Goal: Task Accomplishment & Management: Complete application form

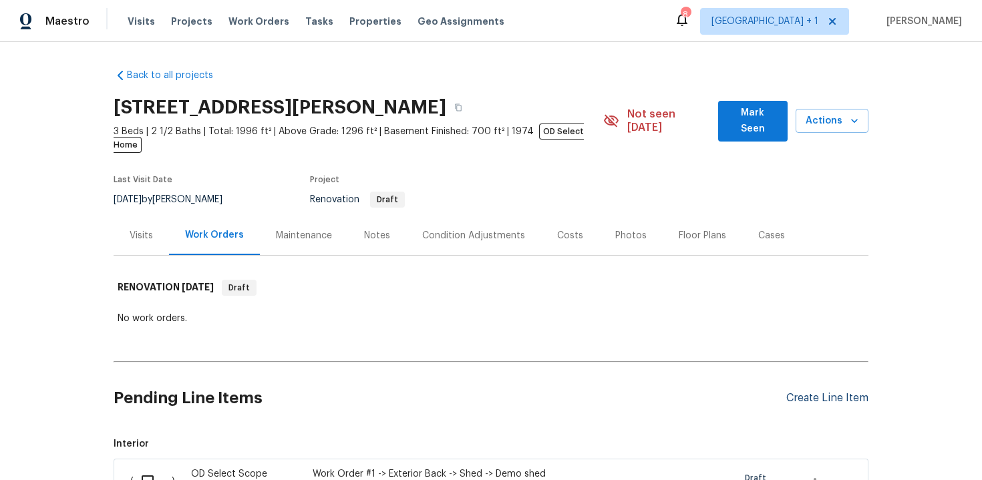
click at [834, 392] on div "Create Line Item" at bounding box center [827, 398] width 82 height 13
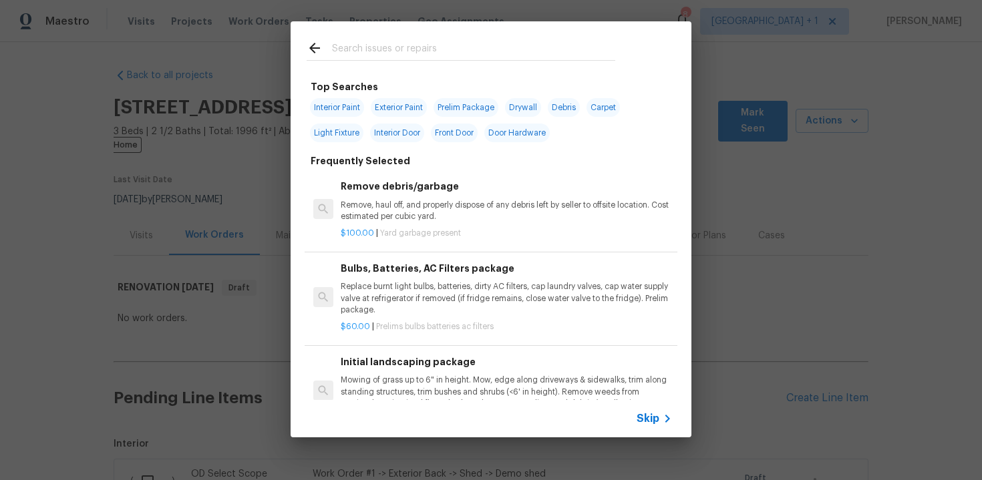
click at [654, 416] on span "Skip" at bounding box center [648, 418] width 23 height 13
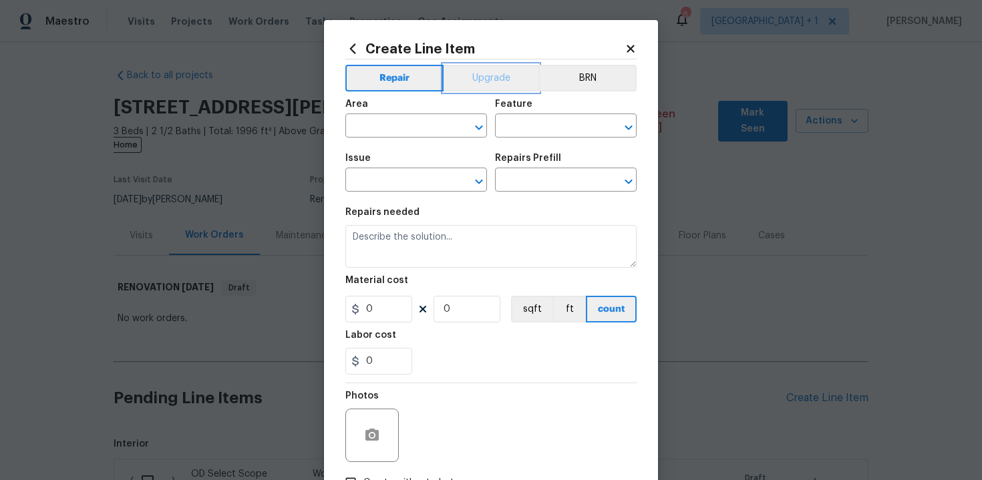
click at [490, 79] on button "Upgrade" at bounding box center [492, 78] width 96 height 27
click at [402, 128] on input "text" at bounding box center [397, 127] width 104 height 21
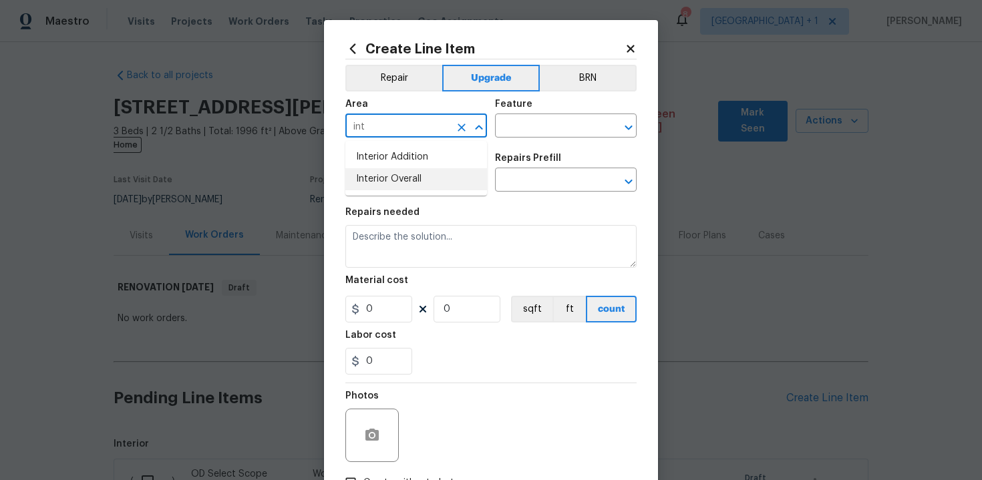
click at [399, 178] on li "Interior Overall" at bounding box center [416, 179] width 142 height 22
type input "Interior Overall"
click at [533, 125] on input "text" at bounding box center [547, 127] width 104 height 21
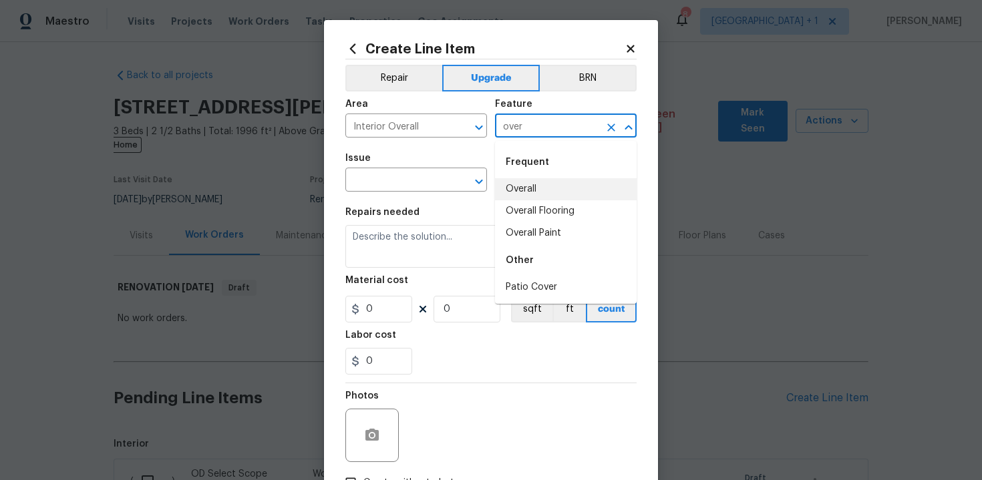
click at [537, 193] on li "Overall" at bounding box center [566, 189] width 142 height 22
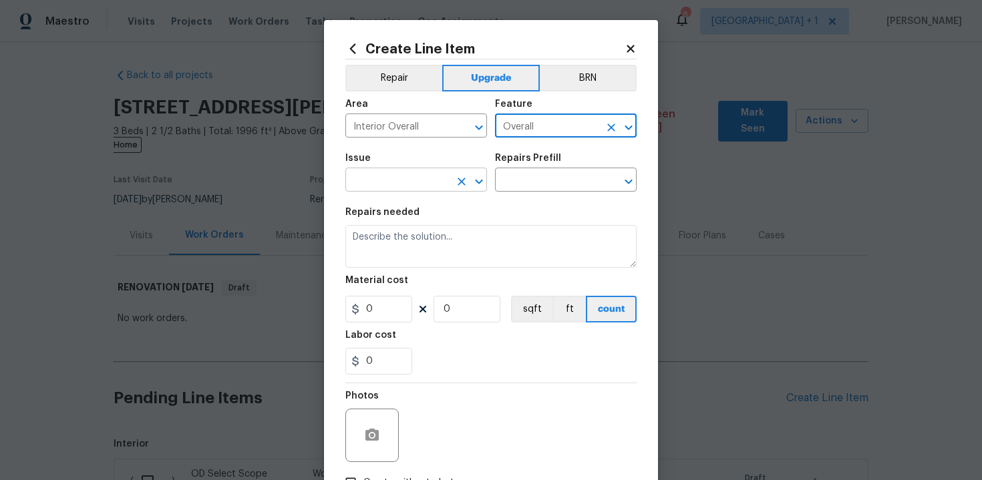
type input "Overall"
click at [389, 188] on input "text" at bounding box center [397, 181] width 104 height 21
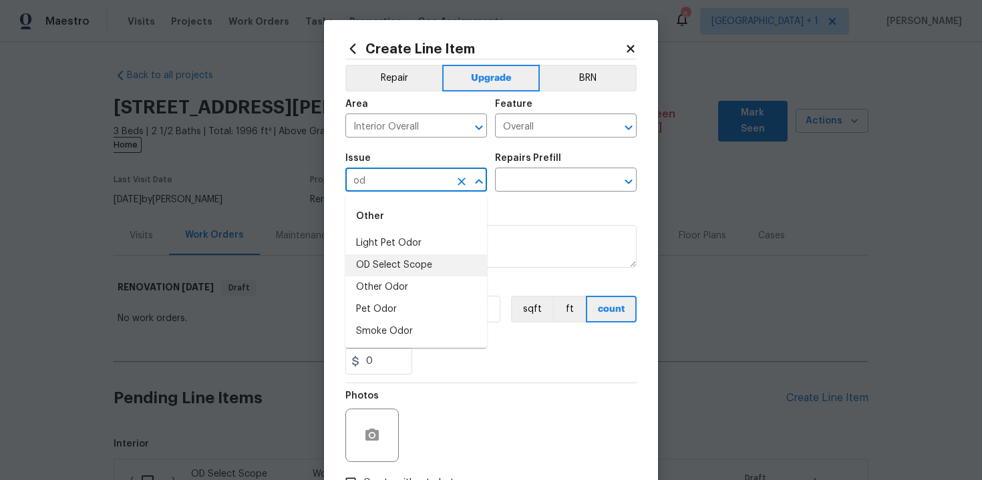
click at [410, 266] on li "OD Select Scope" at bounding box center [416, 266] width 142 height 22
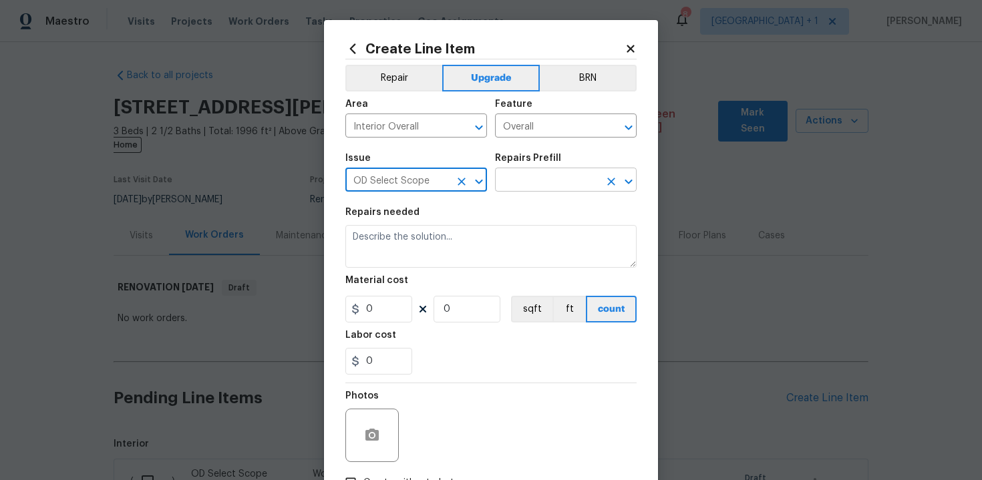
type input "OD Select Scope"
click at [549, 185] on input "text" at bounding box center [547, 181] width 104 height 21
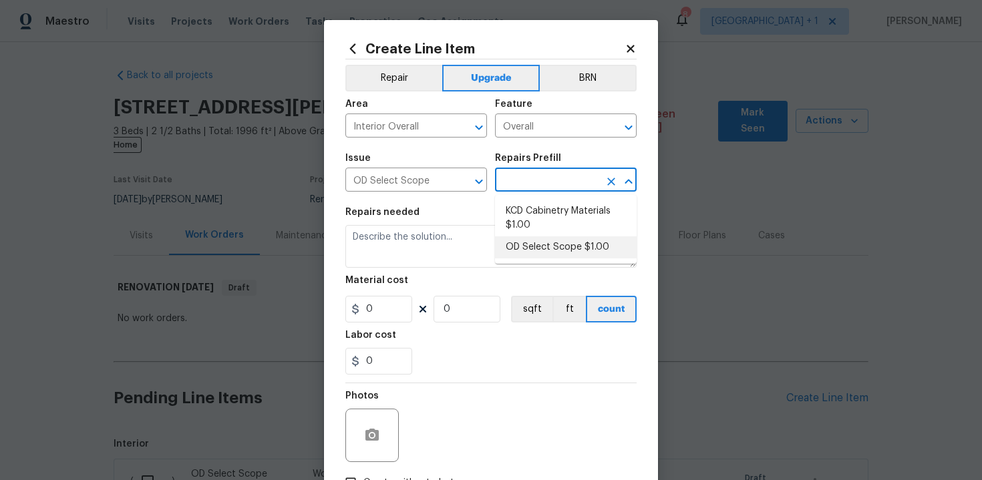
click at [548, 243] on li "OD Select Scope $1.00" at bounding box center [566, 248] width 142 height 22
type input "OD Select Scope $1.00"
type textarea "Refer to the agreed upon scope document for further details."
type input "1"
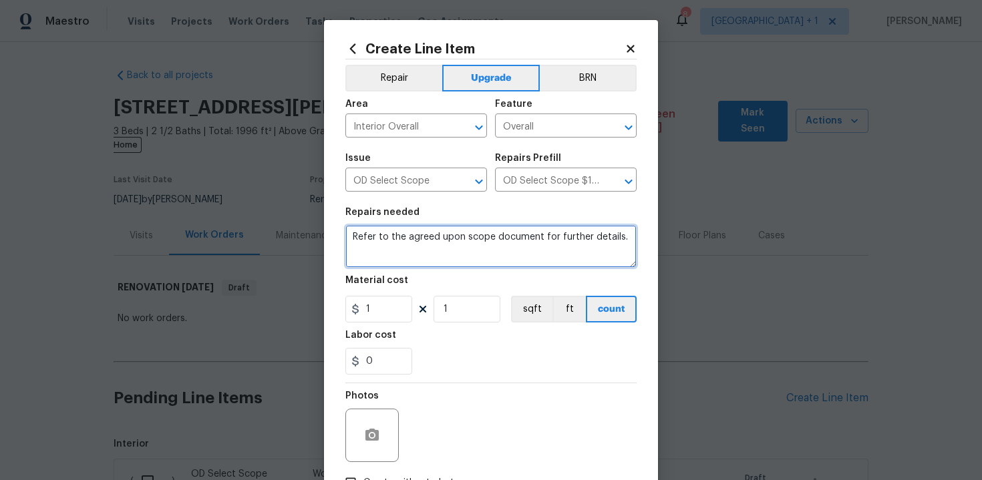
drag, startPoint x: 353, startPoint y: 239, endPoint x: 556, endPoint y: 279, distance: 206.9
click at [556, 279] on section "Repairs needed Refer to the agreed upon scope document for further details. Mat…" at bounding box center [490, 291] width 291 height 183
paste textarea "Work Order #2 -> Dining Room -> Lighting -> Install chandelier"
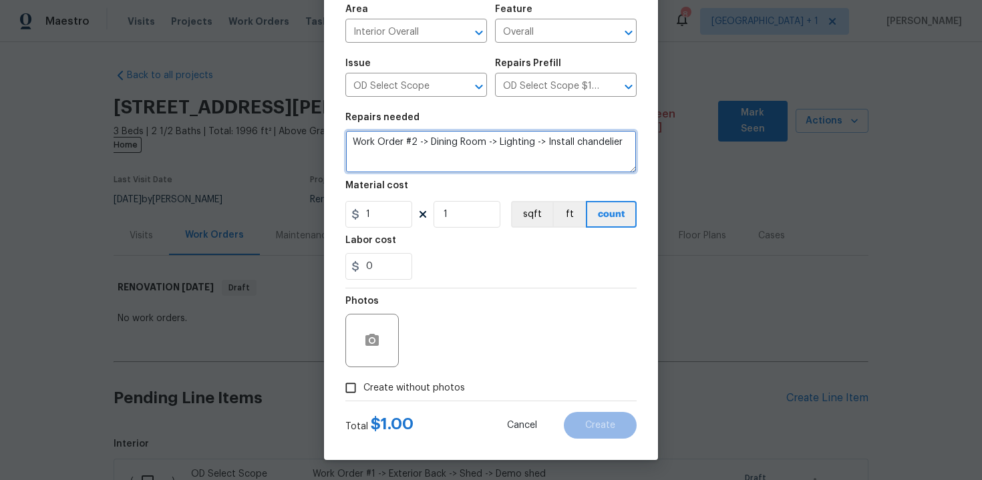
type textarea "Work Order #2 -> Dining Room -> Lighting -> Install chandelier"
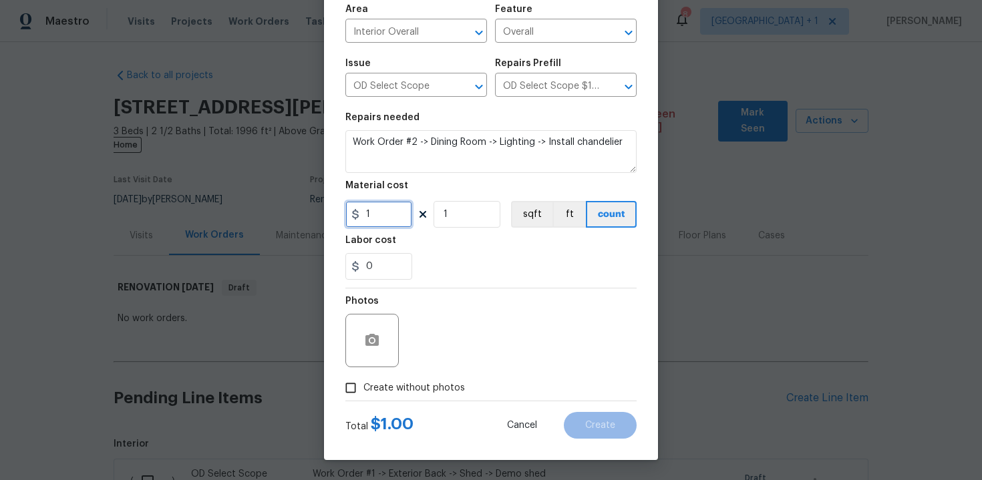
click at [390, 224] on input "1" at bounding box center [378, 214] width 67 height 27
type input "175"
click at [406, 388] on span "Create without photos" at bounding box center [414, 388] width 102 height 14
click at [363, 388] on input "Create without photos" at bounding box center [350, 387] width 25 height 25
checkbox input "true"
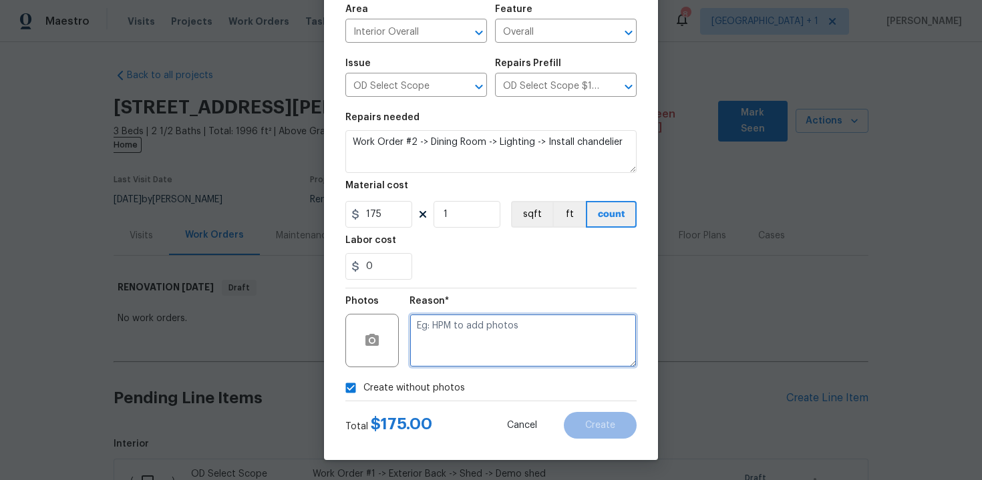
click at [459, 344] on textarea at bounding box center [523, 340] width 227 height 53
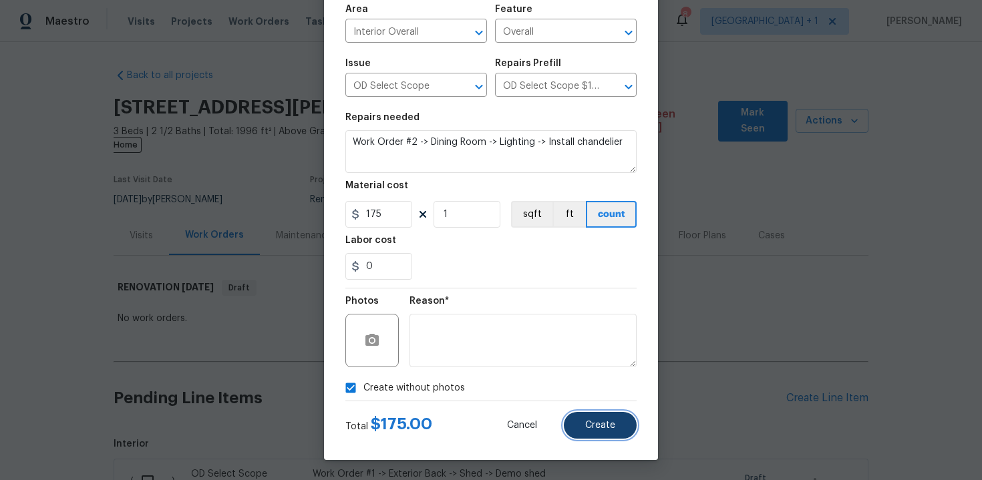
click at [592, 427] on span "Create" at bounding box center [600, 426] width 30 height 10
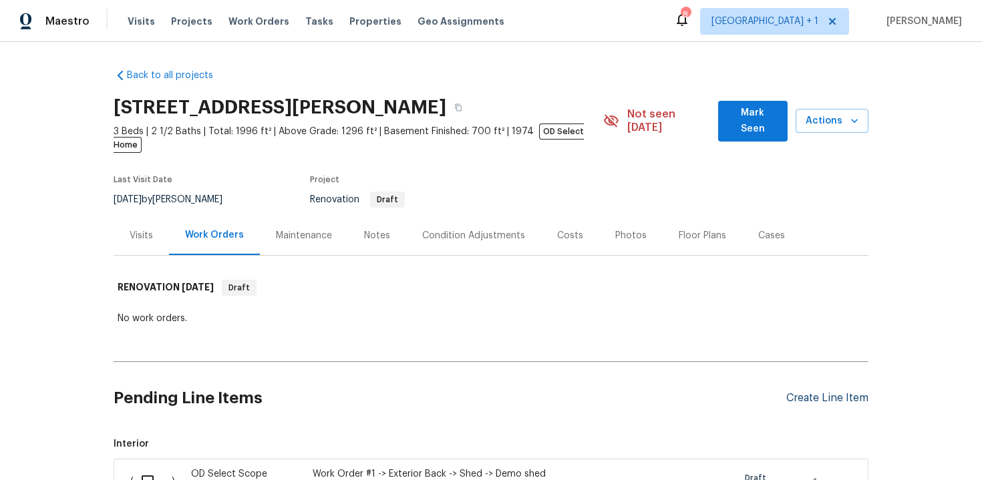
click at [845, 392] on div "Create Line Item" at bounding box center [827, 398] width 82 height 13
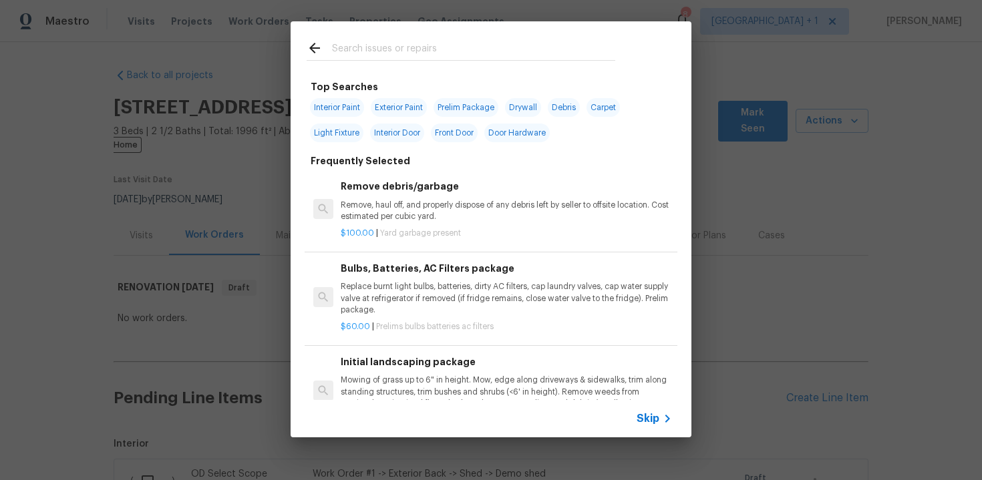
click at [651, 420] on span "Skip" at bounding box center [648, 418] width 23 height 13
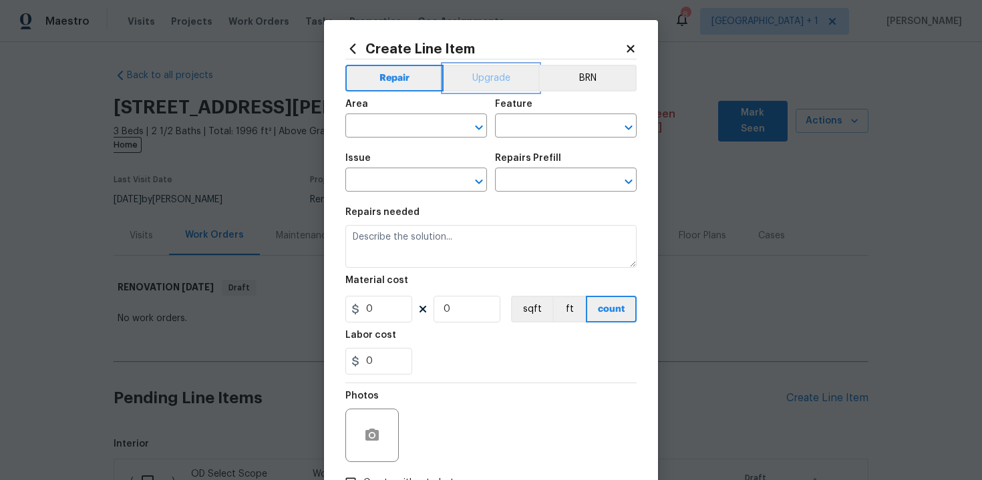
click at [491, 75] on button "Upgrade" at bounding box center [492, 78] width 96 height 27
click at [404, 126] on input "text" at bounding box center [397, 127] width 104 height 21
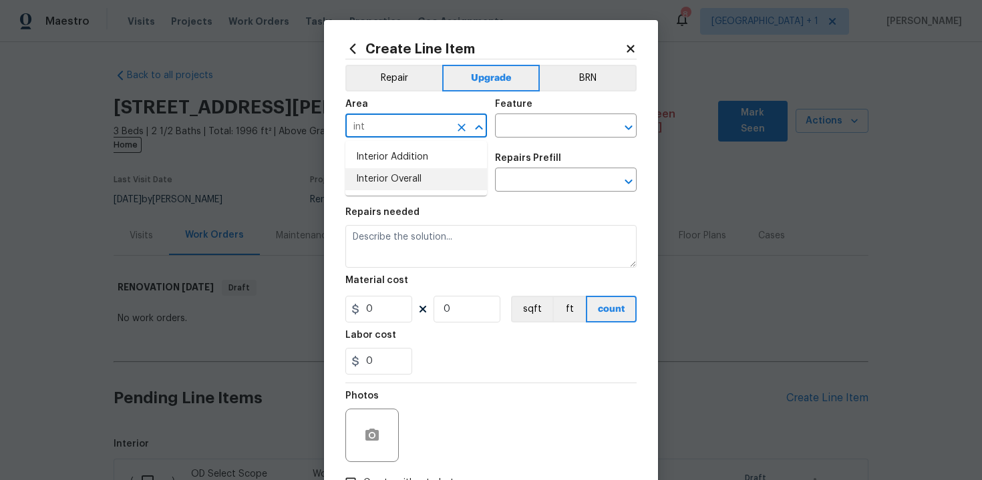
click at [405, 184] on li "Interior Overall" at bounding box center [416, 179] width 142 height 22
type input "Interior Overall"
click at [520, 126] on input "text" at bounding box center [547, 127] width 104 height 21
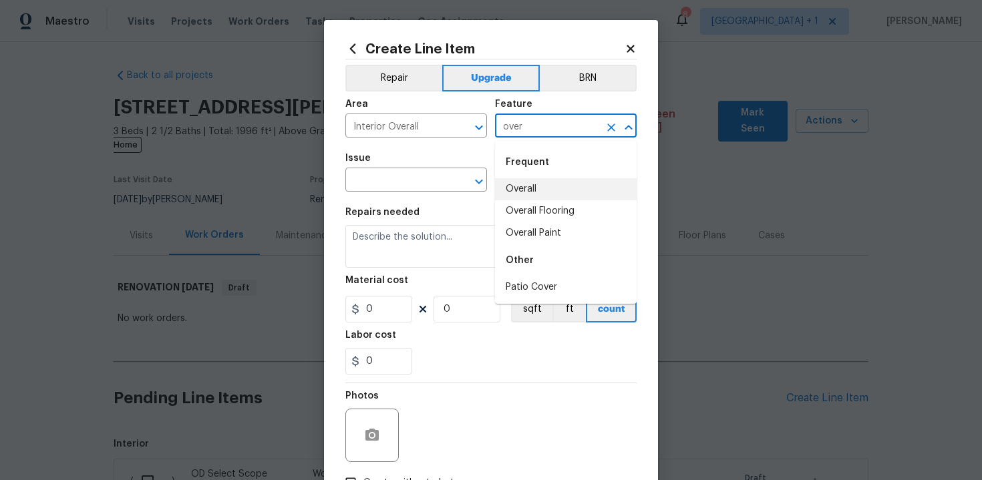
click at [539, 182] on li "Overall" at bounding box center [566, 189] width 142 height 22
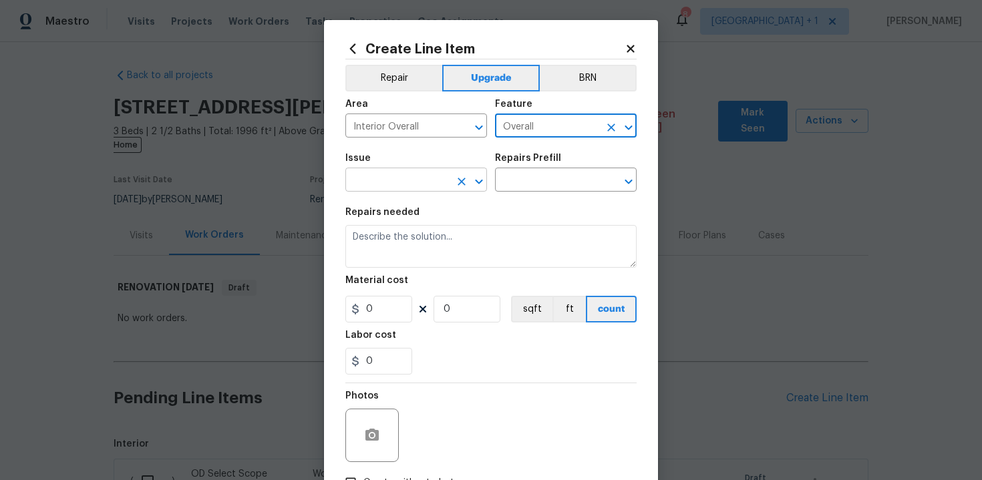
type input "Overall"
click at [429, 182] on input "text" at bounding box center [397, 181] width 104 height 21
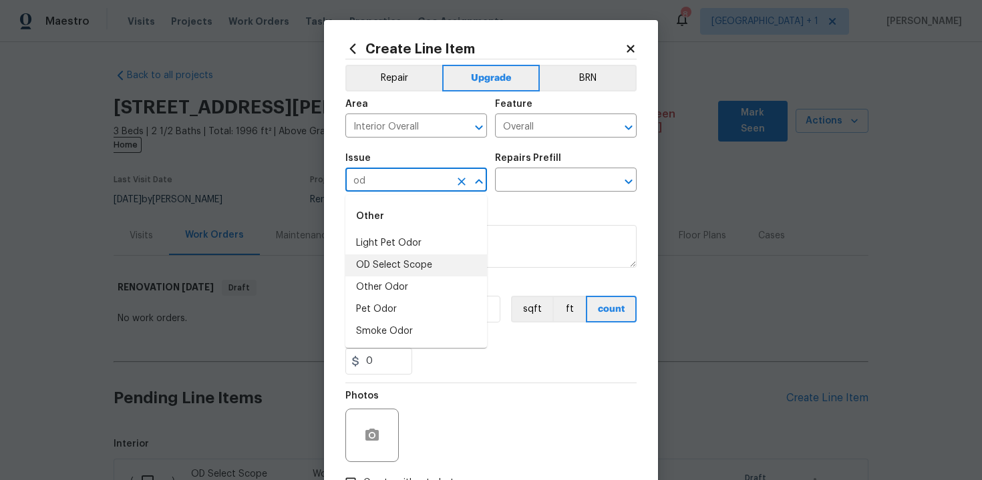
click at [426, 263] on li "OD Select Scope" at bounding box center [416, 266] width 142 height 22
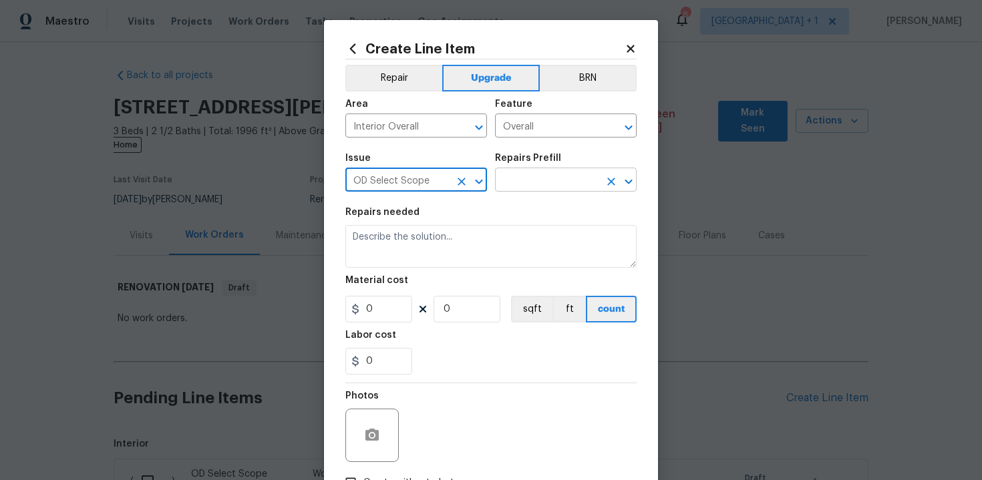
type input "OD Select Scope"
click at [530, 188] on input "text" at bounding box center [547, 181] width 104 height 21
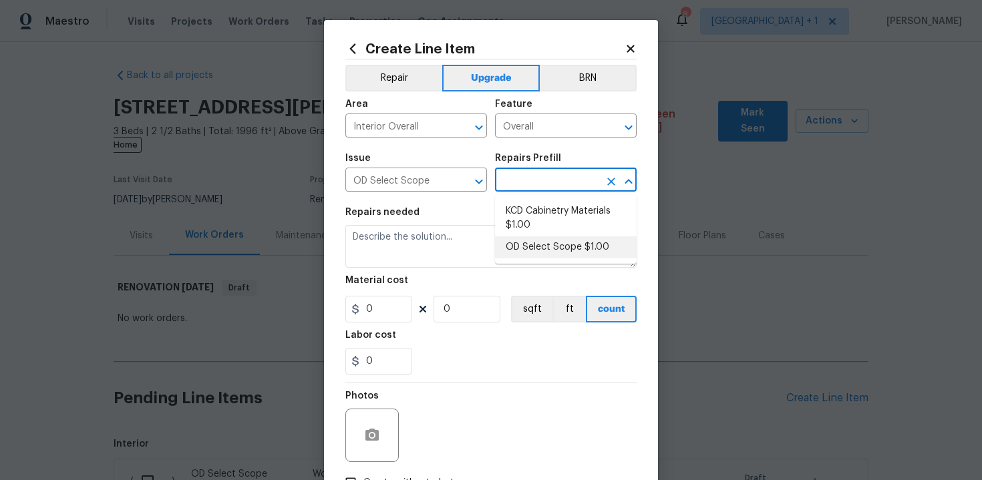
click at [543, 250] on li "OD Select Scope $1.00" at bounding box center [566, 248] width 142 height 22
type input "OD Select Scope $1.00"
type textarea "Refer to the agreed upon scope document for further details."
type input "1"
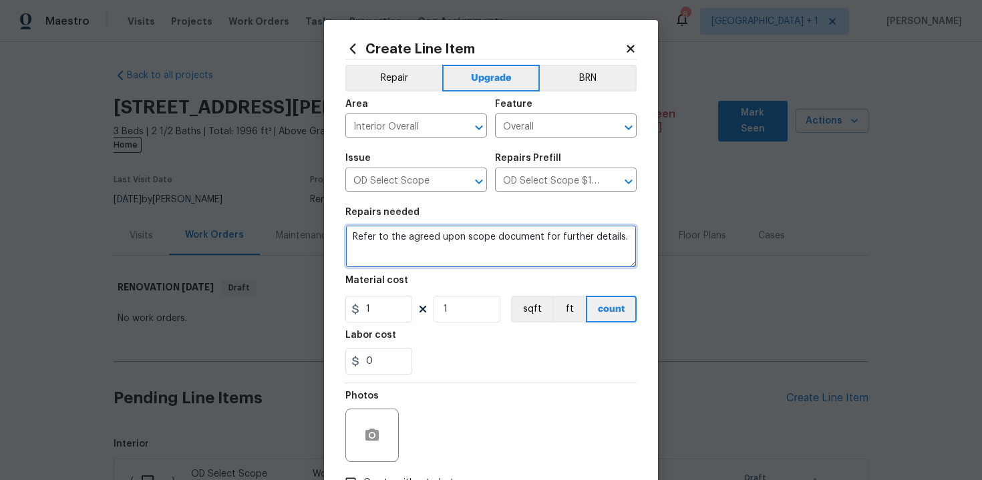
drag, startPoint x: 346, startPoint y: 238, endPoint x: 562, endPoint y: 251, distance: 216.2
click at [562, 251] on textarea "Refer to the agreed upon scope document for further details." at bounding box center [490, 246] width 291 height 43
paste textarea "Work Order #2 -> Dining Room -> -> Demo all cables/wiring, cap off and patch"
type textarea "Work Order #2 -> Dining Room -> -> Demo all cables/wiring, cap off and patch"
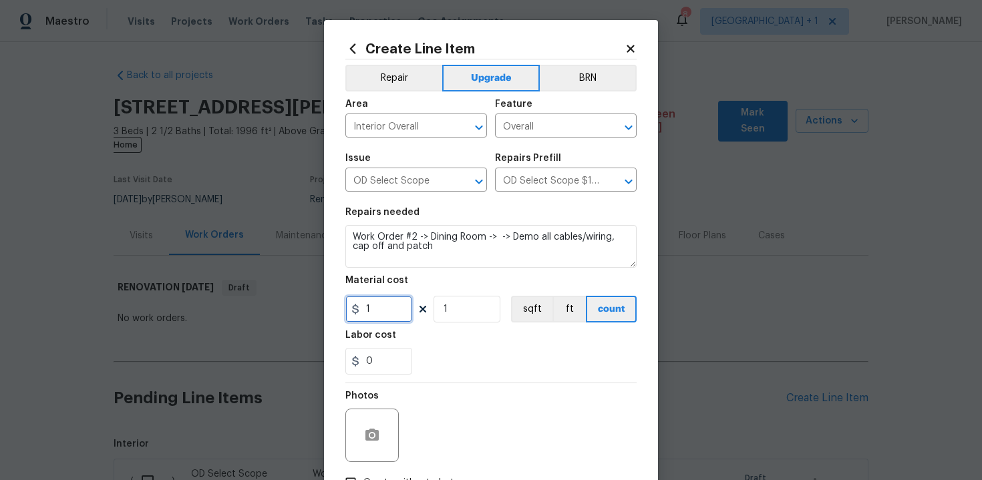
click at [377, 314] on input "1" at bounding box center [378, 309] width 67 height 27
type input "90"
click at [484, 371] on div "0" at bounding box center [490, 361] width 291 height 27
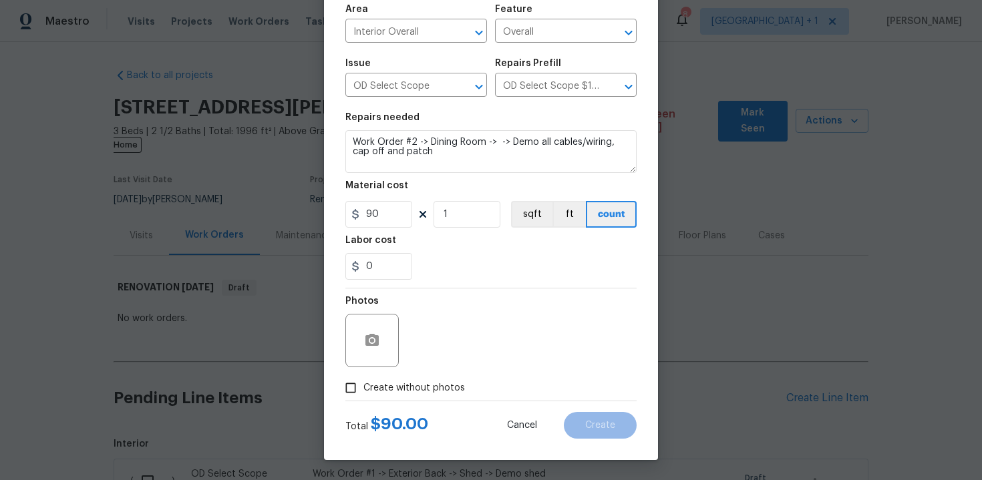
click at [413, 386] on span "Create without photos" at bounding box center [414, 388] width 102 height 14
click at [363, 386] on input "Create without photos" at bounding box center [350, 387] width 25 height 25
checkbox input "true"
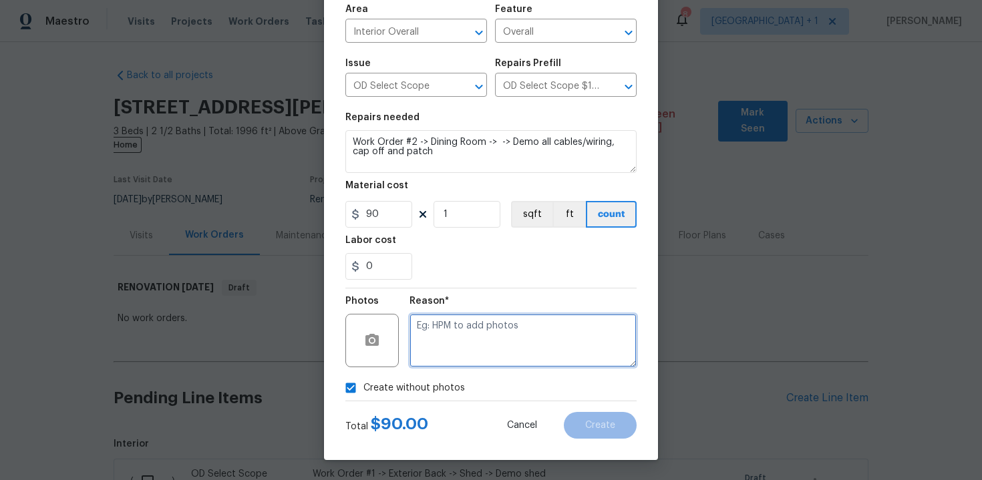
click at [490, 337] on textarea at bounding box center [523, 340] width 227 height 53
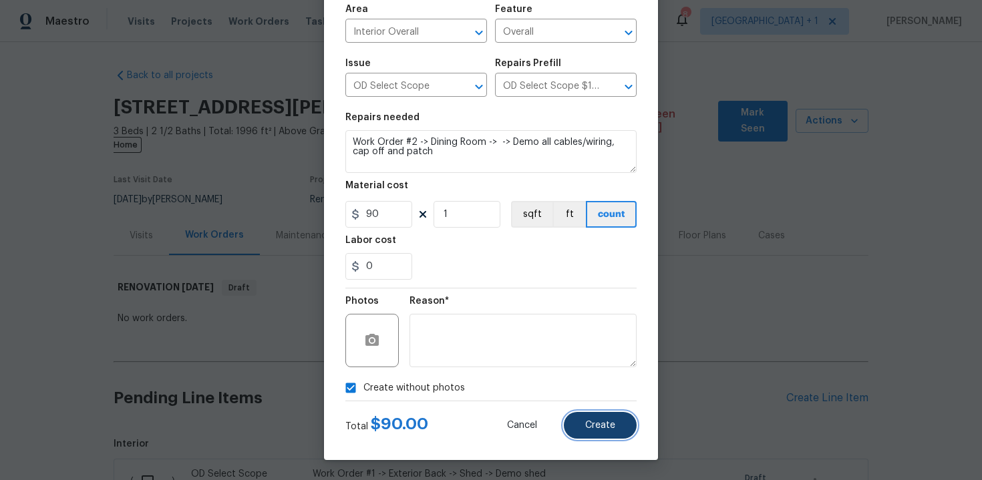
click at [606, 422] on span "Create" at bounding box center [600, 426] width 30 height 10
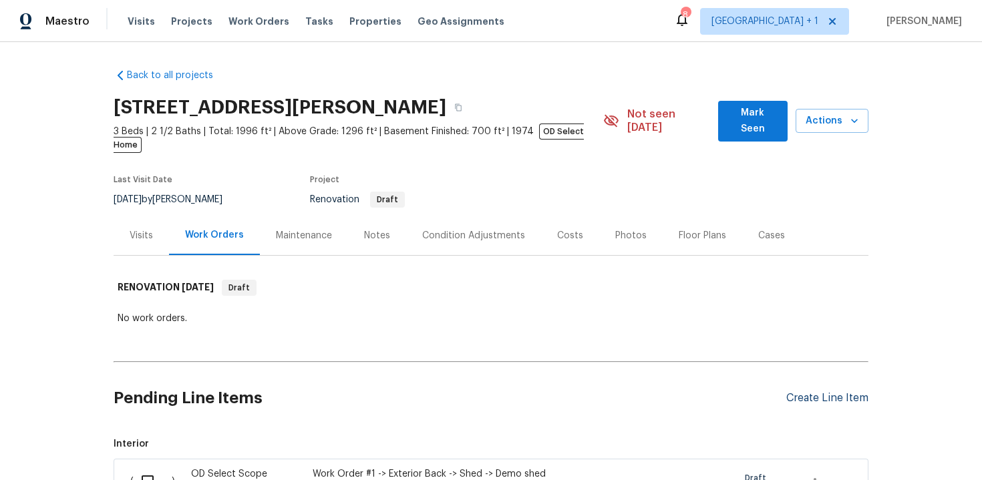
click at [813, 392] on div "Create Line Item" at bounding box center [827, 398] width 82 height 13
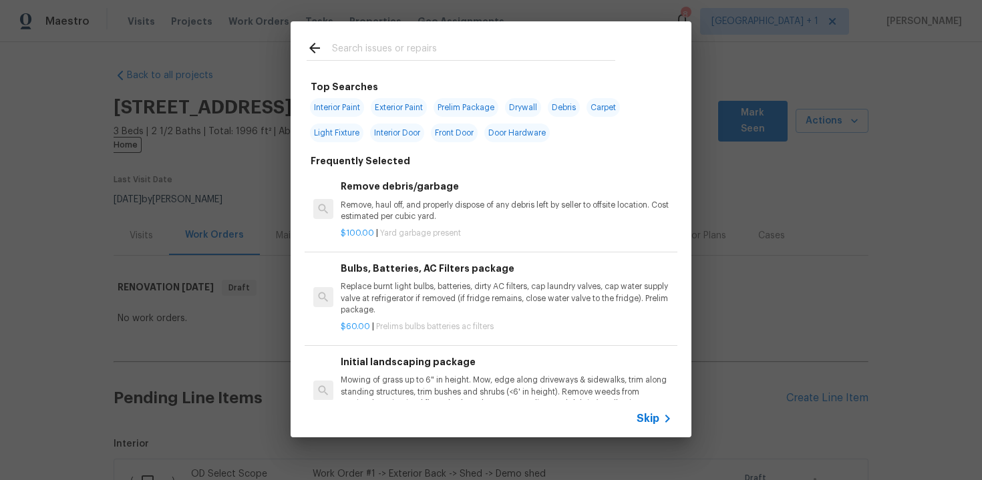
click at [640, 414] on span "Skip" at bounding box center [648, 418] width 23 height 13
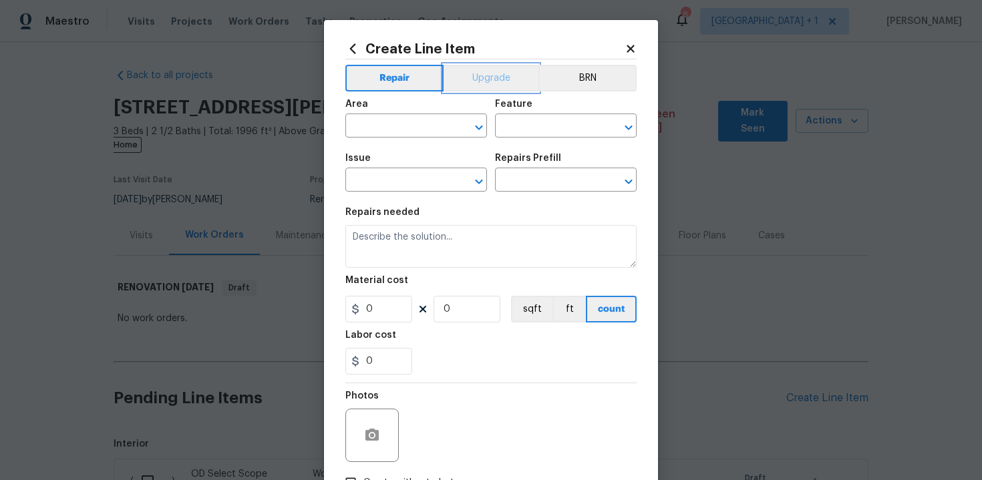
click at [489, 78] on button "Upgrade" at bounding box center [492, 78] width 96 height 27
click at [420, 131] on input "text" at bounding box center [397, 127] width 104 height 21
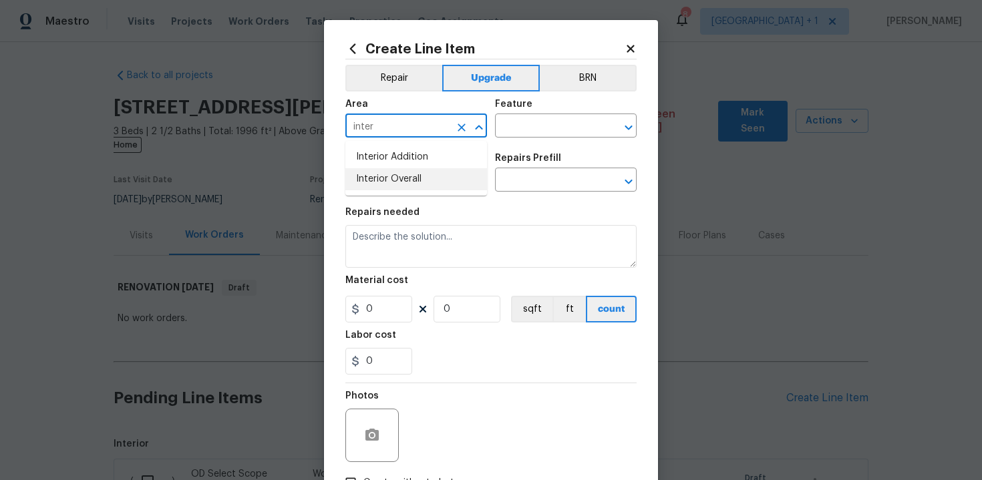
click at [422, 185] on li "Interior Overall" at bounding box center [416, 179] width 142 height 22
type input "Interior Overall"
click at [538, 133] on input "text" at bounding box center [547, 127] width 104 height 21
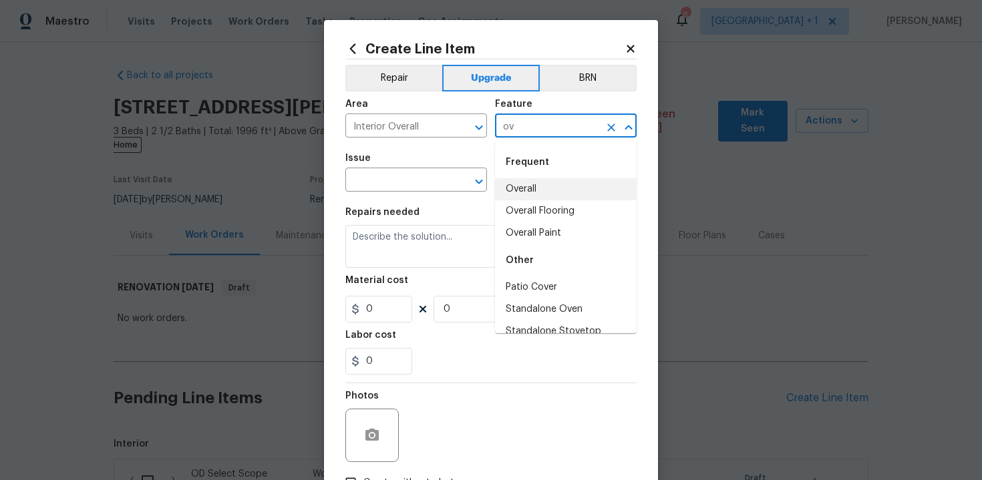
click at [530, 190] on li "Overall" at bounding box center [566, 189] width 142 height 22
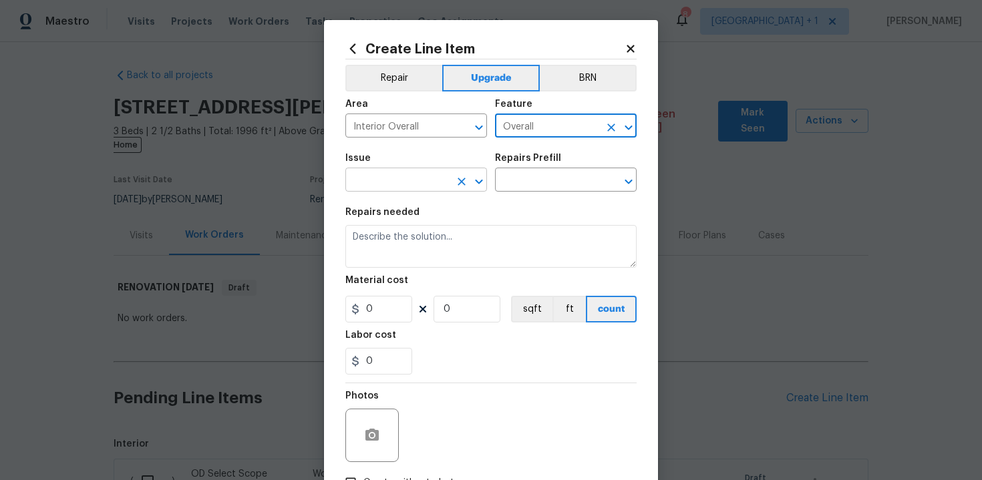
type input "Overall"
click at [382, 189] on input "text" at bounding box center [397, 181] width 104 height 21
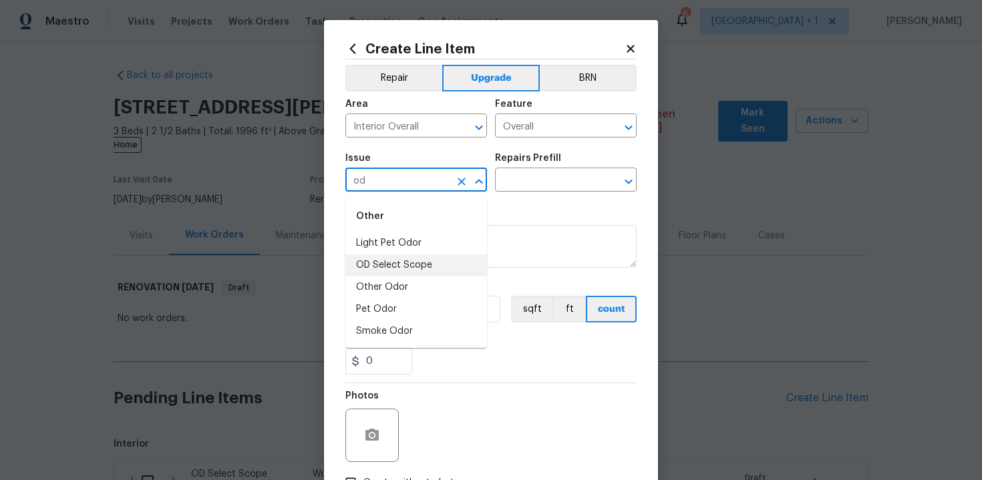
click at [391, 273] on li "OD Select Scope" at bounding box center [416, 266] width 142 height 22
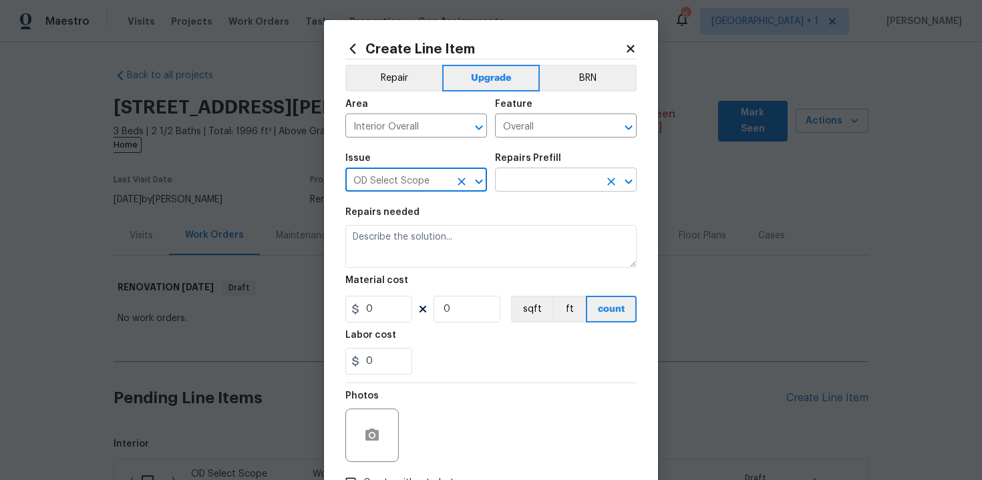
type input "OD Select Scope"
click at [536, 183] on input "text" at bounding box center [547, 181] width 104 height 21
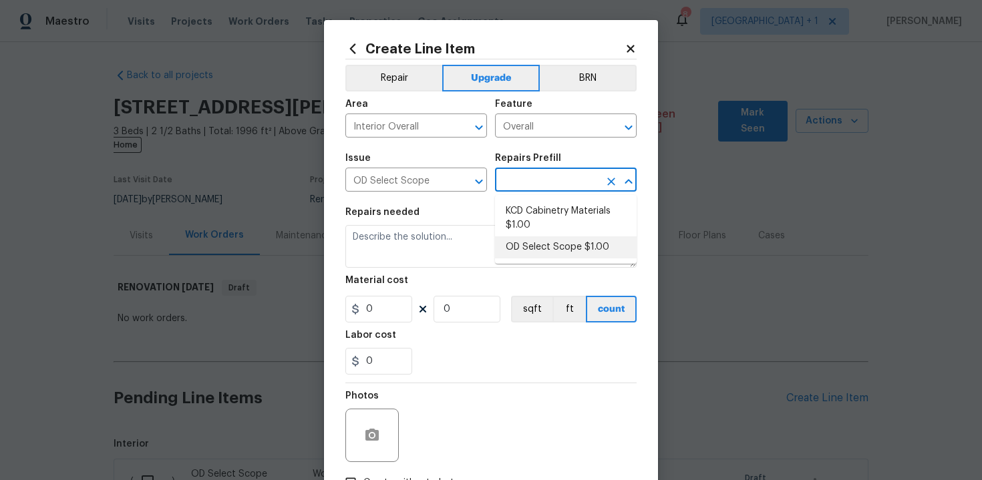
click at [542, 244] on li "OD Select Scope $1.00" at bounding box center [566, 248] width 142 height 22
type input "OD Select Scope $1.00"
type textarea "Refer to the agreed upon scope document for further details."
type input "1"
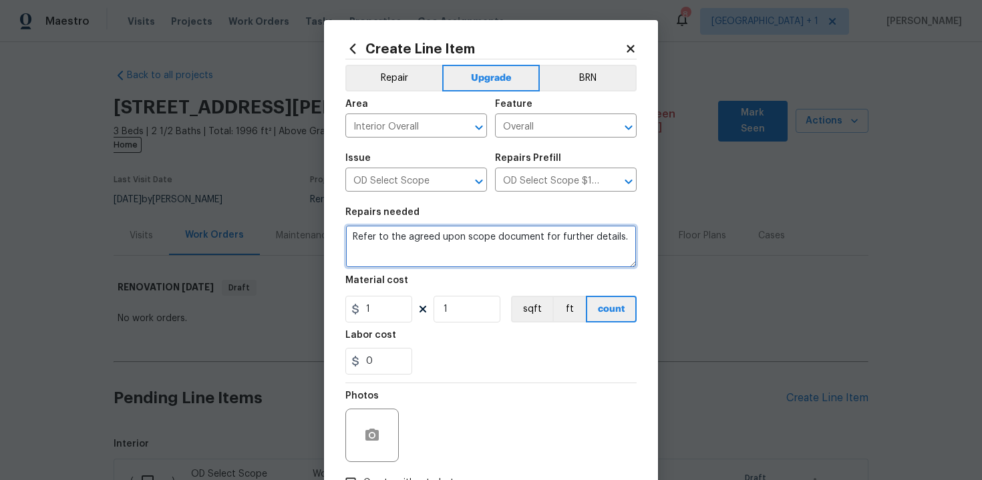
drag, startPoint x: 352, startPoint y: 239, endPoint x: 424, endPoint y: 247, distance: 71.9
click at [424, 247] on textarea "Refer to the agreed upon scope document for further details." at bounding box center [490, 246] width 291 height 43
paste textarea "Work Order #2 -> Dining Room -> Walls and Ceilings -> Demo door and expand open…"
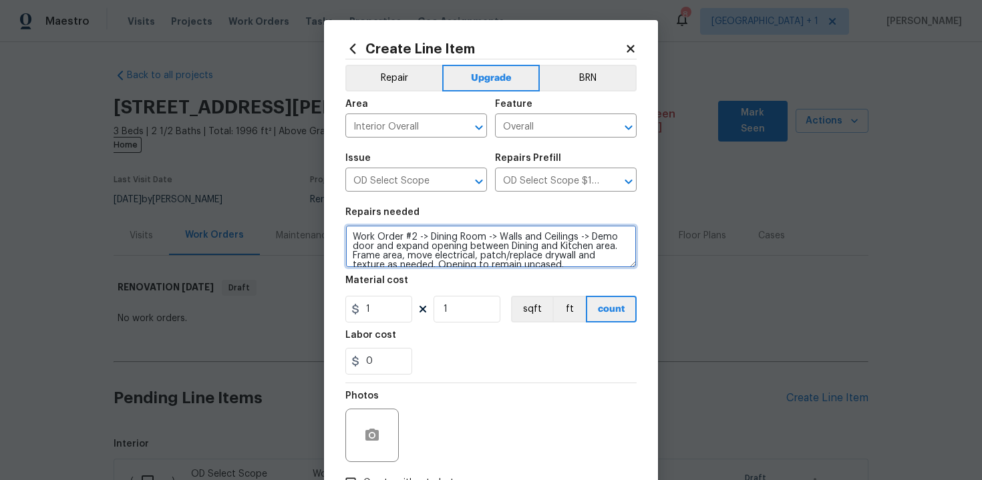
scroll to position [3, 0]
type textarea "Work Order #2 -> Dining Room -> Walls and Ceilings -> Demo door and expand open…"
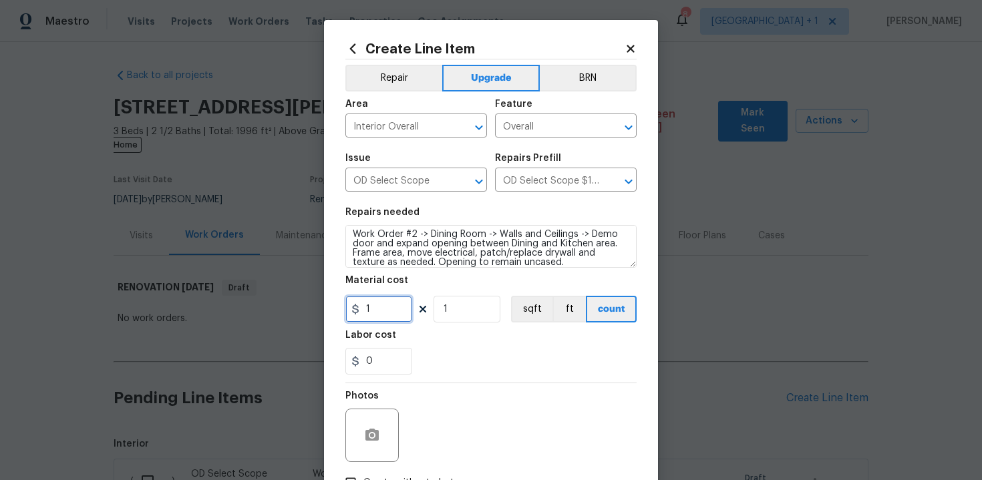
click at [380, 312] on input "1" at bounding box center [378, 309] width 67 height 27
type input "180"
click at [485, 369] on div "0" at bounding box center [490, 361] width 291 height 27
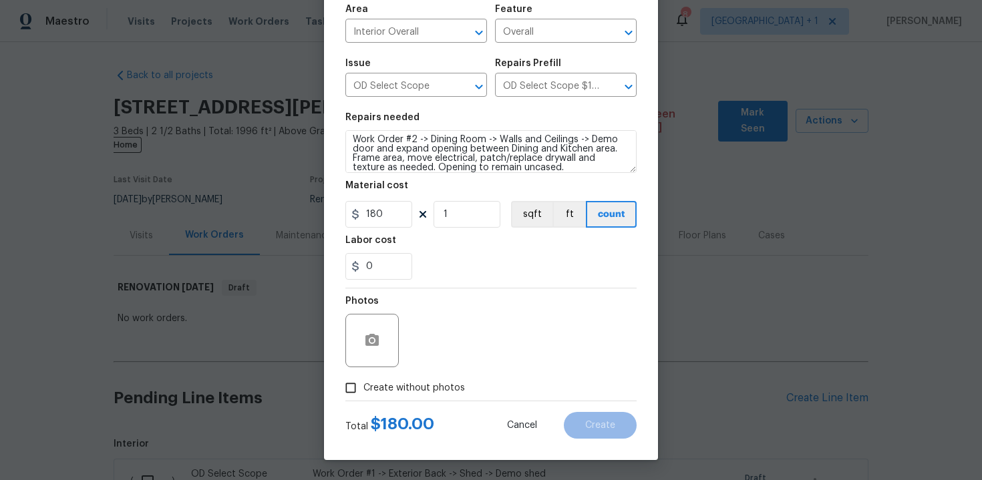
click at [424, 387] on span "Create without photos" at bounding box center [414, 388] width 102 height 14
click at [363, 387] on input "Create without photos" at bounding box center [350, 387] width 25 height 25
checkbox input "true"
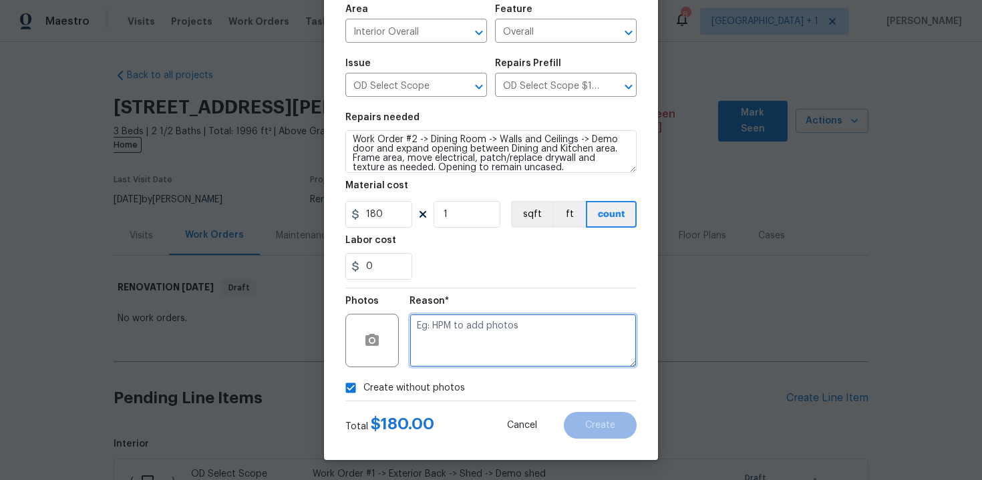
click at [482, 354] on textarea at bounding box center [523, 340] width 227 height 53
type textarea "n/a"
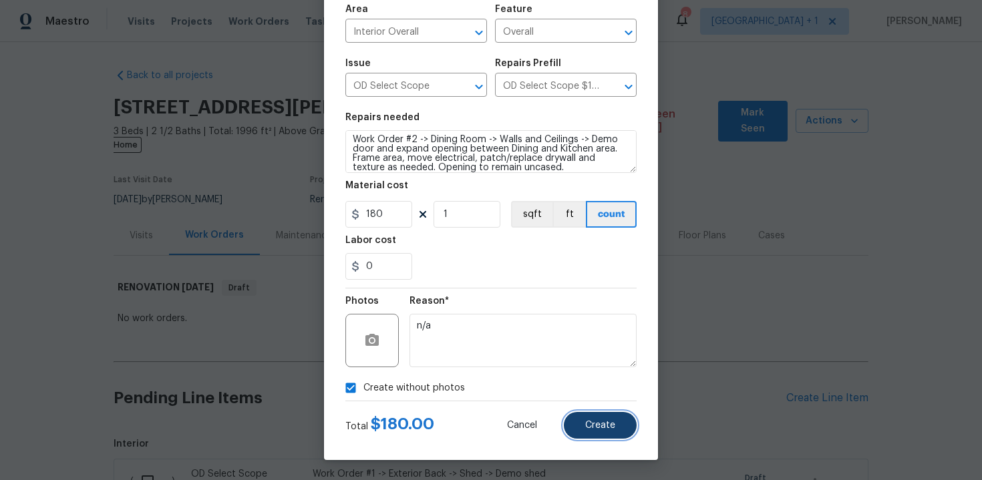
click at [599, 426] on span "Create" at bounding box center [600, 426] width 30 height 10
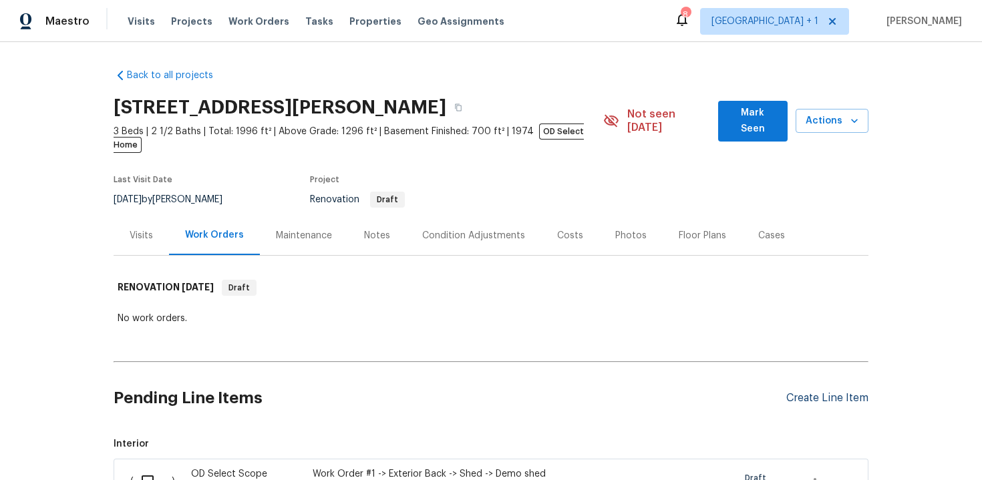
click at [821, 392] on div "Create Line Item" at bounding box center [827, 398] width 82 height 13
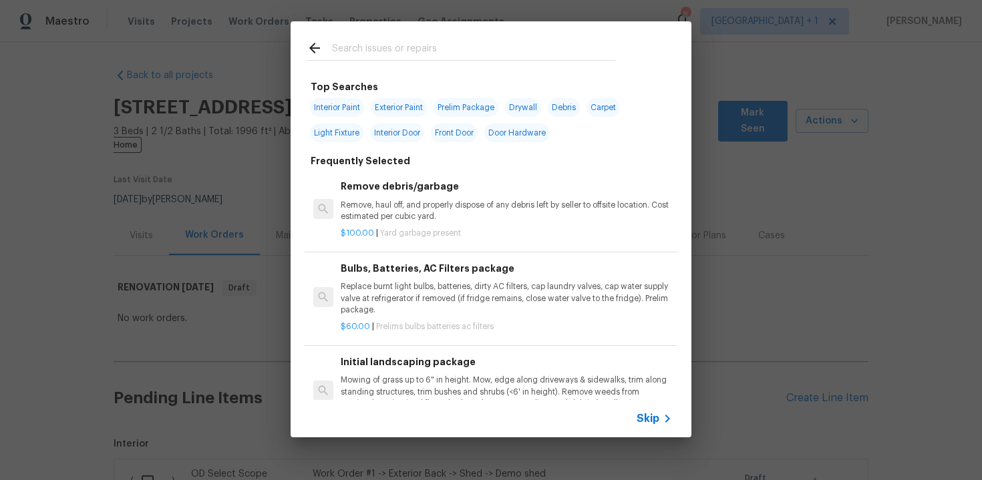
click at [654, 415] on span "Skip" at bounding box center [648, 418] width 23 height 13
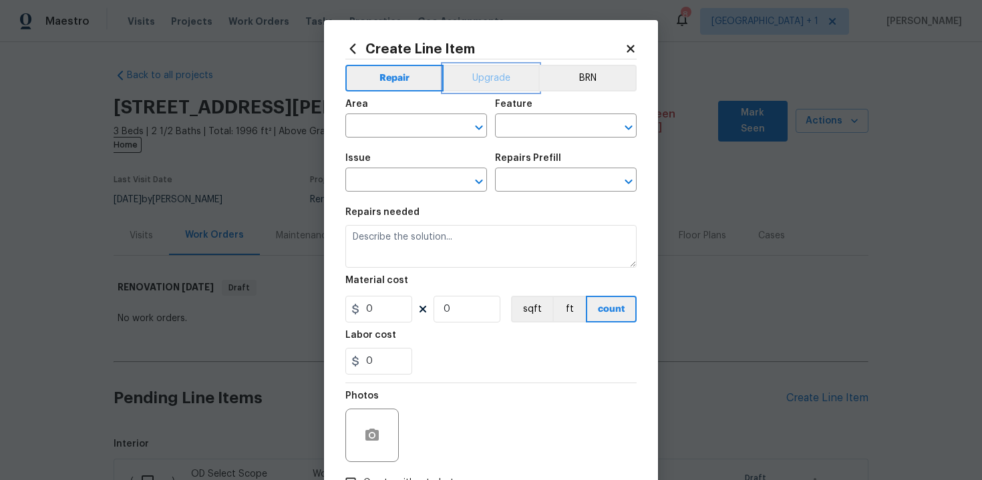
click at [507, 81] on button "Upgrade" at bounding box center [492, 78] width 96 height 27
click at [409, 129] on input "text" at bounding box center [397, 127] width 104 height 21
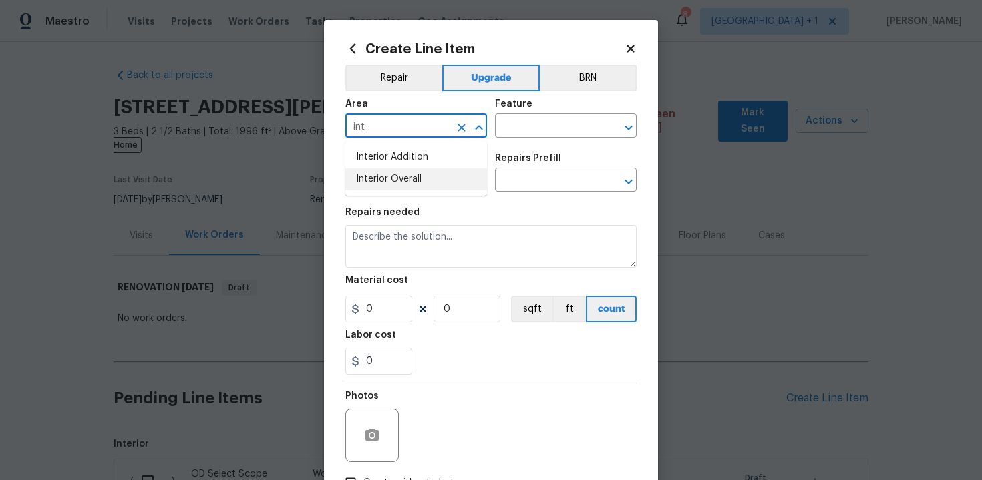
click at [401, 173] on li "Interior Overall" at bounding box center [416, 179] width 142 height 22
type input "Interior Overall"
click at [522, 120] on input "text" at bounding box center [547, 127] width 104 height 21
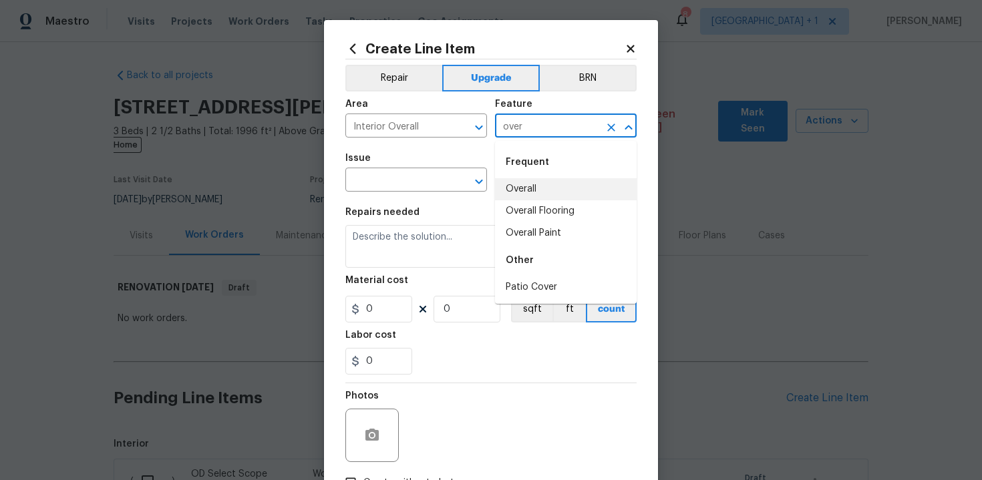
click at [533, 186] on li "Overall" at bounding box center [566, 189] width 142 height 22
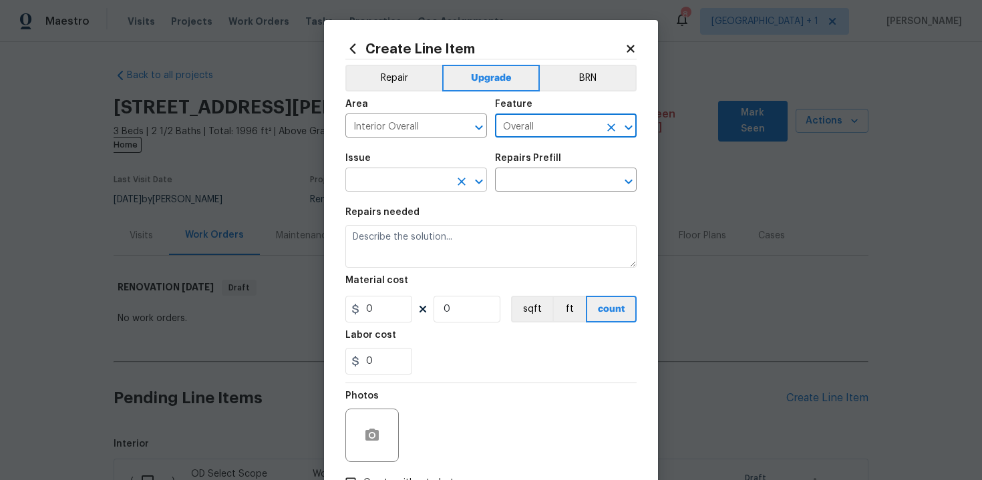
type input "Overall"
click at [425, 174] on input "text" at bounding box center [397, 181] width 104 height 21
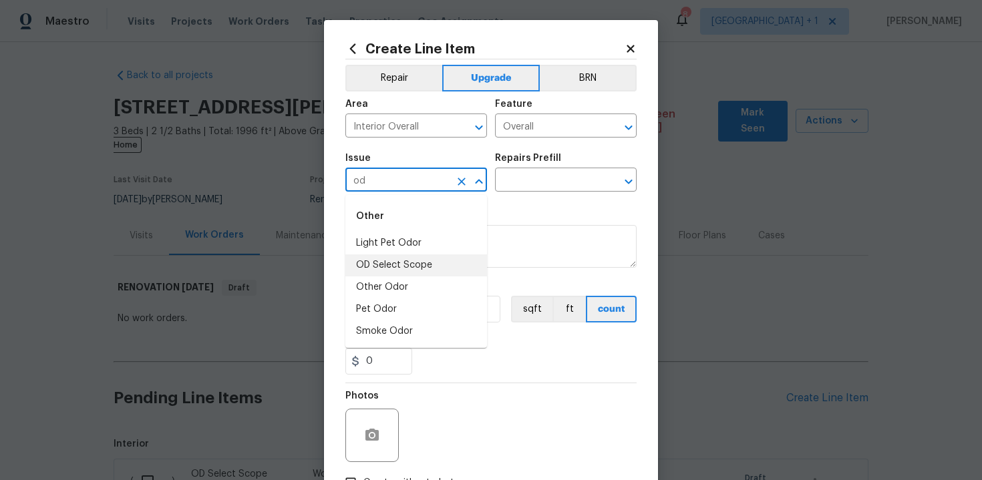
click at [426, 263] on li "OD Select Scope" at bounding box center [416, 266] width 142 height 22
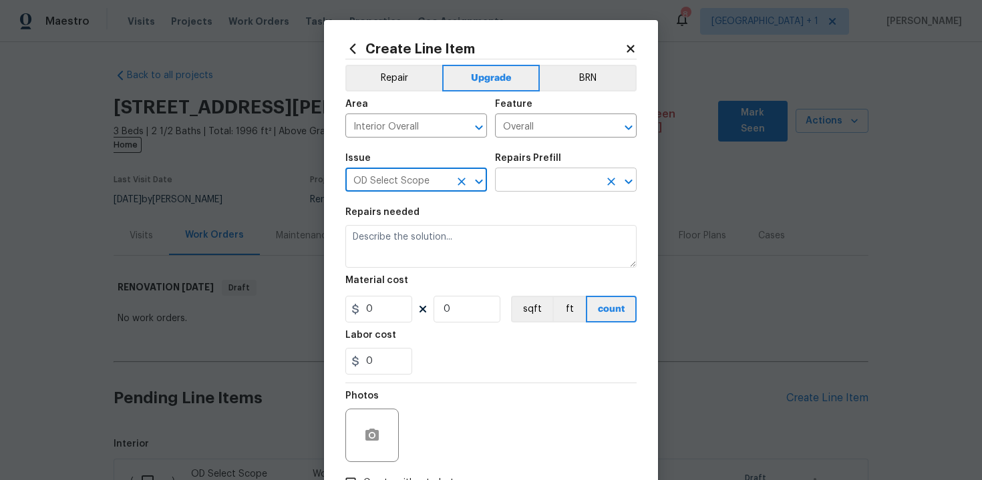
type input "OD Select Scope"
click at [569, 181] on input "text" at bounding box center [547, 181] width 104 height 21
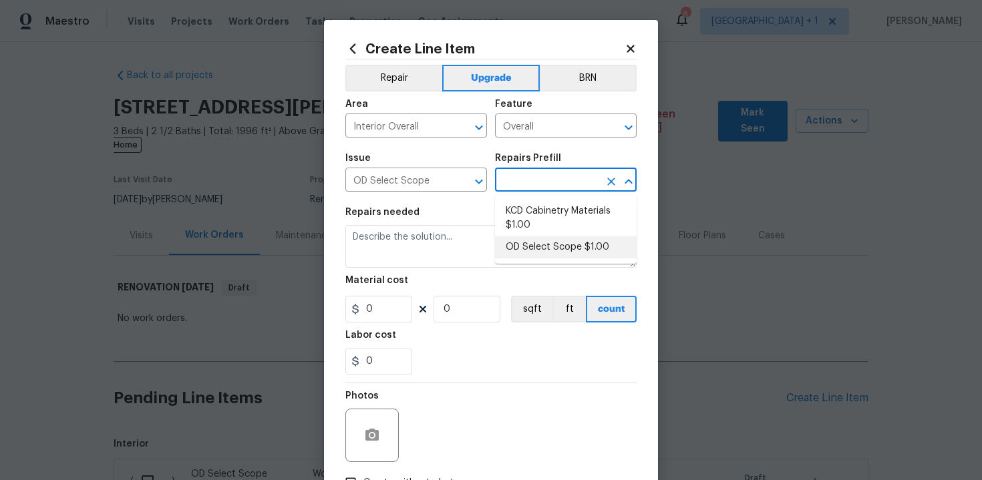
click at [553, 249] on li "OD Select Scope $1.00" at bounding box center [566, 248] width 142 height 22
type input "OD Select Scope $1.00"
type textarea "Refer to the agreed upon scope document for further details."
type input "1"
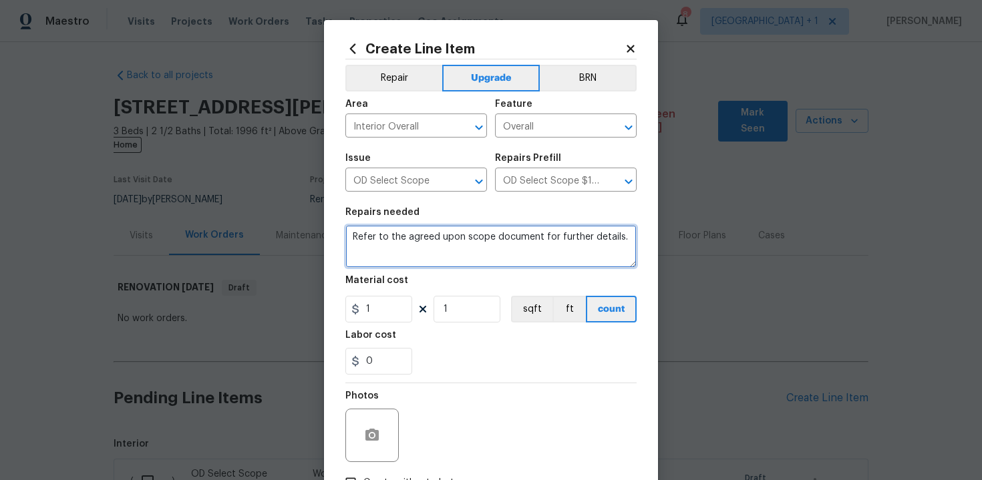
drag, startPoint x: 349, startPoint y: 237, endPoint x: 392, endPoint y: 255, distance: 46.4
click at [392, 255] on textarea "Refer to the agreed upon scope document for further details." at bounding box center [490, 246] width 291 height 43
paste textarea "Work Order #2 -> Living Room -> Lighting -> Run electrical to follow room's lay…"
type textarea "Work Order #2 -> Living Room -> Lighting -> Run electrical to follow room's lay…"
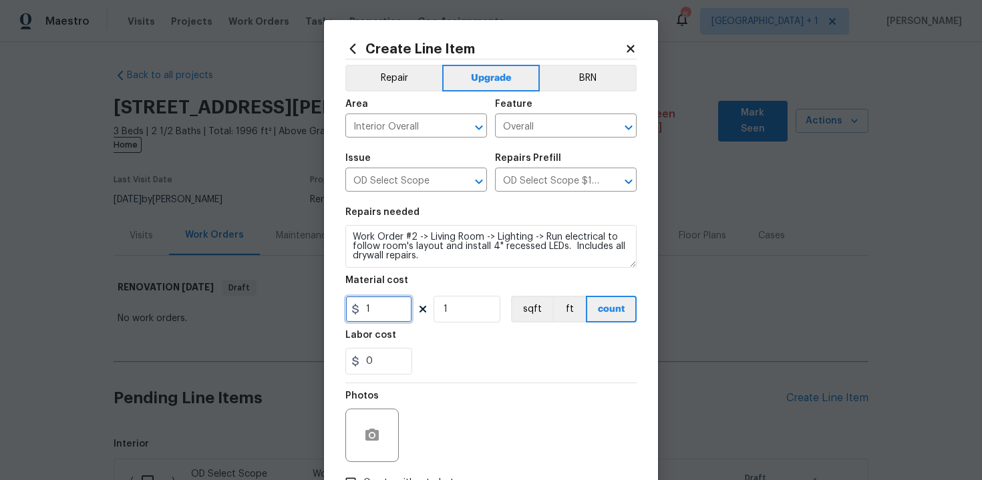
click at [382, 317] on input "1" at bounding box center [378, 309] width 67 height 27
type input "500"
click at [497, 355] on div "0" at bounding box center [490, 361] width 291 height 27
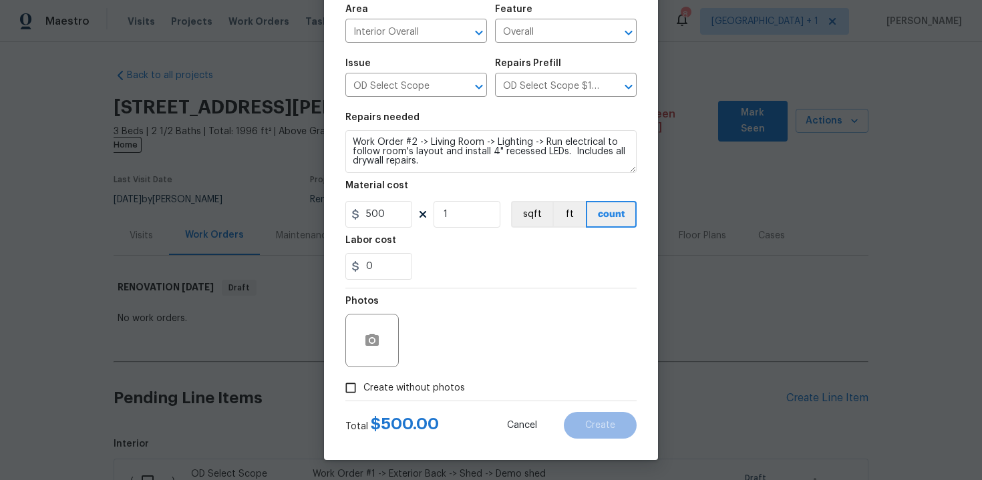
click at [400, 390] on span "Create without photos" at bounding box center [414, 388] width 102 height 14
click at [363, 390] on input "Create without photos" at bounding box center [350, 387] width 25 height 25
checkbox input "true"
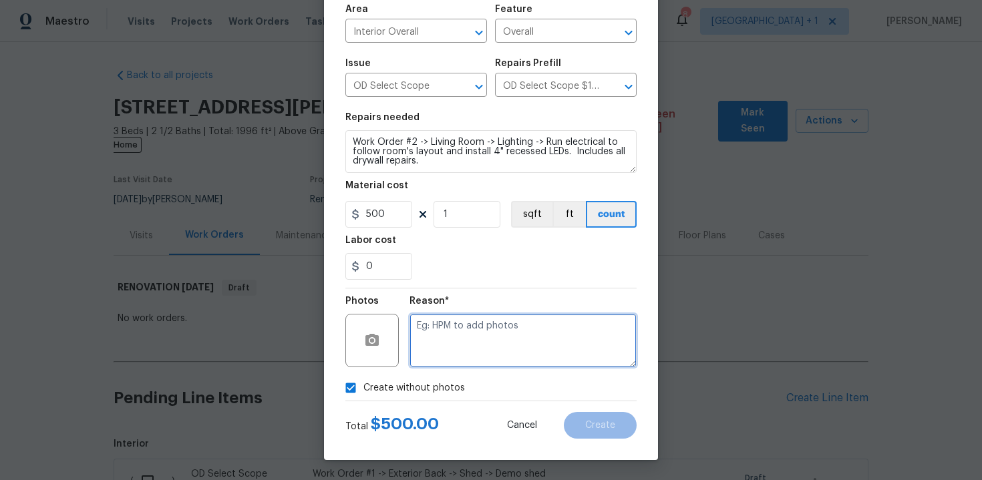
click at [472, 347] on textarea at bounding box center [523, 340] width 227 height 53
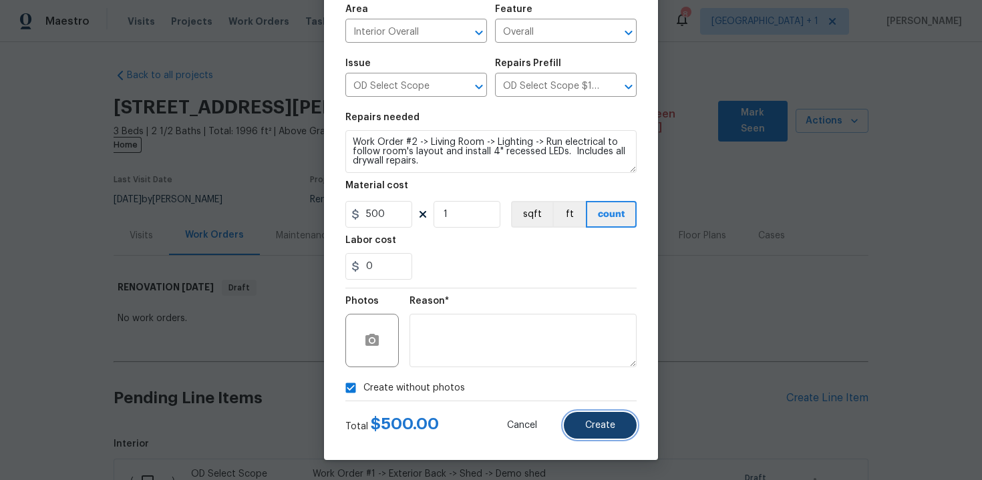
click at [591, 422] on span "Create" at bounding box center [600, 426] width 30 height 10
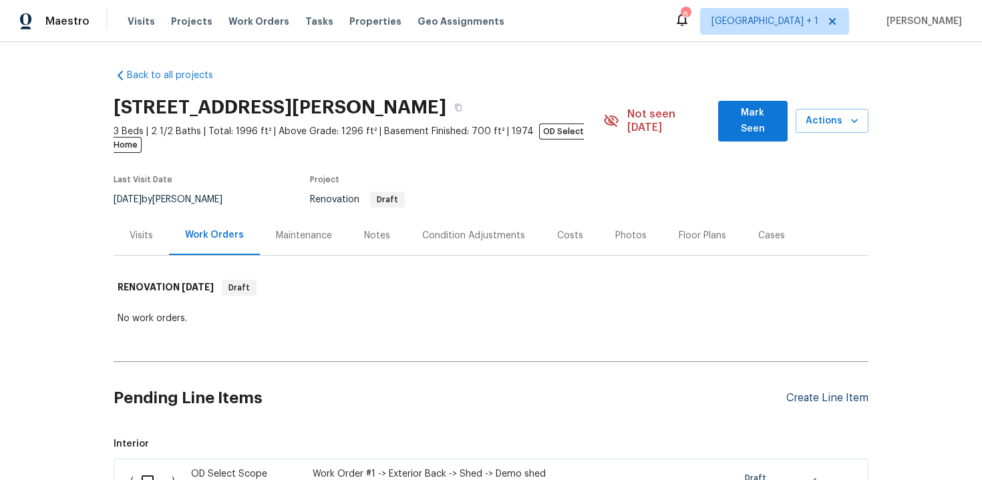
click at [808, 392] on div "Create Line Item" at bounding box center [827, 398] width 82 height 13
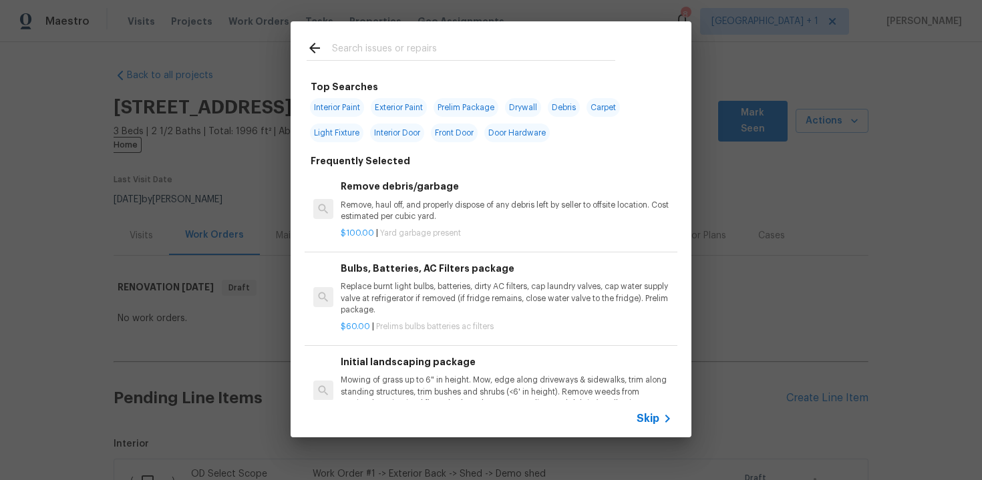
click at [656, 423] on span "Skip" at bounding box center [648, 418] width 23 height 13
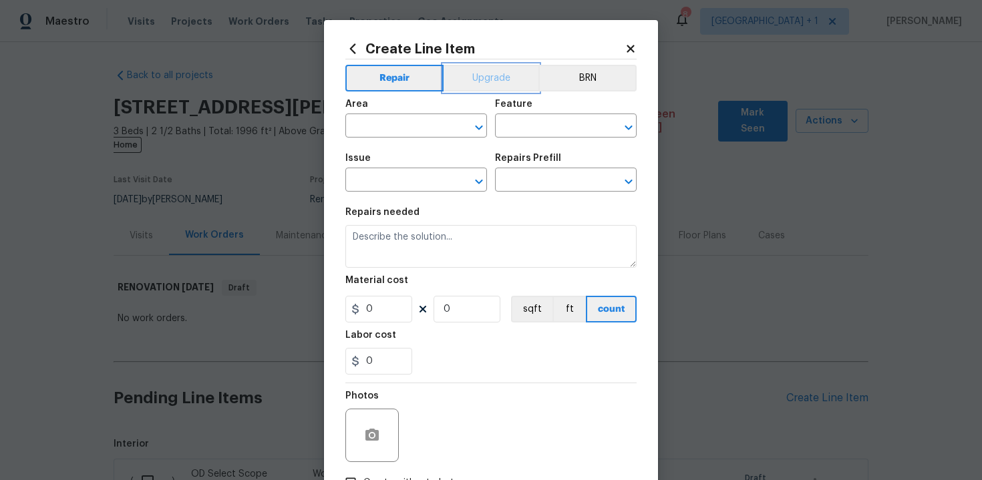
click at [482, 82] on button "Upgrade" at bounding box center [492, 78] width 96 height 27
click at [426, 121] on input "text" at bounding box center [397, 127] width 104 height 21
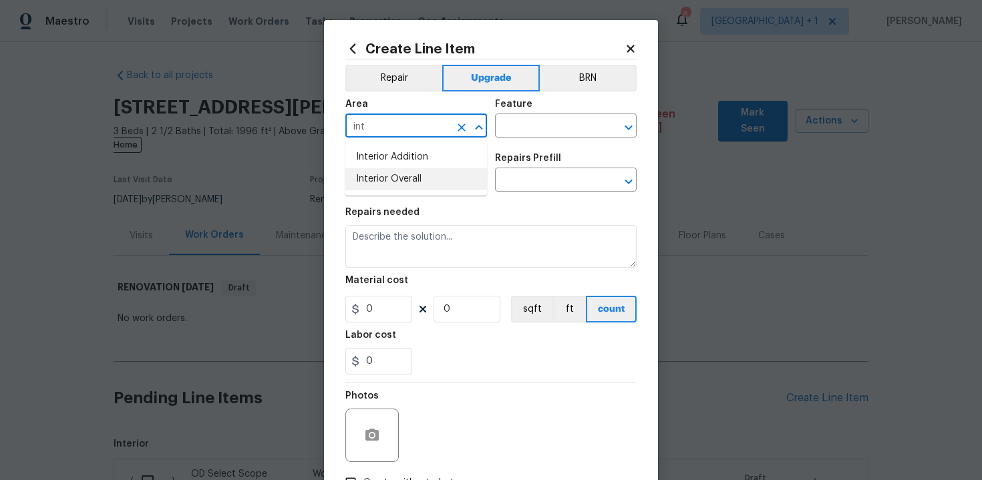
click at [422, 179] on li "Interior Overall" at bounding box center [416, 179] width 142 height 22
type input "Interior Overall"
click at [520, 132] on input "text" at bounding box center [547, 127] width 104 height 21
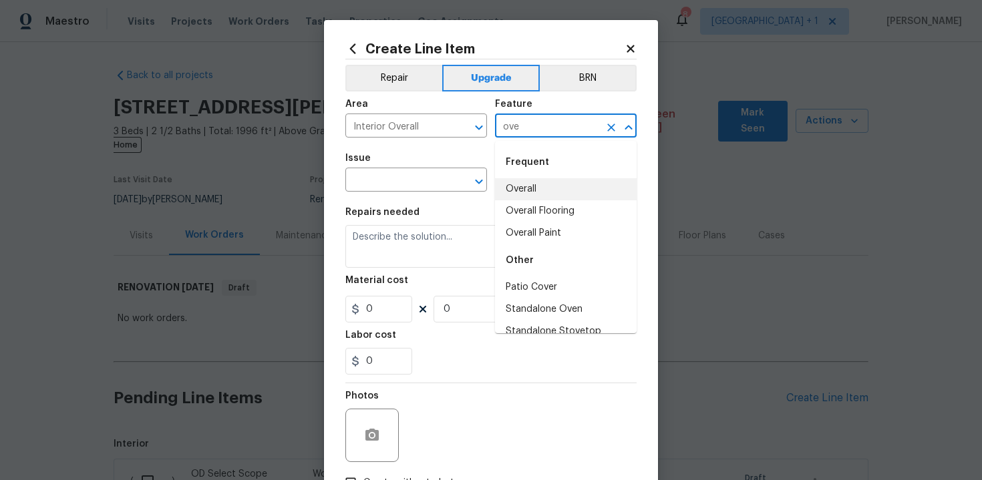
click at [528, 194] on li "Overall" at bounding box center [566, 189] width 142 height 22
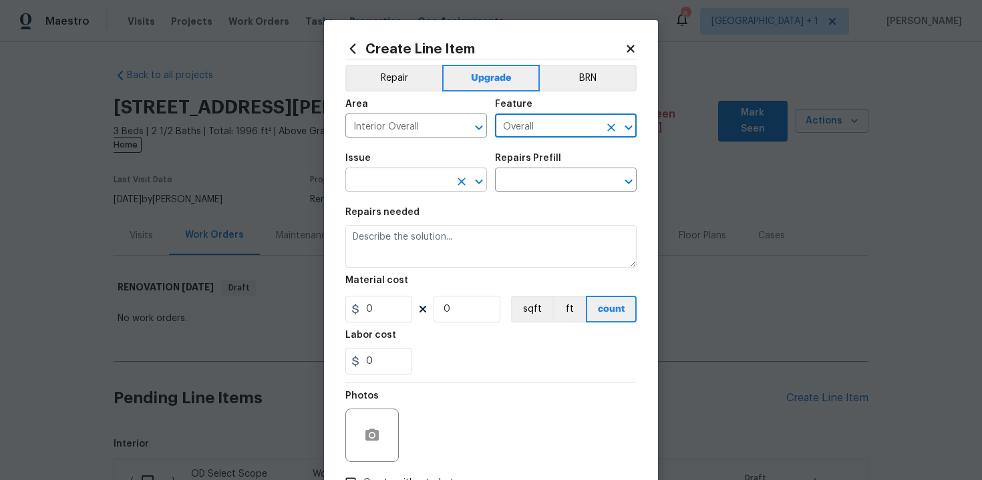
type input "Overall"
click at [394, 180] on input "text" at bounding box center [397, 181] width 104 height 21
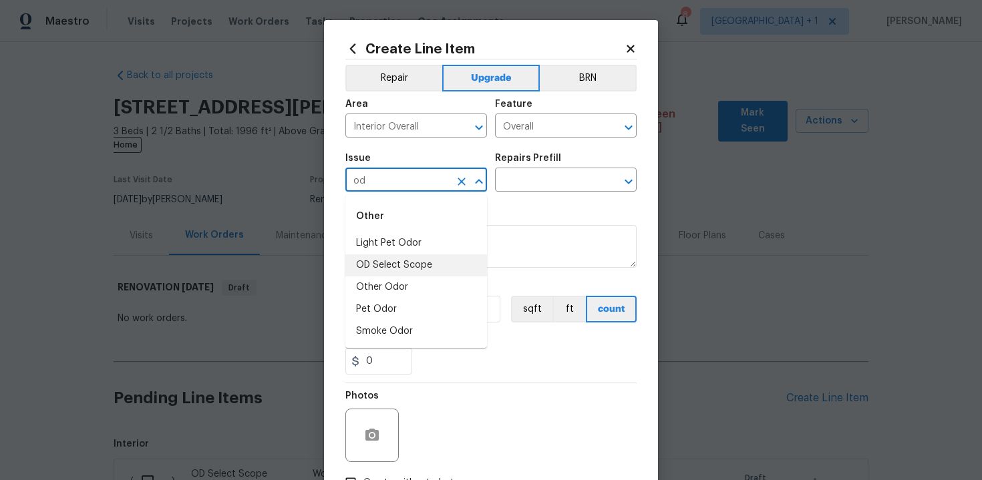
click at [400, 265] on li "OD Select Scope" at bounding box center [416, 266] width 142 height 22
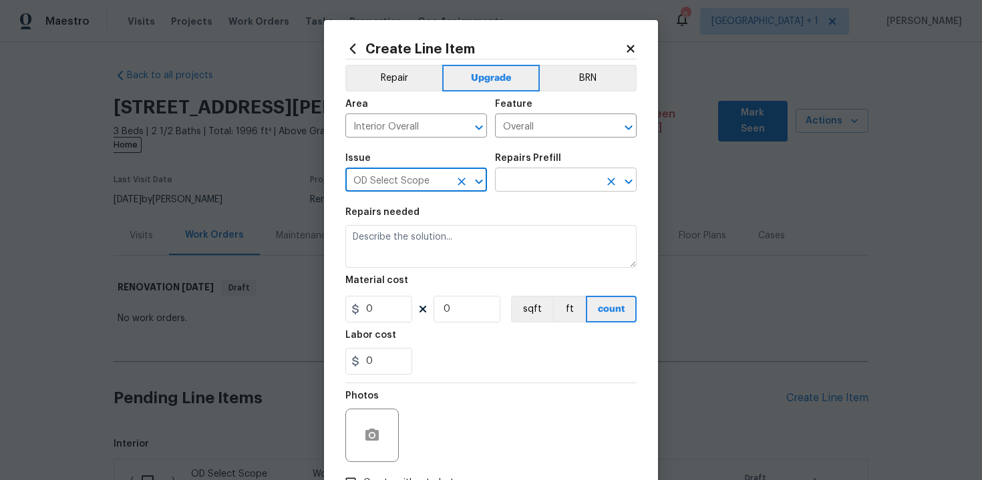
type input "OD Select Scope"
click at [545, 176] on input "text" at bounding box center [547, 181] width 104 height 21
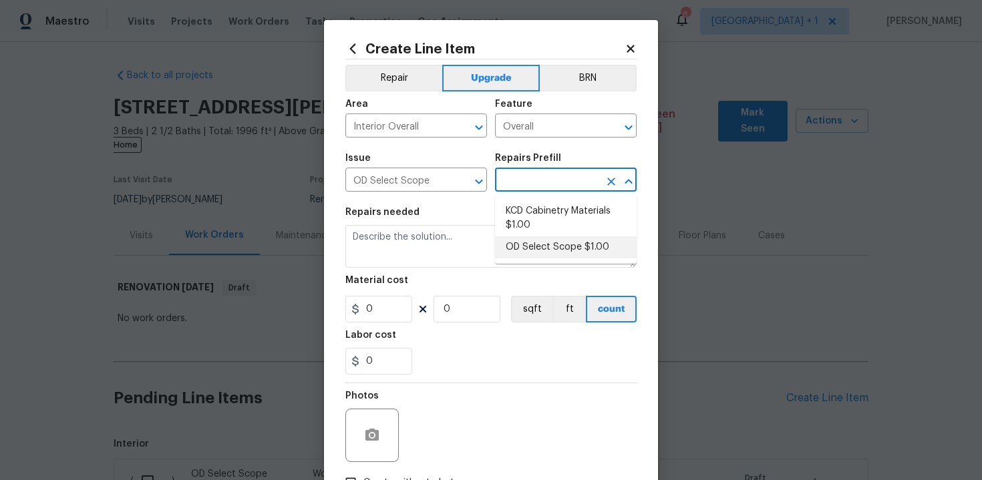
click at [544, 252] on li "OD Select Scope $1.00" at bounding box center [566, 248] width 142 height 22
type input "OD Select Scope $1.00"
type textarea "Refer to the agreed upon scope document for further details."
type input "1"
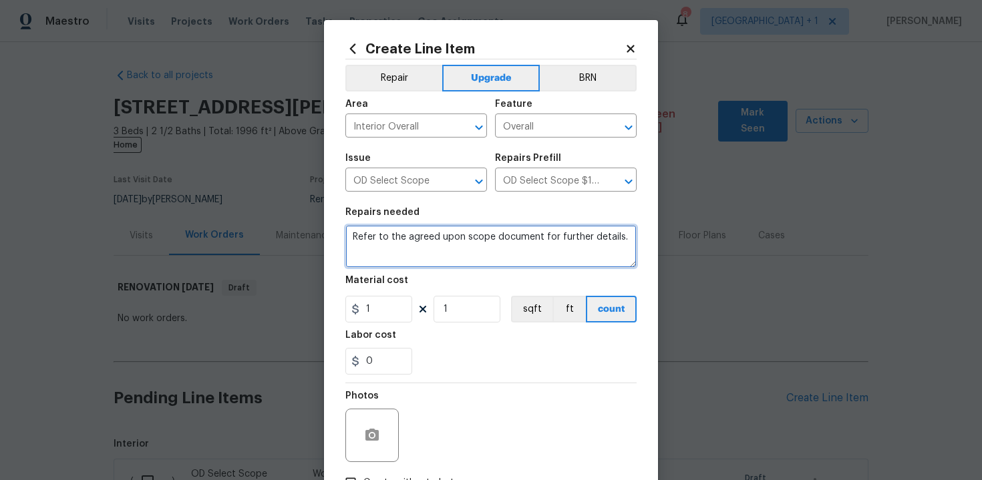
drag, startPoint x: 351, startPoint y: 237, endPoint x: 384, endPoint y: 253, distance: 36.8
click at [384, 253] on textarea "Refer to the agreed upon scope document for further details." at bounding box center [490, 246] width 291 height 43
paste textarea "Work Order #2 -> Hallway -> Doorbell -> Replace doorbell chime"
type textarea "Work Order #2 -> Hallway -> Doorbell -> Replace doorbell chime"
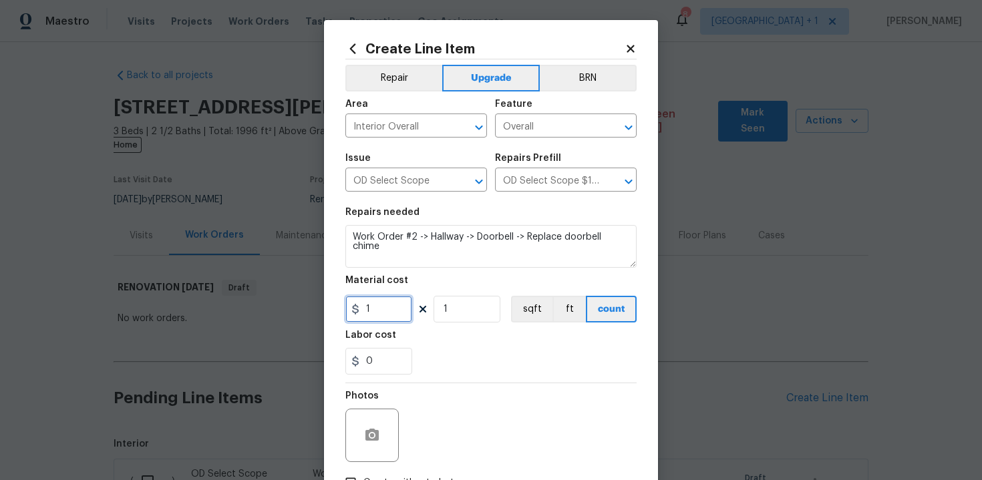
click at [379, 308] on input "1" at bounding box center [378, 309] width 67 height 27
type input "35"
click at [494, 345] on div "Labor cost" at bounding box center [490, 339] width 291 height 17
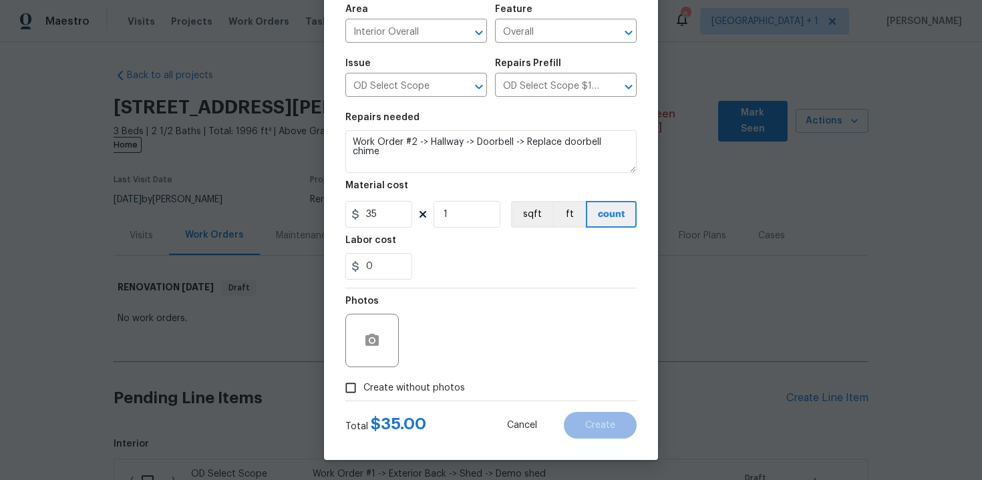
click at [428, 381] on span "Create without photos" at bounding box center [414, 388] width 102 height 14
click at [363, 381] on input "Create without photos" at bounding box center [350, 387] width 25 height 25
checkbox input "true"
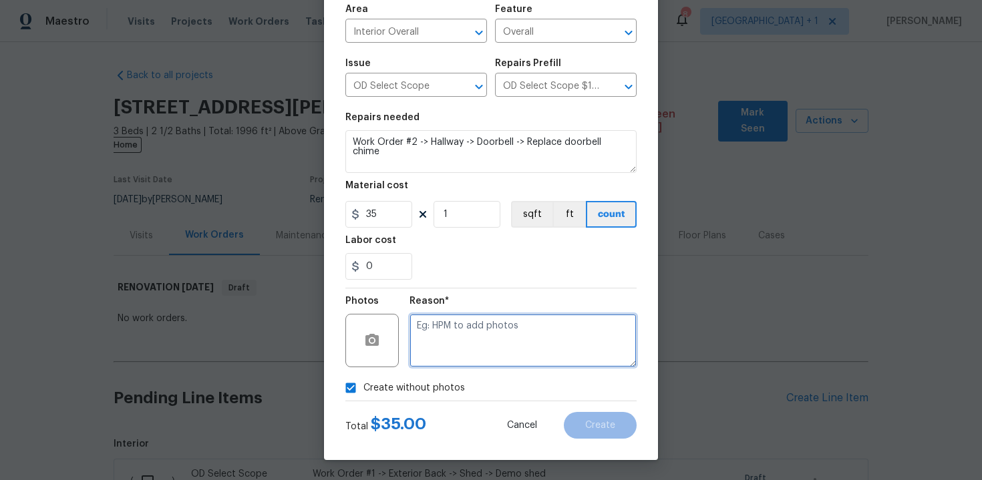
click at [482, 346] on textarea at bounding box center [523, 340] width 227 height 53
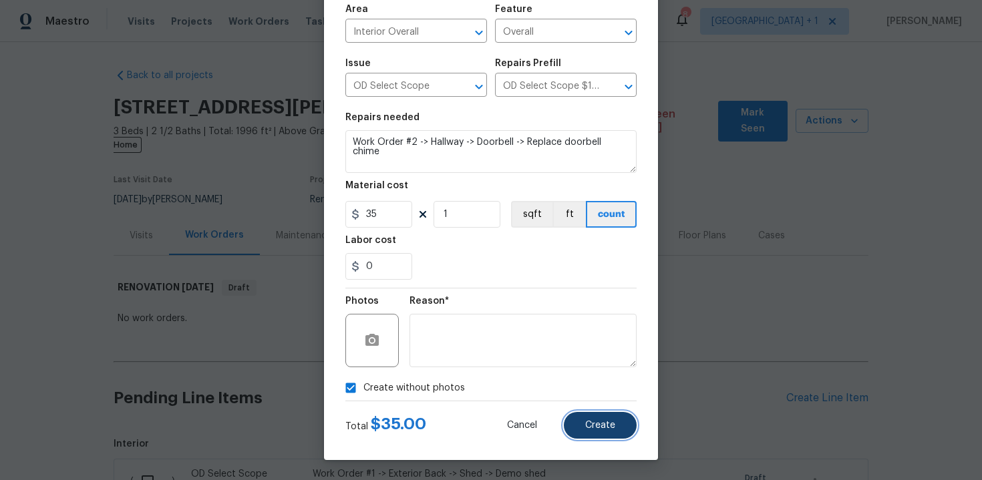
click at [607, 425] on span "Create" at bounding box center [600, 426] width 30 height 10
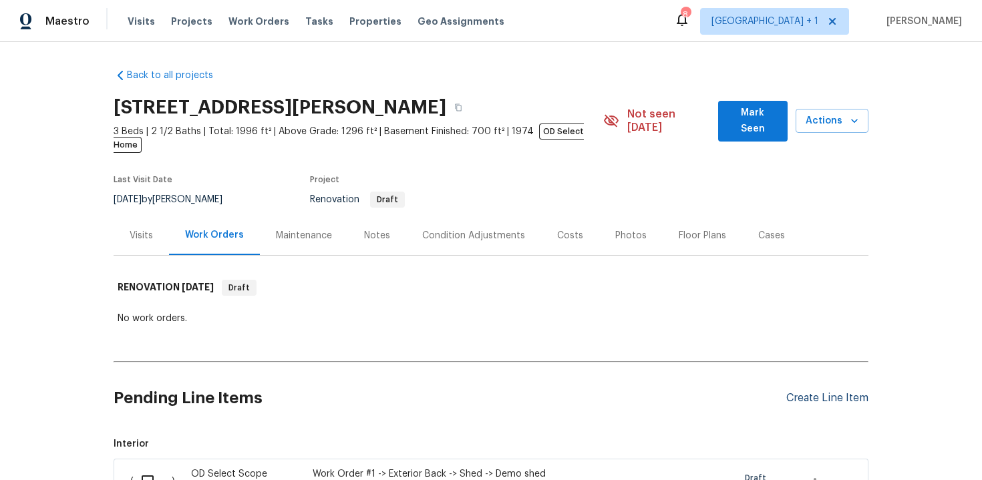
click at [845, 392] on div "Create Line Item" at bounding box center [827, 398] width 82 height 13
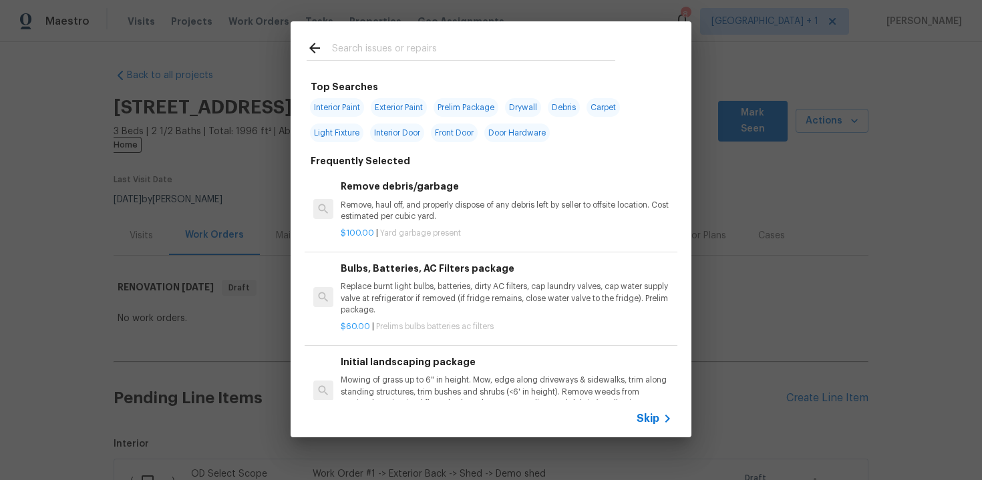
click at [637, 417] on span "Skip" at bounding box center [648, 418] width 23 height 13
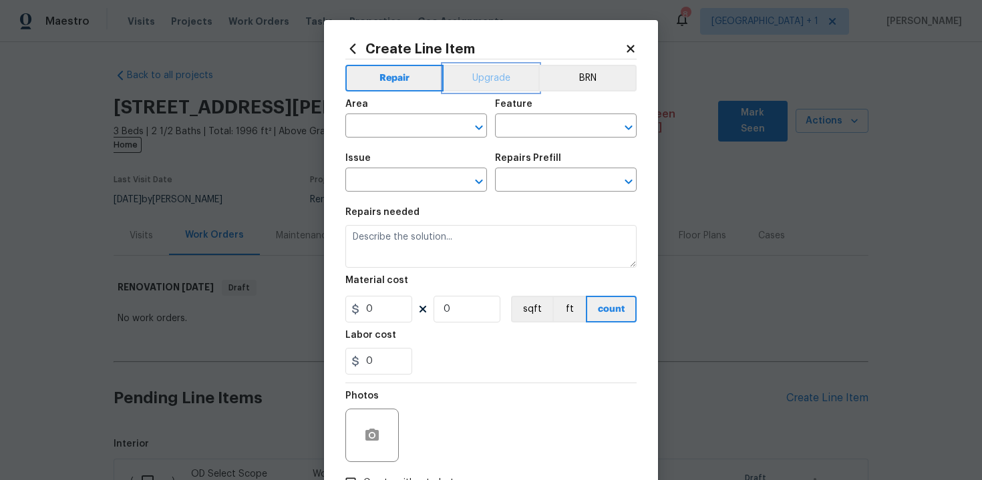
click at [472, 82] on button "Upgrade" at bounding box center [492, 78] width 96 height 27
click at [424, 125] on input "text" at bounding box center [397, 127] width 104 height 21
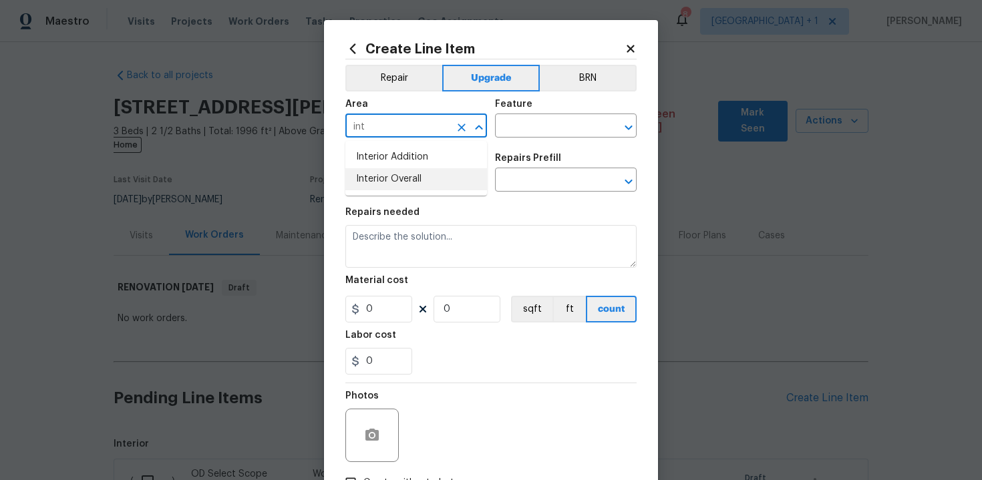
click at [420, 179] on li "Interior Overall" at bounding box center [416, 179] width 142 height 22
type input "Interior Overall"
click at [539, 132] on input "text" at bounding box center [547, 127] width 104 height 21
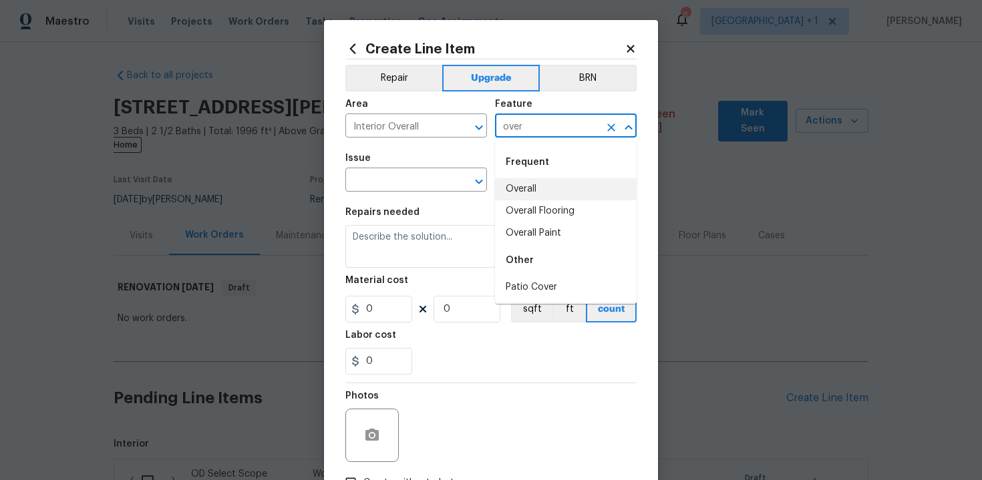
click at [547, 190] on li "Overall" at bounding box center [566, 189] width 142 height 22
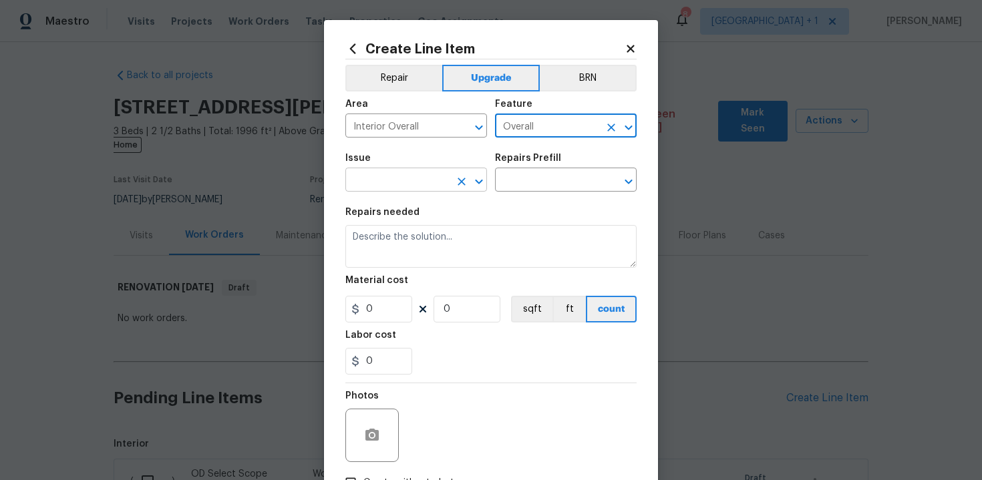
type input "Overall"
click at [430, 187] on input "text" at bounding box center [397, 181] width 104 height 21
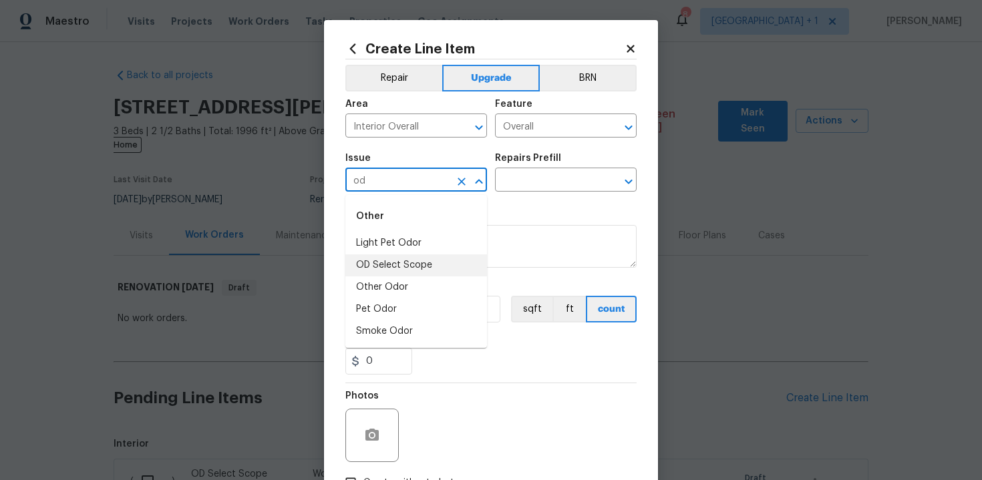
click at [436, 263] on li "OD Select Scope" at bounding box center [416, 266] width 142 height 22
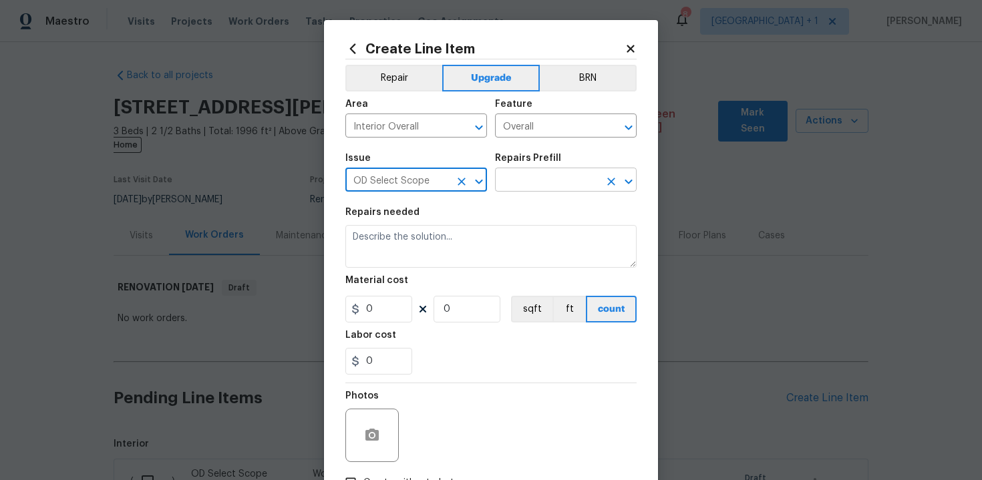
type input "OD Select Scope"
click at [540, 180] on input "text" at bounding box center [547, 181] width 104 height 21
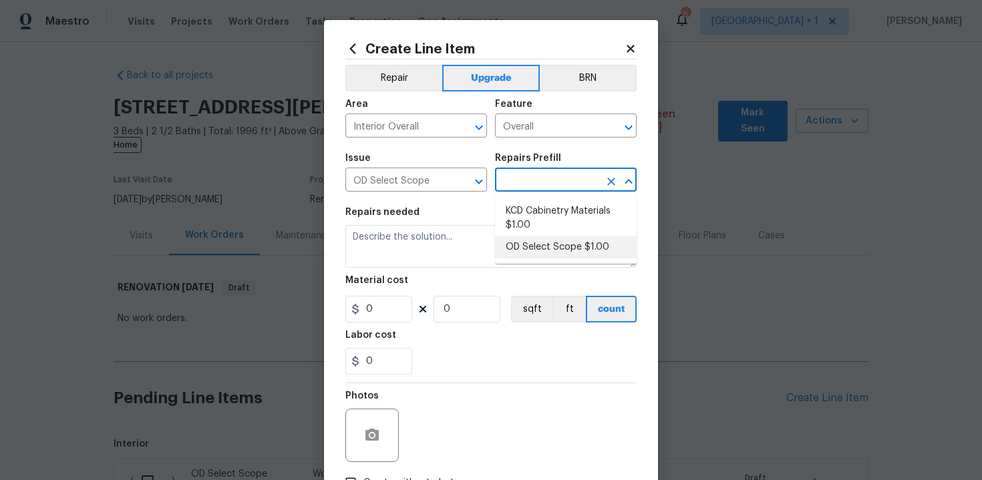
click at [541, 237] on li "OD Select Scope $1.00" at bounding box center [566, 248] width 142 height 22
type input "OD Select Scope $1.00"
type textarea "Refer to the agreed upon scope document for further details."
type input "1"
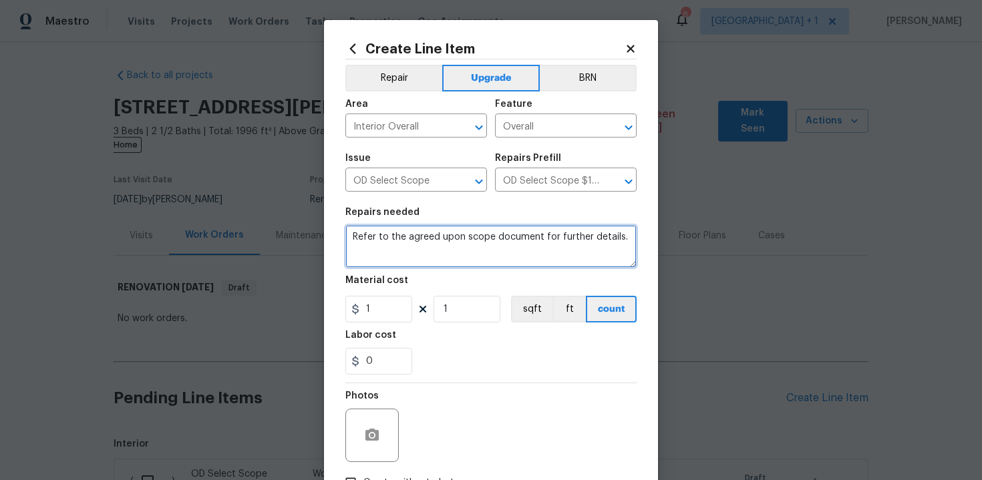
drag, startPoint x: 351, startPoint y: 238, endPoint x: 384, endPoint y: 250, distance: 34.3
click at [384, 250] on textarea "Refer to the agreed upon scope document for further details." at bounding box center [490, 246] width 291 height 43
paste textarea "Work Order #2 -> Hallway -> Lighting -> Basement stairwell - run electrical and…"
type textarea "Work Order #2 -> Hallway -> Lighting -> Basement stairwell - run electrical and…"
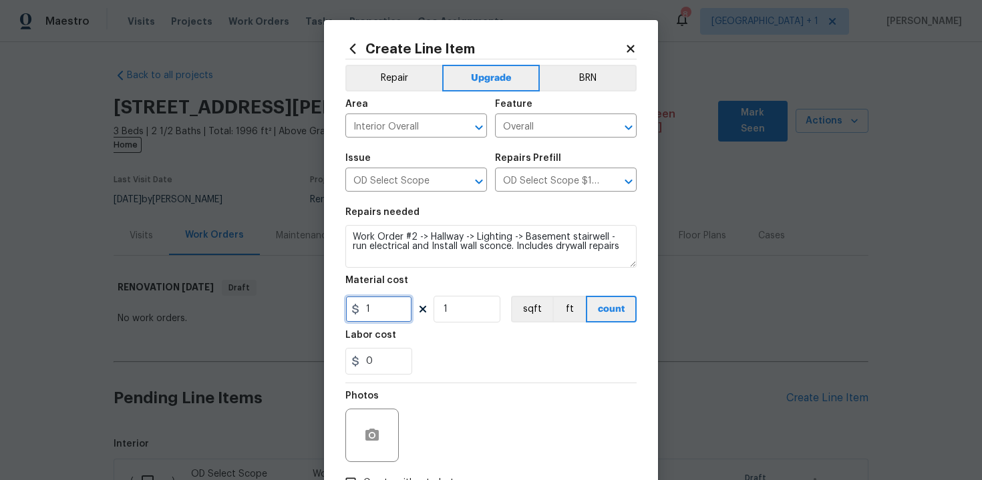
click at [378, 311] on input "1" at bounding box center [378, 309] width 67 height 27
type input "165"
click at [444, 360] on div "0" at bounding box center [490, 361] width 291 height 27
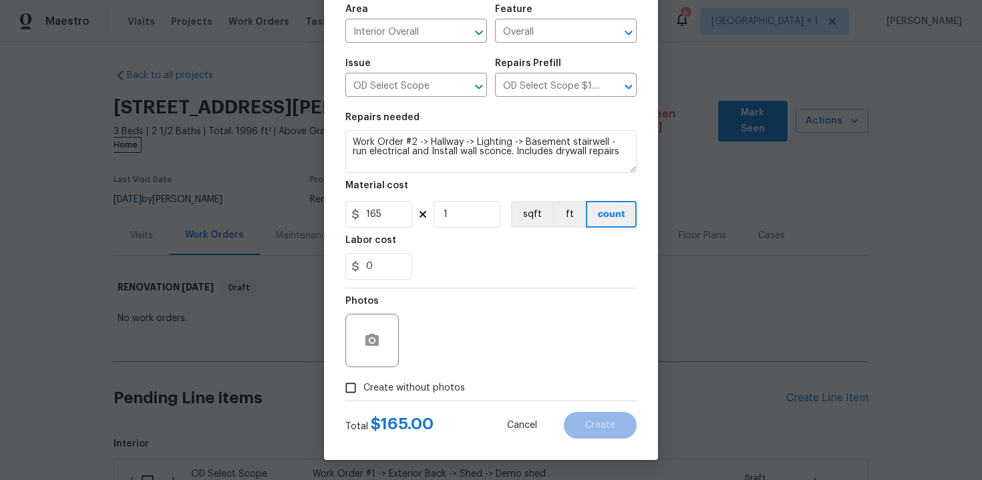
click at [406, 396] on label "Create without photos" at bounding box center [401, 387] width 127 height 25
click at [363, 396] on input "Create without photos" at bounding box center [350, 387] width 25 height 25
checkbox input "true"
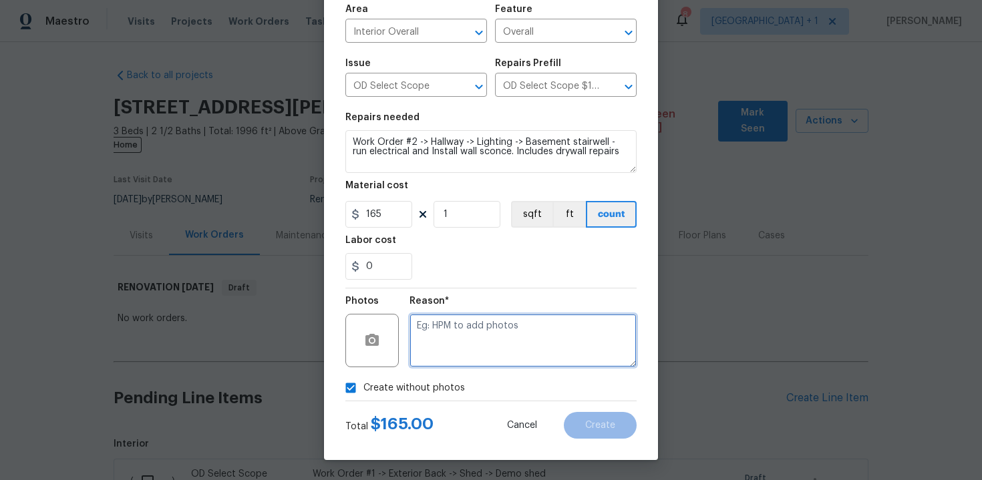
click at [472, 348] on textarea at bounding box center [523, 340] width 227 height 53
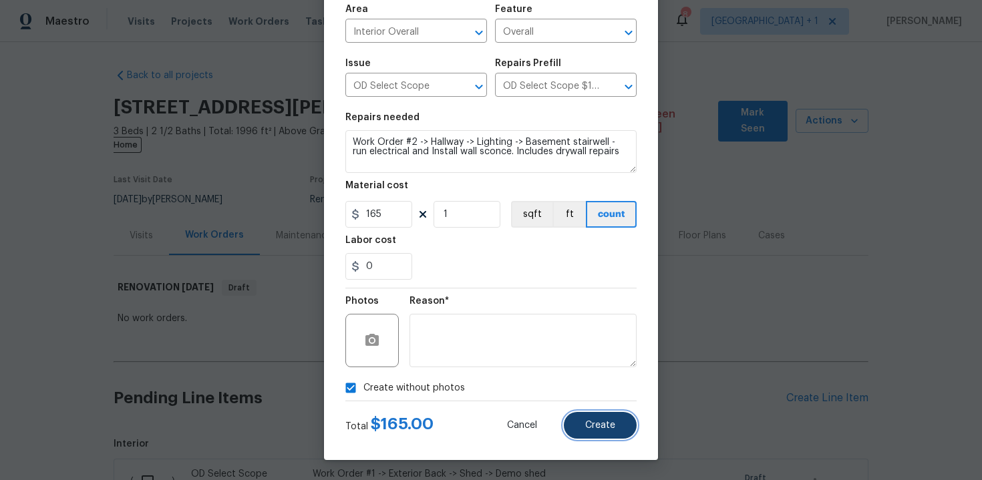
click at [604, 423] on span "Create" at bounding box center [600, 426] width 30 height 10
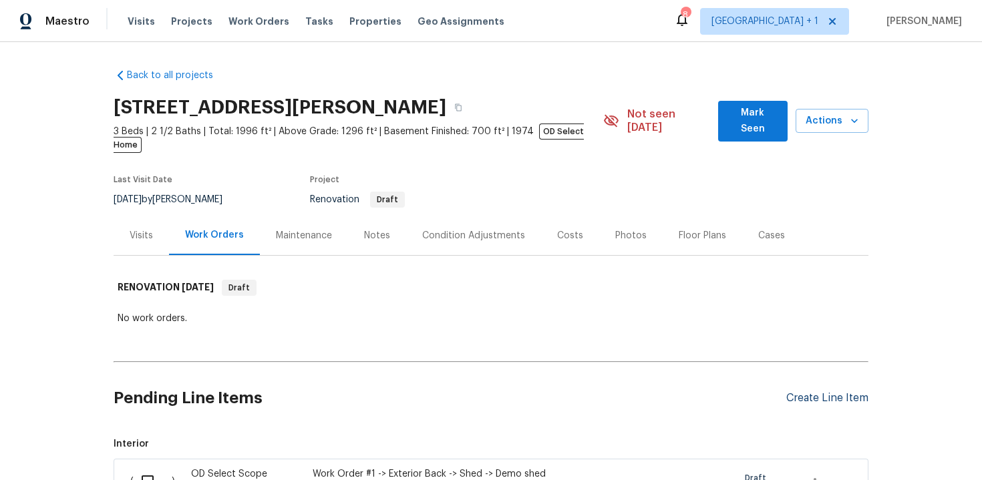
click at [808, 392] on div "Create Line Item" at bounding box center [827, 398] width 82 height 13
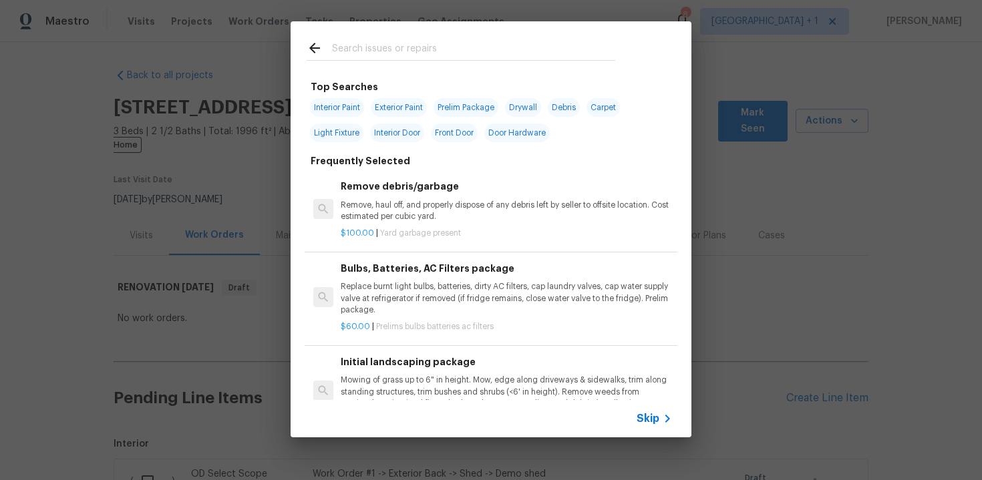
click at [645, 421] on span "Skip" at bounding box center [648, 418] width 23 height 13
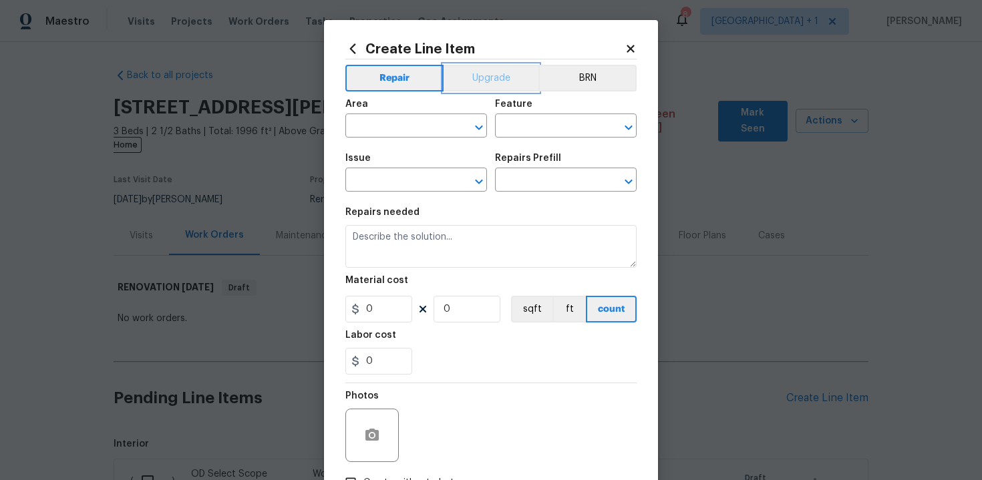
click at [486, 70] on button "Upgrade" at bounding box center [492, 78] width 96 height 27
click at [422, 130] on input "text" at bounding box center [397, 127] width 104 height 21
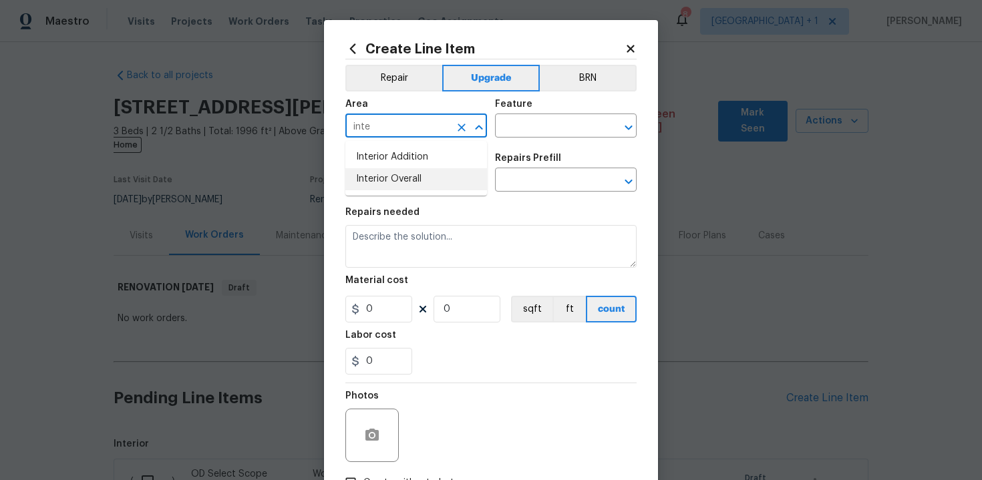
click at [429, 176] on li "Interior Overall" at bounding box center [416, 179] width 142 height 22
type input "Interior Overall"
click at [511, 137] on input "text" at bounding box center [547, 127] width 104 height 21
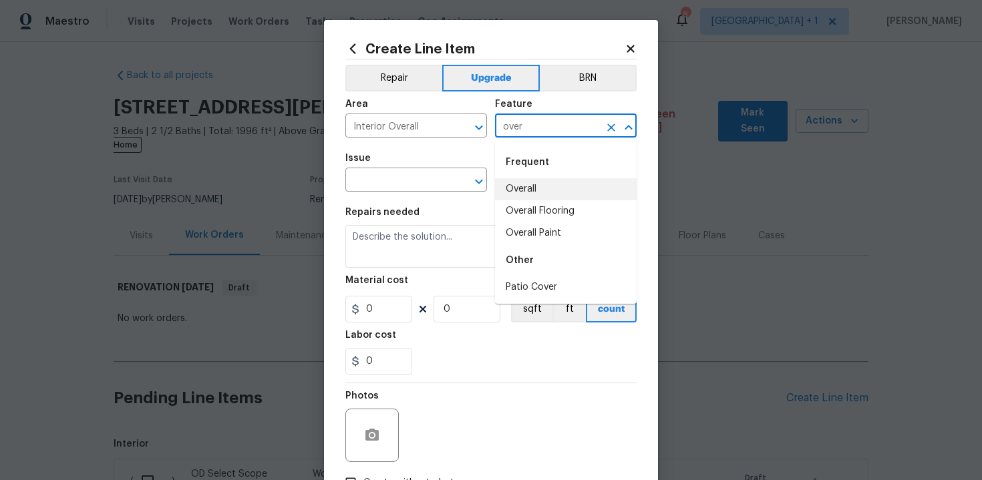
click at [543, 187] on li "Overall" at bounding box center [566, 189] width 142 height 22
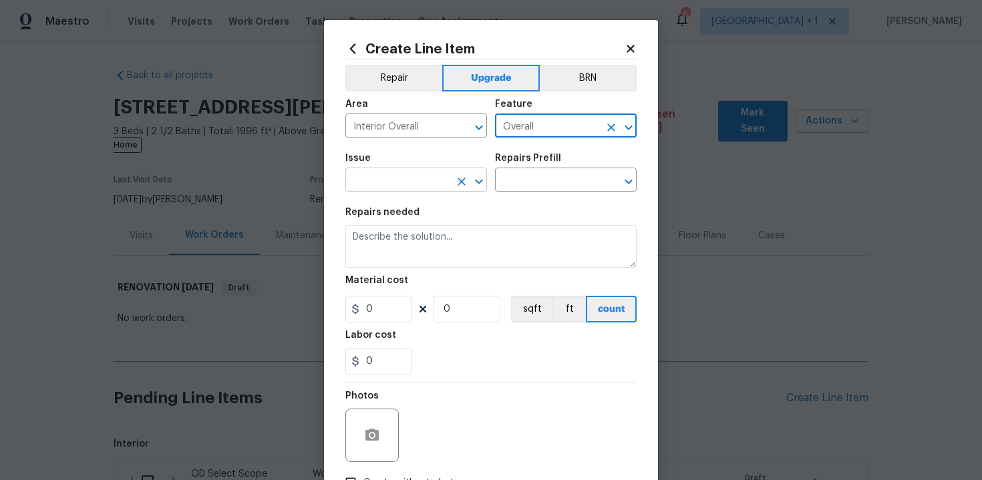
type input "Overall"
click at [414, 182] on input "text" at bounding box center [397, 181] width 104 height 21
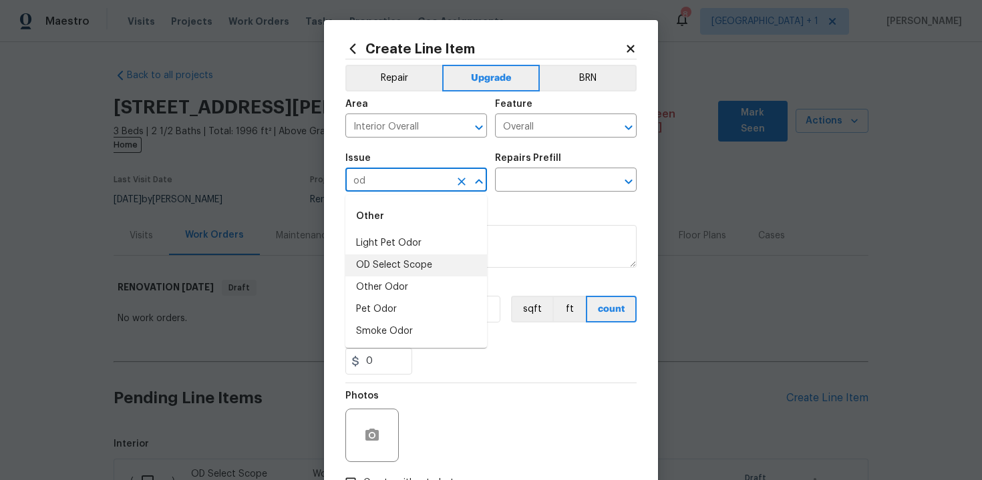
click at [416, 271] on li "OD Select Scope" at bounding box center [416, 266] width 142 height 22
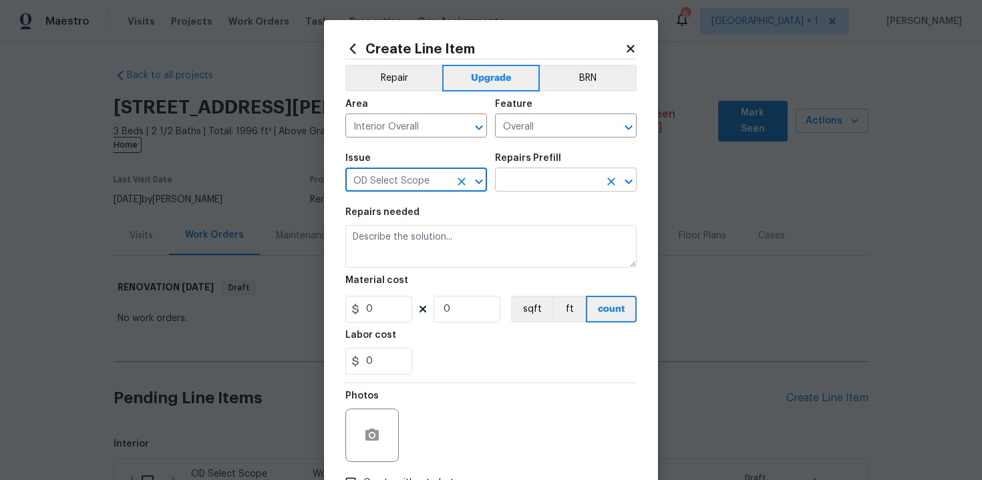
type input "OD Select Scope"
click at [514, 179] on input "text" at bounding box center [547, 181] width 104 height 21
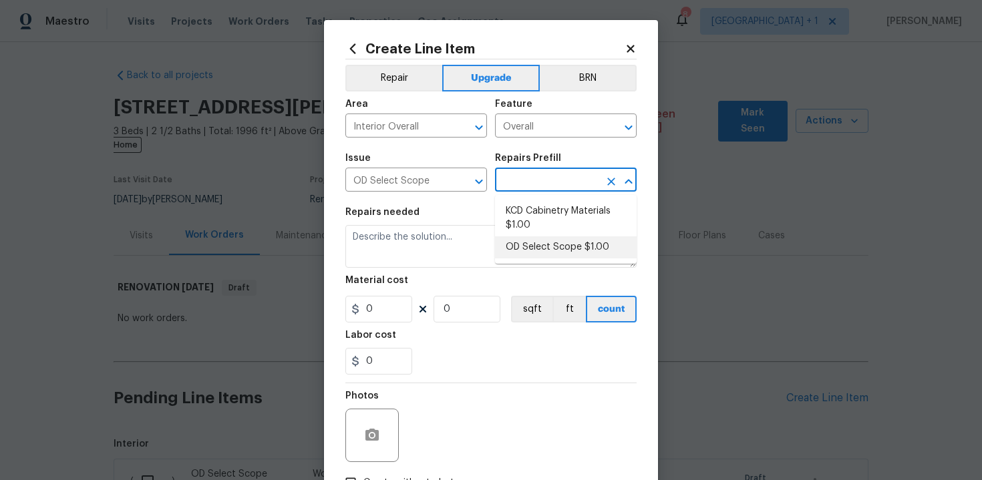
click at [541, 251] on li "OD Select Scope $1.00" at bounding box center [566, 248] width 142 height 22
type input "OD Select Scope $1.00"
type textarea "Refer to the agreed upon scope document for further details."
type input "1"
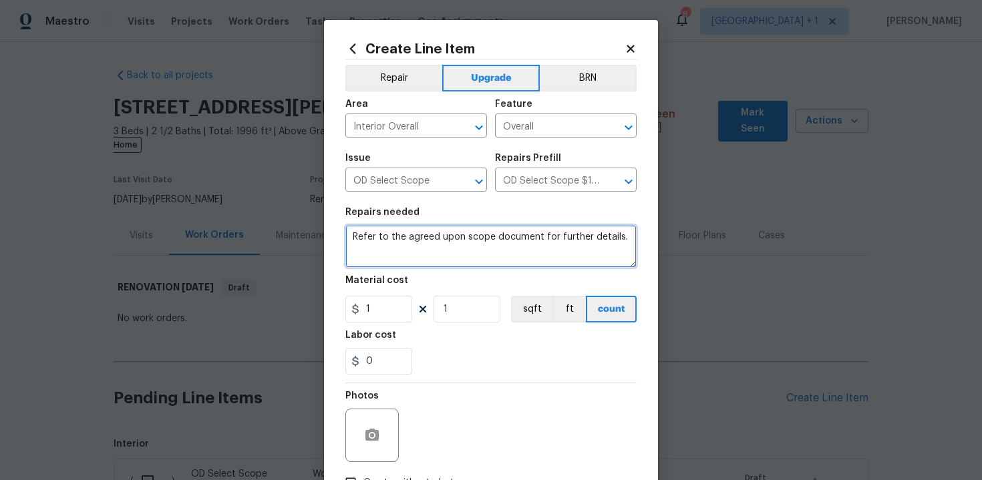
drag, startPoint x: 348, startPoint y: 237, endPoint x: 377, endPoint y: 248, distance: 31.3
click at [377, 248] on textarea "Refer to the agreed upon scope document for further details." at bounding box center [490, 246] width 291 height 43
paste textarea "Work Order #2 -> Hallway -> Lighting -> Upstairs hallway - demo wall sconce, pa…"
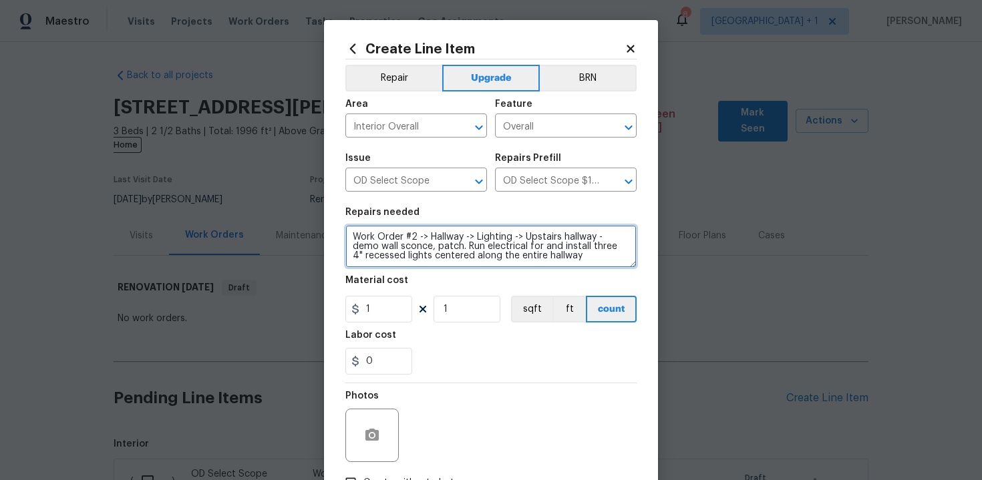
type textarea "Work Order #2 -> Hallway -> Lighting -> Upstairs hallway - demo wall sconce, pa…"
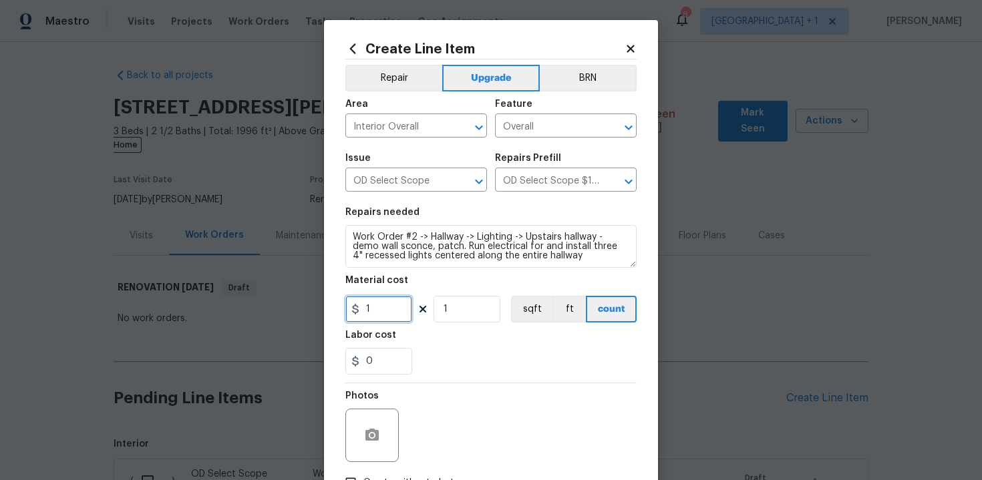
click at [386, 309] on input "1" at bounding box center [378, 309] width 67 height 27
type input "375"
click at [486, 373] on div "0" at bounding box center [490, 361] width 291 height 27
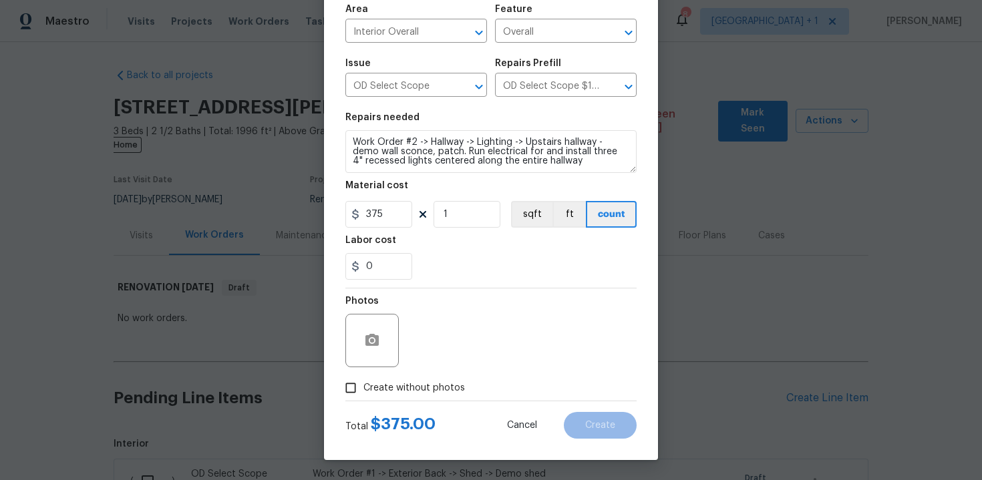
click at [399, 396] on label "Create without photos" at bounding box center [401, 387] width 127 height 25
click at [363, 396] on input "Create without photos" at bounding box center [350, 387] width 25 height 25
checkbox input "true"
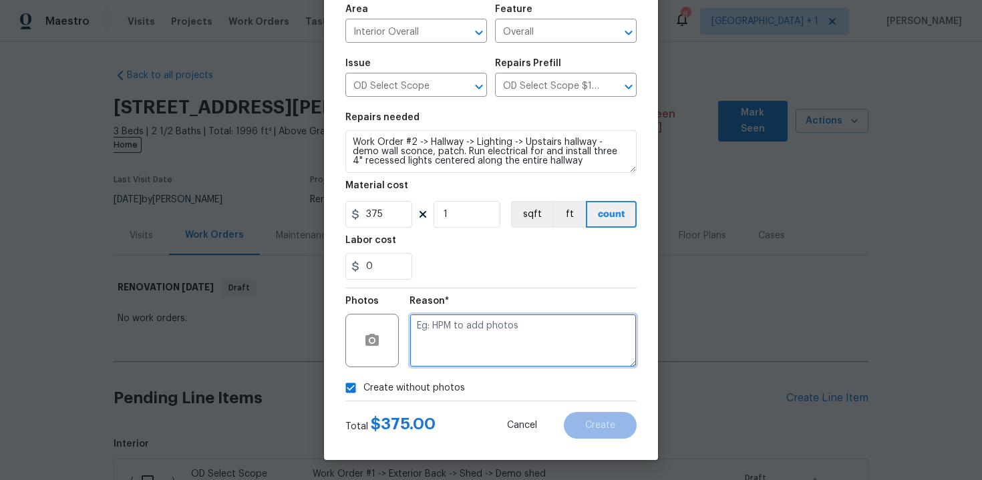
click at [450, 357] on textarea at bounding box center [523, 340] width 227 height 53
type textarea "n/a"
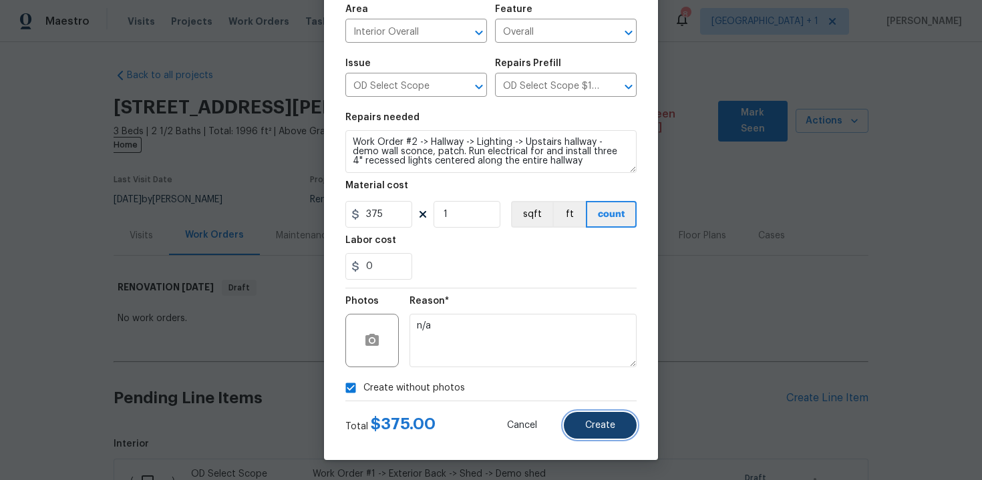
click at [589, 432] on button "Create" at bounding box center [600, 425] width 73 height 27
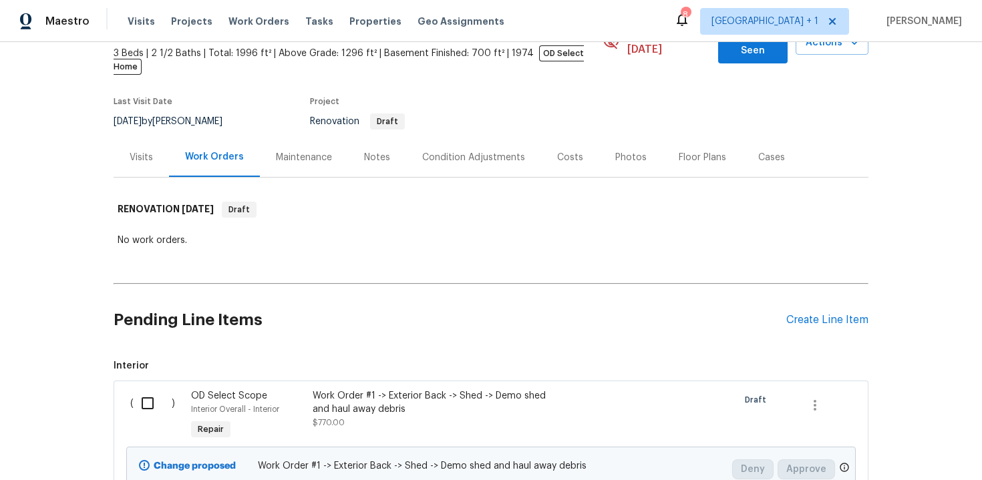
scroll to position [0, 0]
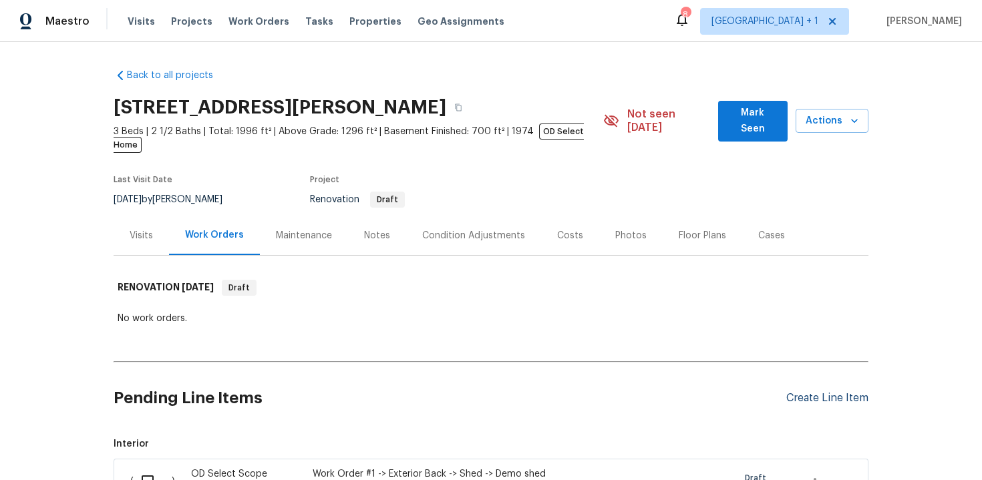
click at [823, 392] on div "Create Line Item" at bounding box center [827, 398] width 82 height 13
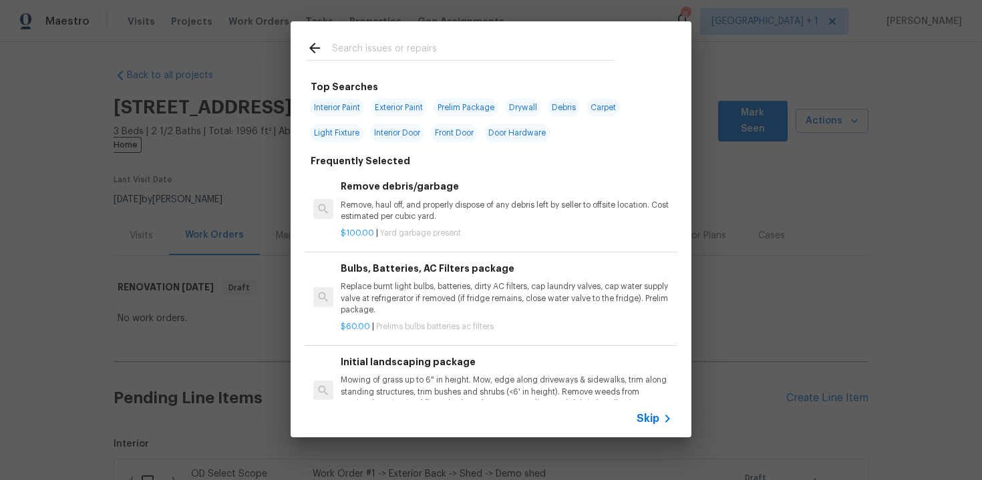
click at [659, 418] on span "Skip" at bounding box center [648, 418] width 23 height 13
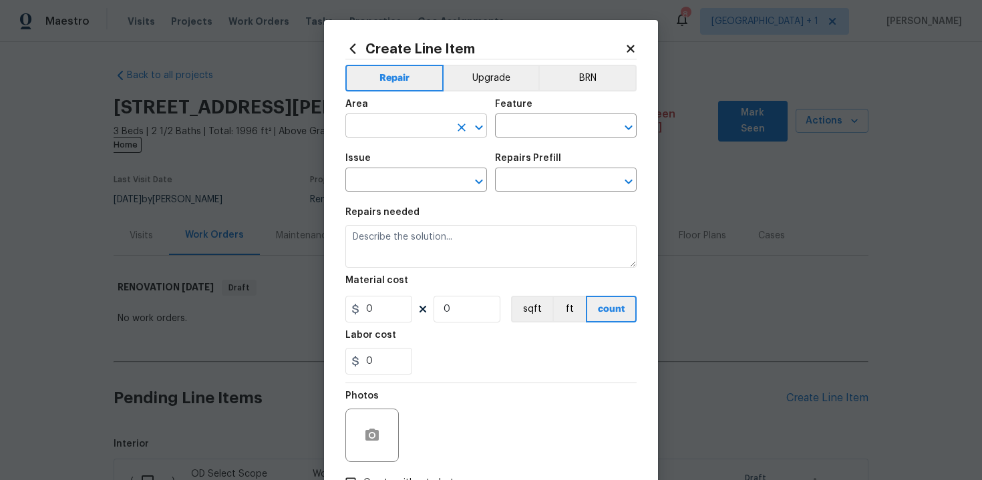
click at [420, 134] on input "text" at bounding box center [397, 127] width 104 height 21
click at [420, 184] on li "Interior Overall" at bounding box center [416, 179] width 142 height 22
type input "Interior Overall"
click at [518, 132] on input "text" at bounding box center [547, 127] width 104 height 21
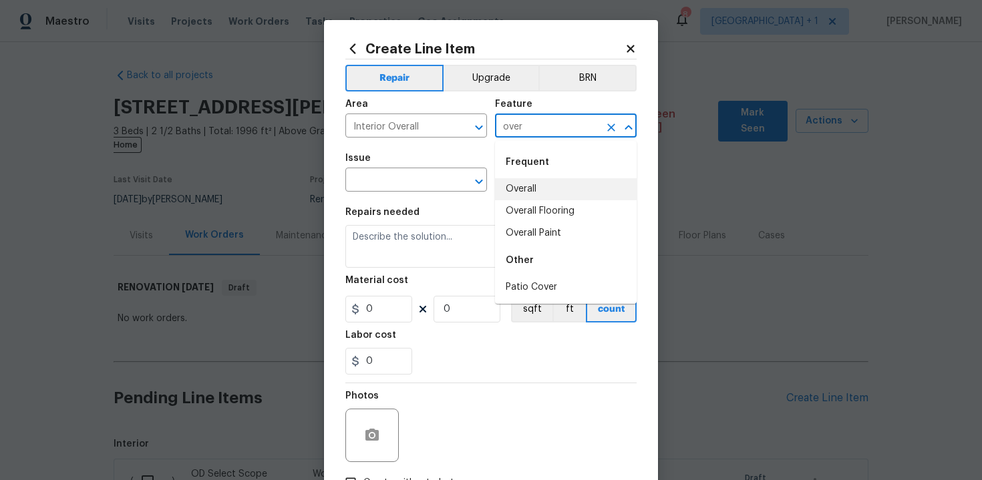
click at [528, 190] on li "Overall" at bounding box center [566, 189] width 142 height 22
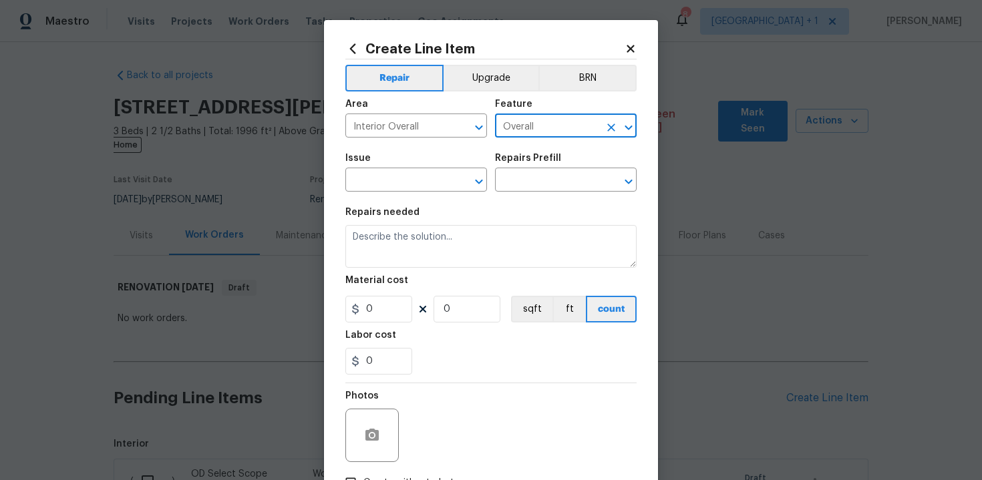
type input "Overall"
click at [386, 198] on span "Issue ​" at bounding box center [416, 173] width 142 height 54
click at [378, 188] on input "text" at bounding box center [397, 181] width 104 height 21
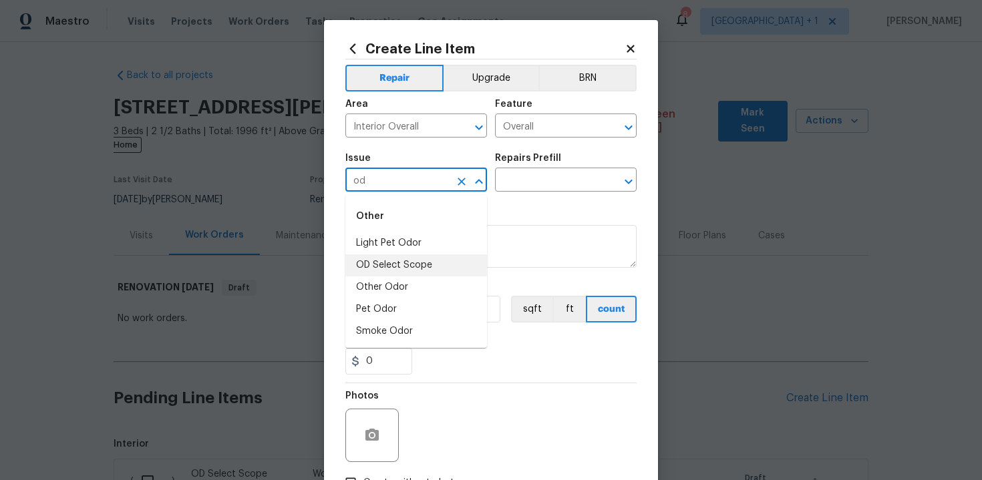
click at [406, 265] on li "OD Select Scope" at bounding box center [416, 266] width 142 height 22
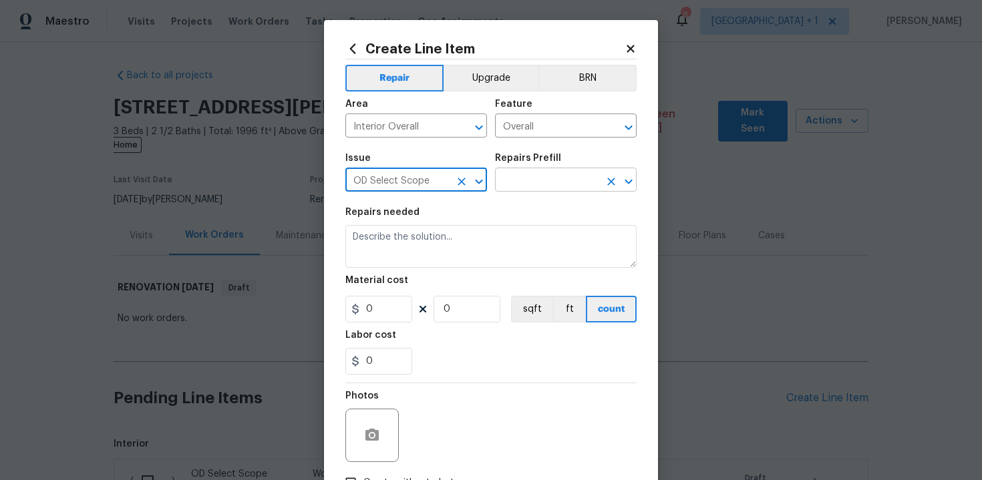
type input "OD Select Scope"
click at [528, 184] on input "text" at bounding box center [547, 181] width 104 height 21
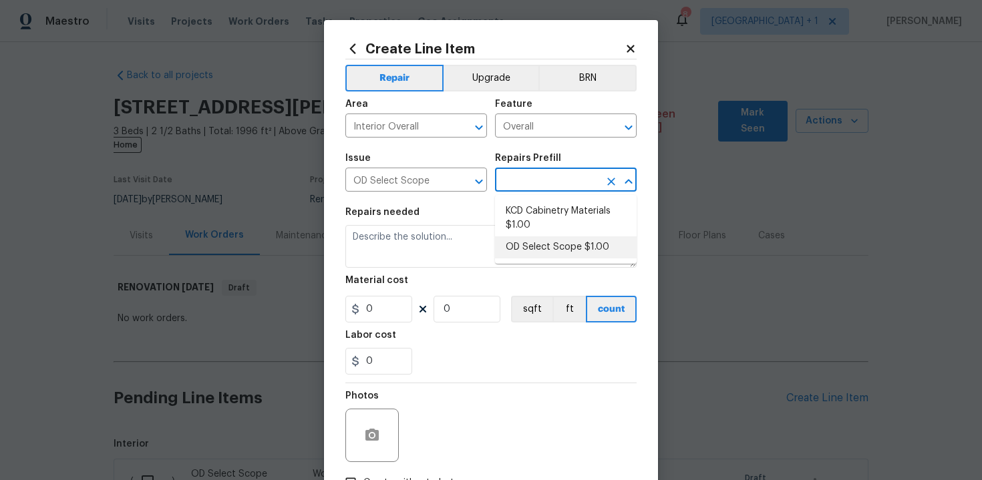
click at [545, 244] on li "OD Select Scope $1.00" at bounding box center [566, 248] width 142 height 22
type input "OD Select Scope $1.00"
type textarea "Refer to the agreed upon scope document for further details."
type input "1"
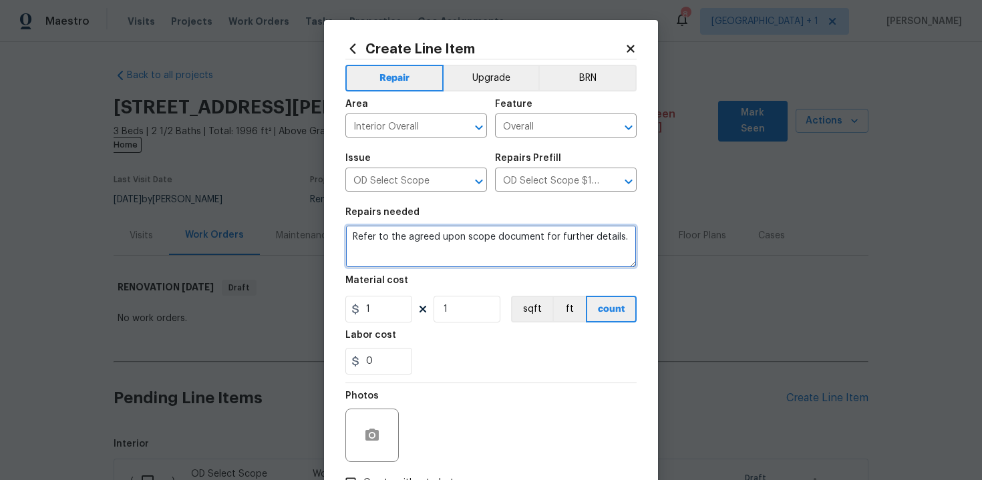
drag, startPoint x: 351, startPoint y: 237, endPoint x: 419, endPoint y: 266, distance: 74.0
click at [419, 266] on textarea "Refer to the agreed upon scope document for further details." at bounding box center [490, 246] width 291 height 43
paste textarea "Work Order #2 -> Main Bathroom -> Accessory Package -> Install accessory package"
type textarea "Work Order #2 -> Main Bathroom -> Accessory Package -> Install accessory package"
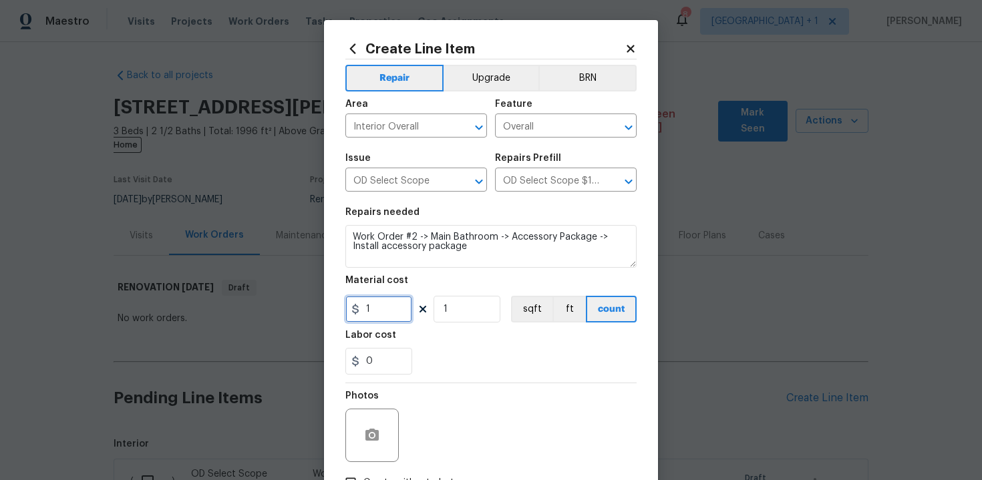
click at [379, 314] on input "1" at bounding box center [378, 309] width 67 height 27
type input "145"
click at [478, 349] on div "0" at bounding box center [490, 361] width 291 height 27
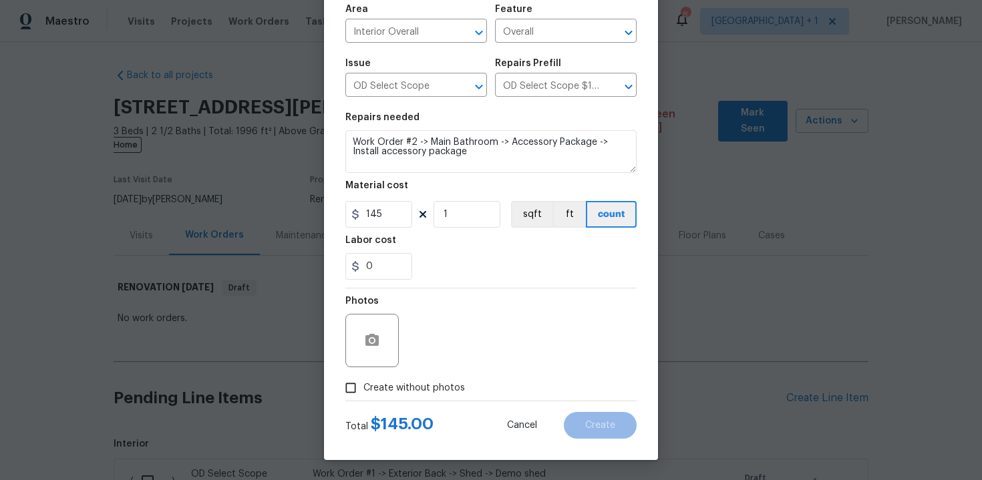
click at [410, 381] on span "Create without photos" at bounding box center [414, 388] width 102 height 14
click at [363, 381] on input "Create without photos" at bounding box center [350, 387] width 25 height 25
checkbox input "true"
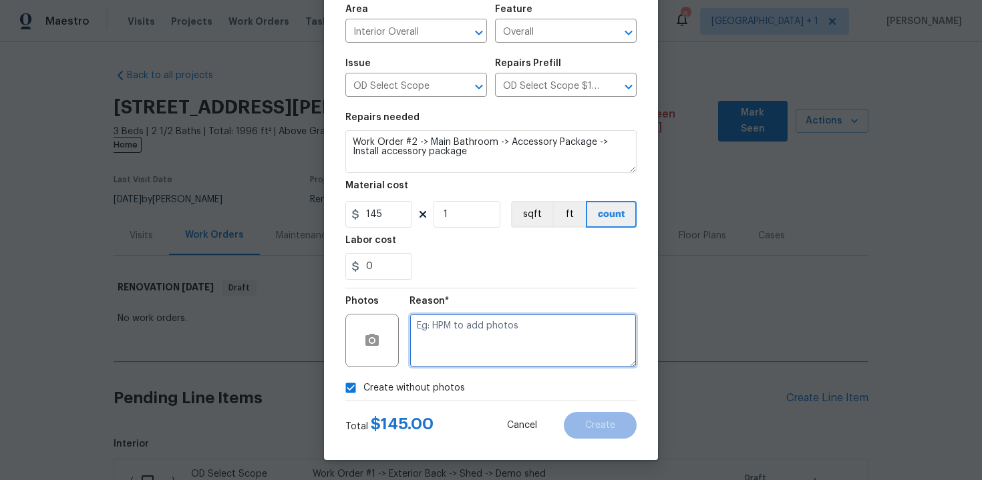
click at [467, 339] on textarea at bounding box center [523, 340] width 227 height 53
type textarea "n"
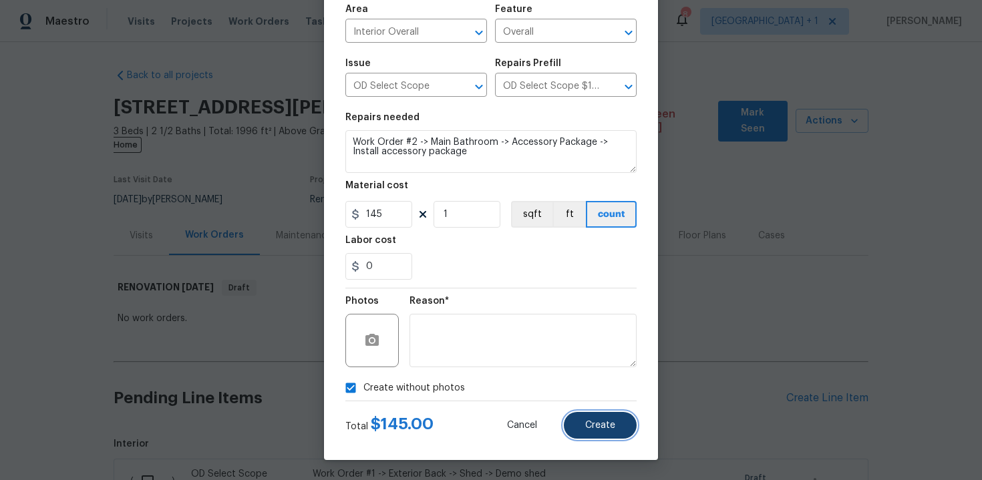
click at [589, 422] on span "Create" at bounding box center [600, 426] width 30 height 10
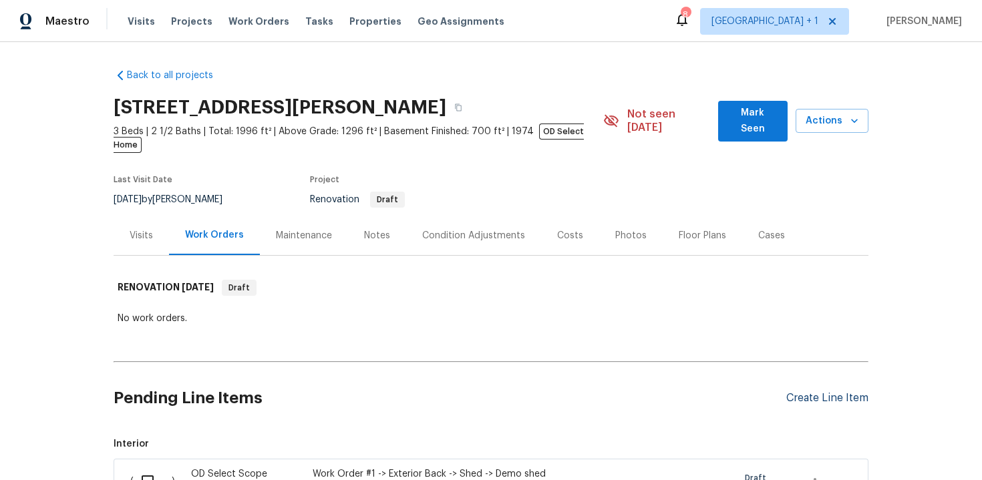
click at [809, 392] on div "Create Line Item" at bounding box center [827, 398] width 82 height 13
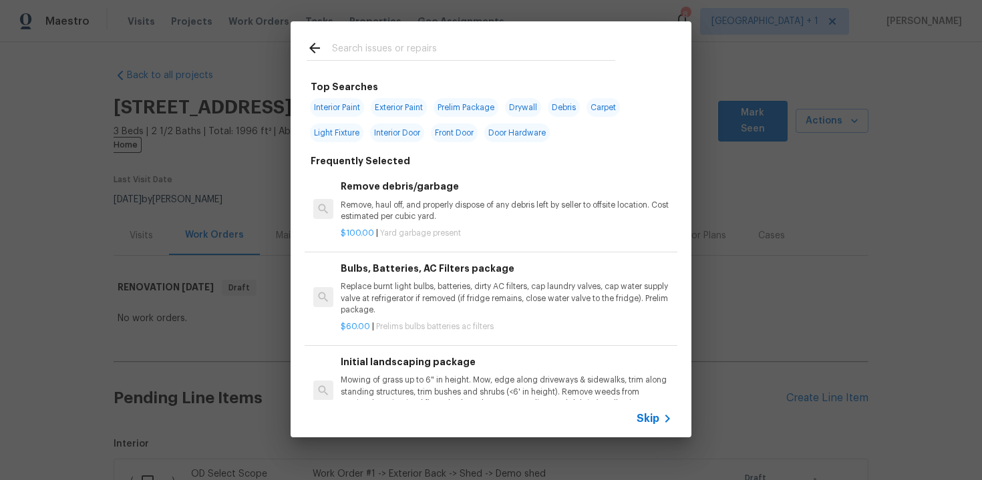
click at [650, 416] on span "Skip" at bounding box center [648, 418] width 23 height 13
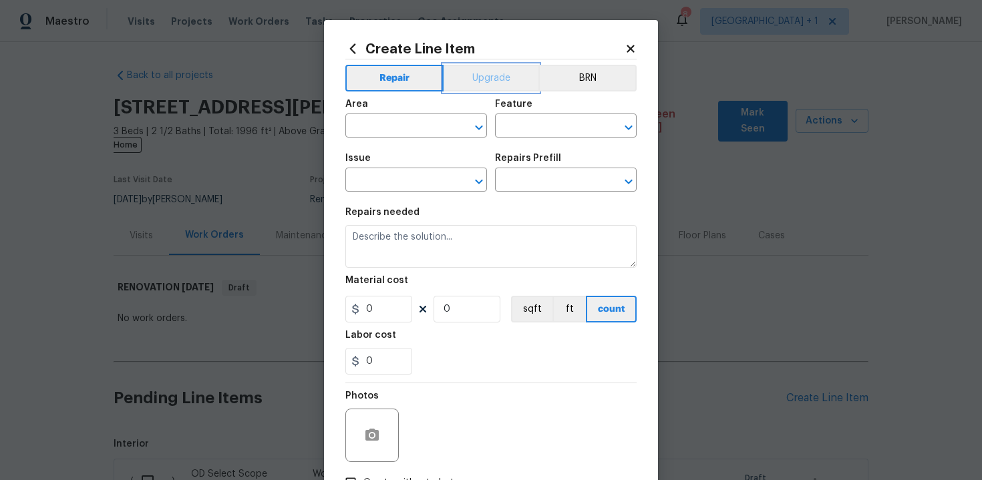
click at [488, 71] on button "Upgrade" at bounding box center [492, 78] width 96 height 27
click at [424, 122] on input "text" at bounding box center [397, 127] width 104 height 21
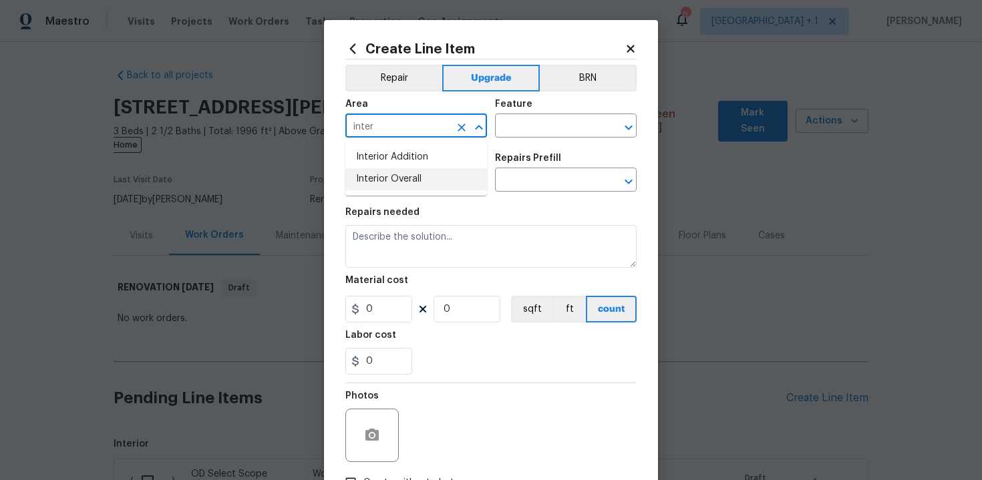
click at [420, 180] on li "Interior Overall" at bounding box center [416, 179] width 142 height 22
type input "Interior Overall"
click at [540, 125] on input "text" at bounding box center [547, 127] width 104 height 21
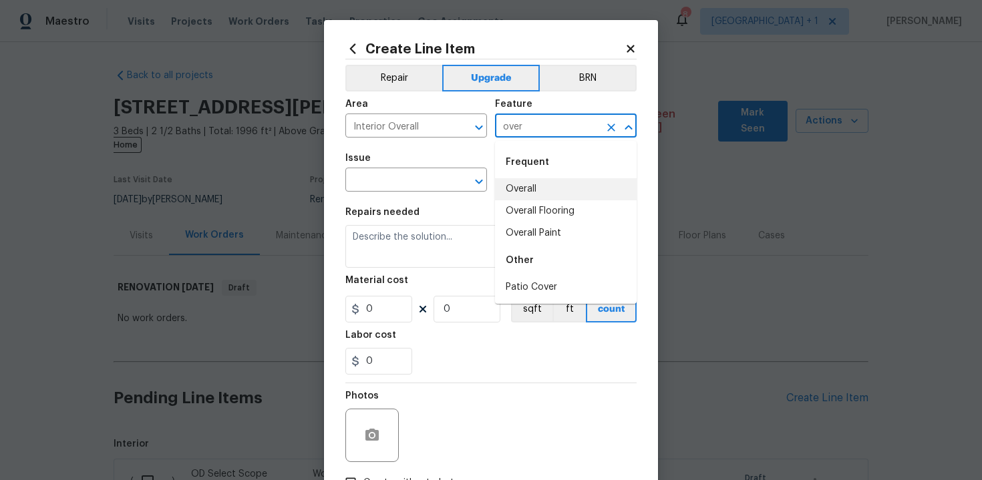
click at [559, 194] on li "Overall" at bounding box center [566, 189] width 142 height 22
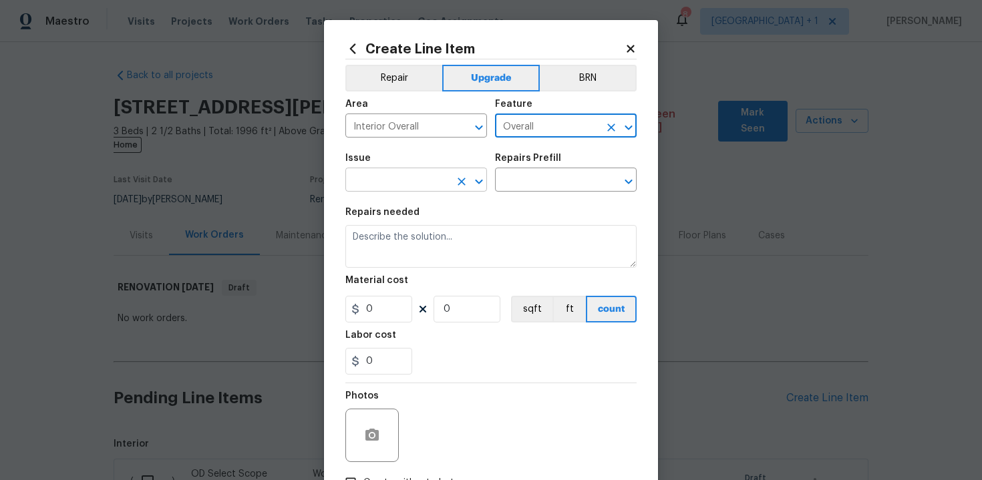
type input "Overall"
click at [412, 184] on input "text" at bounding box center [397, 181] width 104 height 21
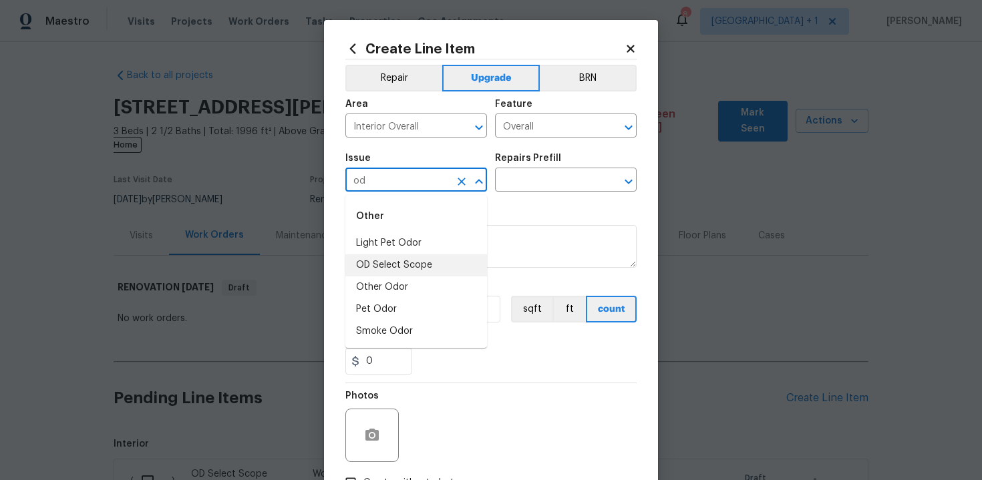
click at [424, 263] on li "OD Select Scope" at bounding box center [416, 266] width 142 height 22
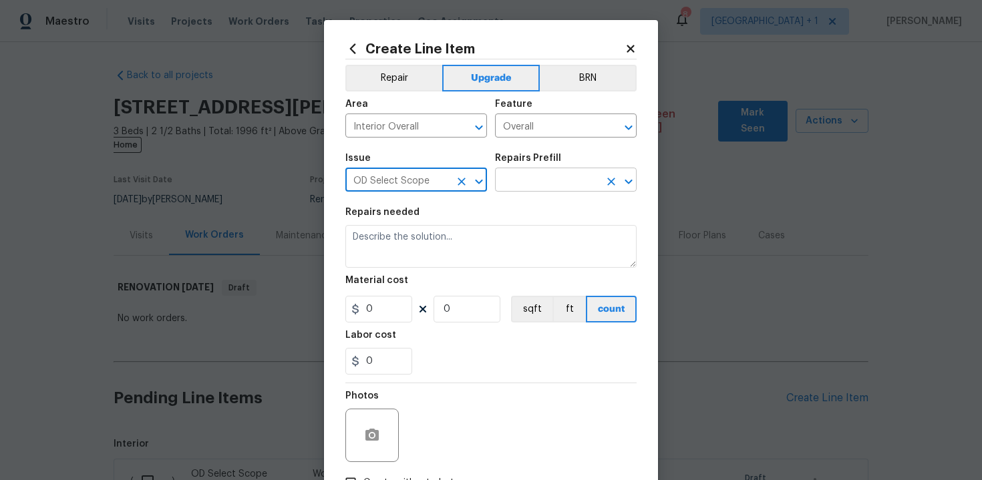
type input "OD Select Scope"
click at [529, 182] on input "text" at bounding box center [547, 181] width 104 height 21
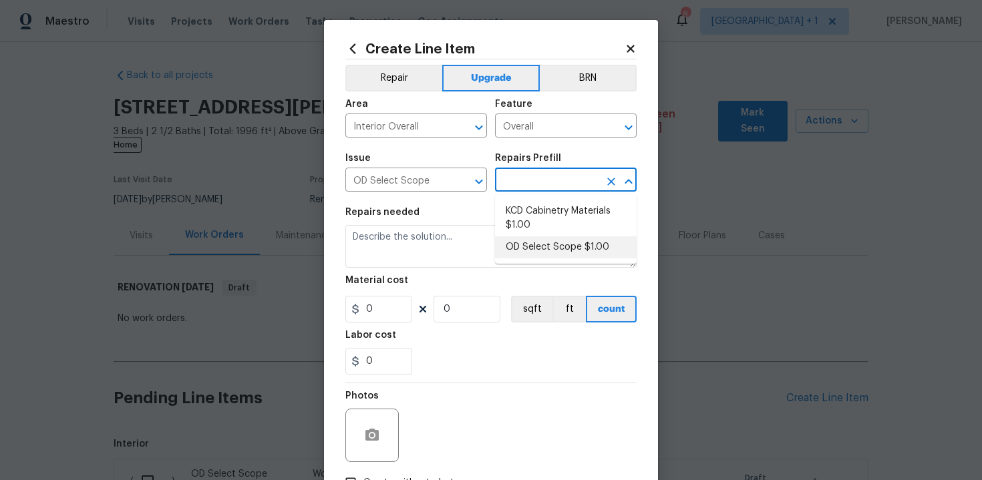
click at [541, 245] on li "OD Select Scope $1.00" at bounding box center [566, 248] width 142 height 22
type input "OD Select Scope $1.00"
type textarea "Refer to the agreed upon scope document for further details."
type input "1"
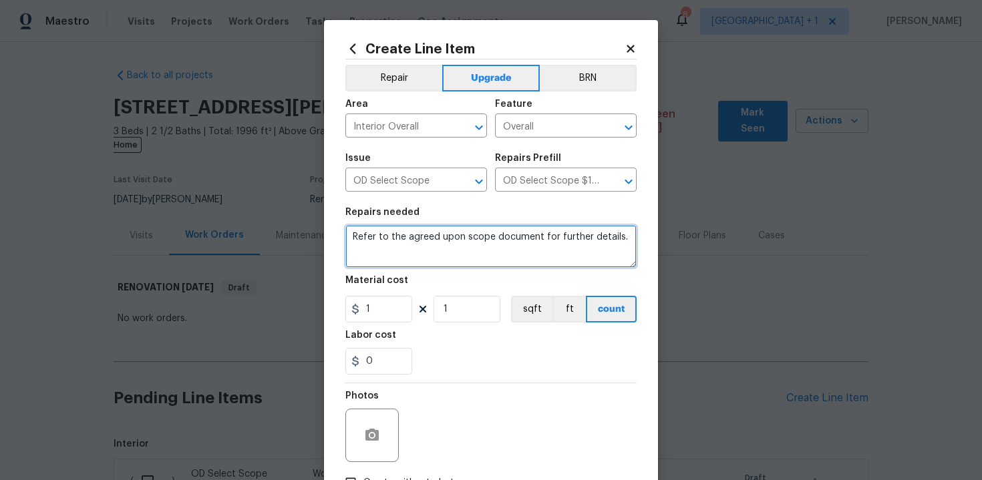
drag, startPoint x: 349, startPoint y: 239, endPoint x: 391, endPoint y: 253, distance: 44.4
click at [391, 253] on textarea "Refer to the agreed upon scope document for further details." at bounding box center [490, 246] width 291 height 43
paste textarea "Work Order #2 -> Main Bathroom -> Faucet -> Install new faucet and reconnect pl…"
type textarea "Work Order #2 -> Main Bathroom -> Faucet -> Install new faucet and reconnect pl…"
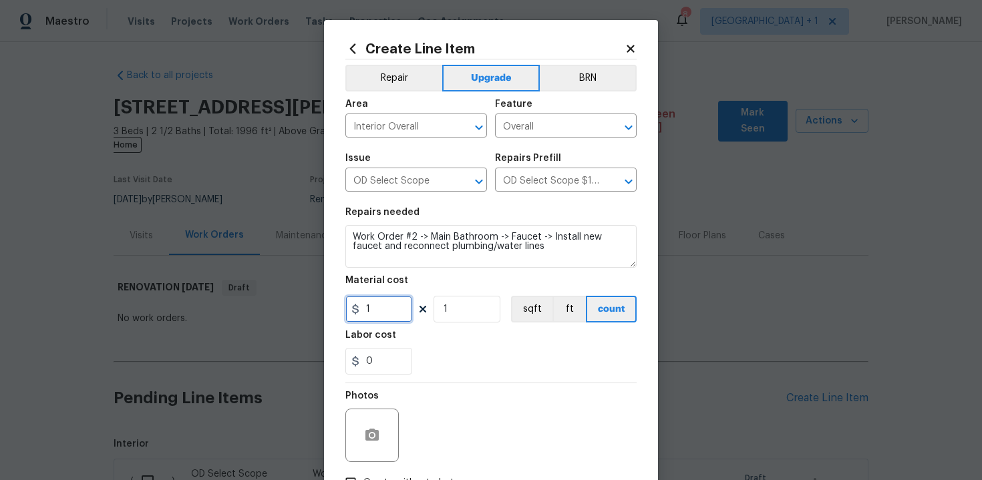
click at [394, 311] on input "1" at bounding box center [378, 309] width 67 height 27
type input "315"
click at [497, 345] on div "Labor cost" at bounding box center [490, 339] width 291 height 17
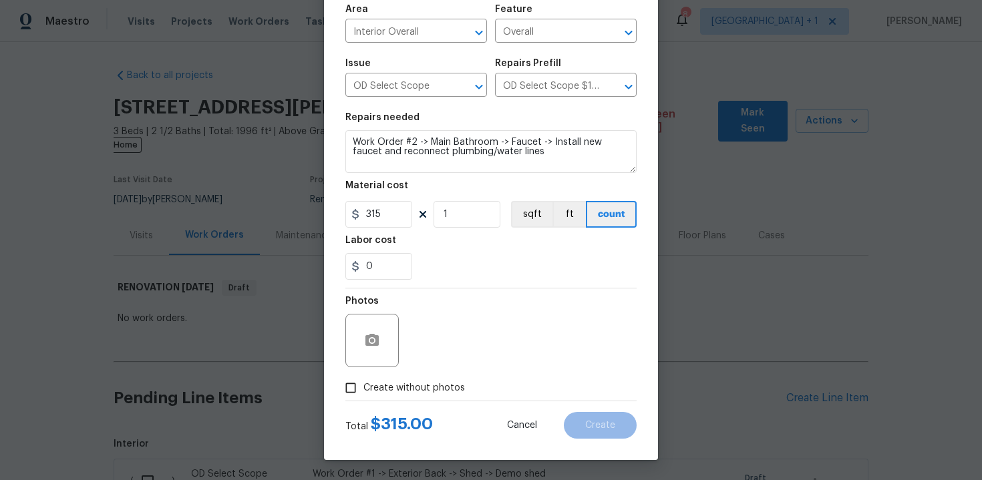
click at [419, 384] on span "Create without photos" at bounding box center [414, 388] width 102 height 14
click at [363, 384] on input "Create without photos" at bounding box center [350, 387] width 25 height 25
checkbox input "true"
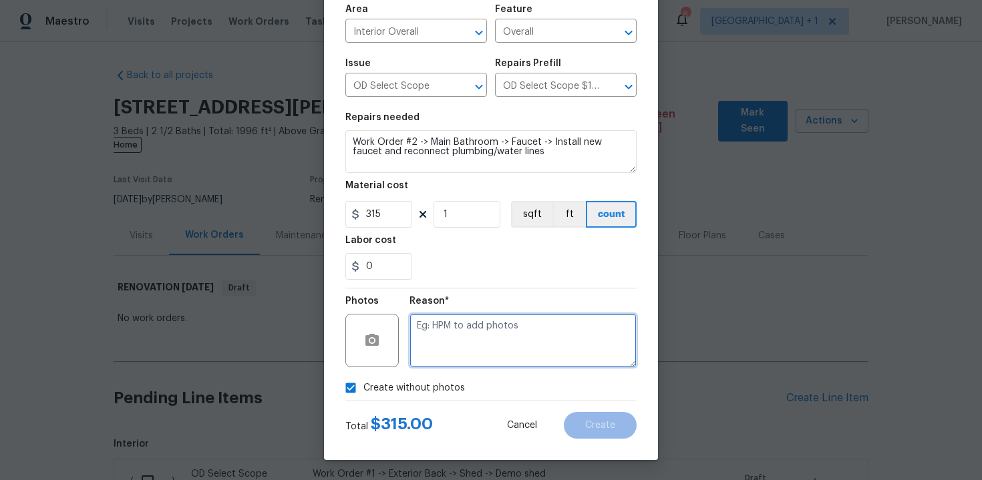
click at [447, 362] on textarea at bounding box center [523, 340] width 227 height 53
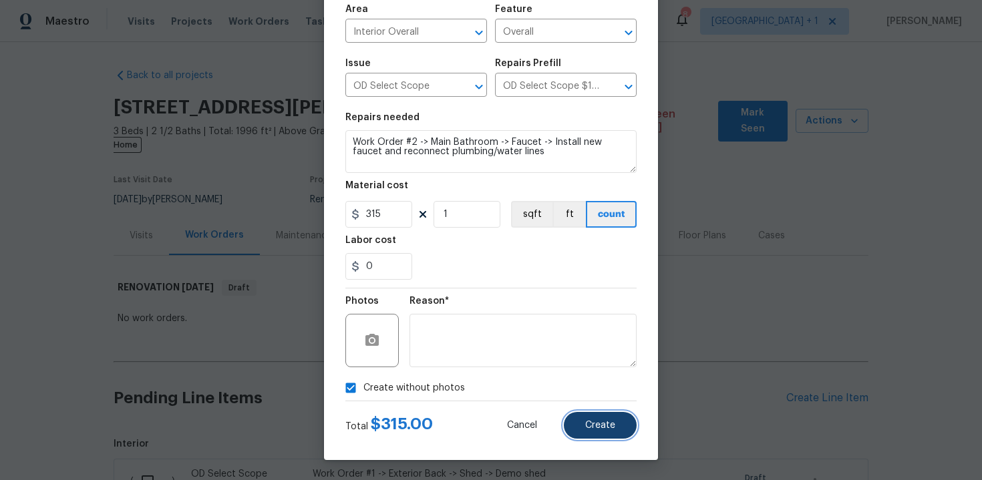
click at [587, 418] on button "Create" at bounding box center [600, 425] width 73 height 27
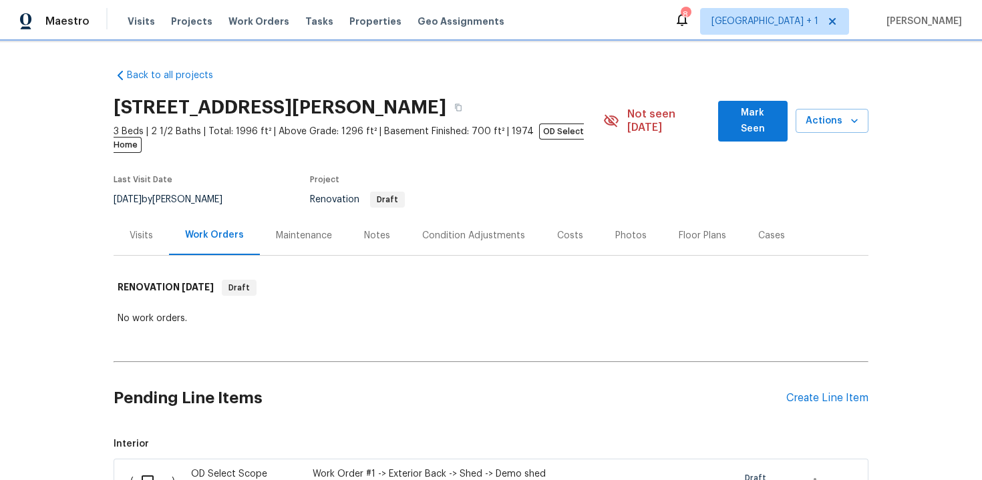
scroll to position [214, 0]
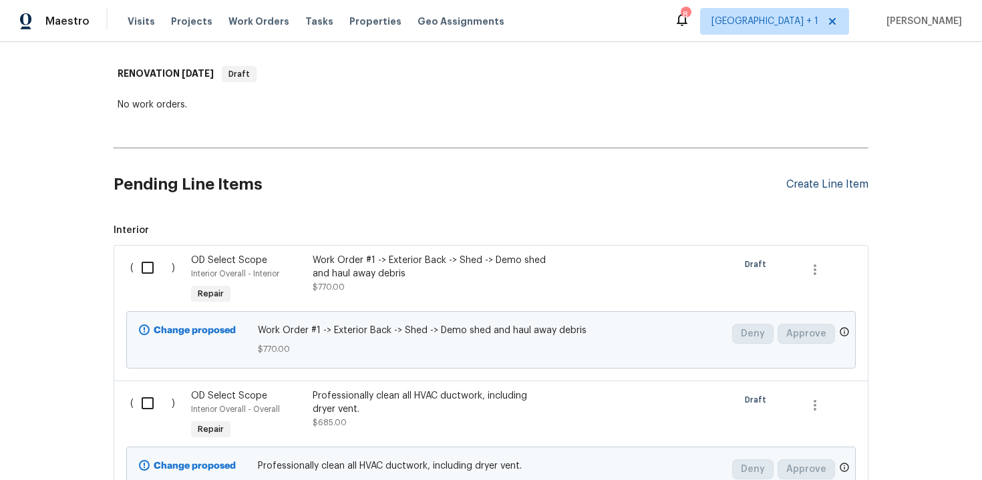
click at [828, 178] on div "Create Line Item" at bounding box center [827, 184] width 82 height 13
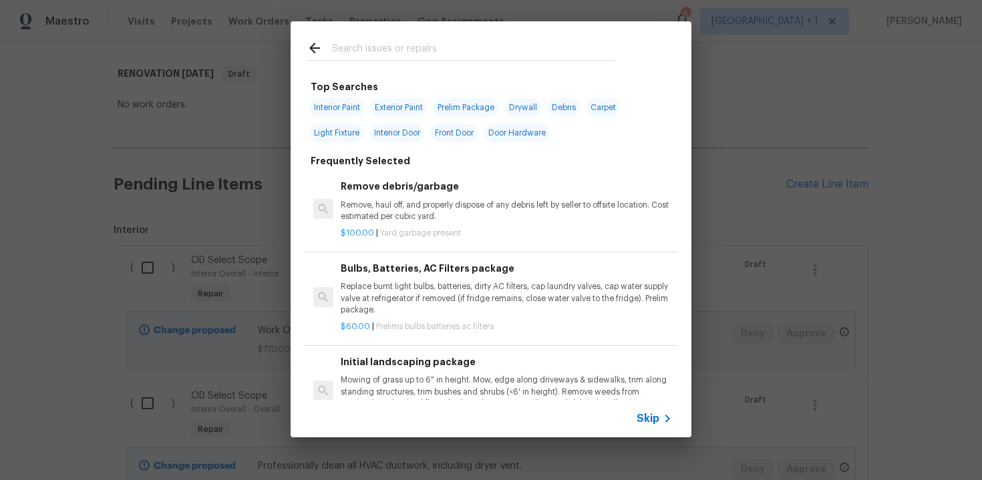
click at [649, 422] on span "Skip" at bounding box center [648, 418] width 23 height 13
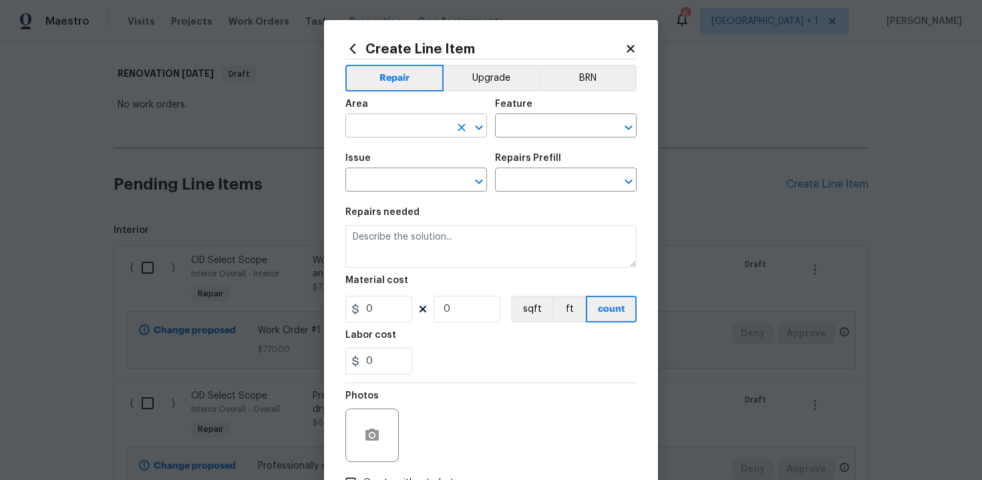
click at [418, 126] on input "text" at bounding box center [397, 127] width 104 height 21
click at [423, 186] on li "Interior Overall" at bounding box center [416, 179] width 142 height 22
type input "Interior Overall"
click at [522, 133] on input "text" at bounding box center [547, 127] width 104 height 21
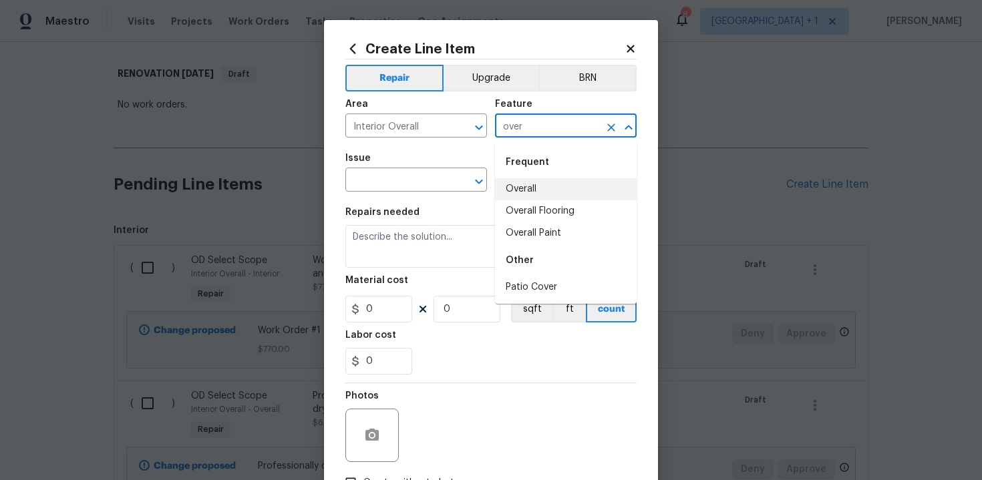
click at [529, 186] on li "Overall" at bounding box center [566, 189] width 142 height 22
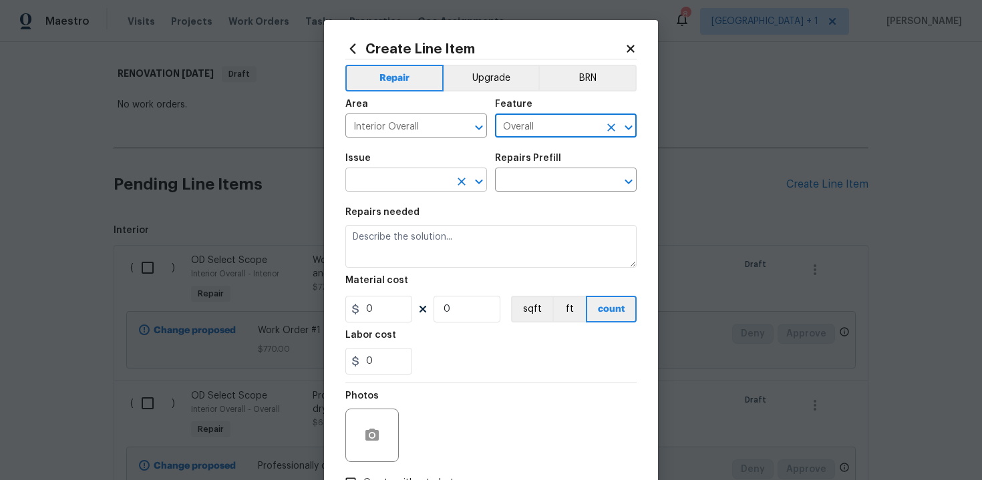
type input "Overall"
click at [402, 185] on input "text" at bounding box center [397, 181] width 104 height 21
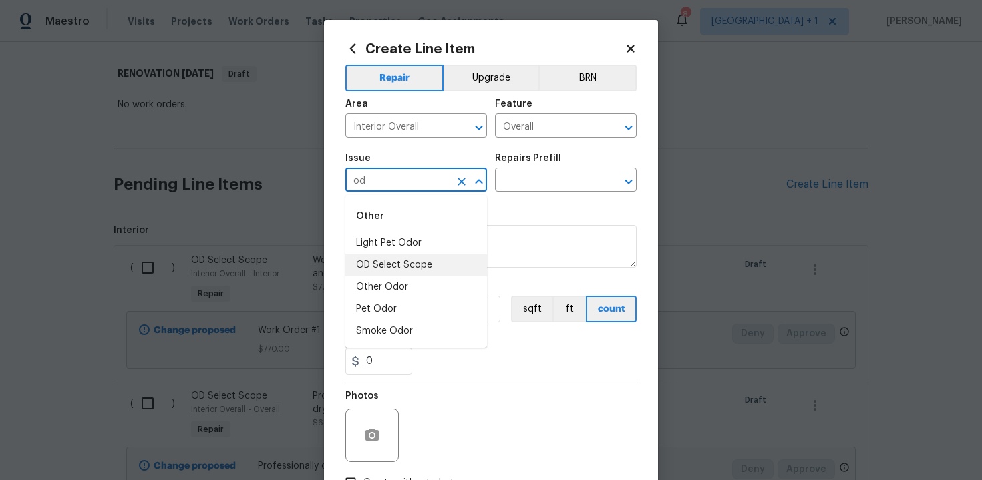
click at [410, 265] on li "OD Select Scope" at bounding box center [416, 266] width 142 height 22
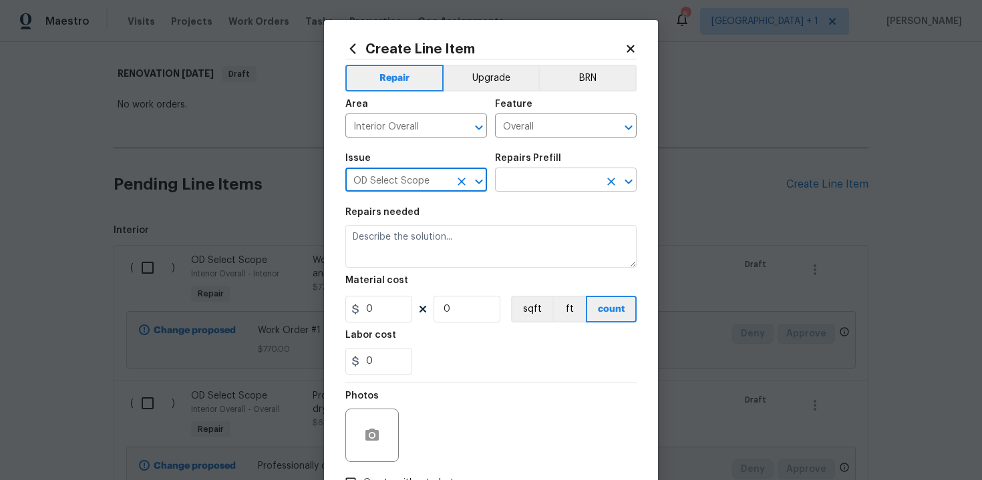
type input "OD Select Scope"
click at [526, 184] on input "text" at bounding box center [547, 181] width 104 height 21
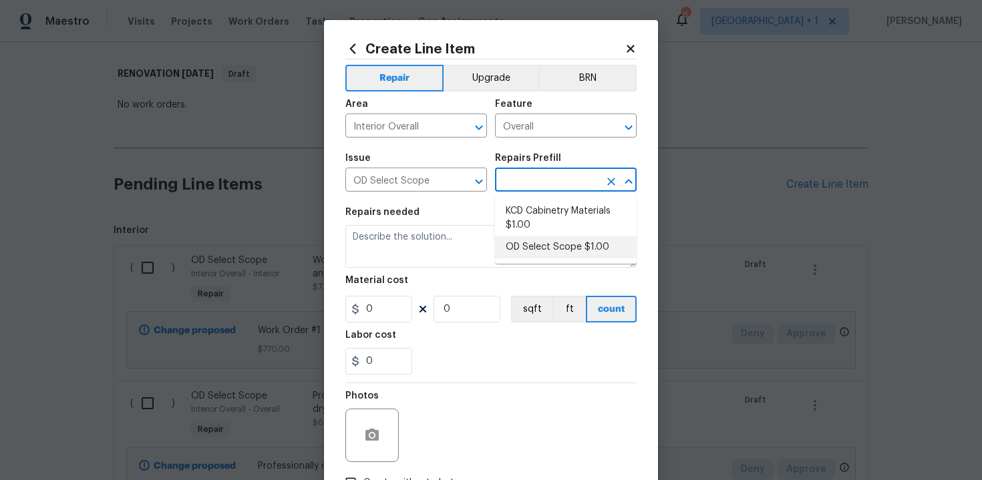
click at [539, 251] on li "OD Select Scope $1.00" at bounding box center [566, 248] width 142 height 22
type input "OD Select Scope $1.00"
type textarea "Refer to the agreed upon scope document for further details."
type input "1"
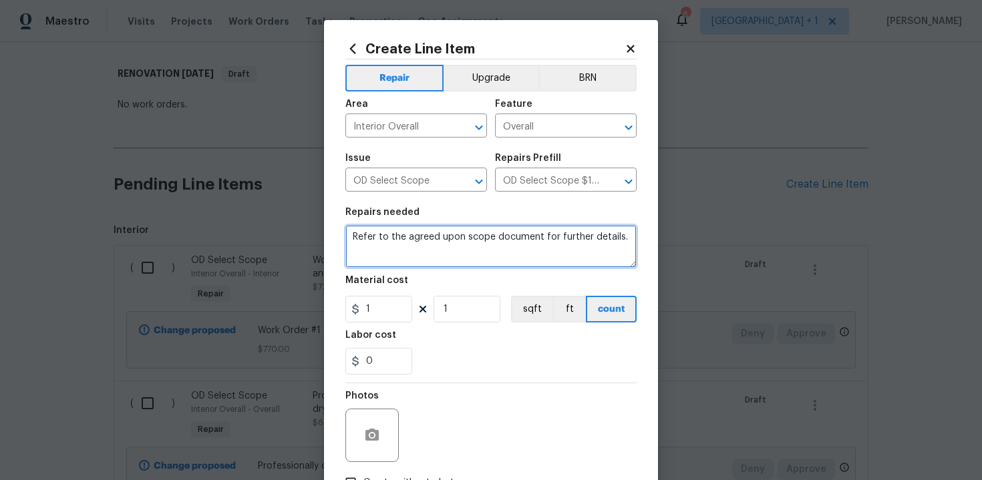
drag, startPoint x: 349, startPoint y: 237, endPoint x: 481, endPoint y: 257, distance: 133.2
click at [481, 257] on textarea "Refer to the agreed upon scope document for further details." at bounding box center [490, 246] width 291 height 43
paste textarea "Work Order #2 -> Main Bathroom -> Lighting -> Install vanity light"
type textarea "Work Order #2 -> Main Bathroom -> Lighting -> Install vanity light"
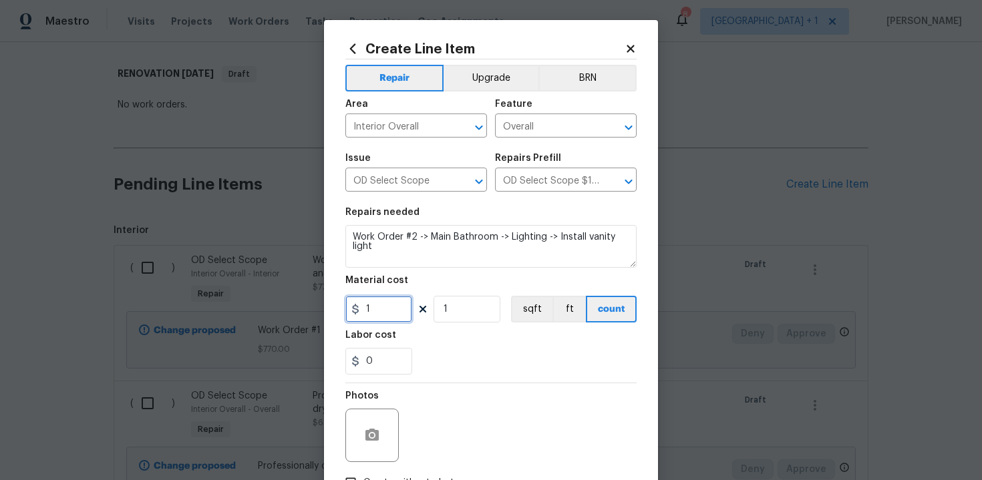
click at [388, 310] on input "1" at bounding box center [378, 309] width 67 height 27
type input "145"
click at [480, 365] on div "0" at bounding box center [490, 361] width 291 height 27
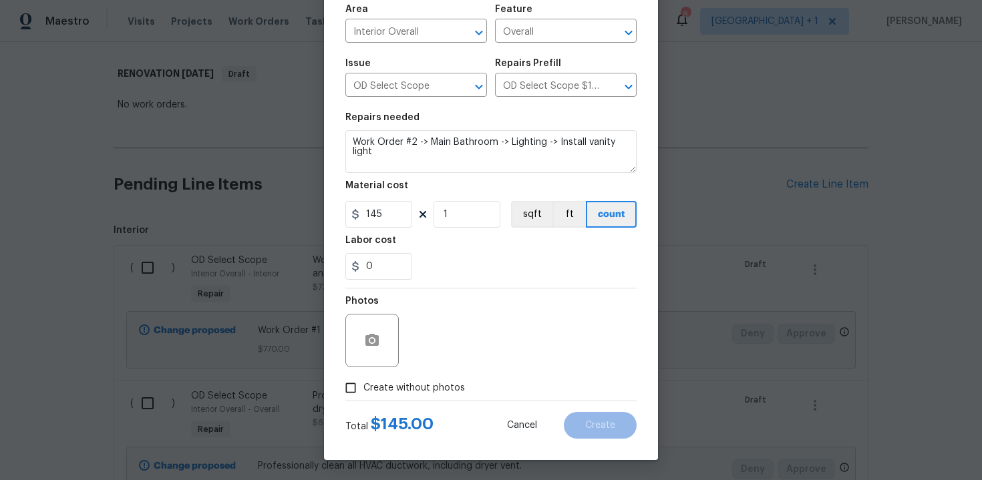
click at [402, 391] on span "Create without photos" at bounding box center [414, 388] width 102 height 14
click at [363, 391] on input "Create without photos" at bounding box center [350, 387] width 25 height 25
checkbox input "true"
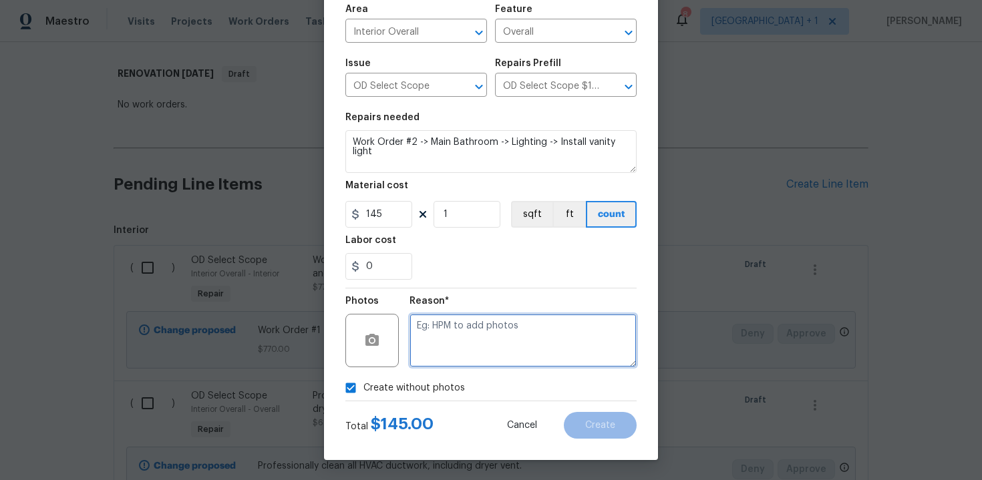
click at [477, 337] on textarea at bounding box center [523, 340] width 227 height 53
type textarea "n"
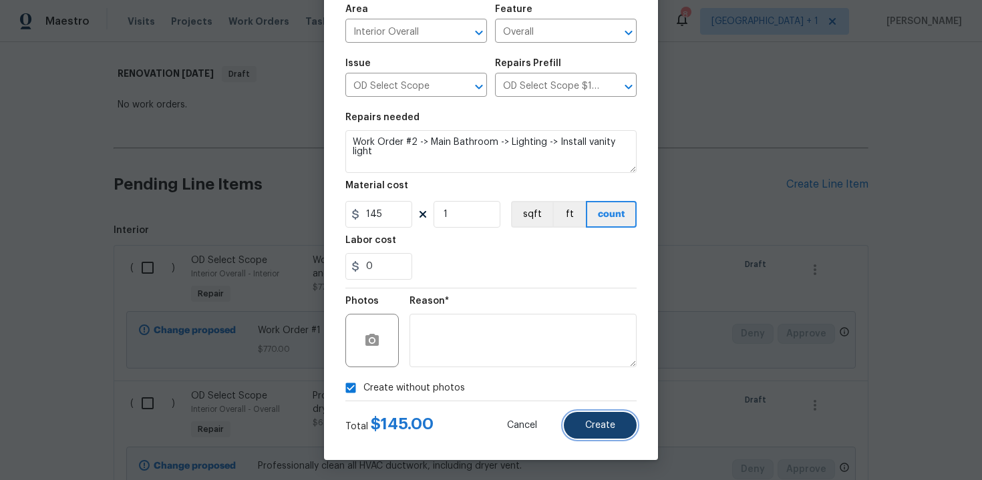
click at [589, 426] on span "Create" at bounding box center [600, 426] width 30 height 10
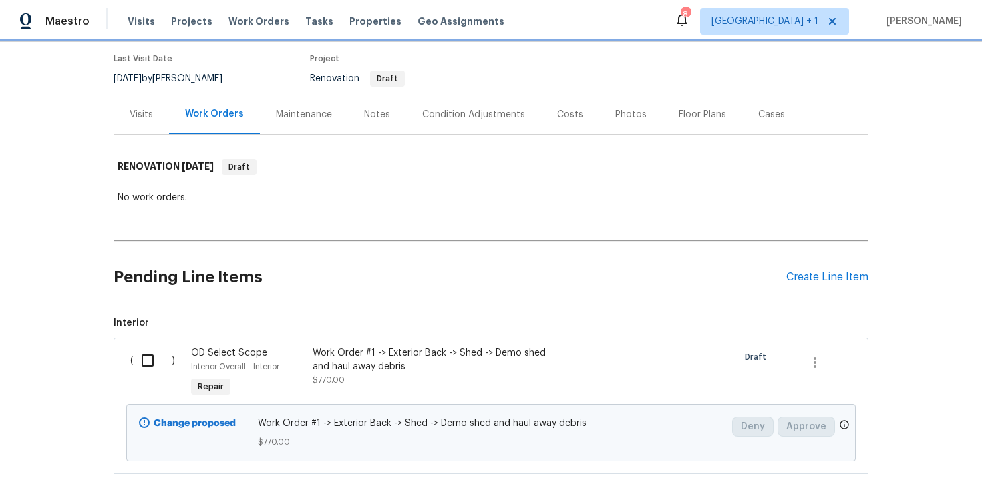
scroll to position [153, 0]
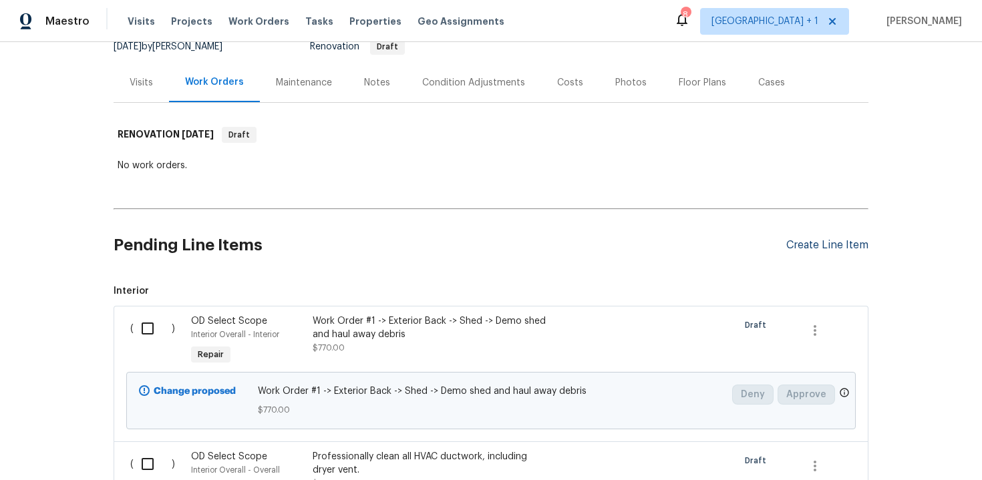
click at [830, 239] on div "Create Line Item" at bounding box center [827, 245] width 82 height 13
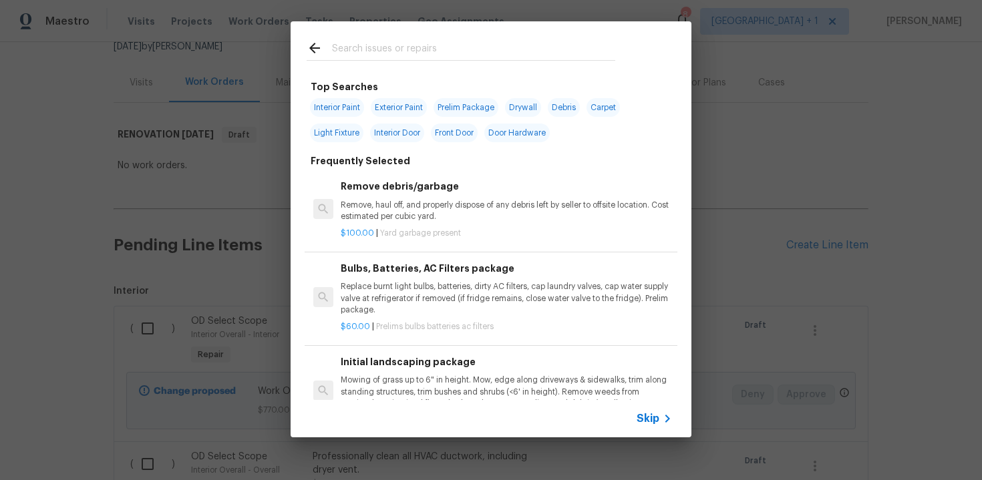
click at [649, 418] on span "Skip" at bounding box center [648, 418] width 23 height 13
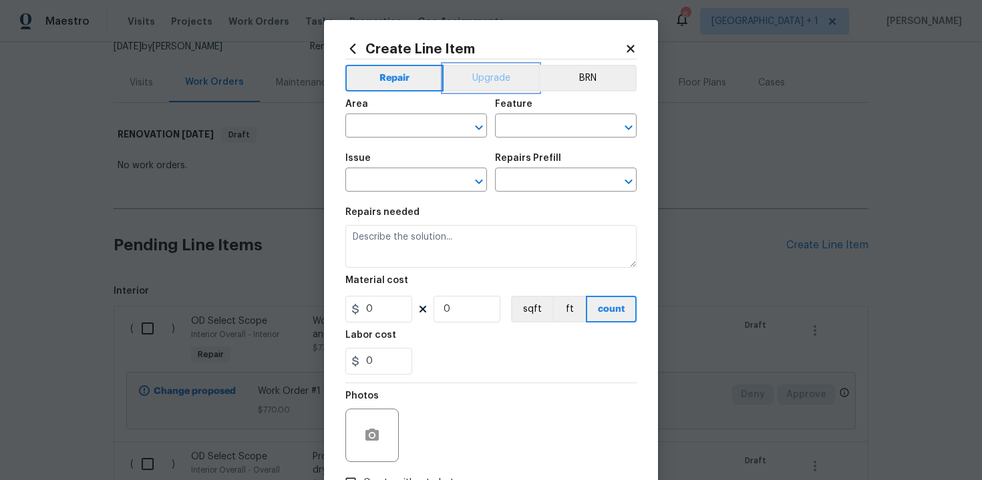
click at [485, 78] on button "Upgrade" at bounding box center [492, 78] width 96 height 27
click at [394, 132] on input "text" at bounding box center [397, 127] width 104 height 21
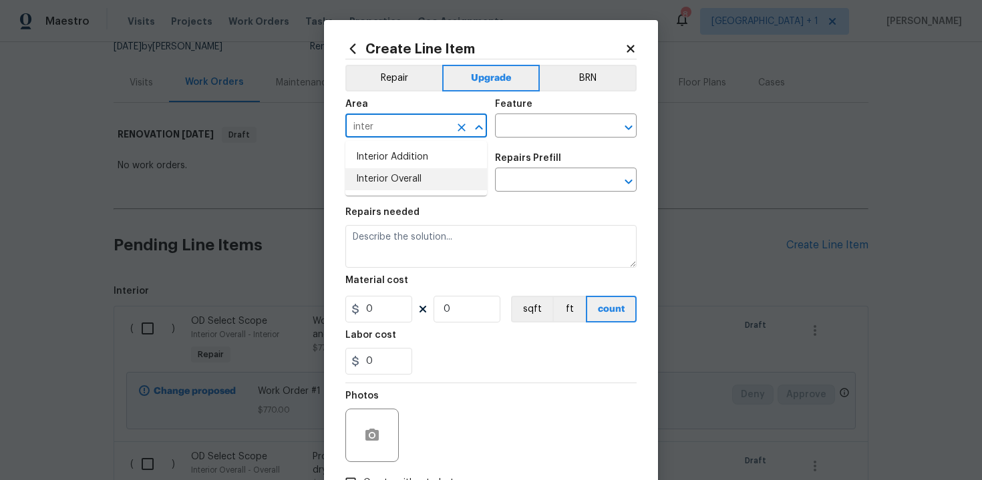
click at [405, 180] on li "Interior Overall" at bounding box center [416, 179] width 142 height 22
type input "Interior Overall"
click at [528, 130] on input "text" at bounding box center [547, 127] width 104 height 21
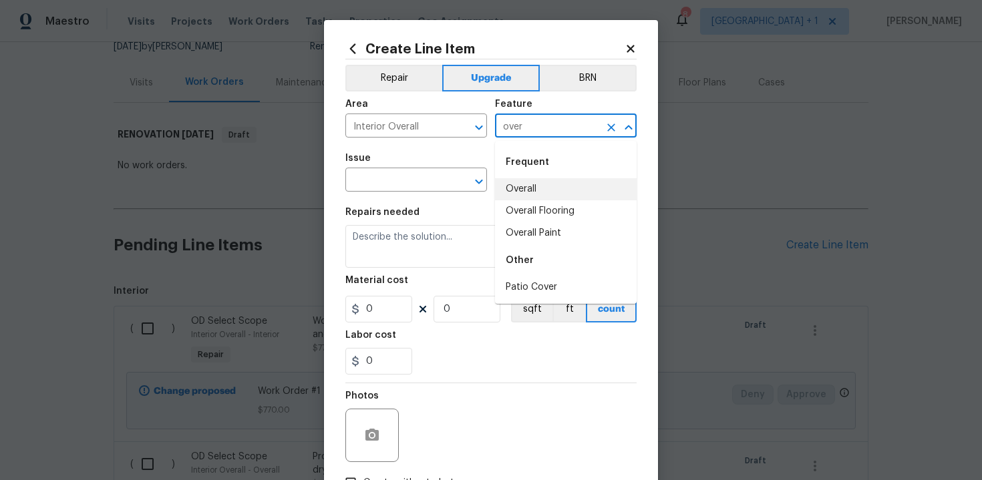
click at [531, 194] on li "Overall" at bounding box center [566, 189] width 142 height 22
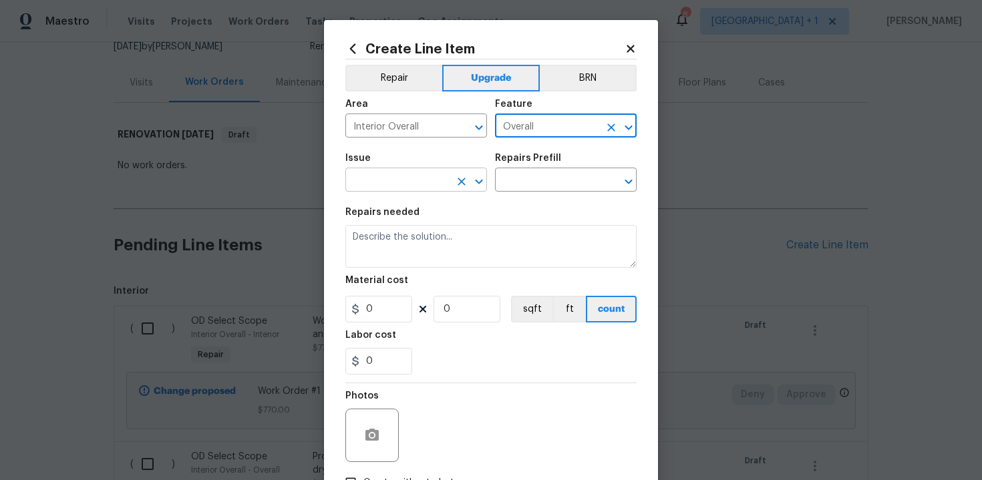
type input "Overall"
click at [384, 183] on input "text" at bounding box center [397, 181] width 104 height 21
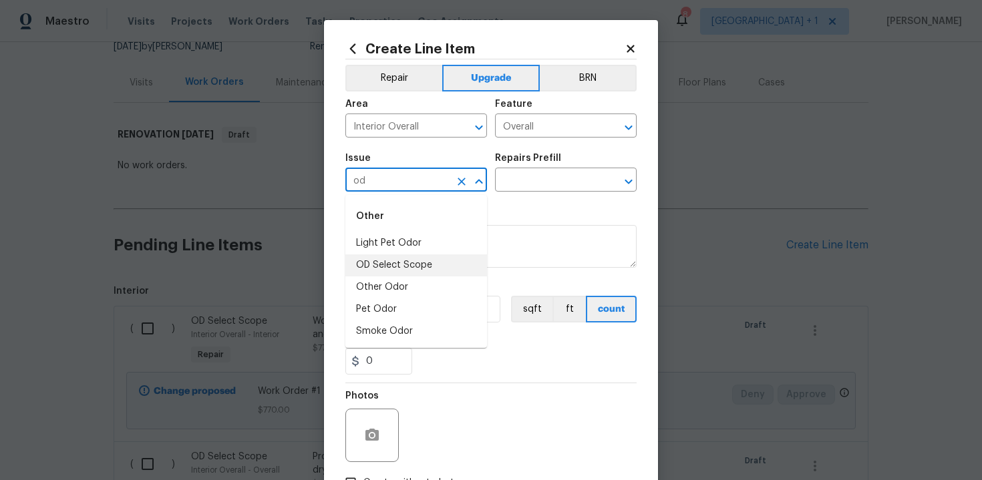
click at [400, 268] on li "OD Select Scope" at bounding box center [416, 266] width 142 height 22
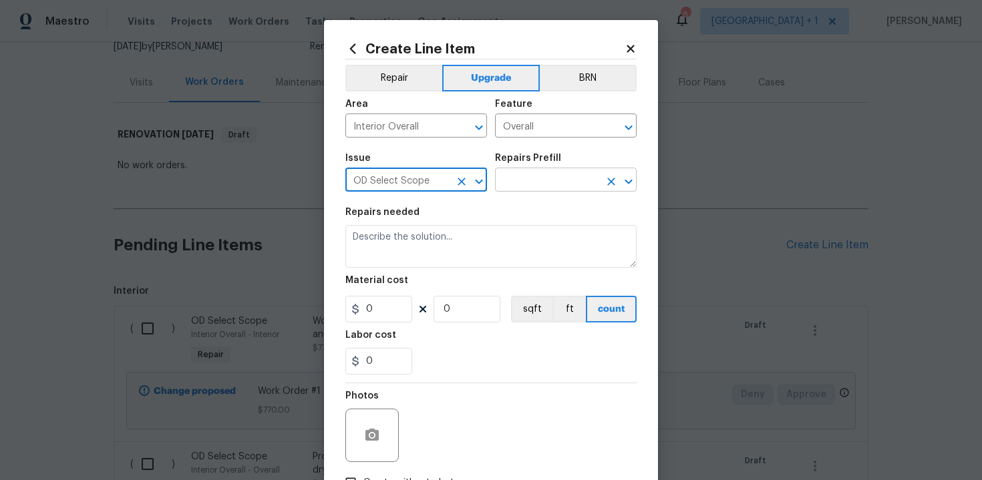
type input "OD Select Scope"
click at [514, 180] on input "text" at bounding box center [547, 181] width 104 height 21
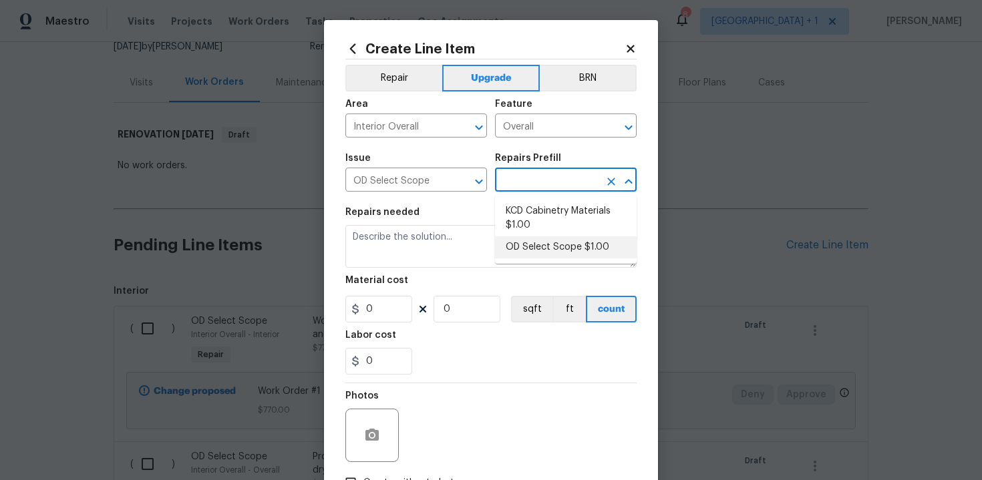
click at [548, 244] on li "OD Select Scope $1.00" at bounding box center [566, 248] width 142 height 22
type input "OD Select Scope $1.00"
type textarea "Refer to the agreed upon scope document for further details."
type input "1"
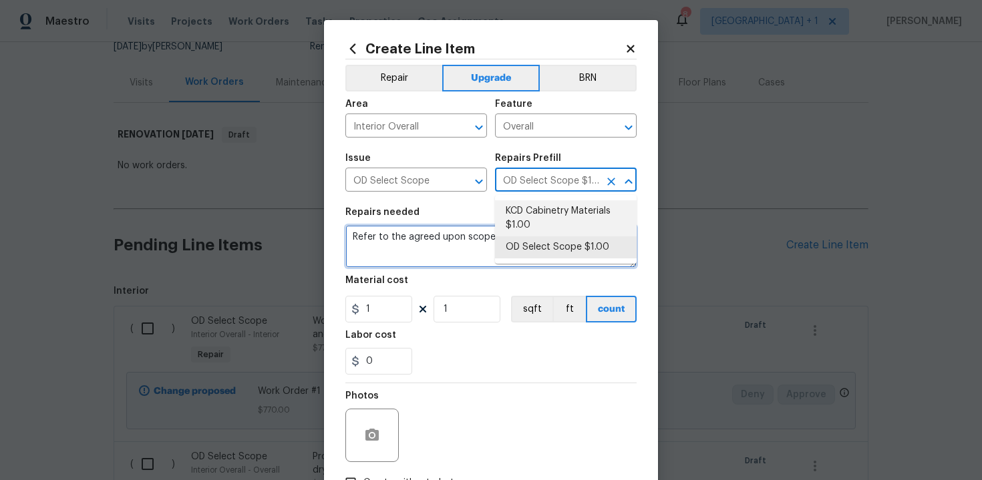
click at [386, 261] on textarea "Refer to the agreed upon scope document for further details." at bounding box center [490, 246] width 291 height 43
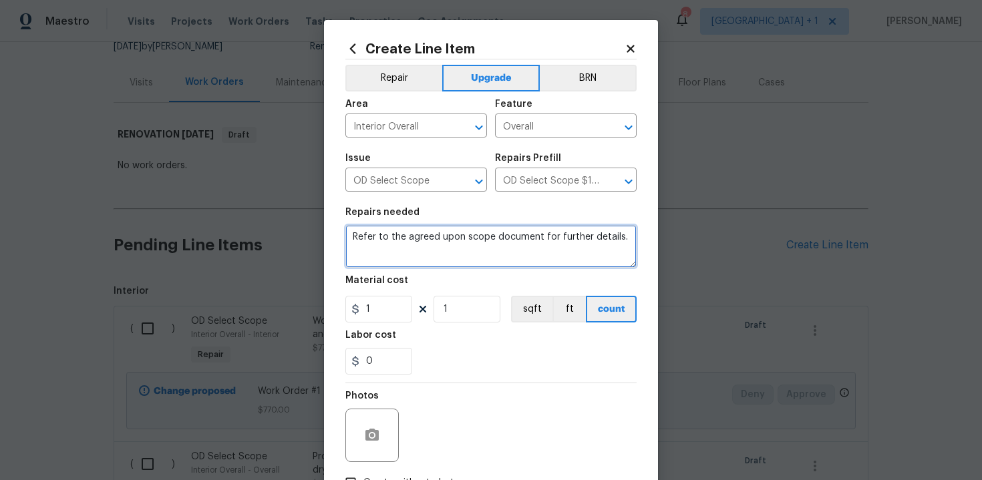
drag, startPoint x: 351, startPoint y: 239, endPoint x: 481, endPoint y: 253, distance: 131.0
click at [481, 253] on textarea "Refer to the agreed upon scope document for further details." at bounding box center [490, 246] width 291 height 43
paste textarea "Work Order #2 -> Main Bathroom -> Lighting -> Run electrical and install 4" rec…"
type textarea "Work Order #2 -> Main Bathroom -> Lighting -> Run electrical and install 4" rec…"
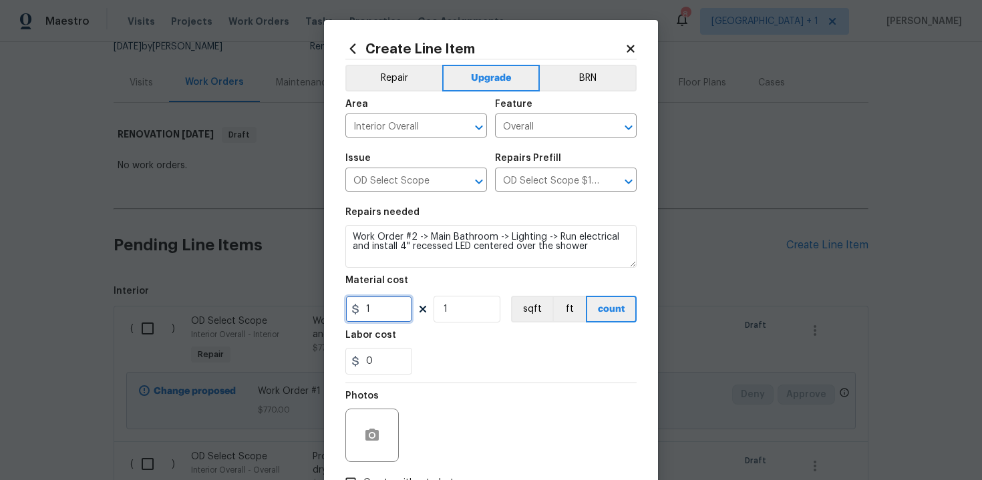
click at [402, 313] on input "1" at bounding box center [378, 309] width 67 height 27
type input "500"
click at [504, 349] on div "0" at bounding box center [490, 361] width 291 height 27
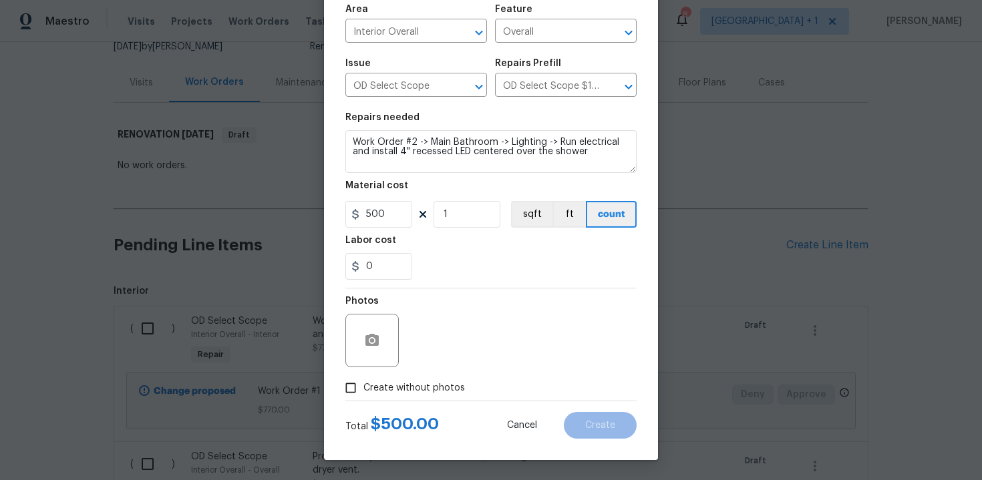
click at [394, 389] on span "Create without photos" at bounding box center [414, 388] width 102 height 14
click at [363, 389] on input "Create without photos" at bounding box center [350, 387] width 25 height 25
checkbox input "true"
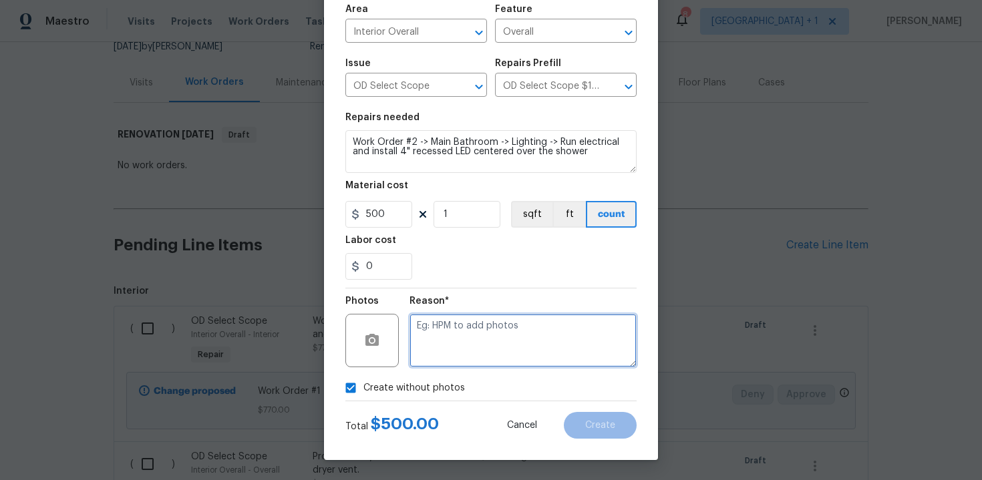
click at [454, 349] on textarea at bounding box center [523, 340] width 227 height 53
type textarea "n"
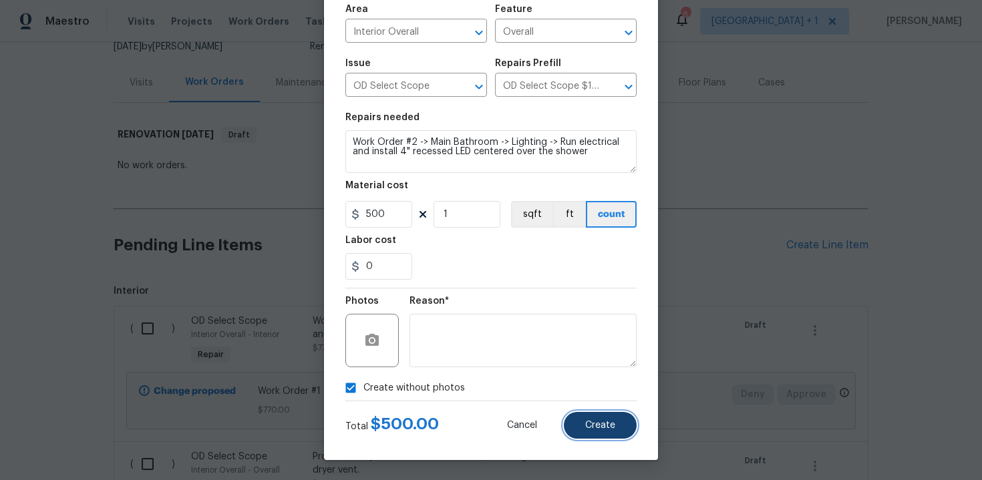
click at [600, 424] on span "Create" at bounding box center [600, 426] width 30 height 10
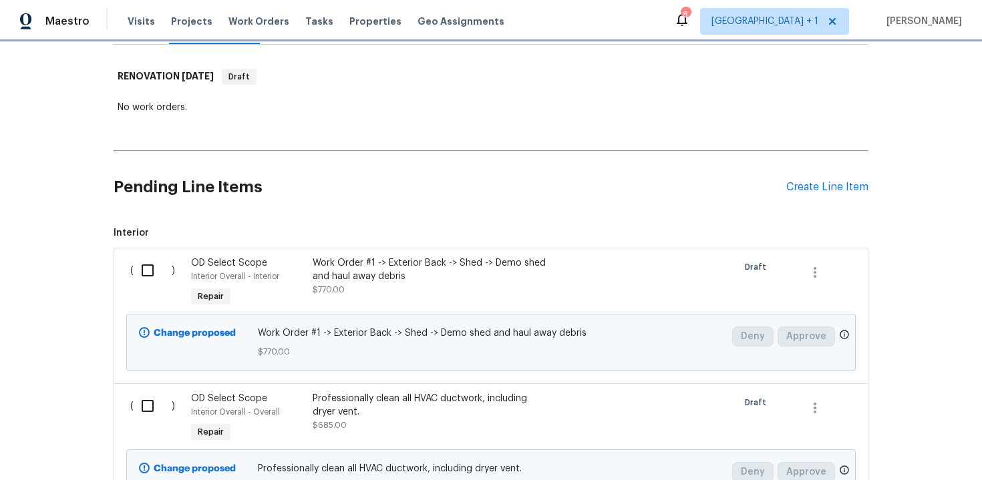
scroll to position [214, 0]
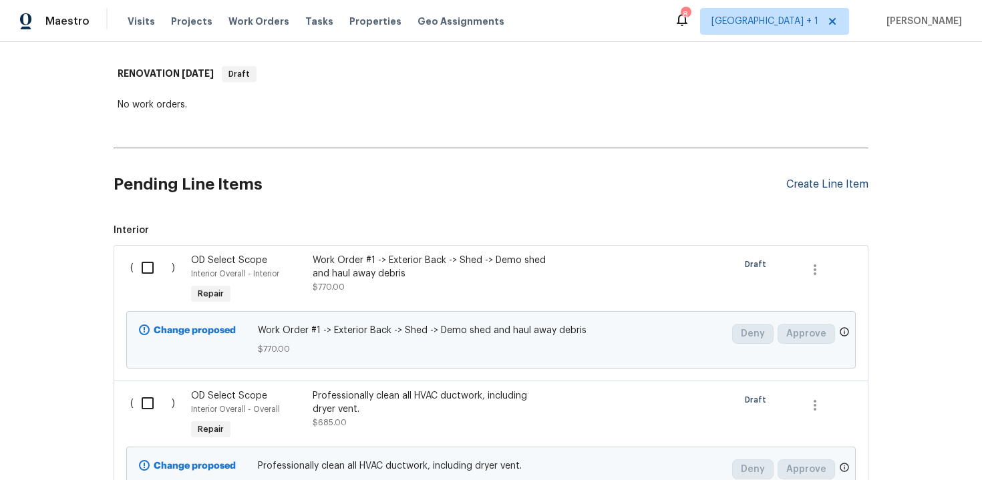
click at [819, 178] on div "Create Line Item" at bounding box center [827, 184] width 82 height 13
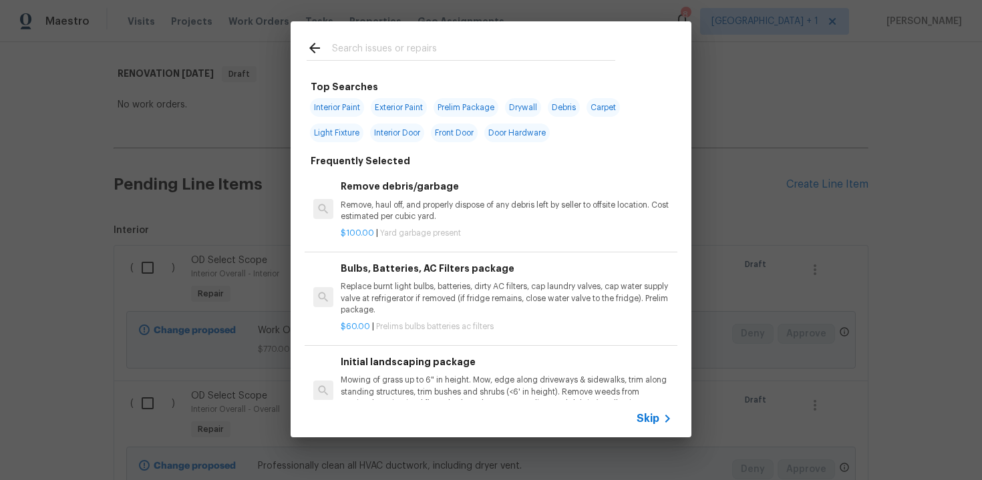
click at [647, 421] on span "Skip" at bounding box center [648, 418] width 23 height 13
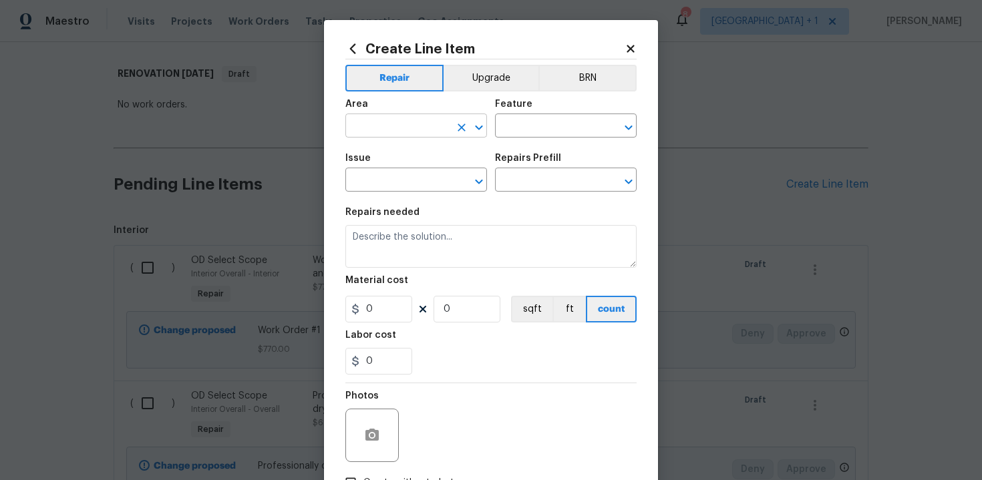
click at [428, 125] on input "text" at bounding box center [397, 127] width 104 height 21
click at [434, 186] on li "Interior Overall" at bounding box center [416, 179] width 142 height 22
type input "Interior Overall"
click at [539, 124] on input "text" at bounding box center [547, 127] width 104 height 21
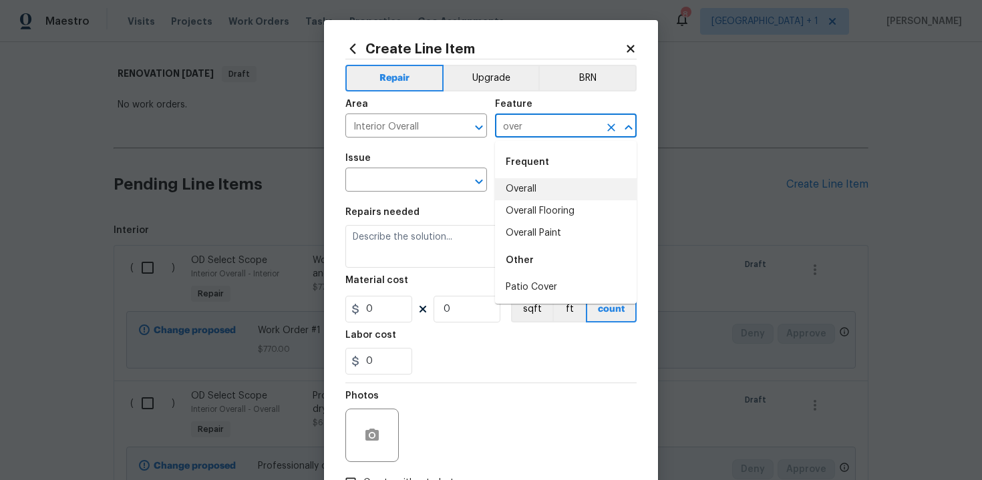
click at [539, 186] on li "Overall" at bounding box center [566, 189] width 142 height 22
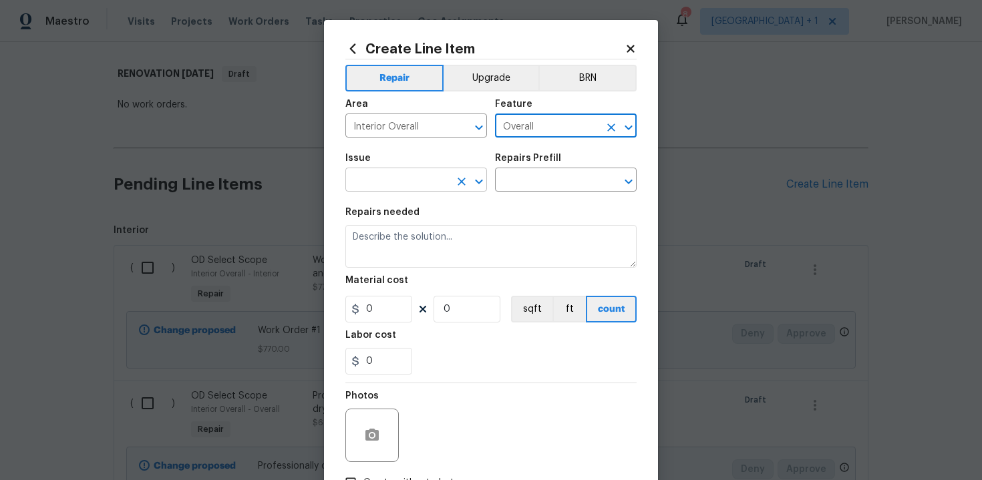
type input "Overall"
click at [382, 177] on input "text" at bounding box center [397, 181] width 104 height 21
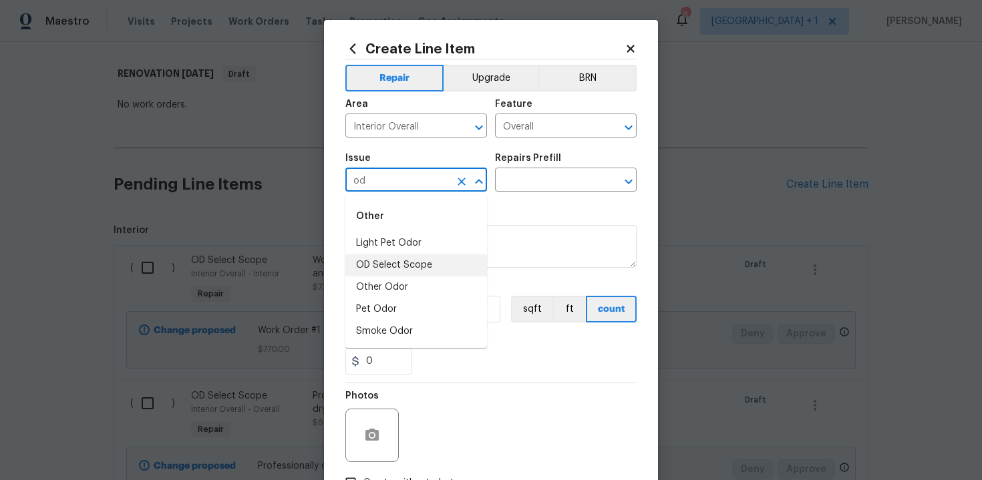
click at [387, 261] on li "OD Select Scope" at bounding box center [416, 266] width 142 height 22
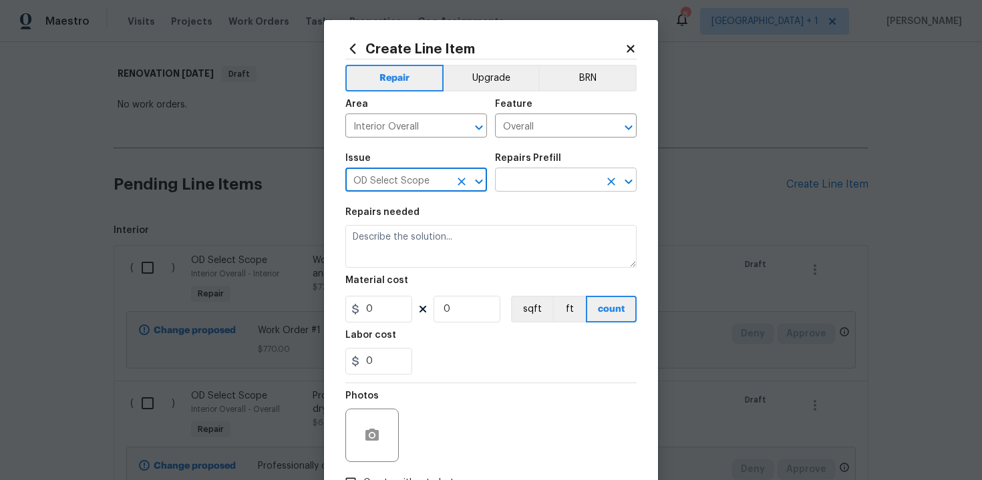
type input "OD Select Scope"
click at [548, 178] on input "text" at bounding box center [547, 181] width 104 height 21
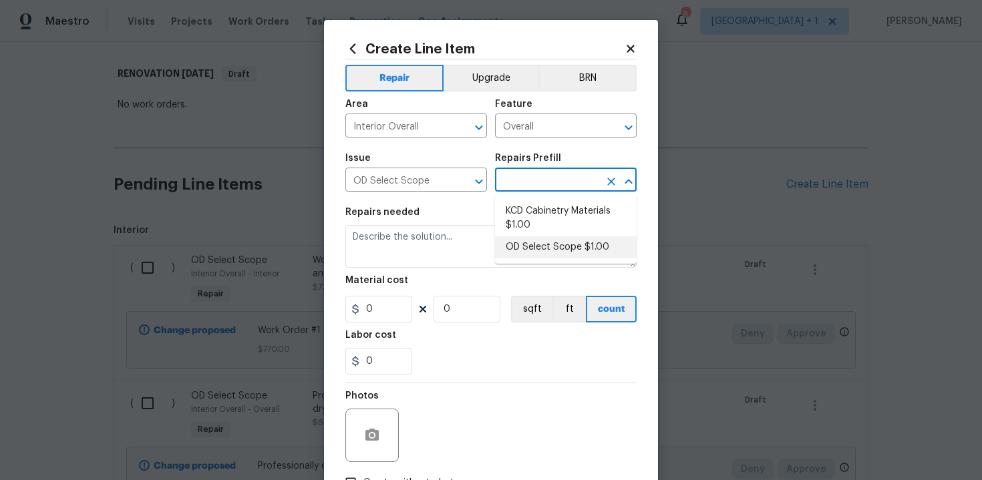
click at [547, 257] on li "OD Select Scope $1.00" at bounding box center [566, 248] width 142 height 22
type input "OD Select Scope $1.00"
type textarea "Refer to the agreed upon scope document for further details."
type input "1"
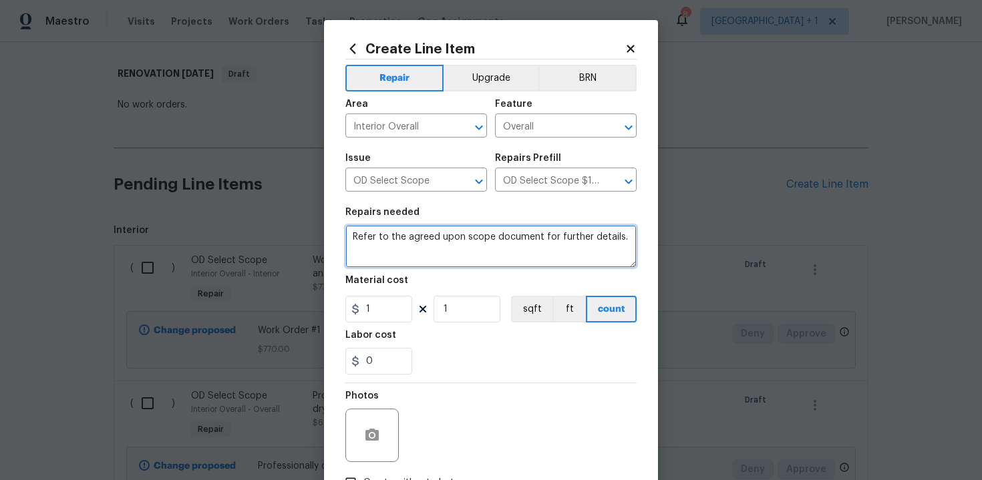
drag, startPoint x: 349, startPoint y: 239, endPoint x: 436, endPoint y: 263, distance: 89.9
click at [436, 263] on textarea "Refer to the agreed upon scope document for further details." at bounding box center [490, 246] width 291 height 43
paste textarea "Work Order #2 -> Main Bathroom -> Mirror -> Demo wall mirror and install new. P…"
type textarea "Work Order #2 -> Main Bathroom -> Mirror -> Demo wall mirror and install new. P…"
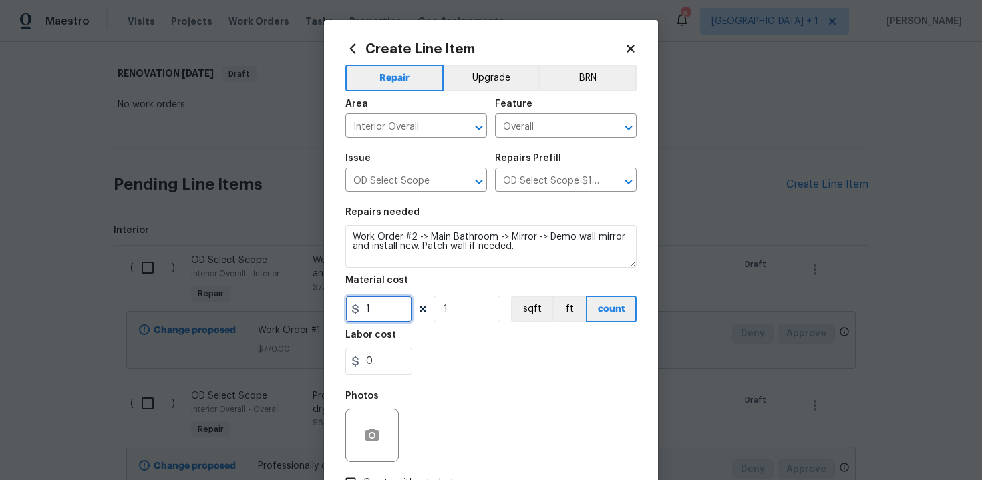
click at [379, 314] on input "1" at bounding box center [378, 309] width 67 height 27
type input "195"
click at [442, 390] on div "Photos" at bounding box center [490, 427] width 291 height 87
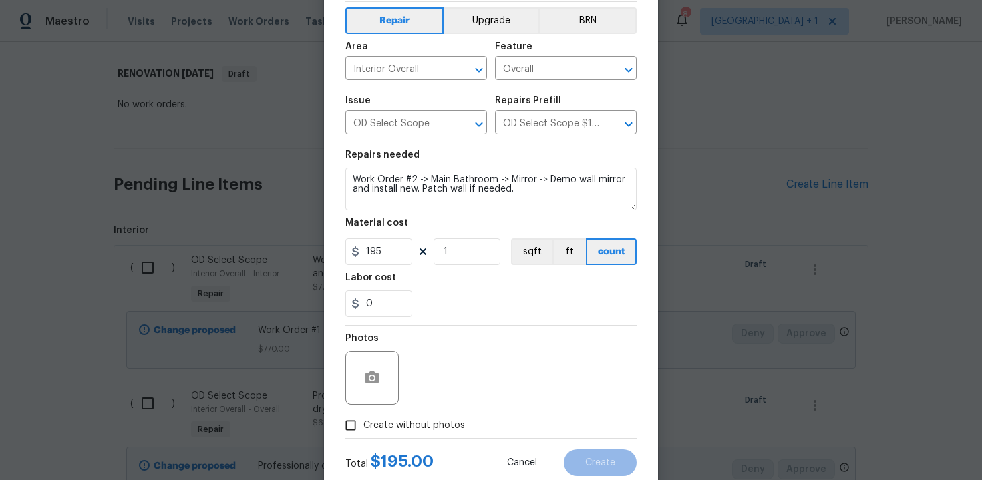
scroll to position [96, 0]
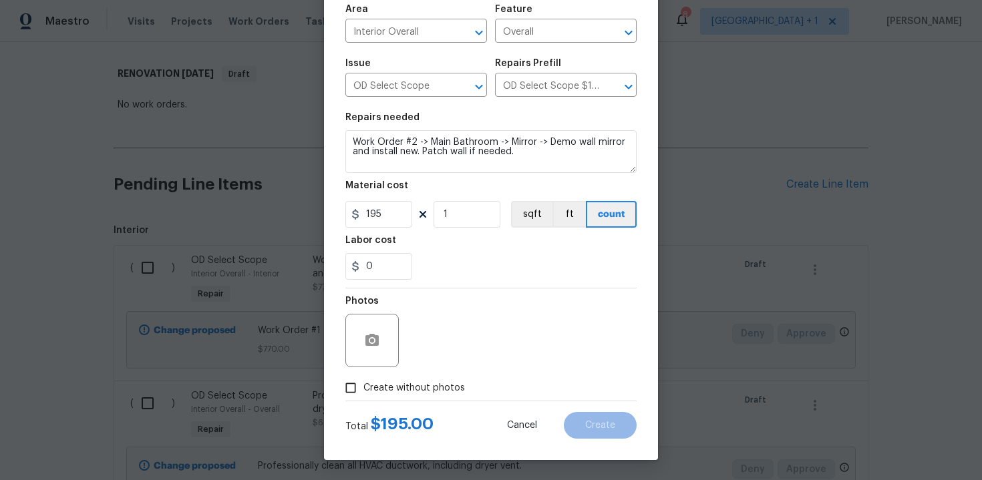
click at [406, 396] on label "Create without photos" at bounding box center [401, 387] width 127 height 25
click at [363, 396] on input "Create without photos" at bounding box center [350, 387] width 25 height 25
checkbox input "true"
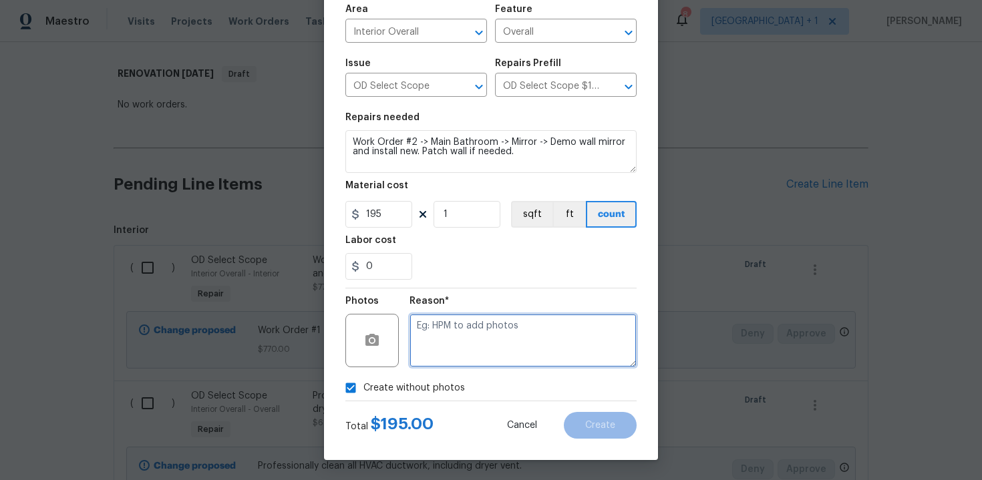
click at [468, 351] on textarea at bounding box center [523, 340] width 227 height 53
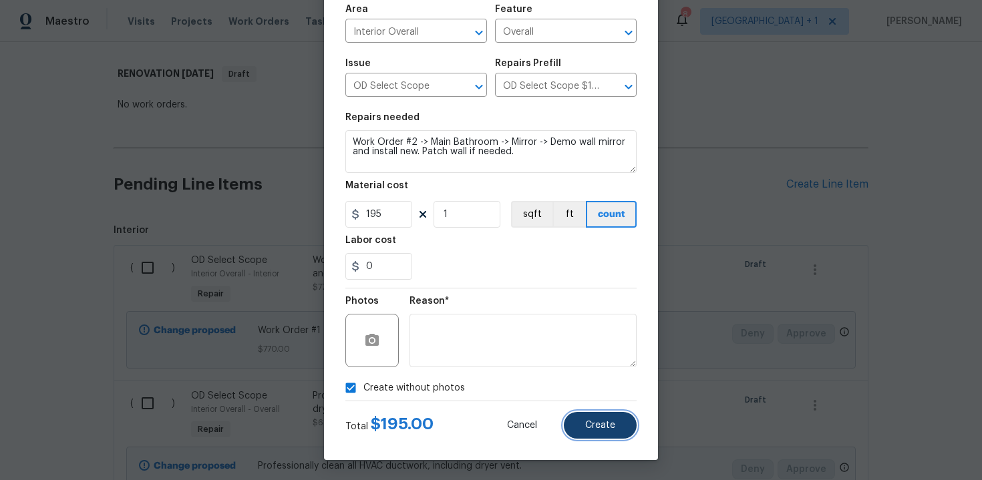
click at [599, 426] on span "Create" at bounding box center [600, 426] width 30 height 10
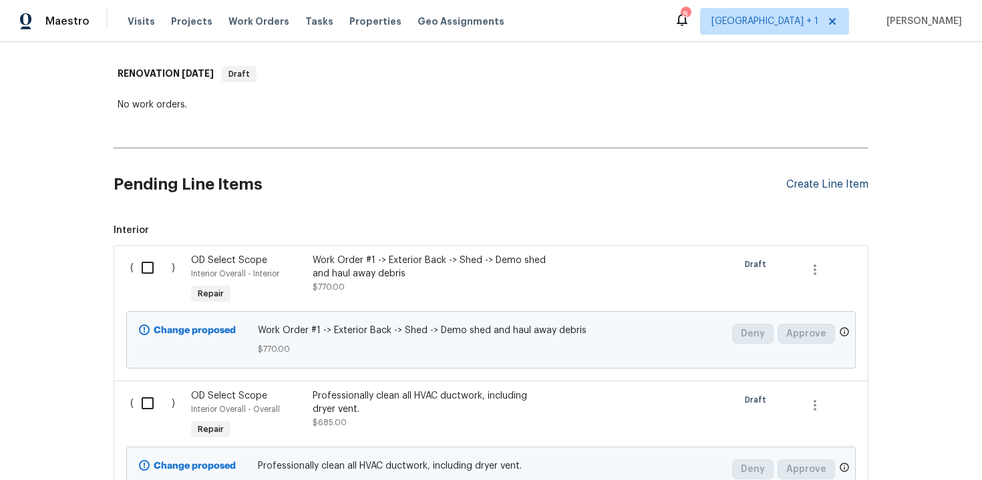
click at [834, 178] on div "Create Line Item" at bounding box center [827, 184] width 82 height 13
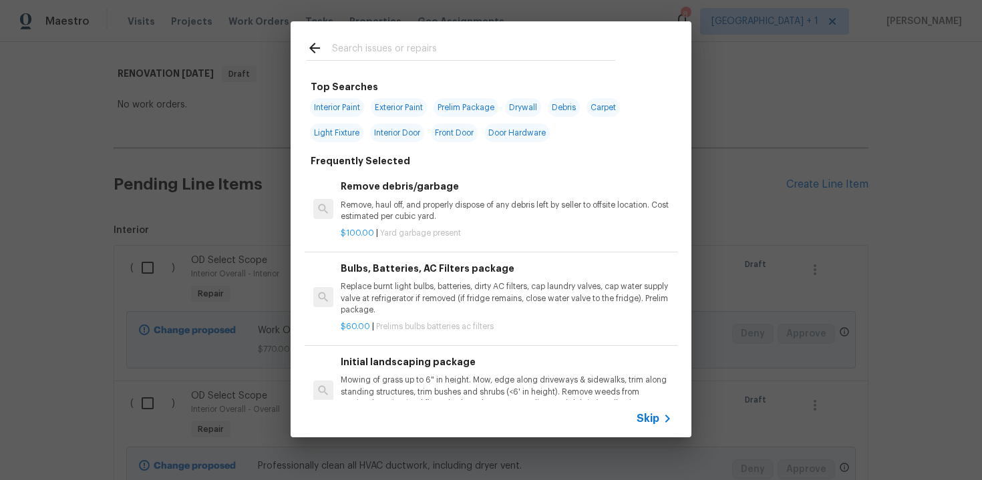
click at [644, 420] on span "Skip" at bounding box center [648, 418] width 23 height 13
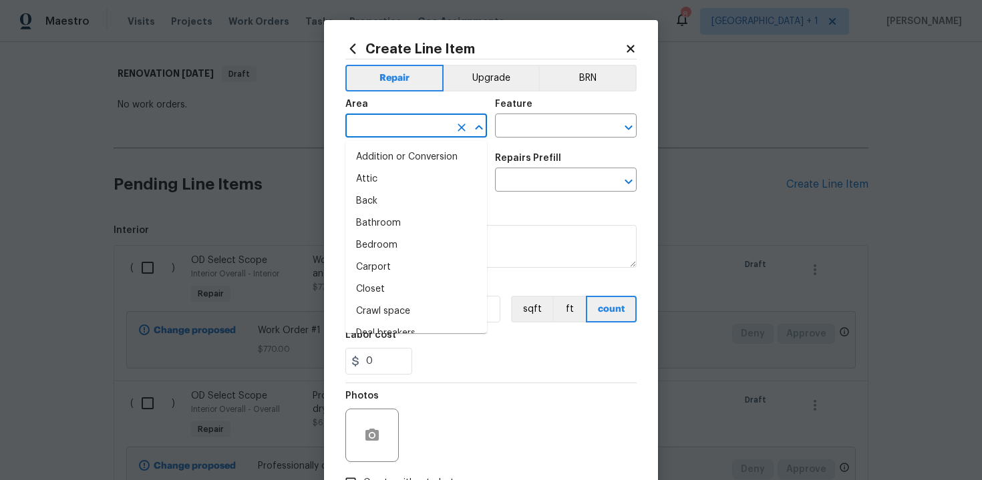
click at [429, 131] on input "text" at bounding box center [397, 127] width 104 height 21
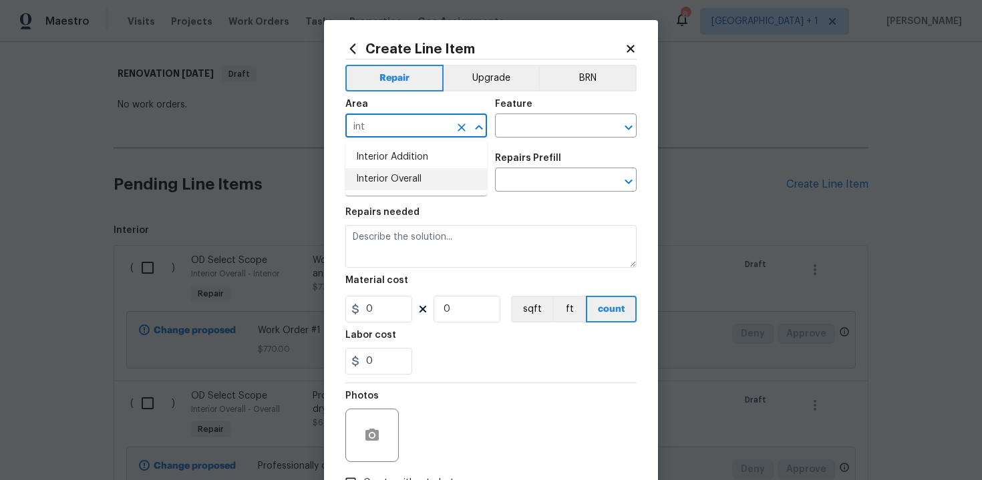
click at [419, 188] on li "Interior Overall" at bounding box center [416, 179] width 142 height 22
type input "Interior Overall"
click at [531, 130] on input "text" at bounding box center [547, 127] width 104 height 21
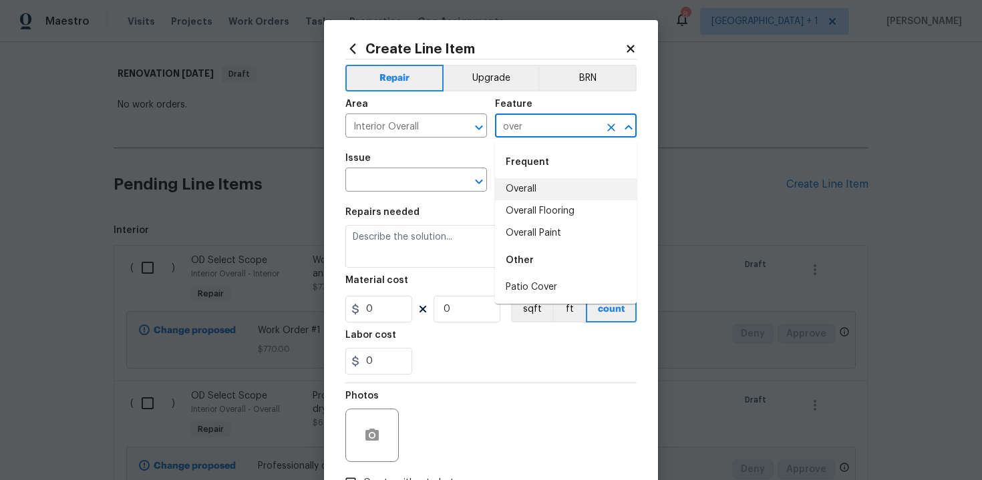
click at [527, 185] on li "Overall" at bounding box center [566, 189] width 142 height 22
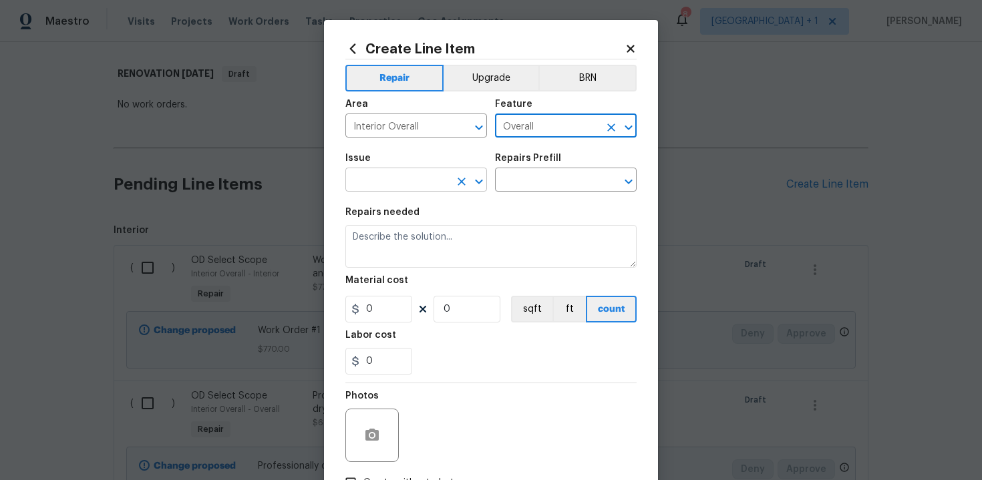
type input "Overall"
click at [405, 188] on input "text" at bounding box center [397, 181] width 104 height 21
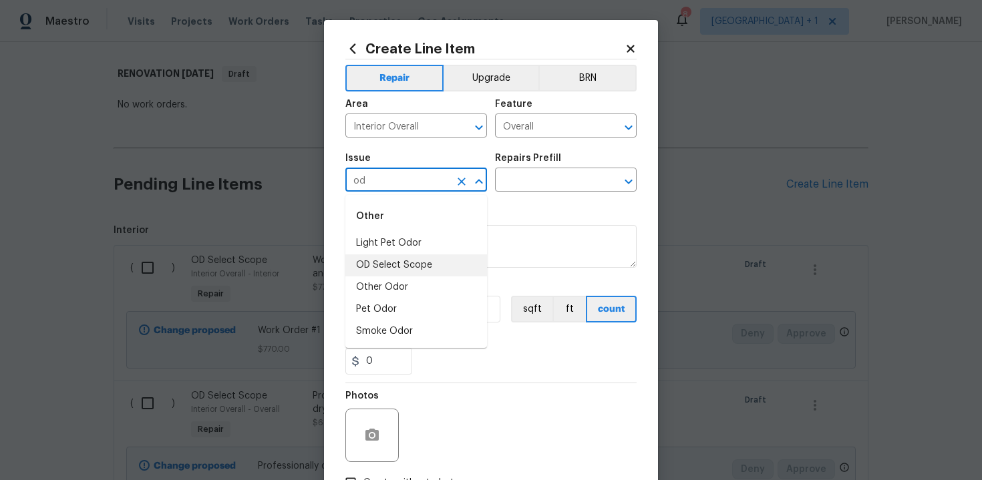
click at [413, 263] on li "OD Select Scope" at bounding box center [416, 266] width 142 height 22
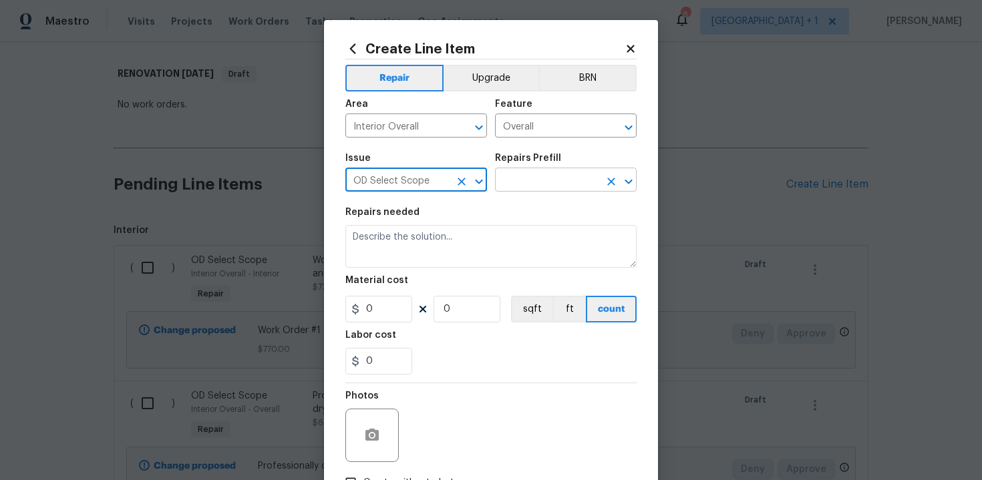
type input "OD Select Scope"
click at [532, 180] on input "text" at bounding box center [547, 181] width 104 height 21
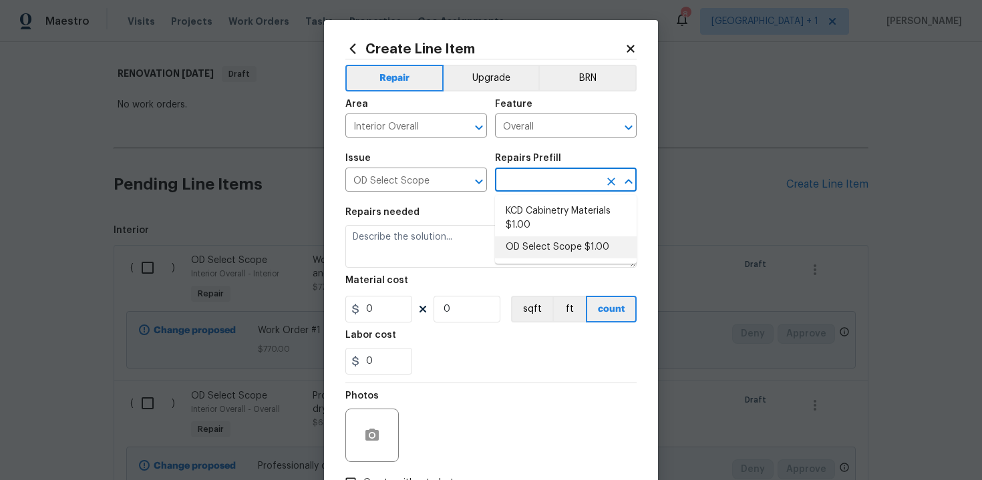
click at [541, 248] on li "OD Select Scope $1.00" at bounding box center [566, 248] width 142 height 22
type input "OD Select Scope $1.00"
type textarea "Refer to the agreed upon scope document for further details."
type input "1"
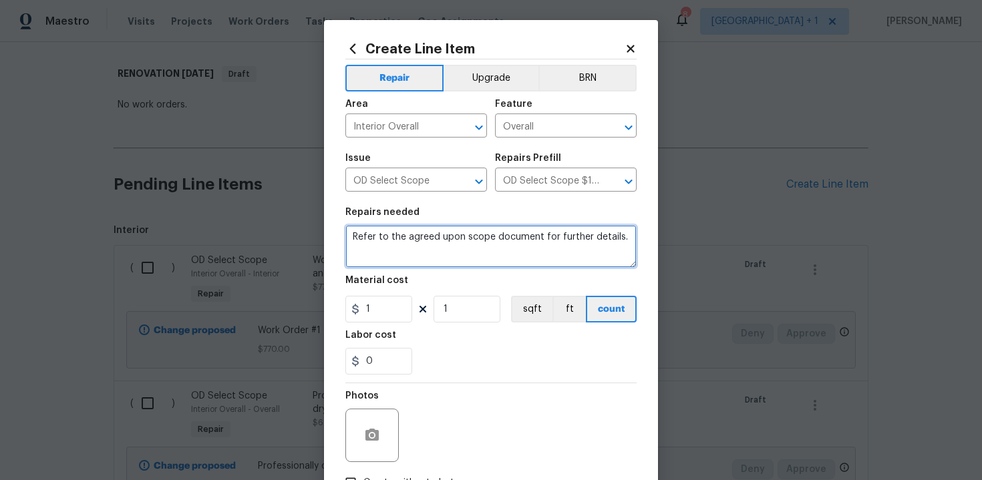
drag, startPoint x: 351, startPoint y: 237, endPoint x: 492, endPoint y: 251, distance: 141.6
click at [492, 251] on textarea "Refer to the agreed upon scope document for further details." at bounding box center [490, 246] width 291 height 43
paste textarea "Work Order #2 -> Main Bathroom -> Shower -> Demo shower door and tile surround …"
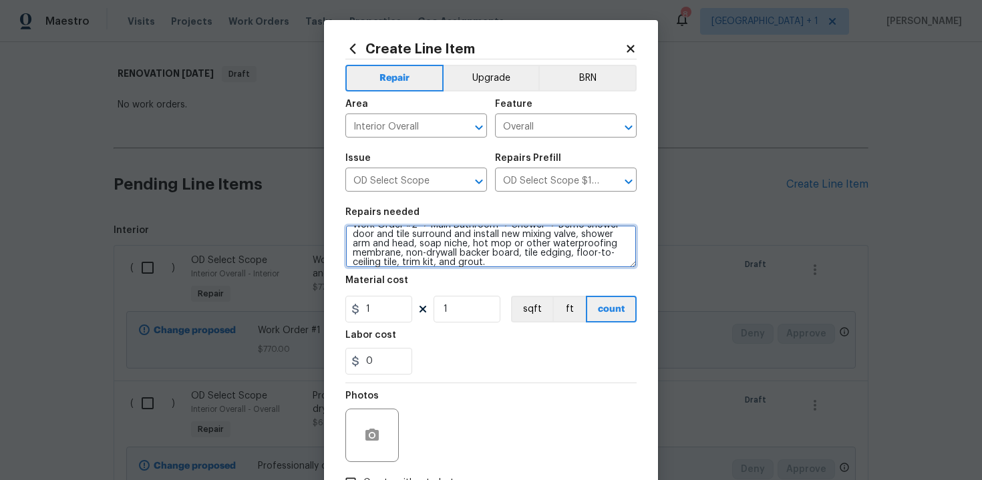
scroll to position [0, 0]
type textarea "Work Order #2 -> Main Bathroom -> Shower -> Demo shower door and tile surround …"
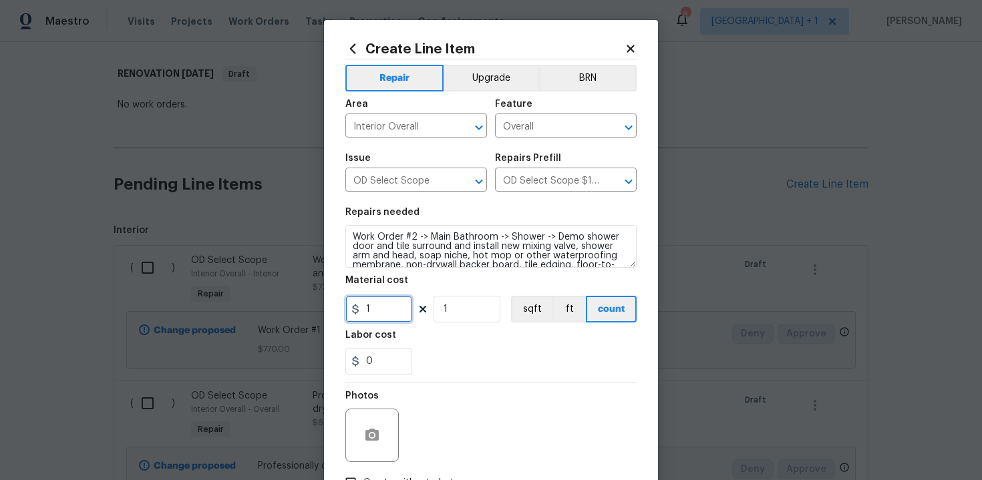
click at [391, 315] on input "1" at bounding box center [378, 309] width 67 height 27
type input "4785"
click at [424, 349] on div "0" at bounding box center [490, 361] width 291 height 27
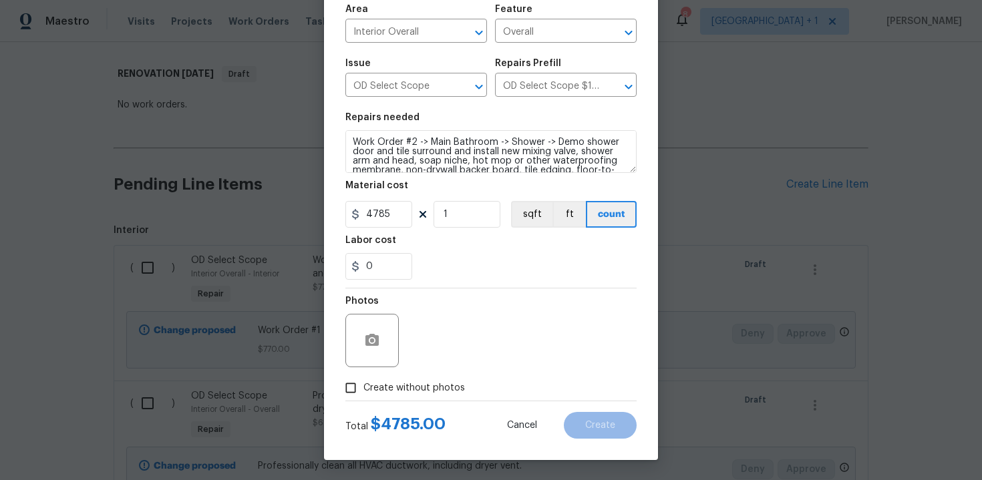
click at [392, 383] on span "Create without photos" at bounding box center [414, 388] width 102 height 14
click at [363, 383] on input "Create without photos" at bounding box center [350, 387] width 25 height 25
checkbox input "true"
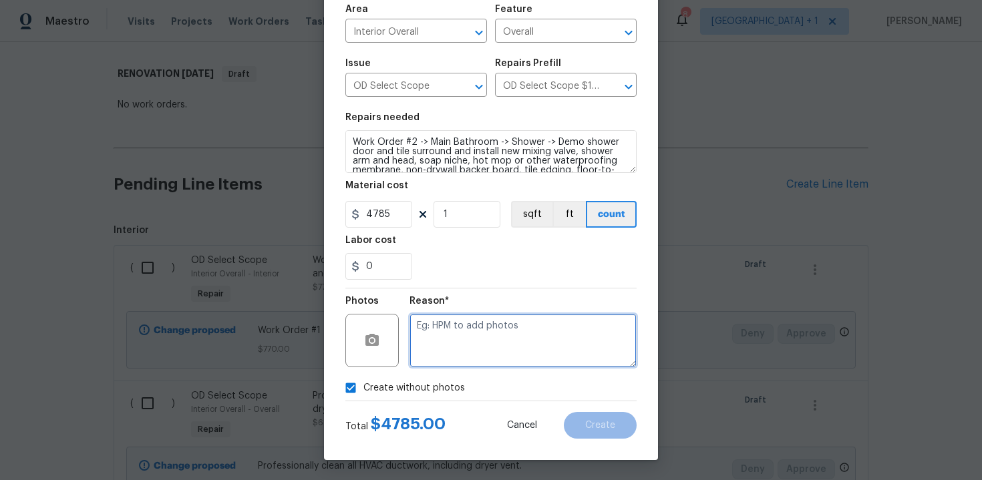
click at [470, 335] on textarea at bounding box center [523, 340] width 227 height 53
type textarea "n"
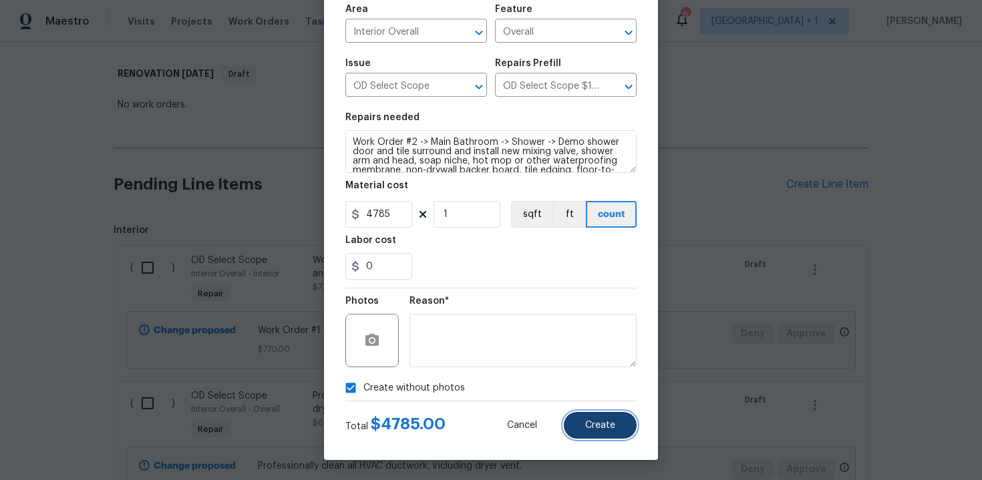
click at [609, 432] on button "Create" at bounding box center [600, 425] width 73 height 27
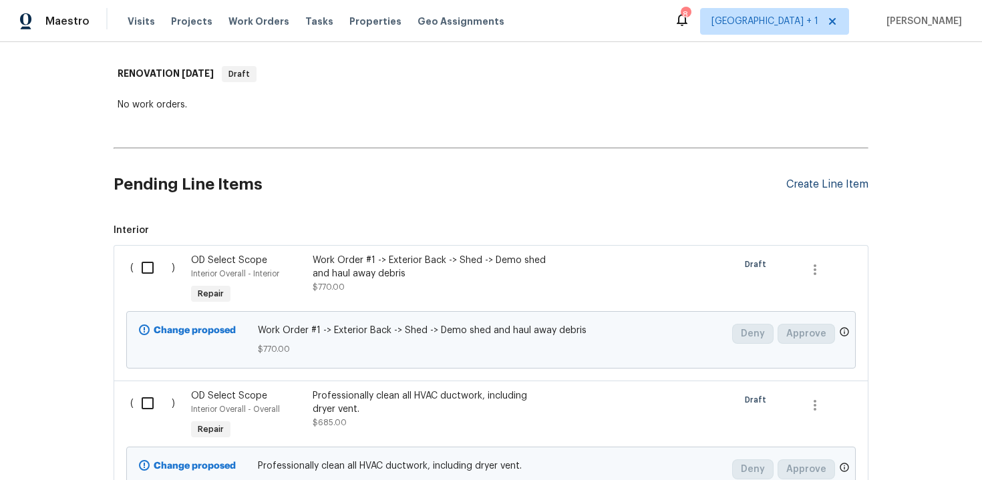
click at [832, 178] on div "Create Line Item" at bounding box center [827, 184] width 82 height 13
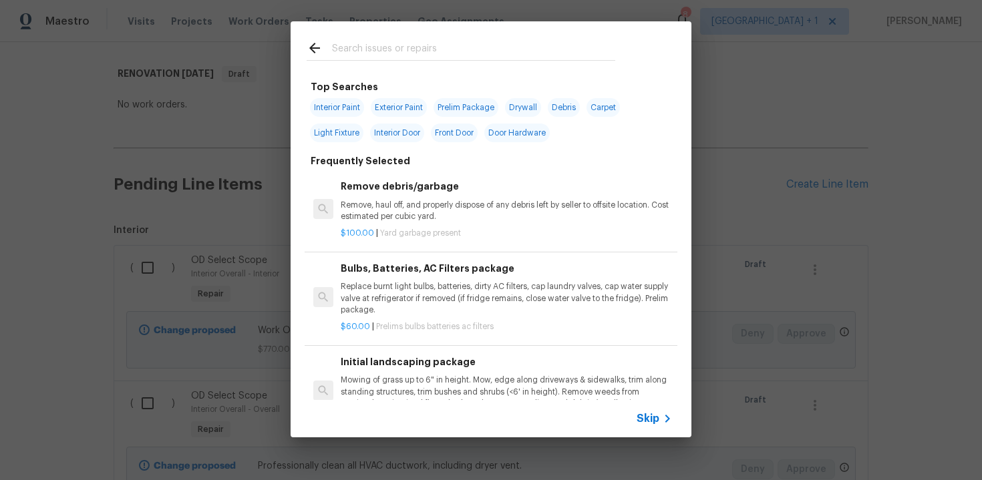
click at [649, 424] on span "Skip" at bounding box center [648, 418] width 23 height 13
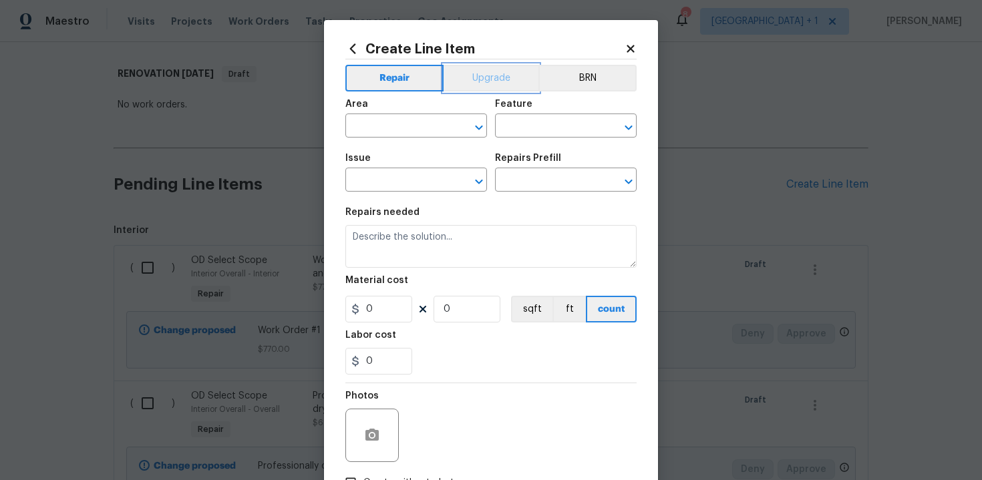
click at [480, 78] on button "Upgrade" at bounding box center [492, 78] width 96 height 27
click at [417, 127] on input "text" at bounding box center [397, 127] width 104 height 21
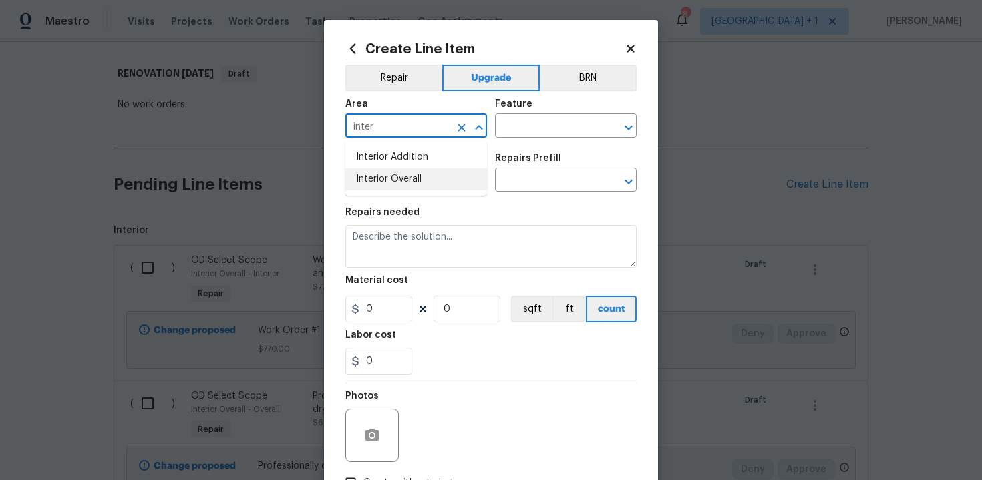
click at [415, 183] on li "Interior Overall" at bounding box center [416, 179] width 142 height 22
type input "Interior Overall"
click at [542, 119] on input "text" at bounding box center [547, 127] width 104 height 21
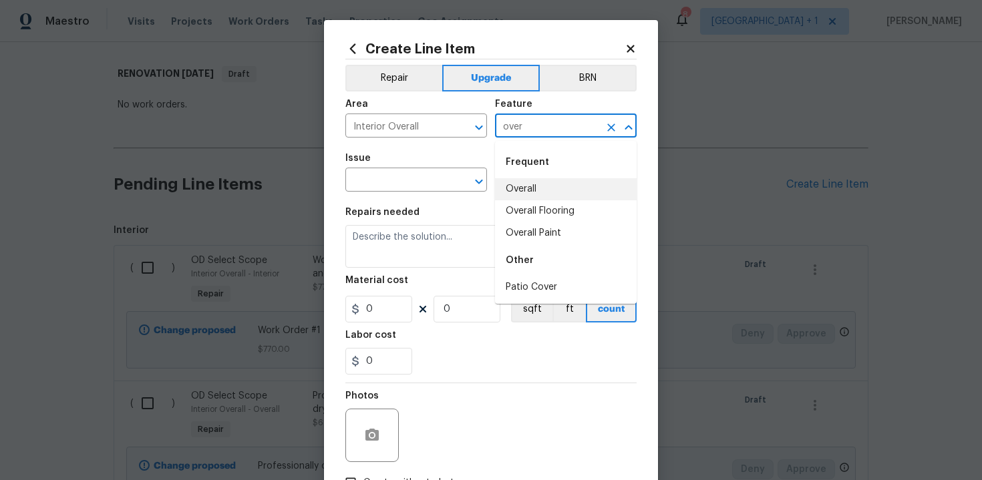
click at [537, 191] on li "Overall" at bounding box center [566, 189] width 142 height 22
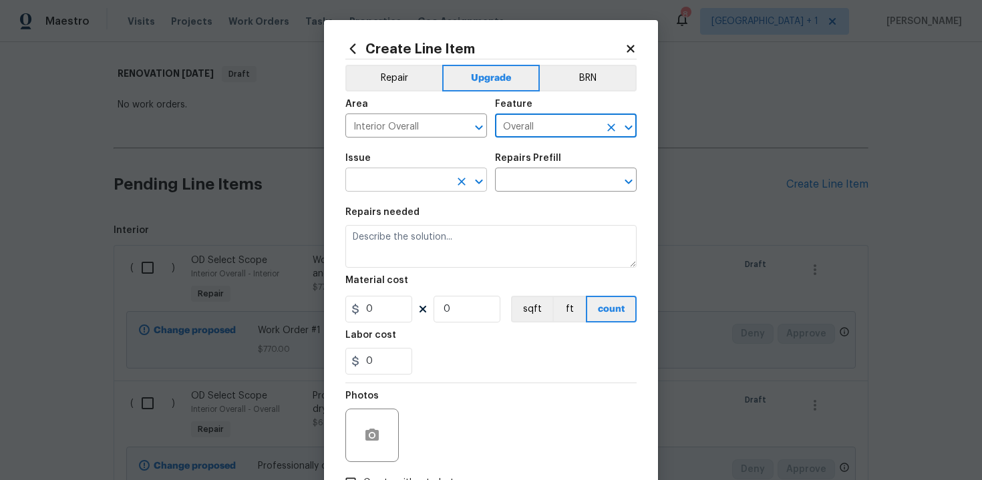
type input "Overall"
click at [428, 187] on input "text" at bounding box center [397, 181] width 104 height 21
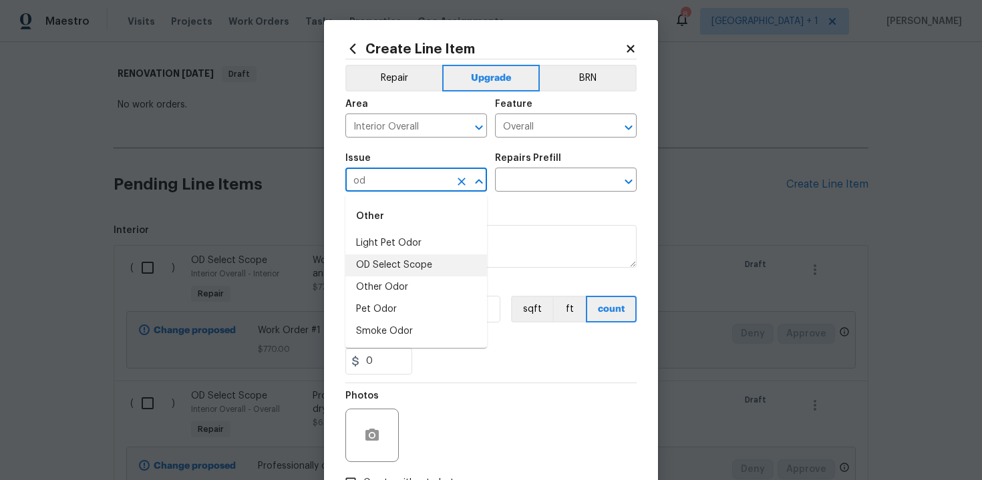
click at [440, 260] on li "OD Select Scope" at bounding box center [416, 266] width 142 height 22
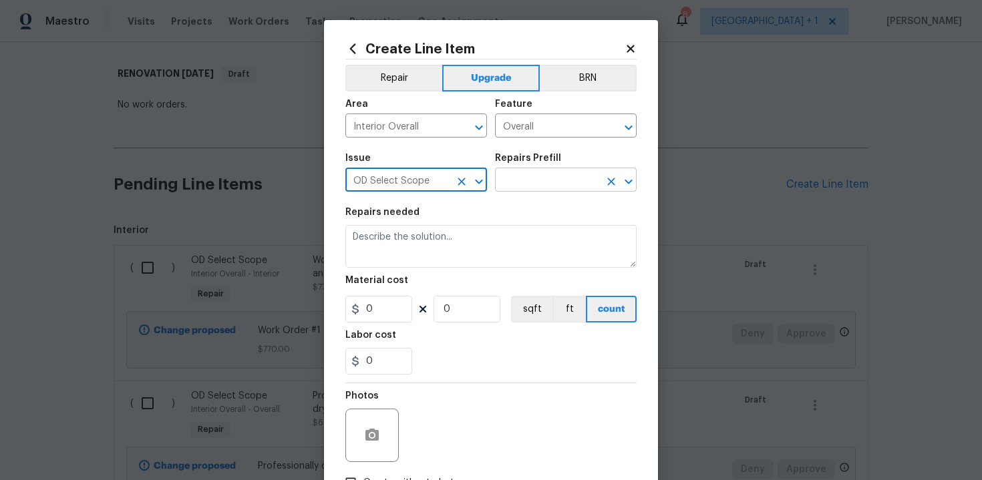
type input "OD Select Scope"
click at [539, 182] on input "text" at bounding box center [547, 181] width 104 height 21
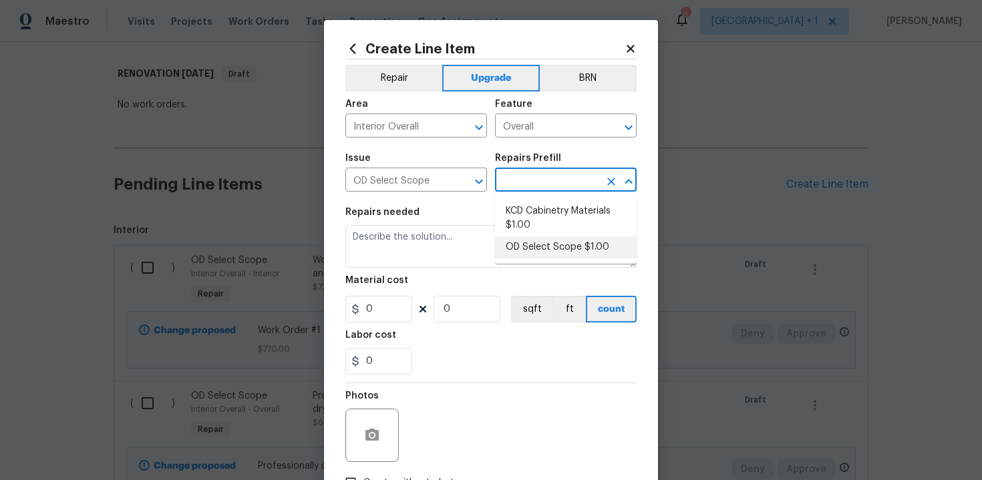
click at [542, 251] on li "OD Select Scope $1.00" at bounding box center [566, 248] width 142 height 22
type input "OD Select Scope $1.00"
type textarea "Refer to the agreed upon scope document for further details."
type input "1"
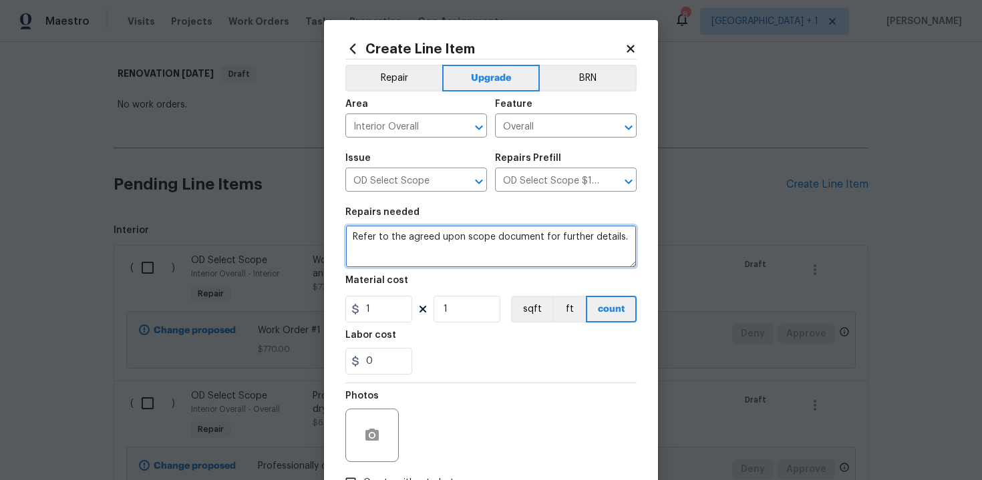
drag, startPoint x: 351, startPoint y: 237, endPoint x: 433, endPoint y: 260, distance: 85.3
click at [433, 260] on textarea "Refer to the agreed upon scope document for further details." at bounding box center [490, 246] width 291 height 43
paste textarea "Work Order #3 -> Main Bathroom -> Shower Door -> Install new frameless shower d…"
type textarea "Work Order #3 -> Main Bathroom -> Shower Door -> Install new frameless shower d…"
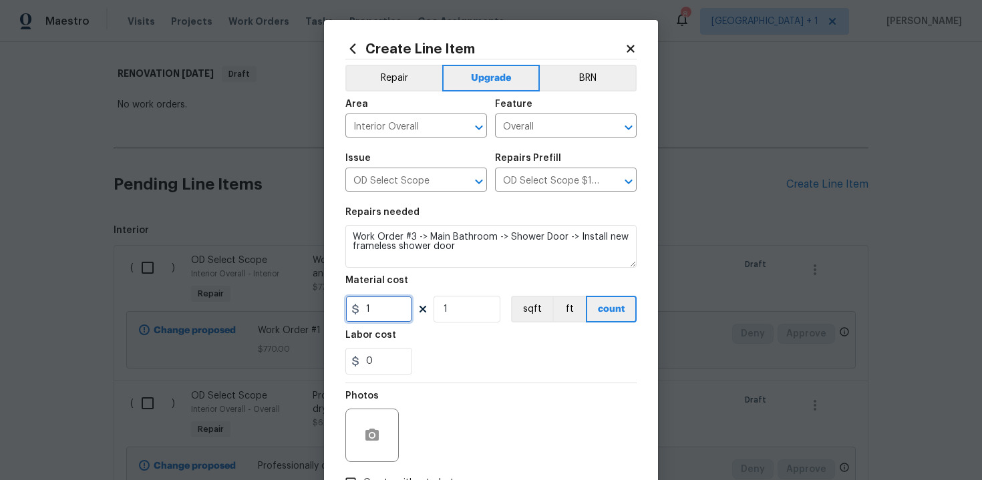
click at [394, 313] on input "1" at bounding box center [378, 309] width 67 height 27
type input "1650"
click at [484, 363] on div "0" at bounding box center [490, 361] width 291 height 27
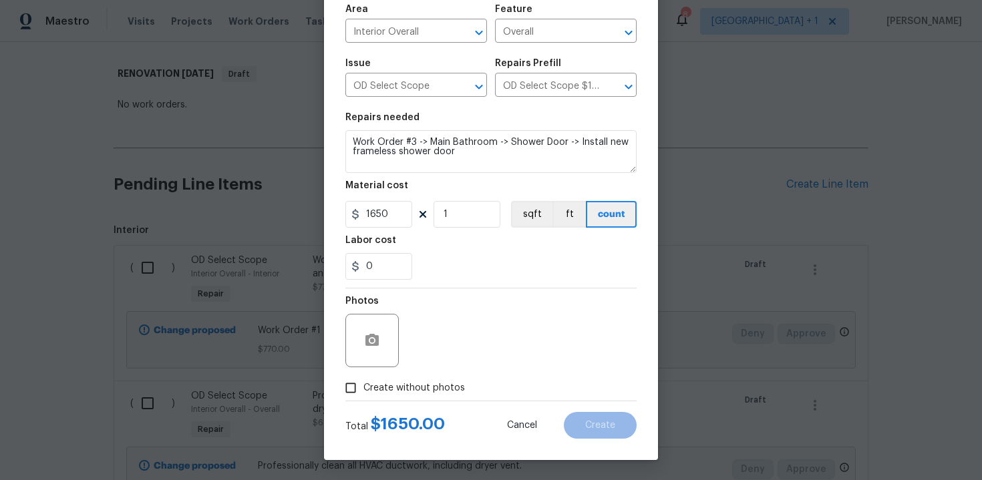
click at [404, 388] on span "Create without photos" at bounding box center [414, 388] width 102 height 14
click at [363, 388] on input "Create without photos" at bounding box center [350, 387] width 25 height 25
checkbox input "true"
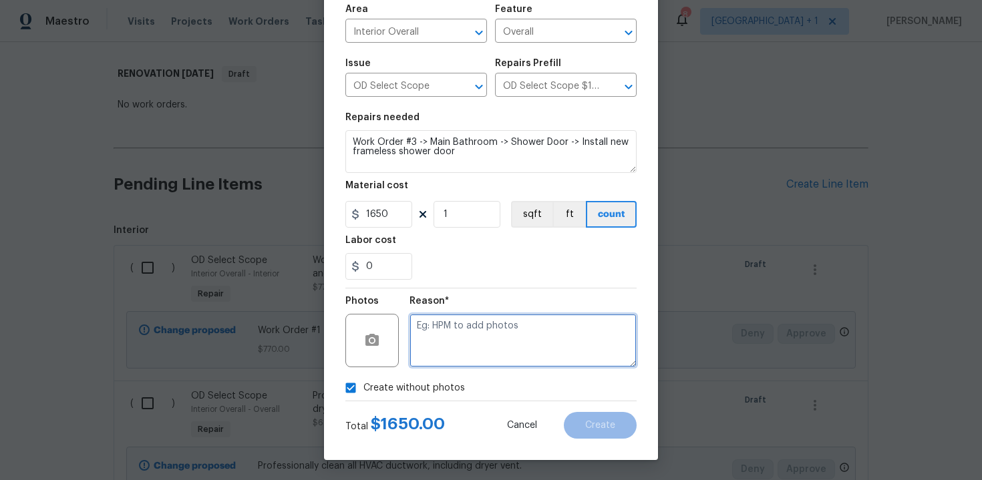
click at [463, 344] on textarea at bounding box center [523, 340] width 227 height 53
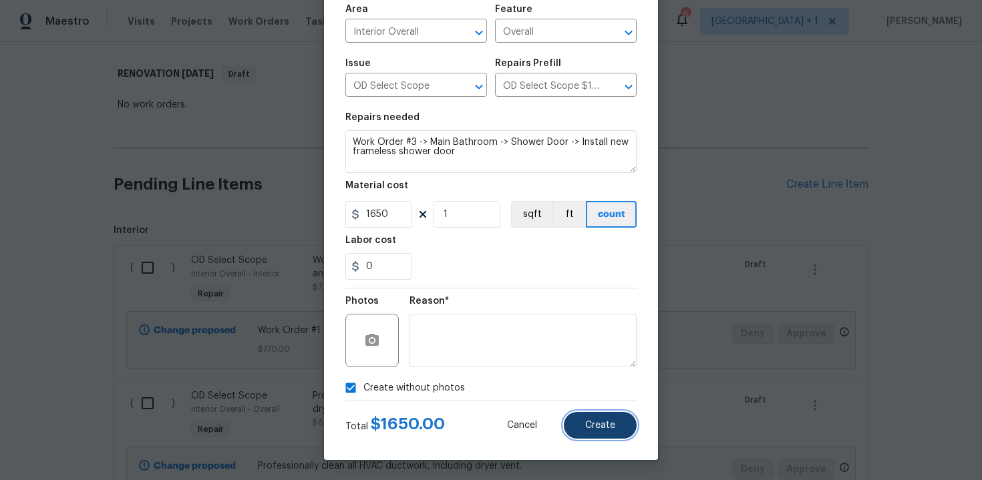
click at [595, 424] on span "Create" at bounding box center [600, 426] width 30 height 10
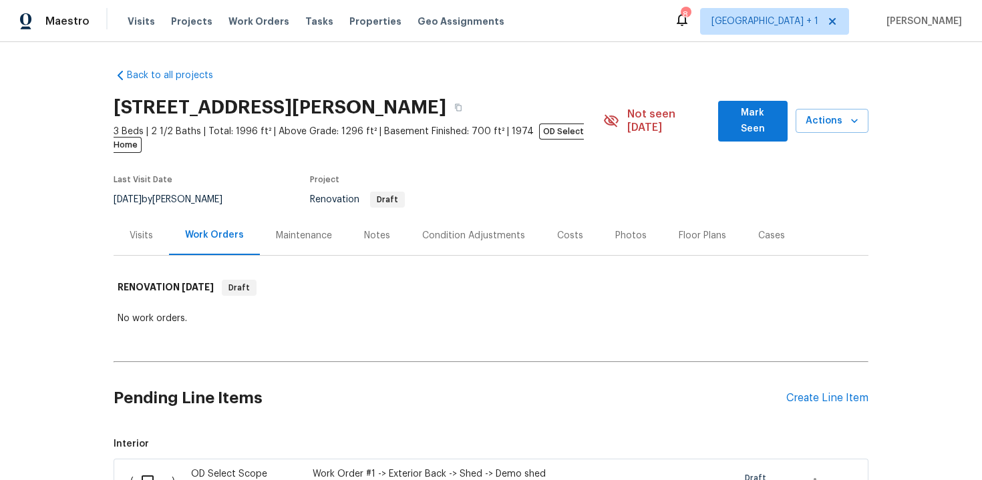
scroll to position [196, 0]
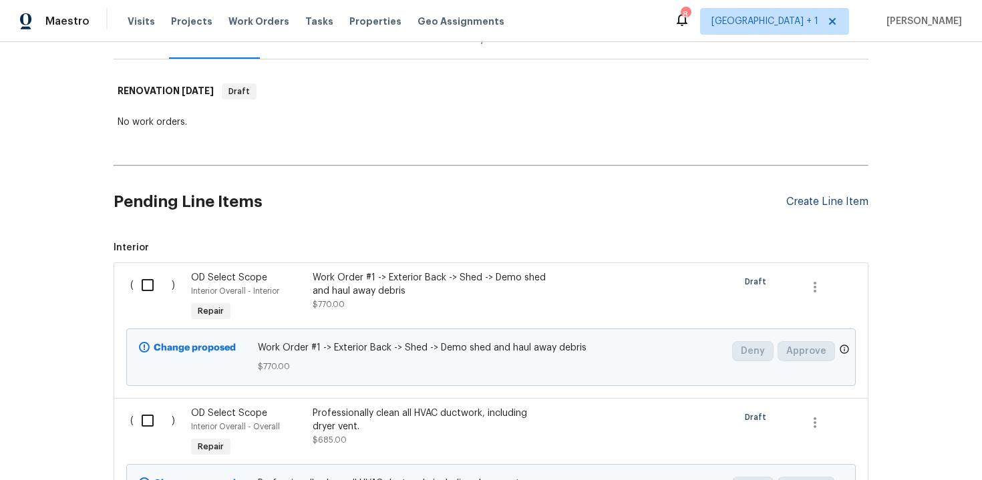
click at [829, 196] on div "Create Line Item" at bounding box center [827, 202] width 82 height 13
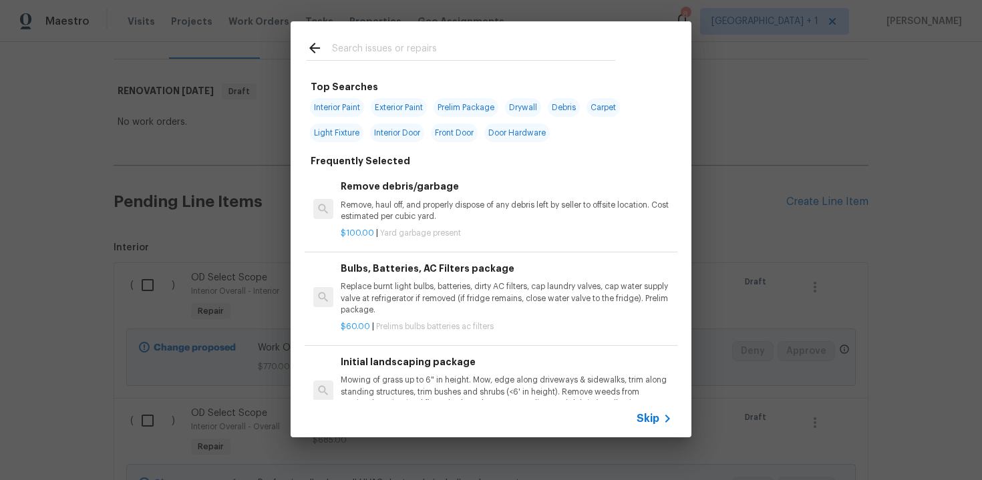
click at [649, 416] on span "Skip" at bounding box center [648, 418] width 23 height 13
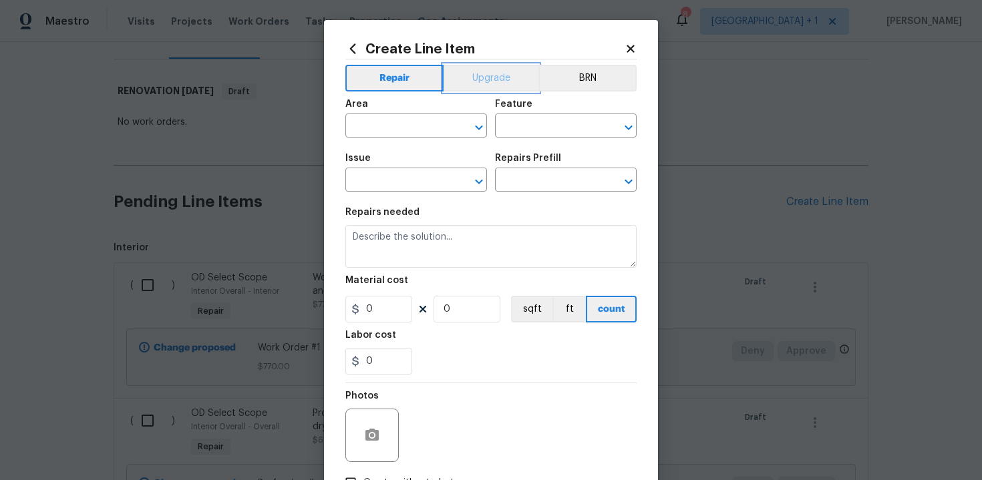
click at [485, 81] on button "Upgrade" at bounding box center [492, 78] width 96 height 27
click at [421, 121] on input "text" at bounding box center [397, 127] width 104 height 21
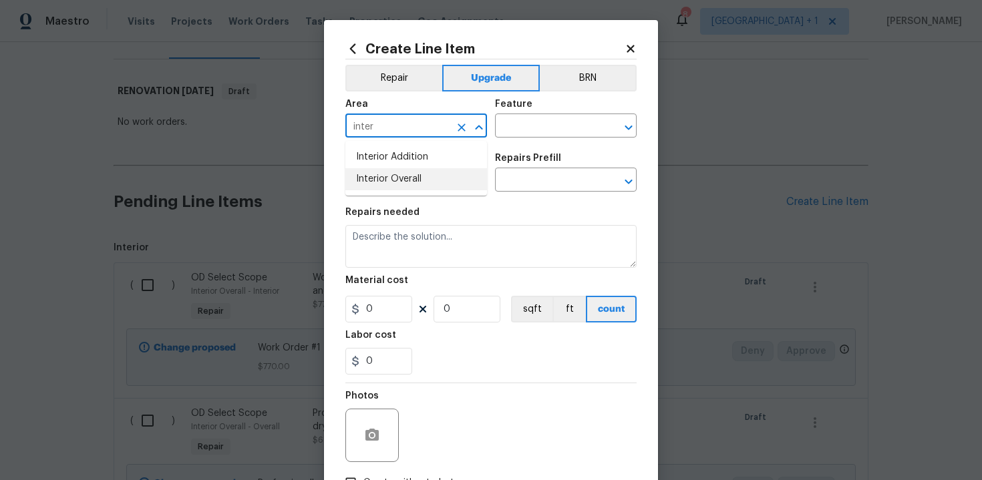
click at [418, 179] on li "Interior Overall" at bounding box center [416, 179] width 142 height 22
type input "Interior Overall"
click at [526, 128] on input "text" at bounding box center [547, 127] width 104 height 21
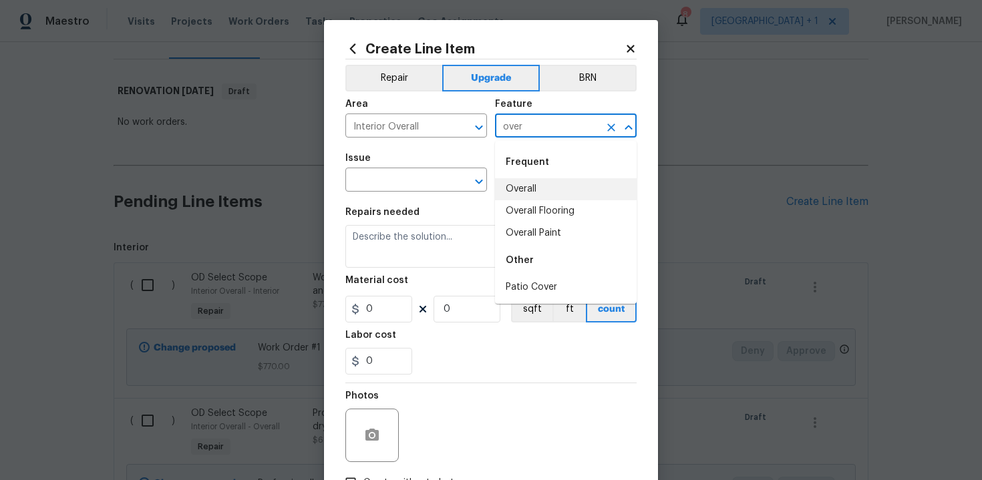
click at [526, 190] on li "Overall" at bounding box center [566, 189] width 142 height 22
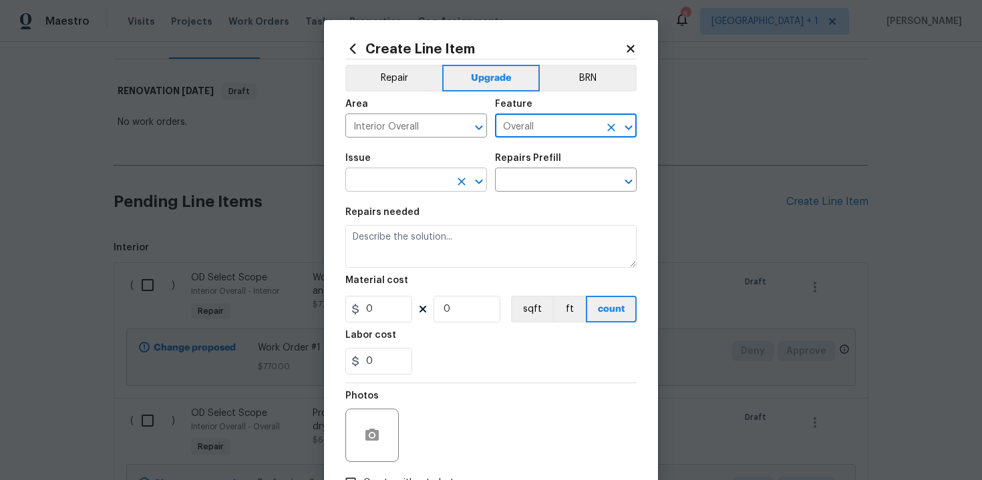
type input "Overall"
click at [412, 186] on input "text" at bounding box center [397, 181] width 104 height 21
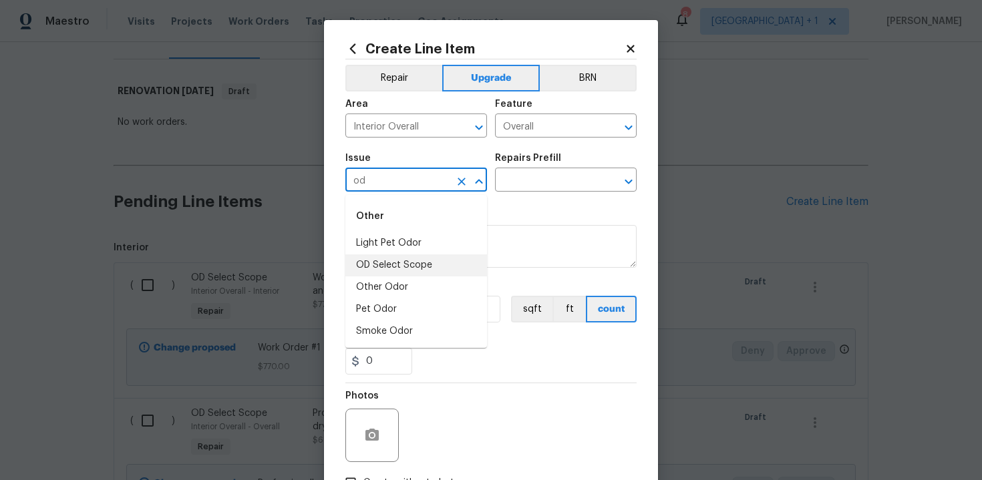
click at [413, 260] on li "OD Select Scope" at bounding box center [416, 266] width 142 height 22
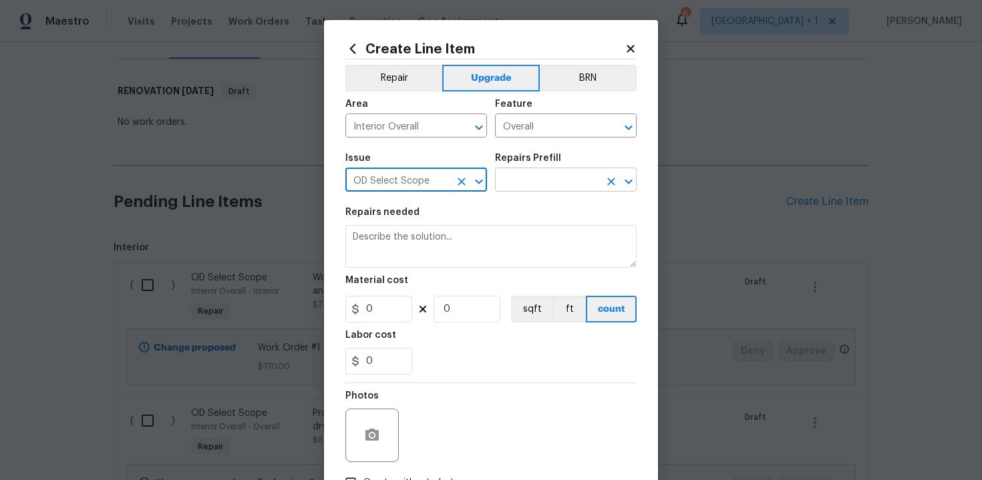
type input "OD Select Scope"
click at [512, 188] on input "text" at bounding box center [547, 181] width 104 height 21
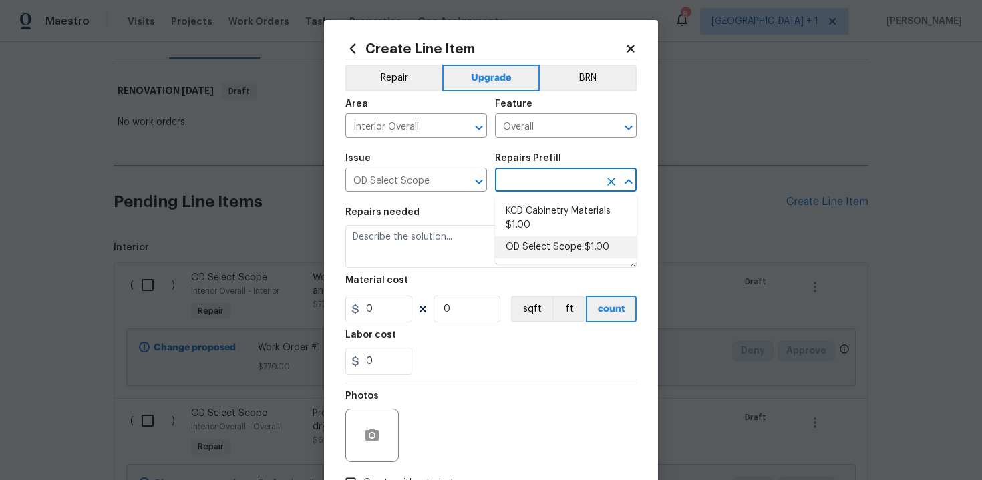
click at [551, 242] on li "OD Select Scope $1.00" at bounding box center [566, 248] width 142 height 22
type input "OD Select Scope $1.00"
type textarea "Refer to the agreed upon scope document for further details."
type input "1"
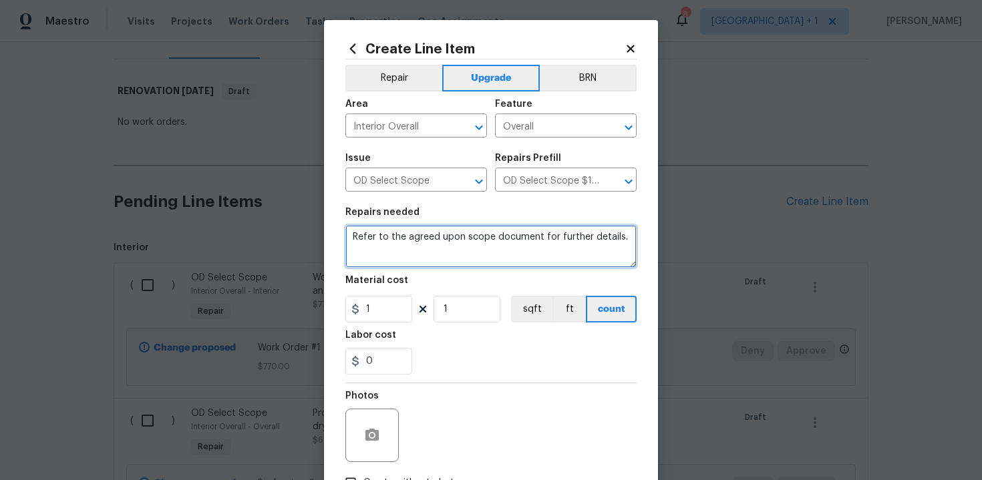
drag, startPoint x: 352, startPoint y: 236, endPoint x: 396, endPoint y: 248, distance: 45.1
click at [396, 248] on textarea "Refer to the agreed upon scope document for further details." at bounding box center [490, 246] width 291 height 43
paste textarea "Work Order #3 -> Main Bathroom -> Toilet ->"
type textarea "Work Order #3 -> Main Bathroom -> Toilet ->"
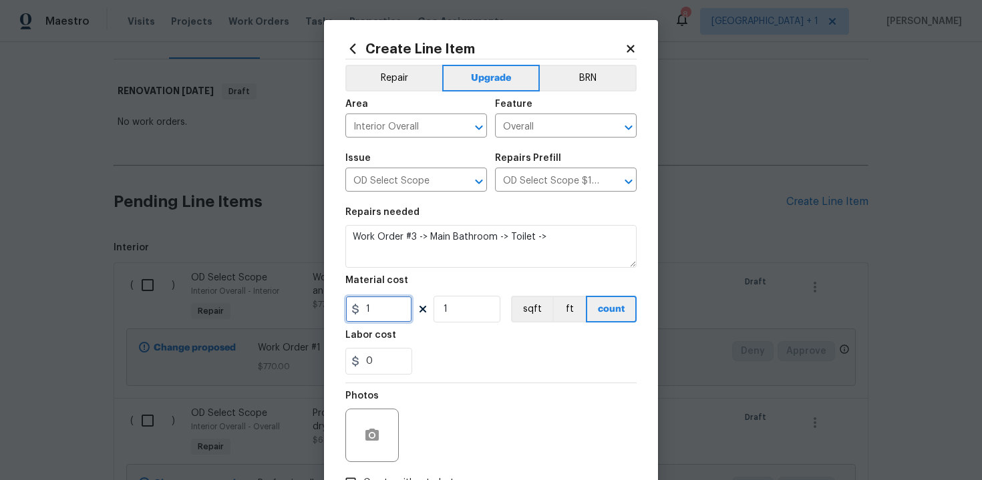
click at [379, 315] on input "1" at bounding box center [378, 309] width 67 height 27
type input "295"
click at [465, 351] on div "0" at bounding box center [490, 361] width 291 height 27
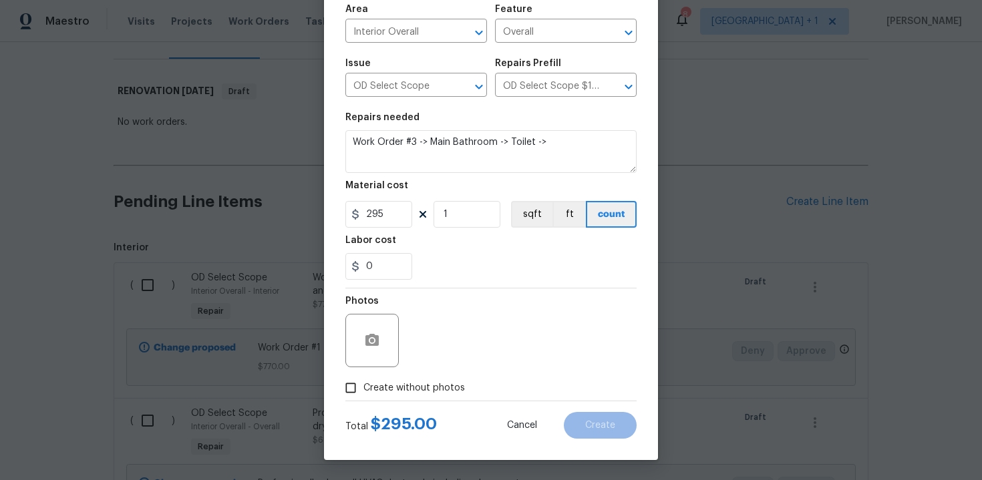
click at [388, 382] on span "Create without photos" at bounding box center [414, 388] width 102 height 14
click at [363, 382] on input "Create without photos" at bounding box center [350, 387] width 25 height 25
checkbox input "true"
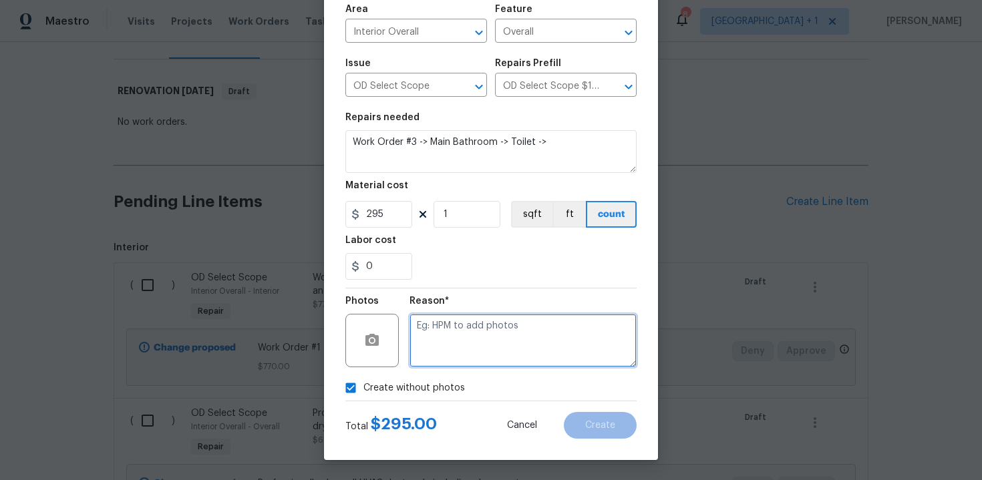
click at [481, 332] on textarea at bounding box center [523, 340] width 227 height 53
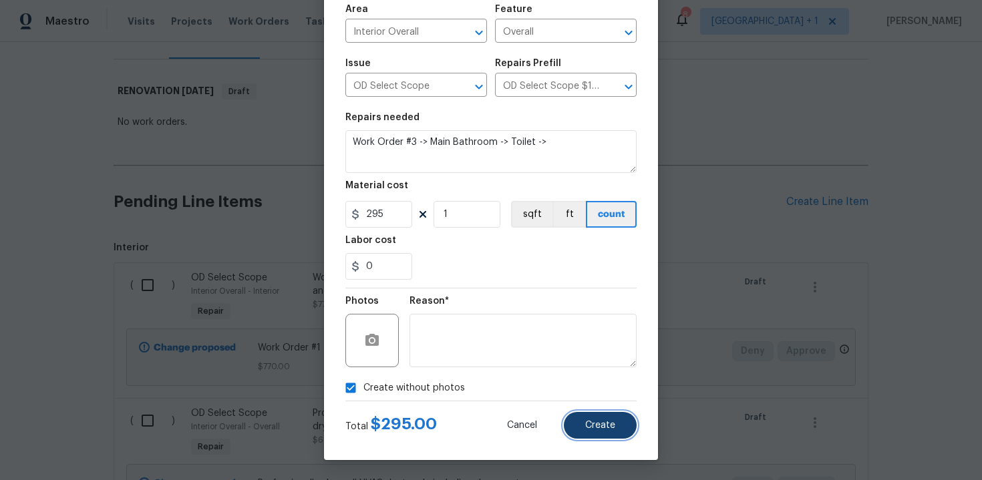
click at [600, 419] on button "Create" at bounding box center [600, 425] width 73 height 27
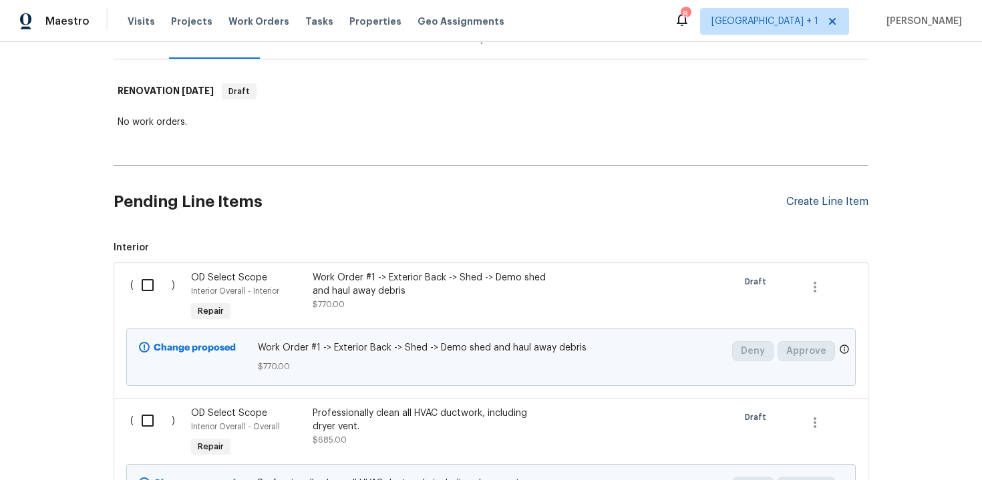
click at [839, 196] on div "Create Line Item" at bounding box center [827, 202] width 82 height 13
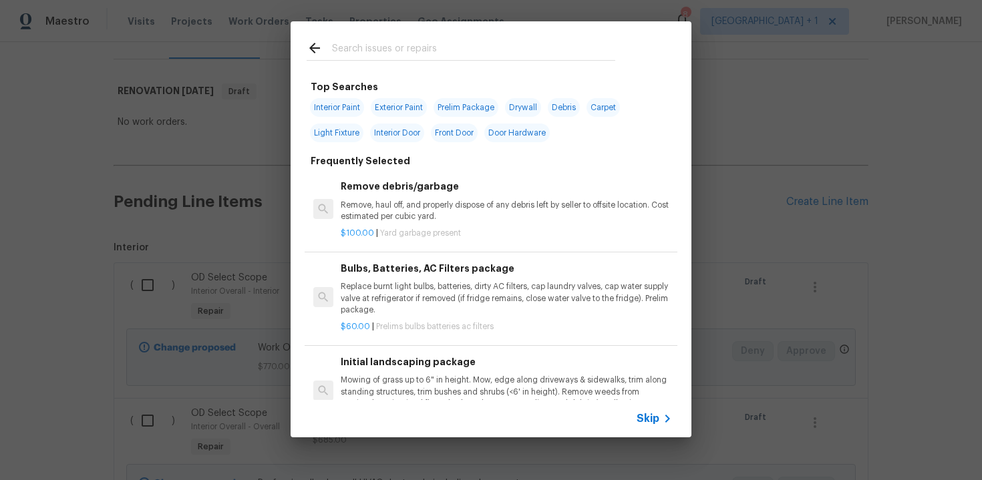
click at [643, 421] on span "Skip" at bounding box center [648, 418] width 23 height 13
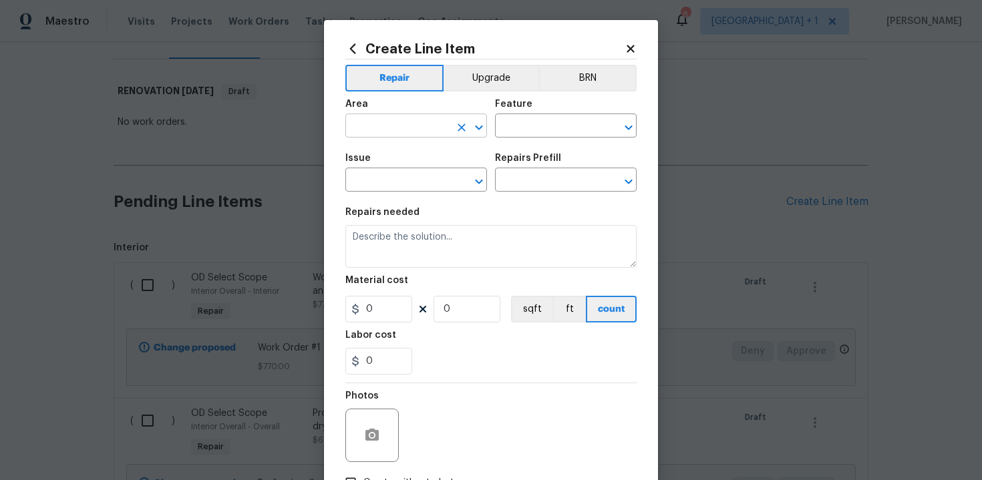
click at [413, 138] on input "text" at bounding box center [397, 127] width 104 height 21
click at [413, 178] on li "Interior Overall" at bounding box center [416, 179] width 142 height 22
type input "Interior Overall"
click at [521, 128] on input "text" at bounding box center [547, 127] width 104 height 21
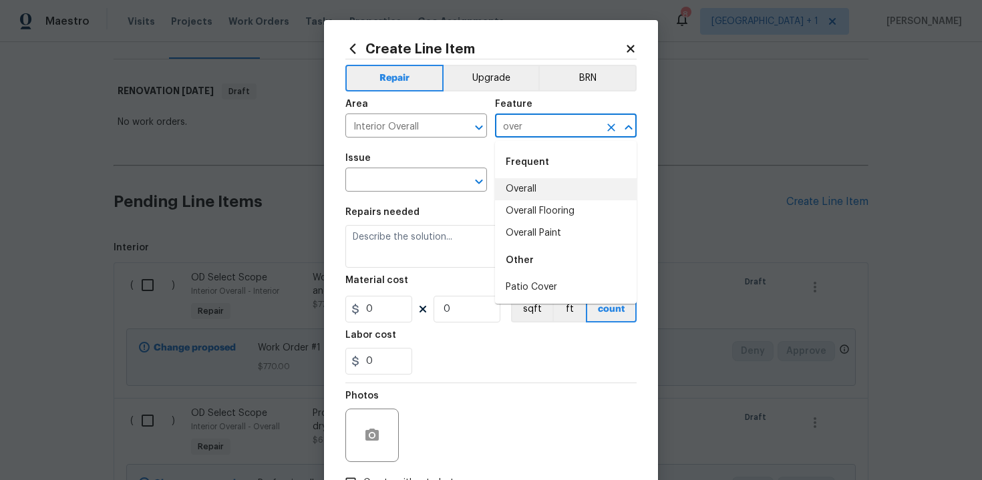
click at [522, 186] on li "Overall" at bounding box center [566, 189] width 142 height 22
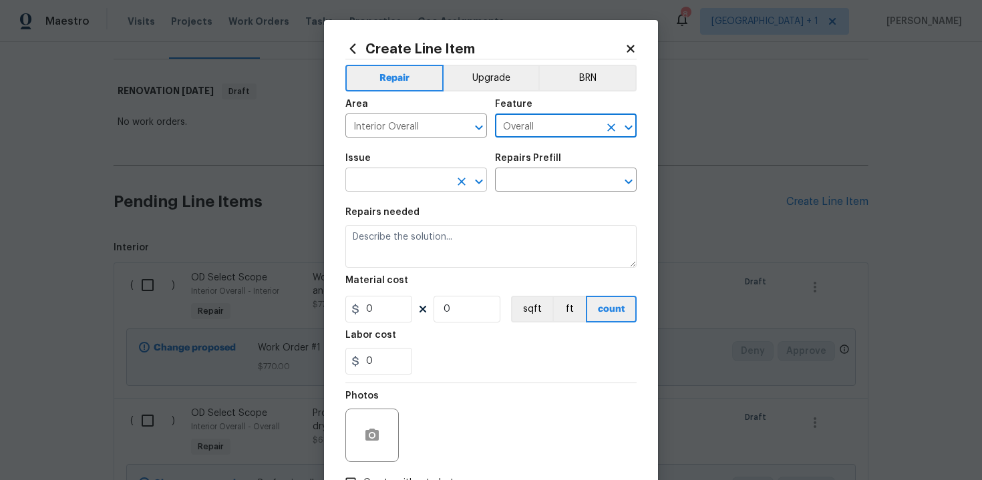
type input "Overall"
click at [406, 180] on input "text" at bounding box center [397, 181] width 104 height 21
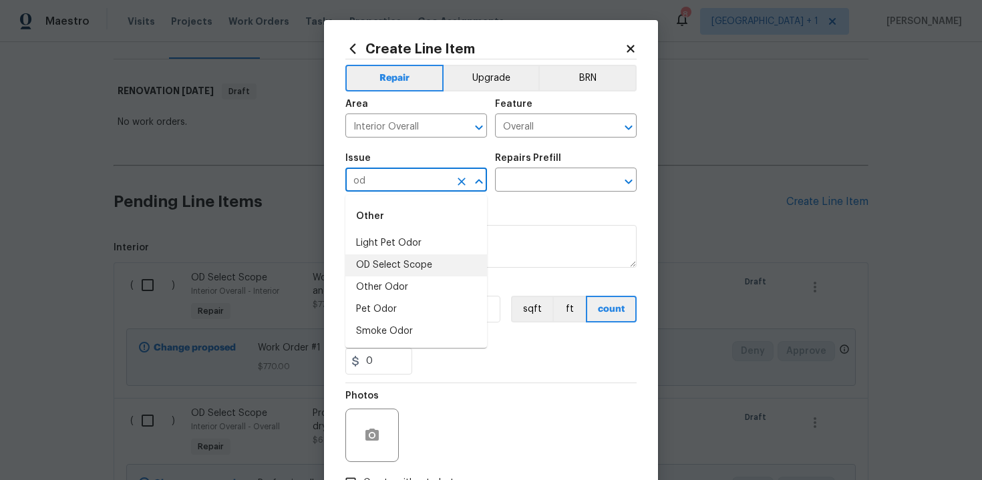
click at [402, 264] on li "OD Select Scope" at bounding box center [416, 266] width 142 height 22
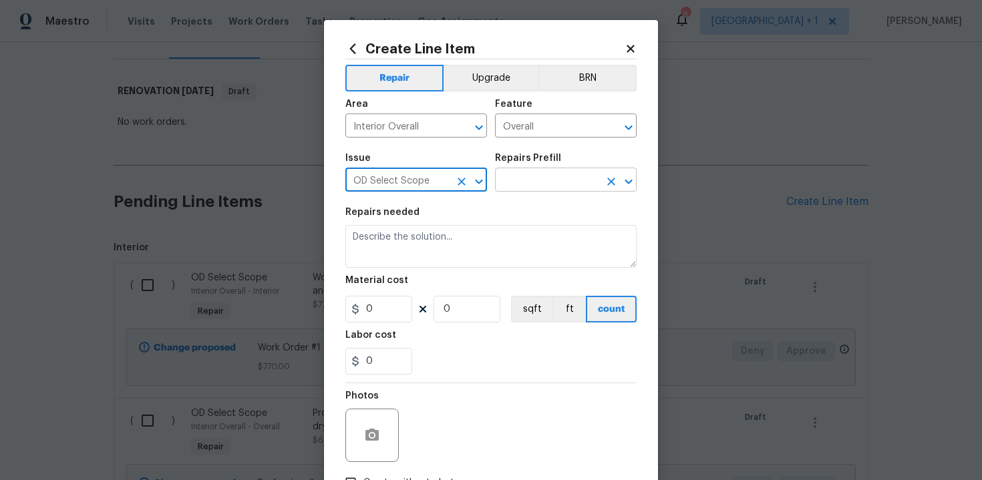
type input "OD Select Scope"
click at [525, 184] on input "text" at bounding box center [547, 181] width 104 height 21
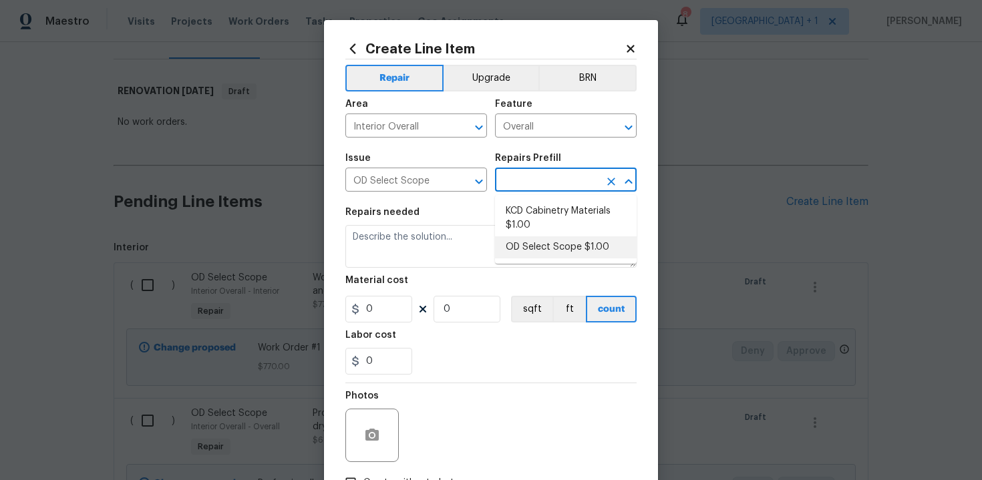
click at [541, 245] on li "OD Select Scope $1.00" at bounding box center [566, 248] width 142 height 22
type input "OD Select Scope $1.00"
type textarea "Refer to the agreed upon scope document for further details."
type input "1"
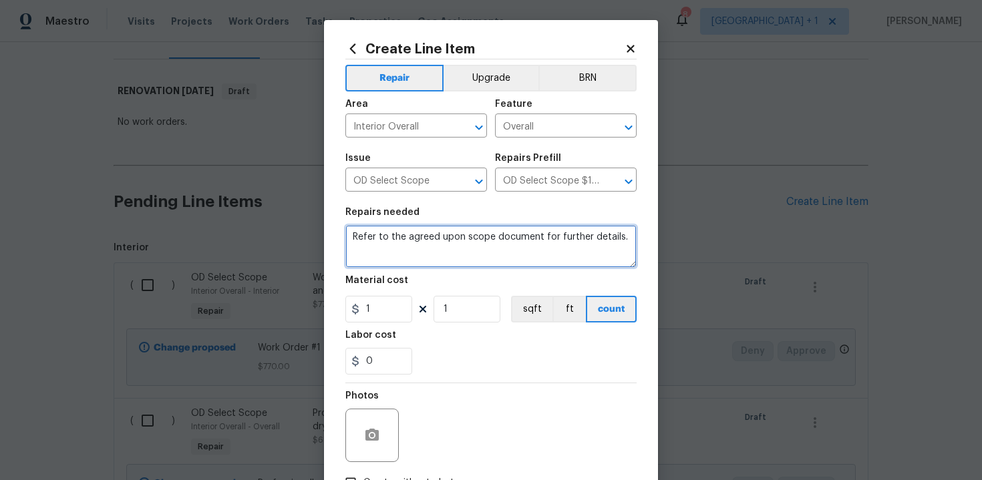
drag, startPoint x: 346, startPoint y: 236, endPoint x: 480, endPoint y: 277, distance: 139.7
click at [480, 277] on section "Repairs needed Refer to the agreed upon scope document for further details. Mat…" at bounding box center [490, 291] width 291 height 183
paste textarea "Work Order #3 -> Main Bathroom -> Vanity -> Demo vanity and install new prefab …"
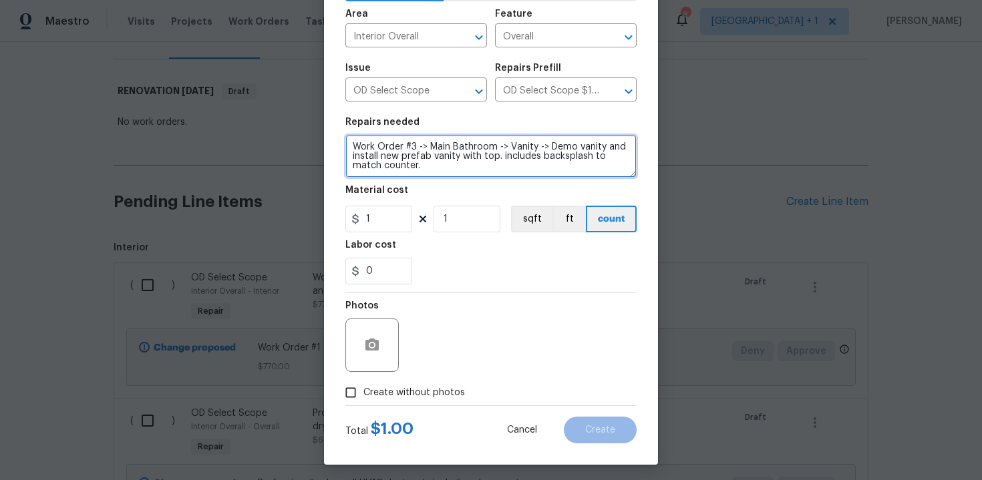
type textarea "Work Order #3 -> Main Bathroom -> Vanity -> Demo vanity and install new prefab …"
click at [402, 391] on span "Create without photos" at bounding box center [414, 393] width 102 height 14
click at [363, 391] on input "Create without photos" at bounding box center [350, 392] width 25 height 25
checkbox input "true"
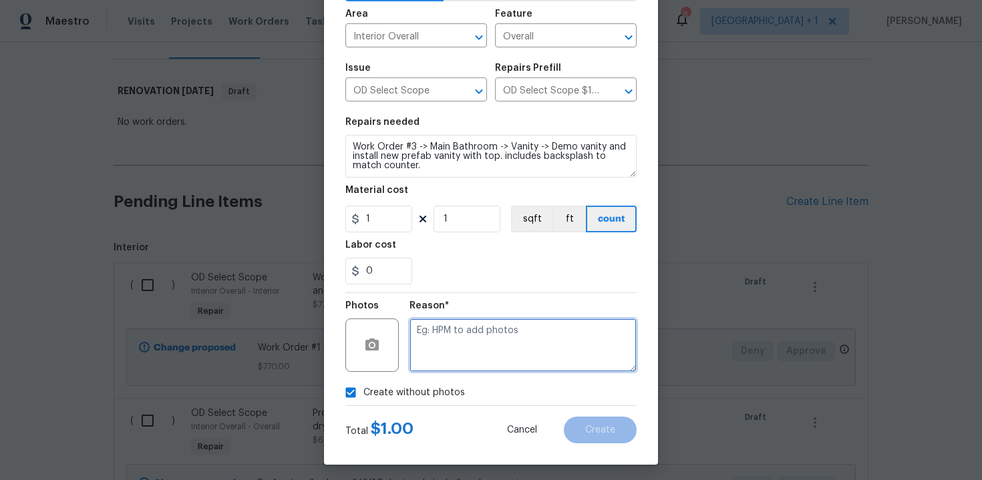
click at [448, 357] on textarea at bounding box center [523, 345] width 227 height 53
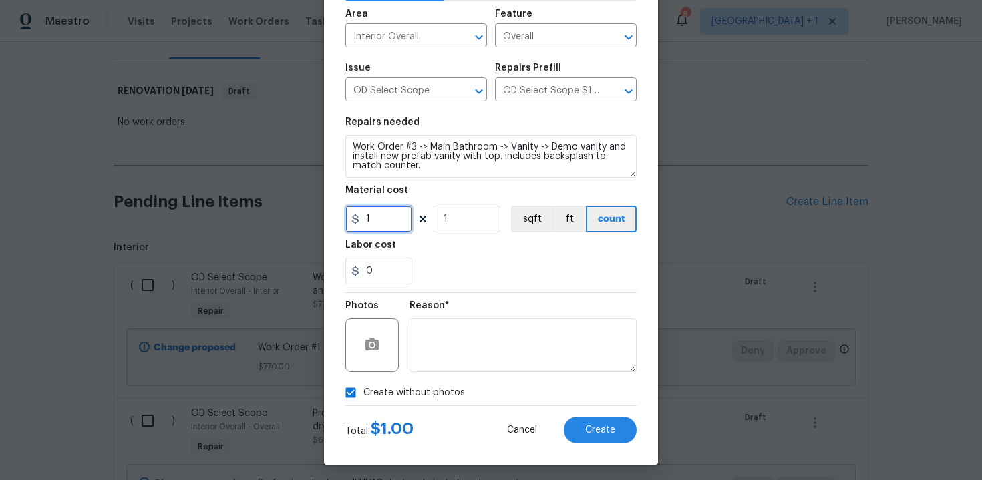
click at [382, 224] on input "1" at bounding box center [378, 219] width 67 height 27
type input "1125"
click at [454, 270] on div "0" at bounding box center [490, 271] width 291 height 27
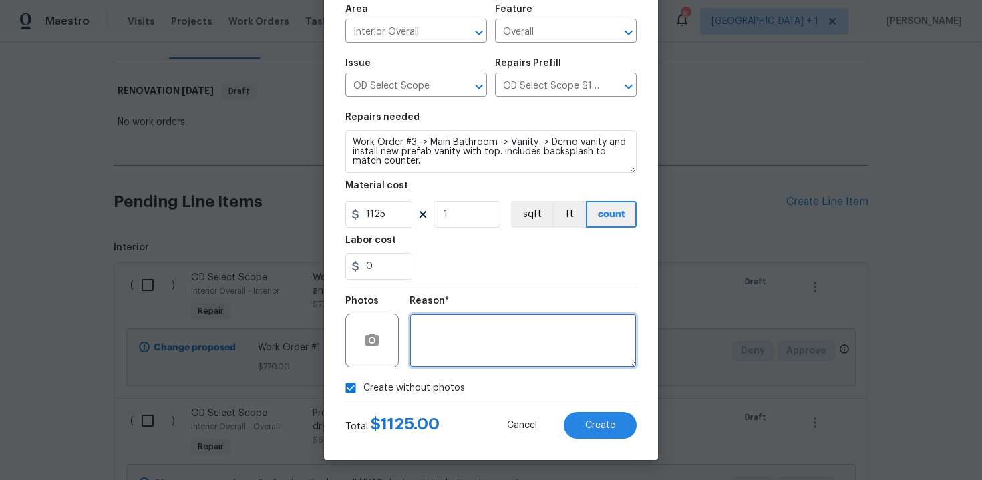
click at [506, 343] on textarea at bounding box center [523, 340] width 227 height 53
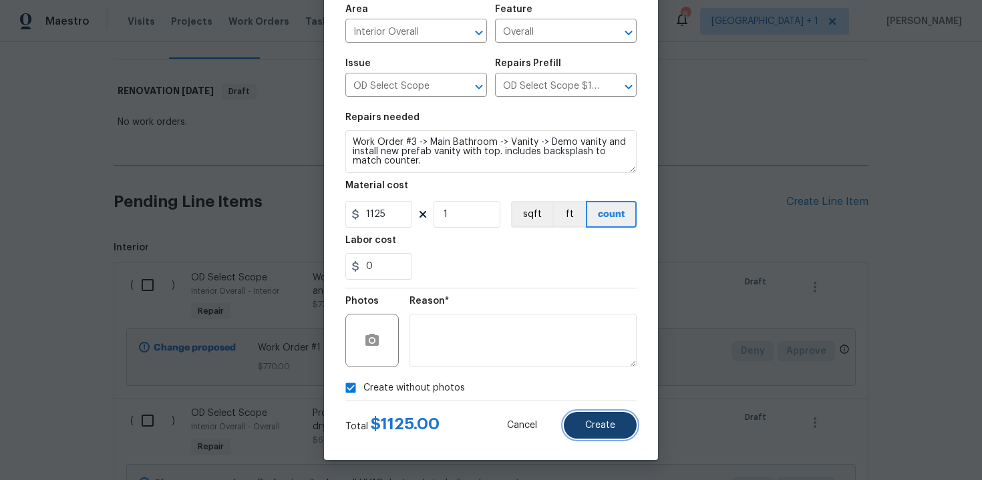
click at [593, 424] on span "Create" at bounding box center [600, 426] width 30 height 10
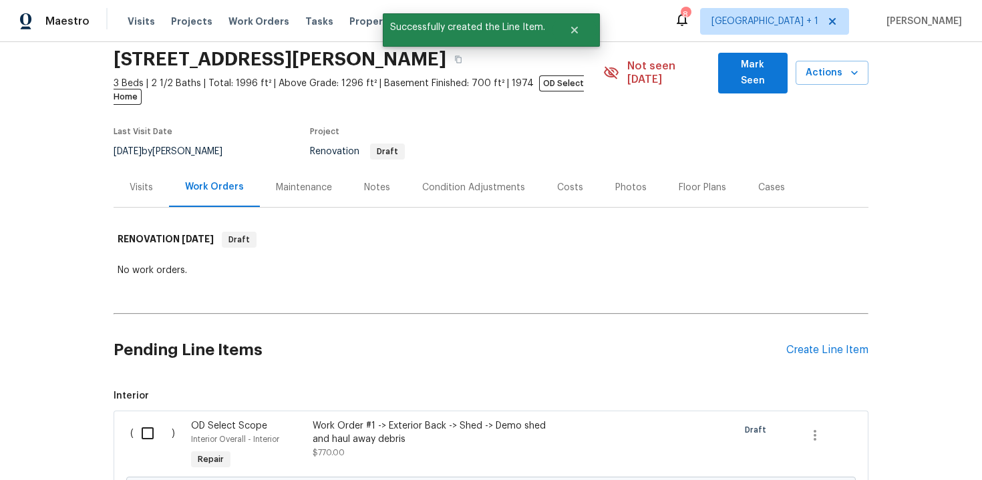
scroll to position [196, 0]
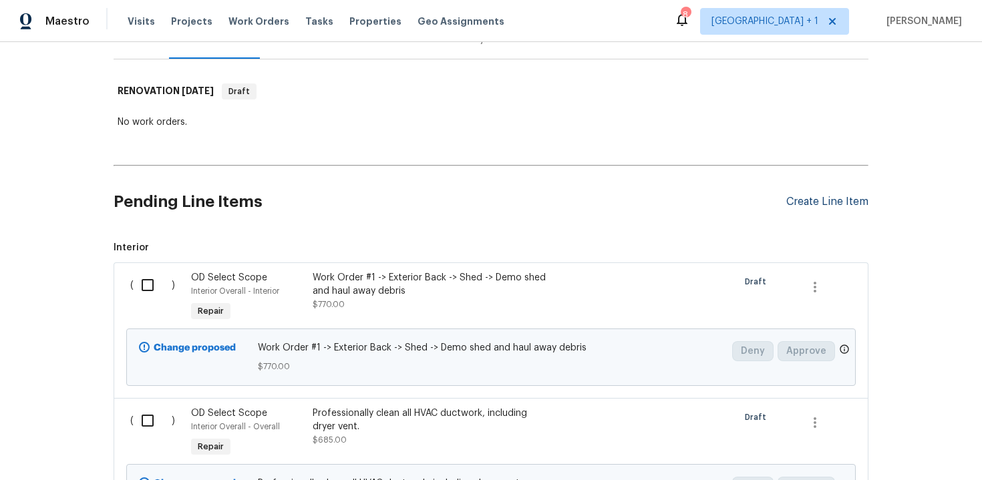
click at [819, 196] on div "Create Line Item" at bounding box center [827, 202] width 82 height 13
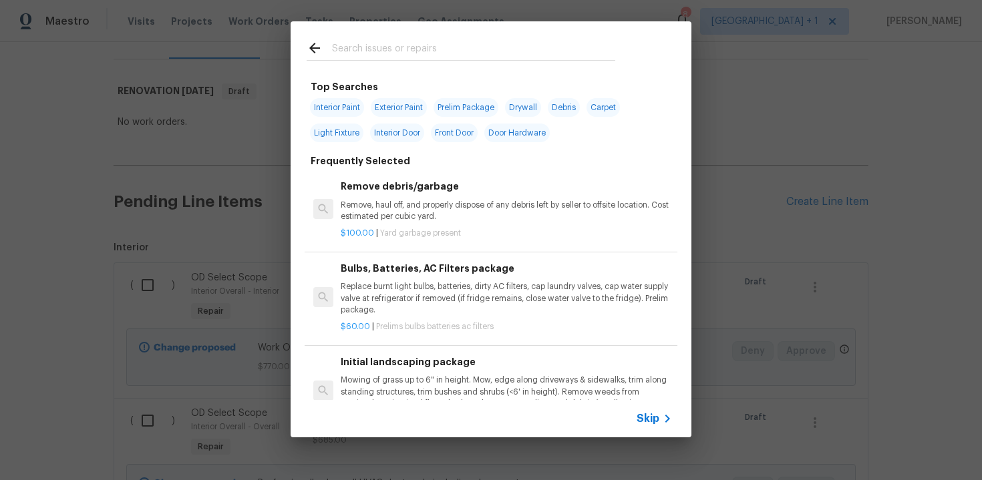
click at [653, 420] on span "Skip" at bounding box center [648, 418] width 23 height 13
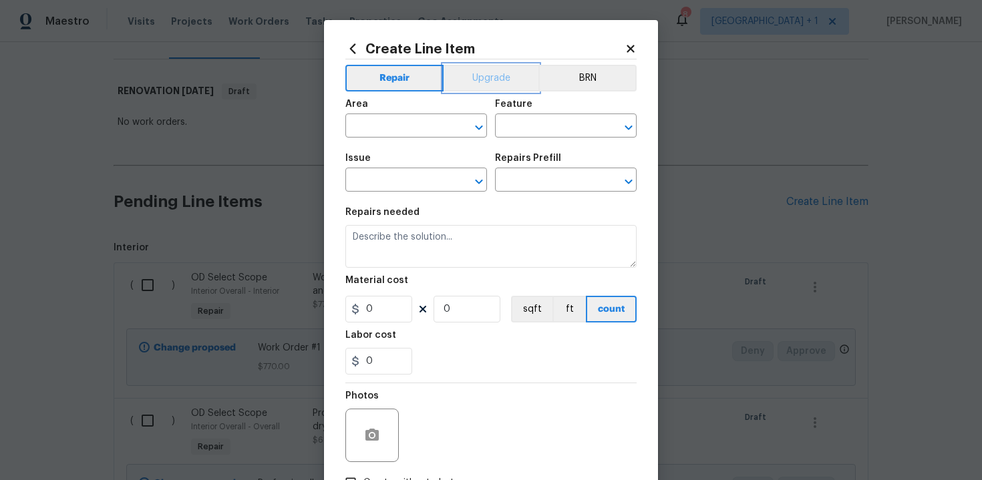
click at [494, 80] on button "Upgrade" at bounding box center [492, 78] width 96 height 27
click at [432, 120] on input "text" at bounding box center [397, 127] width 104 height 21
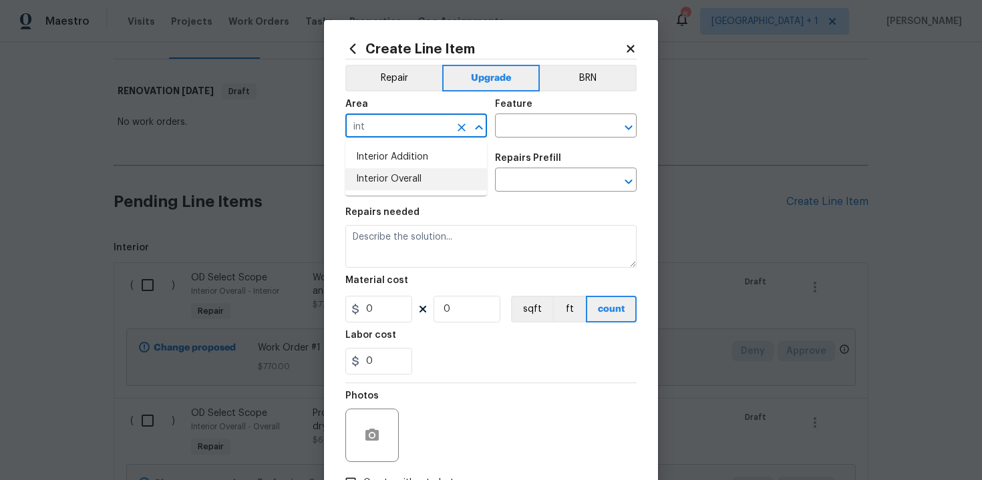
click at [424, 178] on li "Interior Overall" at bounding box center [416, 179] width 142 height 22
type input "Interior Overall"
click at [538, 124] on input "text" at bounding box center [547, 127] width 104 height 21
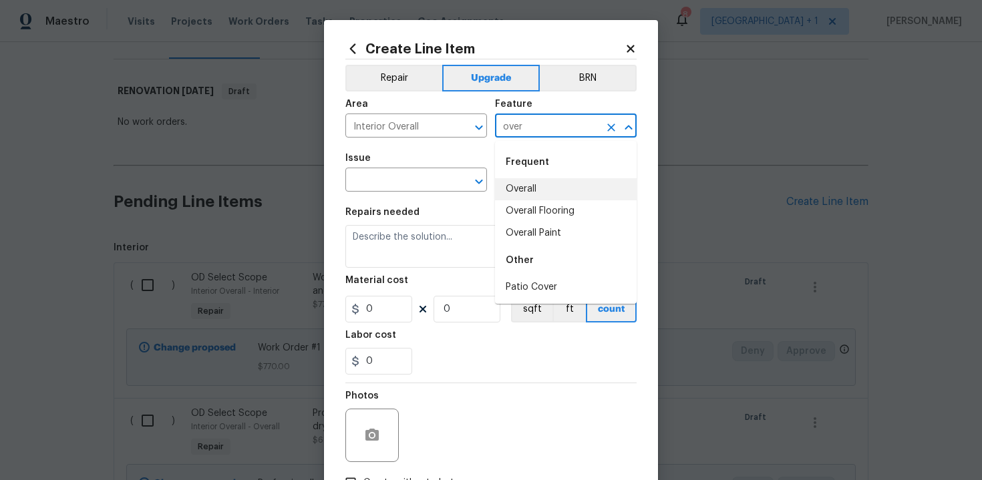
click at [549, 182] on li "Overall" at bounding box center [566, 189] width 142 height 22
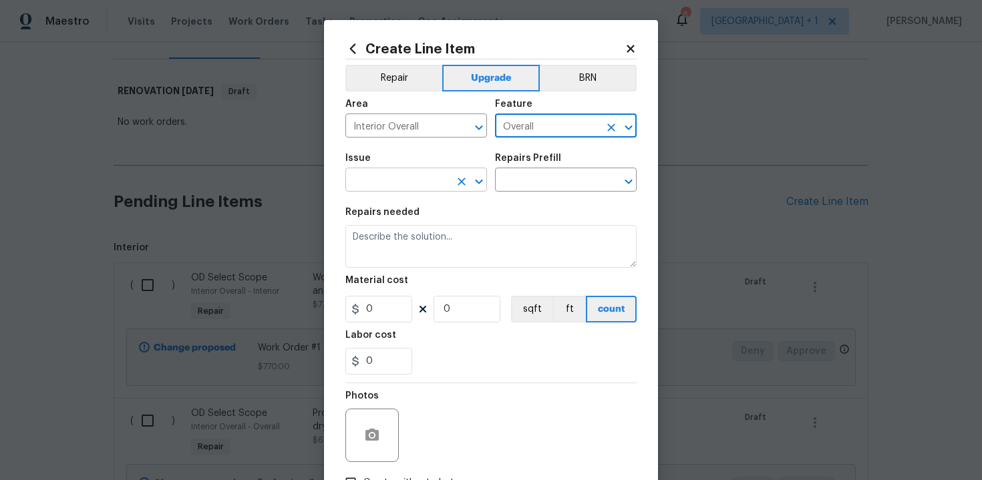
type input "Overall"
click at [406, 185] on input "text" at bounding box center [397, 181] width 104 height 21
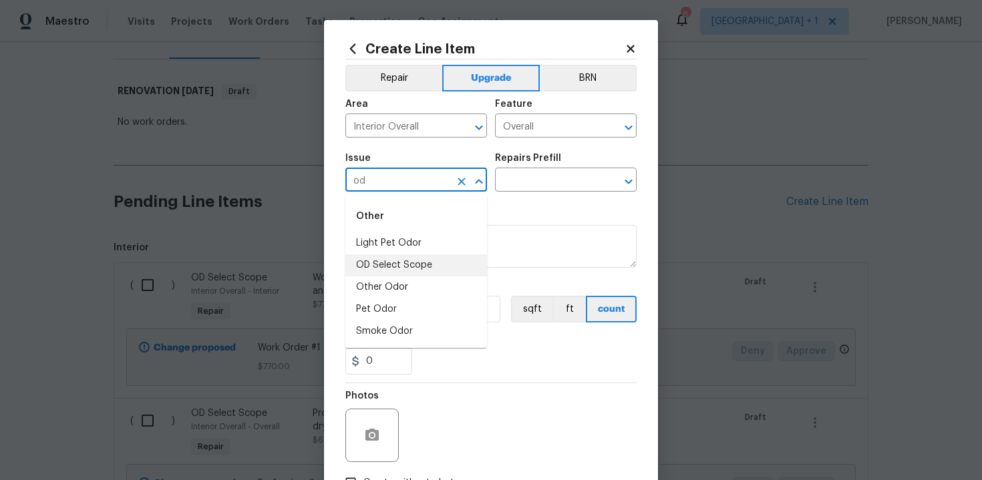
click at [422, 263] on li "OD Select Scope" at bounding box center [416, 266] width 142 height 22
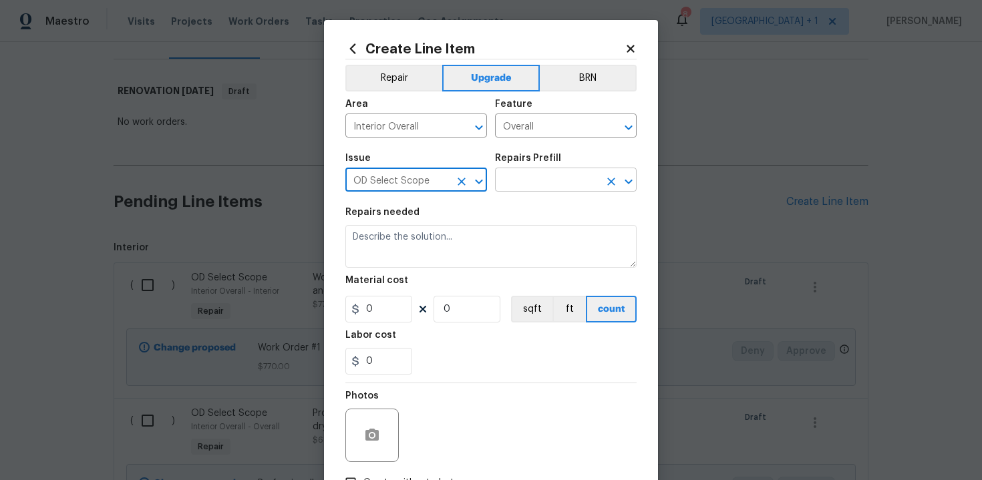
type input "OD Select Scope"
click at [539, 186] on input "text" at bounding box center [547, 181] width 104 height 21
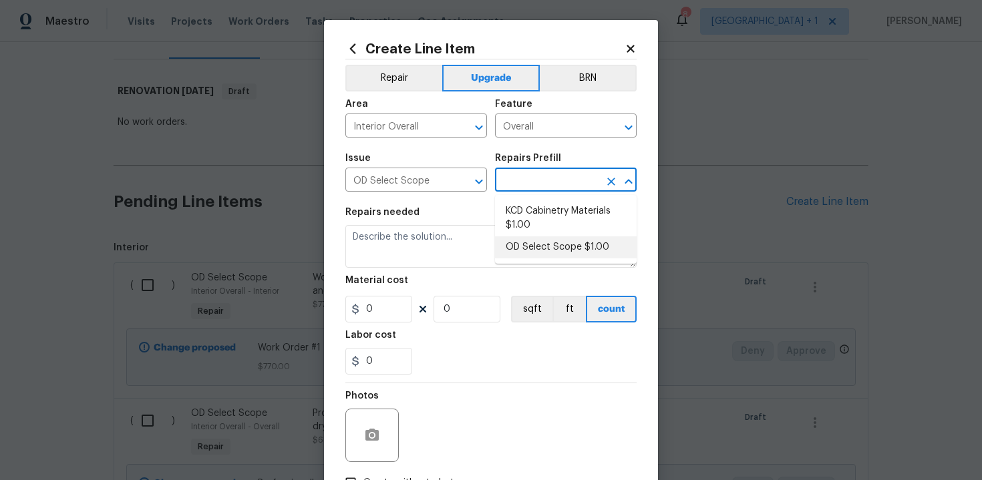
click at [549, 245] on li "OD Select Scope $1.00" at bounding box center [566, 248] width 142 height 22
type input "OD Select Scope $1.00"
type textarea "Refer to the agreed upon scope document for further details."
type input "1"
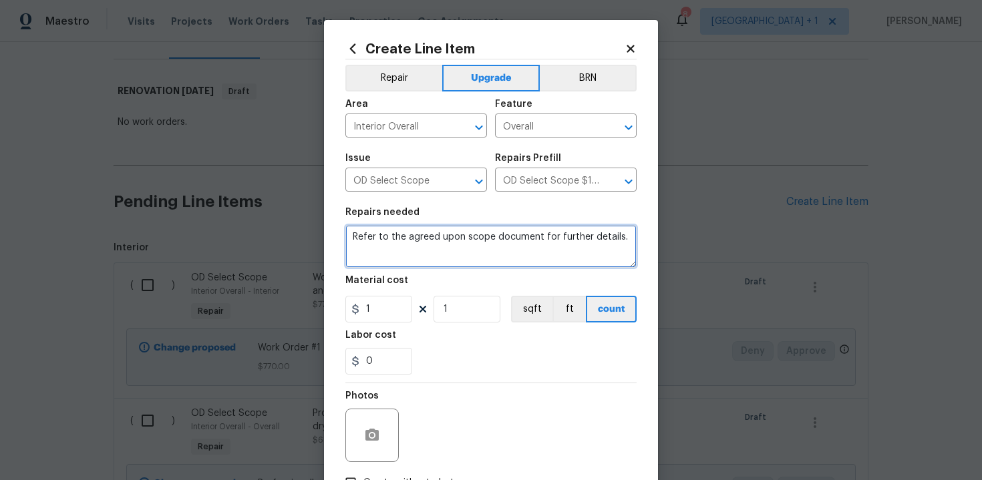
drag, startPoint x: 350, startPoint y: 239, endPoint x: 406, endPoint y: 245, distance: 55.8
click at [406, 245] on textarea "Refer to the agreed upon scope document for further details." at bounding box center [490, 246] width 291 height 43
paste textarea "Work Order #3 -> Main Bathroom -> Ventilation -> Vent out to exterior, run elec…"
type textarea "Work Order #3 -> Main Bathroom -> Ventilation -> Vent out to exterior, run elec…"
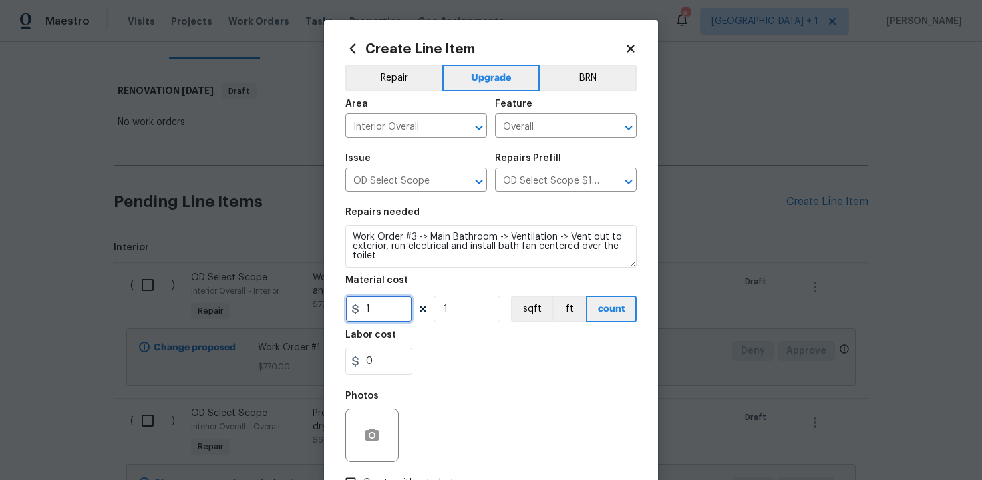
click at [390, 315] on input "1" at bounding box center [378, 309] width 67 height 27
type input "550"
click at [506, 370] on div "0" at bounding box center [490, 361] width 291 height 27
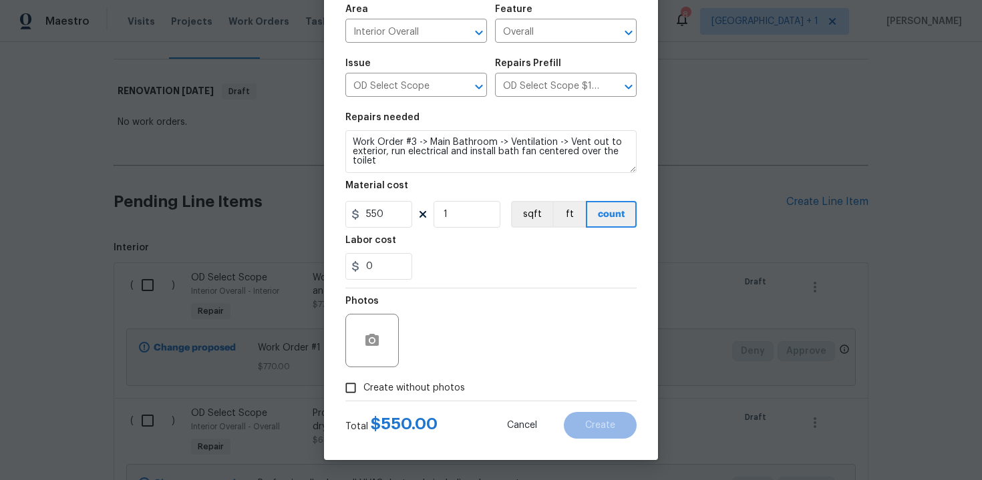
click at [410, 390] on span "Create without photos" at bounding box center [414, 388] width 102 height 14
click at [363, 390] on input "Create without photos" at bounding box center [350, 387] width 25 height 25
checkbox input "true"
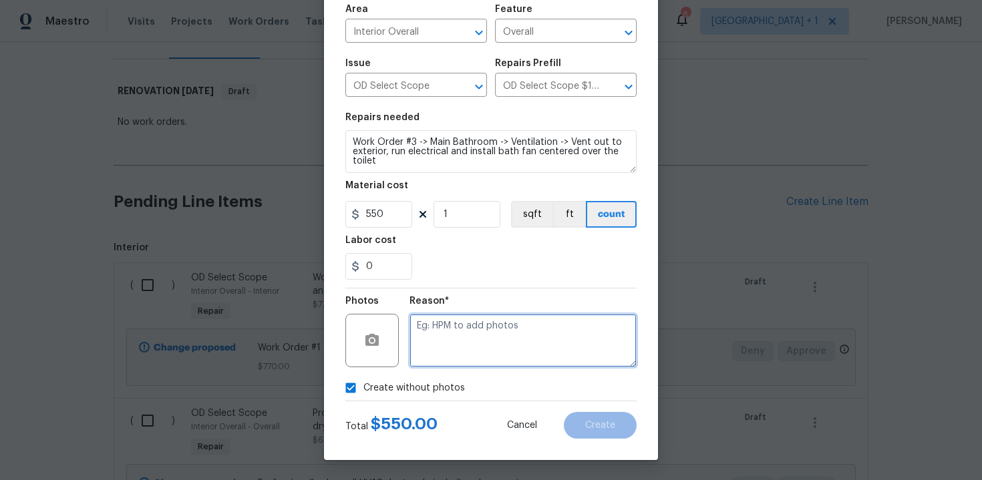
click at [492, 317] on textarea at bounding box center [523, 340] width 227 height 53
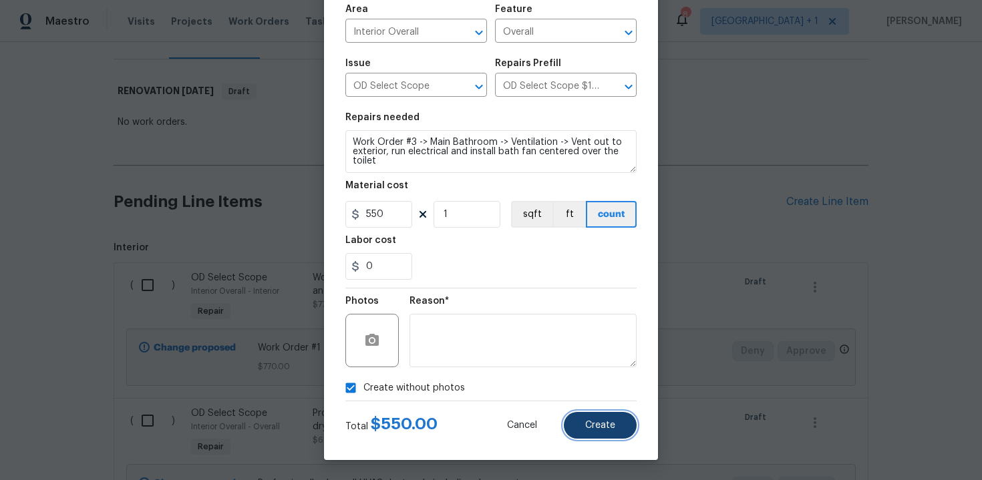
click at [599, 432] on button "Create" at bounding box center [600, 425] width 73 height 27
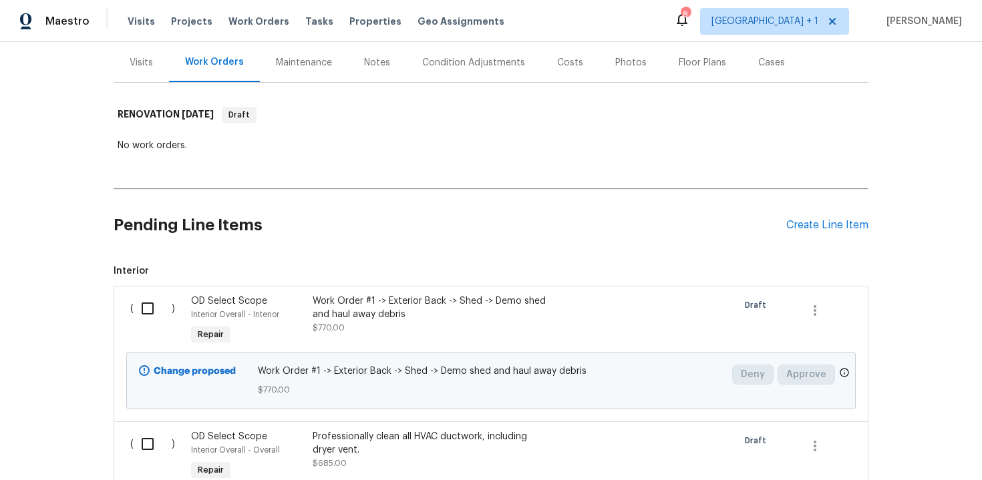
scroll to position [188, 0]
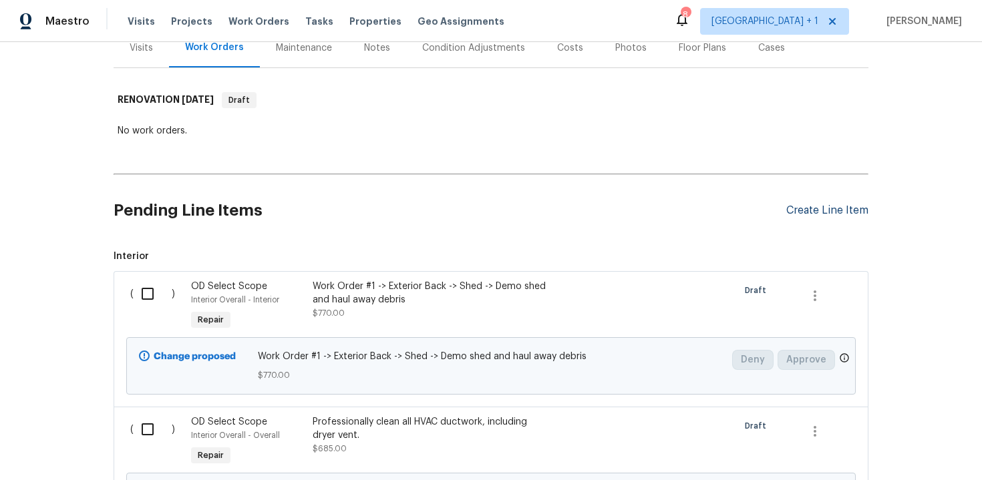
click at [833, 204] on div "Create Line Item" at bounding box center [827, 210] width 82 height 13
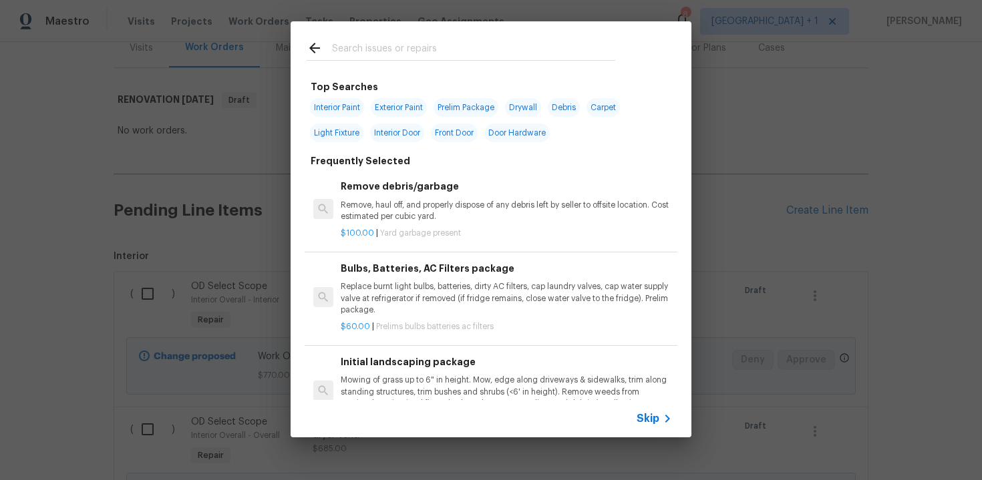
click at [647, 420] on span "Skip" at bounding box center [648, 418] width 23 height 13
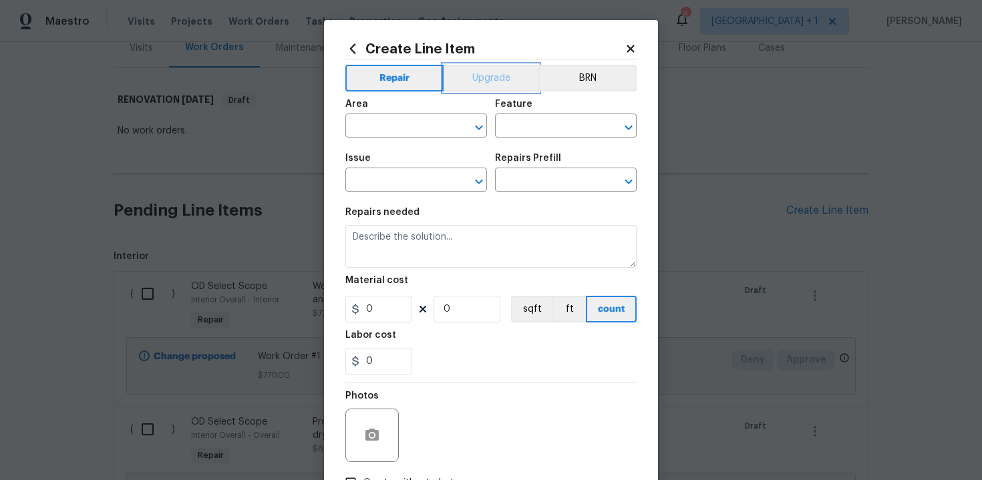
click at [491, 81] on button "Upgrade" at bounding box center [492, 78] width 96 height 27
click at [407, 126] on input "text" at bounding box center [397, 127] width 104 height 21
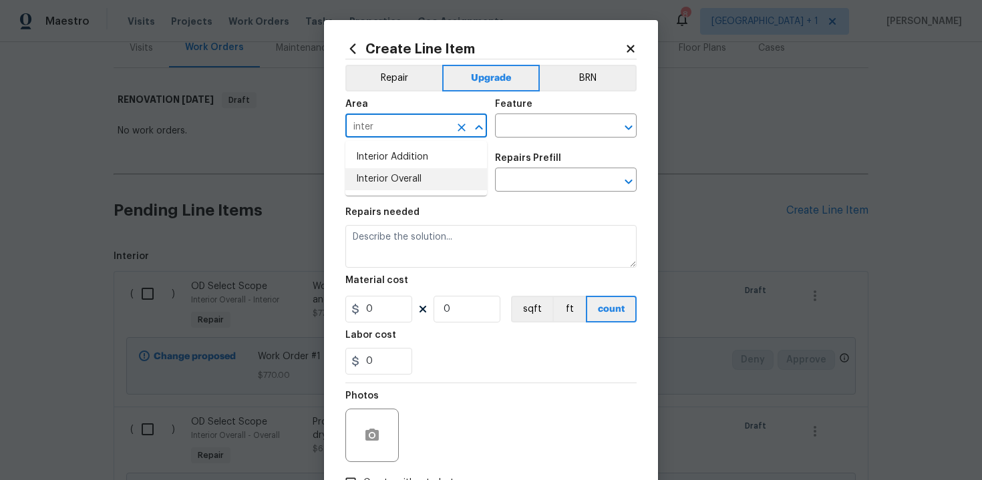
click at [412, 177] on li "Interior Overall" at bounding box center [416, 179] width 142 height 22
type input "Interior Overall"
click at [523, 132] on input "text" at bounding box center [547, 127] width 104 height 21
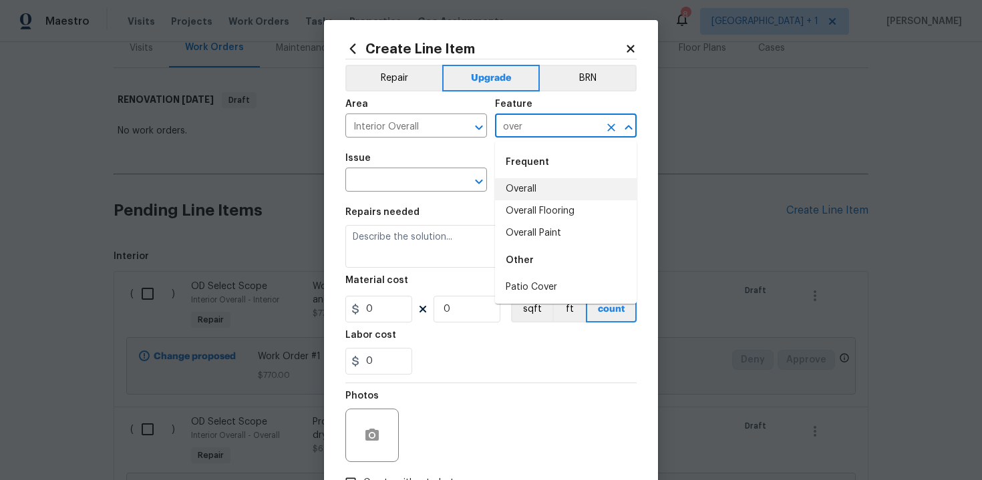
click at [524, 181] on li "Overall" at bounding box center [566, 189] width 142 height 22
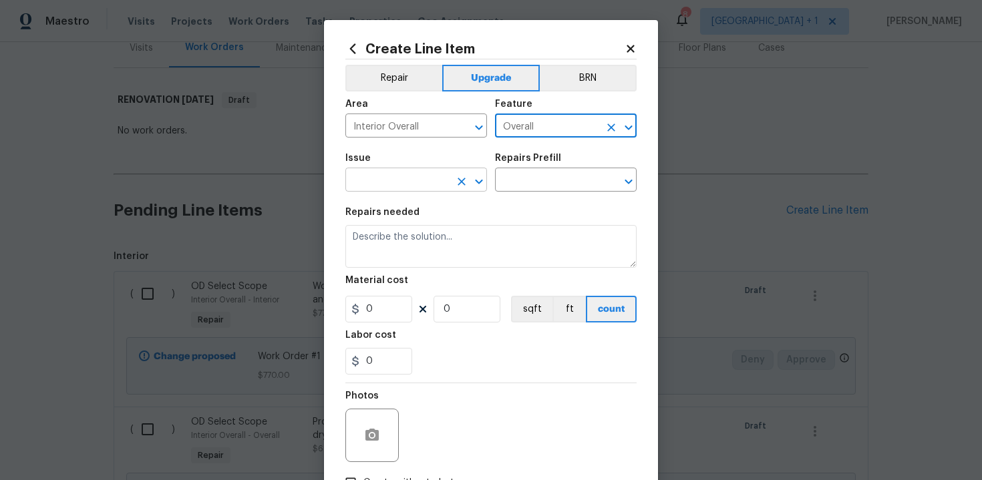
type input "Overall"
click at [433, 182] on input "text" at bounding box center [397, 181] width 104 height 21
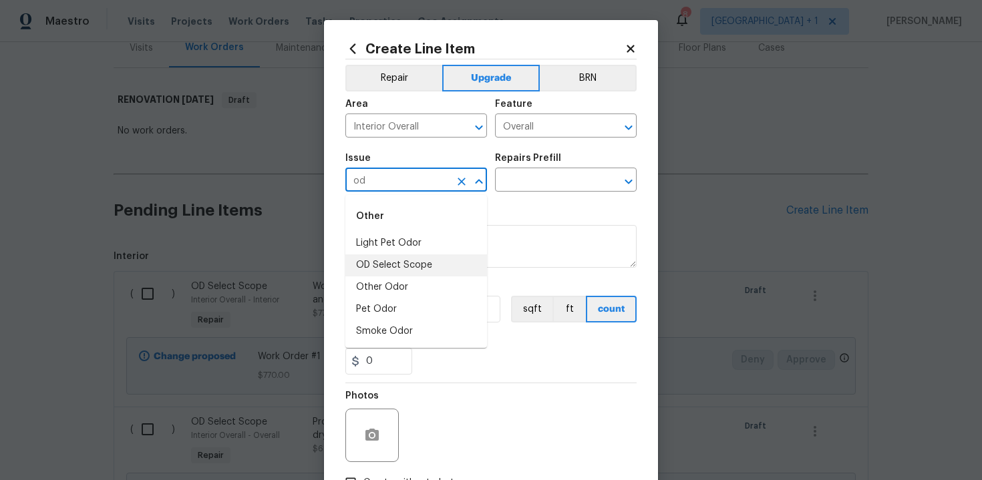
click at [440, 271] on li "OD Select Scope" at bounding box center [416, 266] width 142 height 22
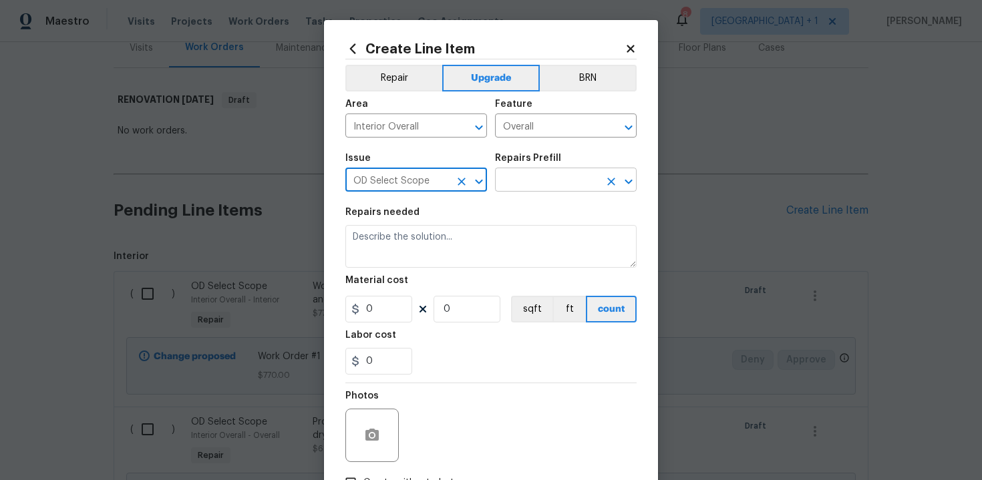
type input "OD Select Scope"
click at [527, 184] on input "text" at bounding box center [547, 181] width 104 height 21
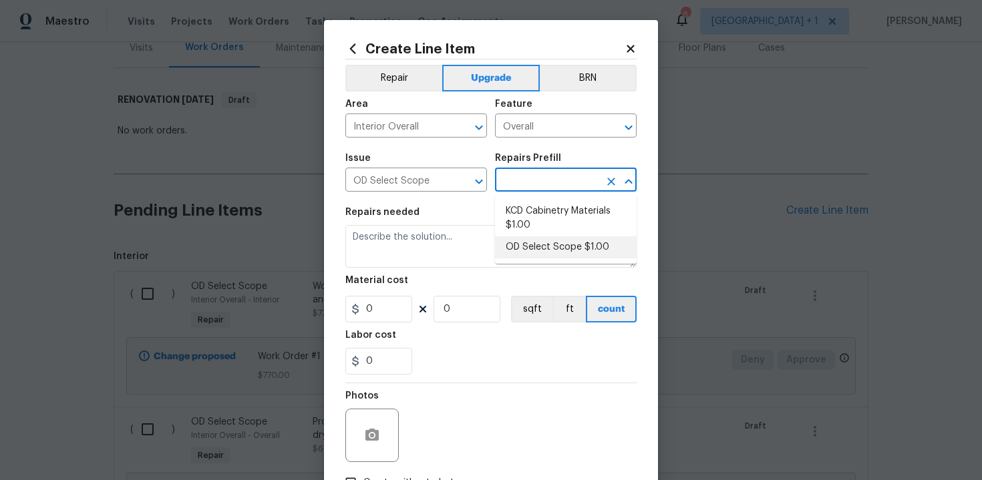
click at [540, 253] on li "OD Select Scope $1.00" at bounding box center [566, 248] width 142 height 22
type input "OD Select Scope $1.00"
type textarea "Refer to the agreed upon scope document for further details."
type input "1"
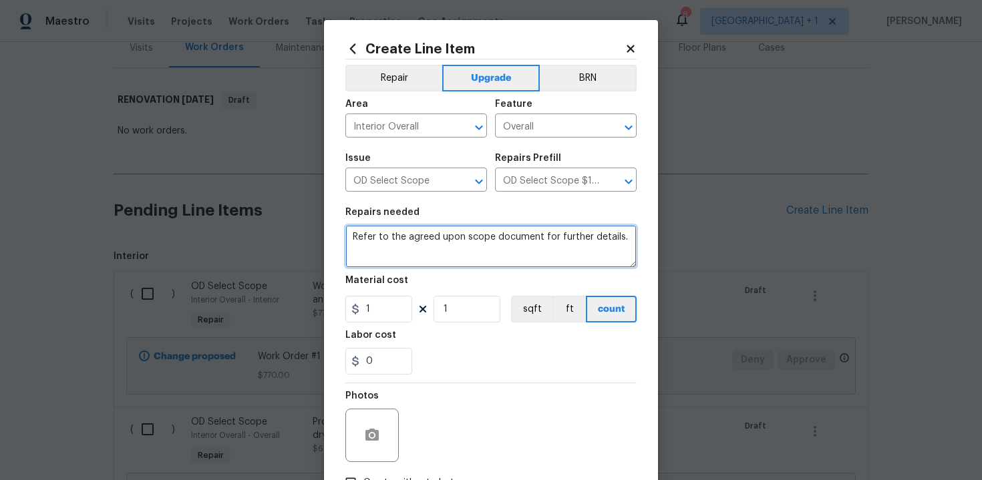
drag, startPoint x: 351, startPoint y: 236, endPoint x: 406, endPoint y: 253, distance: 57.5
click at [406, 253] on textarea "Refer to the agreed upon scope document for further details." at bounding box center [490, 246] width 291 height 43
paste textarea "Work Order #3 -> Bathroom 2 -> Accessory Package -> Install accessory package"
type textarea "Work Order #3 -> Bathroom 2 -> Accessory Package -> Install accessory package"
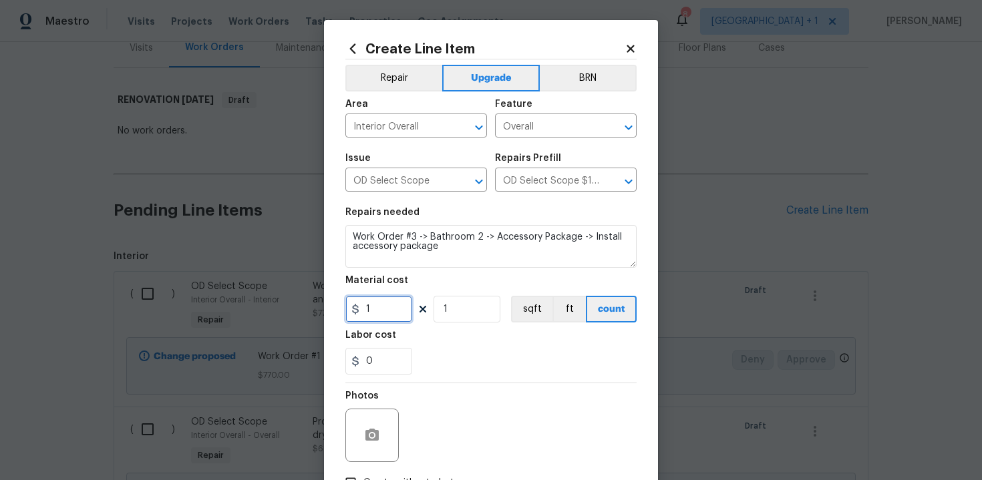
click at [388, 307] on input "1" at bounding box center [378, 309] width 67 height 27
type input "145"
click at [450, 350] on div "0" at bounding box center [490, 361] width 291 height 27
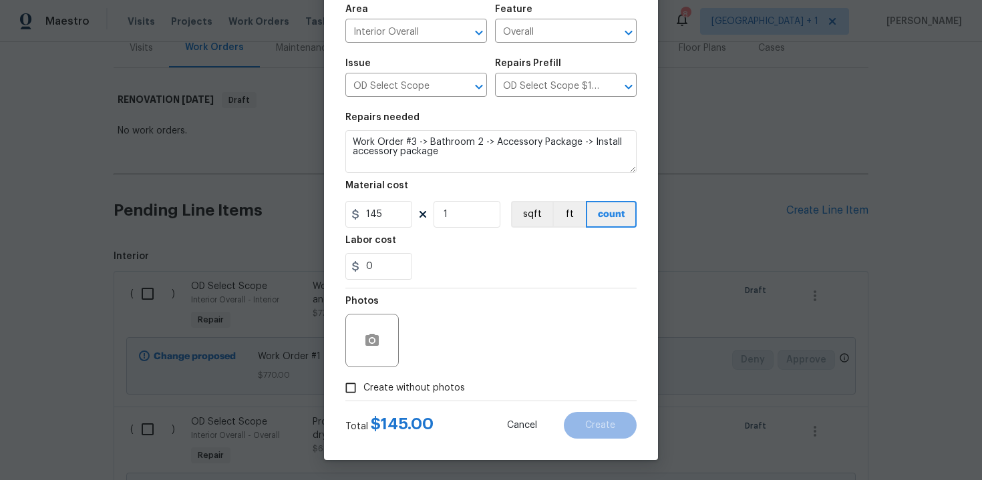
click at [394, 386] on span "Create without photos" at bounding box center [414, 388] width 102 height 14
click at [363, 386] on input "Create without photos" at bounding box center [350, 387] width 25 height 25
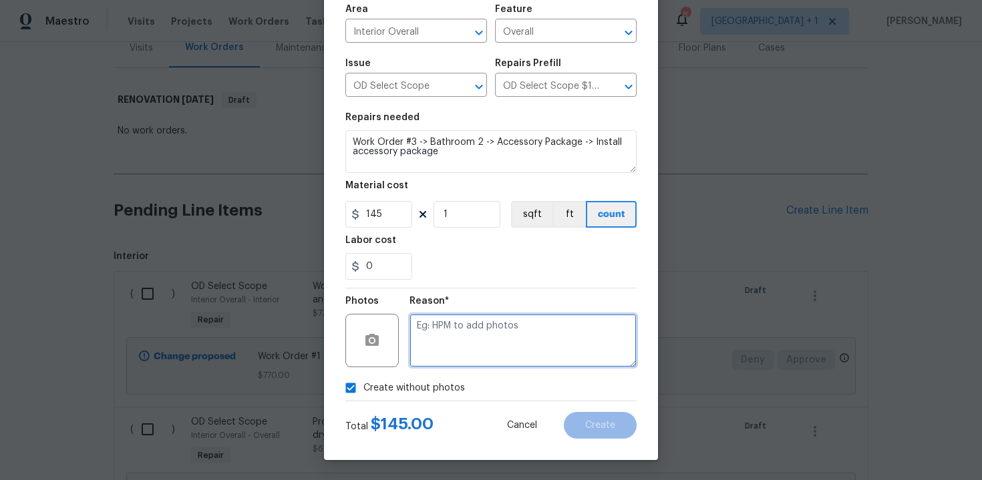
click at [470, 339] on textarea at bounding box center [523, 340] width 227 height 53
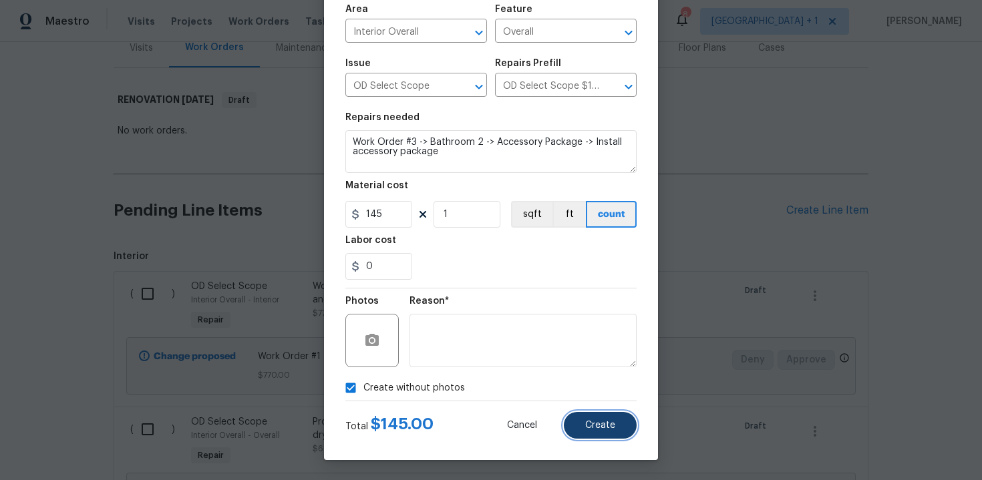
click at [601, 422] on span "Create" at bounding box center [600, 426] width 30 height 10
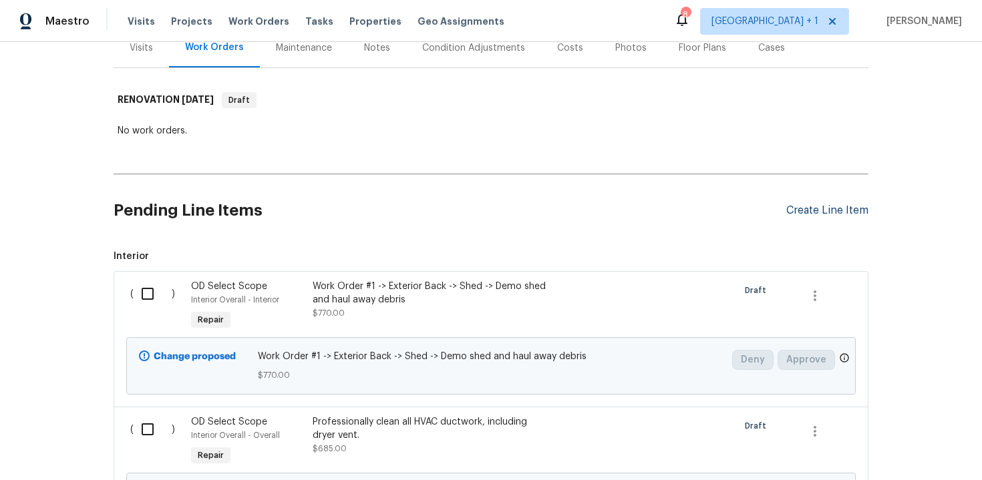
click at [822, 204] on div "Create Line Item" at bounding box center [827, 210] width 82 height 13
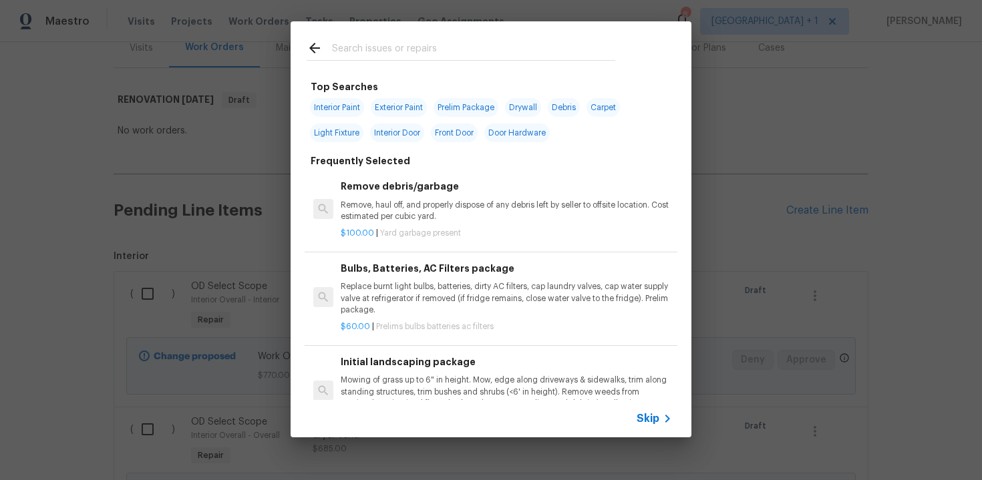
click at [649, 406] on div "Skip" at bounding box center [491, 418] width 401 height 37
click at [648, 414] on span "Skip" at bounding box center [648, 418] width 23 height 13
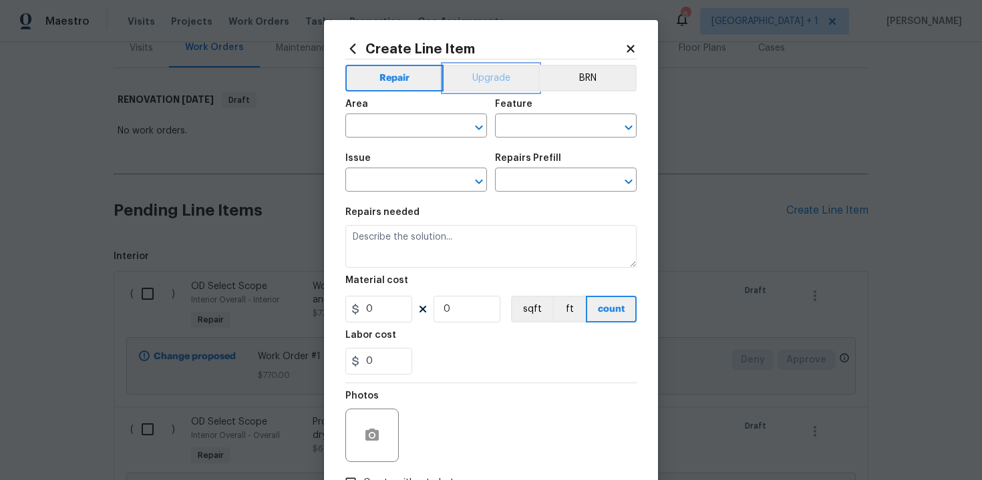
click at [465, 78] on button "Upgrade" at bounding box center [492, 78] width 96 height 27
click at [419, 124] on input "text" at bounding box center [397, 127] width 104 height 21
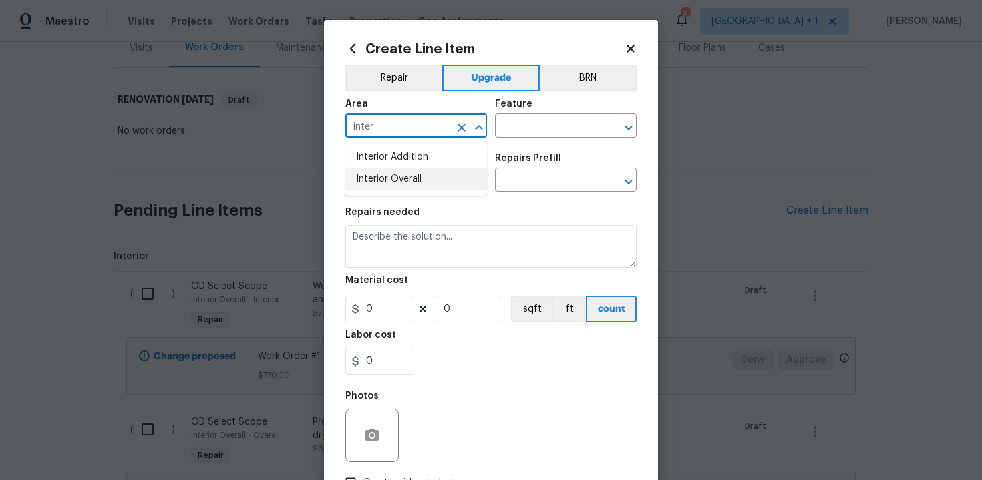
click at [428, 177] on li "Interior Overall" at bounding box center [416, 179] width 142 height 22
click at [530, 128] on input "text" at bounding box center [547, 127] width 104 height 21
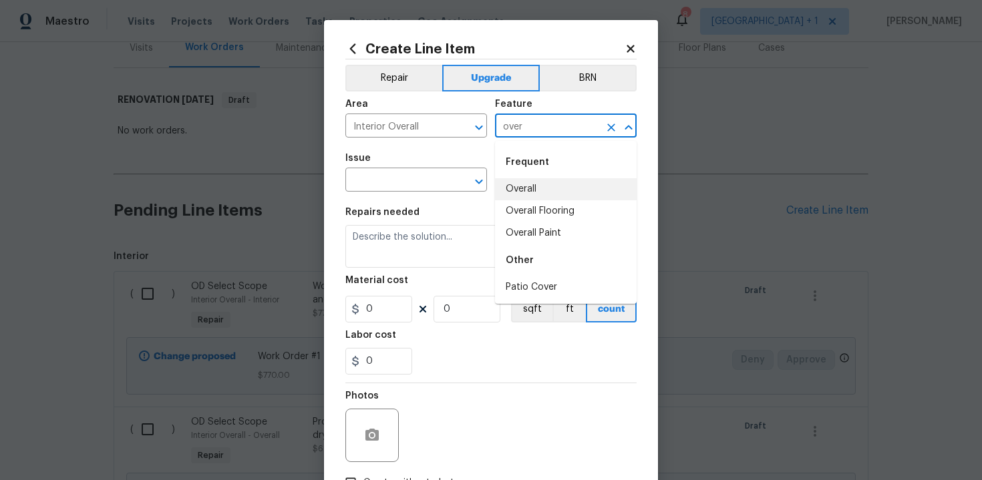
click at [533, 188] on li "Overall" at bounding box center [566, 189] width 142 height 22
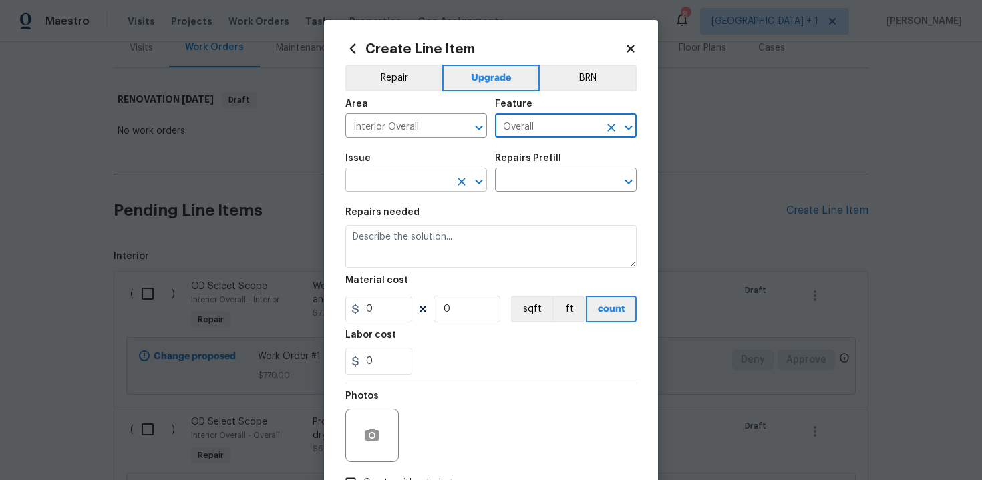
click at [392, 182] on input "text" at bounding box center [397, 181] width 104 height 21
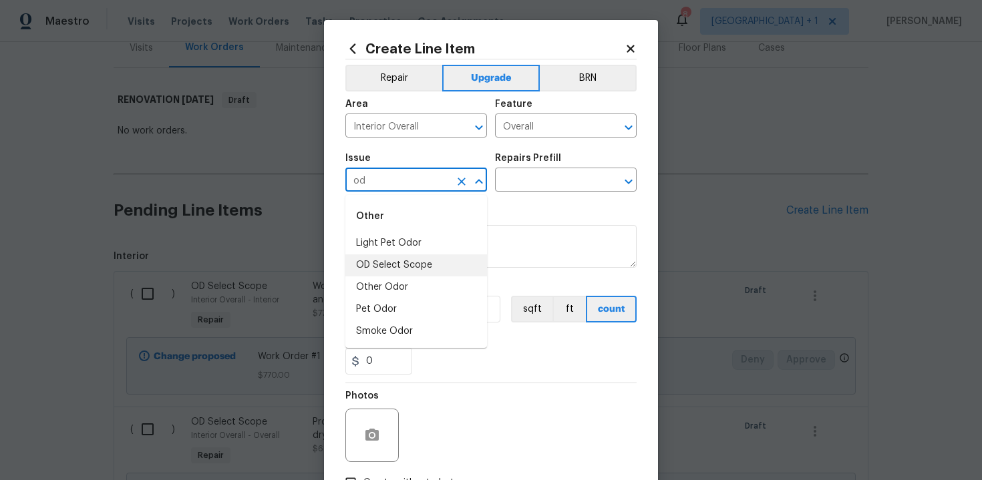
click at [398, 263] on li "OD Select Scope" at bounding box center [416, 266] width 142 height 22
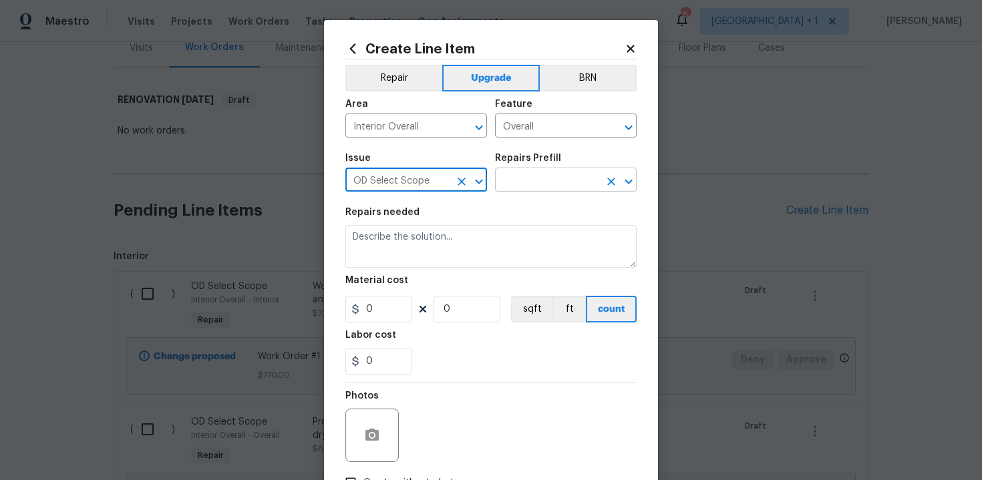
click at [529, 181] on input "text" at bounding box center [547, 181] width 104 height 21
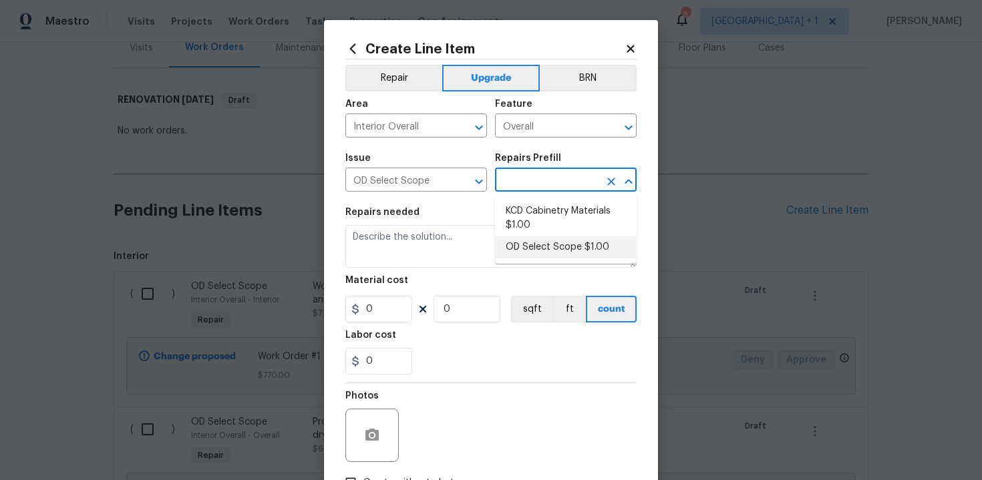
click at [541, 241] on li "OD Select Scope $1.00" at bounding box center [566, 248] width 142 height 22
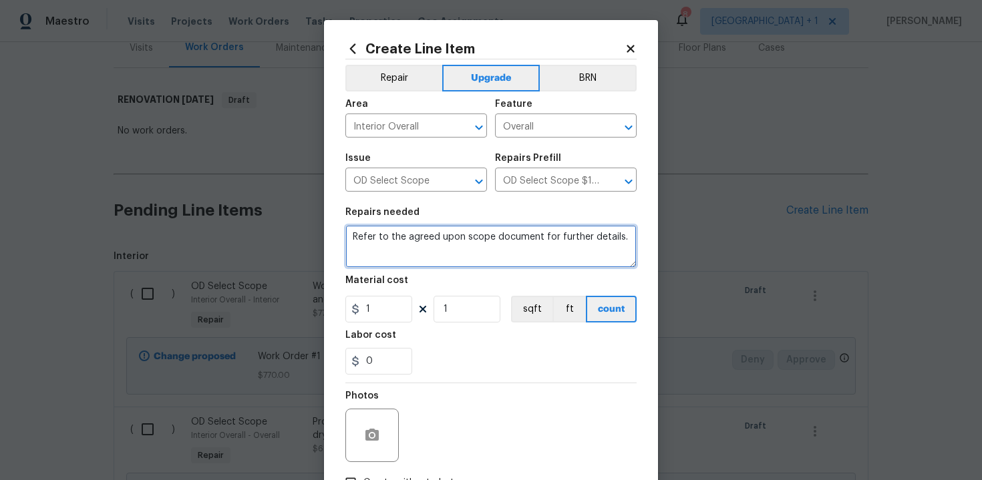
drag, startPoint x: 351, startPoint y: 238, endPoint x: 412, endPoint y: 251, distance: 61.5
click at [412, 251] on textarea "Refer to the agreed upon scope document for further details." at bounding box center [490, 246] width 291 height 43
paste textarea "Work Order #3 -> Bathroom 2 -> Faucet -> Install new faucet and reconnect plumb…"
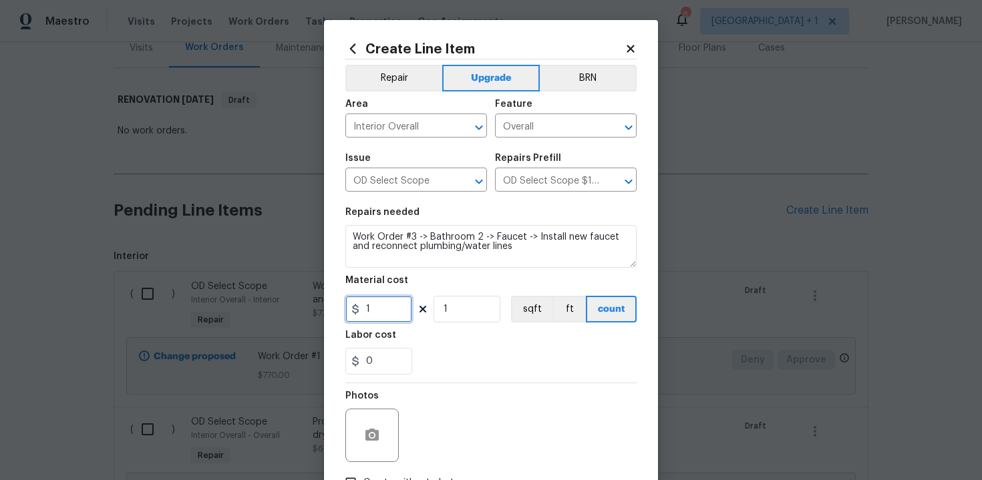
click at [388, 312] on input "1" at bounding box center [378, 309] width 67 height 27
click at [488, 357] on div "0" at bounding box center [490, 361] width 291 height 27
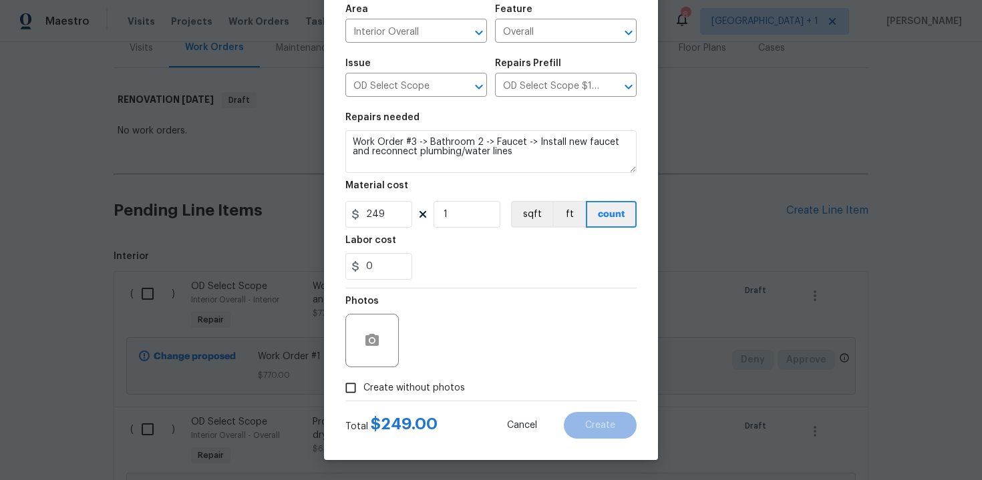
click at [405, 390] on span "Create without photos" at bounding box center [414, 388] width 102 height 14
click at [363, 390] on input "Create without photos" at bounding box center [350, 387] width 25 height 25
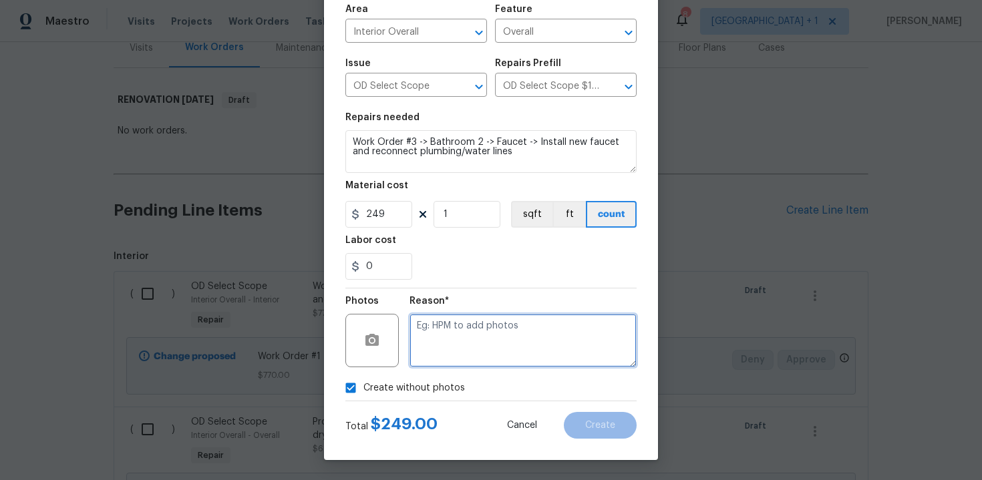
click at [476, 333] on textarea at bounding box center [523, 340] width 227 height 53
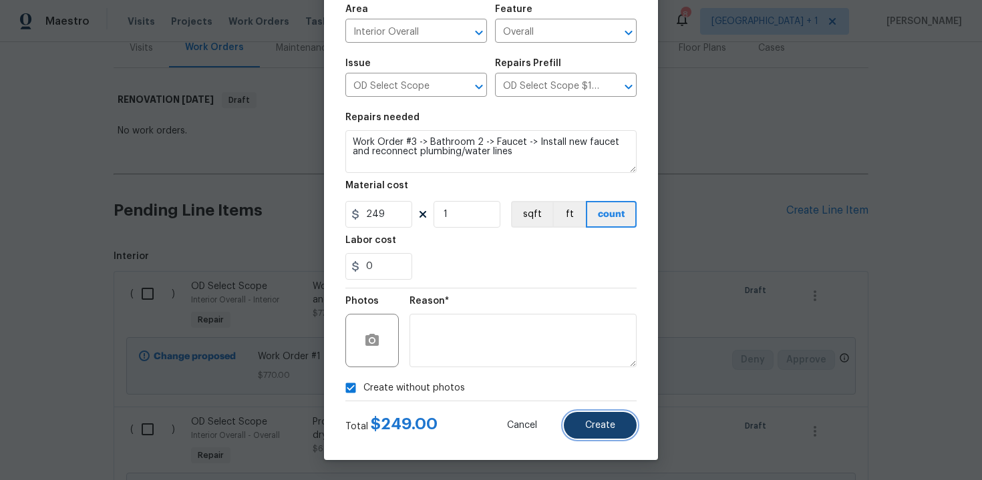
click at [597, 418] on button "Create" at bounding box center [600, 425] width 73 height 27
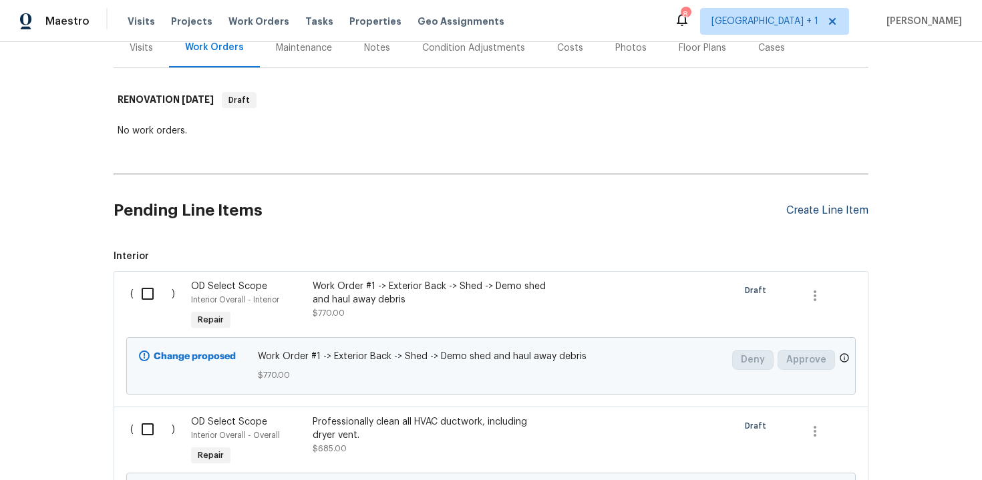
click at [829, 204] on div "Create Line Item" at bounding box center [827, 210] width 82 height 13
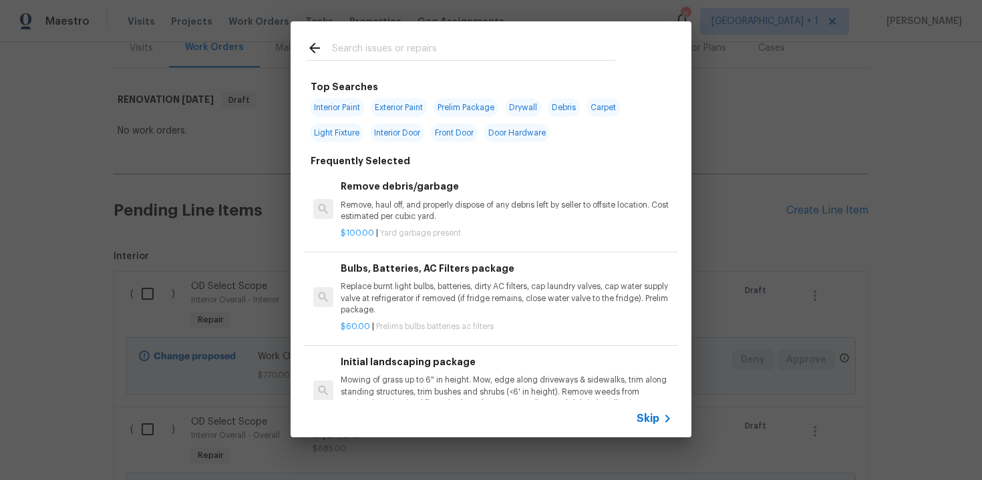
click at [648, 416] on span "Skip" at bounding box center [648, 418] width 23 height 13
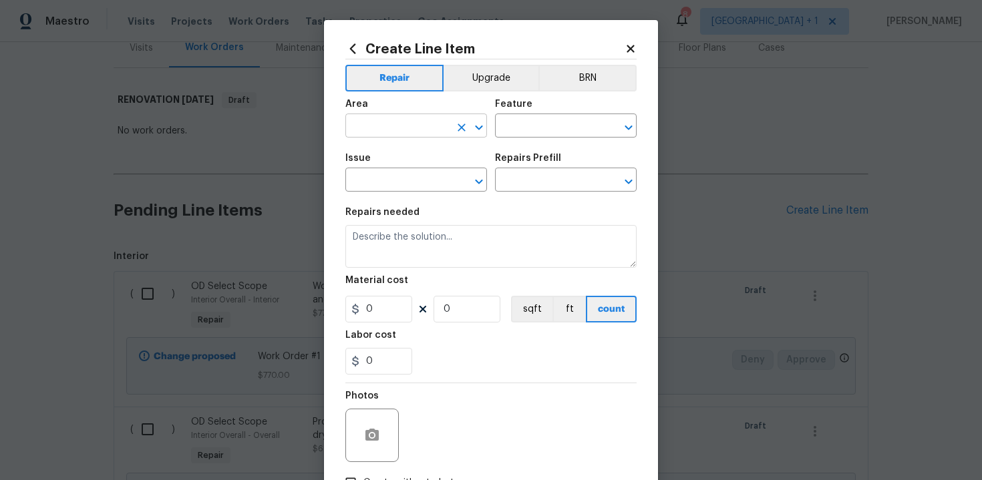
click at [401, 130] on input "text" at bounding box center [397, 127] width 104 height 21
click at [404, 184] on li "Interior Overall" at bounding box center [416, 179] width 142 height 22
click at [527, 130] on input "text" at bounding box center [547, 127] width 104 height 21
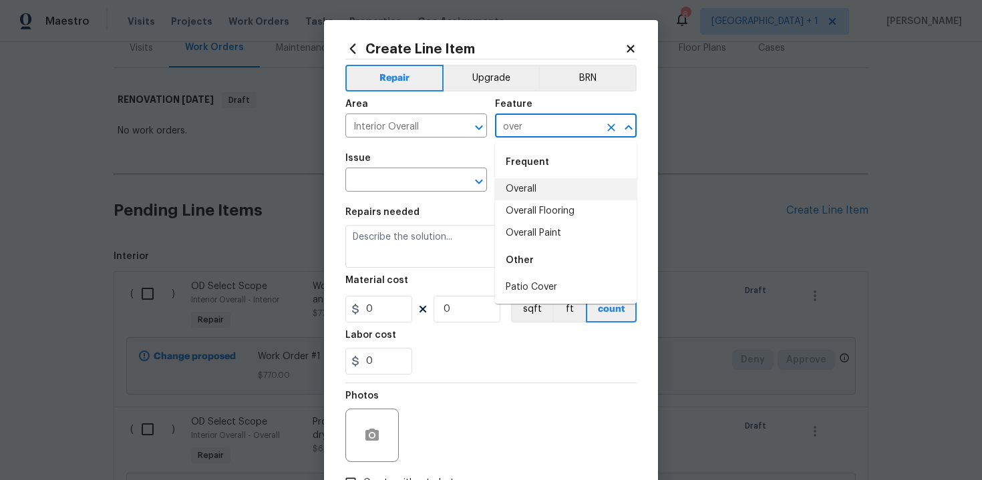
click at [529, 190] on li "Overall" at bounding box center [566, 189] width 142 height 22
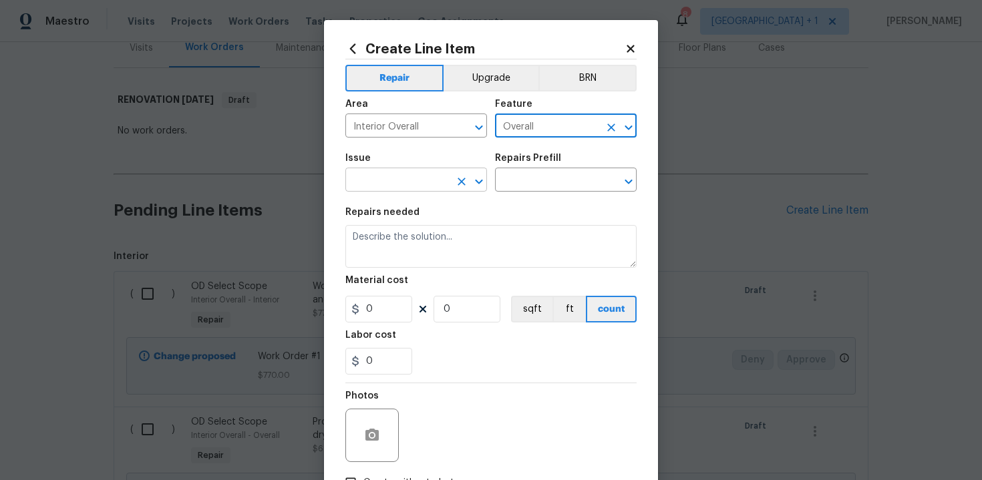
click at [394, 182] on input "text" at bounding box center [397, 181] width 104 height 21
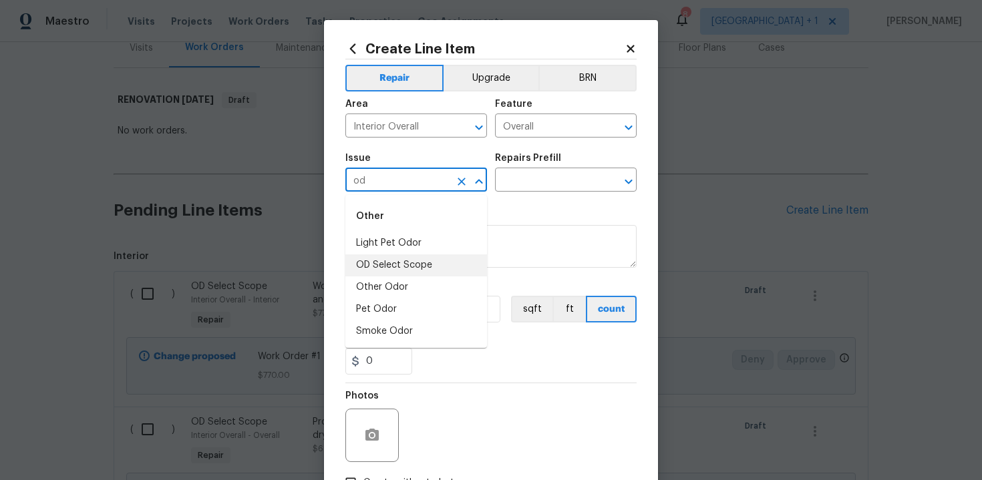
click at [401, 261] on li "OD Select Scope" at bounding box center [416, 266] width 142 height 22
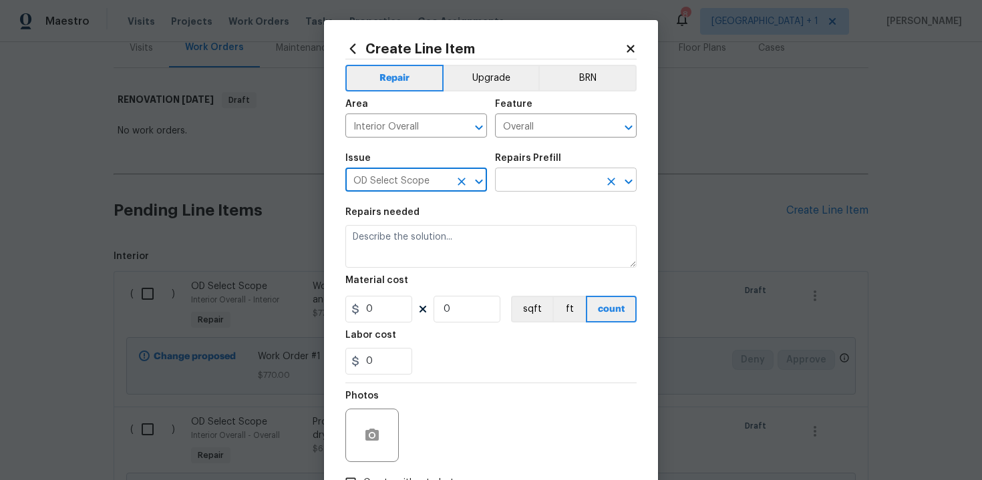
click at [536, 177] on input "text" at bounding box center [547, 181] width 104 height 21
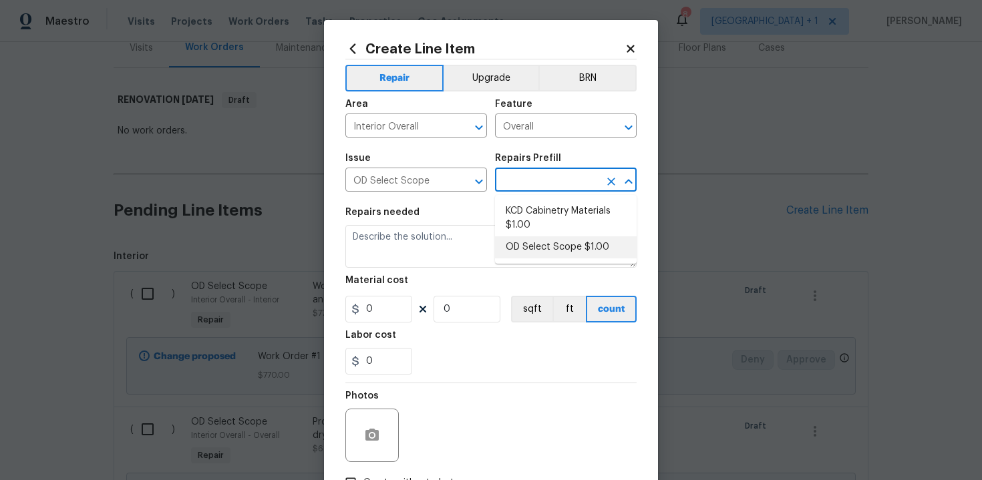
click at [538, 254] on li "OD Select Scope $1.00" at bounding box center [566, 248] width 142 height 22
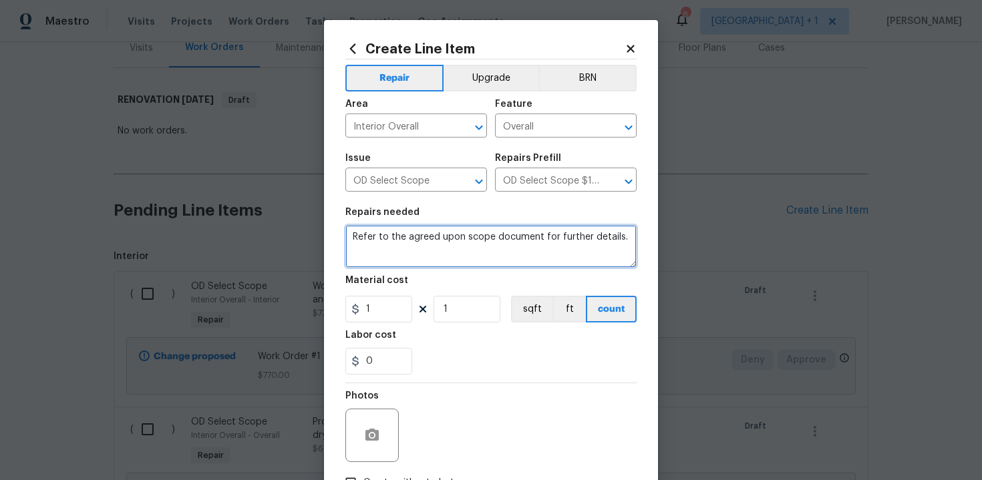
drag, startPoint x: 351, startPoint y: 237, endPoint x: 415, endPoint y: 261, distance: 68.3
click at [415, 261] on textarea "Refer to the agreed upon scope document for further details." at bounding box center [490, 246] width 291 height 43
paste textarea "Work Order #3 -> Bathroom 2 -> Lighting -> Install vanity light"
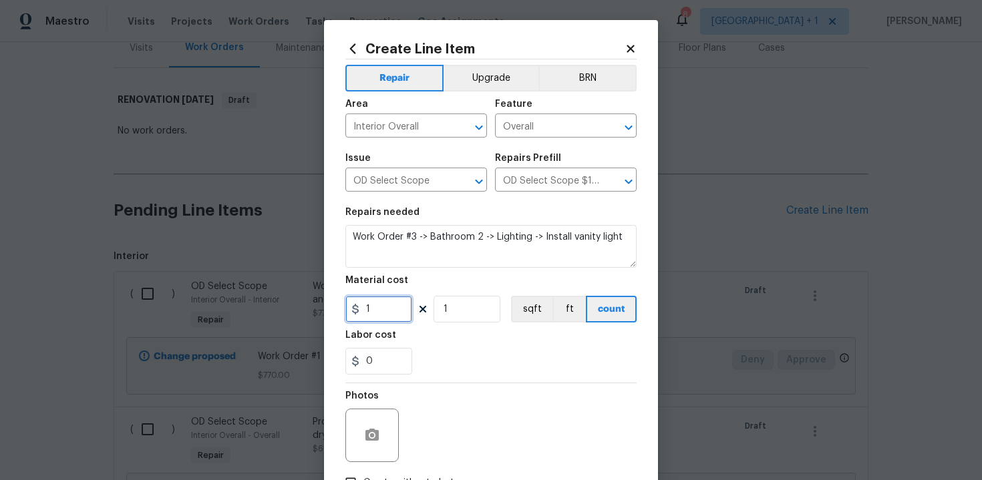
click at [391, 310] on input "1" at bounding box center [378, 309] width 67 height 27
click at [491, 374] on div "0" at bounding box center [490, 361] width 291 height 27
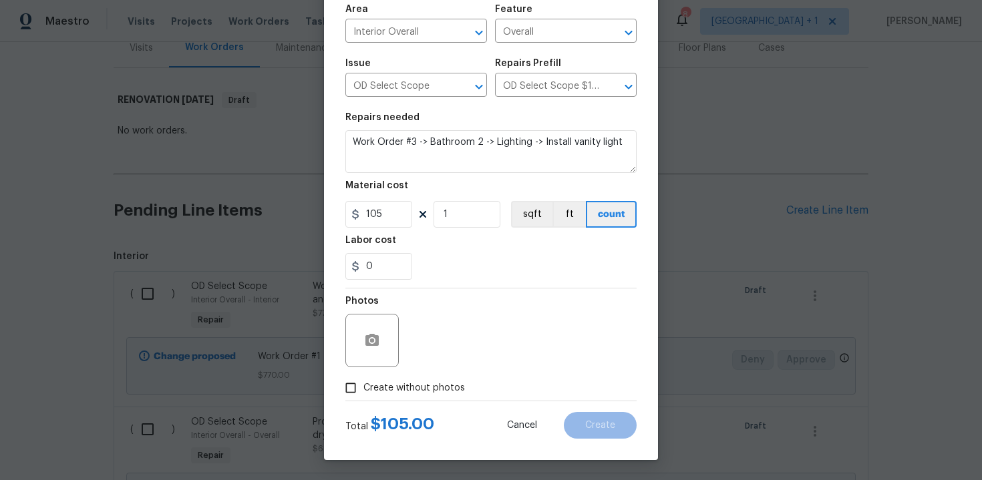
click at [400, 390] on span "Create without photos" at bounding box center [414, 388] width 102 height 14
click at [363, 390] on input "Create without photos" at bounding box center [350, 387] width 25 height 25
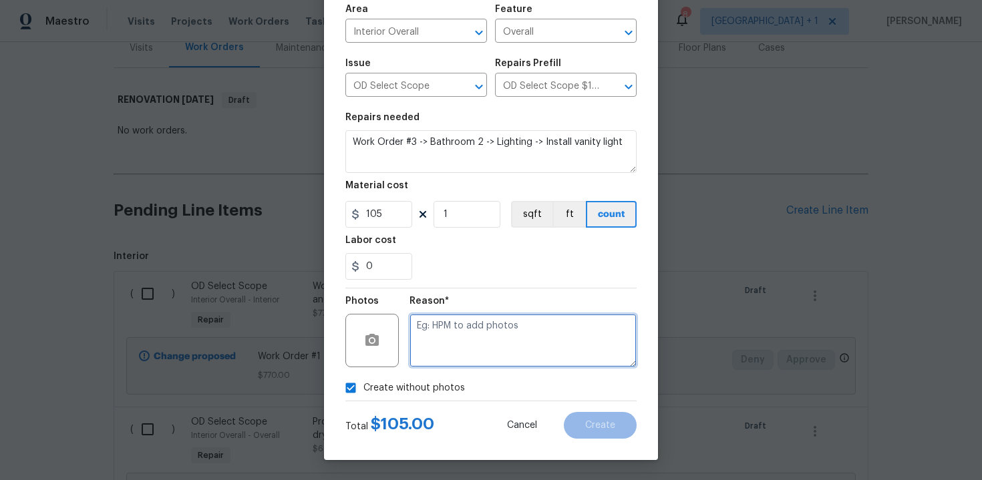
click at [462, 344] on textarea at bounding box center [523, 340] width 227 height 53
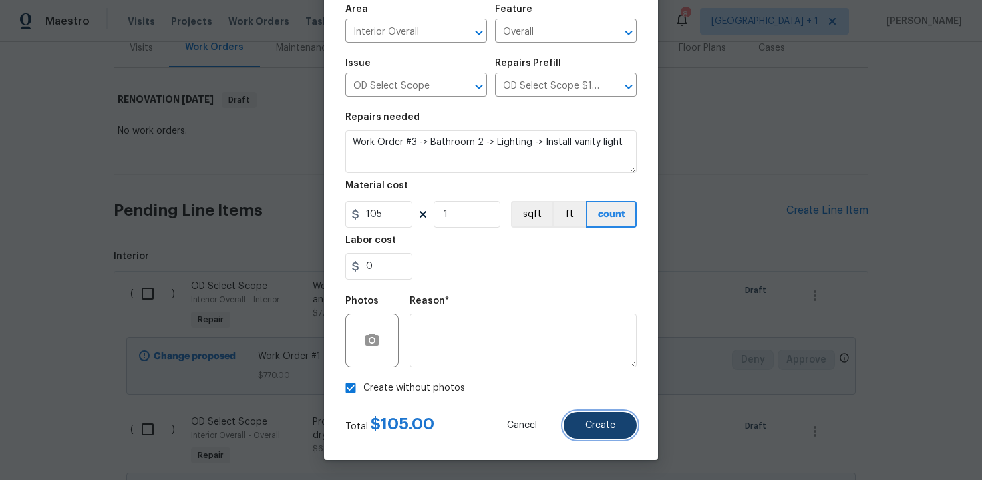
click at [596, 436] on button "Create" at bounding box center [600, 425] width 73 height 27
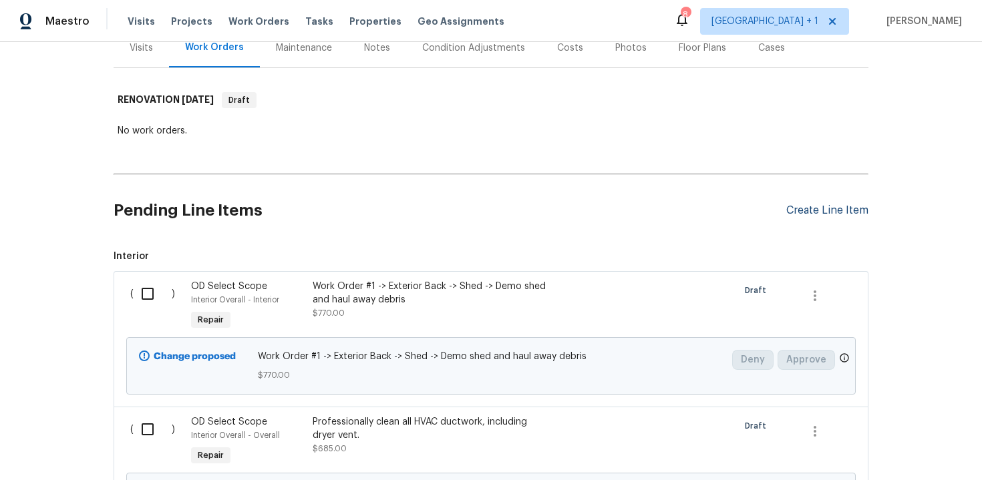
click at [830, 204] on div "Create Line Item" at bounding box center [827, 210] width 82 height 13
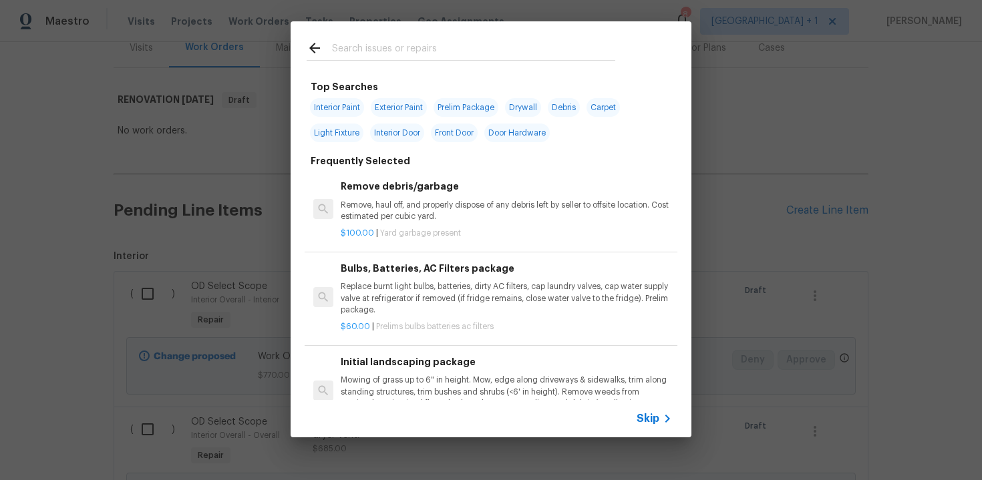
click at [648, 424] on span "Skip" at bounding box center [648, 418] width 23 height 13
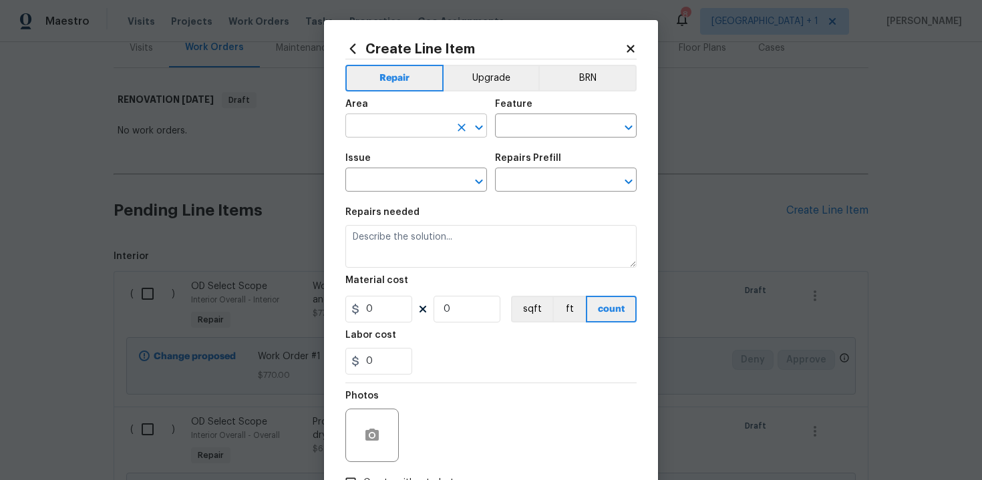
click at [436, 130] on input "text" at bounding box center [397, 127] width 104 height 21
click at [436, 181] on li "Interior Overall" at bounding box center [416, 179] width 142 height 22
click at [528, 129] on input "text" at bounding box center [547, 127] width 104 height 21
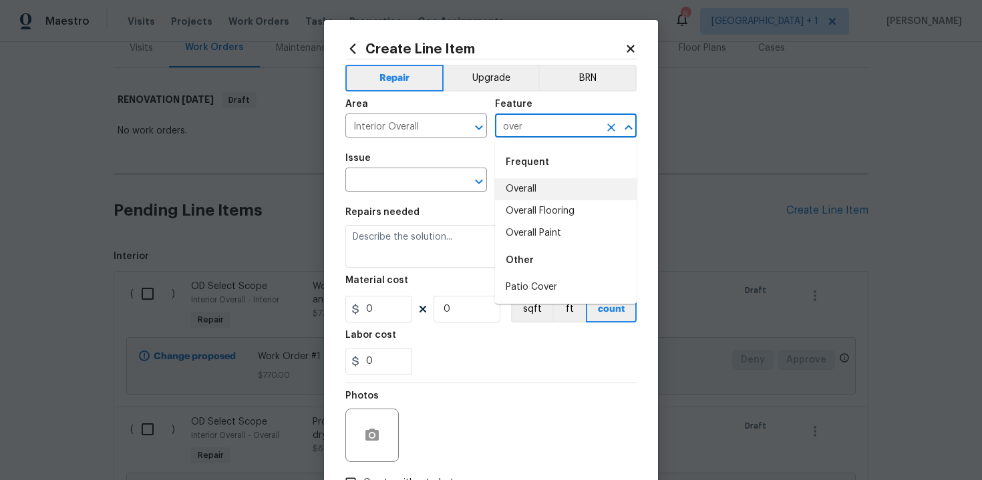
click at [532, 192] on li "Overall" at bounding box center [566, 189] width 142 height 22
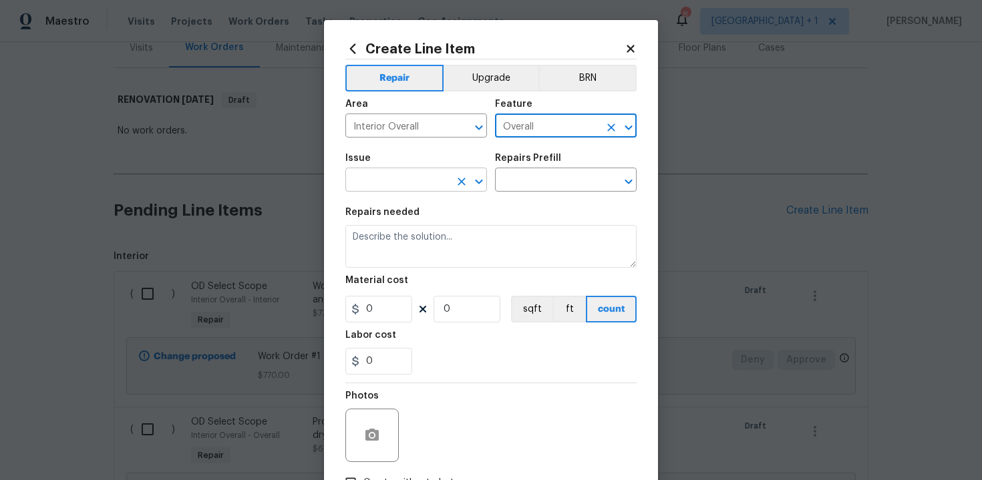
click at [408, 188] on input "text" at bounding box center [397, 181] width 104 height 21
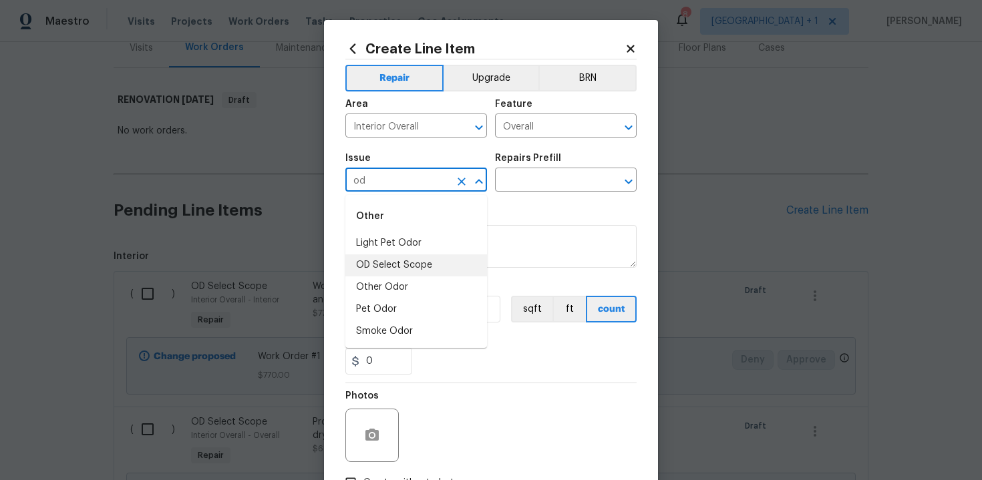
click at [410, 264] on li "OD Select Scope" at bounding box center [416, 266] width 142 height 22
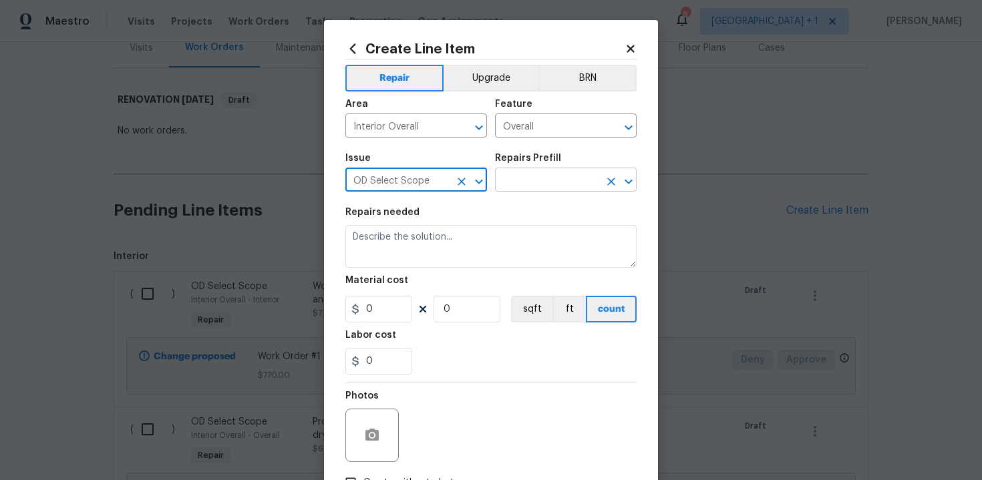
click at [534, 183] on input "text" at bounding box center [547, 181] width 104 height 21
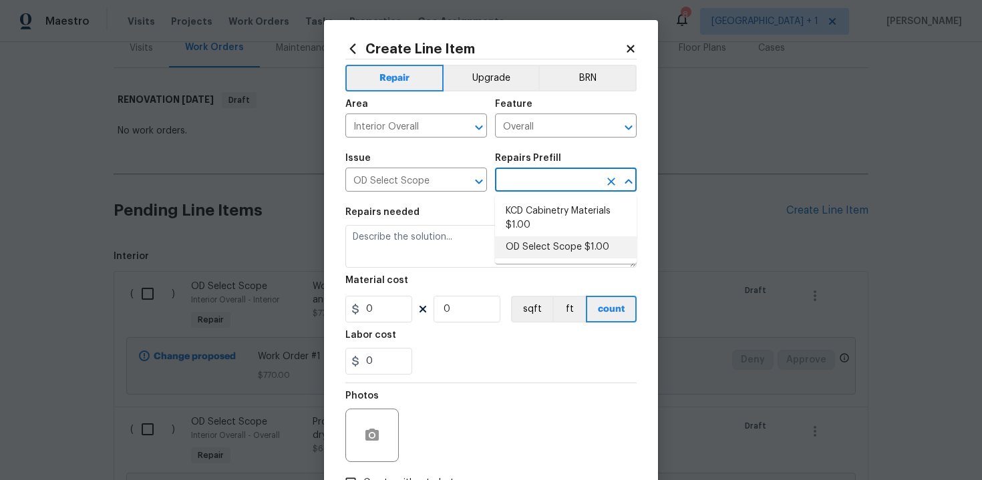
click at [541, 243] on li "OD Select Scope $1.00" at bounding box center [566, 248] width 142 height 22
click at [392, 306] on input "1" at bounding box center [378, 309] width 67 height 27
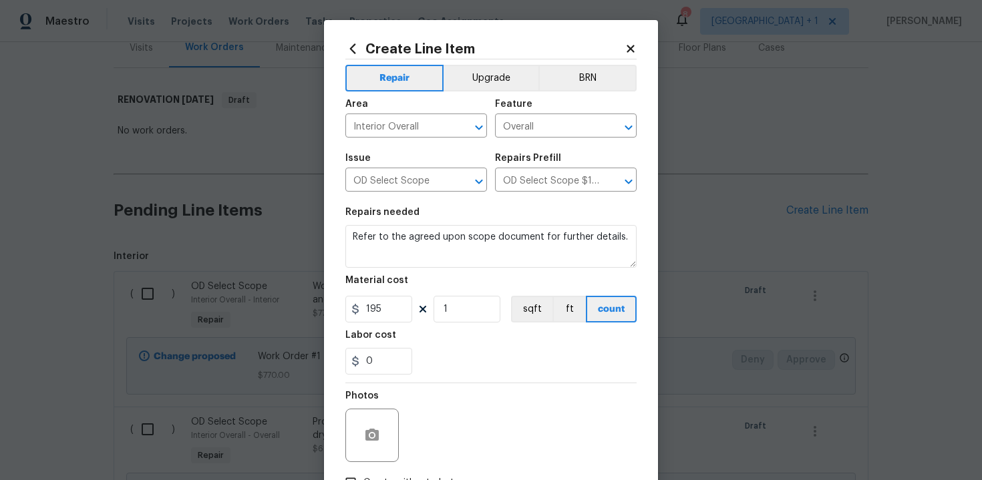
click at [456, 343] on div "Labor cost" at bounding box center [490, 339] width 291 height 17
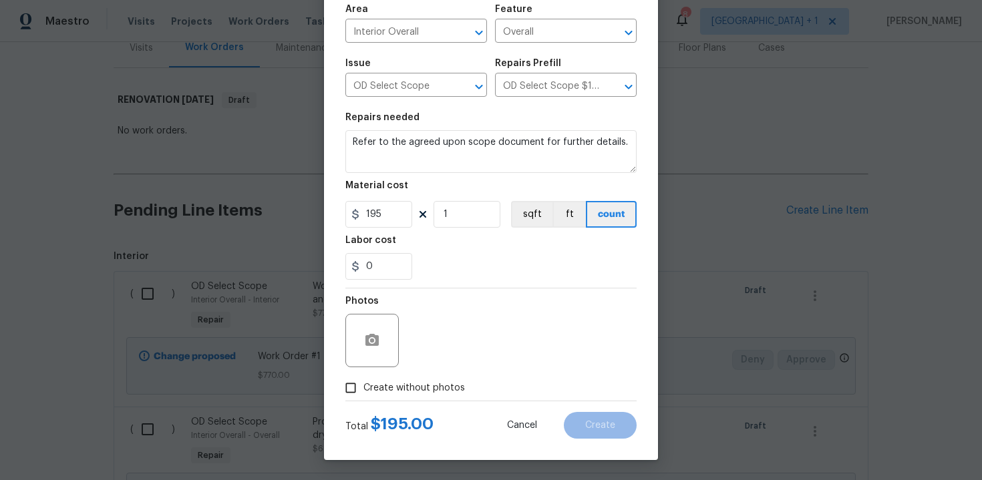
click at [394, 388] on span "Create without photos" at bounding box center [414, 388] width 102 height 14
click at [363, 388] on input "Create without photos" at bounding box center [350, 387] width 25 height 25
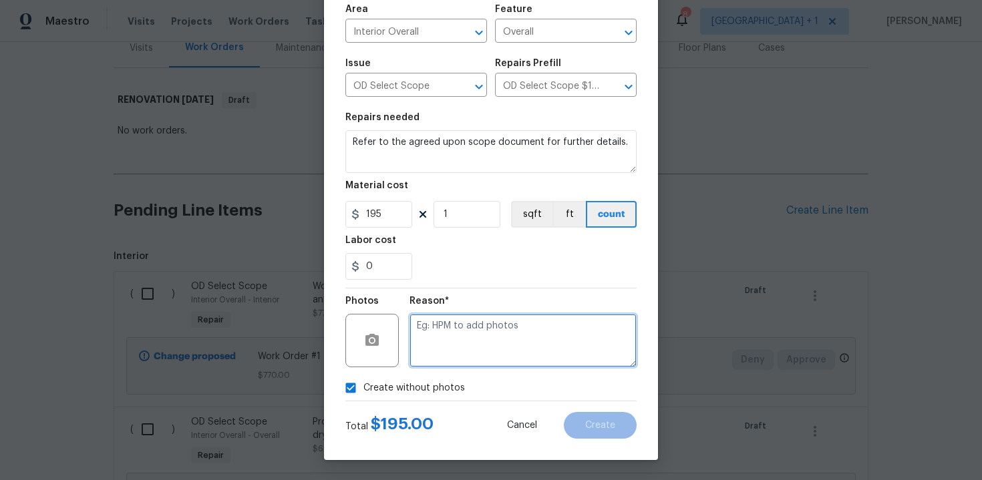
click at [462, 337] on textarea at bounding box center [523, 340] width 227 height 53
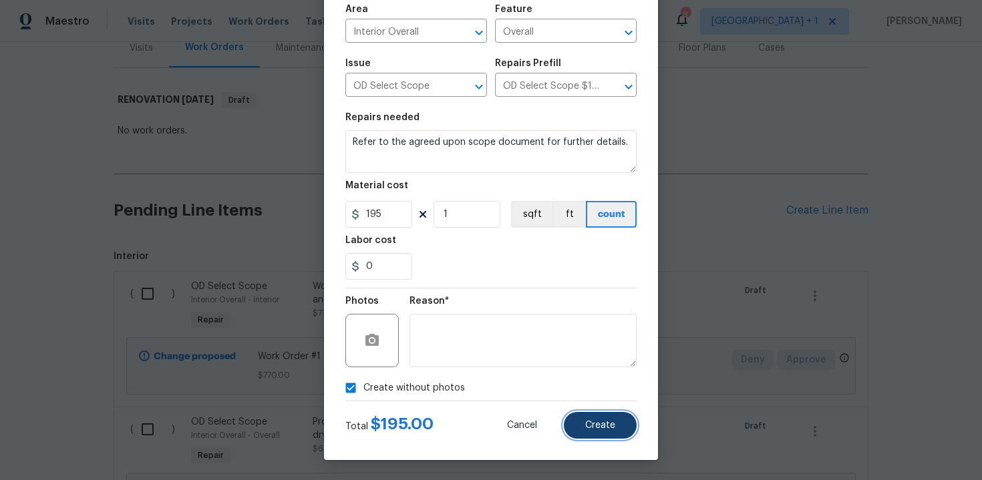
click at [589, 425] on span "Create" at bounding box center [600, 426] width 30 height 10
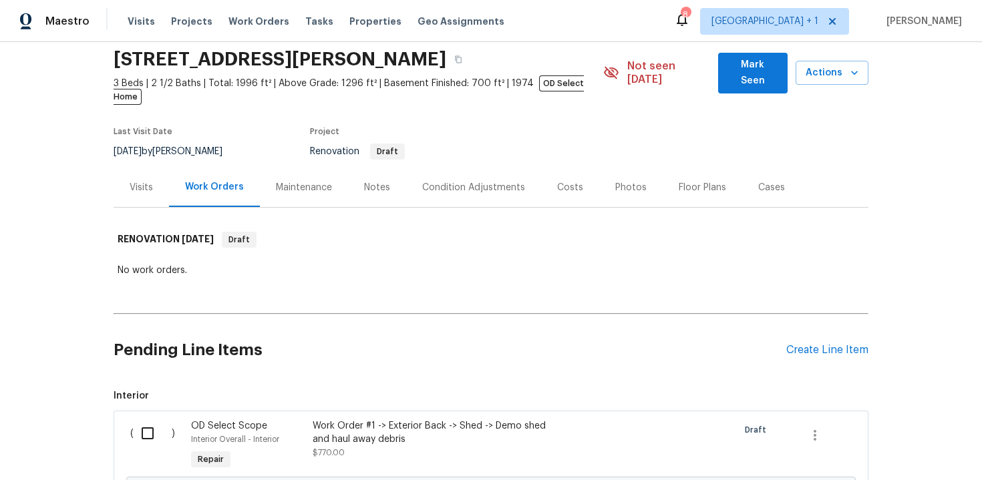
scroll to position [188, 0]
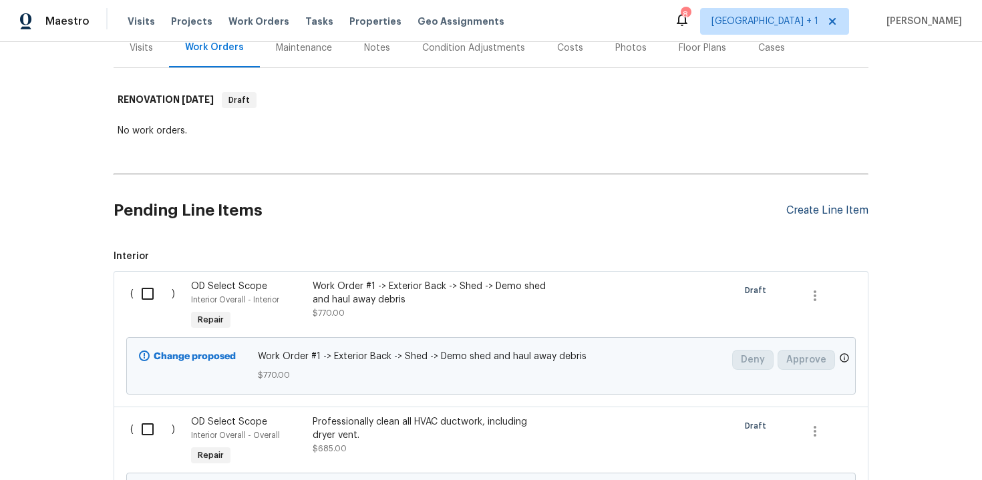
click at [817, 204] on div "Create Line Item" at bounding box center [827, 210] width 82 height 13
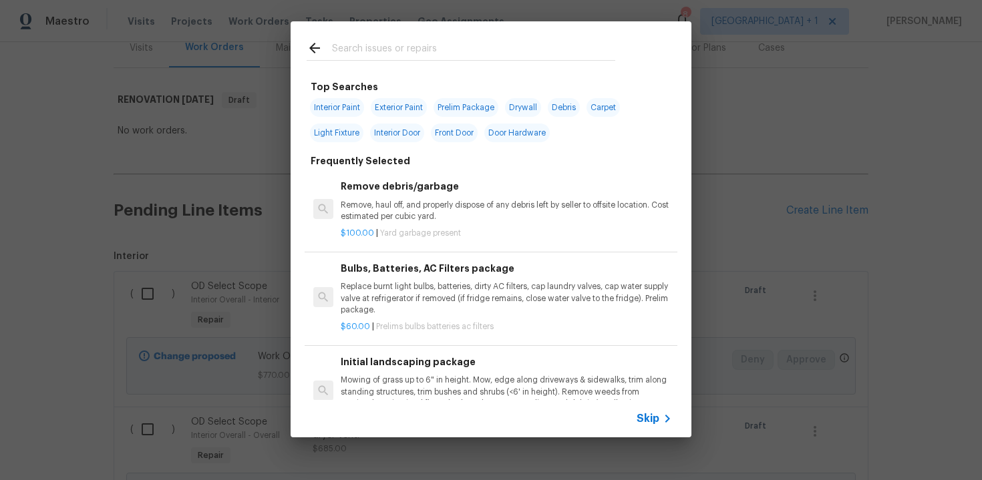
click at [642, 426] on div "Skip" at bounding box center [656, 419] width 39 height 16
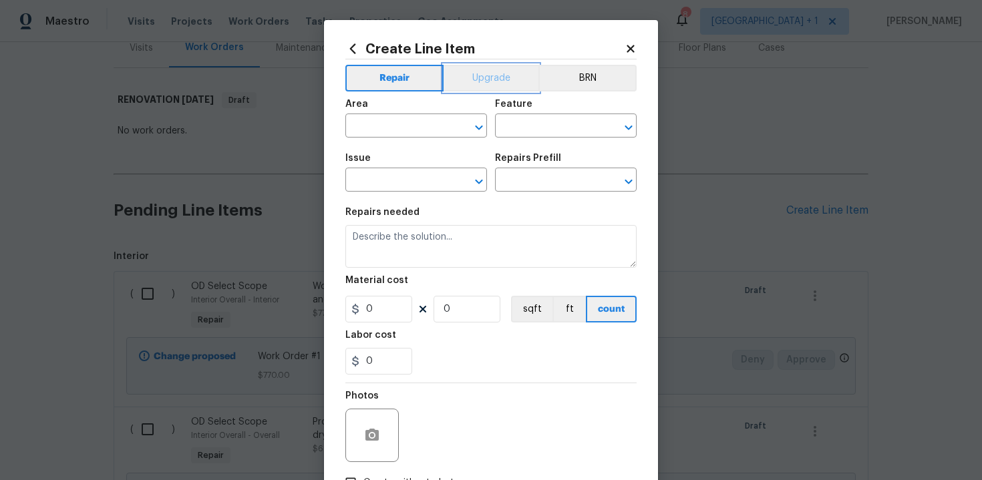
click at [478, 76] on button "Upgrade" at bounding box center [492, 78] width 96 height 27
click at [422, 128] on input "text" at bounding box center [397, 127] width 104 height 21
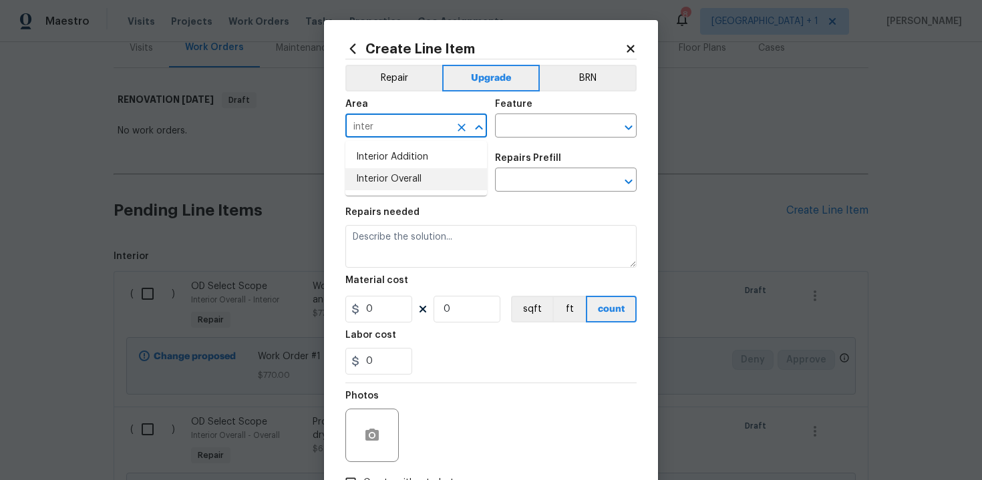
click at [421, 178] on li "Interior Overall" at bounding box center [416, 179] width 142 height 22
click at [524, 130] on input "text" at bounding box center [547, 127] width 104 height 21
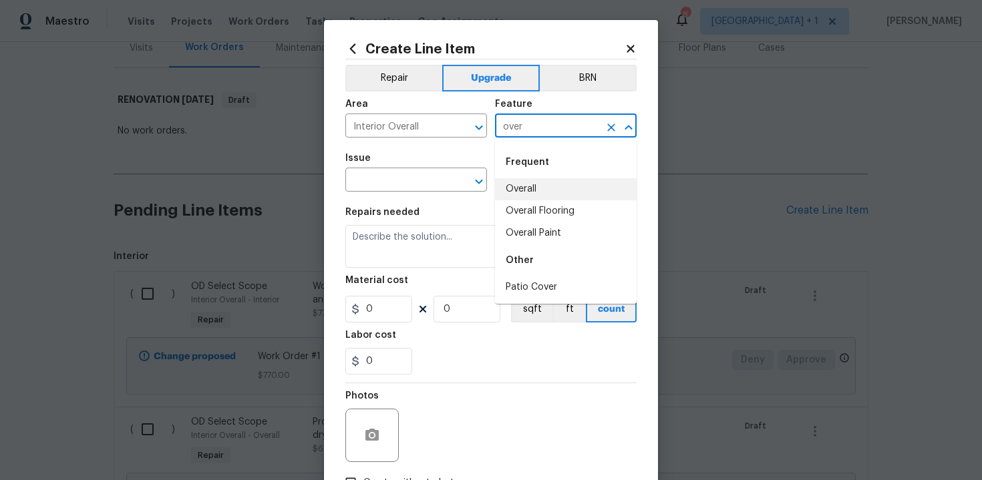
click at [527, 184] on li "Overall" at bounding box center [566, 189] width 142 height 22
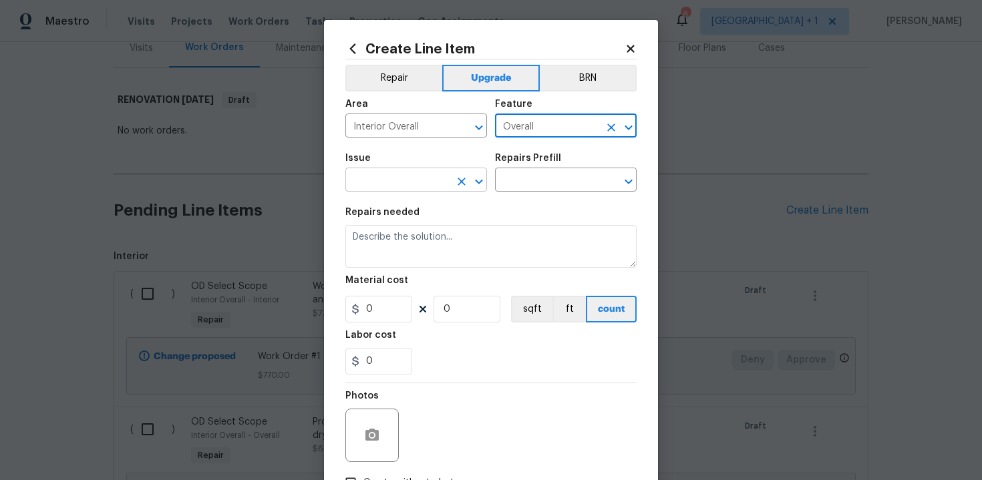
click at [418, 178] on input "text" at bounding box center [397, 181] width 104 height 21
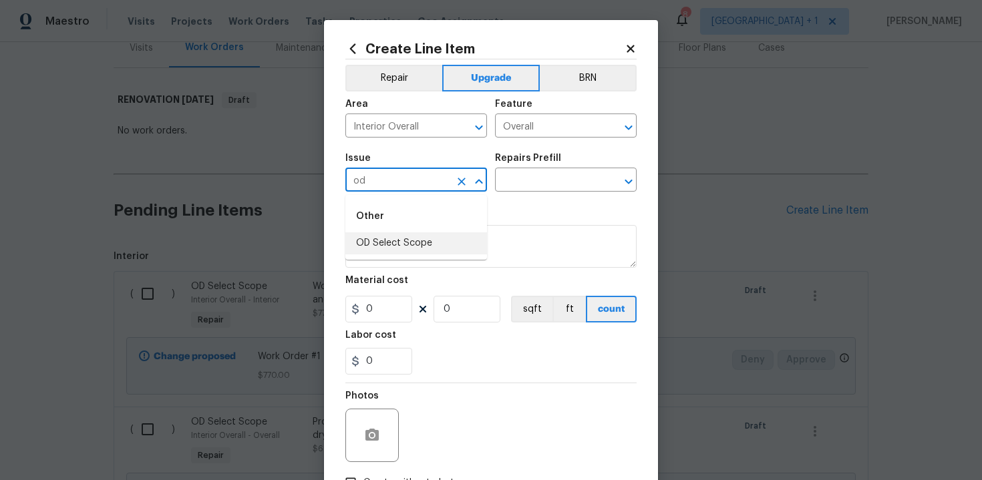
click at [411, 246] on li "OD Select Scope" at bounding box center [416, 244] width 142 height 22
click at [546, 181] on input "text" at bounding box center [547, 181] width 104 height 21
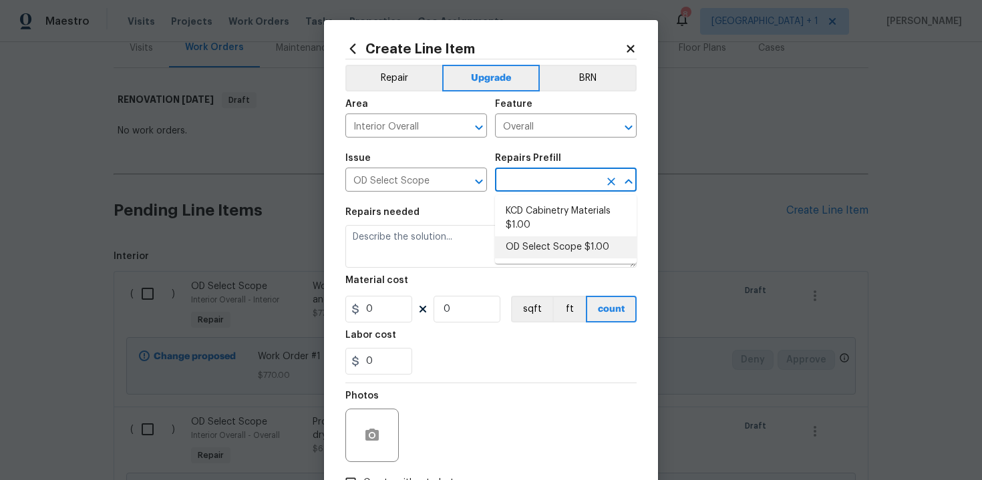
click at [547, 243] on li "OD Select Scope $1.00" at bounding box center [566, 248] width 142 height 22
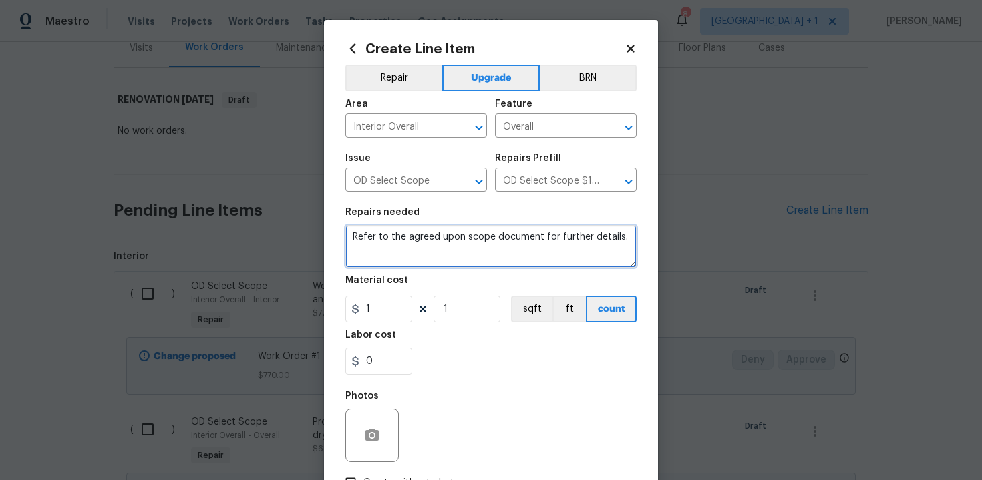
drag, startPoint x: 350, startPoint y: 237, endPoint x: 442, endPoint y: 251, distance: 93.3
click at [442, 251] on textarea "Refer to the agreed upon scope document for further details." at bounding box center [490, 246] width 291 height 43
paste textarea "Work Order #3 -> Bathroom 2 -> Toilet -> Replace toilet with elongated unit"
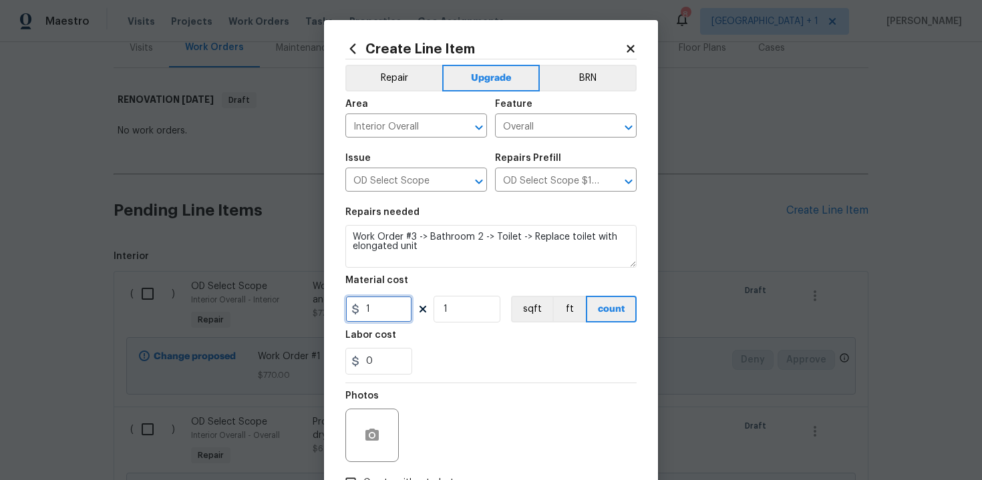
click at [377, 315] on input "1" at bounding box center [378, 309] width 67 height 27
click at [456, 354] on div "0" at bounding box center [490, 361] width 291 height 27
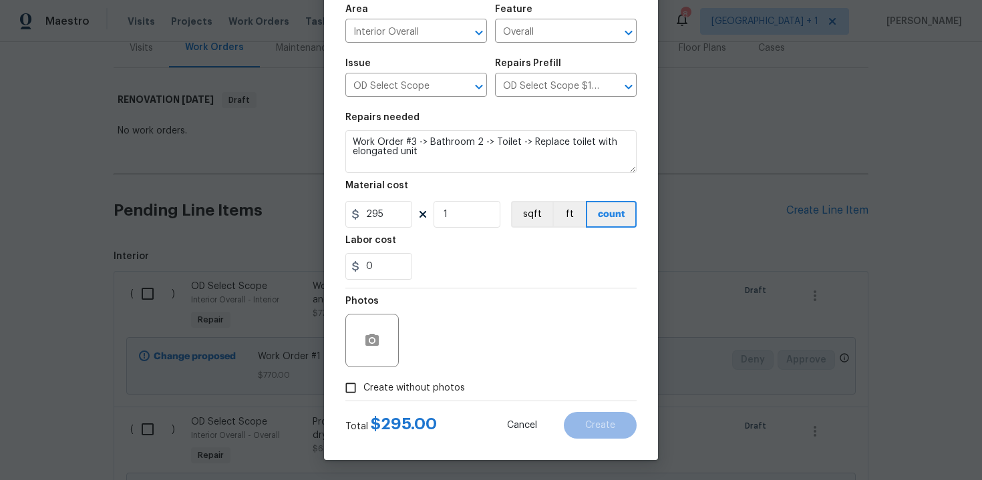
click at [402, 384] on span "Create without photos" at bounding box center [414, 388] width 102 height 14
click at [363, 384] on input "Create without photos" at bounding box center [350, 387] width 25 height 25
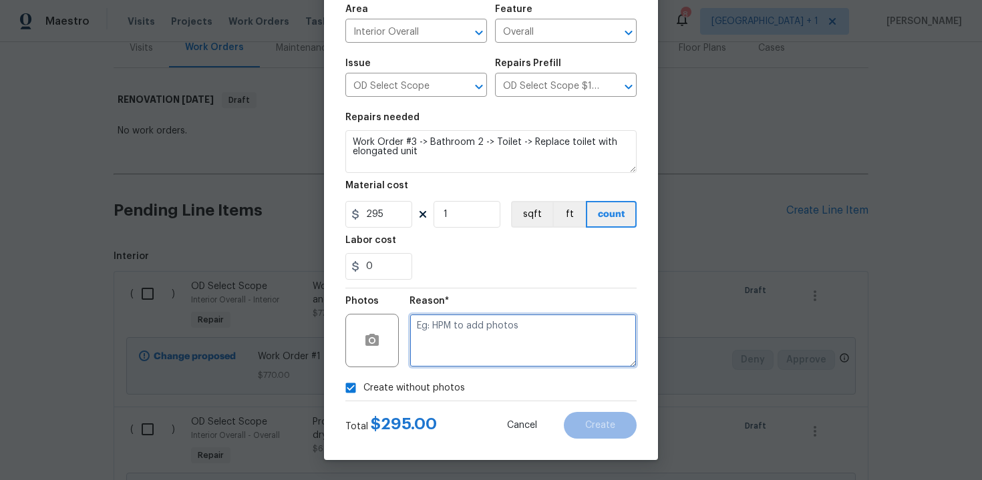
click at [475, 344] on textarea at bounding box center [523, 340] width 227 height 53
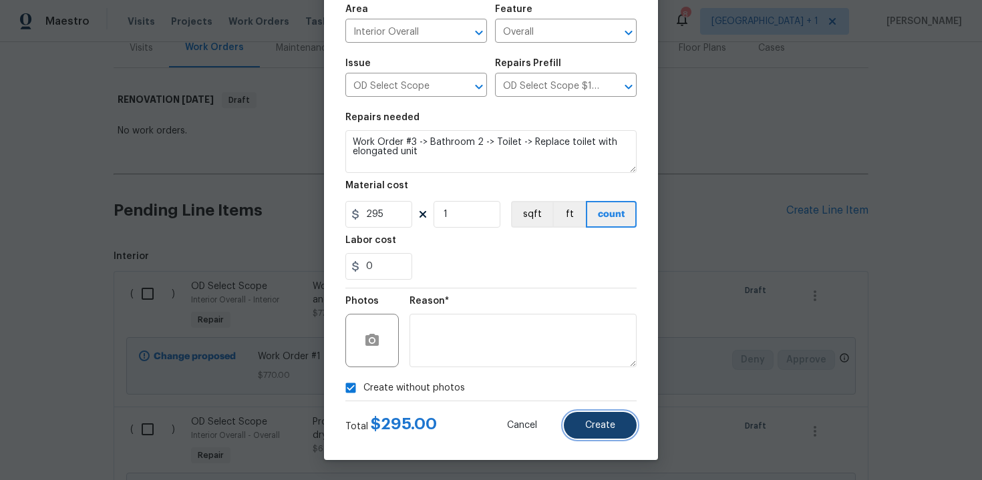
click at [608, 434] on button "Create" at bounding box center [600, 425] width 73 height 27
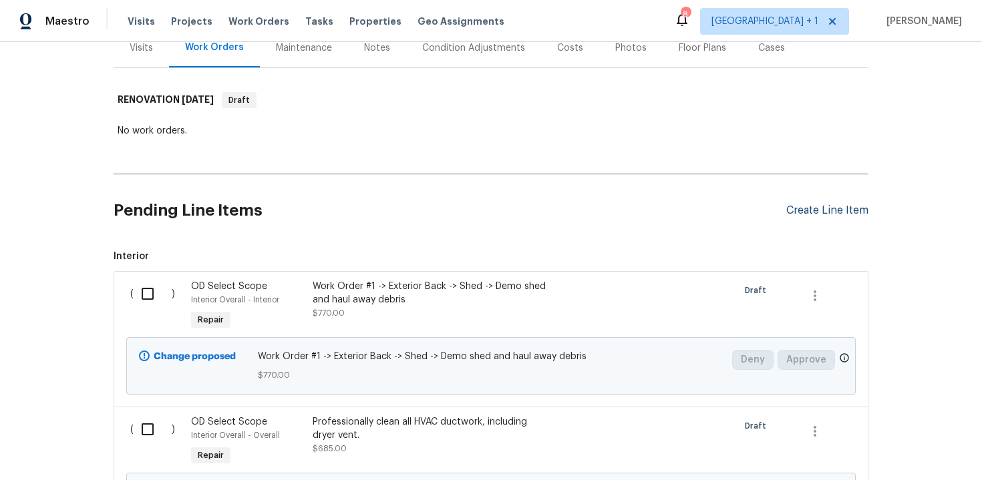
click at [828, 204] on div "Create Line Item" at bounding box center [827, 210] width 82 height 13
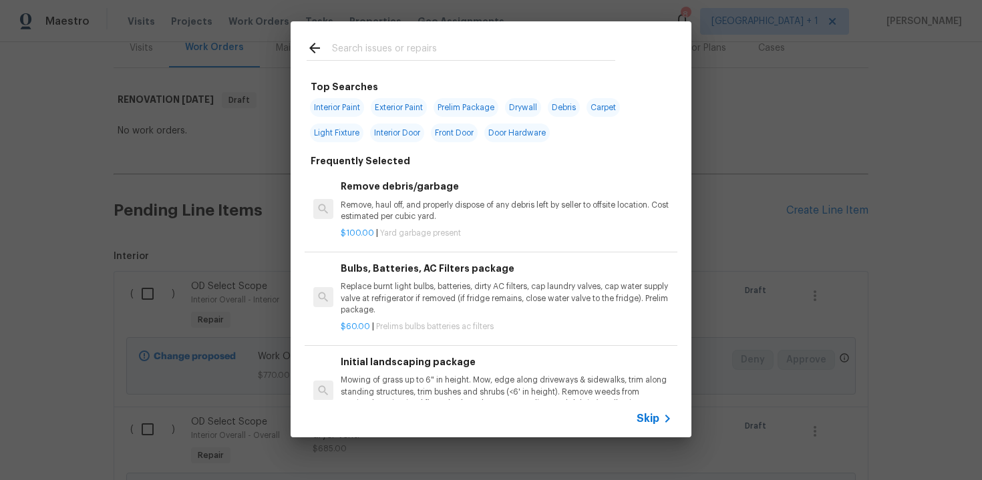
click at [647, 419] on span "Skip" at bounding box center [648, 418] width 23 height 13
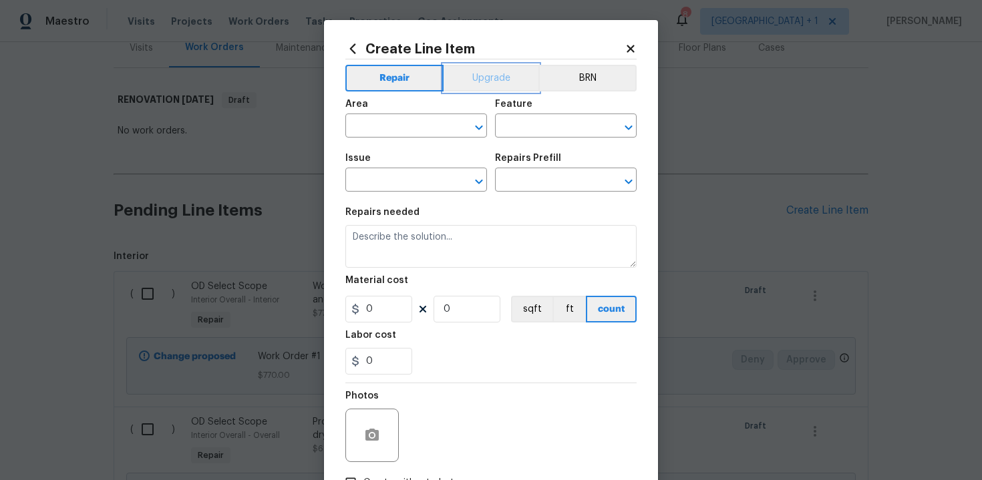
click at [489, 91] on button "Upgrade" at bounding box center [492, 78] width 96 height 27
click at [422, 120] on input "text" at bounding box center [397, 127] width 104 height 21
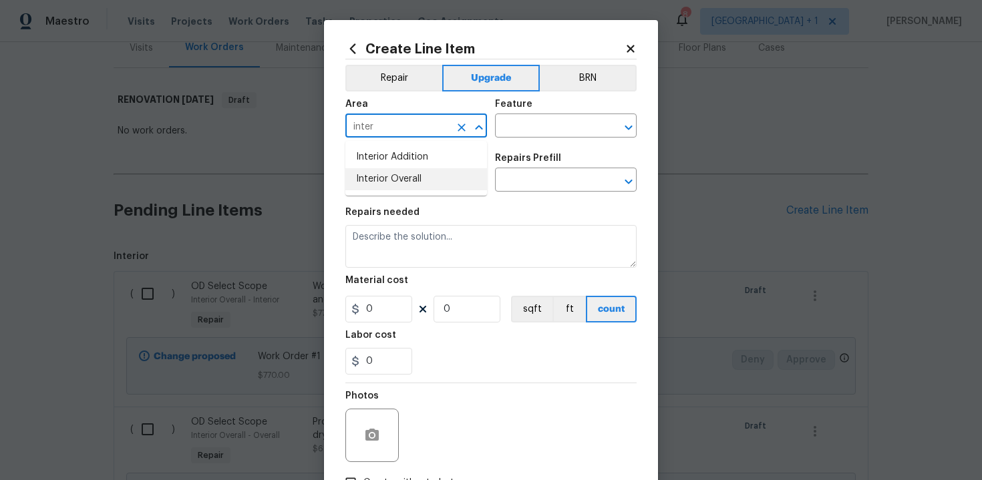
click at [416, 178] on li "Interior Overall" at bounding box center [416, 179] width 142 height 22
click at [536, 122] on input "text" at bounding box center [547, 127] width 104 height 21
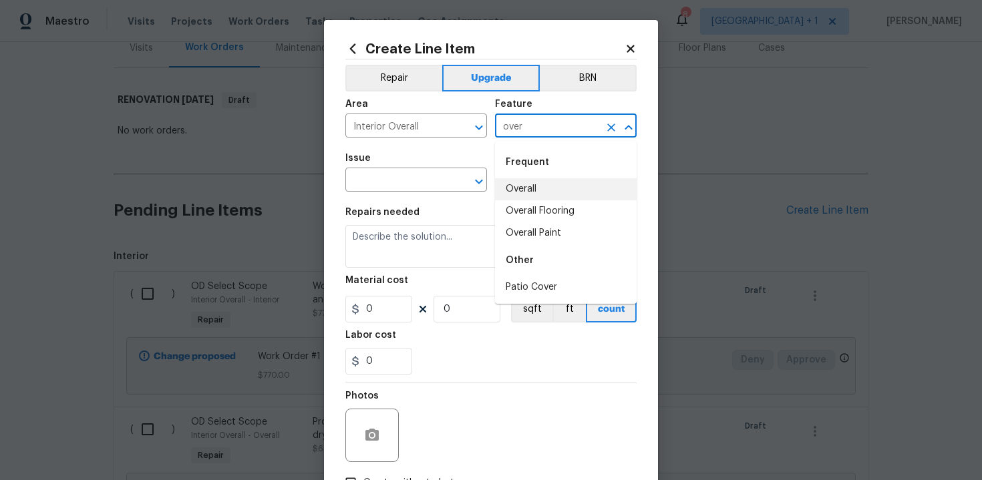
click at [530, 190] on li "Overall" at bounding box center [566, 189] width 142 height 22
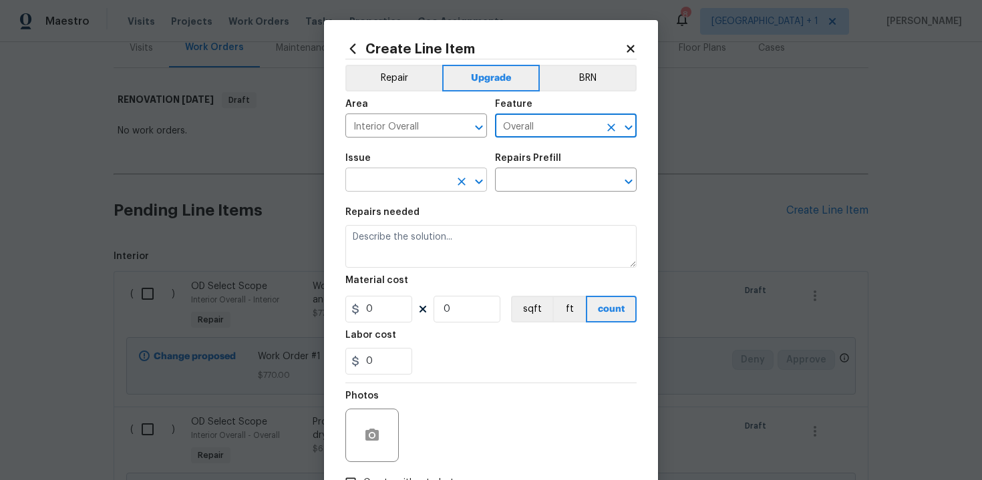
click at [412, 187] on input "text" at bounding box center [397, 181] width 104 height 21
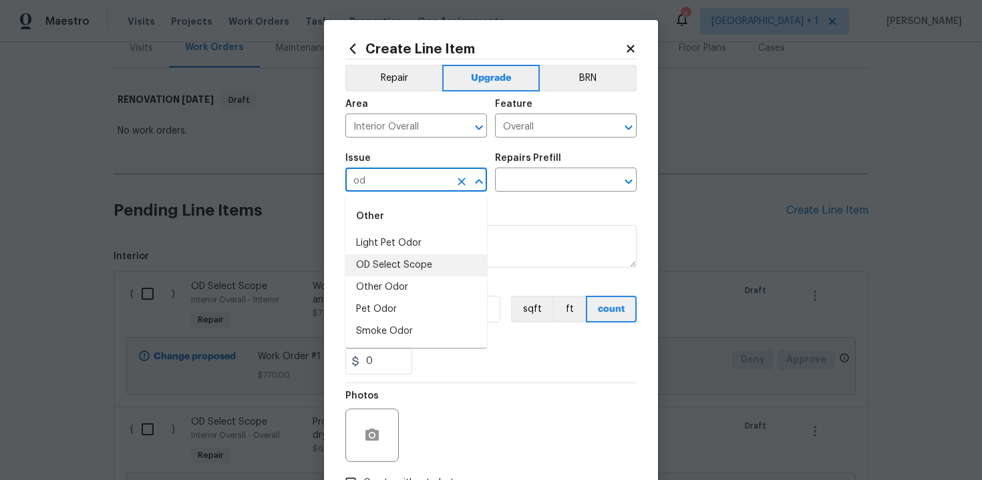
click at [419, 261] on li "OD Select Scope" at bounding box center [416, 266] width 142 height 22
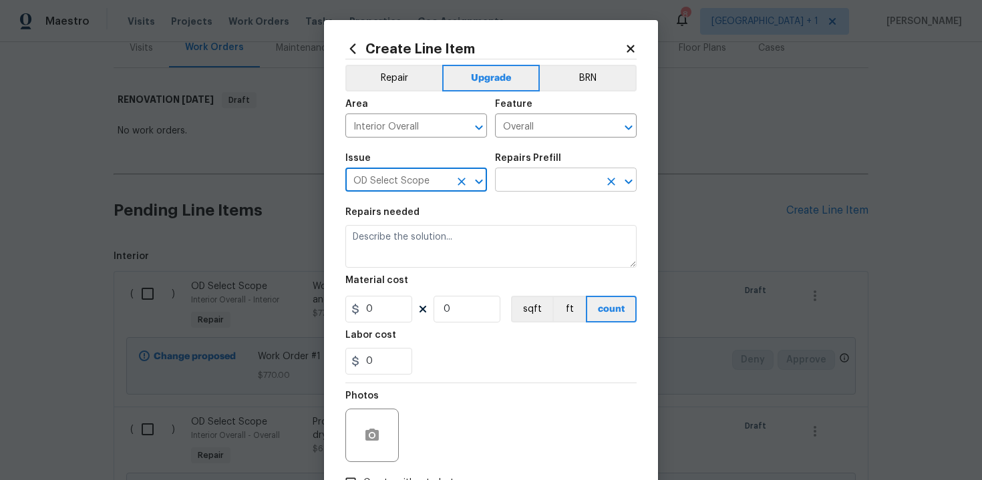
click at [541, 183] on input "text" at bounding box center [547, 181] width 104 height 21
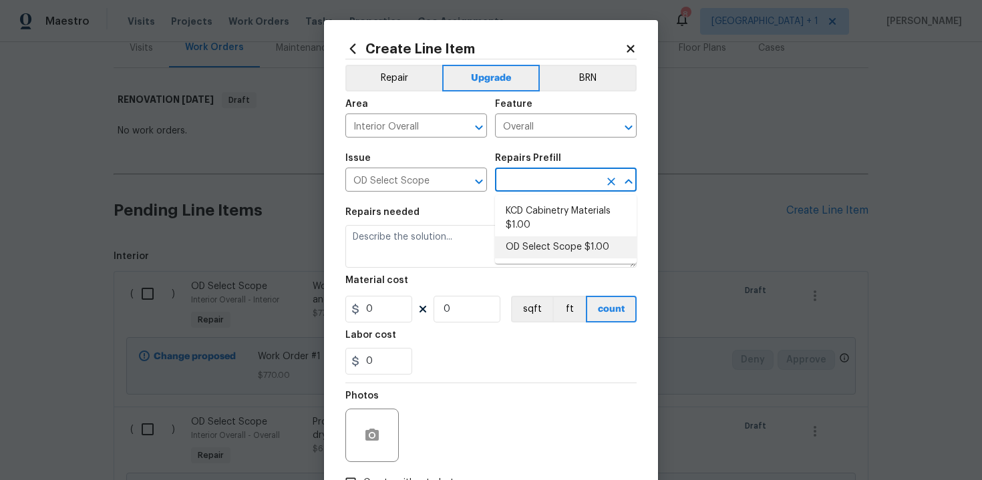
click at [547, 250] on li "OD Select Scope $1.00" at bounding box center [566, 248] width 142 height 22
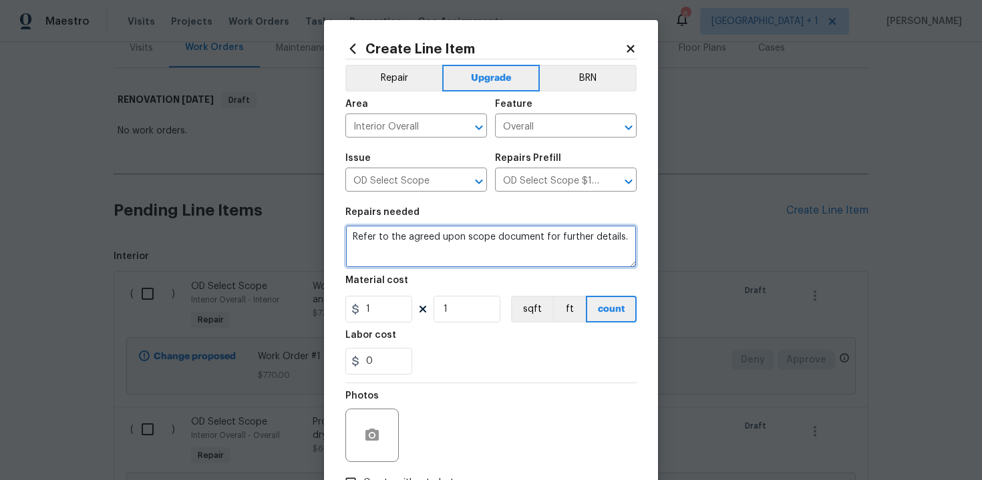
drag, startPoint x: 351, startPoint y: 237, endPoint x: 393, endPoint y: 251, distance: 44.2
click at [393, 251] on textarea "Refer to the agreed upon scope document for further details." at bounding box center [490, 246] width 291 height 43
paste textarea "Work Order #3 -> Bathroom 2 -> Tub/Shower -> Demo tub / shower completely and i…"
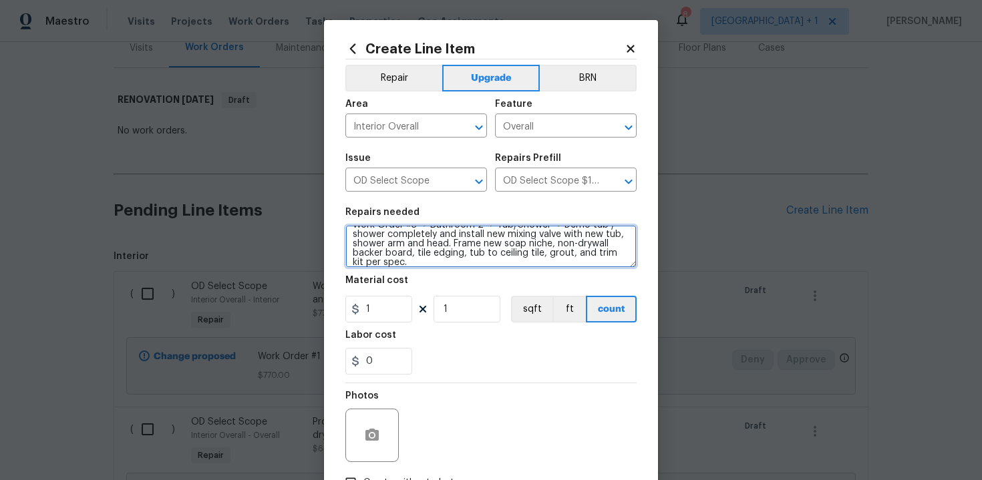
scroll to position [0, 0]
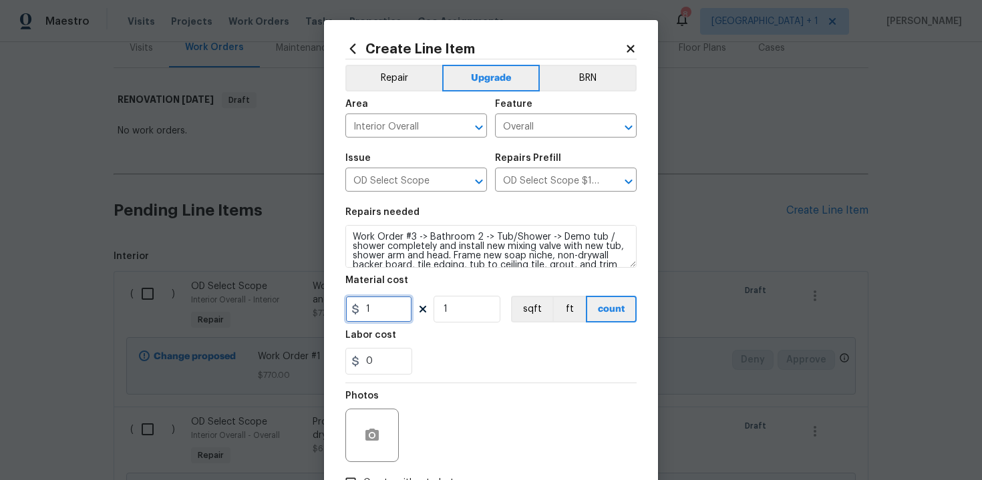
click at [390, 315] on input "1" at bounding box center [378, 309] width 67 height 27
click at [453, 333] on div "Labor cost" at bounding box center [490, 339] width 291 height 17
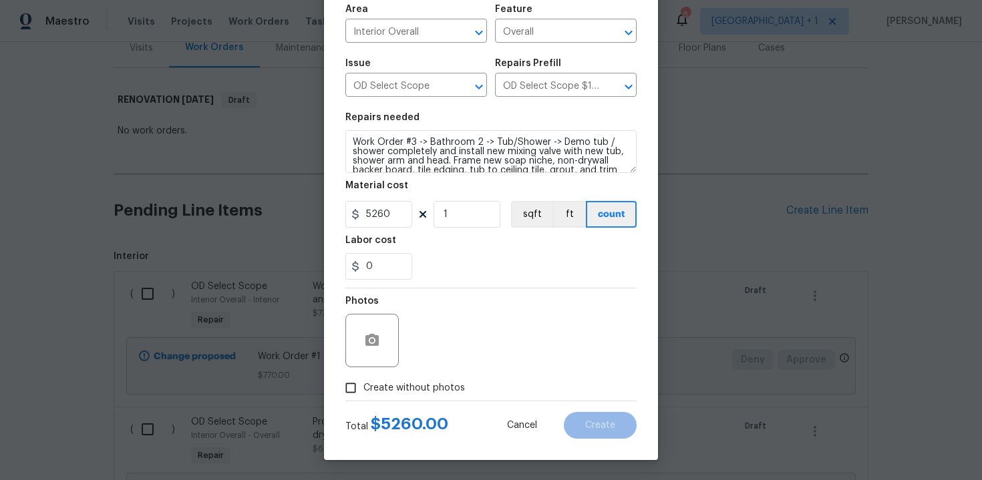
click at [423, 391] on span "Create without photos" at bounding box center [414, 388] width 102 height 14
click at [363, 391] on input "Create without photos" at bounding box center [350, 387] width 25 height 25
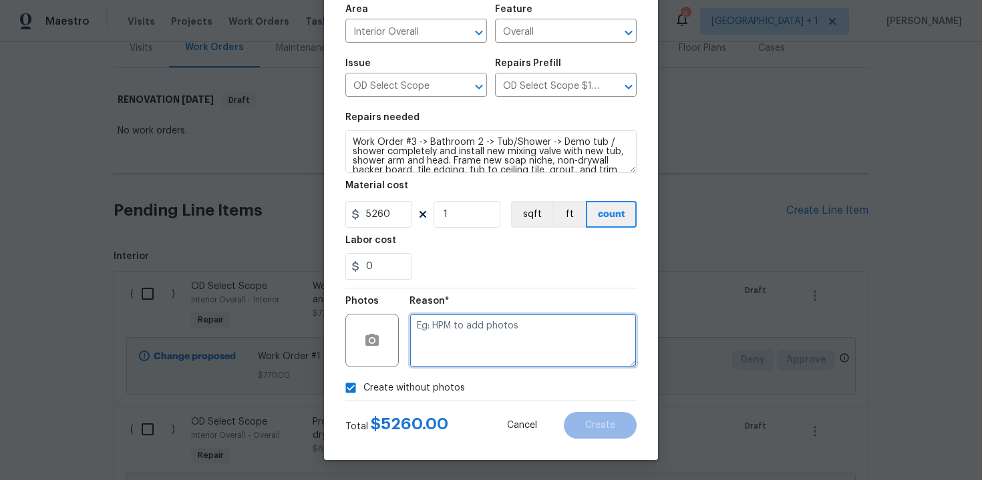
click at [474, 353] on textarea at bounding box center [523, 340] width 227 height 53
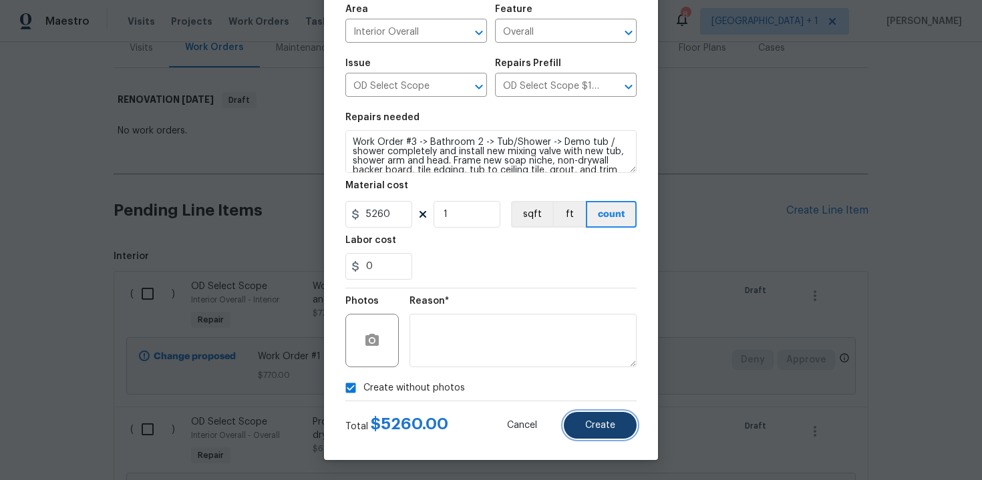
click at [601, 429] on span "Create" at bounding box center [600, 426] width 30 height 10
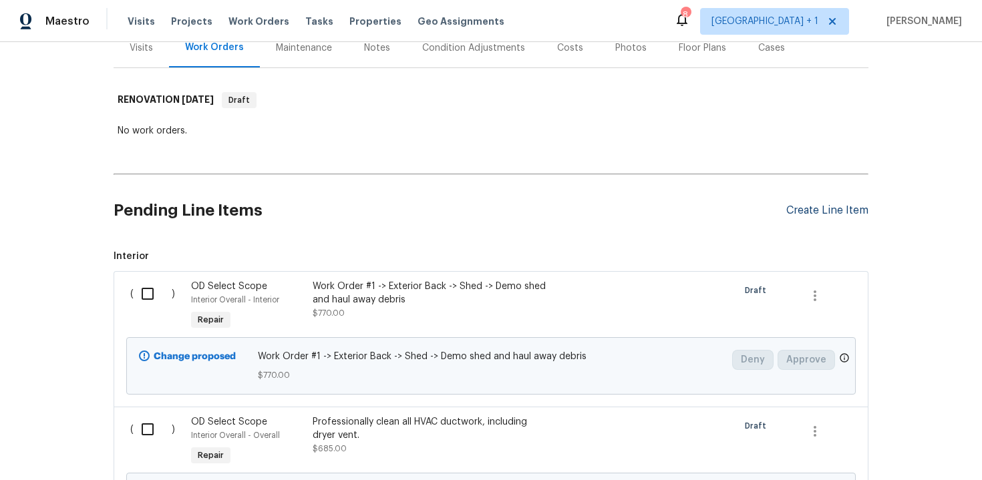
click at [818, 204] on div "Create Line Item" at bounding box center [827, 210] width 82 height 13
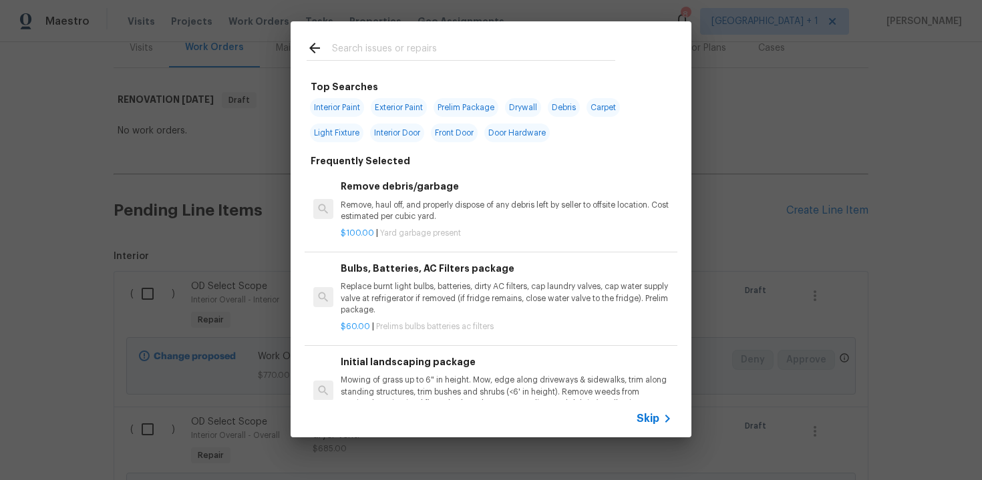
click at [647, 419] on span "Skip" at bounding box center [648, 418] width 23 height 13
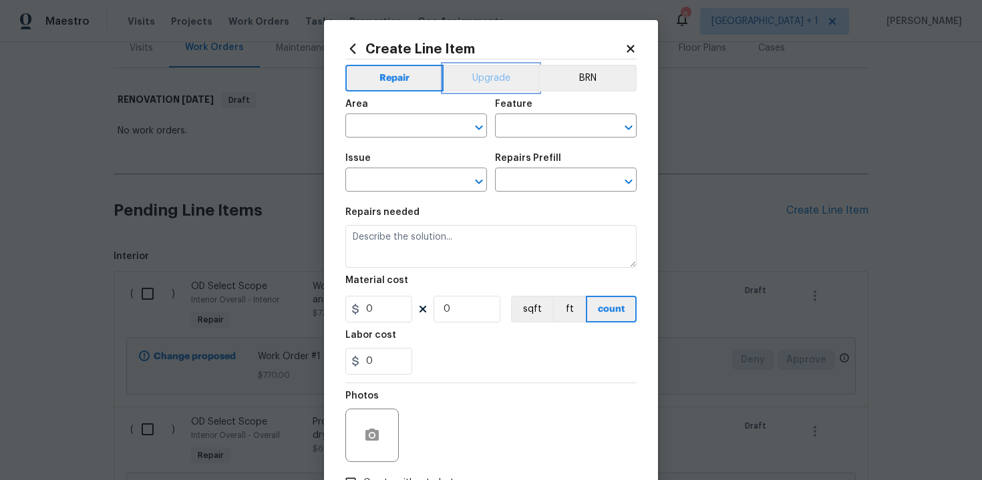
click at [484, 78] on button "Upgrade" at bounding box center [492, 78] width 96 height 27
click at [418, 124] on input "text" at bounding box center [397, 127] width 104 height 21
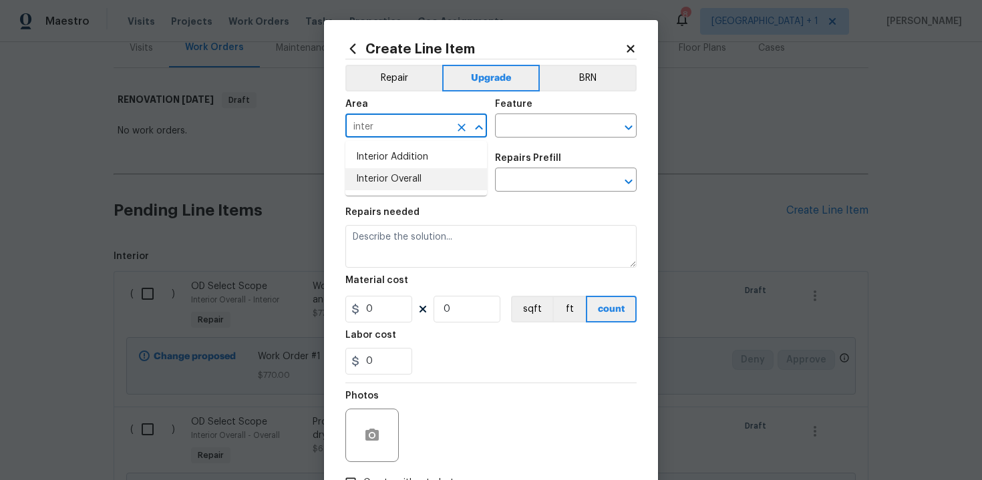
click at [420, 190] on li "Interior Overall" at bounding box center [416, 179] width 142 height 22
click at [520, 129] on input "text" at bounding box center [547, 127] width 104 height 21
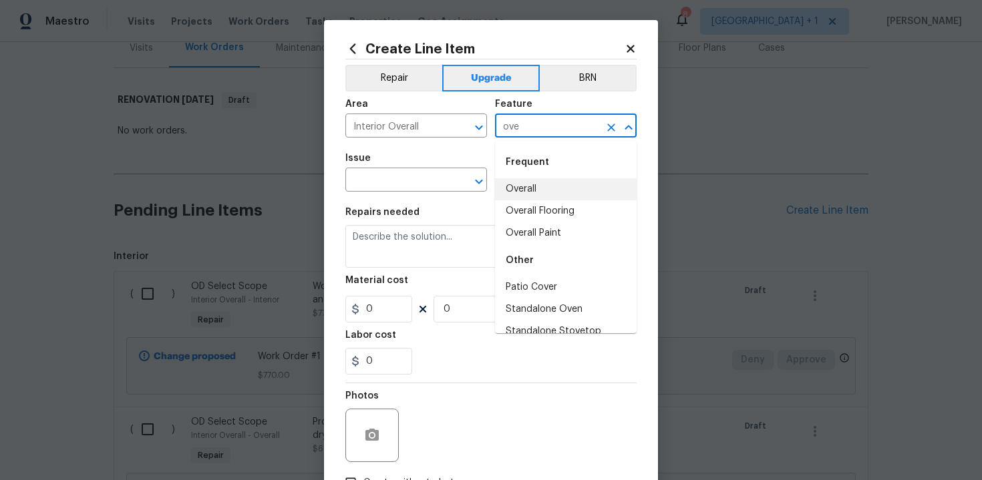
click at [524, 191] on li "Overall" at bounding box center [566, 189] width 142 height 22
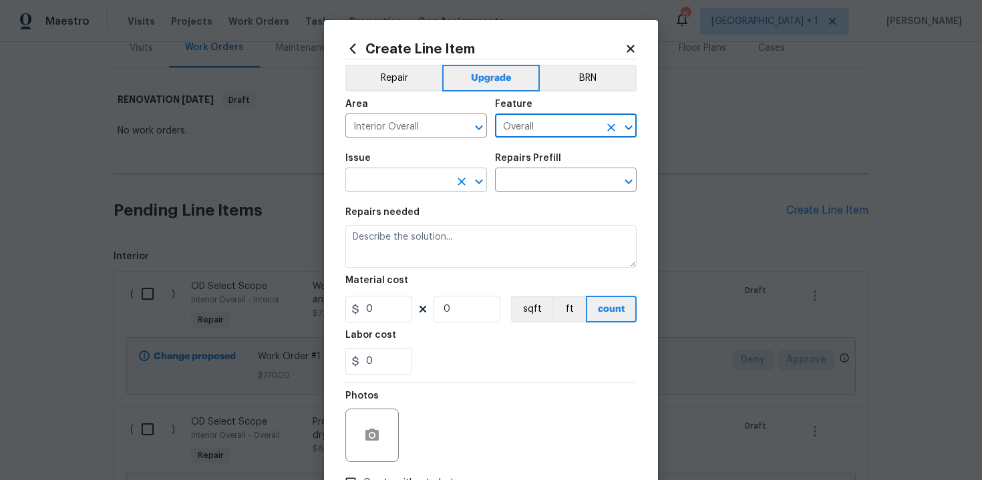
click at [409, 178] on input "text" at bounding box center [397, 181] width 104 height 21
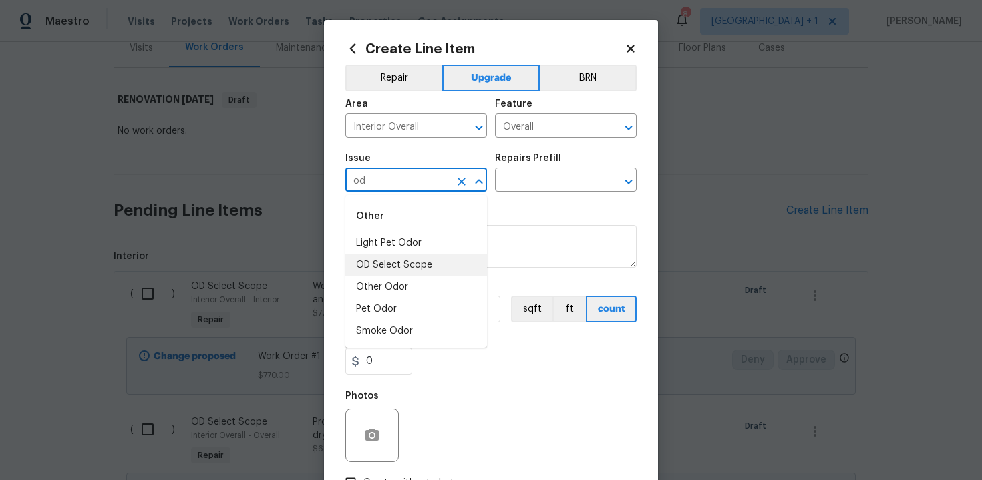
click at [429, 257] on li "OD Select Scope" at bounding box center [416, 266] width 142 height 22
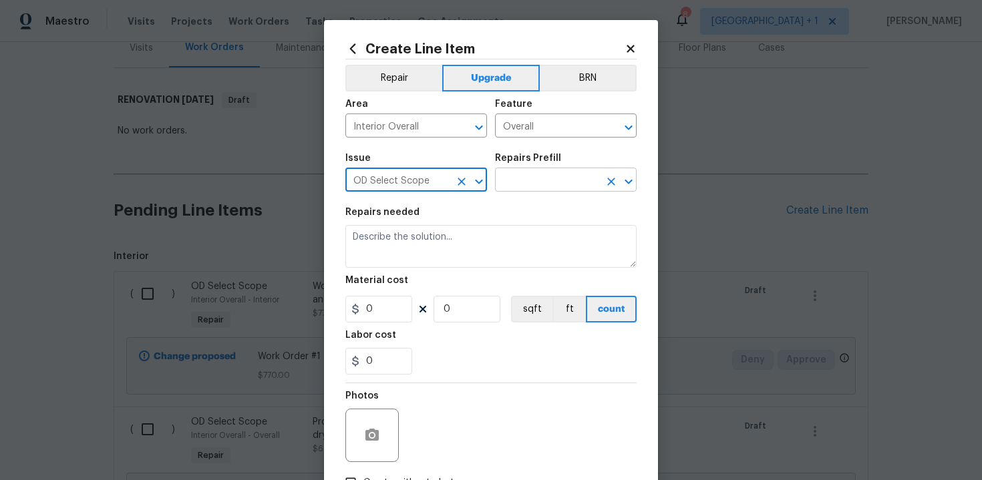
click at [536, 180] on input "text" at bounding box center [547, 181] width 104 height 21
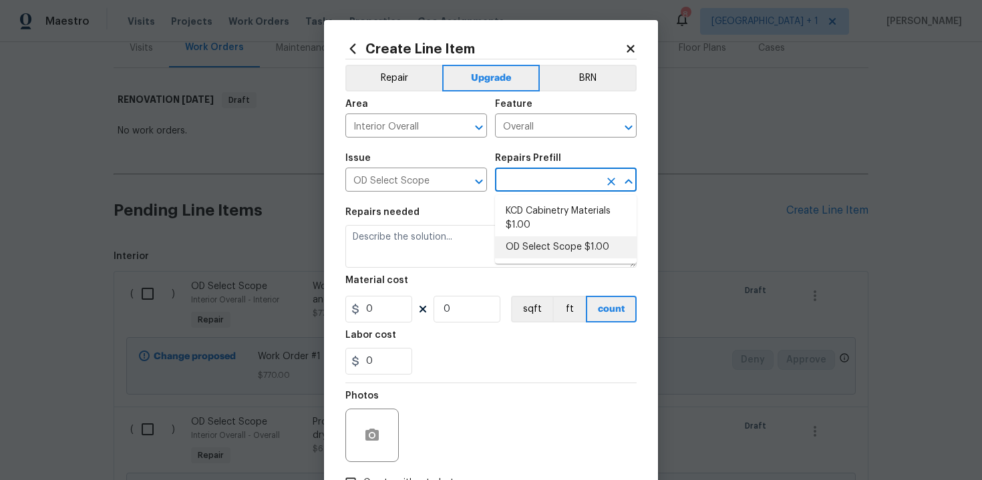
click at [549, 237] on li "OD Select Scope $1.00" at bounding box center [566, 248] width 142 height 22
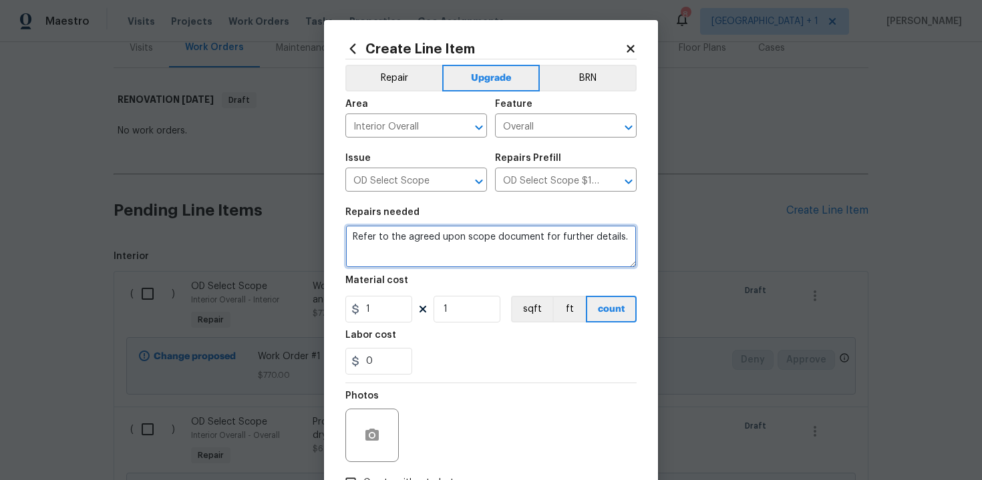
drag, startPoint x: 352, startPoint y: 236, endPoint x: 440, endPoint y: 247, distance: 88.9
click at [440, 247] on textarea "Refer to the agreed upon scope document for further details." at bounding box center [490, 246] width 291 height 43
paste textarea "Work Order #3 -> Bathroom 2 -> Vanity -> Demo vanity and install new prefab van…"
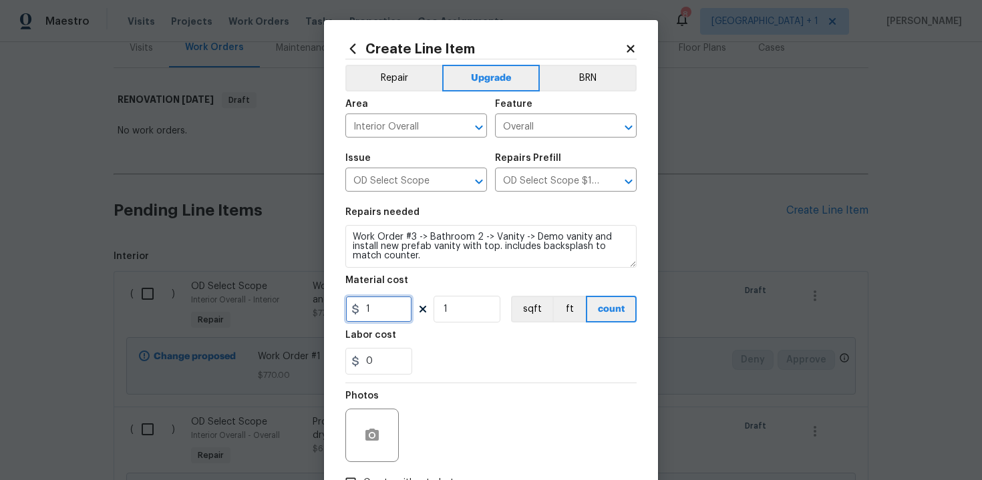
click at [378, 310] on input "1" at bounding box center [378, 309] width 67 height 27
click at [438, 355] on div "0" at bounding box center [490, 361] width 291 height 27
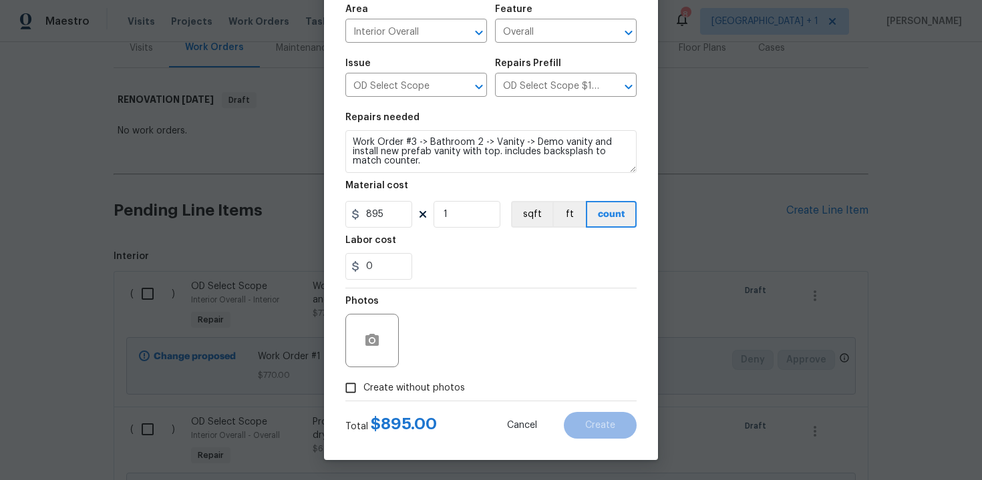
click at [401, 386] on span "Create without photos" at bounding box center [414, 388] width 102 height 14
click at [363, 386] on input "Create without photos" at bounding box center [350, 387] width 25 height 25
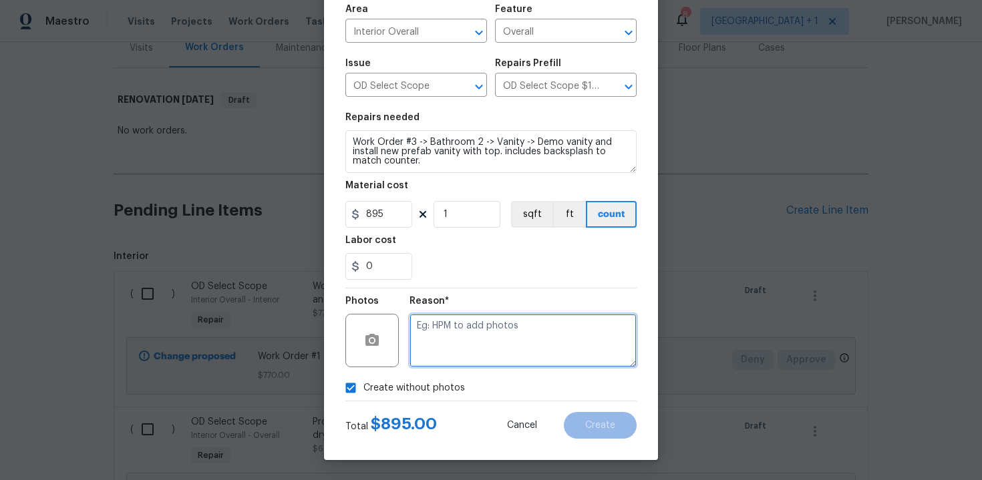
click at [484, 344] on textarea at bounding box center [523, 340] width 227 height 53
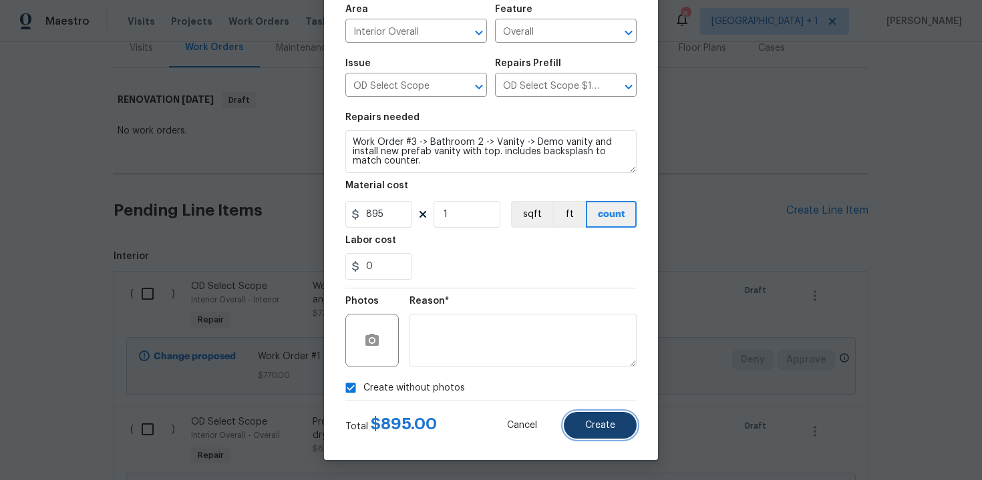
click at [603, 422] on span "Create" at bounding box center [600, 426] width 30 height 10
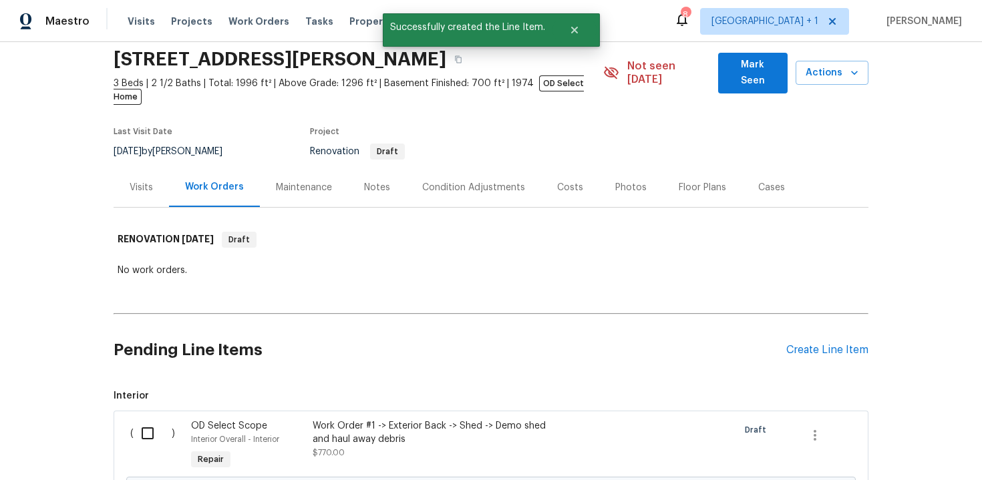
scroll to position [188, 0]
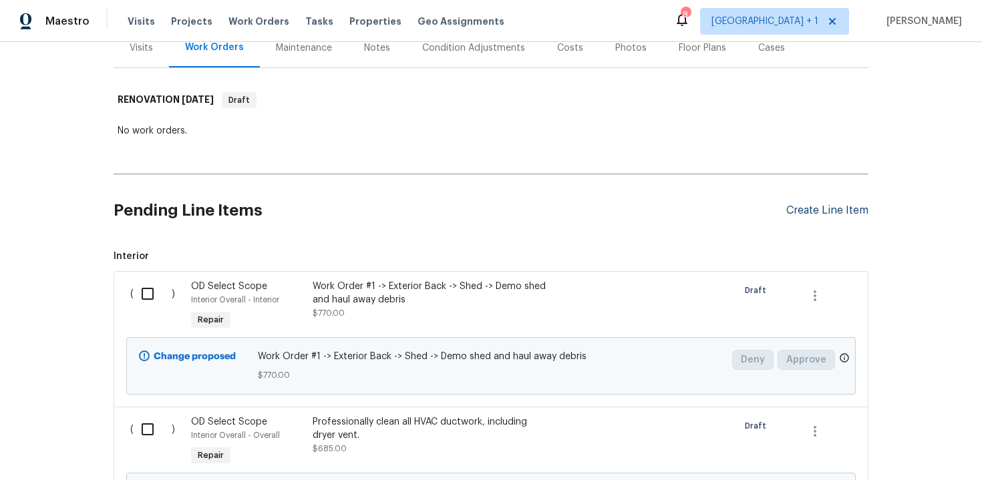
click at [823, 204] on div "Create Line Item" at bounding box center [827, 210] width 82 height 13
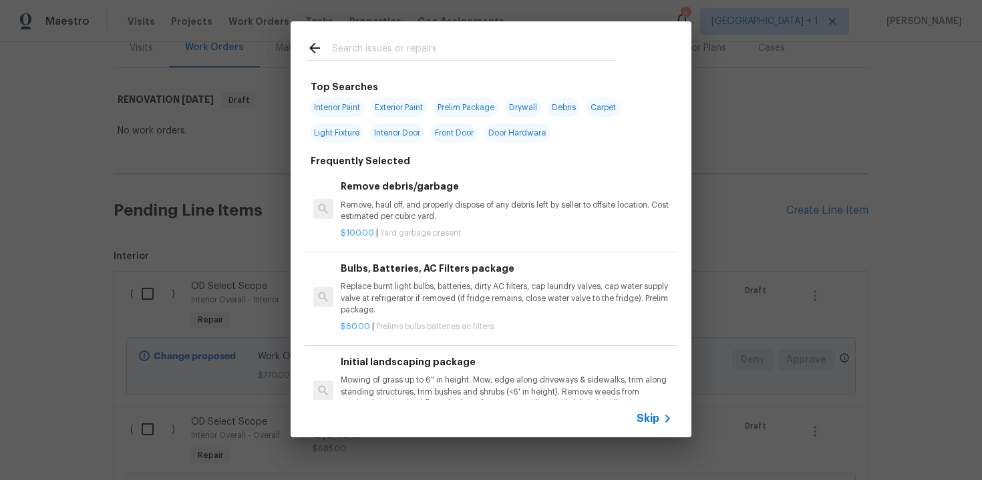
click at [651, 420] on span "Skip" at bounding box center [648, 418] width 23 height 13
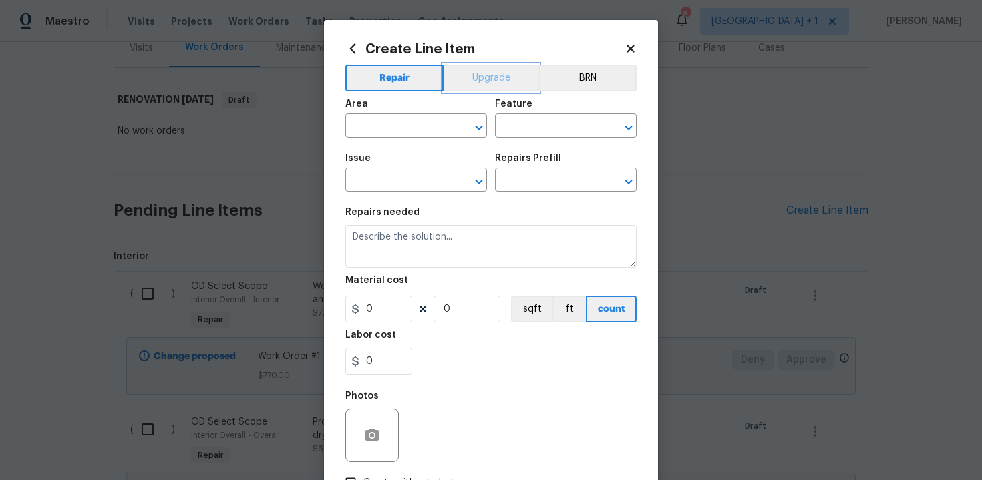
click at [500, 83] on button "Upgrade" at bounding box center [492, 78] width 96 height 27
click at [424, 130] on input "text" at bounding box center [397, 127] width 104 height 21
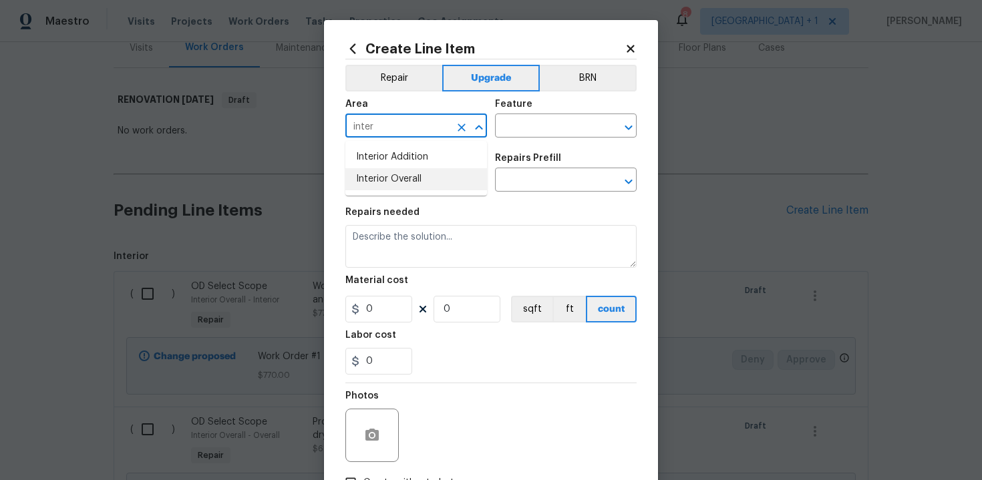
click at [432, 179] on li "Interior Overall" at bounding box center [416, 179] width 142 height 22
click at [518, 134] on input "text" at bounding box center [547, 127] width 104 height 21
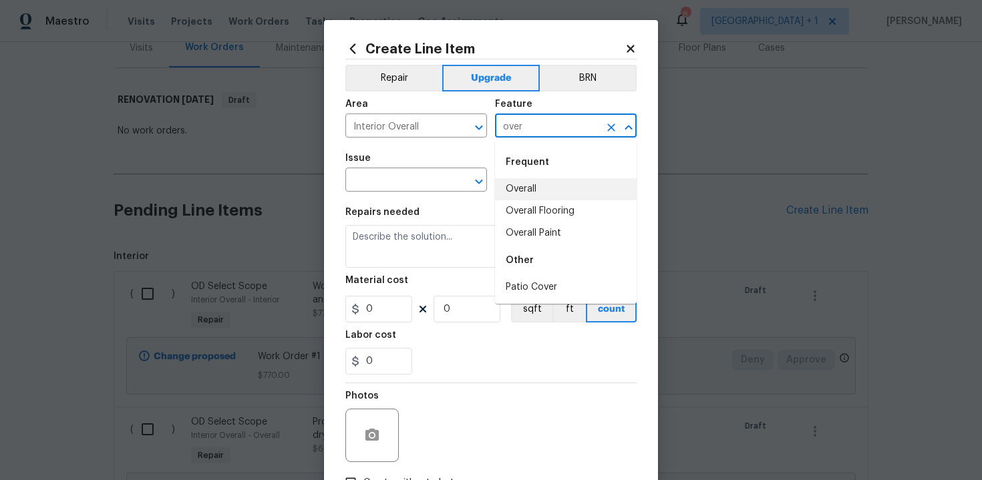
click at [520, 190] on li "Overall" at bounding box center [566, 189] width 142 height 22
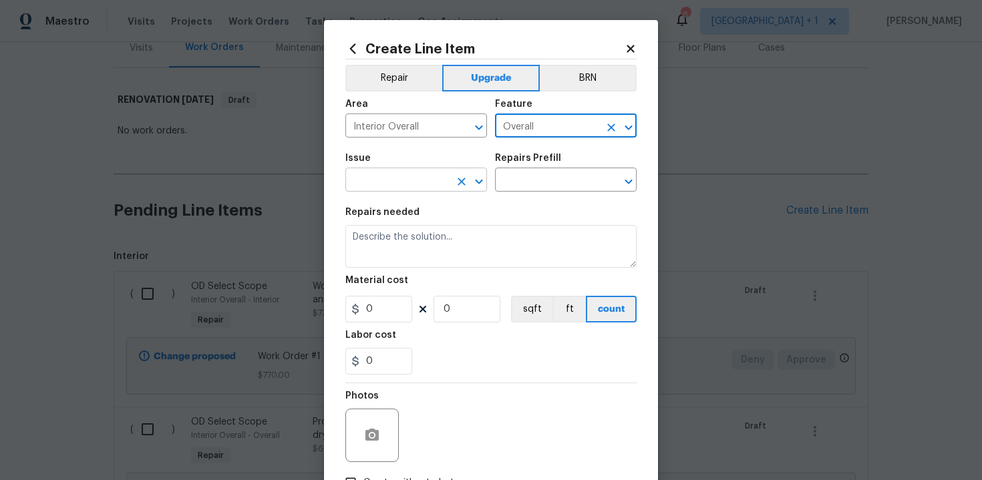
click at [438, 178] on input "text" at bounding box center [397, 181] width 104 height 21
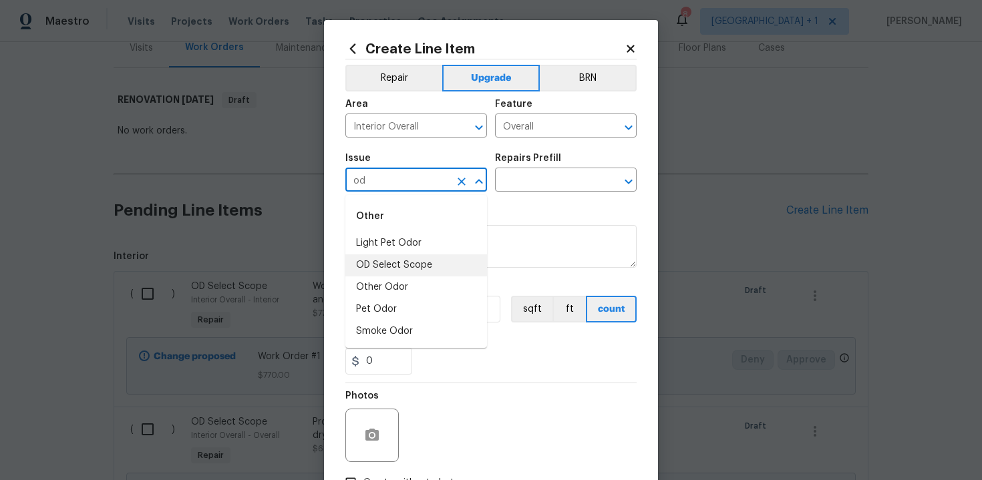
click at [438, 269] on li "OD Select Scope" at bounding box center [416, 266] width 142 height 22
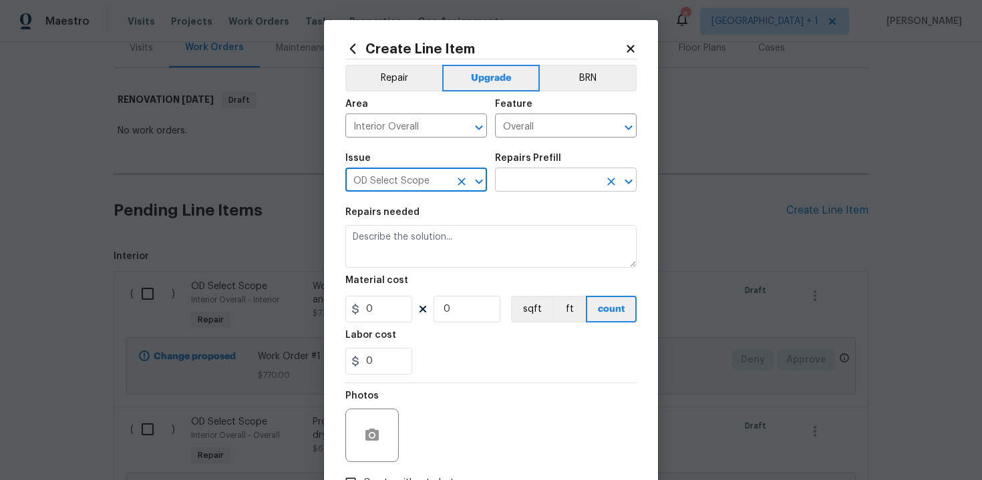
click at [540, 184] on input "text" at bounding box center [547, 181] width 104 height 21
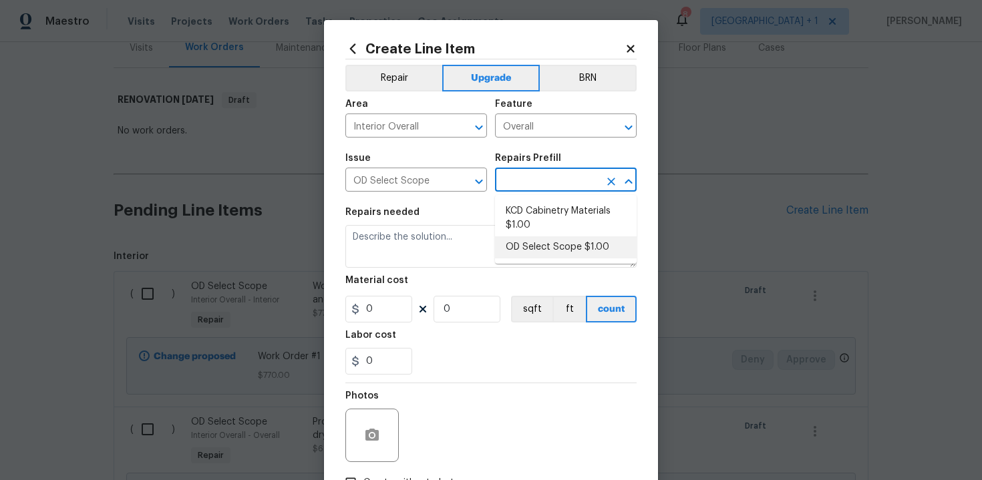
click at [545, 247] on li "OD Select Scope $1.00" at bounding box center [566, 248] width 142 height 22
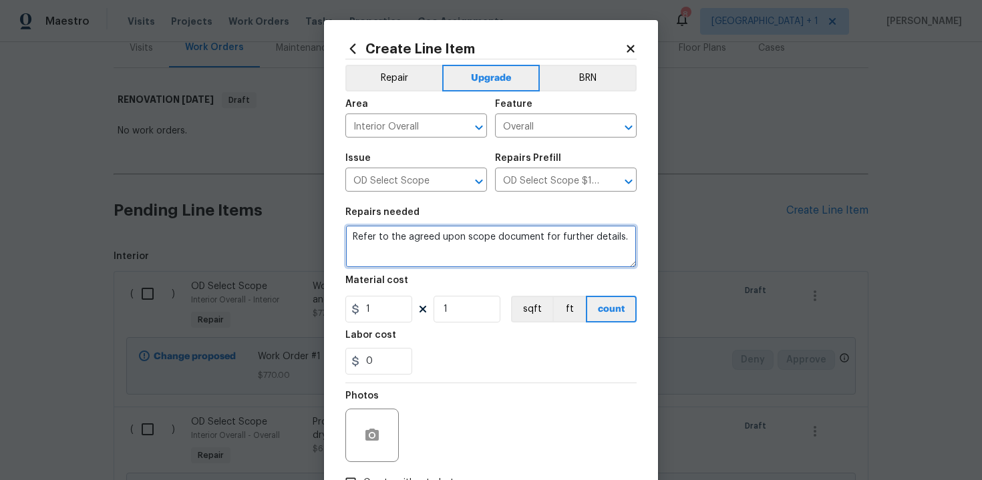
drag, startPoint x: 349, startPoint y: 237, endPoint x: 426, endPoint y: 252, distance: 77.6
click at [426, 252] on textarea "Refer to the agreed upon scope document for further details." at bounding box center [490, 246] width 291 height 43
paste textarea "Work Order #3 -> Bathroom 2 -> Ventilation -> Replace bath fan/light combo"
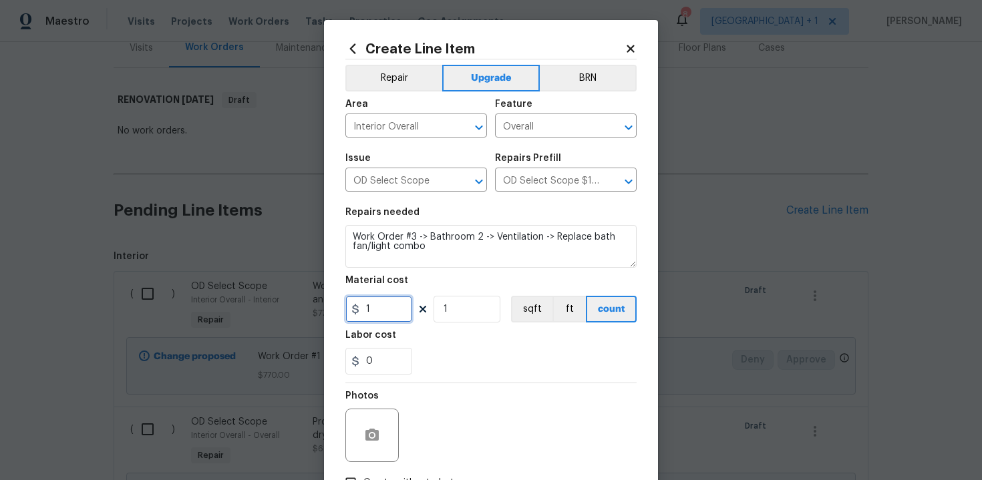
click at [379, 312] on input "1" at bounding box center [378, 309] width 67 height 27
click at [446, 332] on div "Labor cost" at bounding box center [490, 339] width 291 height 17
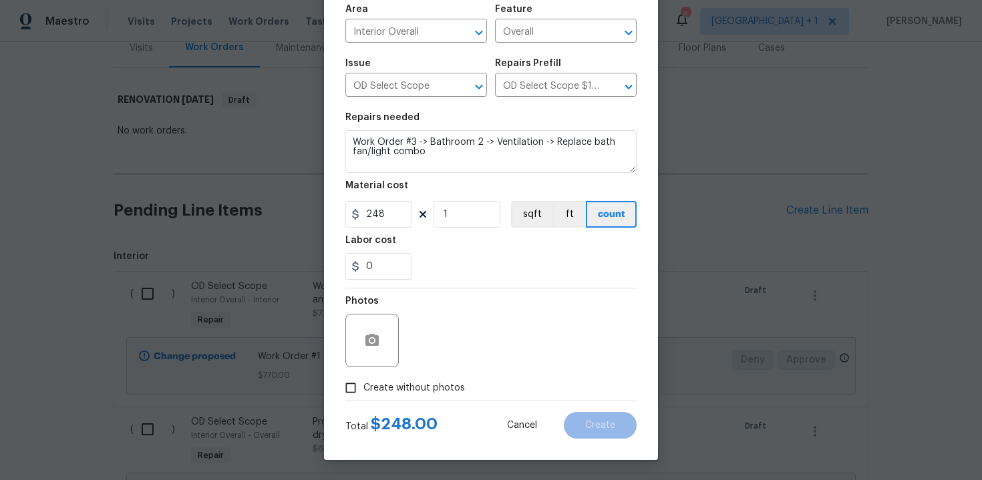
click at [392, 388] on span "Create without photos" at bounding box center [414, 388] width 102 height 14
click at [363, 388] on input "Create without photos" at bounding box center [350, 387] width 25 height 25
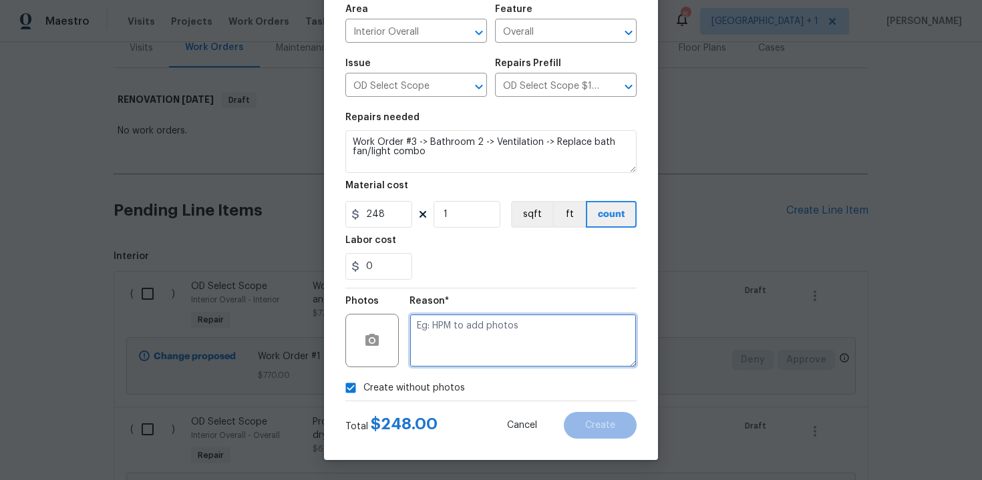
click at [461, 349] on textarea at bounding box center [523, 340] width 227 height 53
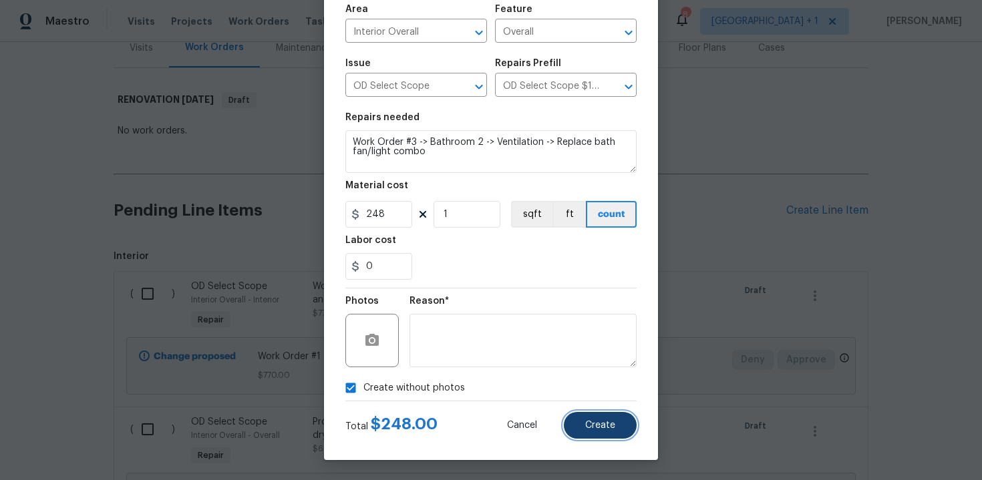
click at [599, 418] on button "Create" at bounding box center [600, 425] width 73 height 27
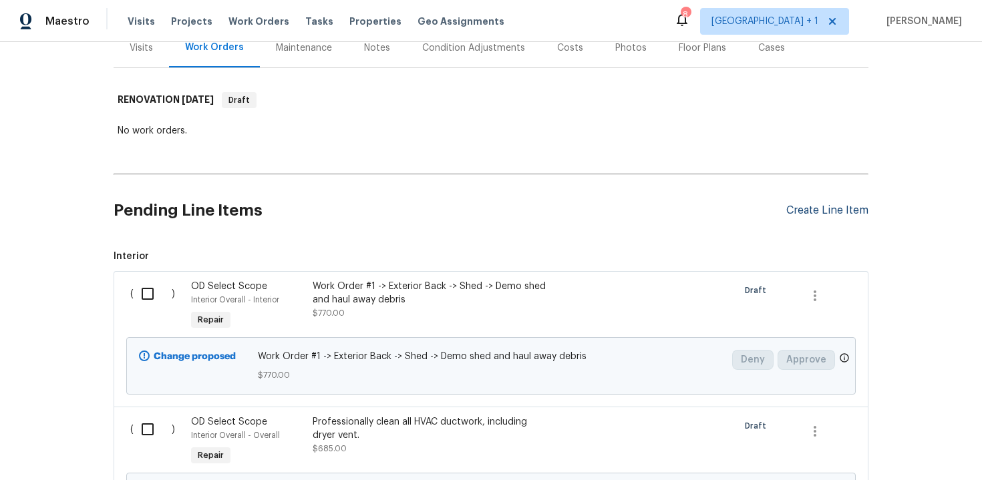
click at [813, 204] on div "Create Line Item" at bounding box center [827, 210] width 82 height 13
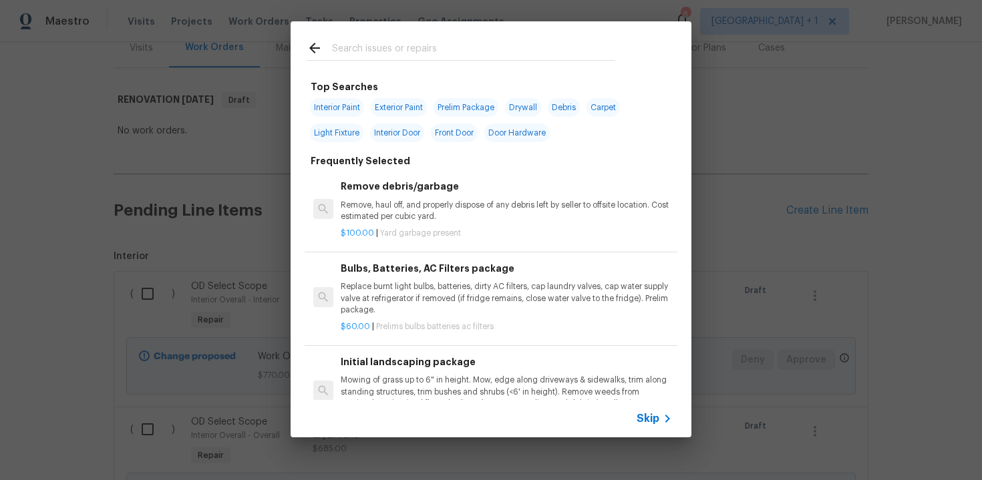
click at [657, 418] on span "Skip" at bounding box center [648, 418] width 23 height 13
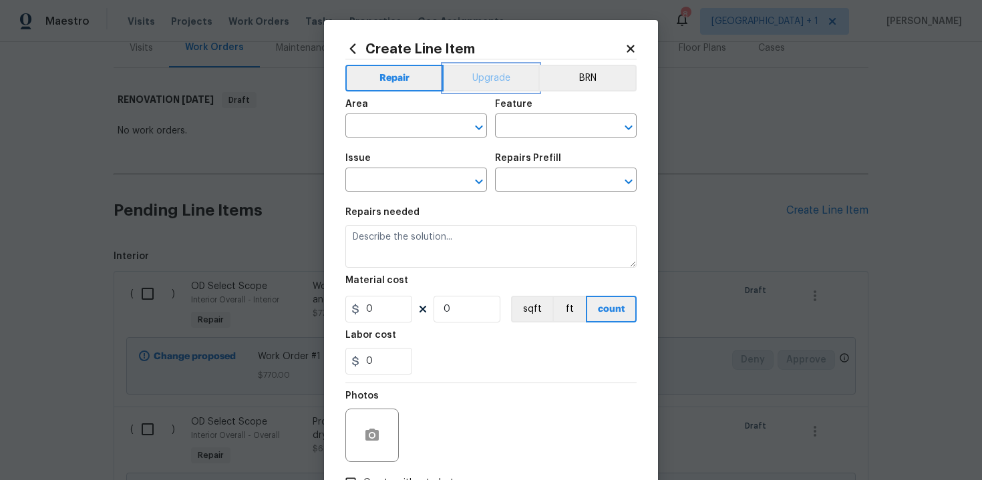
click at [494, 84] on button "Upgrade" at bounding box center [492, 78] width 96 height 27
click at [431, 132] on input "text" at bounding box center [397, 127] width 104 height 21
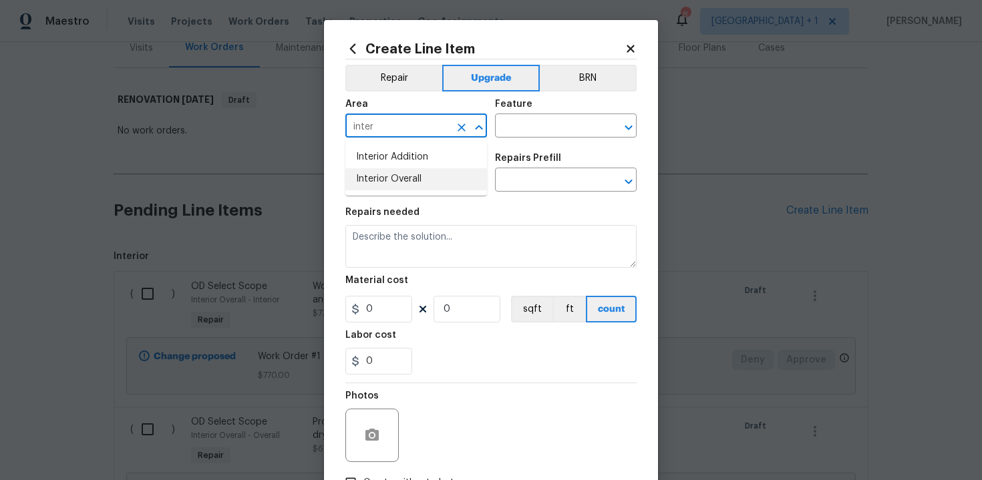
click at [433, 181] on li "Interior Overall" at bounding box center [416, 179] width 142 height 22
click at [528, 131] on input "text" at bounding box center [547, 127] width 104 height 21
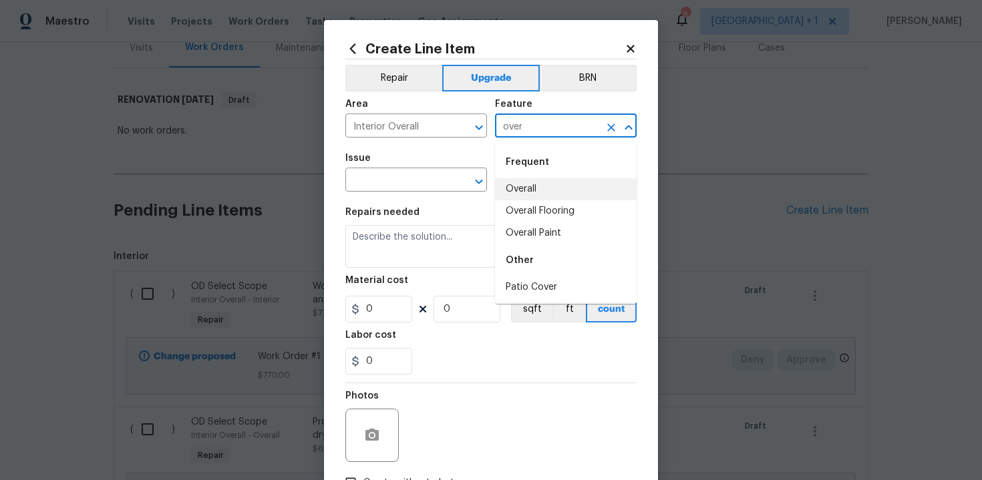
click at [537, 191] on li "Overall" at bounding box center [566, 189] width 142 height 22
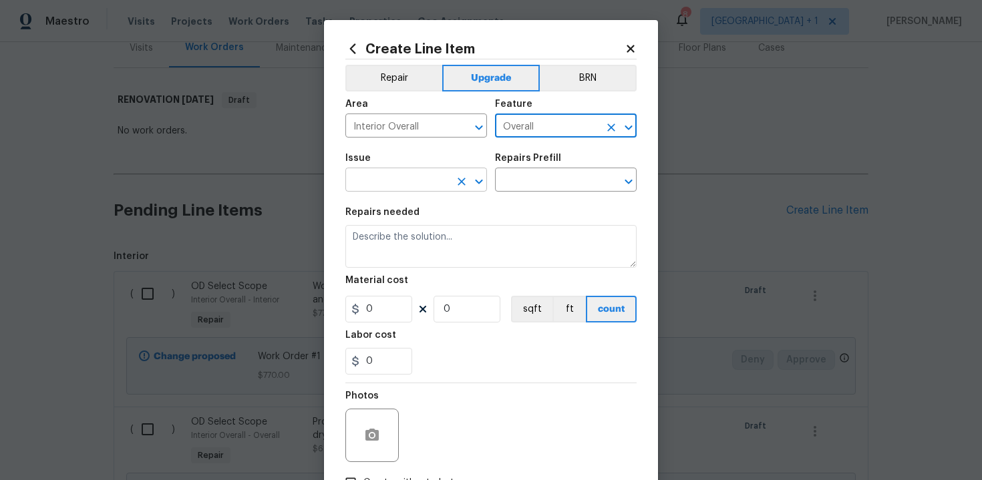
click at [407, 188] on input "text" at bounding box center [397, 181] width 104 height 21
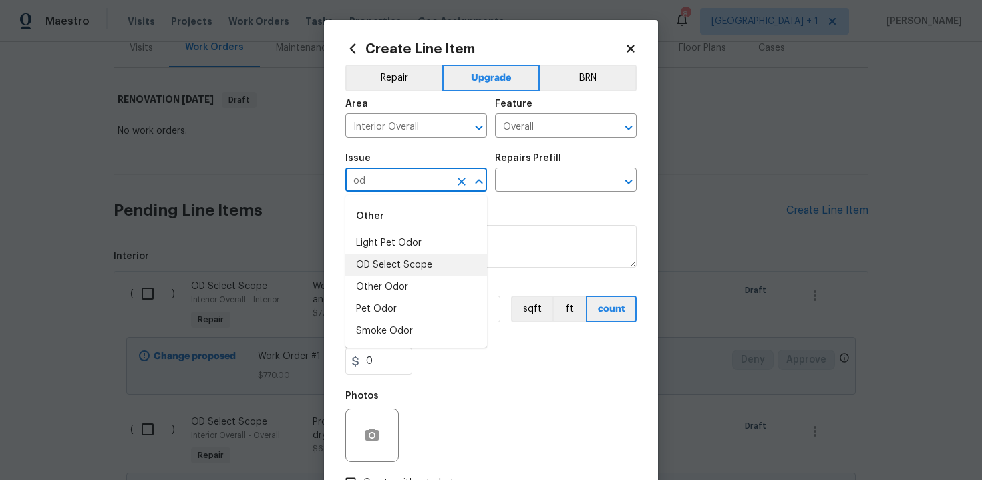
click at [408, 271] on li "OD Select Scope" at bounding box center [416, 266] width 142 height 22
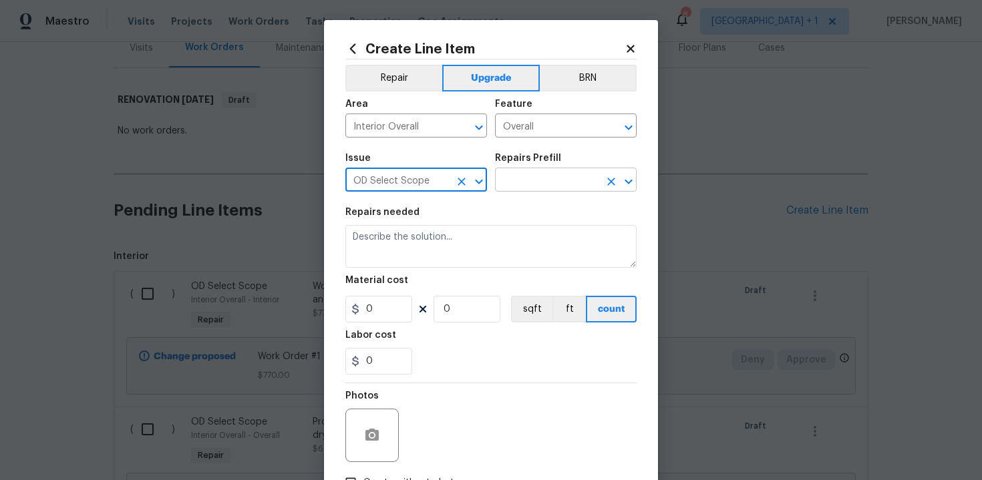
click at [523, 180] on input "text" at bounding box center [547, 181] width 104 height 21
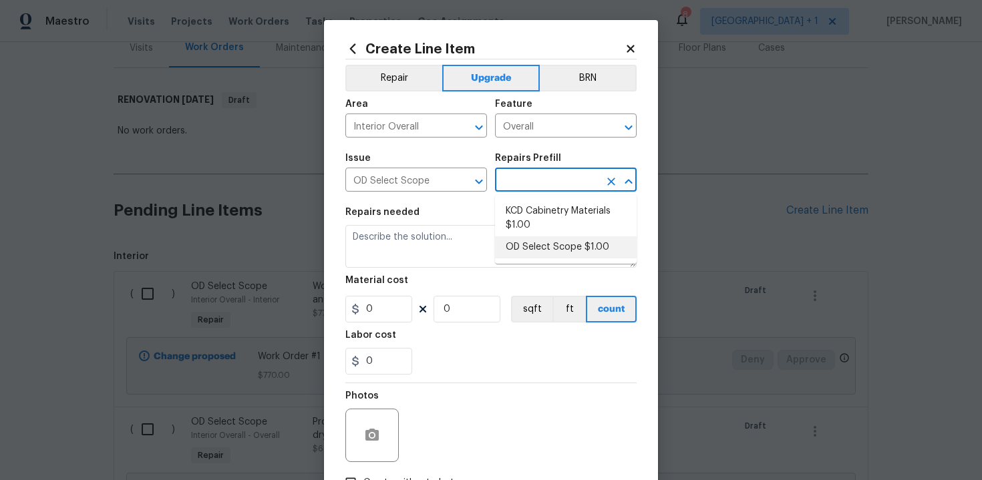
click at [537, 245] on li "OD Select Scope $1.00" at bounding box center [566, 248] width 142 height 22
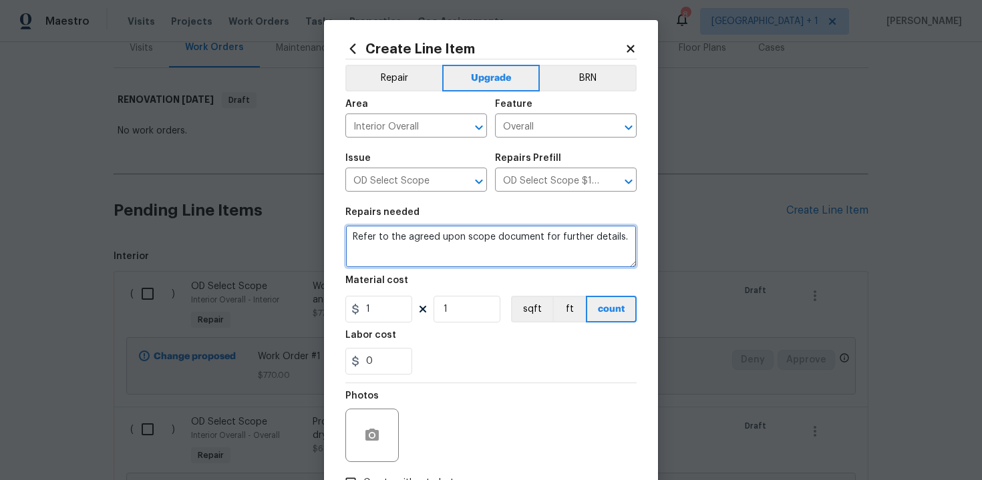
drag, startPoint x: 349, startPoint y: 239, endPoint x: 379, endPoint y: 251, distance: 32.8
click at [379, 251] on textarea "Refer to the agreed upon scope document for further details." at bounding box center [490, 246] width 291 height 43
paste textarea "Work Order #3 -> Bathroom 2 -> Walls and Ceilings -> Demo and eliminate old sky…"
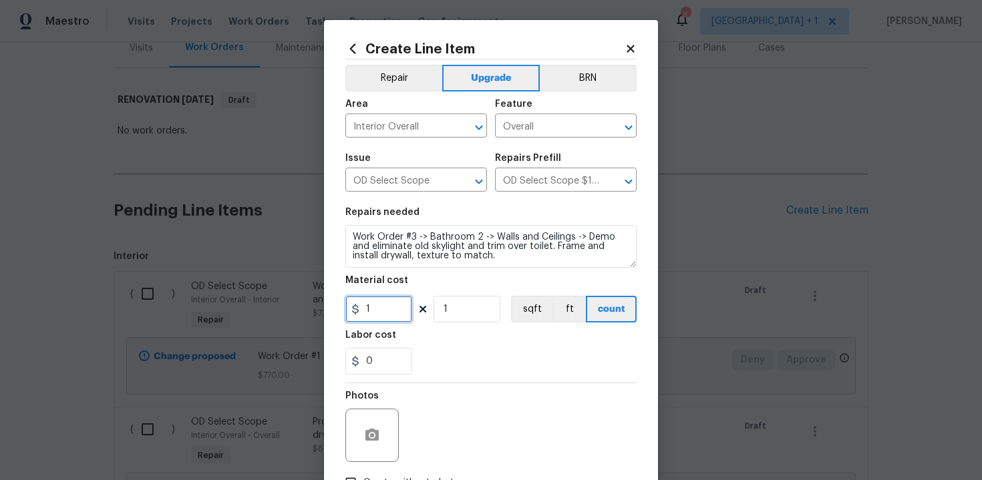
click at [383, 318] on input "1" at bounding box center [378, 309] width 67 height 27
click at [454, 362] on div "0" at bounding box center [490, 361] width 291 height 27
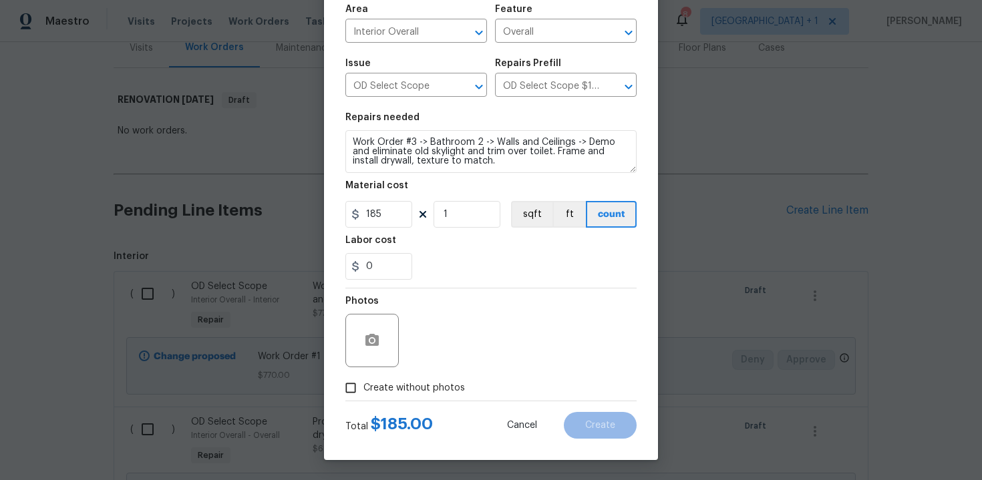
click at [403, 383] on span "Create without photos" at bounding box center [414, 388] width 102 height 14
click at [363, 383] on input "Create without photos" at bounding box center [350, 387] width 25 height 25
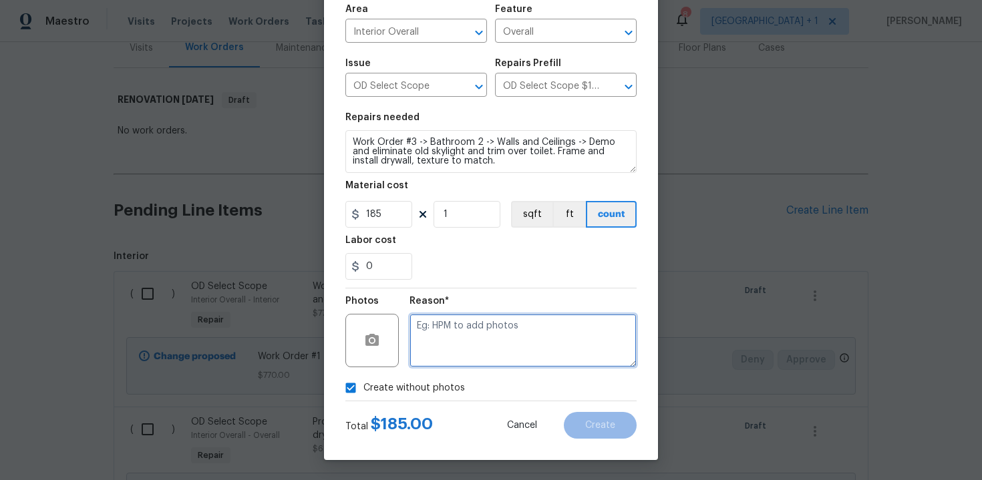
click at [494, 331] on textarea at bounding box center [523, 340] width 227 height 53
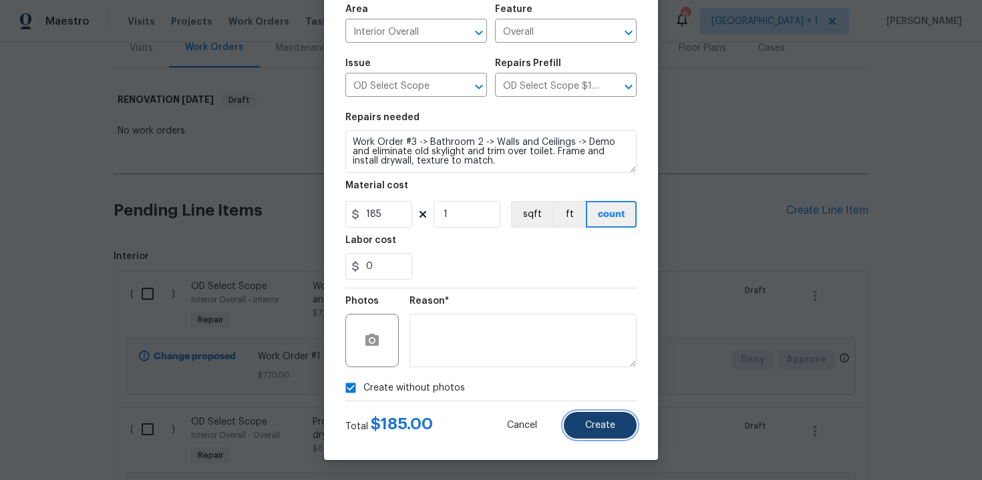
click at [603, 421] on span "Create" at bounding box center [600, 426] width 30 height 10
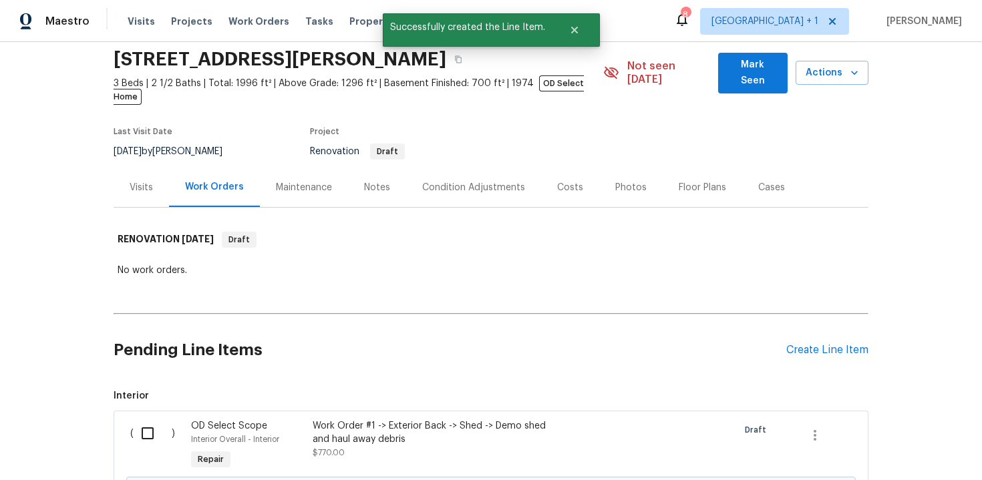
scroll to position [188, 0]
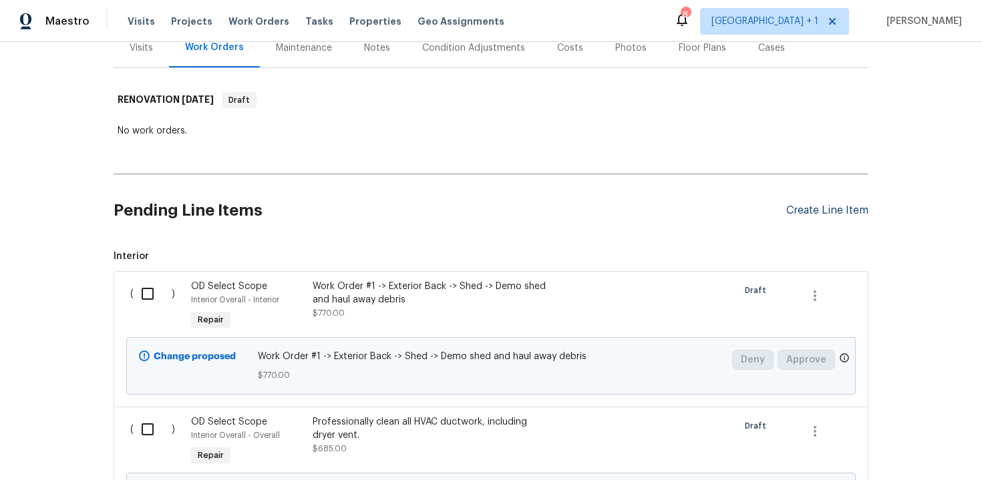
click at [818, 204] on div "Create Line Item" at bounding box center [827, 210] width 82 height 13
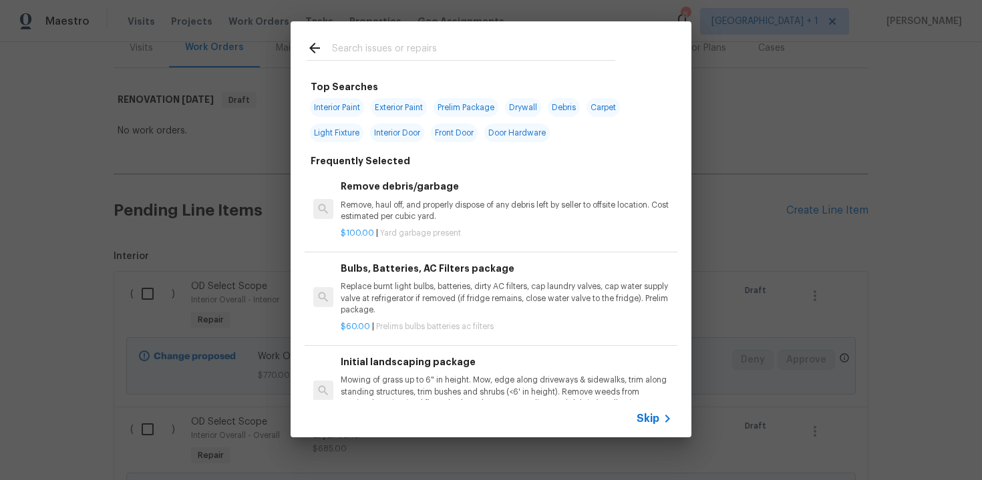
click at [641, 417] on span "Skip" at bounding box center [648, 418] width 23 height 13
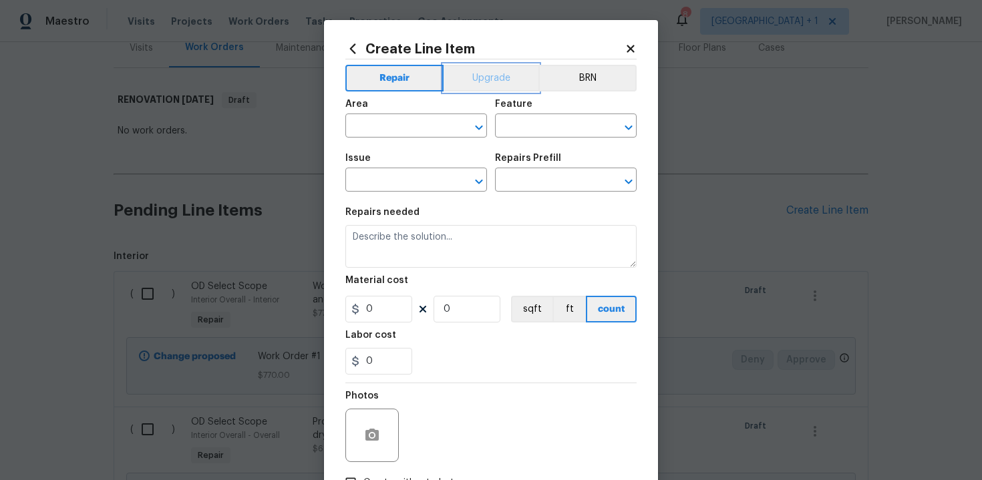
click at [488, 86] on button "Upgrade" at bounding box center [492, 78] width 96 height 27
click at [410, 134] on input "text" at bounding box center [397, 127] width 104 height 21
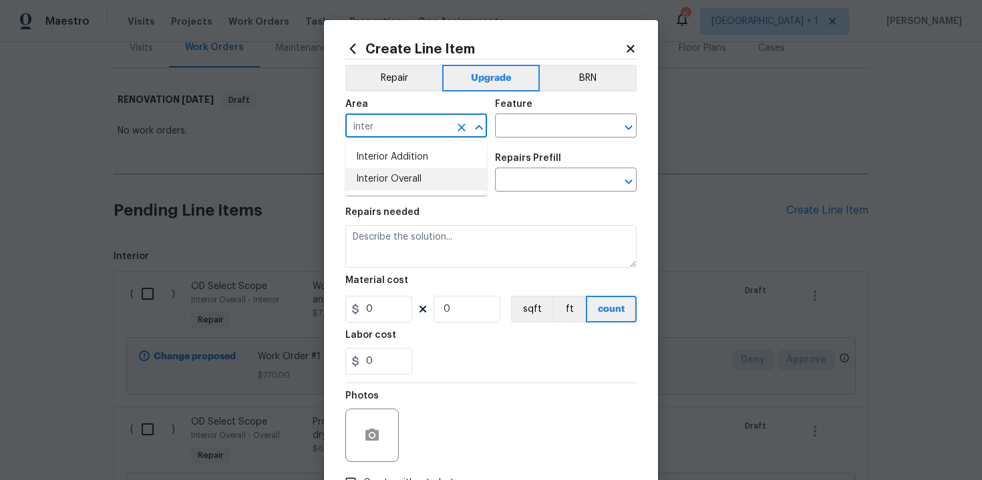
click at [407, 183] on li "Interior Overall" at bounding box center [416, 179] width 142 height 22
click at [525, 126] on input "text" at bounding box center [547, 127] width 104 height 21
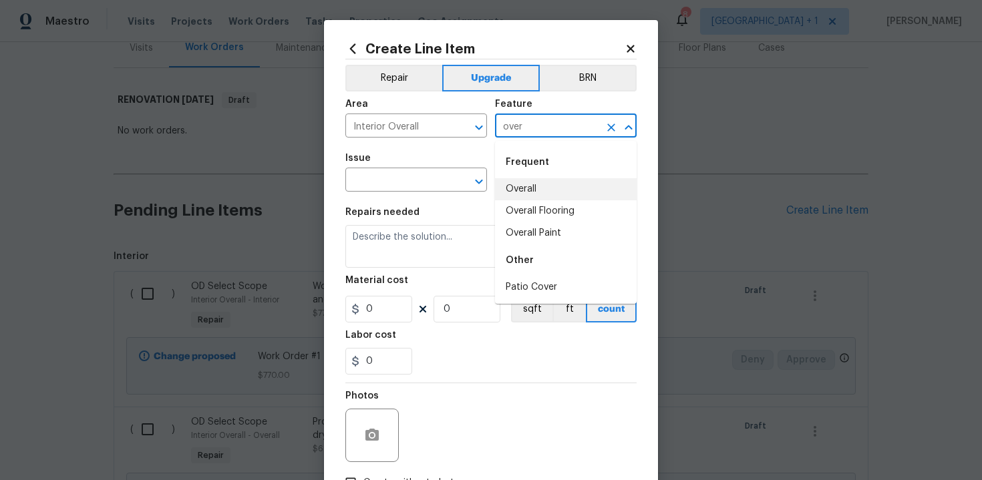
click at [526, 198] on li "Overall" at bounding box center [566, 189] width 142 height 22
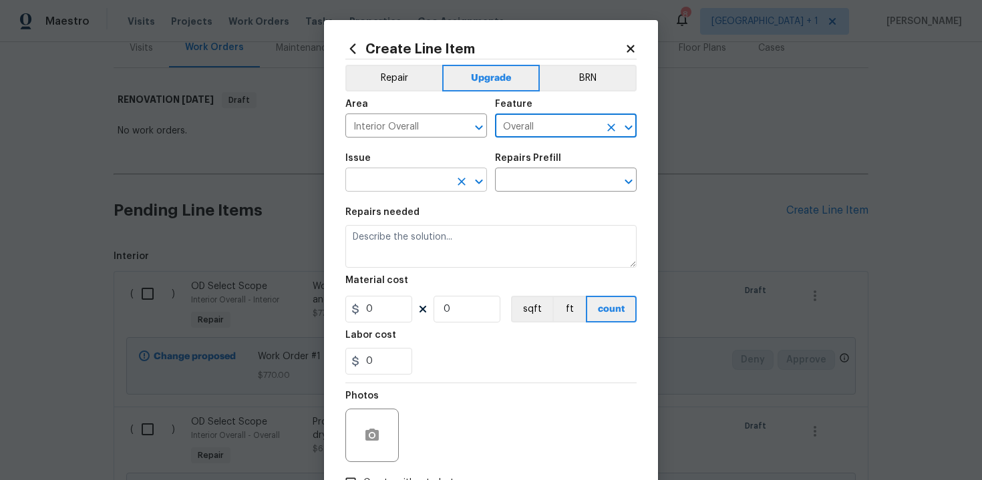
click at [386, 186] on input "text" at bounding box center [397, 181] width 104 height 21
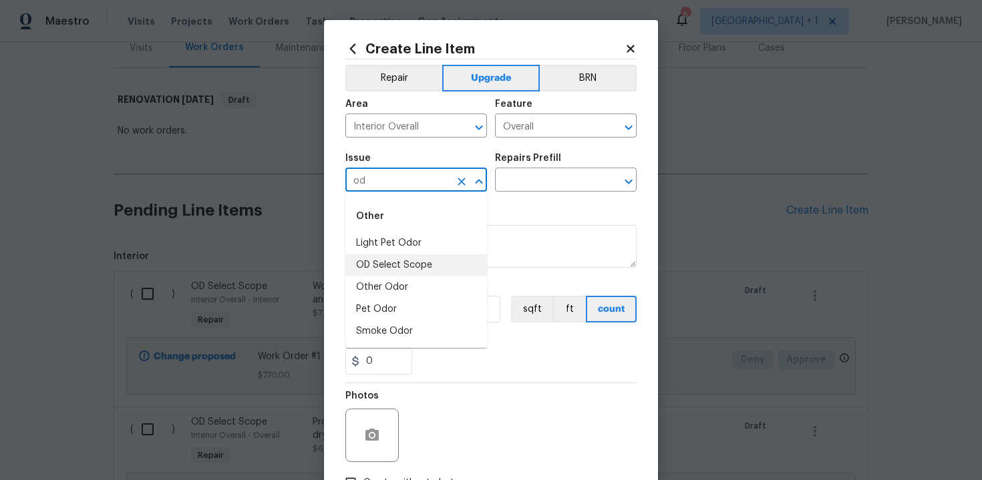
click at [394, 273] on li "OD Select Scope" at bounding box center [416, 266] width 142 height 22
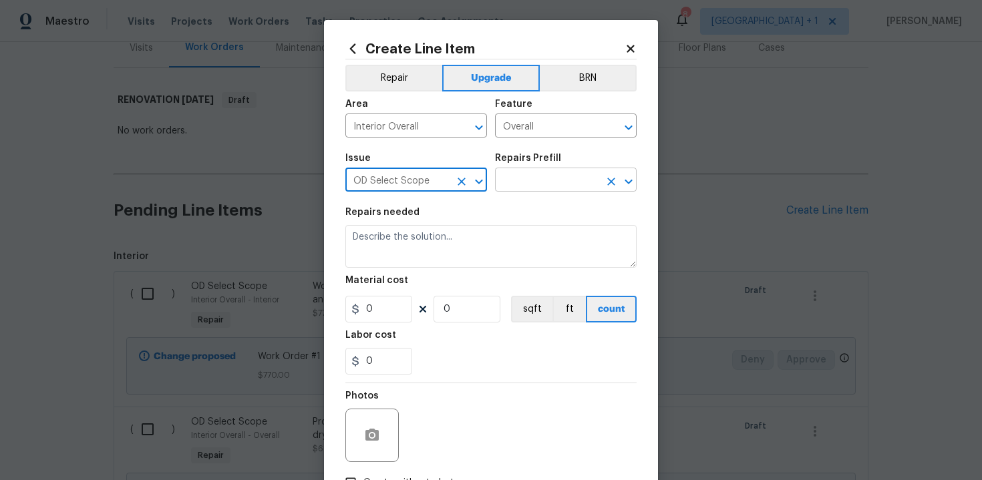
click at [529, 180] on input "text" at bounding box center [547, 181] width 104 height 21
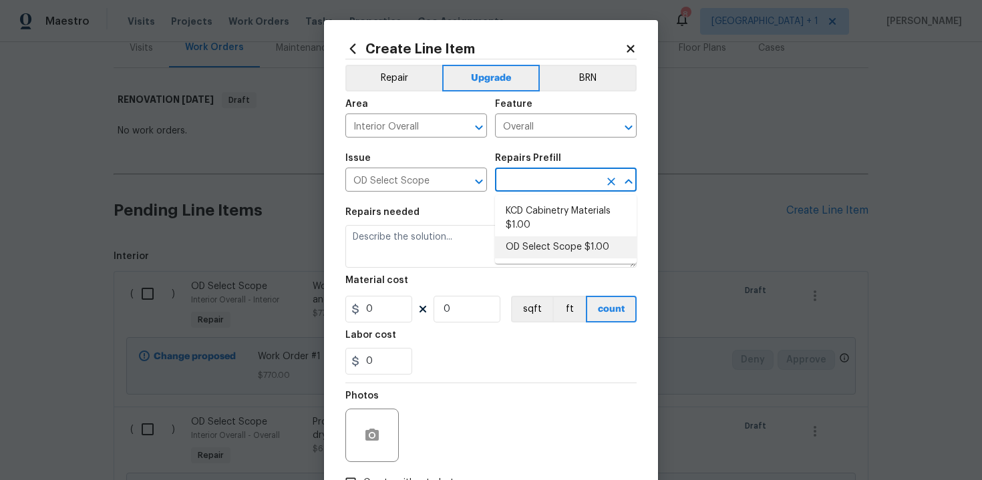
click at [536, 242] on li "OD Select Scope $1.00" at bounding box center [566, 248] width 142 height 22
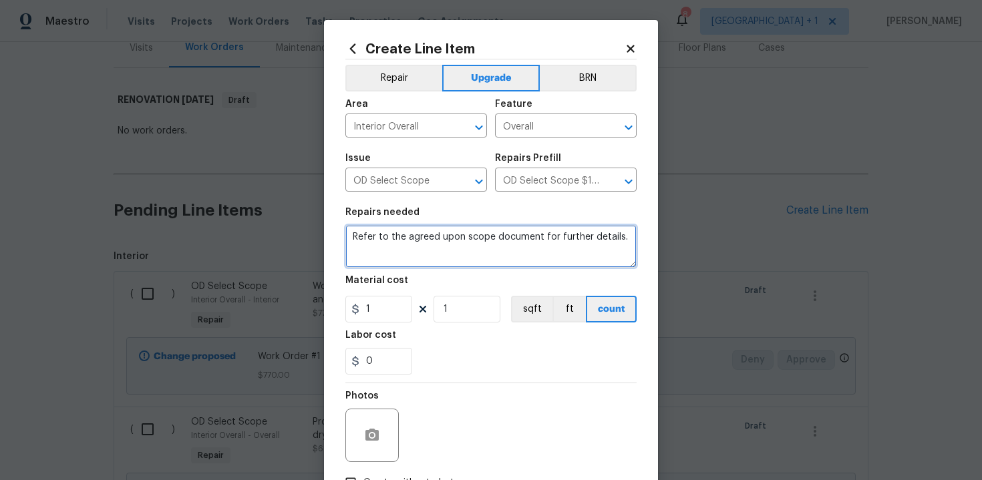
drag, startPoint x: 349, startPoint y: 239, endPoint x: 400, endPoint y: 261, distance: 54.7
click at [400, 261] on textarea "Refer to the agreed upon scope document for further details." at bounding box center [490, 246] width 291 height 43
paste textarea "Work Order #3 -> Bathroom 3 -> Accessory Package -> Install accessory package"
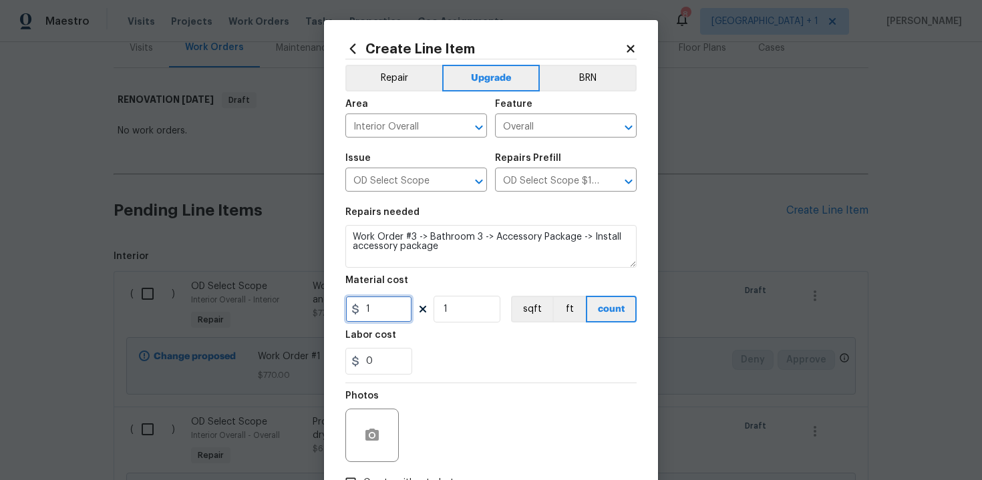
click at [386, 304] on input "1" at bounding box center [378, 309] width 67 height 27
click at [460, 351] on div "0" at bounding box center [490, 361] width 291 height 27
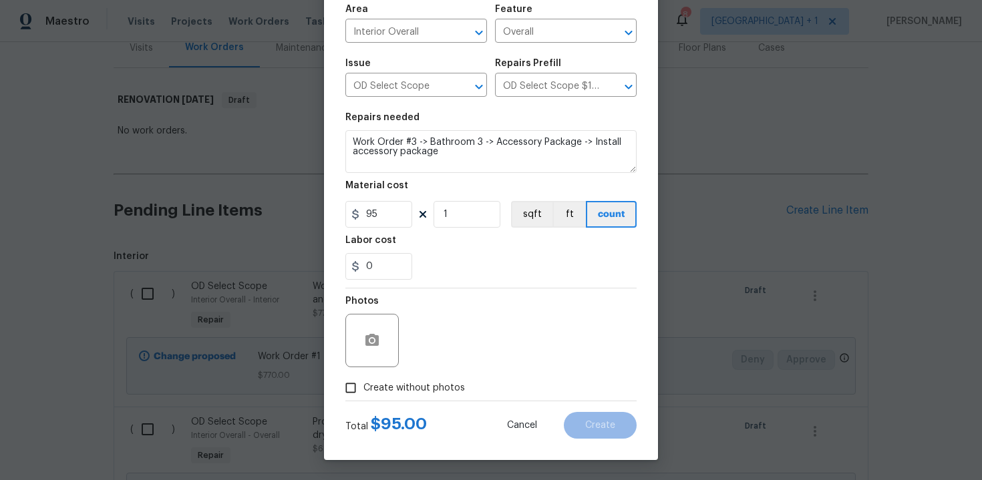
click at [414, 393] on span "Create without photos" at bounding box center [414, 388] width 102 height 14
click at [363, 393] on input "Create without photos" at bounding box center [350, 387] width 25 height 25
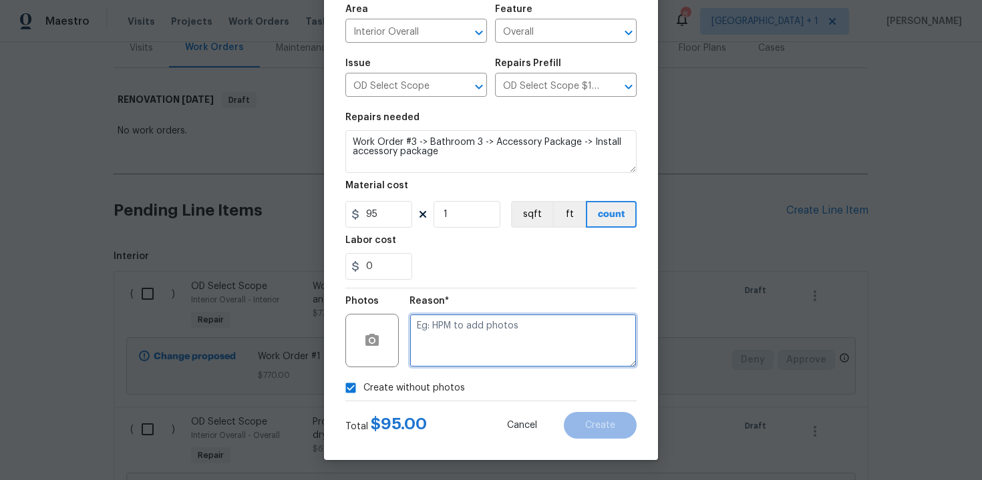
click at [466, 350] on textarea at bounding box center [523, 340] width 227 height 53
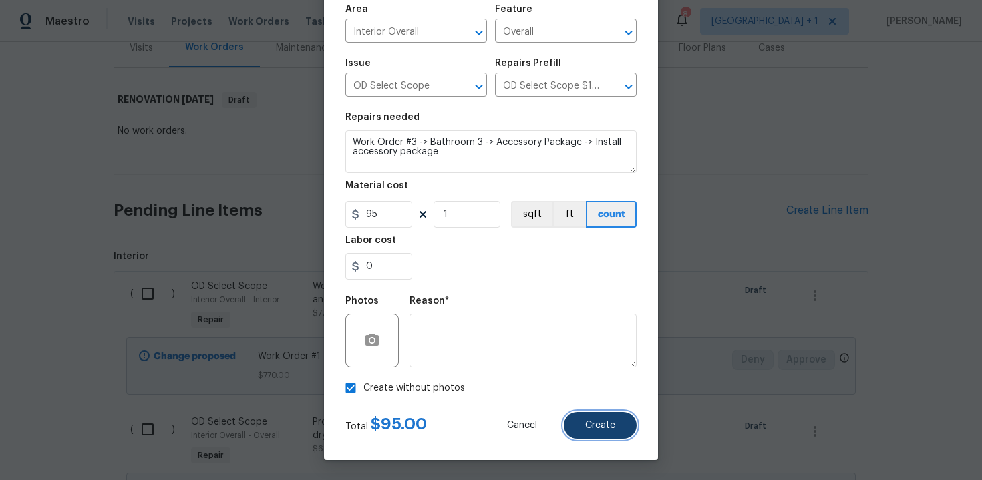
click at [591, 424] on span "Create" at bounding box center [600, 426] width 30 height 10
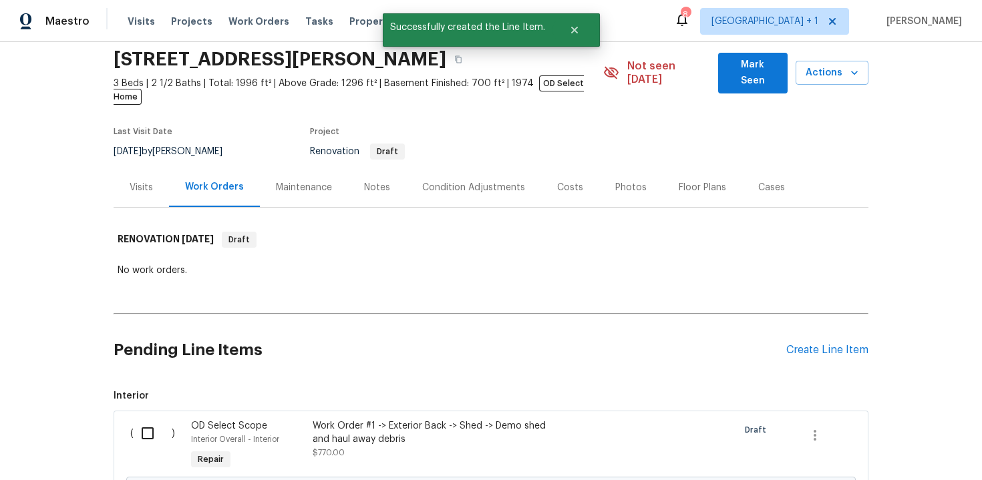
scroll to position [188, 0]
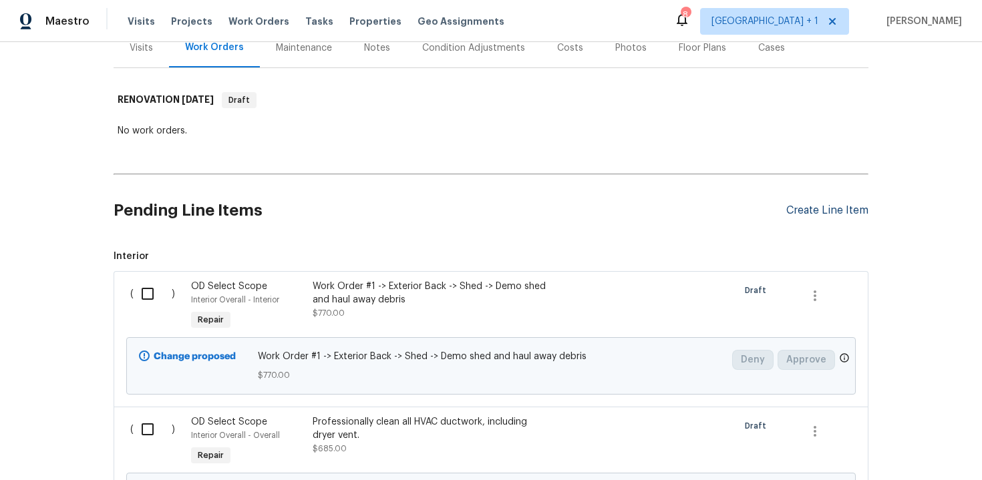
click at [826, 204] on div "Create Line Item" at bounding box center [827, 210] width 82 height 13
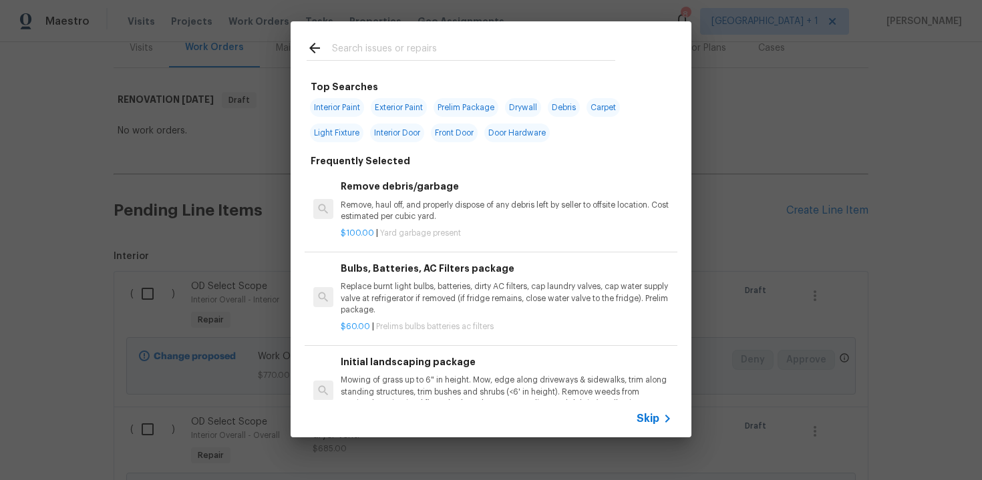
click at [648, 420] on span "Skip" at bounding box center [648, 418] width 23 height 13
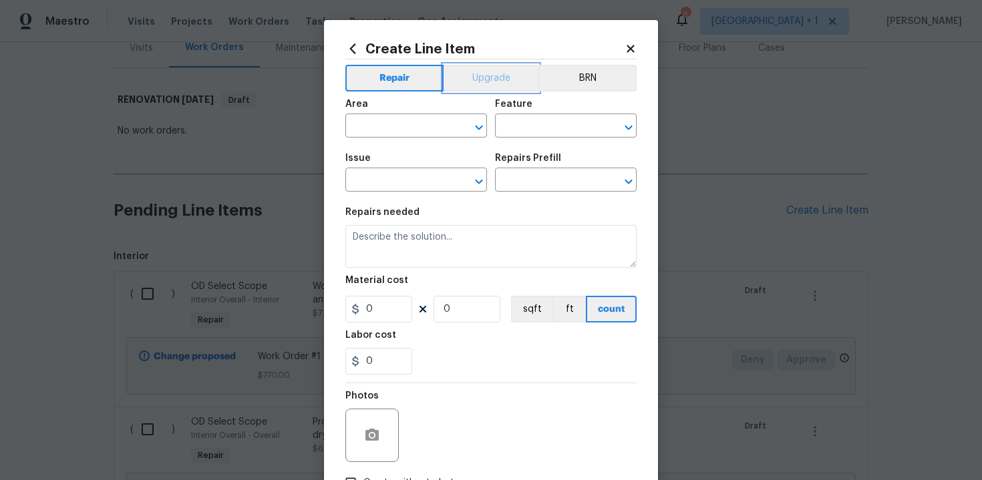
click at [484, 81] on button "Upgrade" at bounding box center [492, 78] width 96 height 27
click at [416, 129] on input "text" at bounding box center [397, 127] width 104 height 21
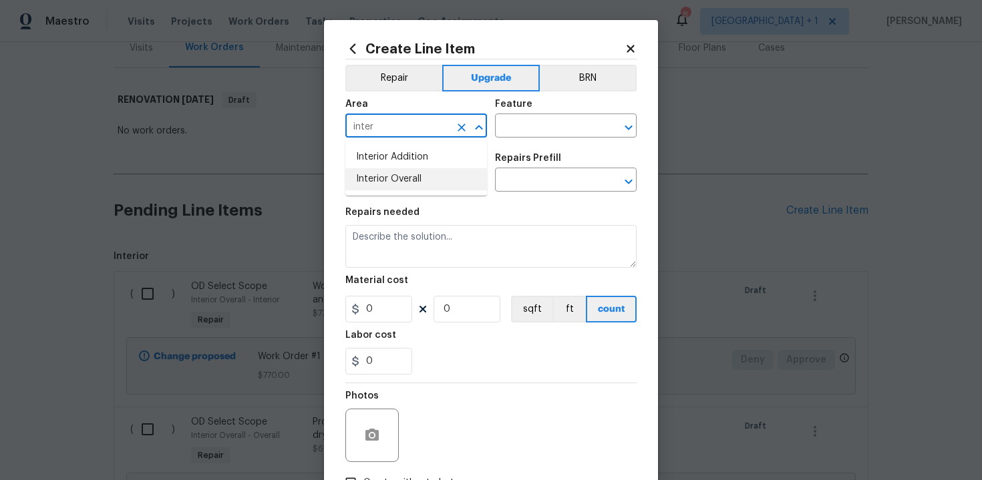
click at [425, 178] on li "Interior Overall" at bounding box center [416, 179] width 142 height 22
click at [519, 134] on input "text" at bounding box center [547, 127] width 104 height 21
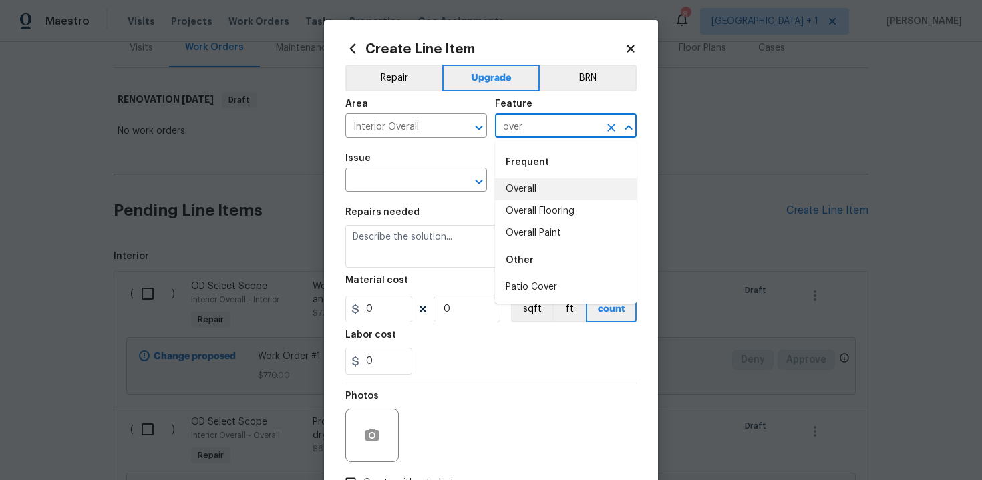
click at [522, 195] on li "Overall" at bounding box center [566, 189] width 142 height 22
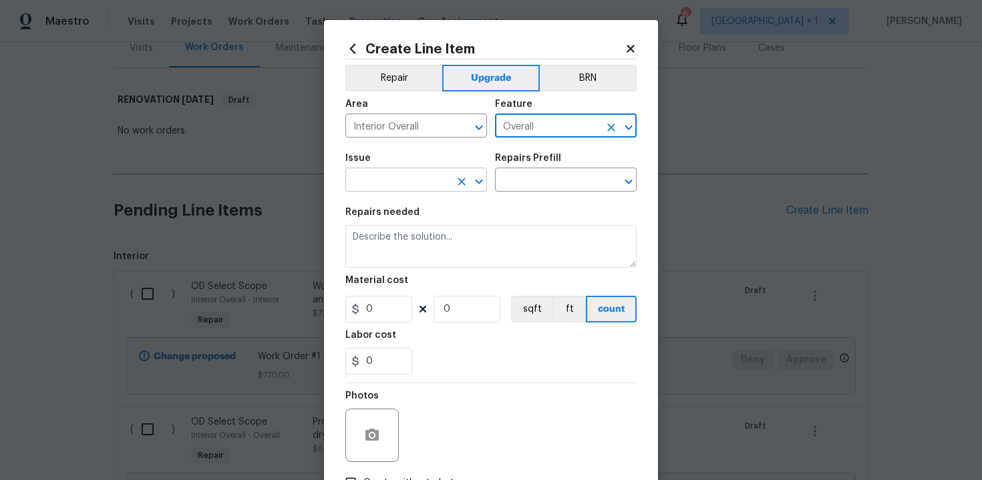
click at [403, 184] on input "text" at bounding box center [397, 181] width 104 height 21
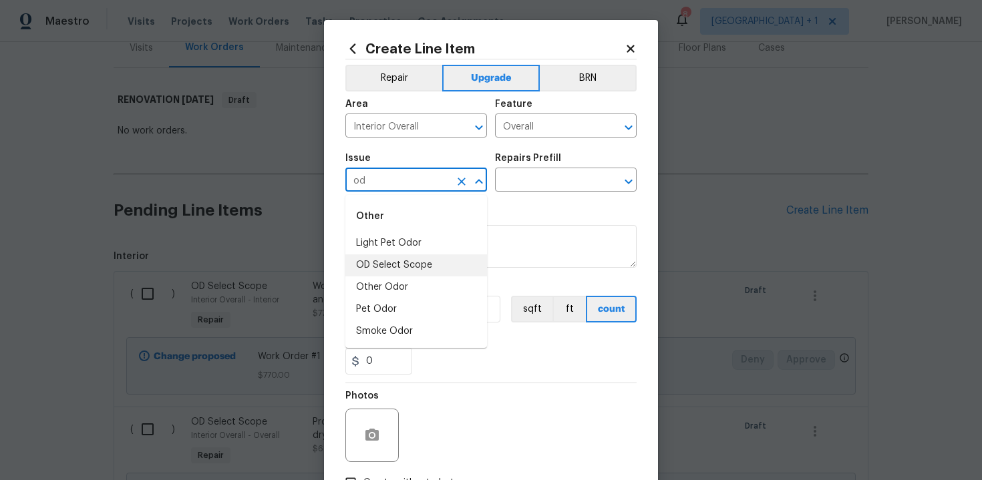
click at [412, 259] on li "OD Select Scope" at bounding box center [416, 266] width 142 height 22
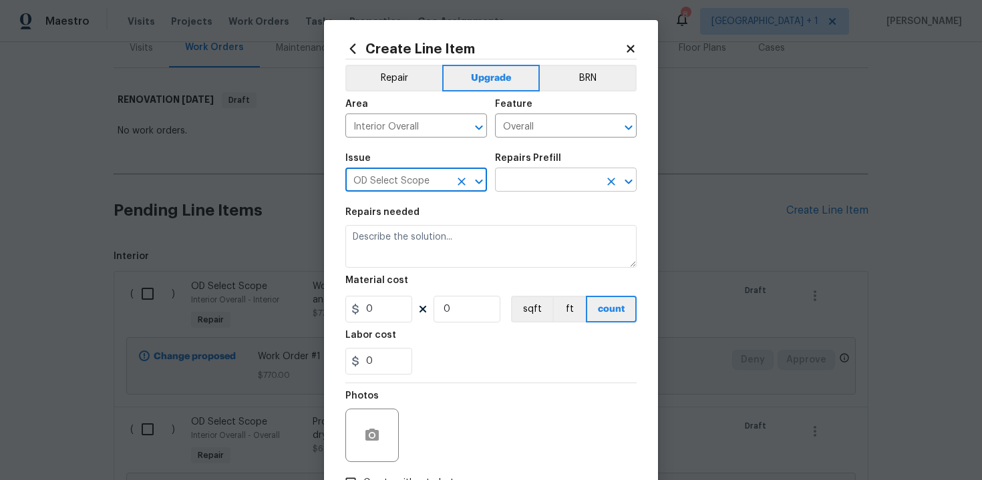
click at [539, 176] on input "text" at bounding box center [547, 181] width 104 height 21
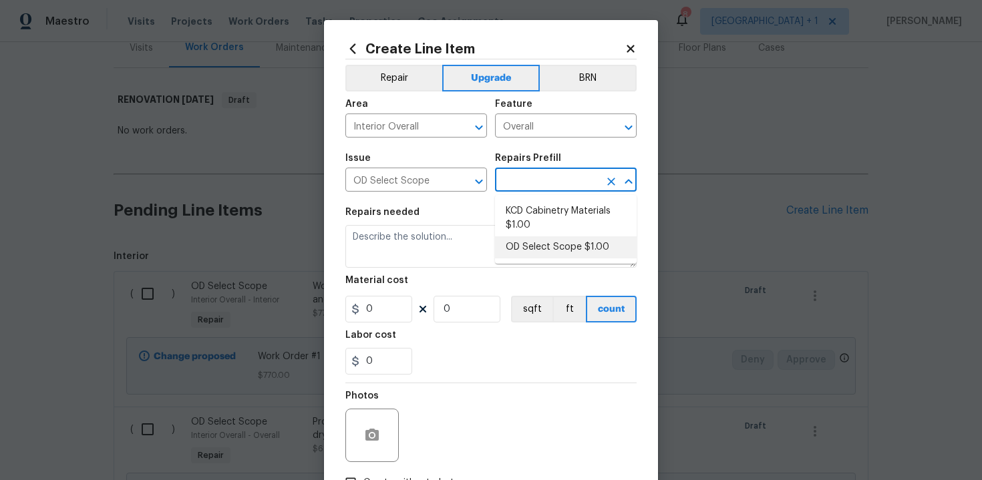
click at [539, 243] on li "OD Select Scope $1.00" at bounding box center [566, 248] width 142 height 22
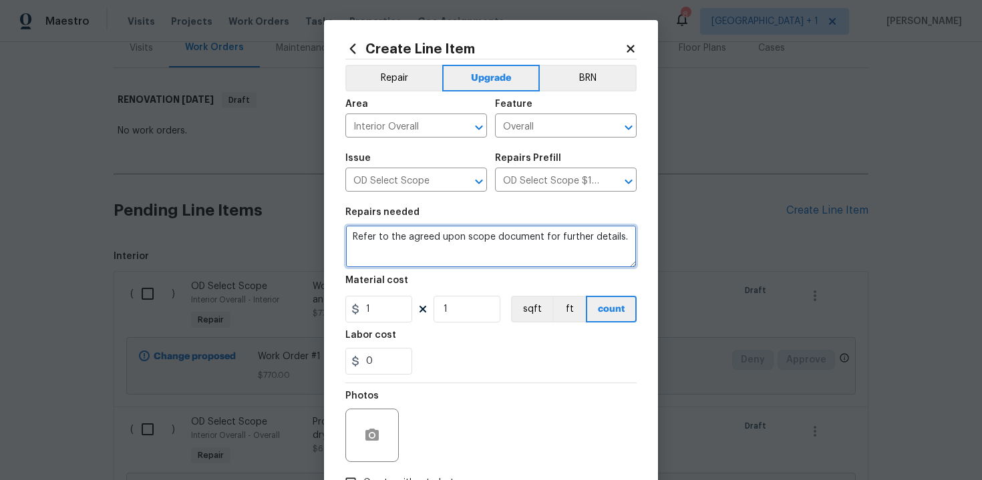
drag, startPoint x: 350, startPoint y: 237, endPoint x: 400, endPoint y: 259, distance: 53.9
click at [400, 259] on textarea "Refer to the agreed upon scope document for further details." at bounding box center [490, 246] width 291 height 43
paste textarea "Work Order #3 -> Bathroom 3 -> Demo -> Demo cabinet/shelf above toilet"
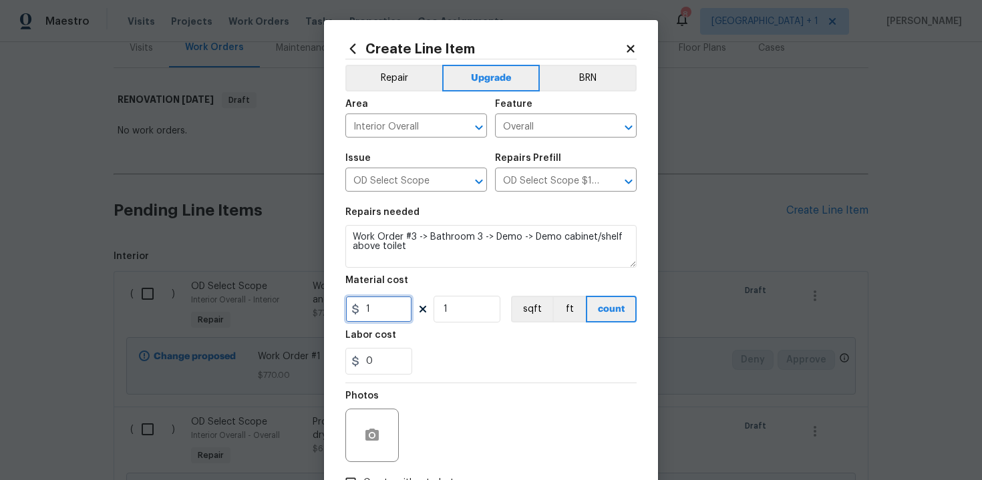
click at [380, 312] on input "1" at bounding box center [378, 309] width 67 height 27
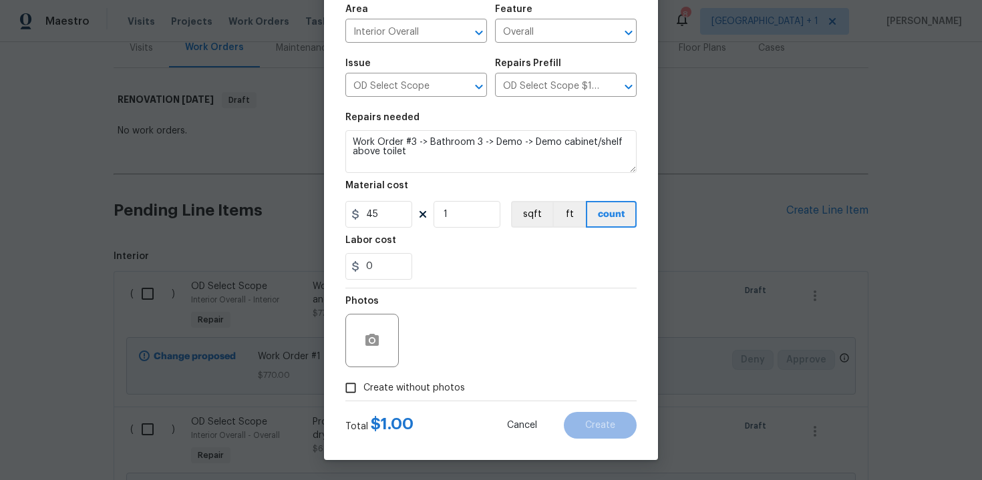
click at [396, 384] on span "Create without photos" at bounding box center [414, 388] width 102 height 14
click at [363, 384] on input "Create without photos" at bounding box center [350, 387] width 25 height 25
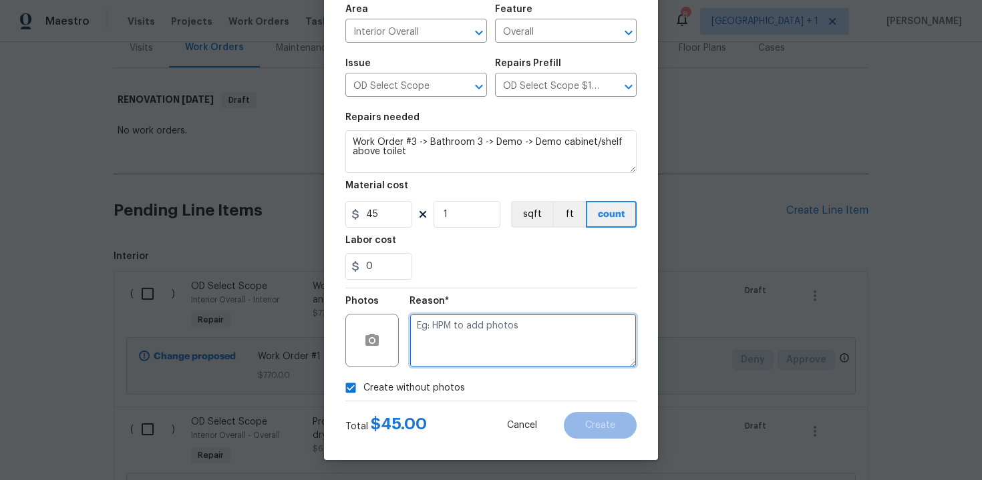
click at [450, 347] on textarea at bounding box center [523, 340] width 227 height 53
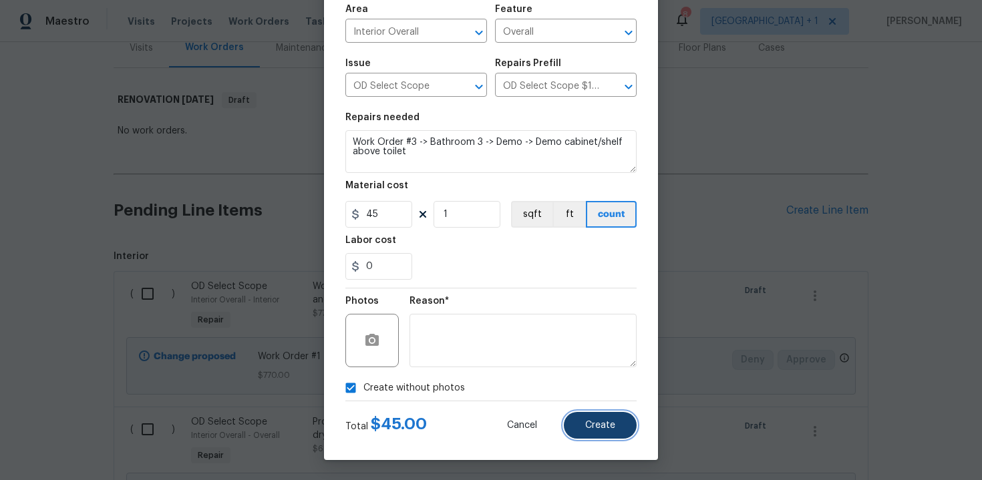
click at [595, 422] on span "Create" at bounding box center [600, 426] width 30 height 10
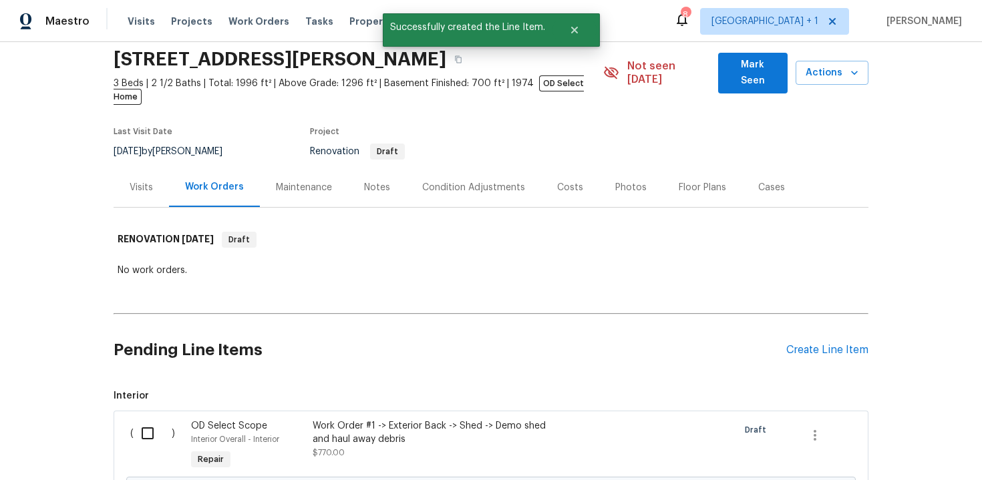
scroll to position [188, 0]
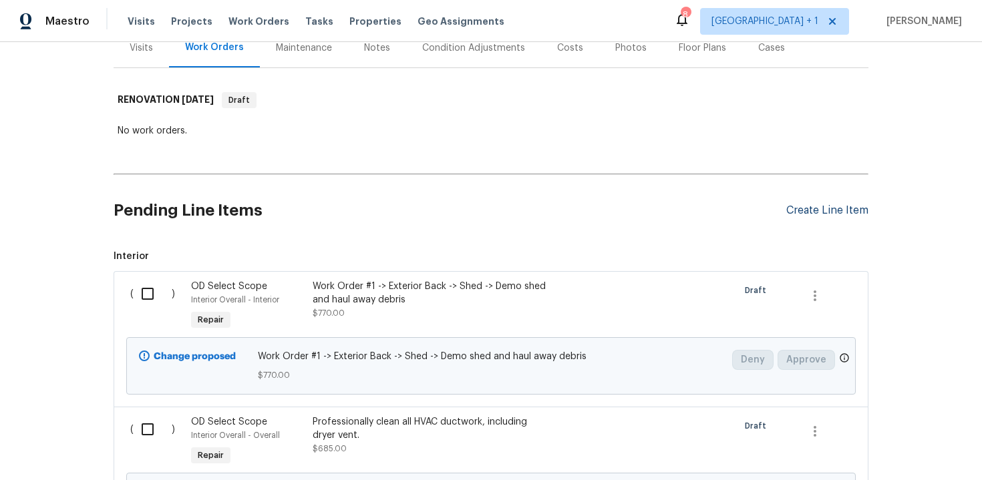
click at [810, 204] on div "Create Line Item" at bounding box center [827, 210] width 82 height 13
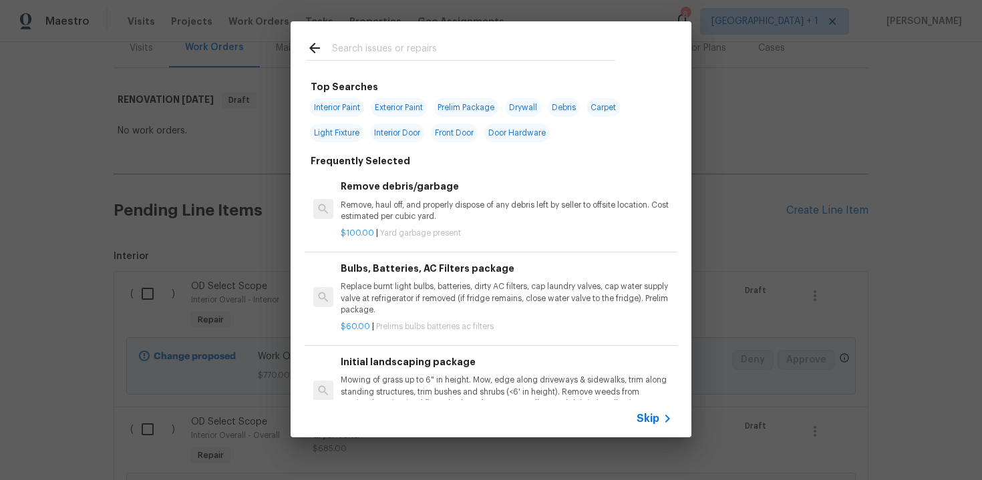
click at [657, 423] on span "Skip" at bounding box center [648, 418] width 23 height 13
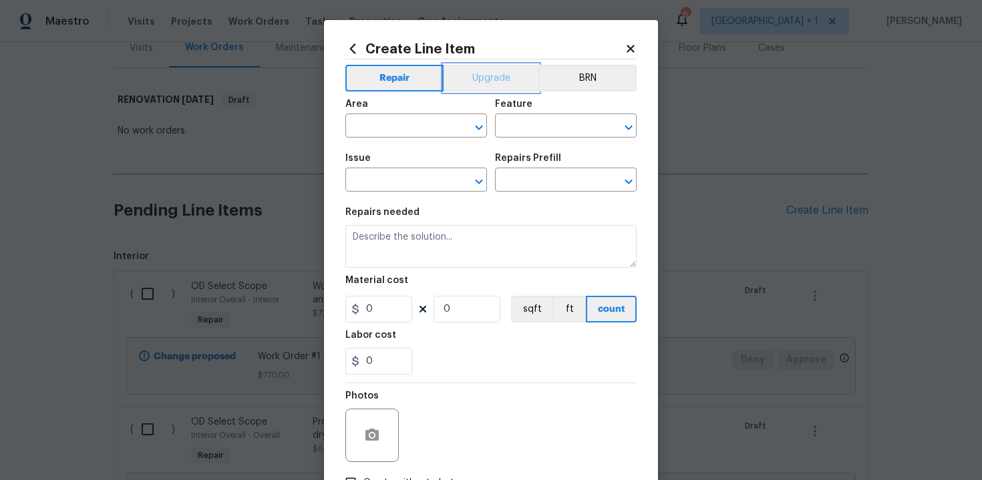
click at [481, 87] on button "Upgrade" at bounding box center [492, 78] width 96 height 27
click at [425, 128] on input "text" at bounding box center [397, 127] width 104 height 21
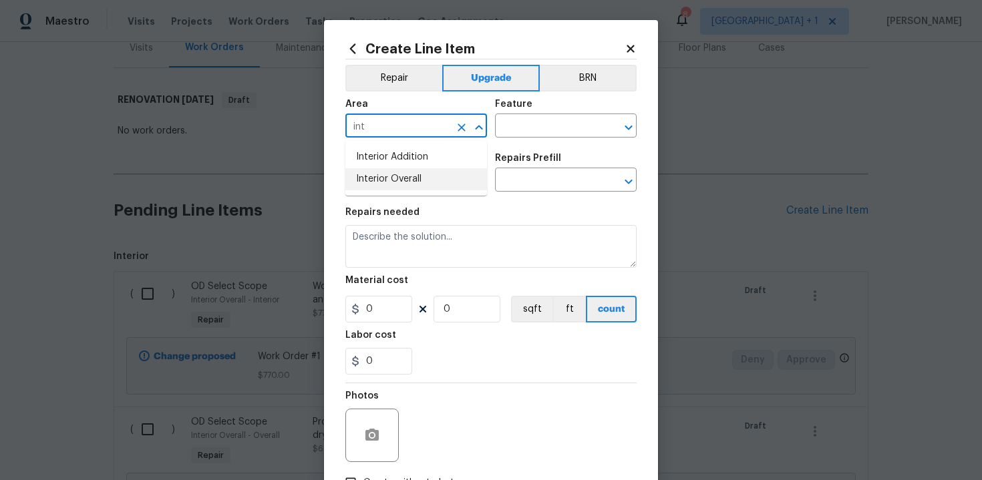
click at [425, 188] on li "Interior Overall" at bounding box center [416, 179] width 142 height 22
click at [547, 119] on input "text" at bounding box center [547, 127] width 104 height 21
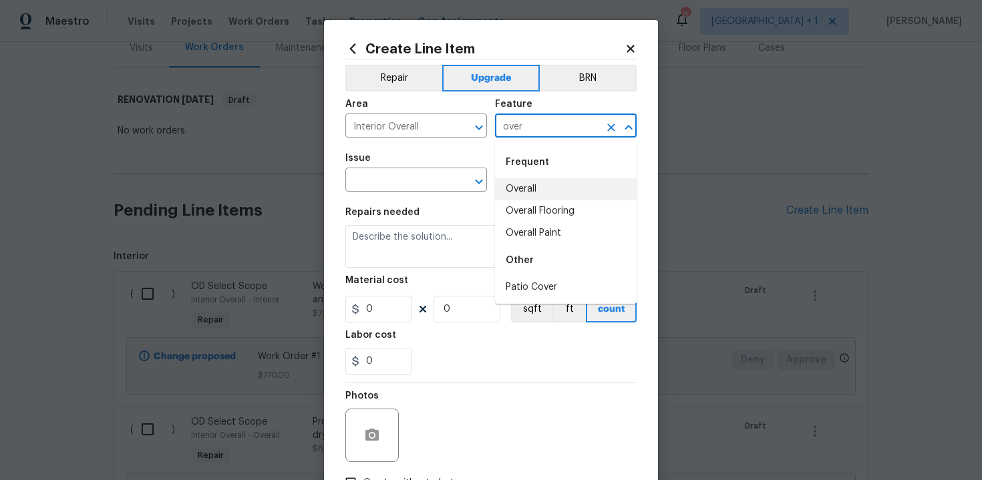
click at [541, 189] on li "Overall" at bounding box center [566, 189] width 142 height 22
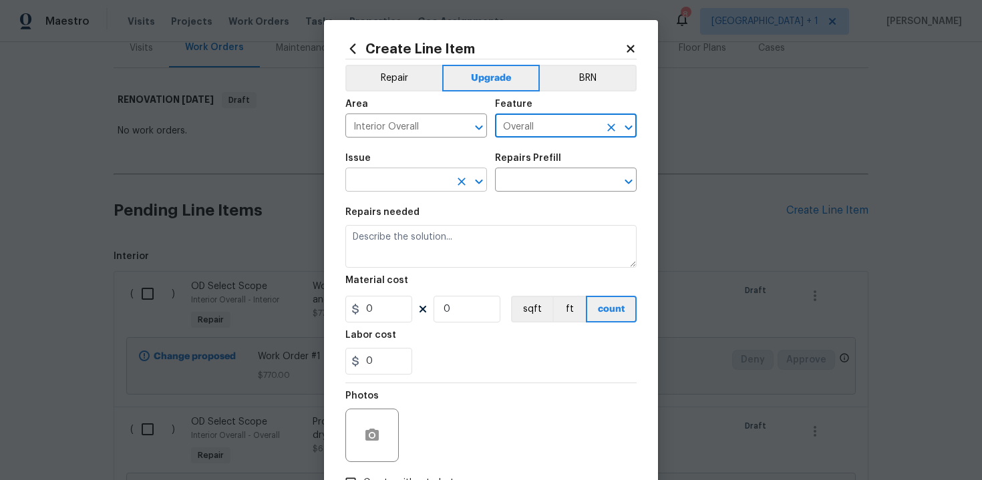
click at [419, 188] on input "text" at bounding box center [397, 181] width 104 height 21
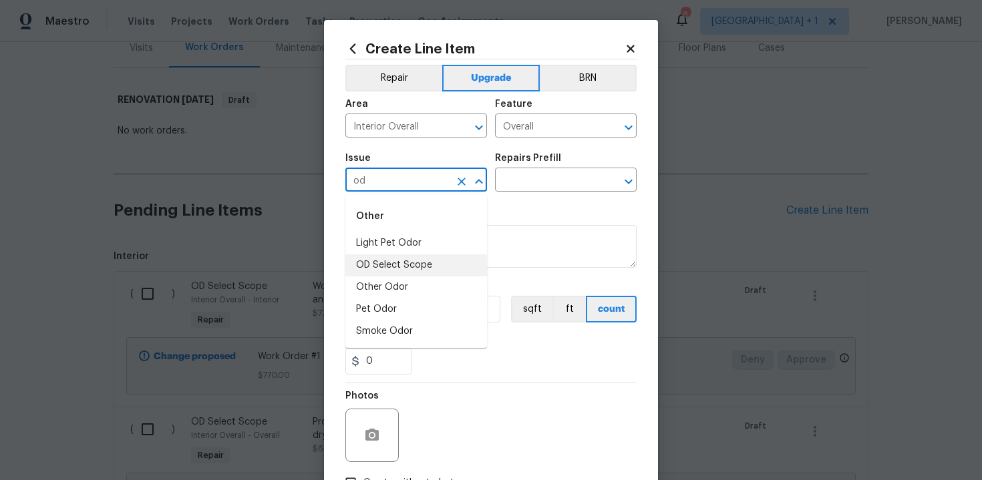
click at [423, 263] on li "OD Select Scope" at bounding box center [416, 266] width 142 height 22
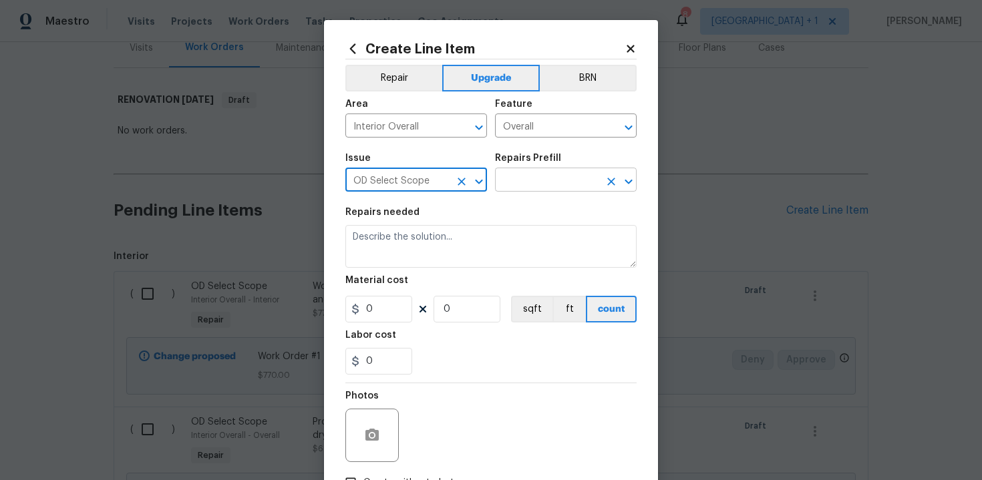
click at [535, 183] on input "text" at bounding box center [547, 181] width 104 height 21
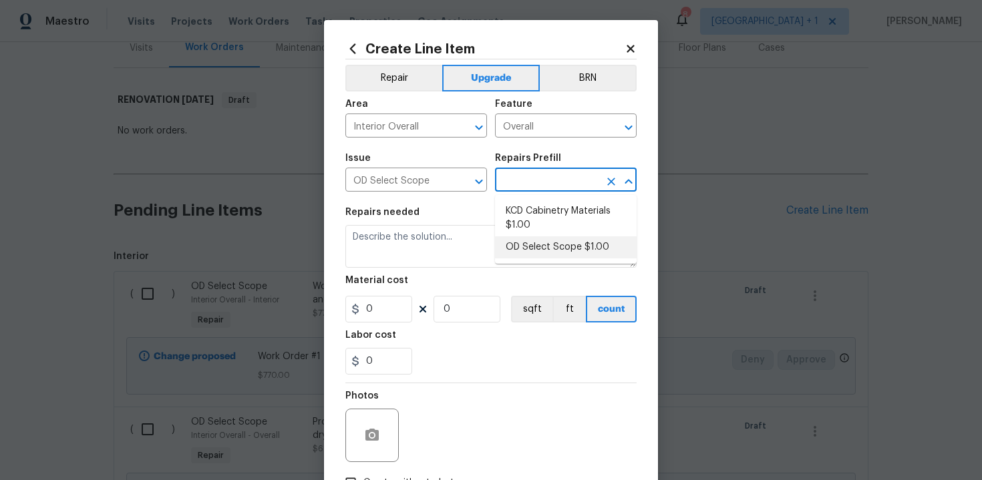
click at [538, 246] on li "OD Select Scope $1.00" at bounding box center [566, 248] width 142 height 22
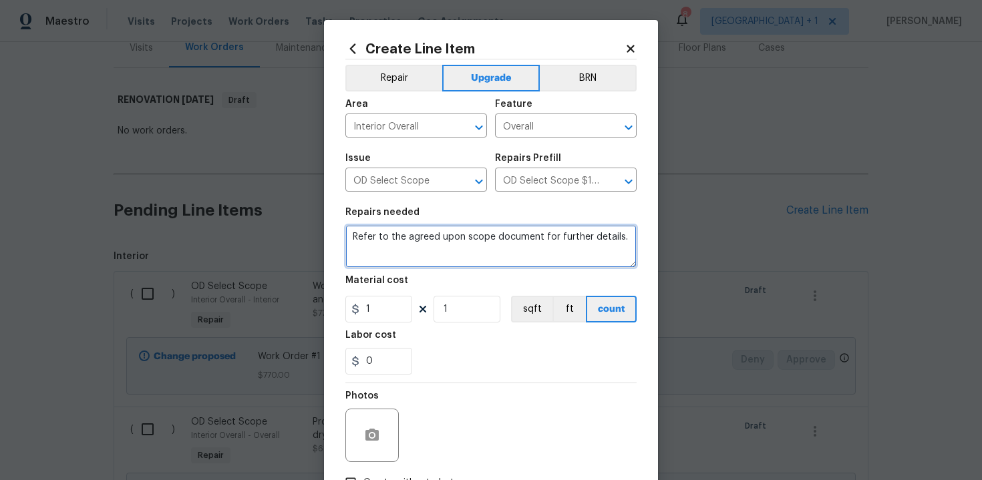
drag, startPoint x: 350, startPoint y: 240, endPoint x: 446, endPoint y: 247, distance: 96.4
click at [446, 247] on textarea "Refer to the agreed upon scope document for further details." at bounding box center [490, 246] width 291 height 43
paste textarea "Work Order #3 -> Bathroom 3 -> Faucet -> Install new faucet and reconnect plumb…"
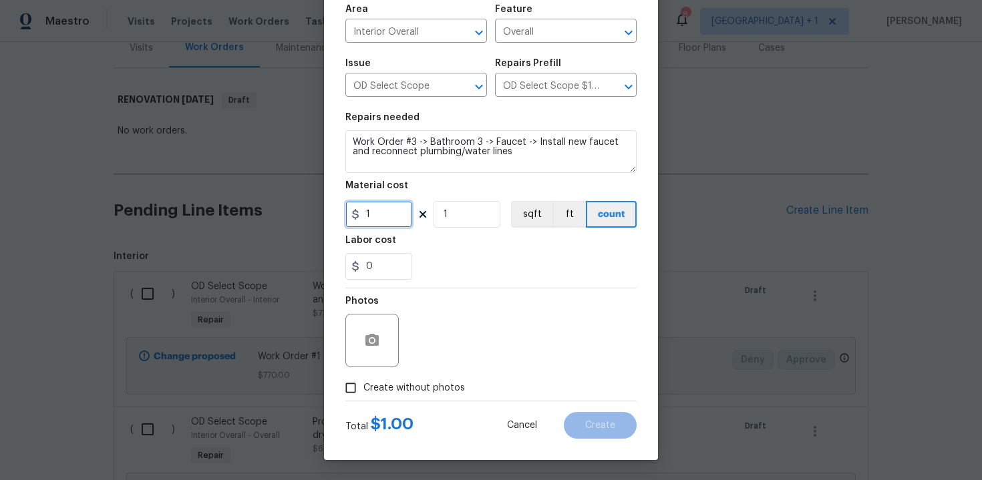
click at [385, 220] on input "1" at bounding box center [378, 214] width 67 height 27
click at [458, 279] on div "0" at bounding box center [490, 266] width 291 height 27
click at [394, 389] on span "Create without photos" at bounding box center [414, 388] width 102 height 14
click at [363, 389] on input "Create without photos" at bounding box center [350, 387] width 25 height 25
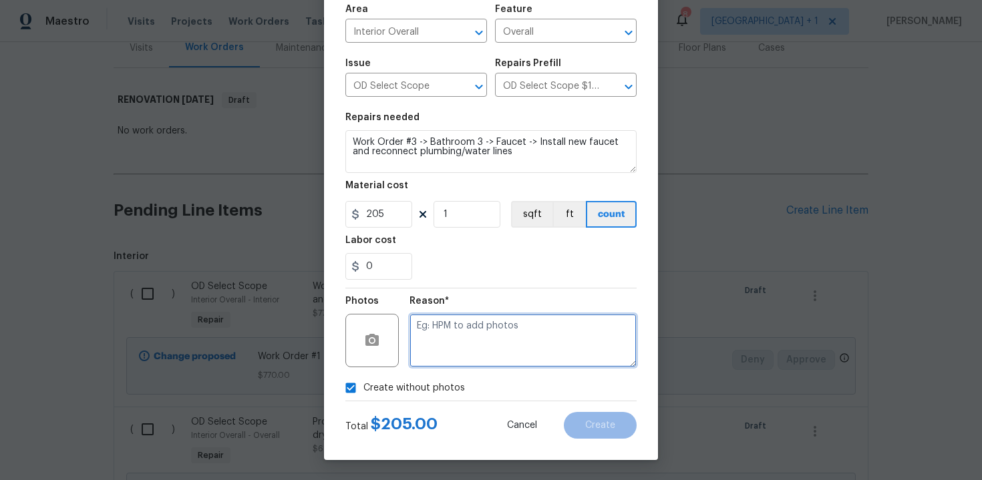
click at [456, 347] on textarea at bounding box center [523, 340] width 227 height 53
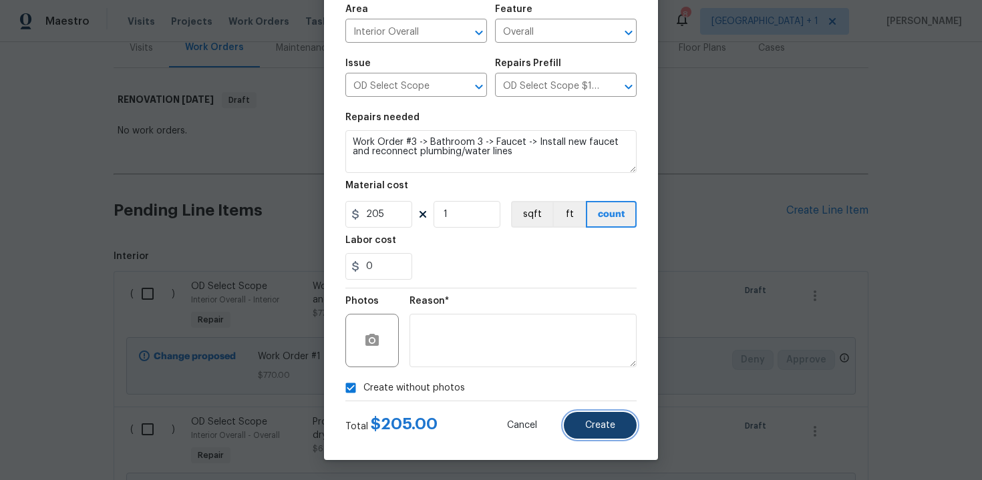
click at [604, 419] on button "Create" at bounding box center [600, 425] width 73 height 27
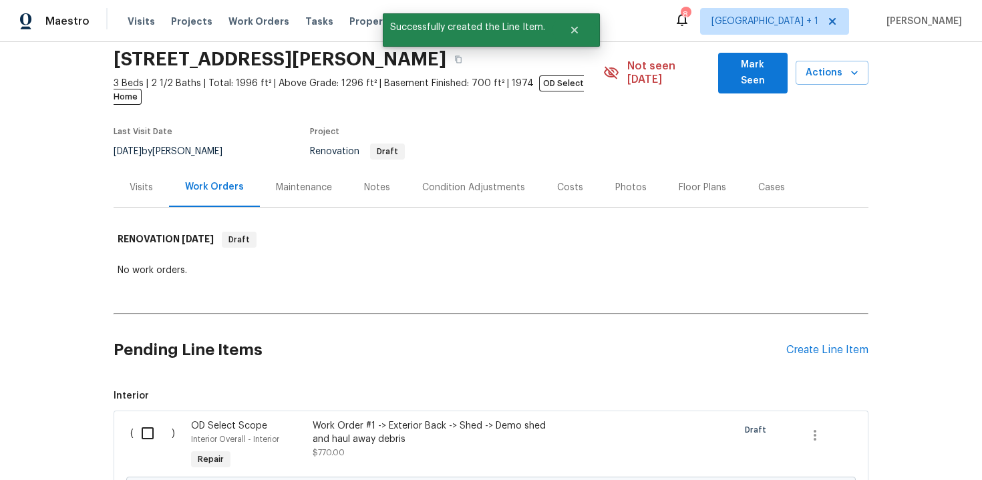
scroll to position [188, 0]
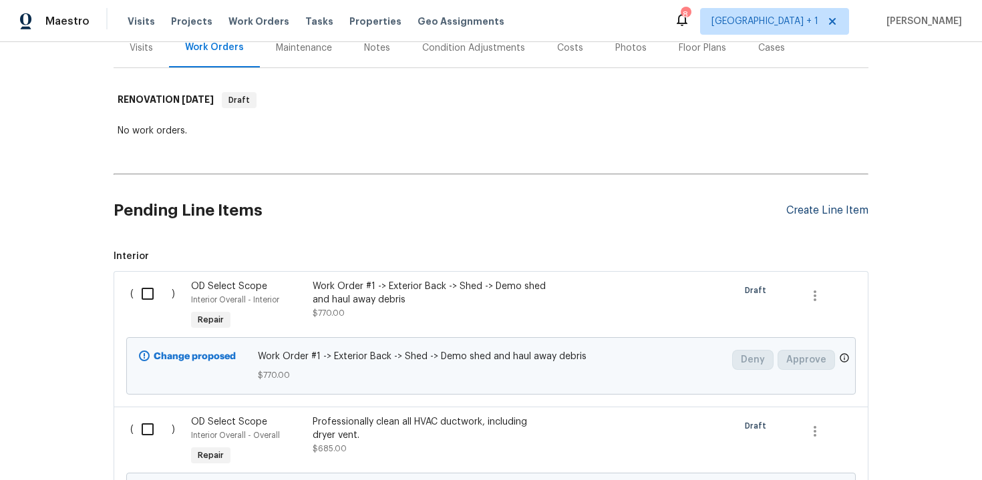
click at [823, 204] on div "Create Line Item" at bounding box center [827, 210] width 82 height 13
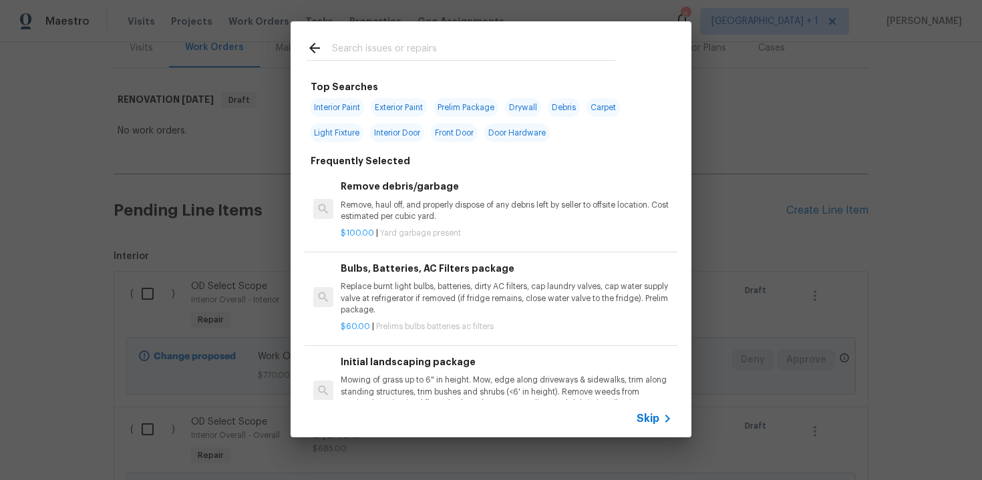
click at [651, 414] on span "Skip" at bounding box center [648, 418] width 23 height 13
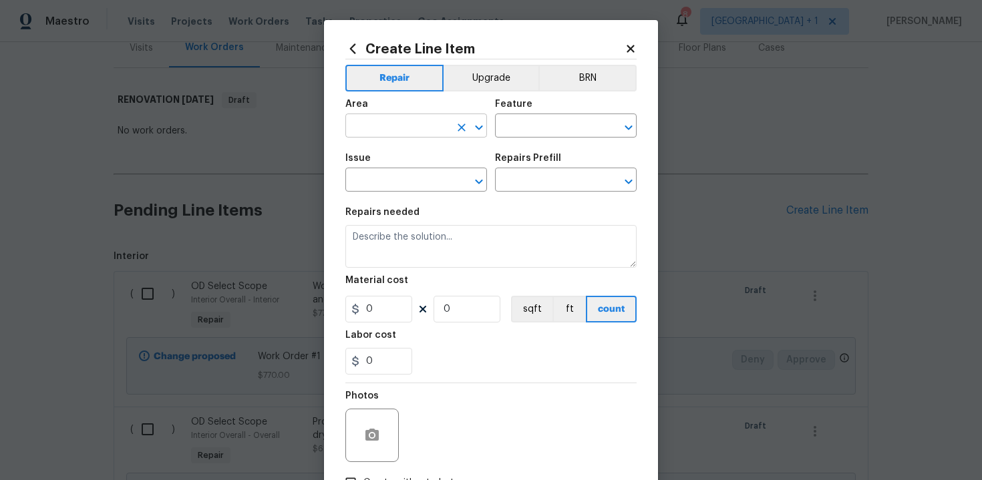
click at [440, 122] on input "text" at bounding box center [397, 127] width 104 height 21
click at [435, 170] on li "Interior Overall" at bounding box center [416, 179] width 142 height 22
click at [520, 128] on input "text" at bounding box center [547, 127] width 104 height 21
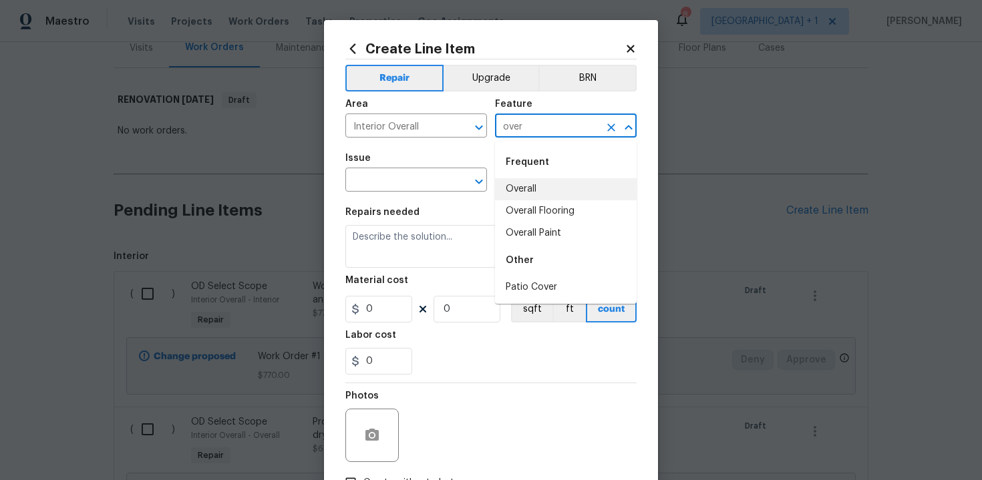
click at [528, 190] on li "Overall" at bounding box center [566, 189] width 142 height 22
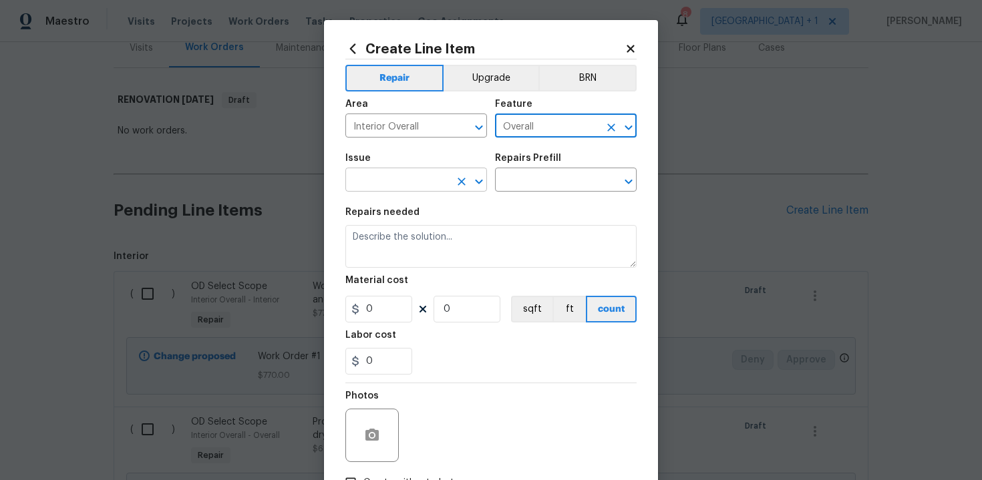
click at [379, 186] on input "text" at bounding box center [397, 181] width 104 height 21
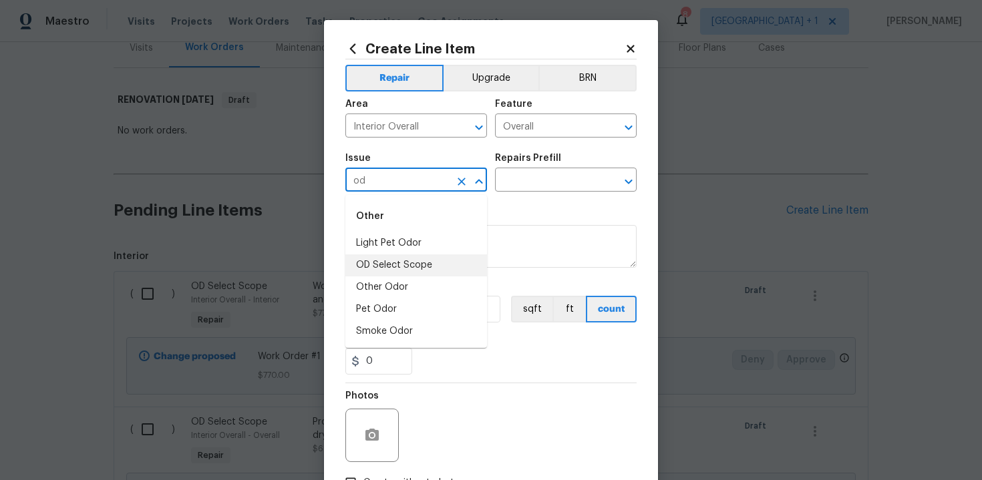
click at [390, 262] on li "OD Select Scope" at bounding box center [416, 266] width 142 height 22
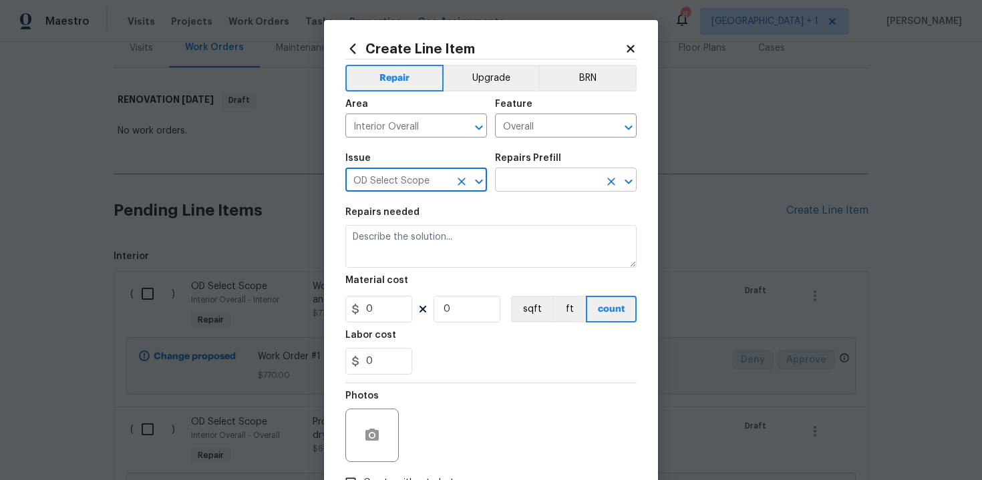
click at [535, 184] on input "text" at bounding box center [547, 181] width 104 height 21
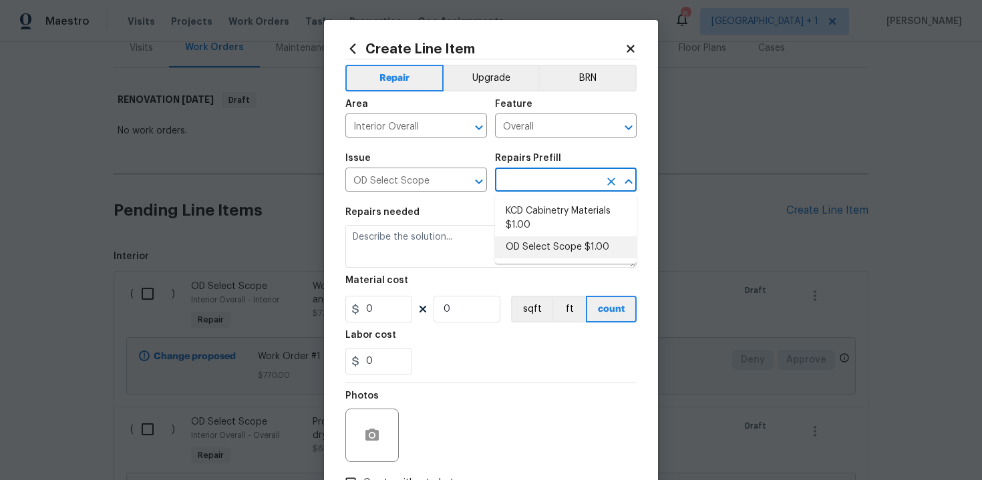
click at [540, 251] on li "OD Select Scope $1.00" at bounding box center [566, 248] width 142 height 22
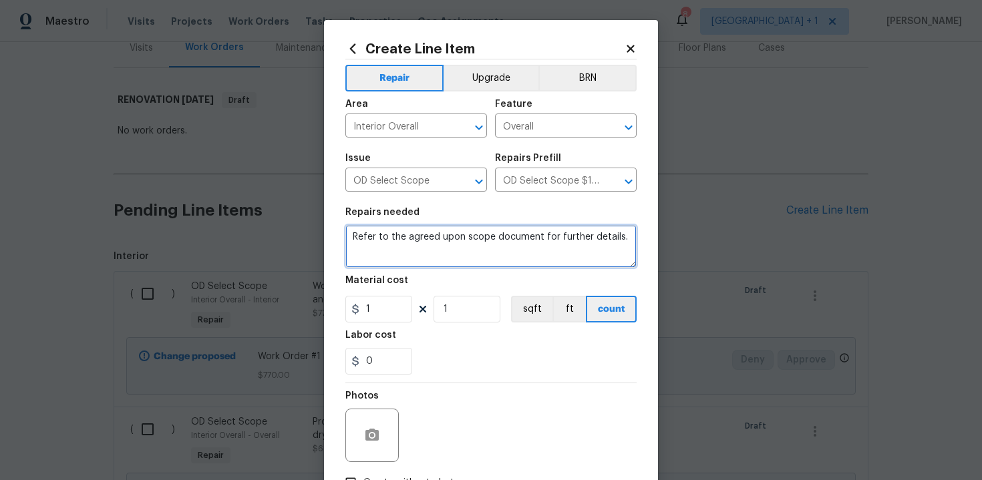
drag, startPoint x: 350, startPoint y: 239, endPoint x: 381, endPoint y: 245, distance: 31.5
click at [381, 245] on textarea "Refer to the agreed upon scope document for further details." at bounding box center [490, 246] width 291 height 43
paste textarea "Work Order #3 -> Bathroom 3 -> Lighting -> Install vanity light"
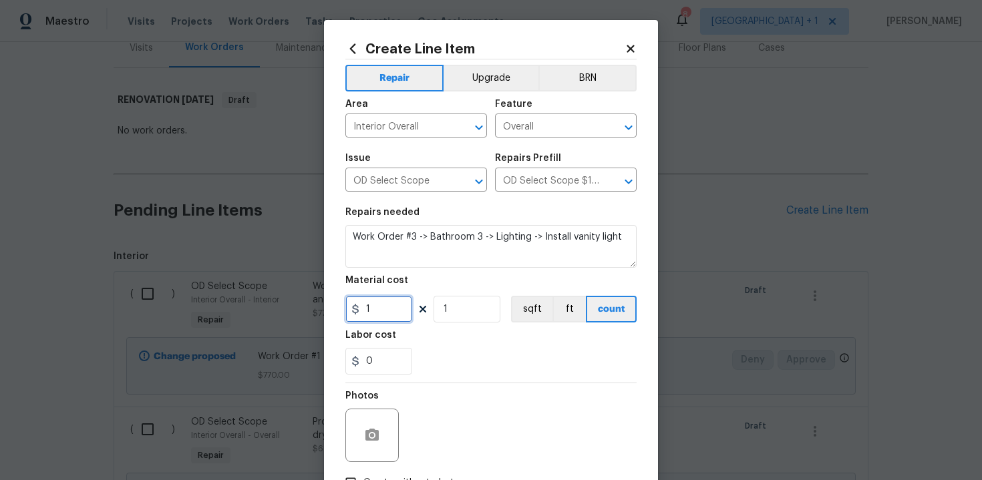
click at [381, 313] on input "1" at bounding box center [378, 309] width 67 height 27
click at [486, 395] on div "Photos" at bounding box center [490, 427] width 291 height 87
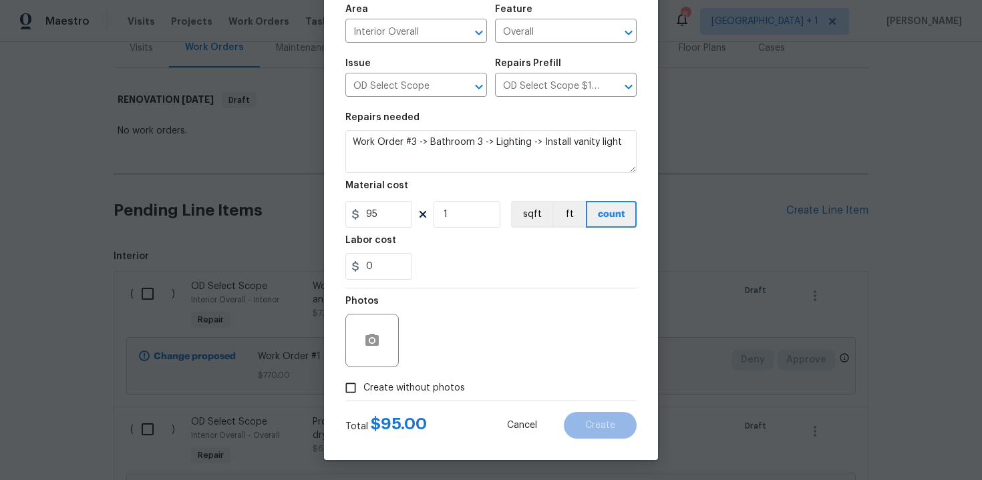
click at [404, 390] on span "Create without photos" at bounding box center [414, 388] width 102 height 14
click at [363, 390] on input "Create without photos" at bounding box center [350, 387] width 25 height 25
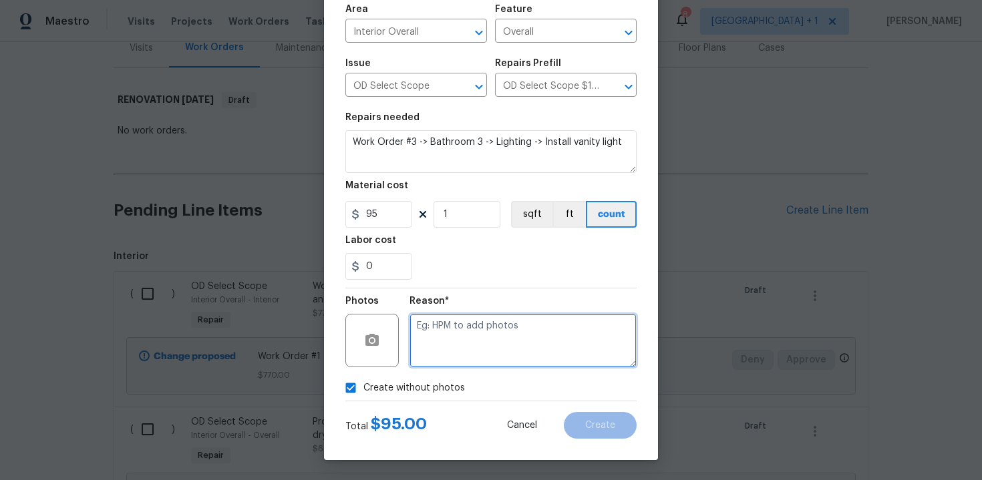
click at [464, 340] on textarea at bounding box center [523, 340] width 227 height 53
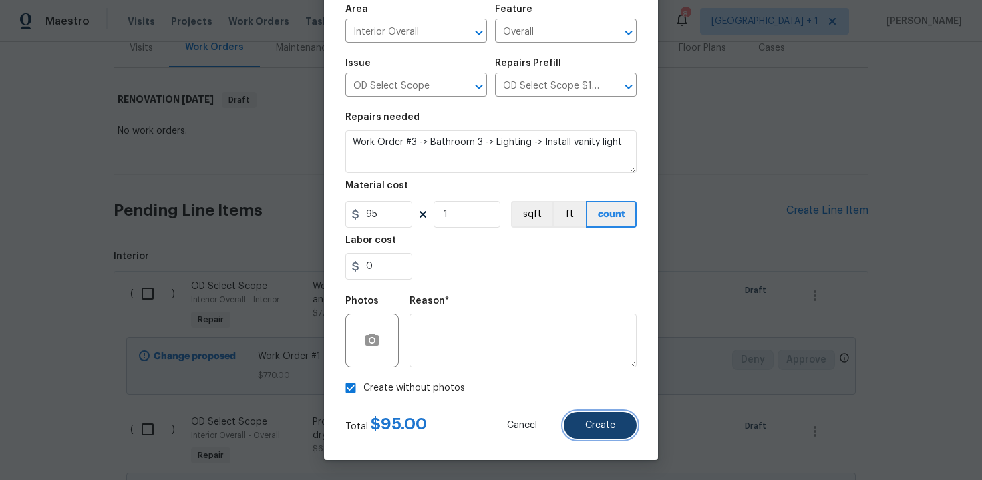
click at [592, 425] on span "Create" at bounding box center [600, 426] width 30 height 10
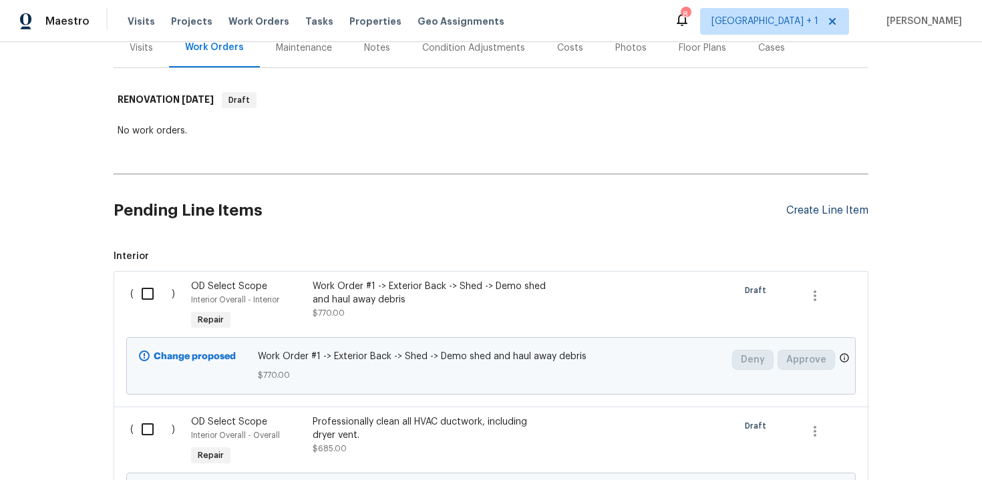
click at [806, 204] on div "Create Line Item" at bounding box center [827, 210] width 82 height 13
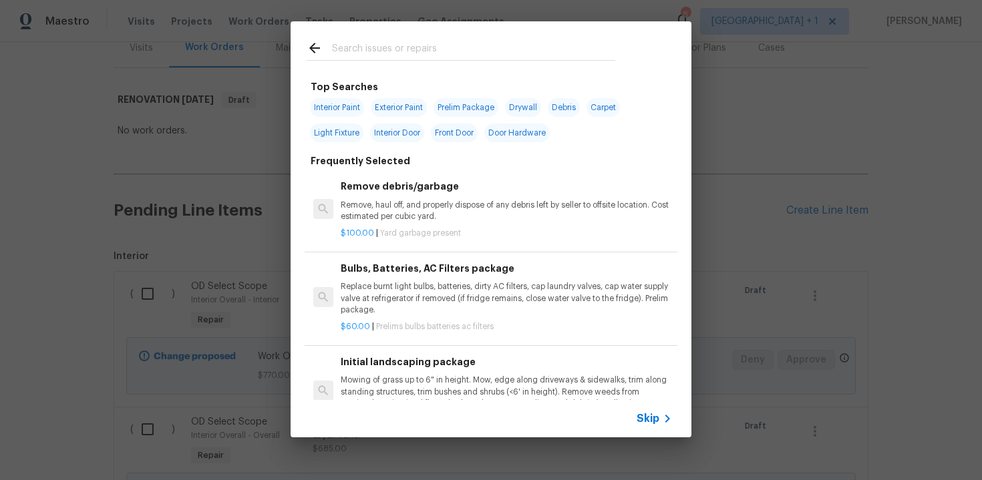
click at [649, 415] on span "Skip" at bounding box center [648, 418] width 23 height 13
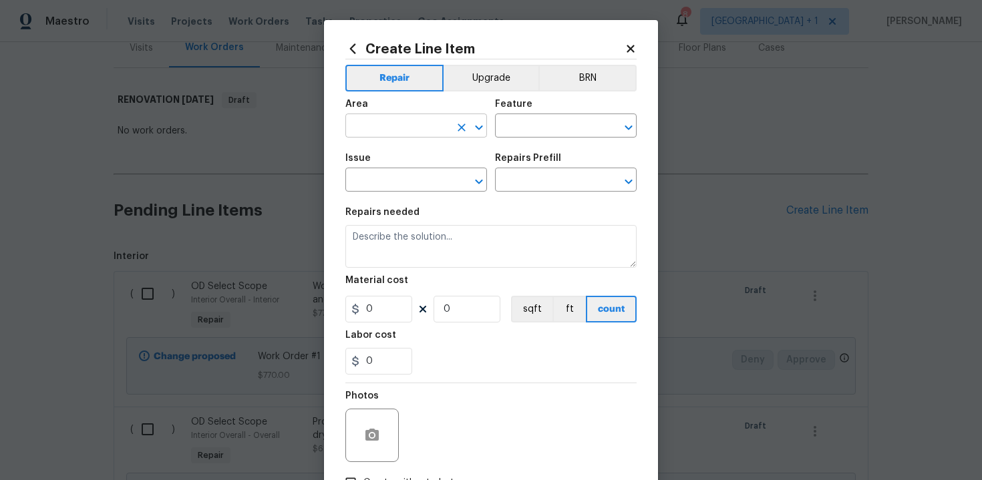
click at [420, 131] on input "text" at bounding box center [397, 127] width 104 height 21
click at [421, 181] on li "Interior Overall" at bounding box center [416, 179] width 142 height 22
click at [526, 127] on input "text" at bounding box center [547, 127] width 104 height 21
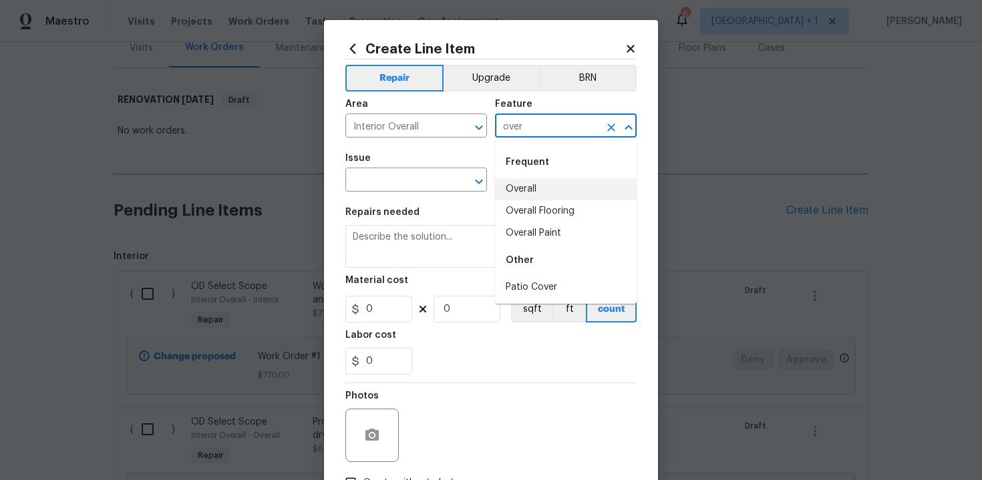
click at [525, 190] on li "Overall" at bounding box center [566, 189] width 142 height 22
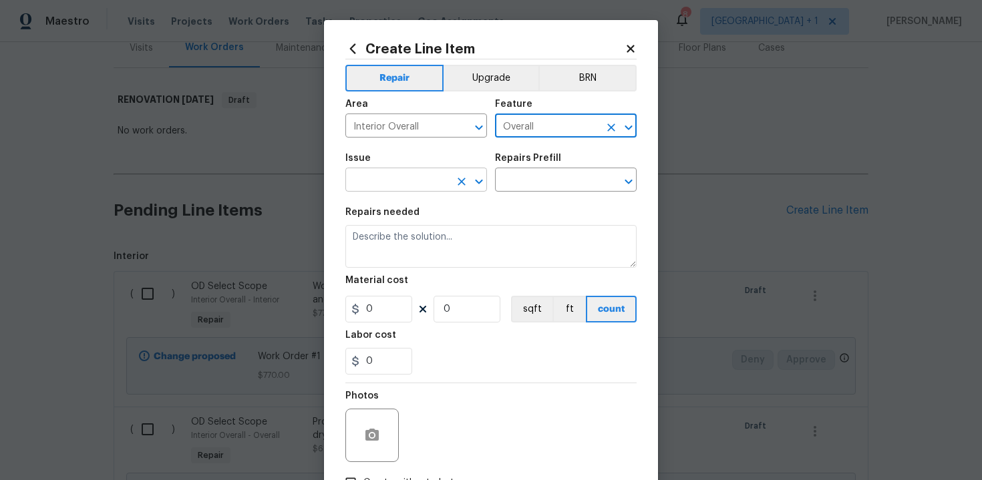
click at [394, 185] on input "text" at bounding box center [397, 181] width 104 height 21
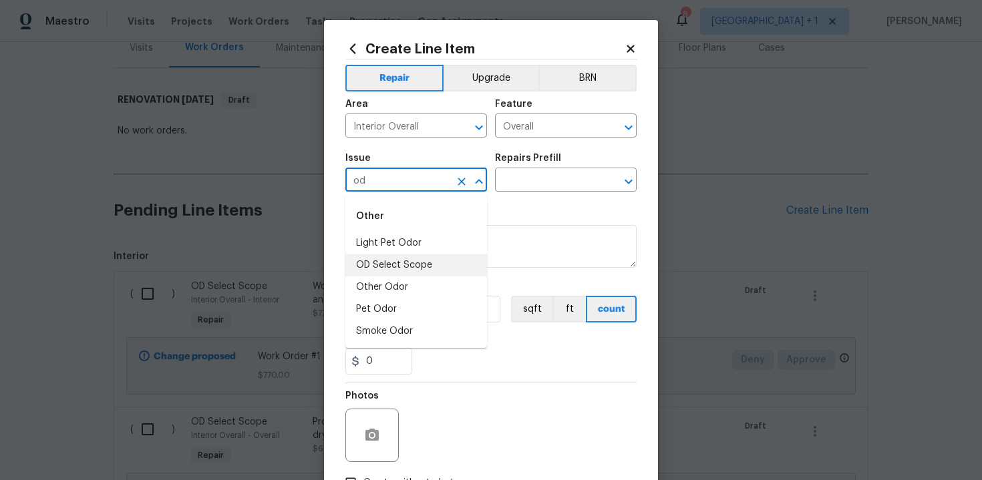
click at [397, 259] on li "OD Select Scope" at bounding box center [416, 266] width 142 height 22
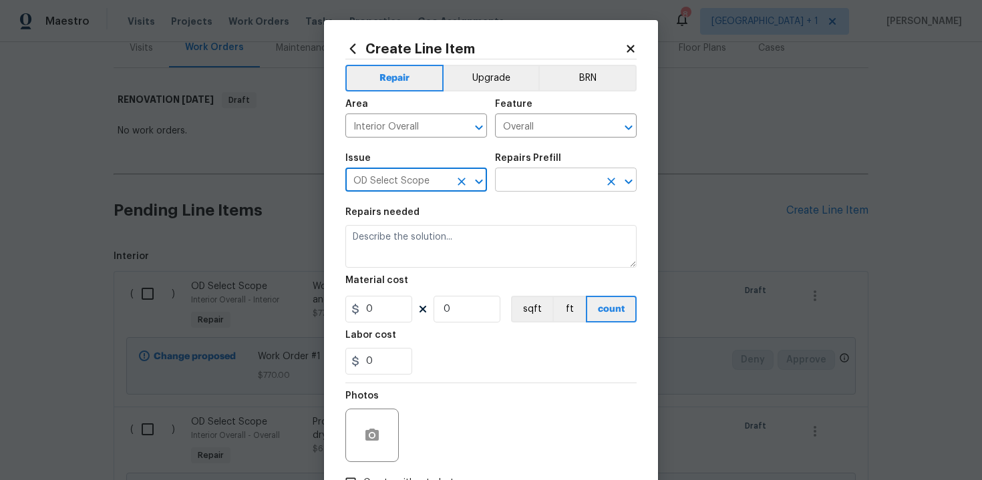
click at [520, 179] on input "text" at bounding box center [547, 181] width 104 height 21
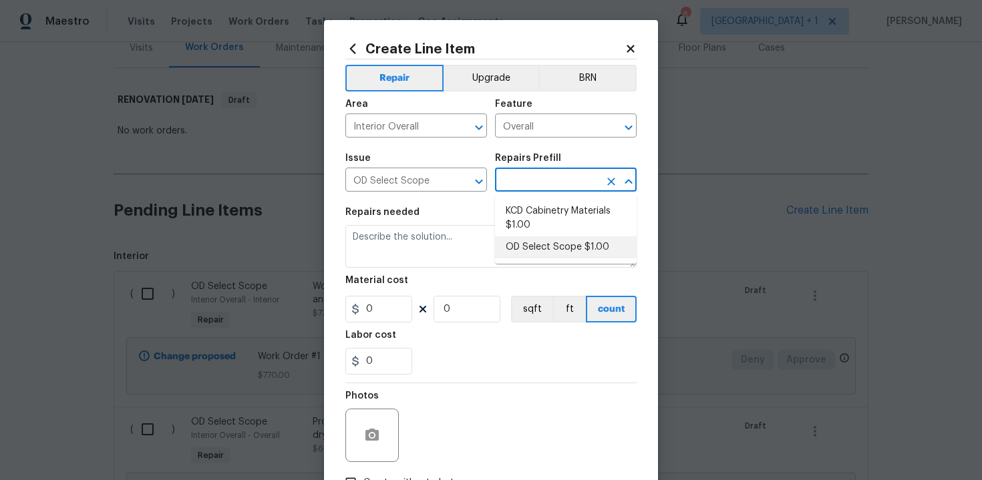
click at [539, 243] on li "OD Select Scope $1.00" at bounding box center [566, 248] width 142 height 22
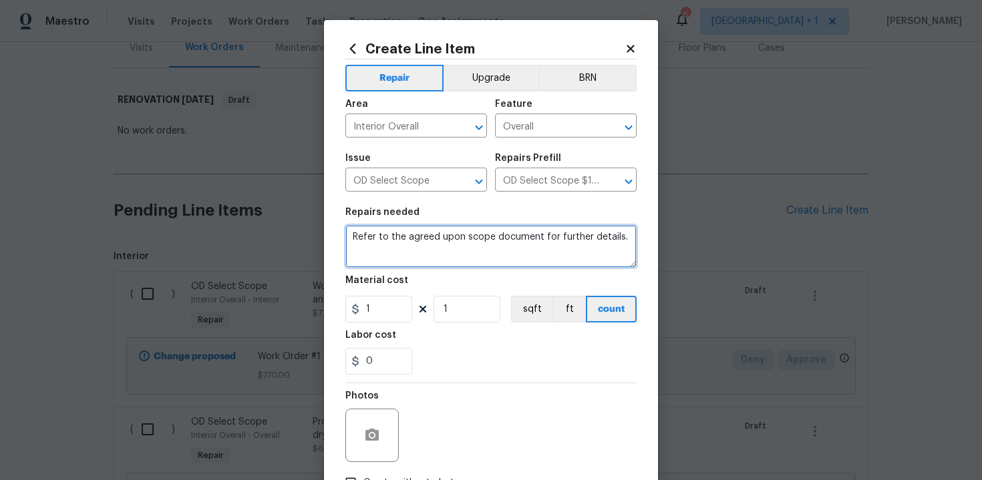
drag, startPoint x: 353, startPoint y: 240, endPoint x: 385, endPoint y: 259, distance: 37.5
click at [385, 259] on textarea "Refer to the agreed upon scope document for further details." at bounding box center [490, 246] width 291 height 43
paste textarea "Work Order #3 -> Bathroom 3 -> Mirror -> Demo wall mirror and install new. Patc…"
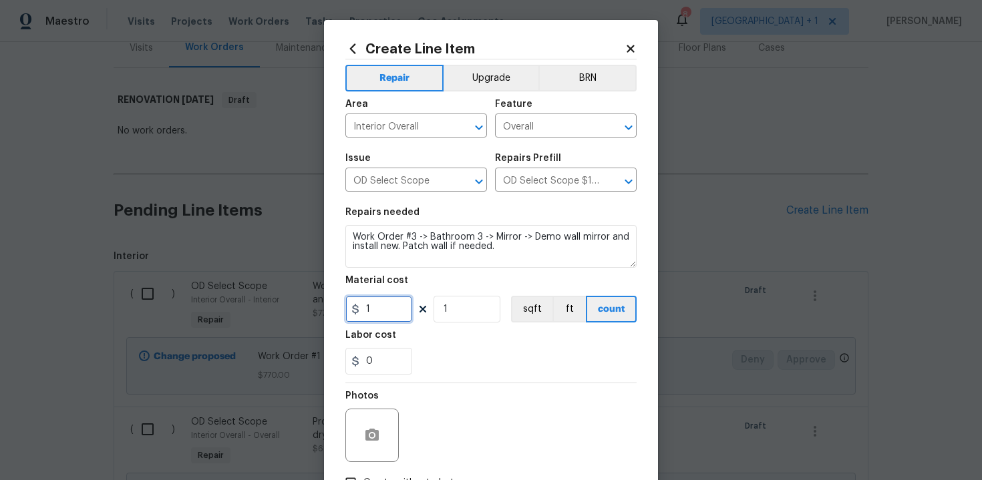
click at [388, 309] on input "1" at bounding box center [378, 309] width 67 height 27
click at [439, 357] on div "0" at bounding box center [490, 361] width 291 height 27
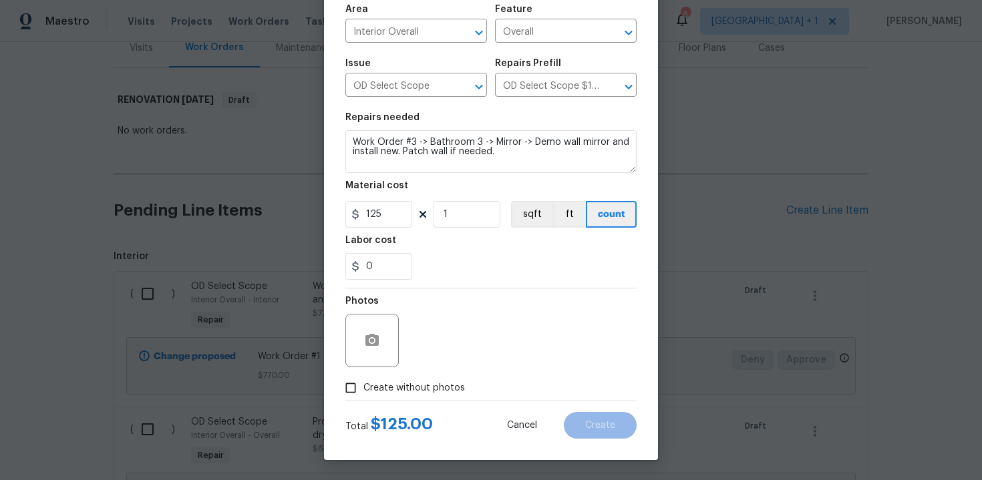
click at [406, 390] on span "Create without photos" at bounding box center [414, 388] width 102 height 14
click at [363, 390] on input "Create without photos" at bounding box center [350, 387] width 25 height 25
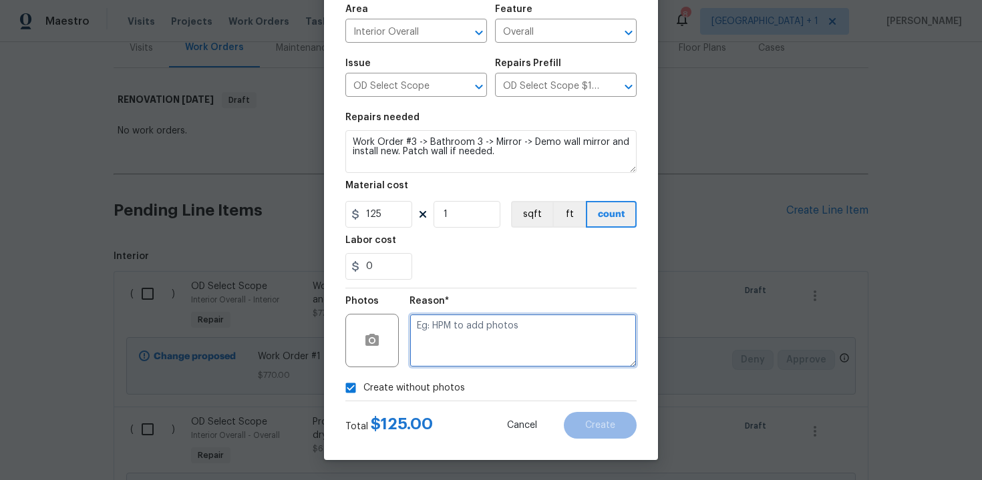
click at [469, 349] on textarea at bounding box center [523, 340] width 227 height 53
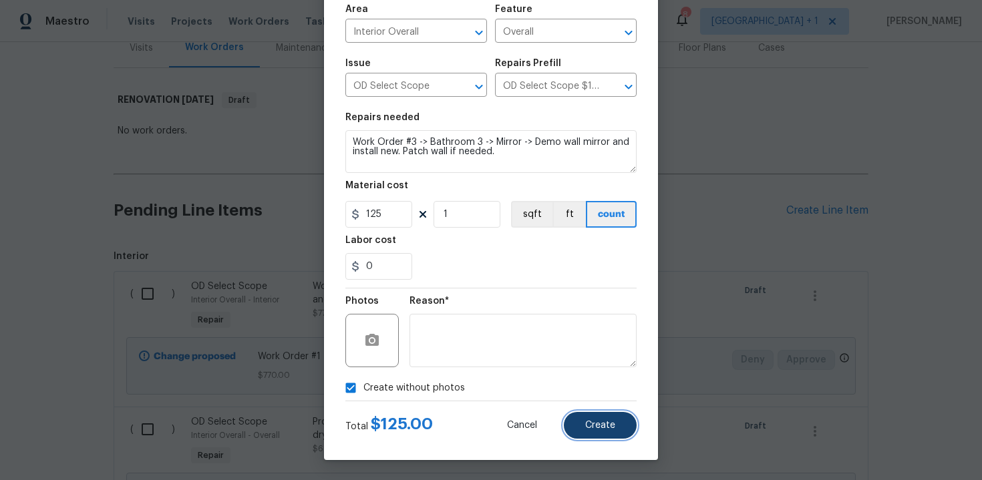
click at [590, 421] on span "Create" at bounding box center [600, 426] width 30 height 10
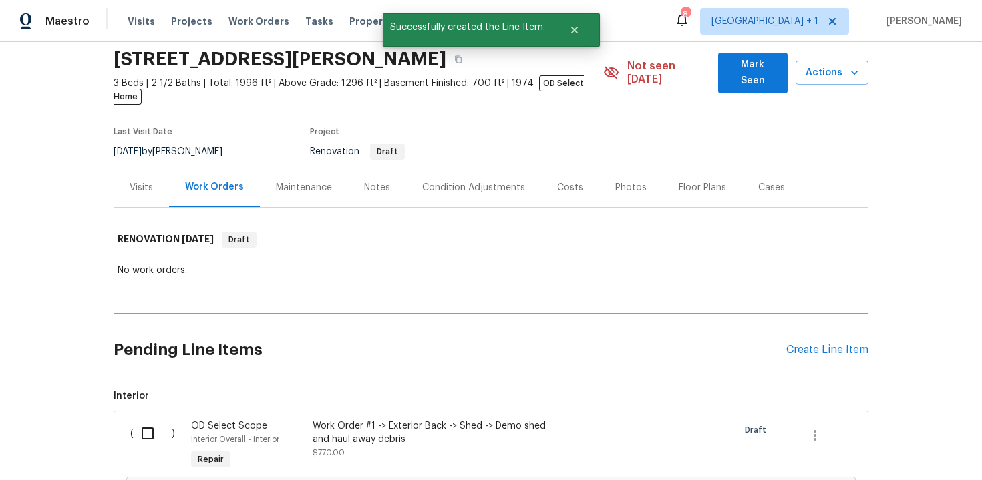
scroll to position [188, 0]
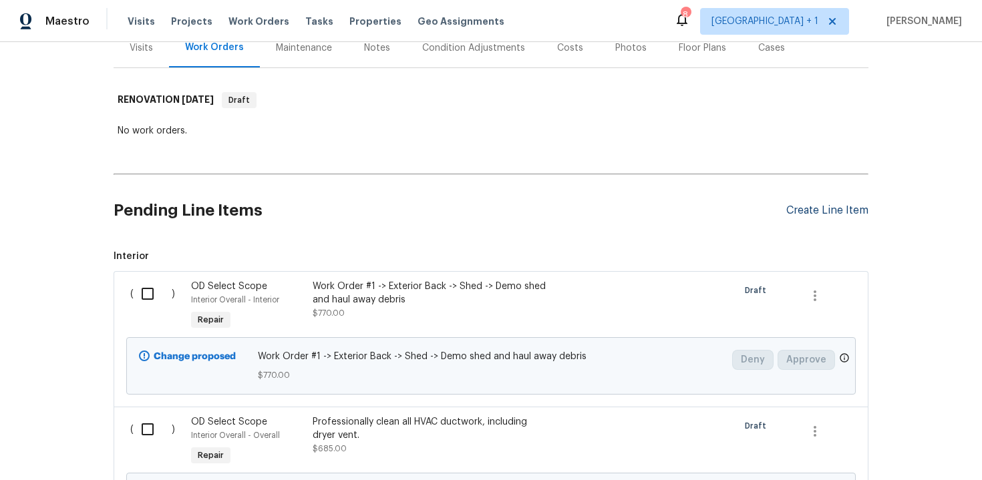
click at [803, 204] on div "Create Line Item" at bounding box center [827, 210] width 82 height 13
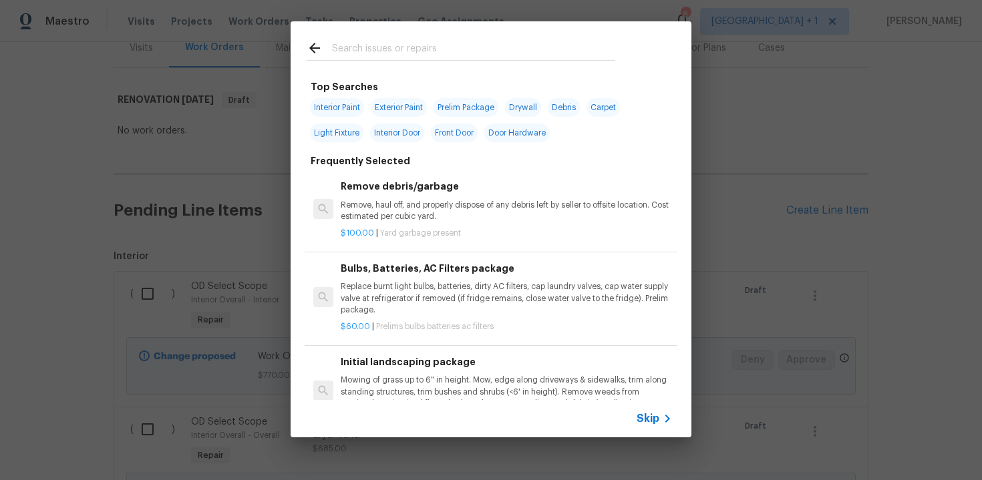
click at [650, 425] on span "Skip" at bounding box center [648, 418] width 23 height 13
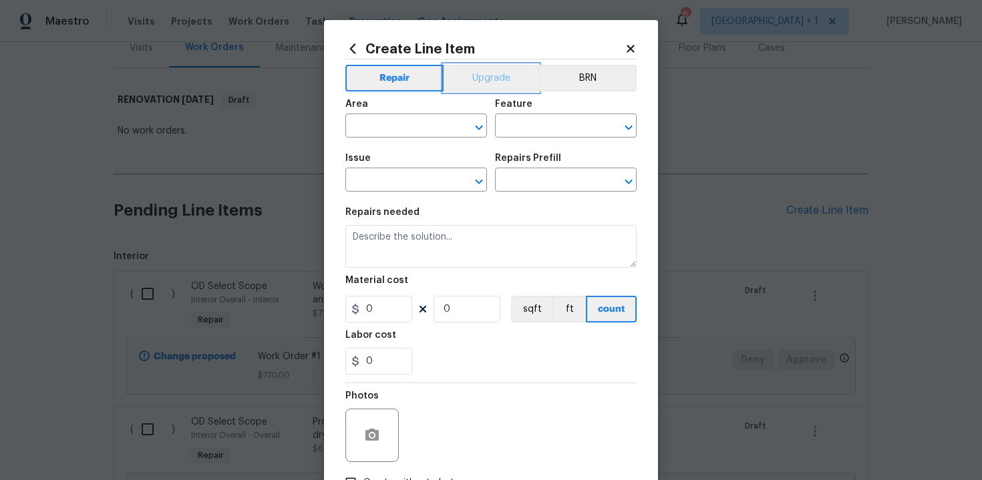
click at [494, 78] on button "Upgrade" at bounding box center [492, 78] width 96 height 27
click at [412, 132] on input "text" at bounding box center [397, 127] width 104 height 21
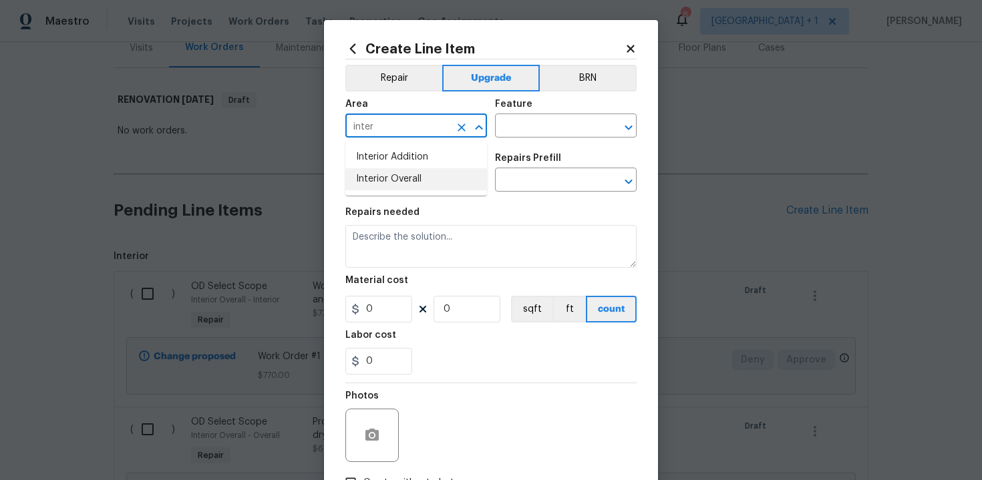
click at [412, 178] on li "Interior Overall" at bounding box center [416, 179] width 142 height 22
click at [524, 122] on input "text" at bounding box center [547, 127] width 104 height 21
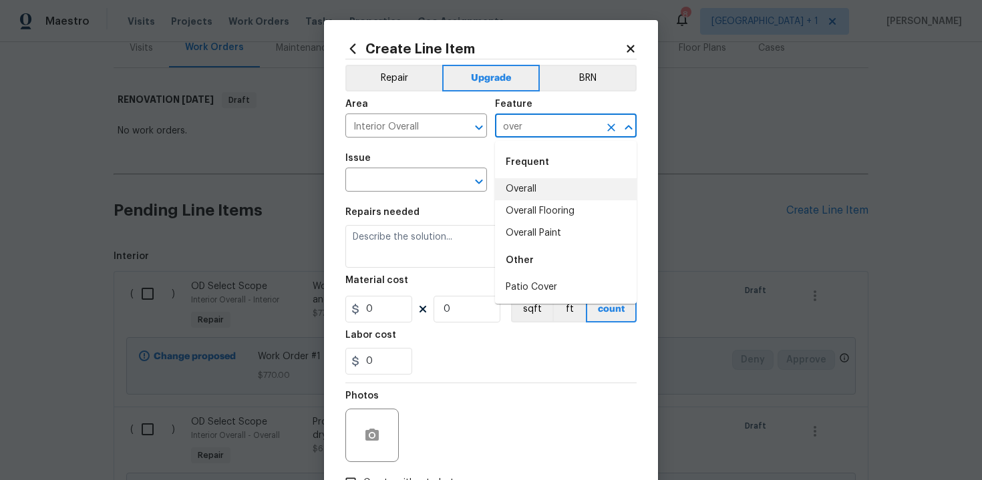
click at [526, 186] on li "Overall" at bounding box center [566, 189] width 142 height 22
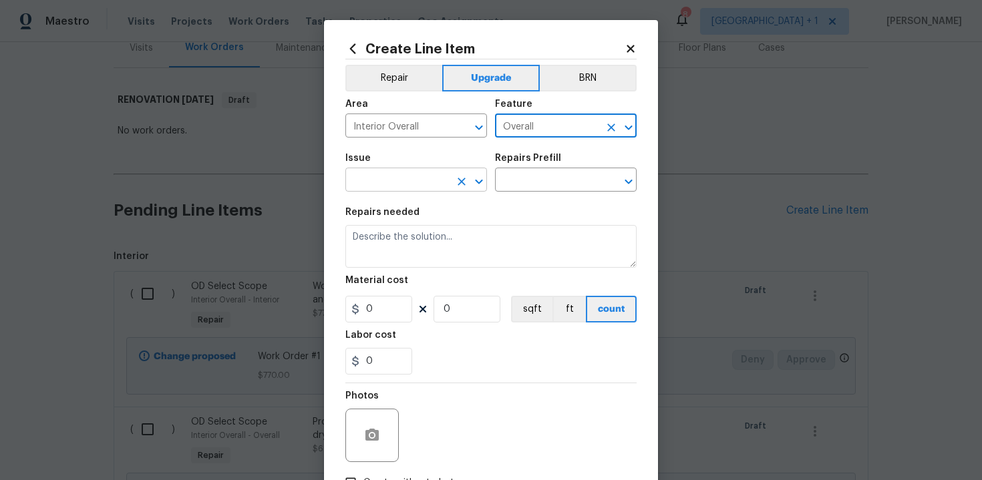
click at [420, 183] on input "text" at bounding box center [397, 181] width 104 height 21
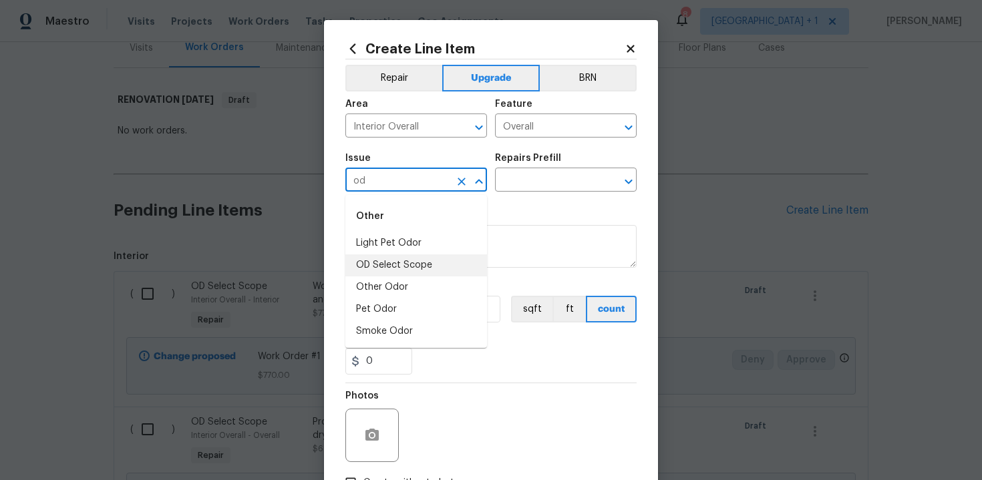
click at [420, 266] on li "OD Select Scope" at bounding box center [416, 266] width 142 height 22
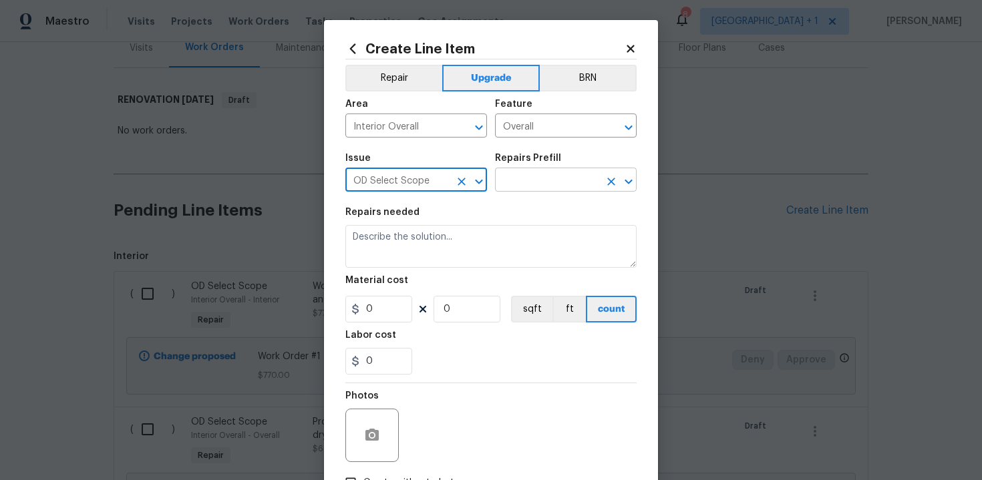
click at [526, 176] on input "text" at bounding box center [547, 181] width 104 height 21
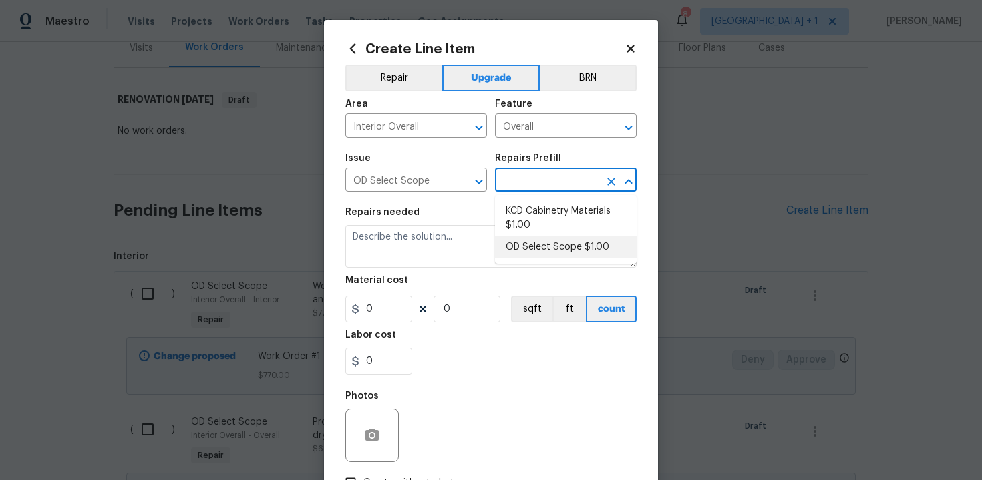
click at [533, 247] on li "OD Select Scope $1.00" at bounding box center [566, 248] width 142 height 22
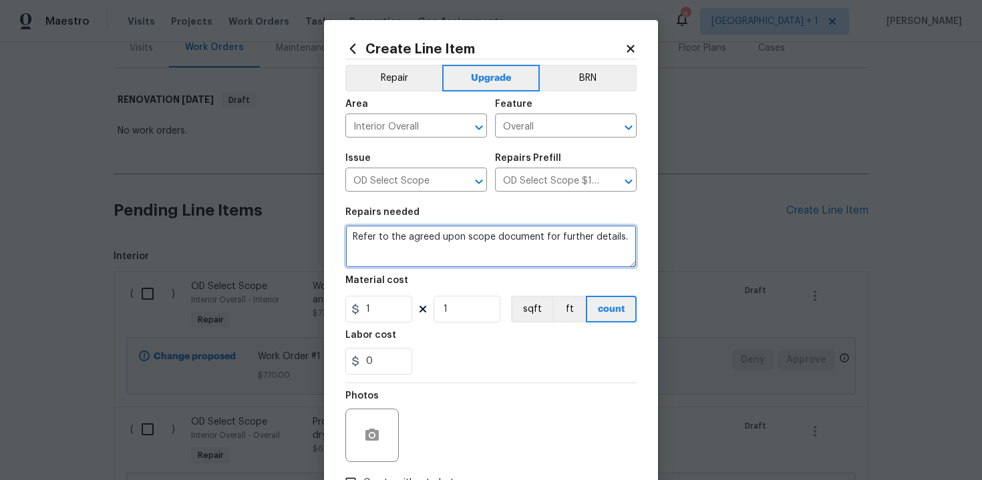
drag, startPoint x: 351, startPoint y: 239, endPoint x: 377, endPoint y: 245, distance: 26.3
click at [377, 245] on textarea "Refer to the agreed upon scope document for further details." at bounding box center [490, 246] width 291 height 43
paste textarea "Work Order #3 -> Bathroom 3 -> Toilet -> Replace toilet with elongated unit"
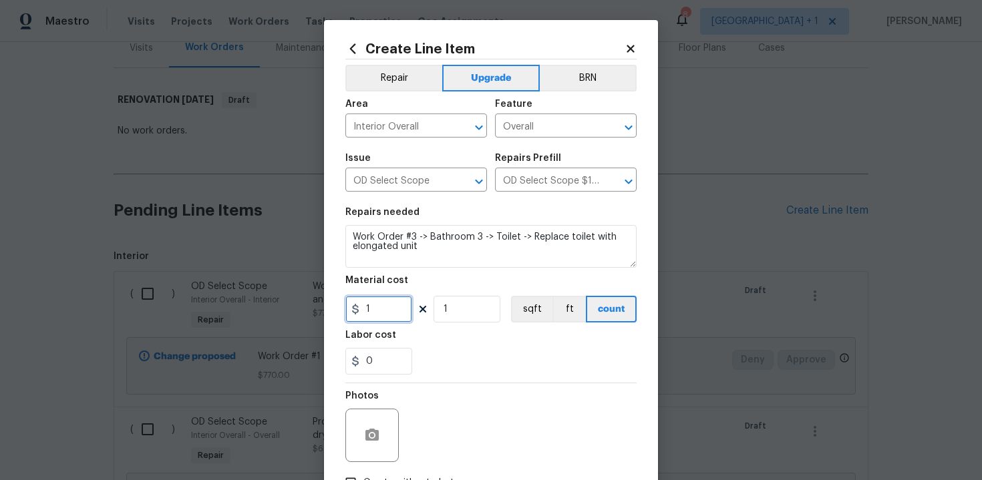
click at [381, 314] on input "1" at bounding box center [378, 309] width 67 height 27
click at [494, 357] on div "0" at bounding box center [490, 361] width 291 height 27
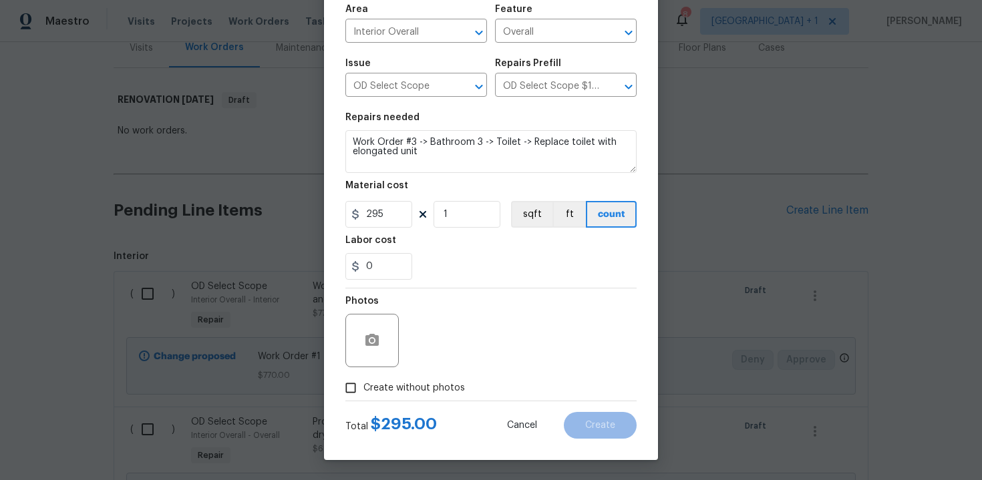
click at [400, 391] on span "Create without photos" at bounding box center [414, 388] width 102 height 14
click at [363, 391] on input "Create without photos" at bounding box center [350, 387] width 25 height 25
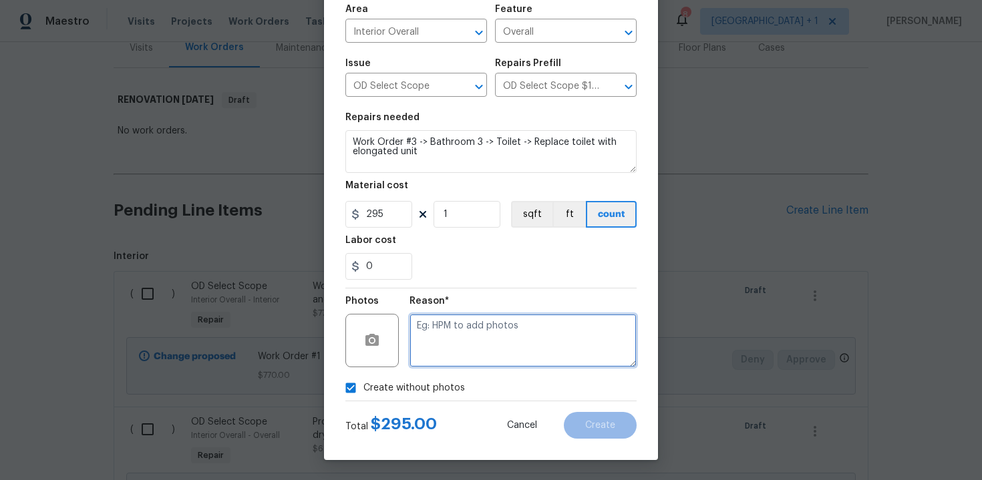
click at [492, 328] on textarea at bounding box center [523, 340] width 227 height 53
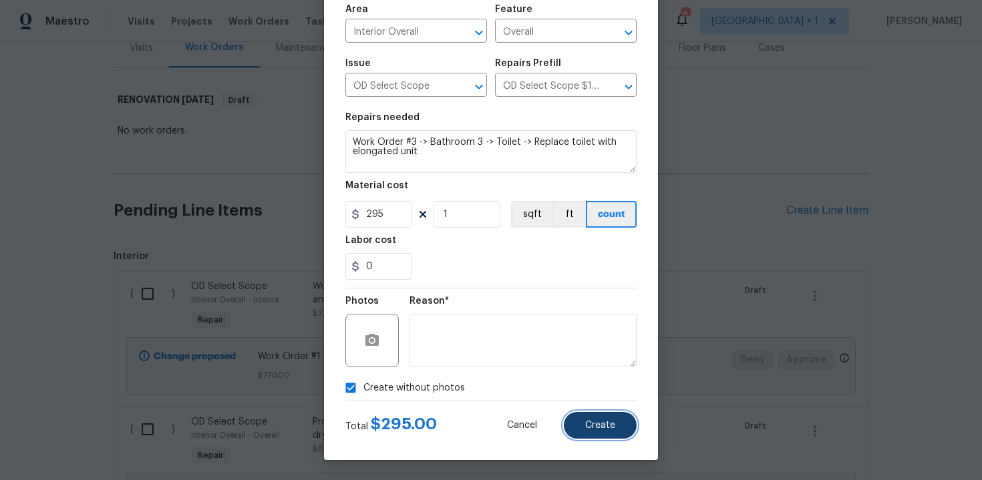
click at [603, 425] on span "Create" at bounding box center [600, 426] width 30 height 10
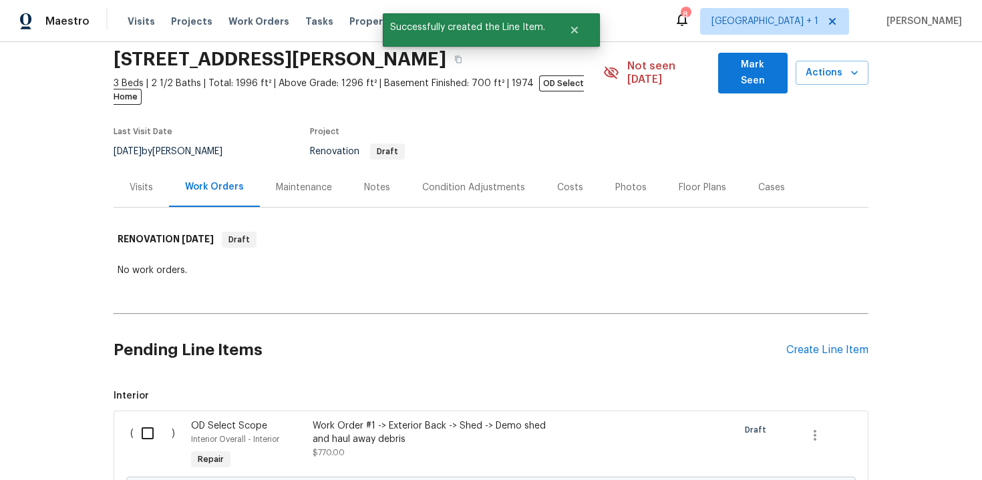
scroll to position [188, 0]
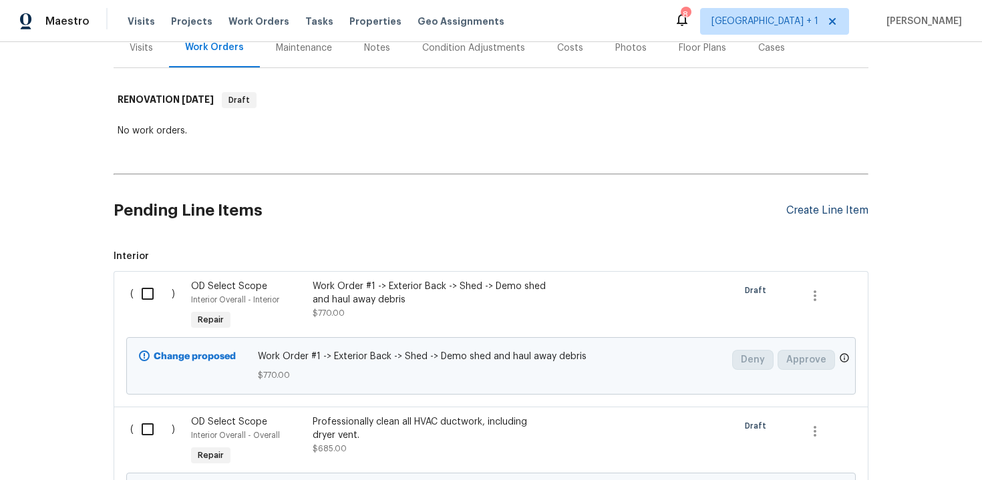
click at [802, 204] on div "Create Line Item" at bounding box center [827, 210] width 82 height 13
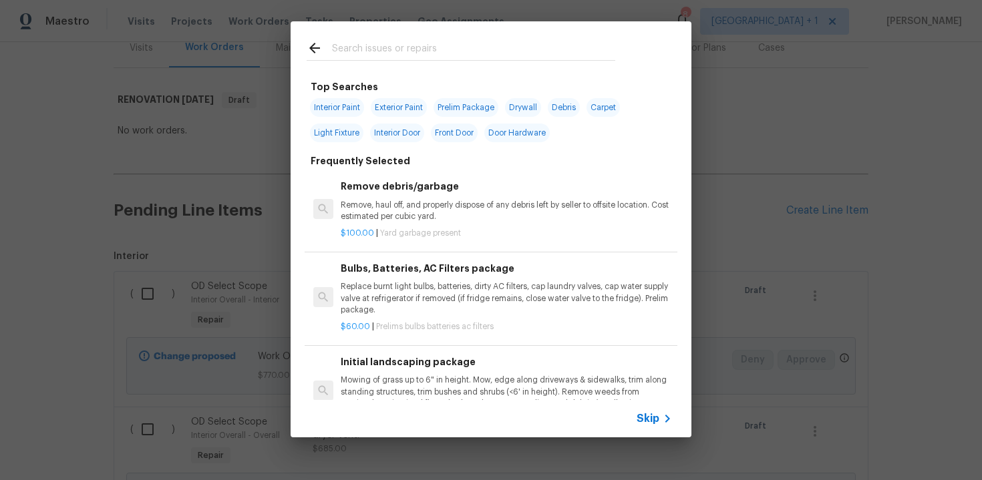
click at [651, 424] on span "Skip" at bounding box center [648, 418] width 23 height 13
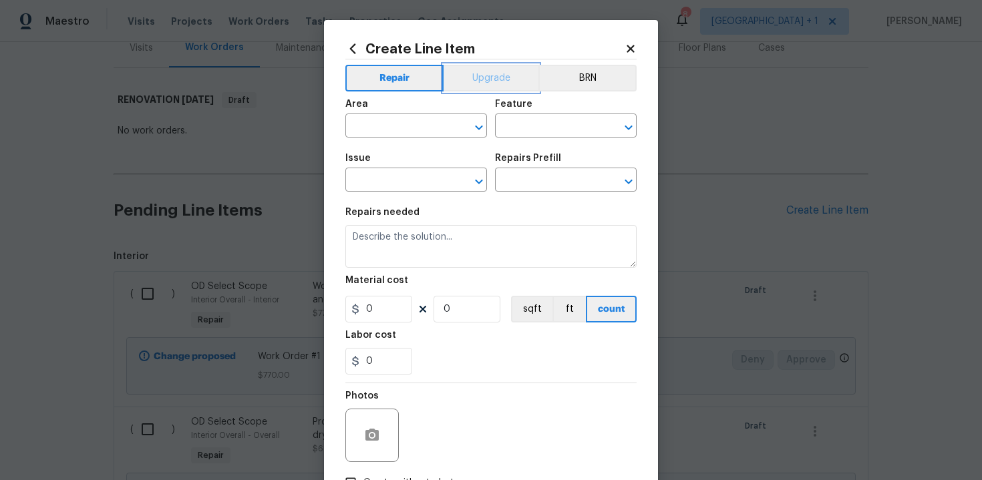
click at [495, 84] on button "Upgrade" at bounding box center [492, 78] width 96 height 27
click at [407, 129] on input "text" at bounding box center [397, 127] width 104 height 21
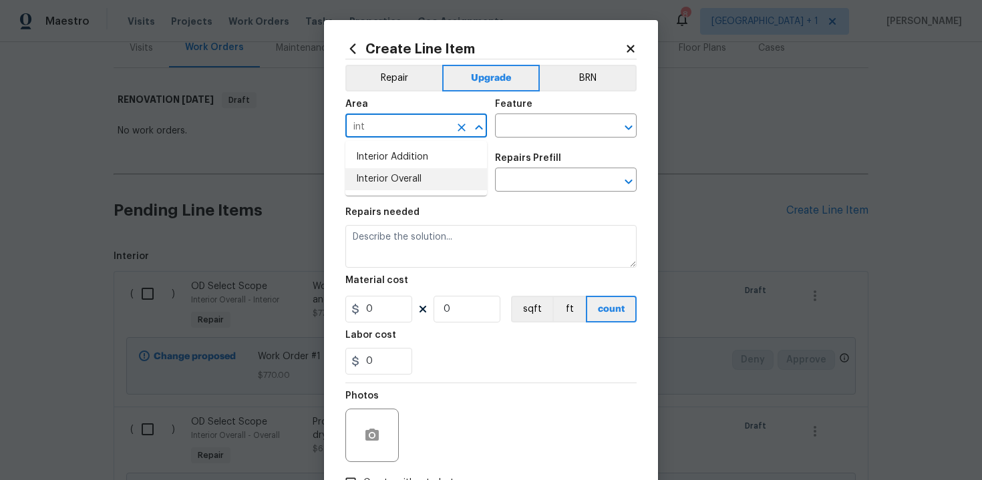
click at [404, 181] on li "Interior Overall" at bounding box center [416, 179] width 142 height 22
click at [520, 126] on input "text" at bounding box center [547, 127] width 104 height 21
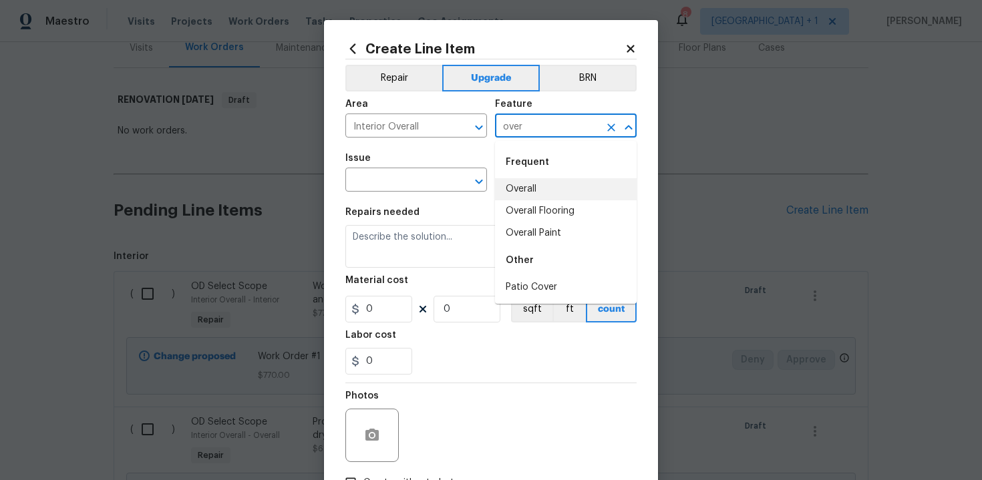
click at [526, 188] on li "Overall" at bounding box center [566, 189] width 142 height 22
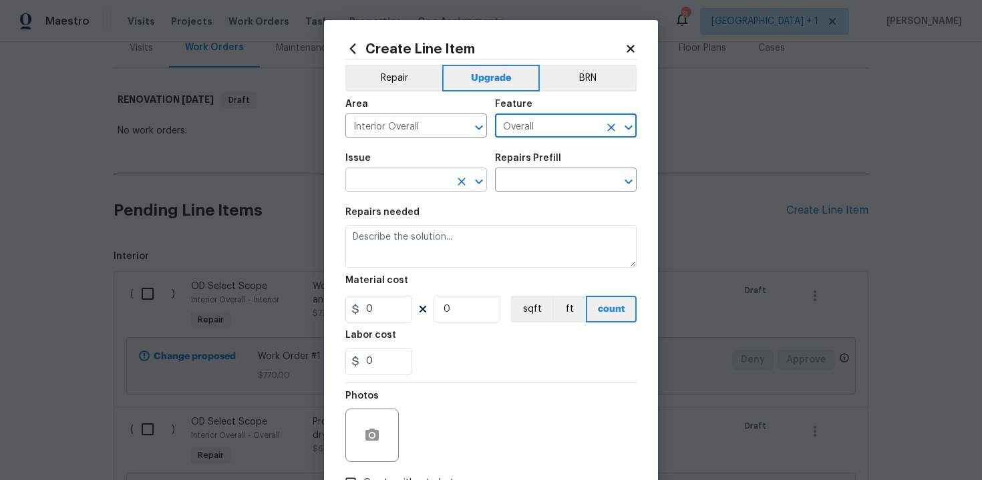
click at [400, 186] on input "text" at bounding box center [397, 181] width 104 height 21
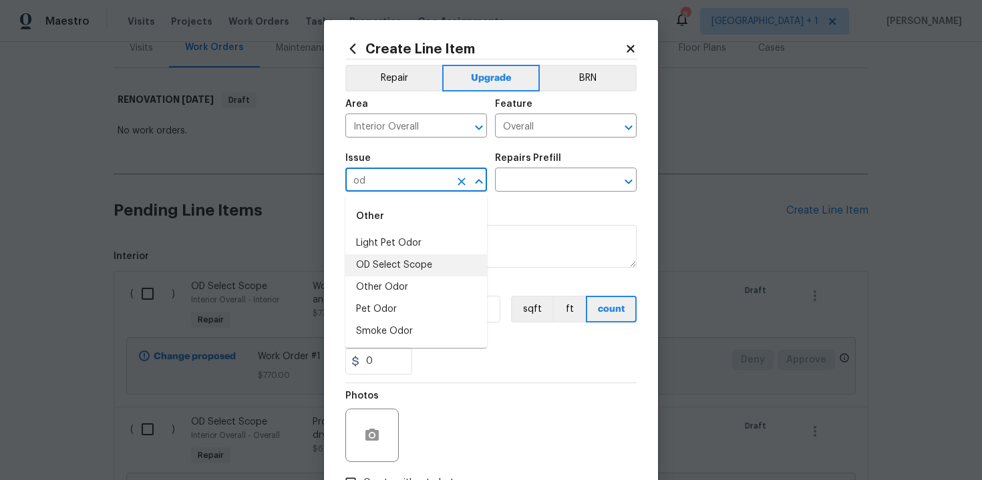
click at [398, 262] on li "OD Select Scope" at bounding box center [416, 266] width 142 height 22
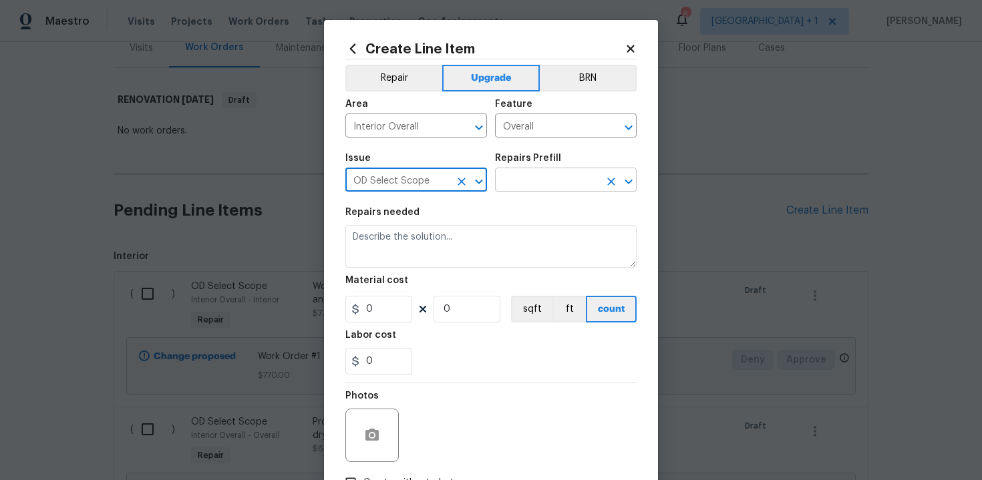
click at [540, 181] on input "text" at bounding box center [547, 181] width 104 height 21
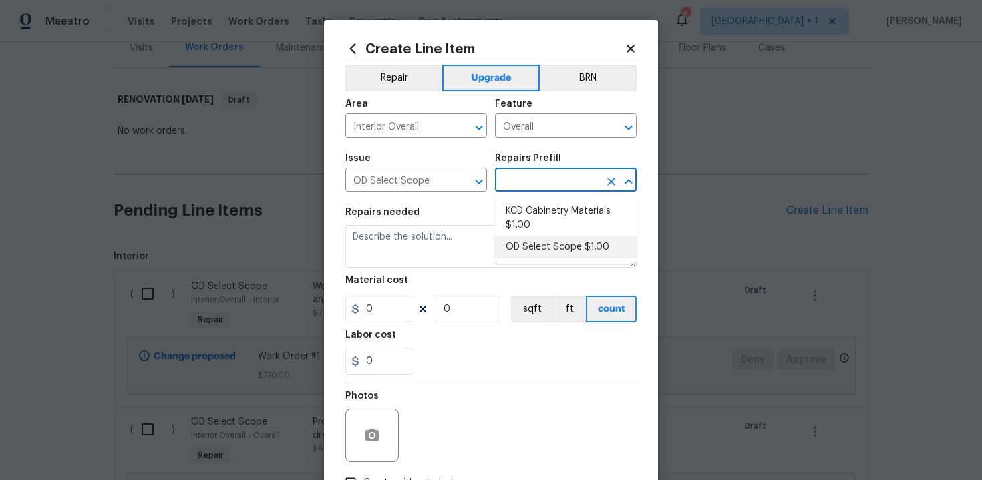
click at [541, 247] on li "OD Select Scope $1.00" at bounding box center [566, 248] width 142 height 22
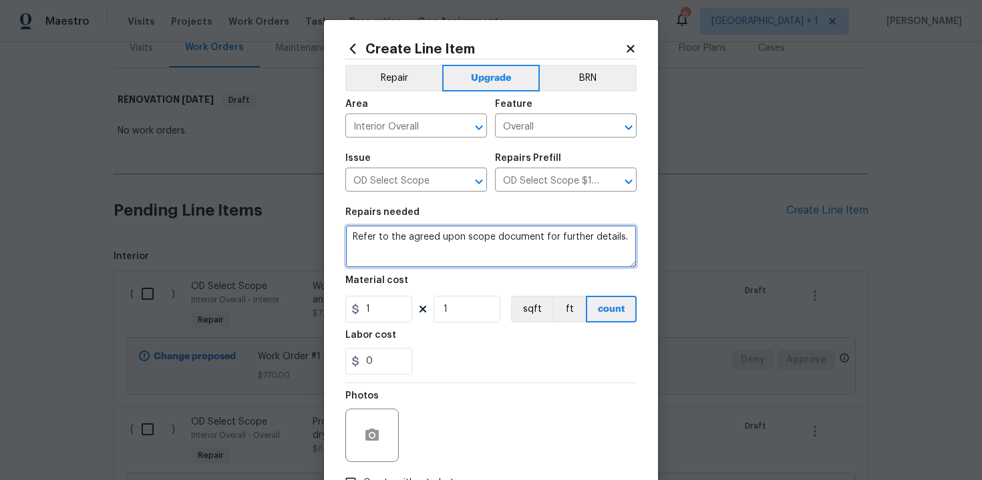
drag, startPoint x: 350, startPoint y: 239, endPoint x: 417, endPoint y: 263, distance: 71.0
click at [417, 263] on textarea "Refer to the agreed upon scope document for further details." at bounding box center [490, 246] width 291 height 43
paste textarea "Work Order #3 -> Bathroom 3 -> Vanity -> Demo vanity and install new prefab van…"
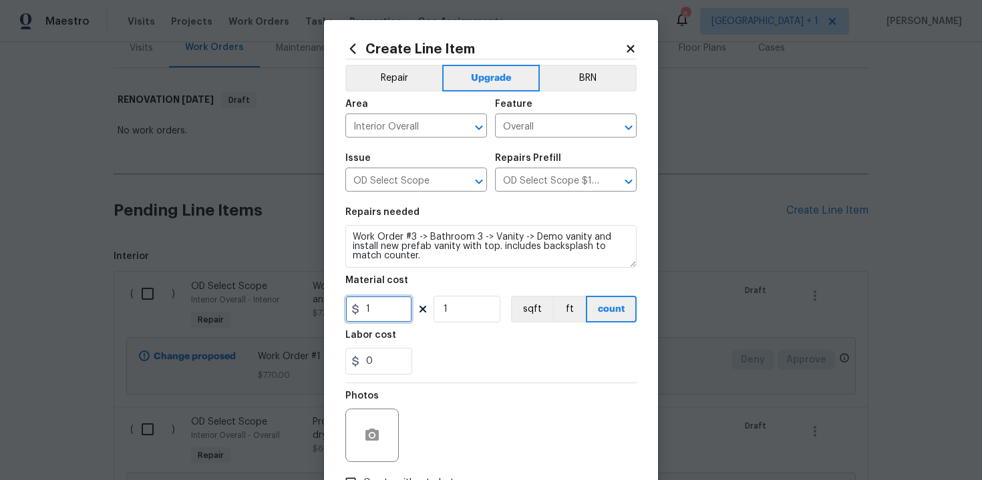
click at [383, 311] on input "1" at bounding box center [378, 309] width 67 height 27
click at [447, 354] on div "0" at bounding box center [490, 361] width 291 height 27
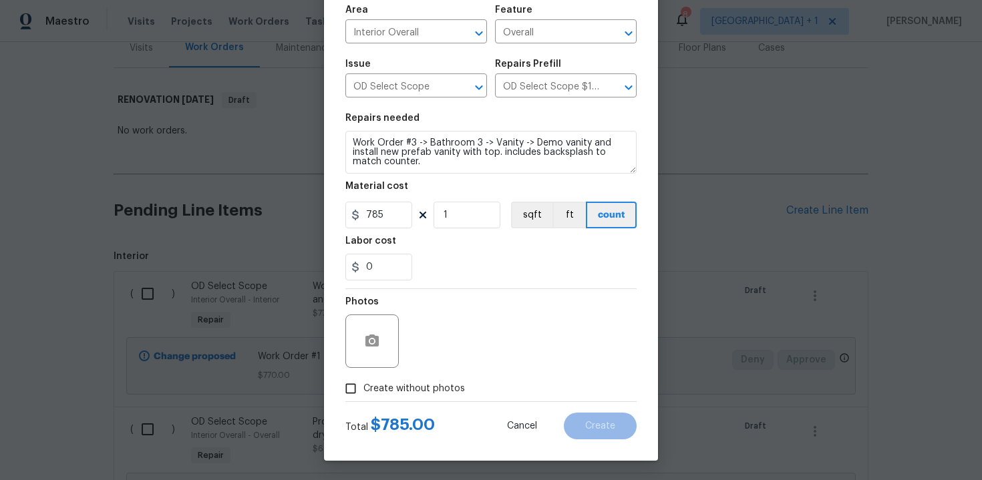
click at [422, 387] on span "Create without photos" at bounding box center [414, 389] width 102 height 14
click at [363, 387] on input "Create without photos" at bounding box center [350, 388] width 25 height 25
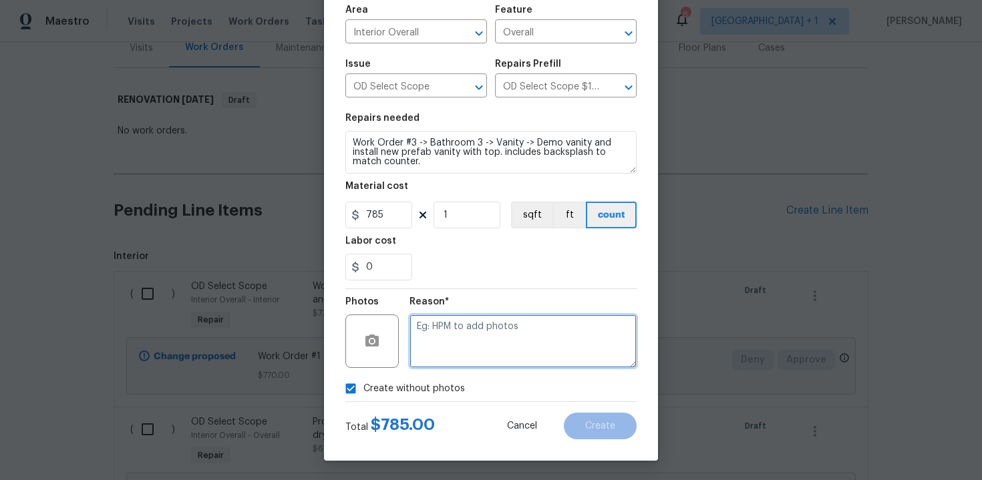
click at [471, 363] on textarea at bounding box center [523, 341] width 227 height 53
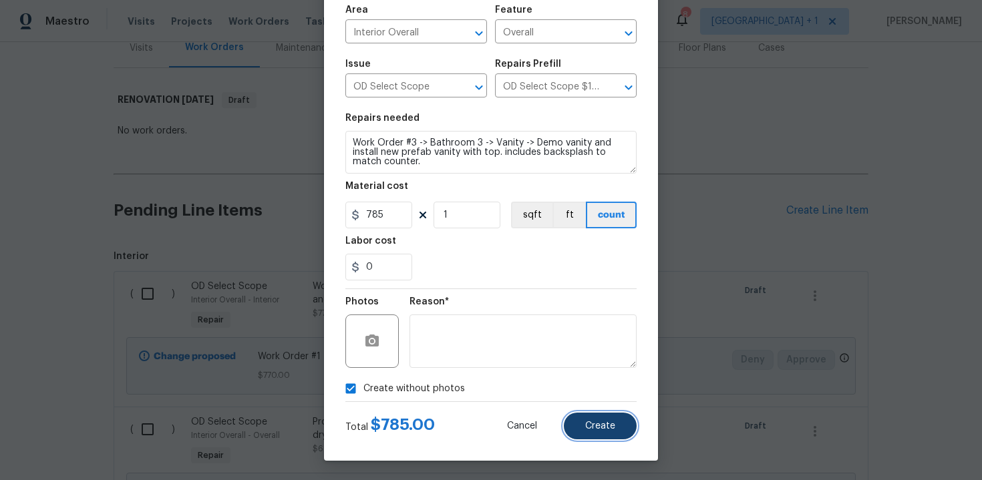
click at [601, 421] on button "Create" at bounding box center [600, 426] width 73 height 27
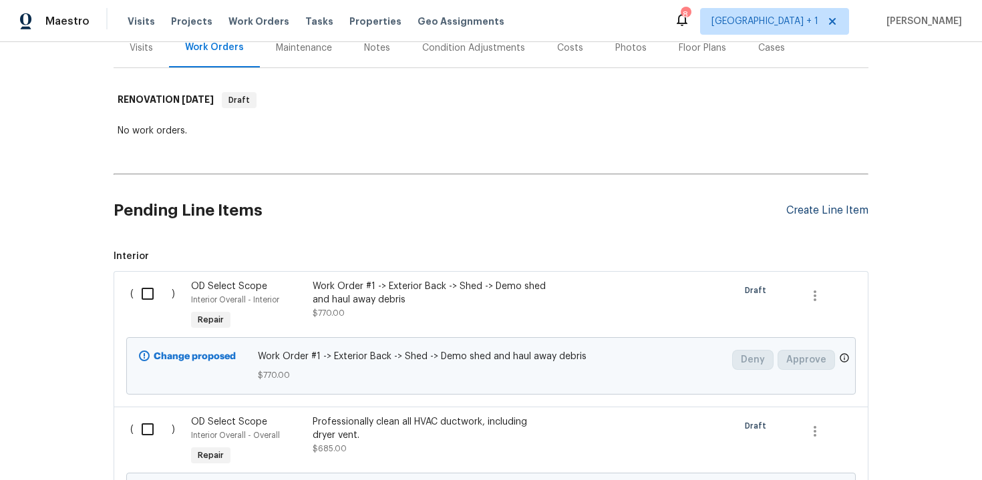
click at [809, 204] on div "Create Line Item" at bounding box center [827, 210] width 82 height 13
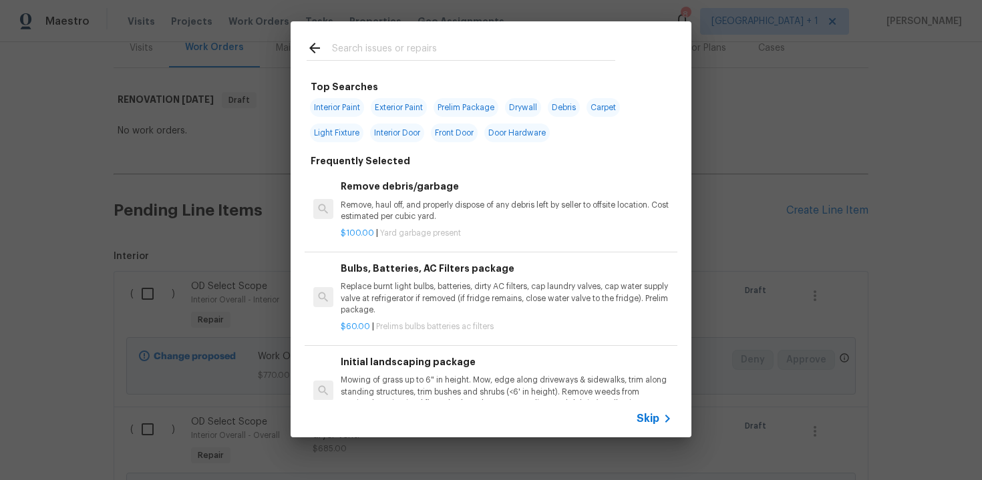
click at [644, 418] on span "Skip" at bounding box center [648, 418] width 23 height 13
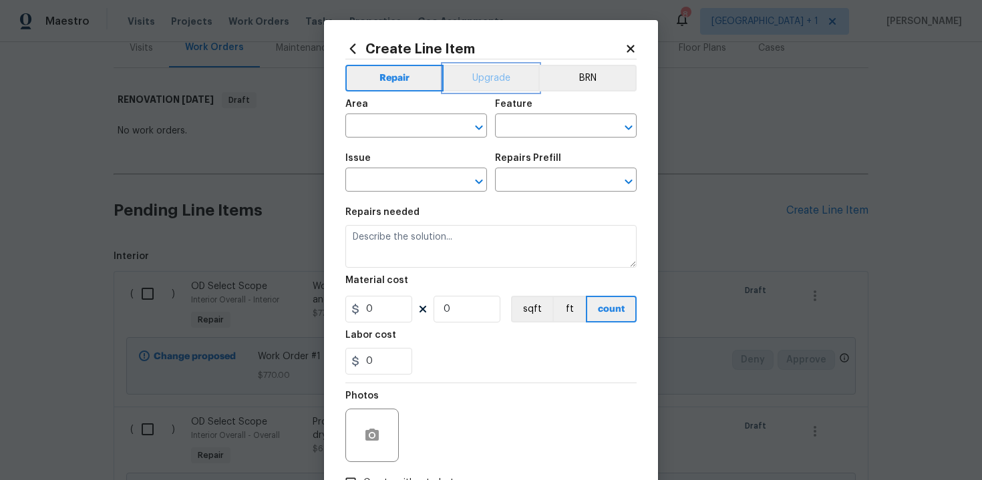
click at [482, 80] on button "Upgrade" at bounding box center [492, 78] width 96 height 27
click at [422, 126] on input "text" at bounding box center [397, 127] width 104 height 21
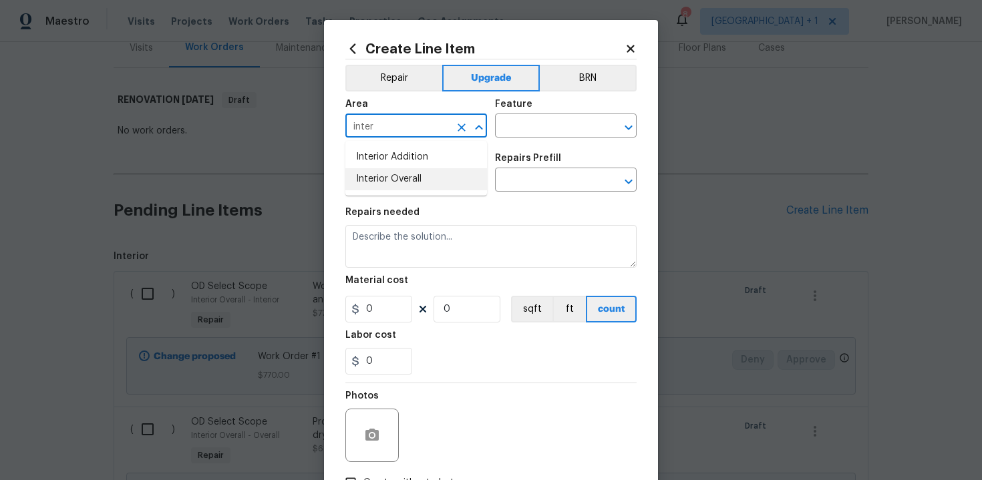
click at [431, 181] on li "Interior Overall" at bounding box center [416, 179] width 142 height 22
click at [529, 125] on input "text" at bounding box center [547, 127] width 104 height 21
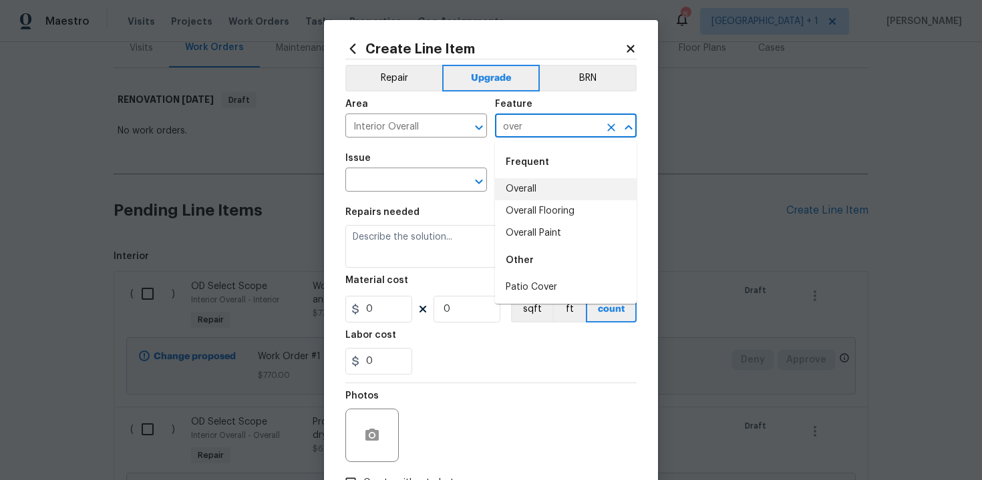
click at [535, 191] on li "Overall" at bounding box center [566, 189] width 142 height 22
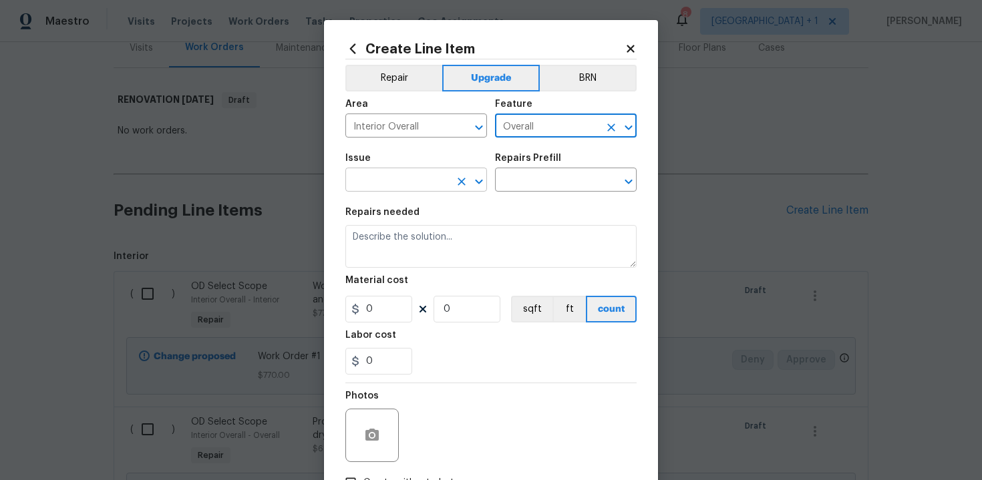
click at [405, 188] on input "text" at bounding box center [397, 181] width 104 height 21
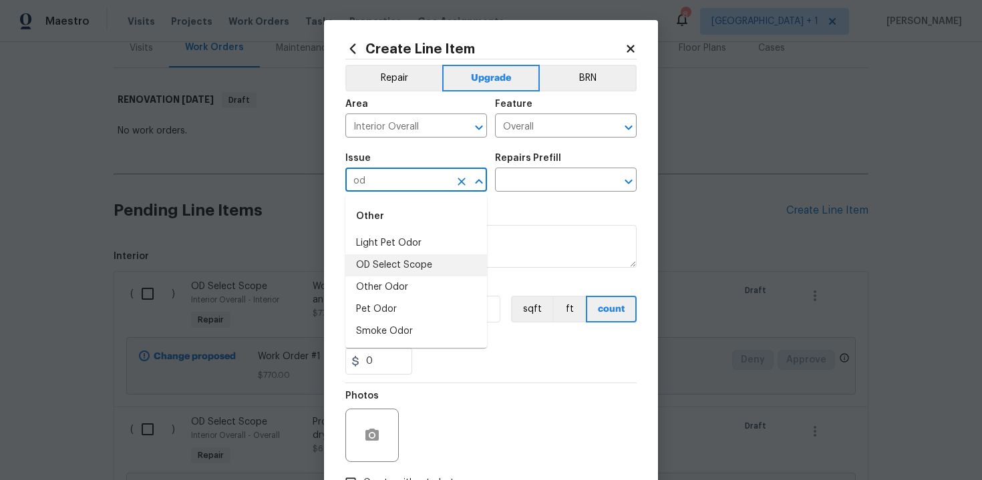
click at [420, 268] on li "OD Select Scope" at bounding box center [416, 266] width 142 height 22
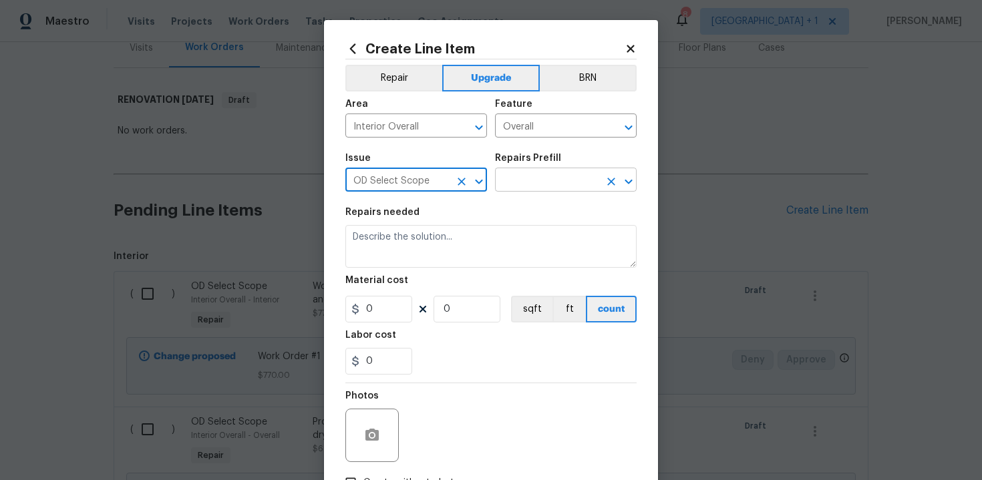
click at [547, 182] on input "text" at bounding box center [547, 181] width 104 height 21
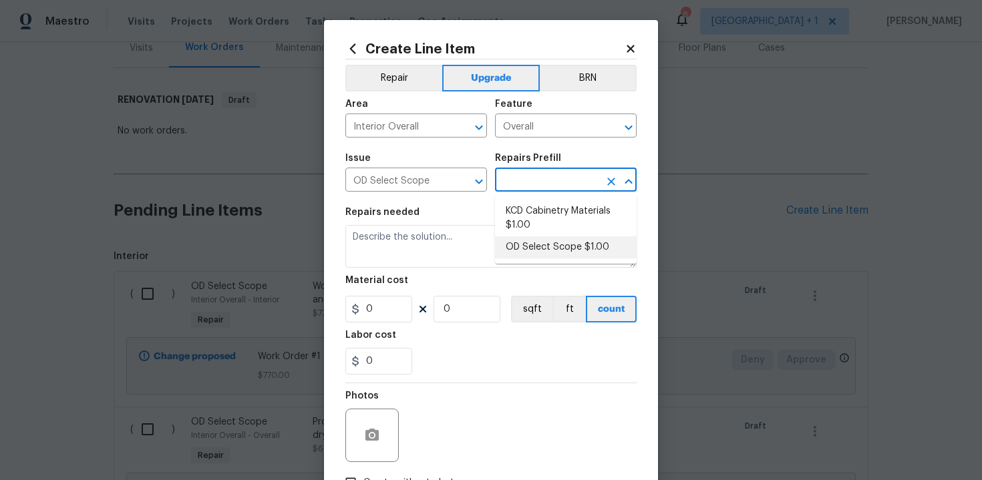
click at [548, 247] on li "OD Select Scope $1.00" at bounding box center [566, 248] width 142 height 22
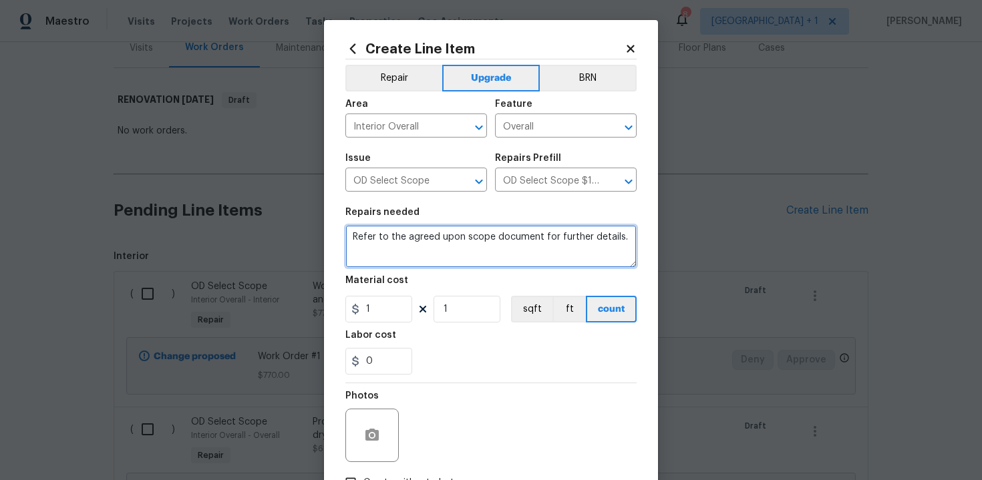
drag, startPoint x: 349, startPoint y: 238, endPoint x: 395, endPoint y: 258, distance: 49.7
click at [395, 258] on textarea "Refer to the agreed upon scope document for further details." at bounding box center [490, 246] width 291 height 43
paste textarea "Work Order #3 -> Main Bedroom -> Closet -> Demo closet shelving and install new…"
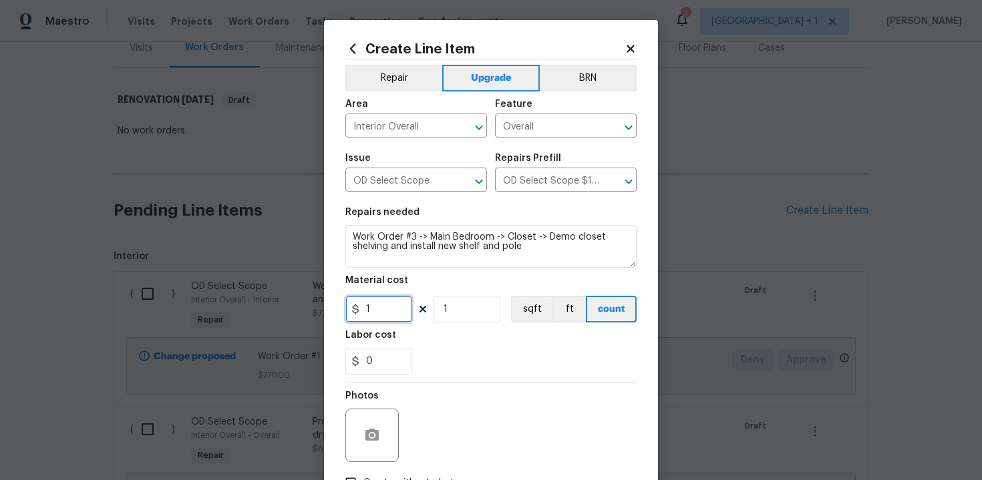
click at [390, 311] on input "1" at bounding box center [378, 309] width 67 height 27
click at [496, 350] on div "0" at bounding box center [490, 361] width 291 height 27
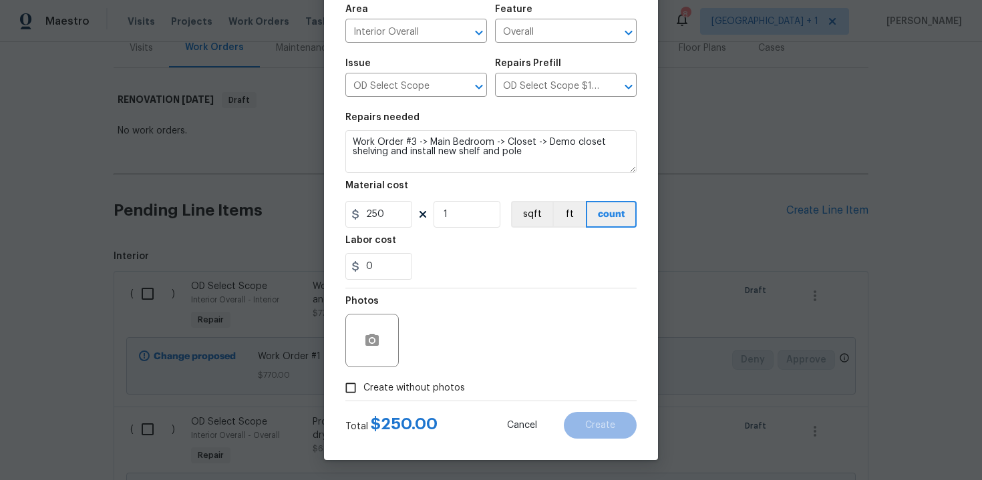
click at [413, 394] on span "Create without photos" at bounding box center [414, 388] width 102 height 14
click at [363, 394] on input "Create without photos" at bounding box center [350, 387] width 25 height 25
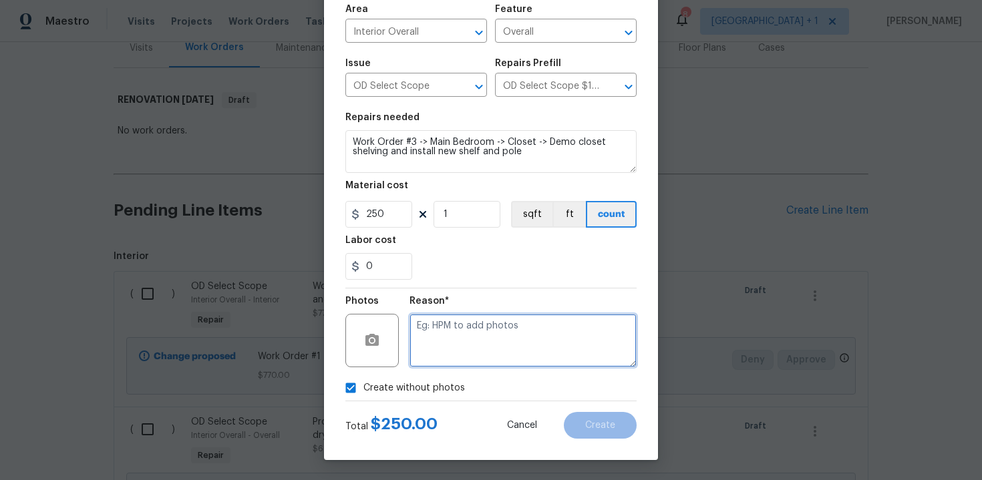
click at [458, 352] on textarea at bounding box center [523, 340] width 227 height 53
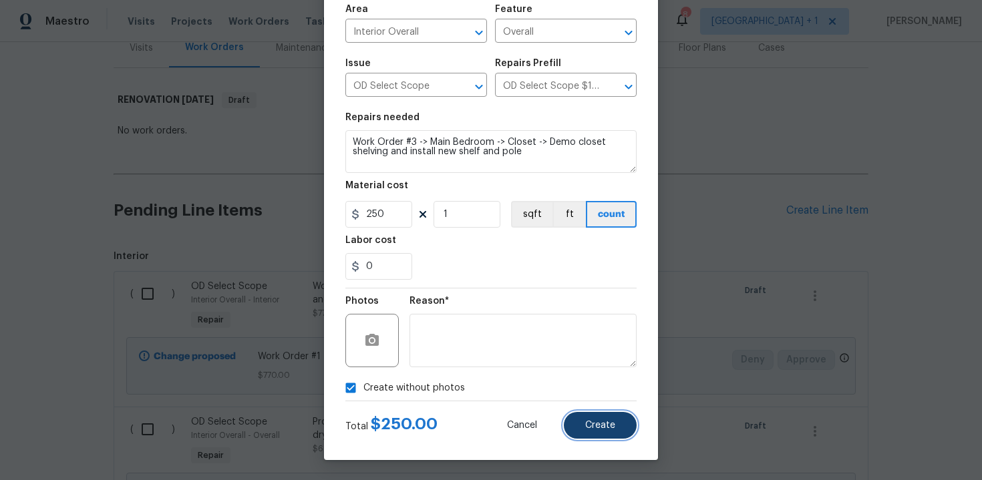
click at [593, 435] on button "Create" at bounding box center [600, 425] width 73 height 27
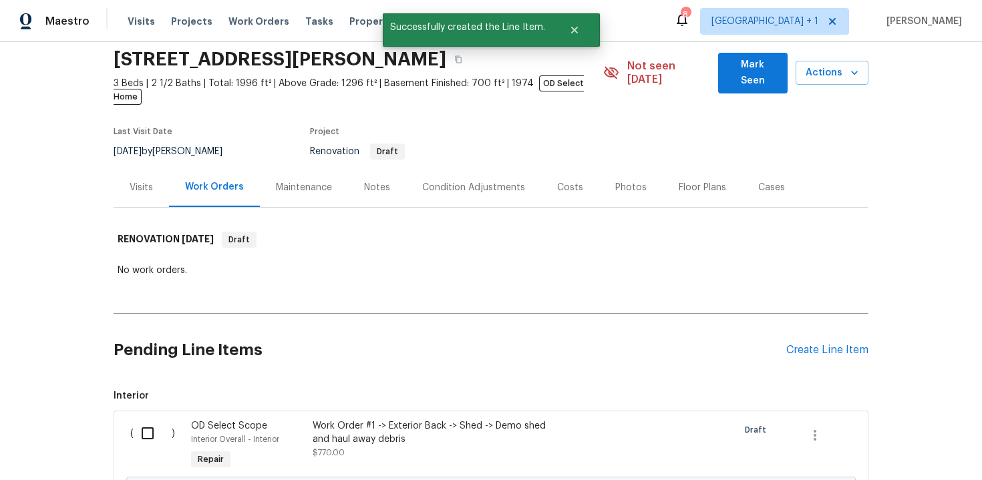
scroll to position [188, 0]
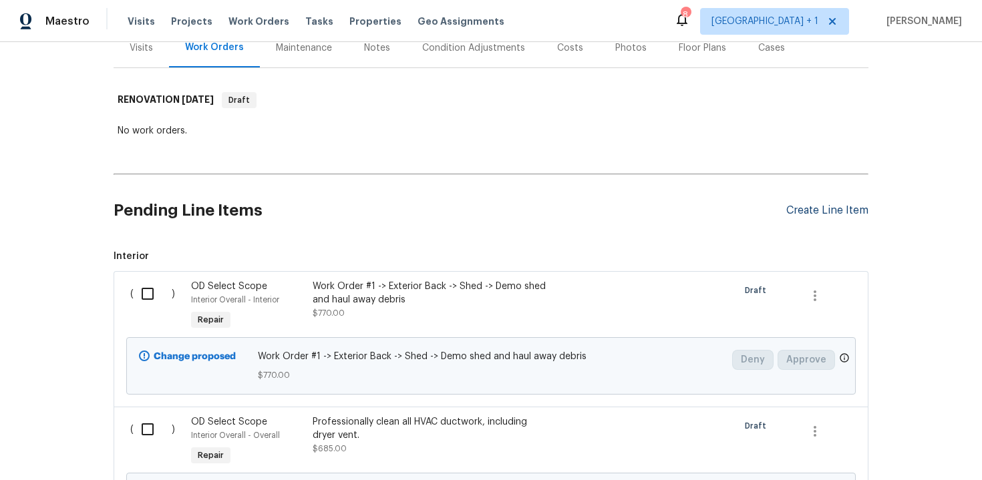
click at [841, 204] on div "Create Line Item" at bounding box center [827, 210] width 82 height 13
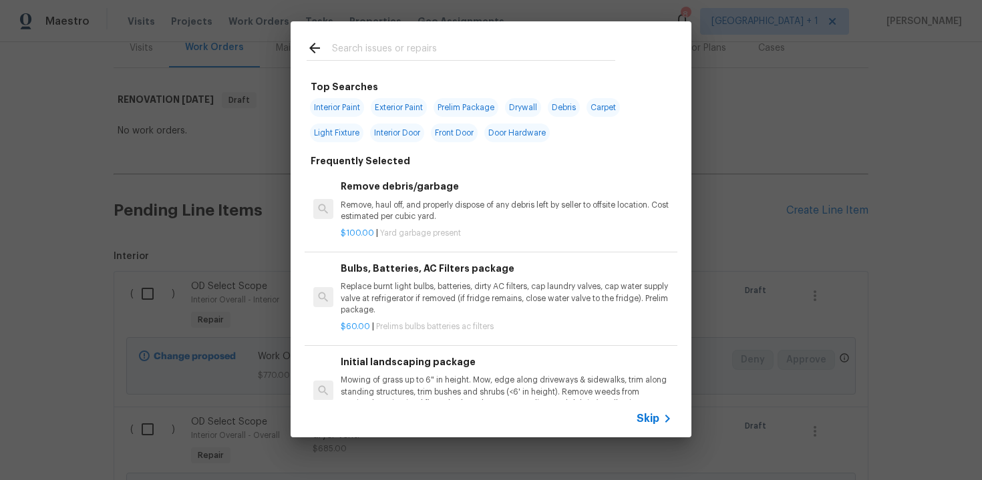
click at [648, 419] on span "Skip" at bounding box center [648, 418] width 23 height 13
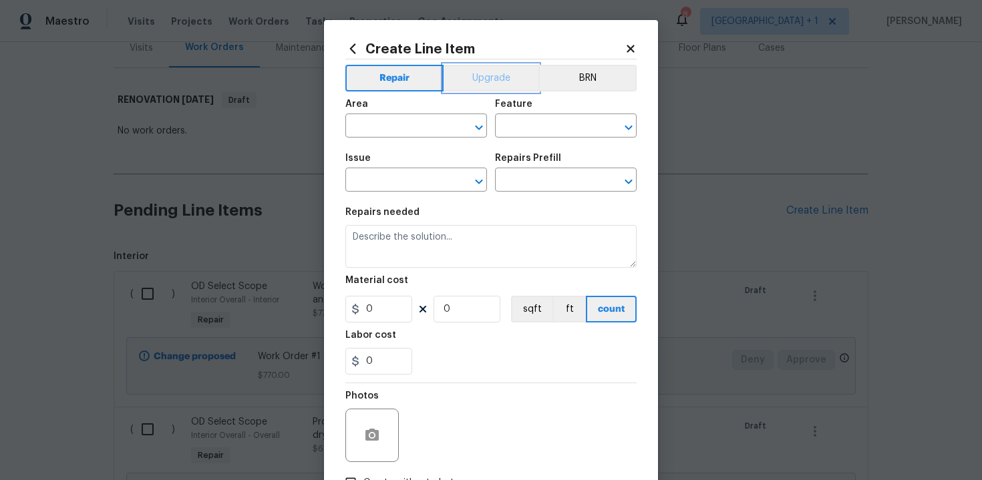
click at [488, 88] on button "Upgrade" at bounding box center [492, 78] width 96 height 27
click at [418, 125] on input "text" at bounding box center [397, 127] width 104 height 21
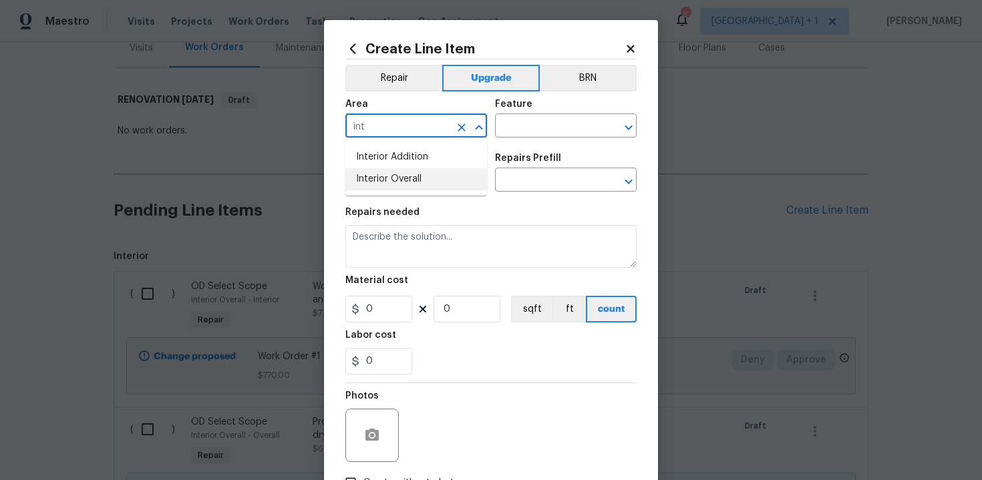
click at [418, 182] on li "Interior Overall" at bounding box center [416, 179] width 142 height 22
click at [532, 122] on input "text" at bounding box center [547, 127] width 104 height 21
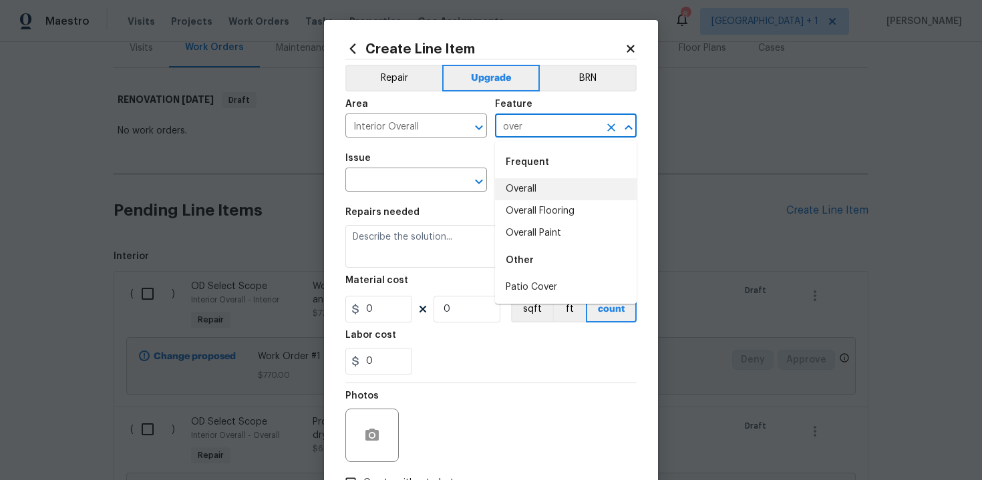
click at [556, 188] on li "Overall" at bounding box center [566, 189] width 142 height 22
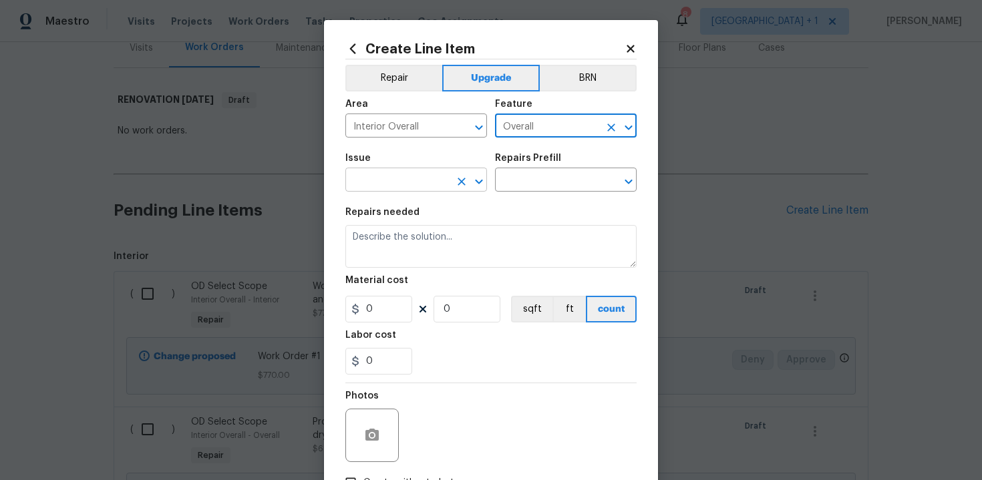
click at [417, 181] on input "text" at bounding box center [397, 181] width 104 height 21
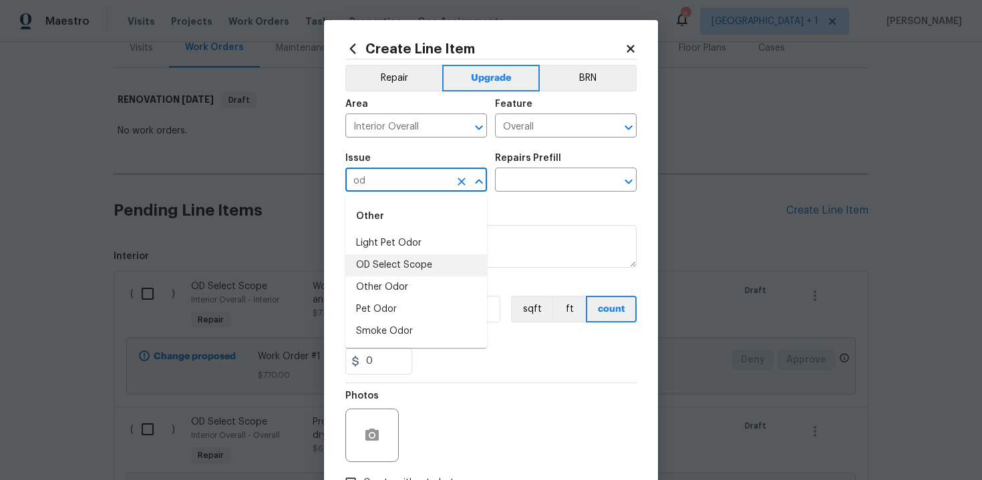
click at [417, 265] on li "OD Select Scope" at bounding box center [416, 266] width 142 height 22
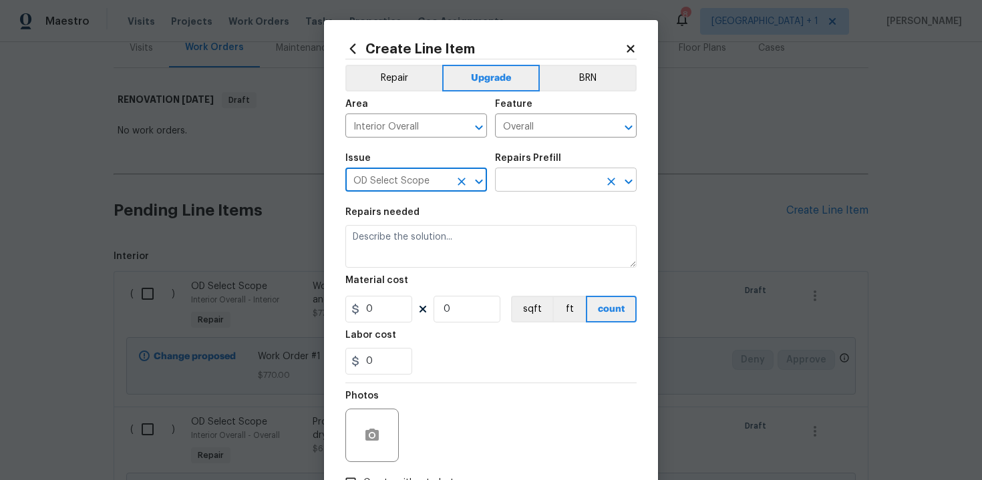
click at [546, 178] on input "text" at bounding box center [547, 181] width 104 height 21
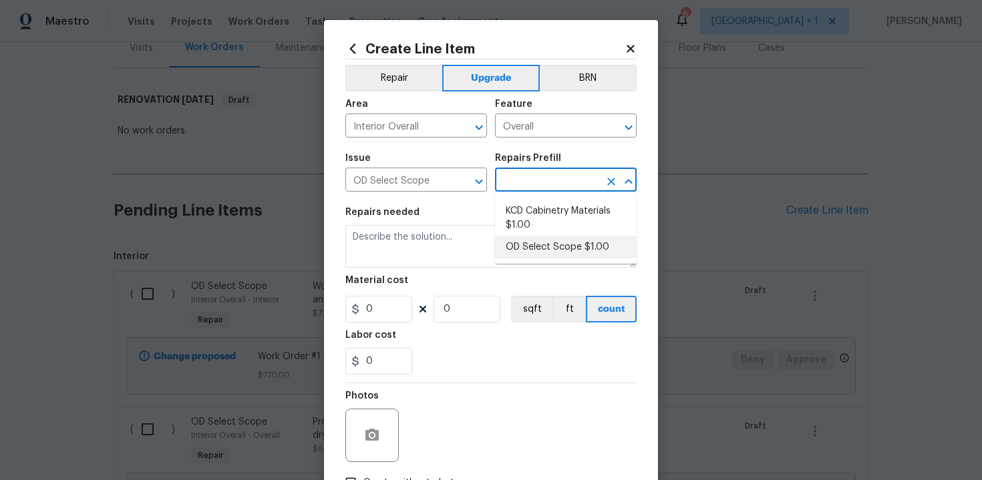
click at [543, 244] on li "OD Select Scope $1.00" at bounding box center [566, 248] width 142 height 22
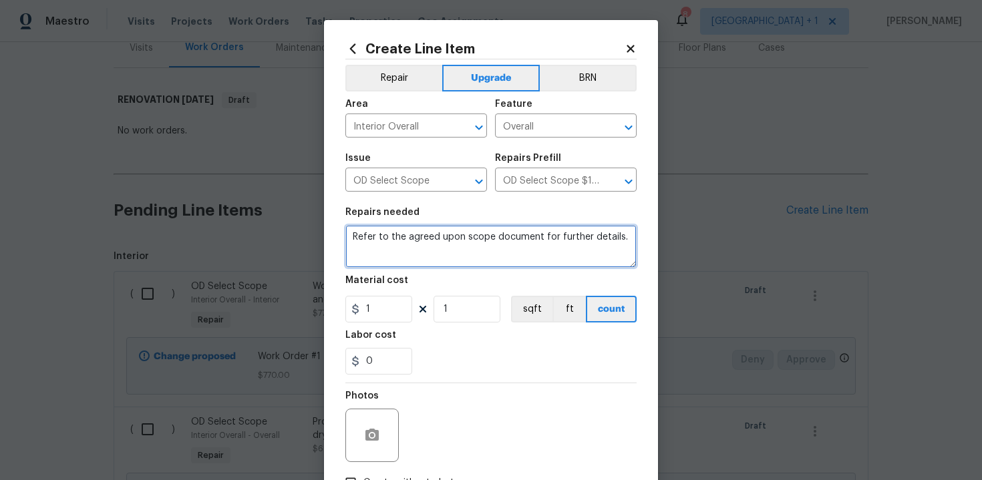
drag, startPoint x: 349, startPoint y: 239, endPoint x: 408, endPoint y: 267, distance: 65.5
click at [408, 267] on textarea "Refer to the agreed upon scope document for further details." at bounding box center [490, 246] width 291 height 43
paste textarea "Work Order #3 -> Main Bedroom -> Electrical -> Demo existing box, patch. Run ne…"
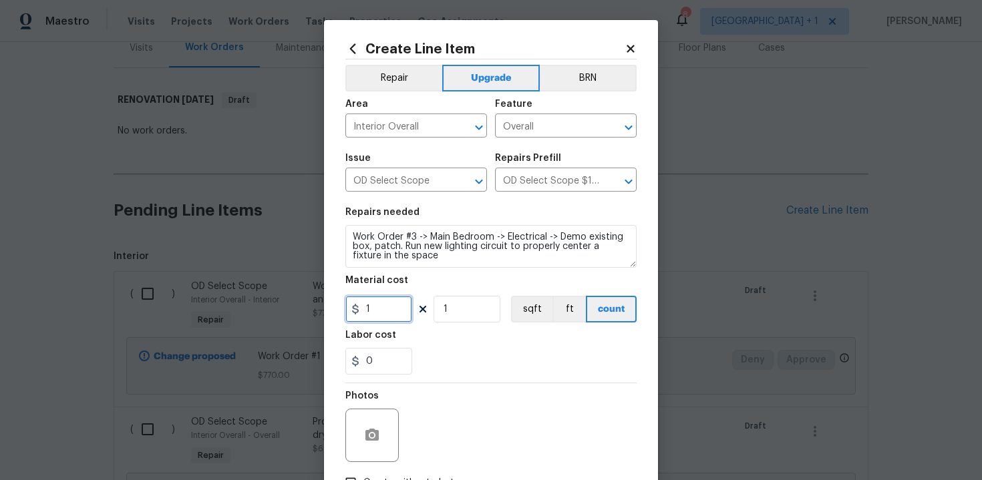
click at [387, 305] on input "1" at bounding box center [378, 309] width 67 height 27
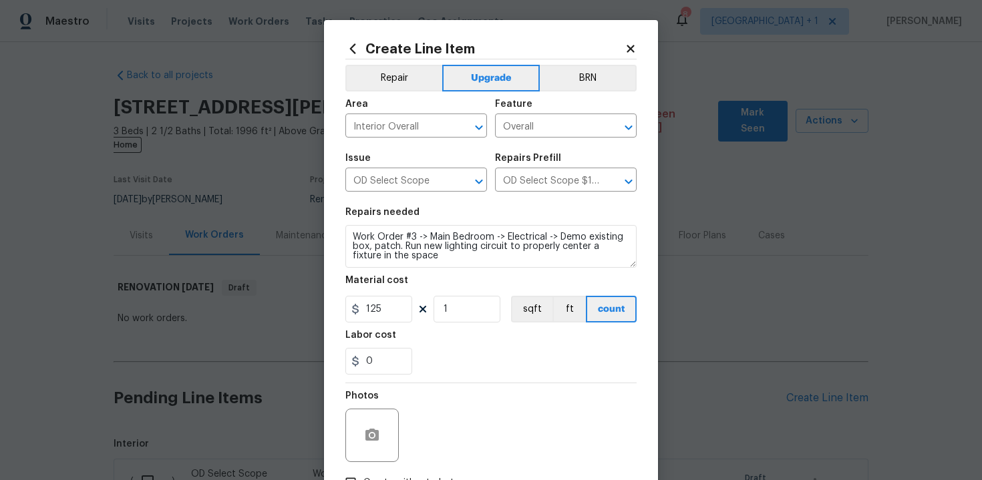
type input "125"
click at [451, 360] on div "0" at bounding box center [490, 361] width 291 height 27
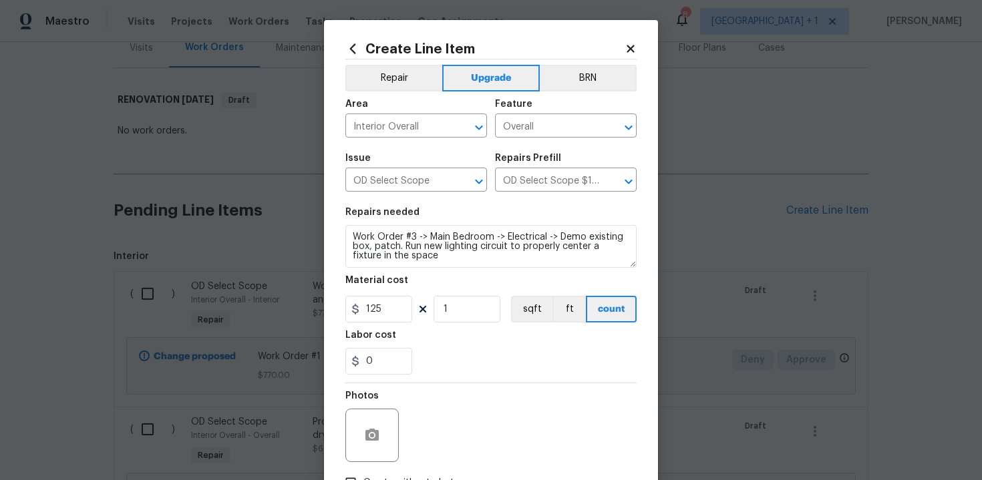
scroll to position [96, 0]
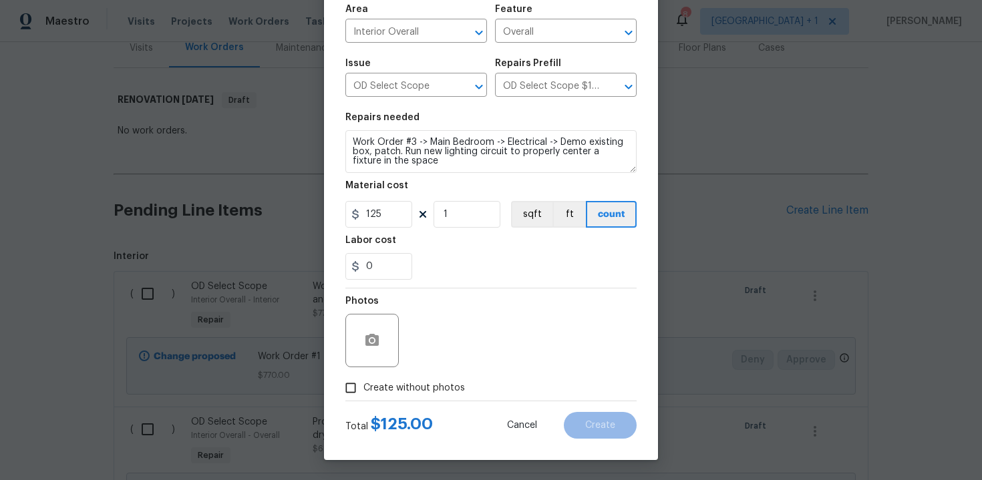
click at [403, 379] on label "Create without photos" at bounding box center [401, 387] width 127 height 25
click at [363, 379] on input "Create without photos" at bounding box center [350, 387] width 25 height 25
checkbox input "true"
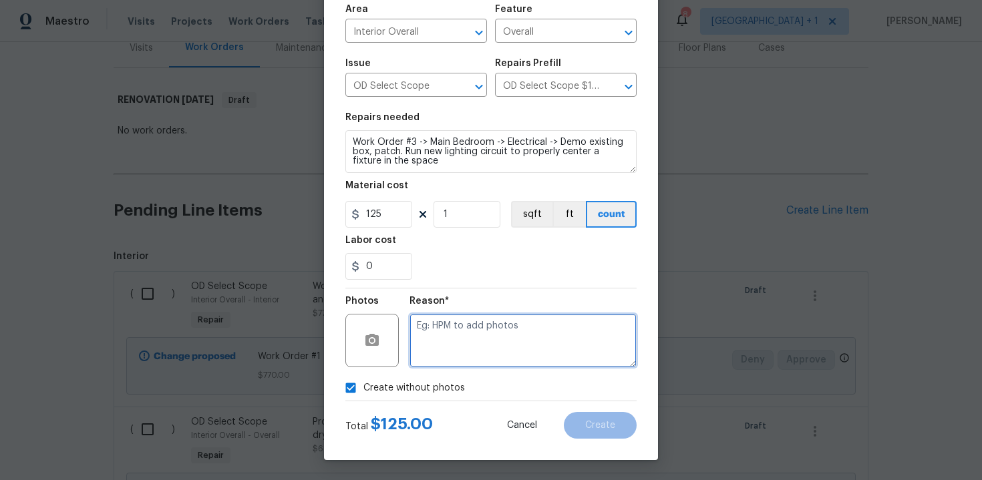
click at [454, 354] on textarea at bounding box center [523, 340] width 227 height 53
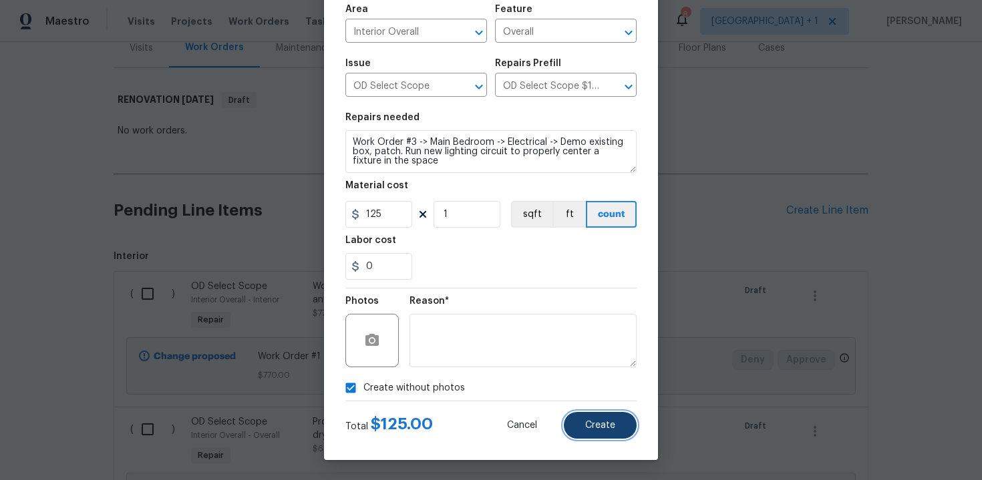
click at [603, 430] on button "Create" at bounding box center [600, 425] width 73 height 27
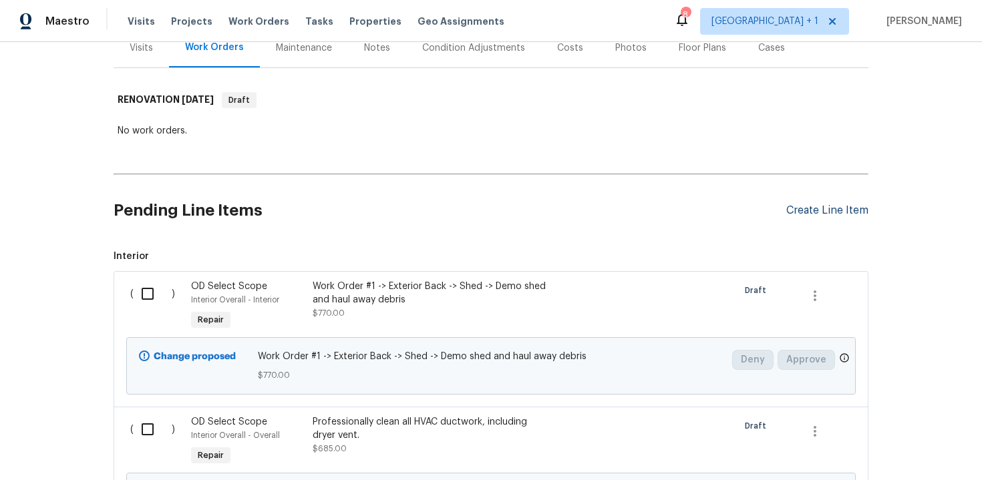
click at [830, 204] on div "Create Line Item" at bounding box center [827, 210] width 82 height 13
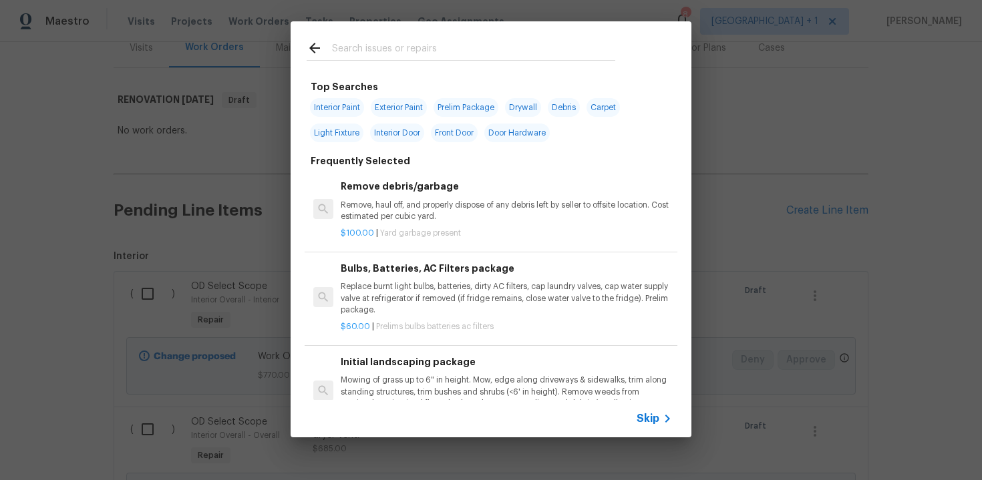
scroll to position [48, 0]
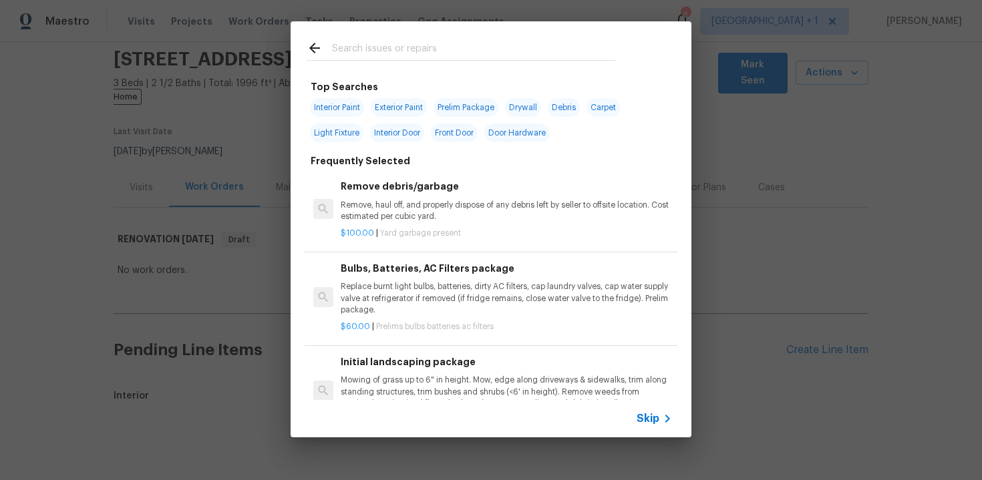
click at [648, 412] on div "Skip" at bounding box center [656, 419] width 39 height 16
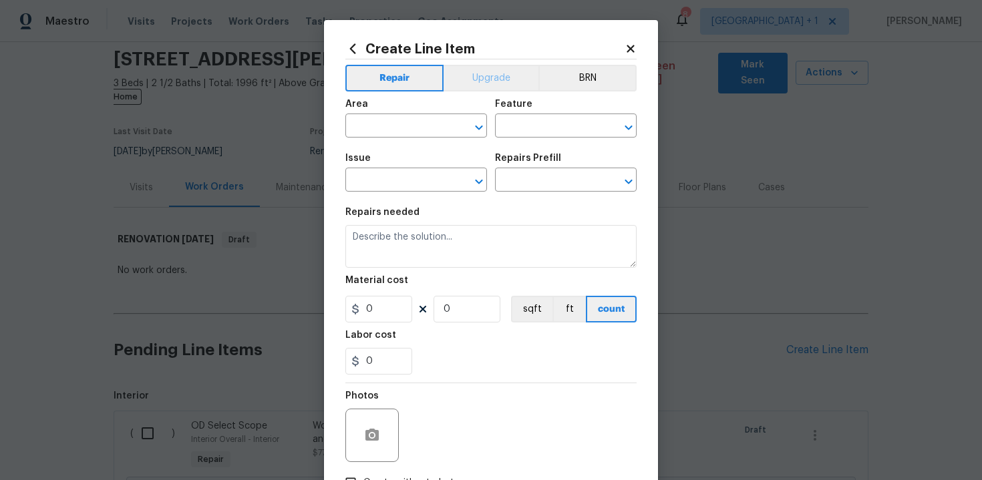
scroll to position [188, 0]
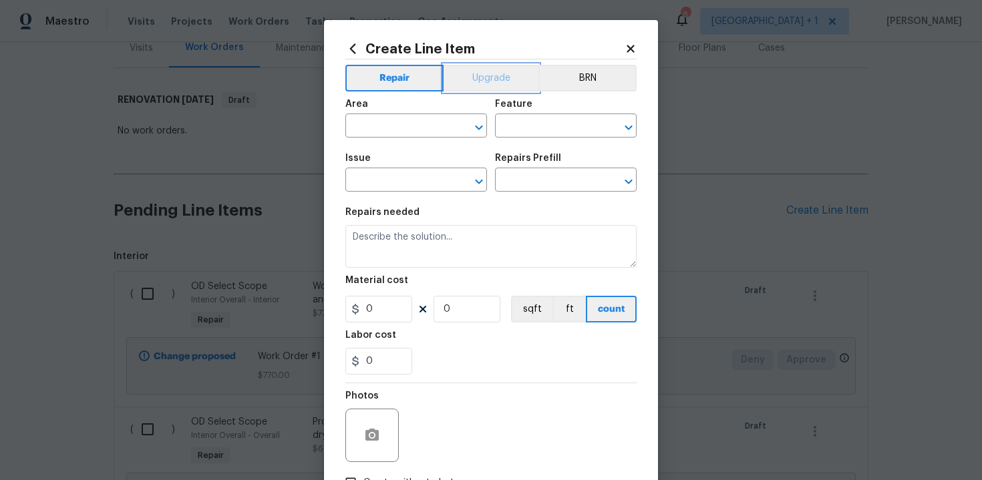
click at [494, 75] on button "Upgrade" at bounding box center [492, 78] width 96 height 27
click at [428, 125] on input "text" at bounding box center [397, 127] width 104 height 21
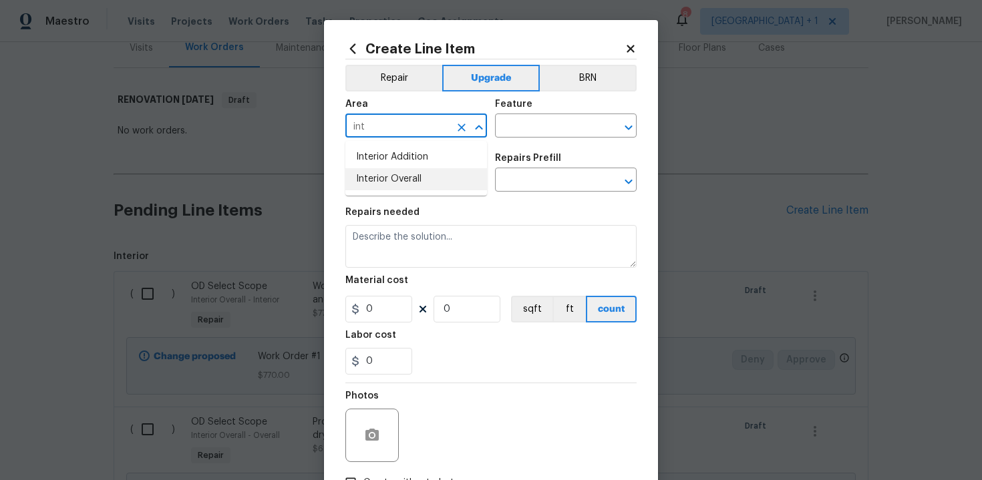
click at [427, 187] on li "Interior Overall" at bounding box center [416, 179] width 142 height 22
type input "Interior Overall"
click at [531, 128] on input "text" at bounding box center [547, 127] width 104 height 21
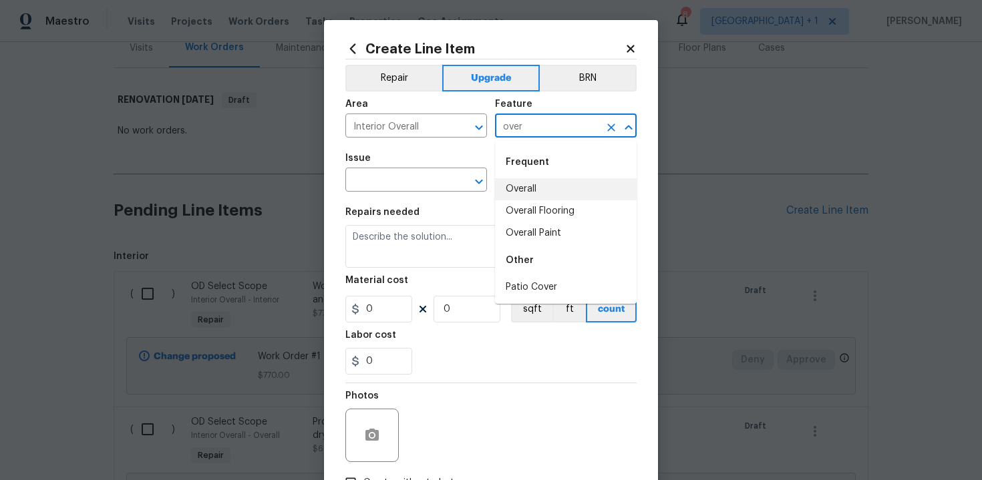
click at [536, 185] on li "Overall" at bounding box center [566, 189] width 142 height 22
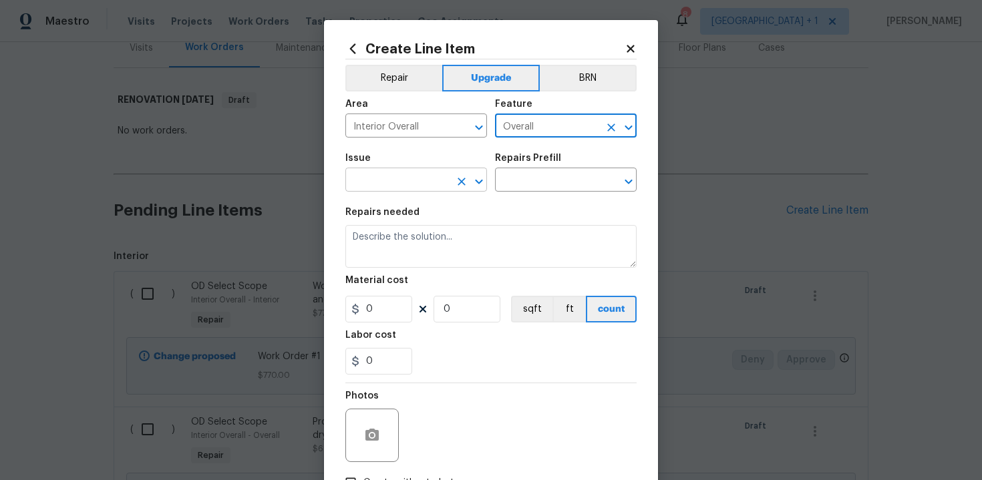
type input "Overall"
click at [418, 182] on input "text" at bounding box center [397, 181] width 104 height 21
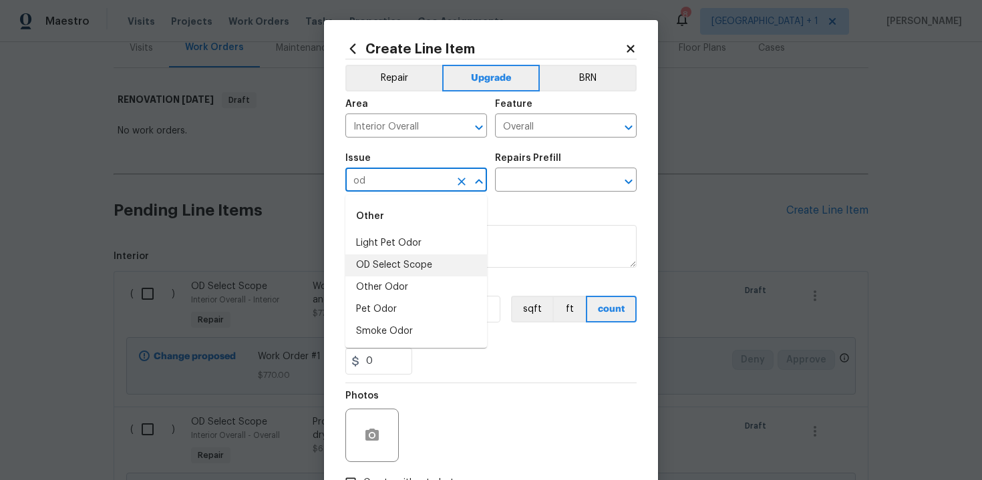
click at [412, 261] on li "OD Select Scope" at bounding box center [416, 266] width 142 height 22
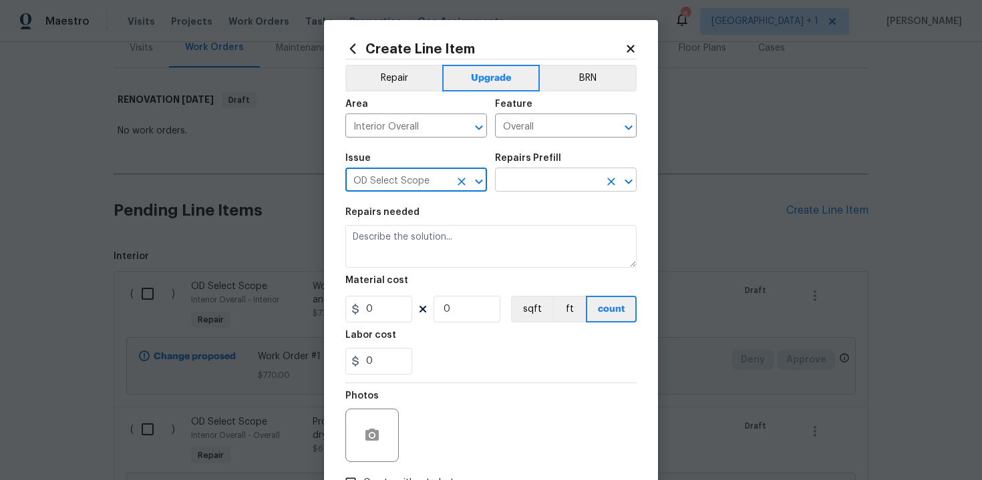
type input "OD Select Scope"
click at [538, 182] on input "text" at bounding box center [547, 181] width 104 height 21
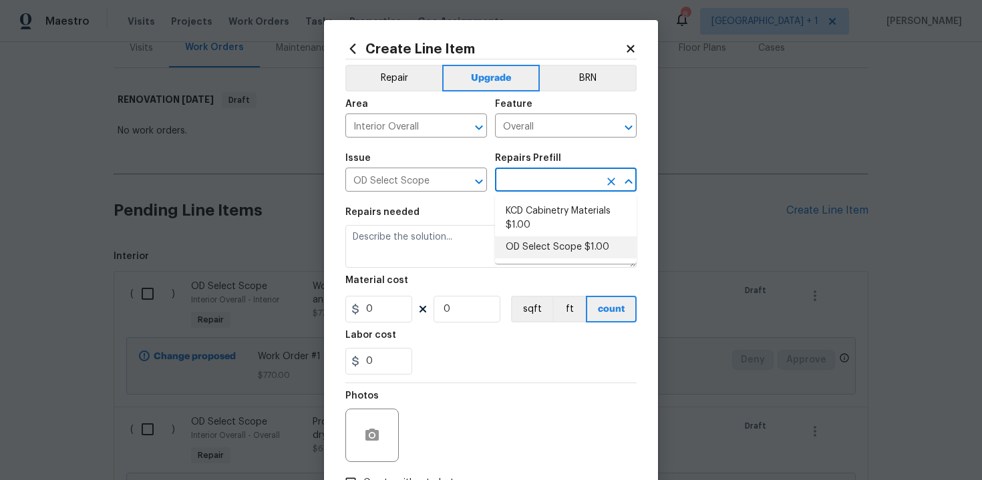
click at [538, 244] on li "OD Select Scope $1.00" at bounding box center [566, 248] width 142 height 22
type input "OD Select Scope $1.00"
type textarea "Refer to the agreed upon scope document for further details."
type input "1"
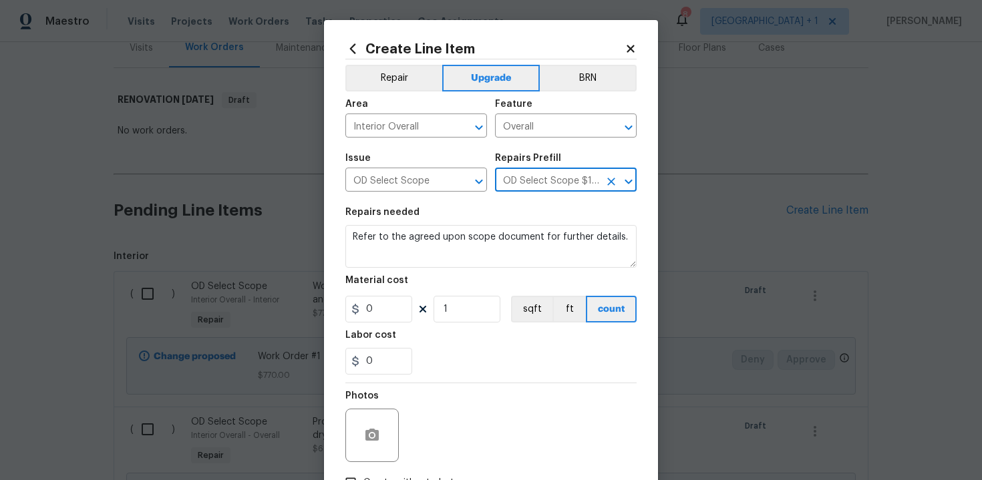
type input "1"
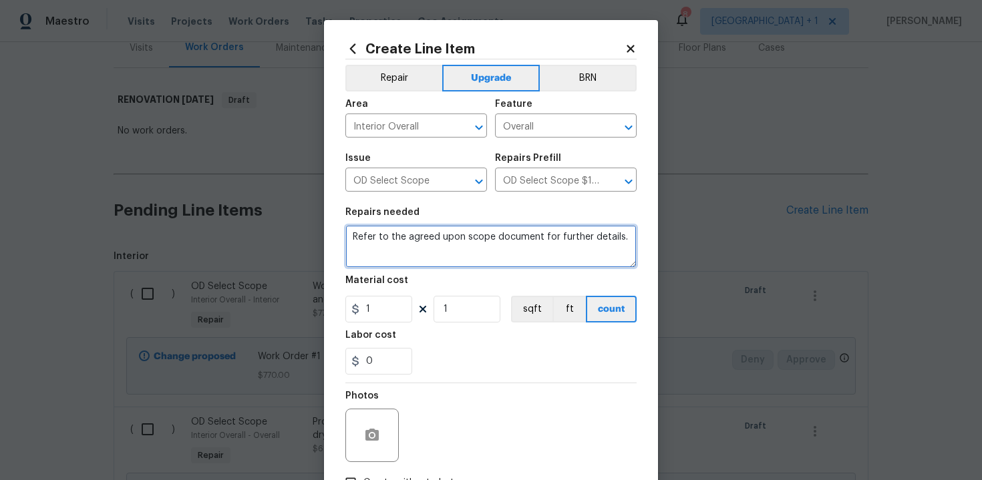
drag, startPoint x: 349, startPoint y: 239, endPoint x: 387, endPoint y: 252, distance: 39.5
click at [387, 252] on textarea "Refer to the agreed upon scope document for further details." at bounding box center [490, 246] width 291 height 43
type textarea "#"
paste textarea "Work Order #3 -> Main Bedroom -> Lighting -> Install ceiling fan"
type textarea "Work Order #3 -> Main Bedroom -> Lighting -> Install ceiling fan"
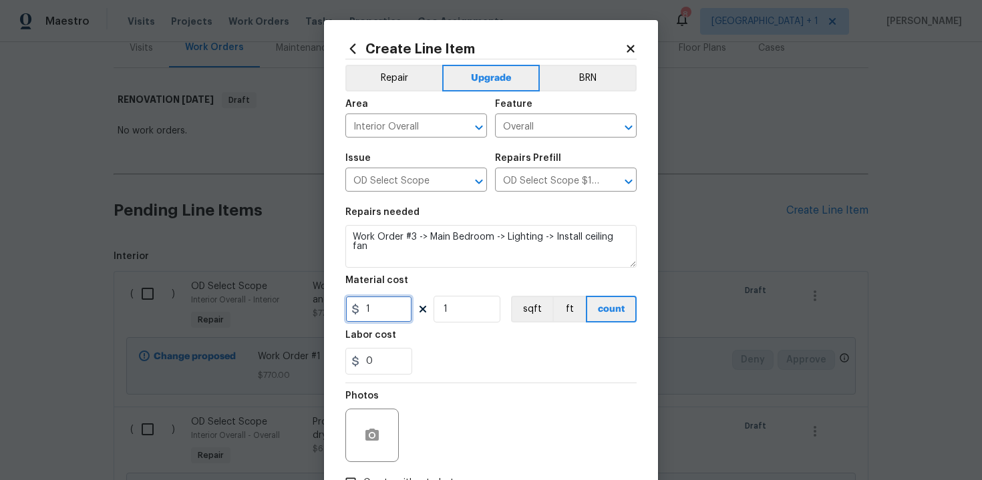
click at [388, 315] on input "1" at bounding box center [378, 309] width 67 height 27
type input "245"
click at [466, 373] on div "0" at bounding box center [490, 361] width 291 height 27
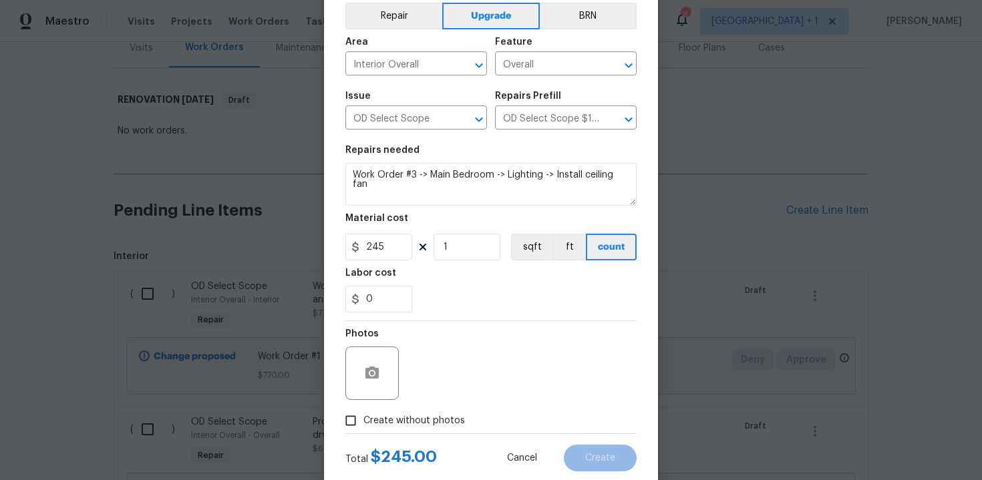
scroll to position [96, 0]
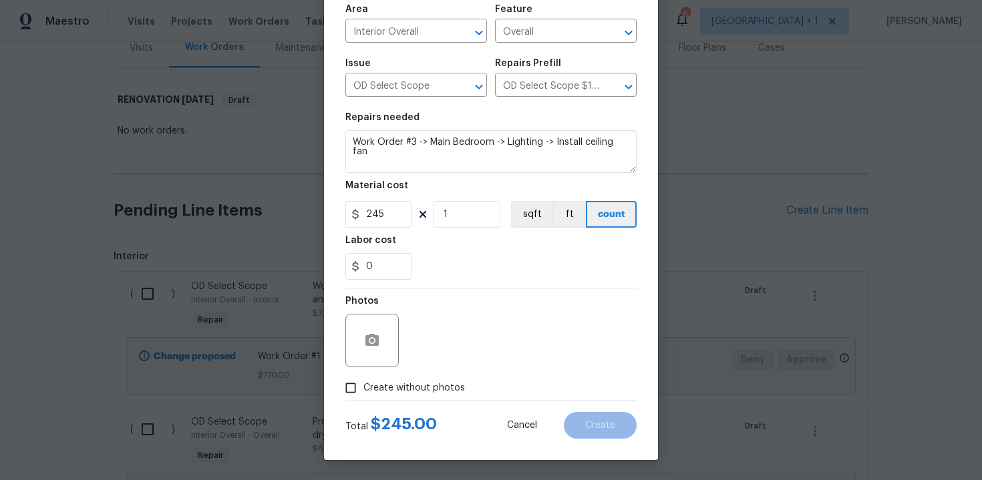
click at [422, 379] on label "Create without photos" at bounding box center [401, 387] width 127 height 25
click at [363, 379] on input "Create without photos" at bounding box center [350, 387] width 25 height 25
checkbox input "true"
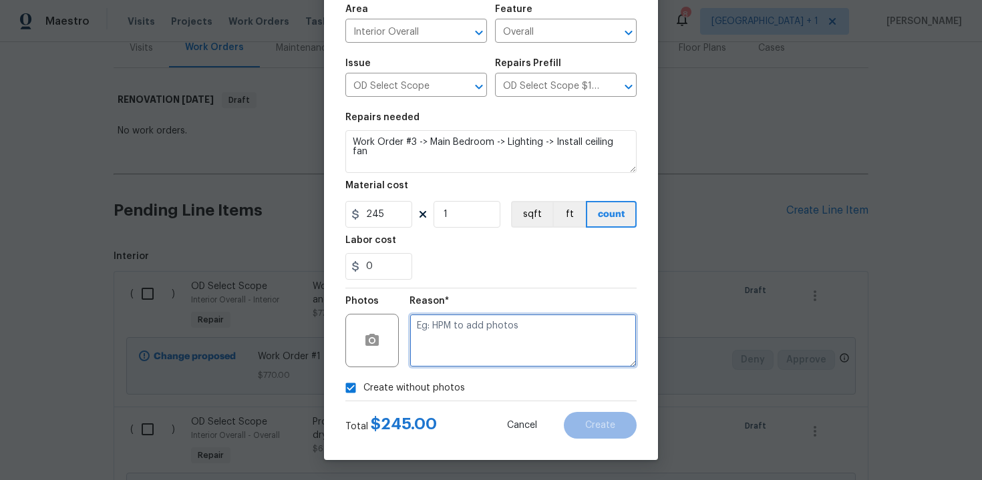
click at [468, 345] on textarea at bounding box center [523, 340] width 227 height 53
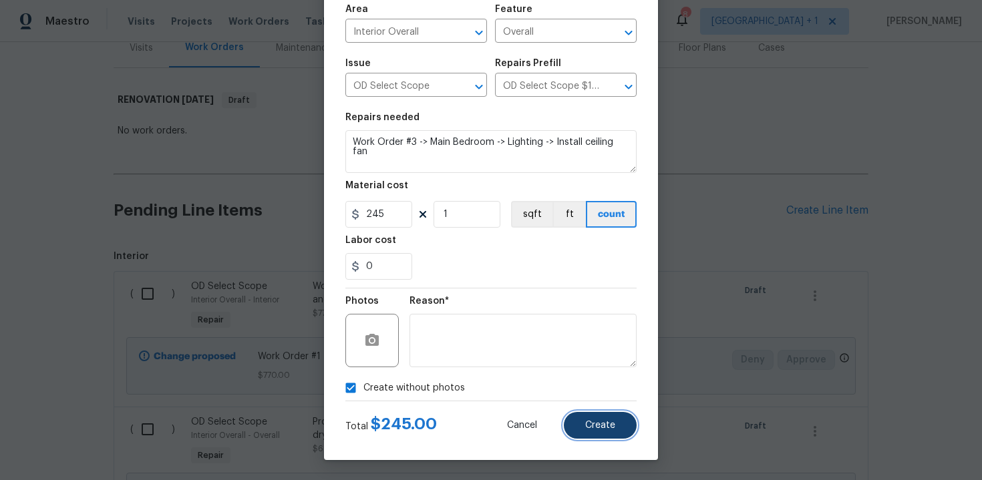
click at [588, 419] on button "Create" at bounding box center [600, 425] width 73 height 27
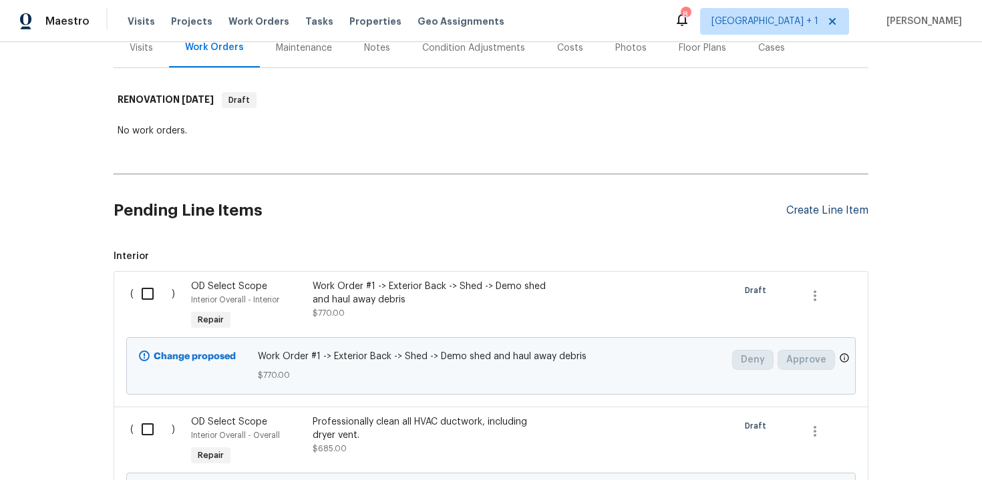
click at [827, 204] on div "Create Line Item" at bounding box center [827, 210] width 82 height 13
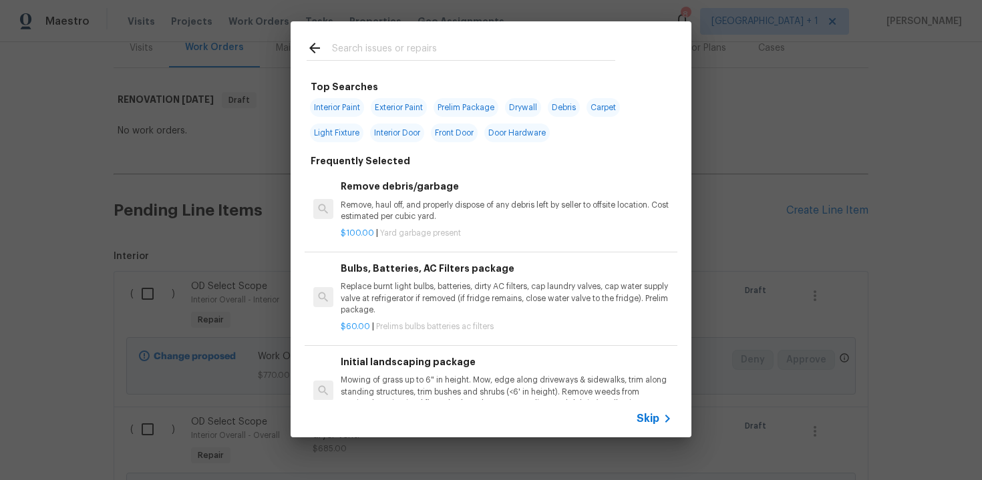
click at [649, 414] on span "Skip" at bounding box center [648, 418] width 23 height 13
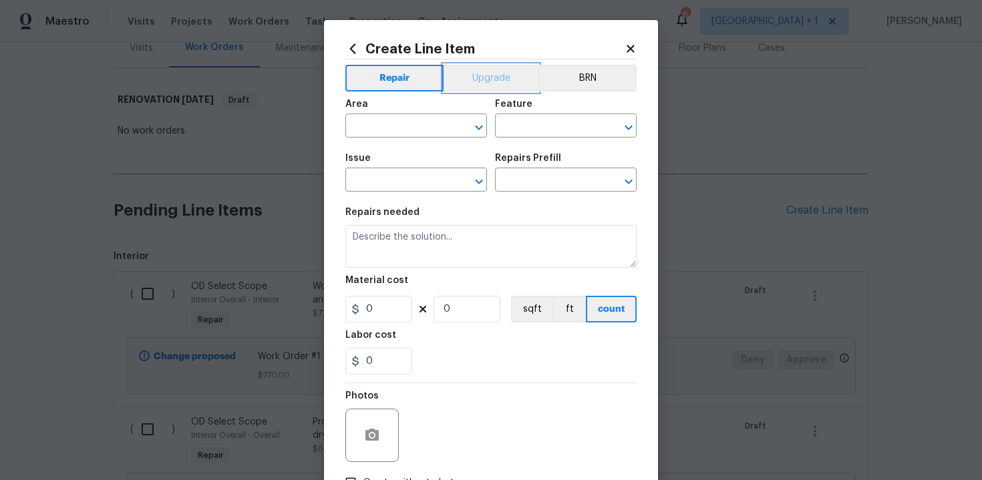
click at [486, 81] on button "Upgrade" at bounding box center [492, 78] width 96 height 27
click at [416, 131] on input "text" at bounding box center [397, 127] width 104 height 21
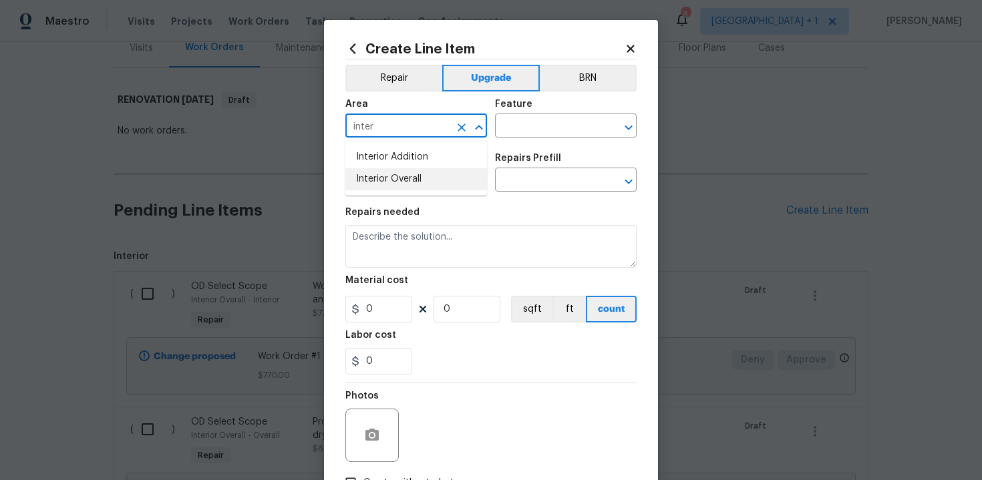
click at [417, 180] on li "Interior Overall" at bounding box center [416, 179] width 142 height 22
type input "Interior Overall"
click at [523, 132] on input "text" at bounding box center [547, 127] width 104 height 21
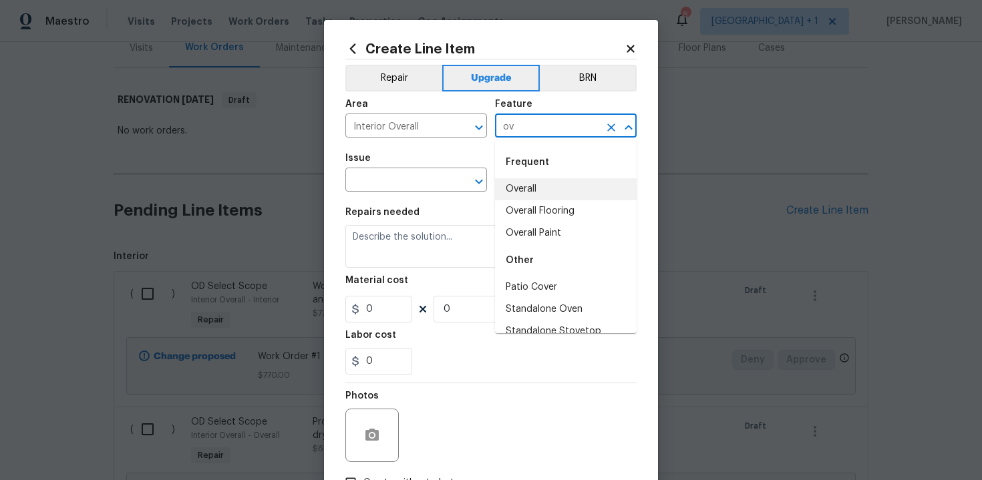
click at [541, 188] on li "Overall" at bounding box center [566, 189] width 142 height 22
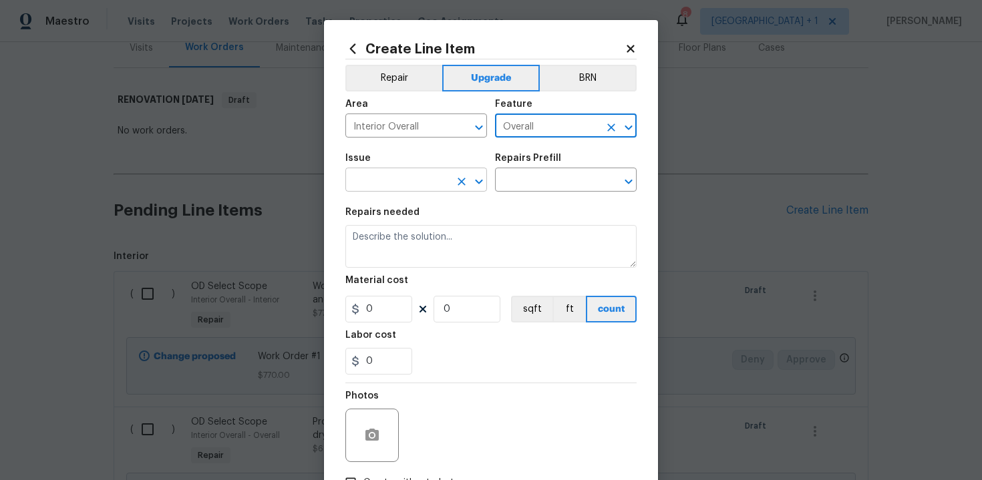
type input "Overall"
click at [419, 183] on input "text" at bounding box center [397, 181] width 104 height 21
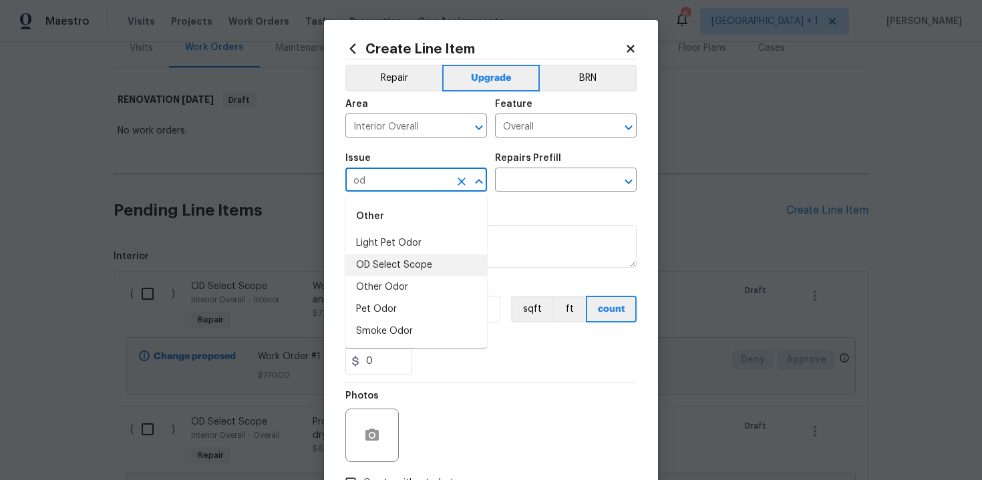
click at [419, 264] on li "OD Select Scope" at bounding box center [416, 266] width 142 height 22
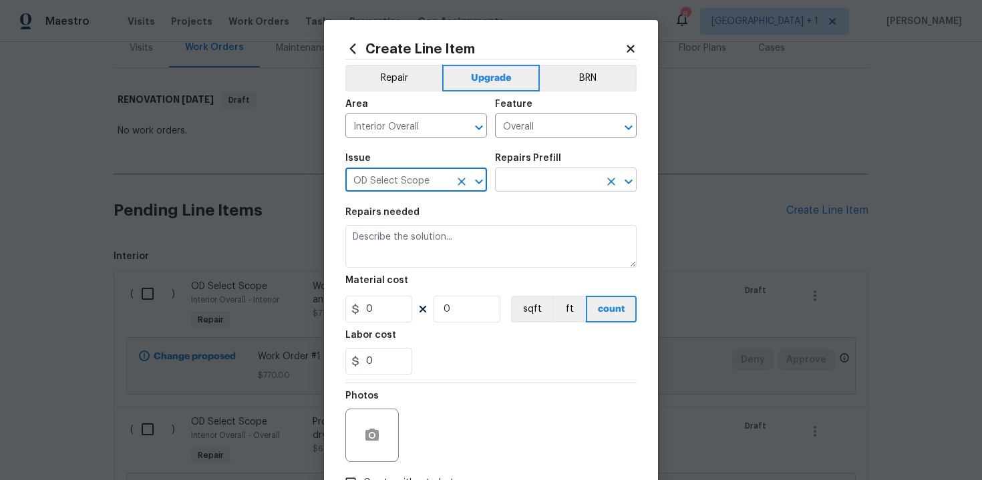
type input "OD Select Scope"
click at [559, 179] on input "text" at bounding box center [547, 181] width 104 height 21
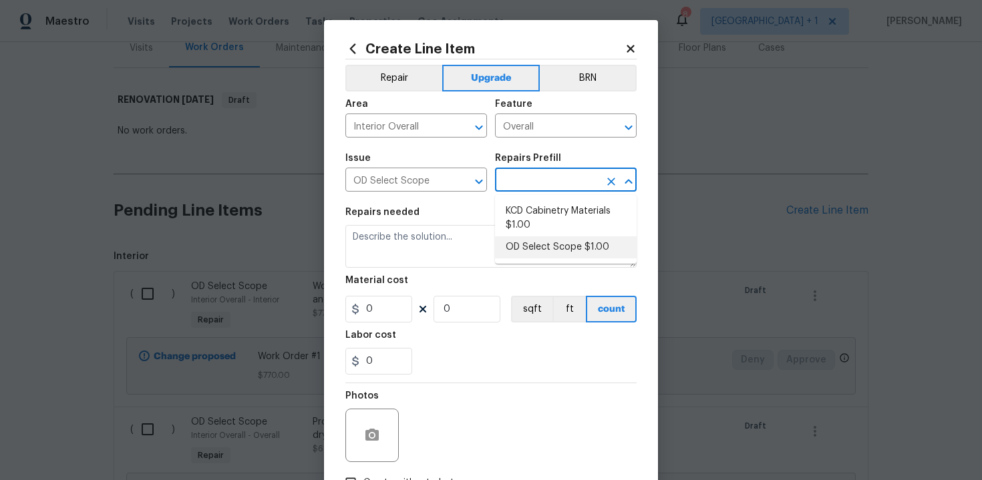
click at [545, 244] on li "OD Select Scope $1.00" at bounding box center [566, 248] width 142 height 22
type input "OD Select Scope $1.00"
type textarea "Refer to the agreed upon scope document for further details."
type input "1"
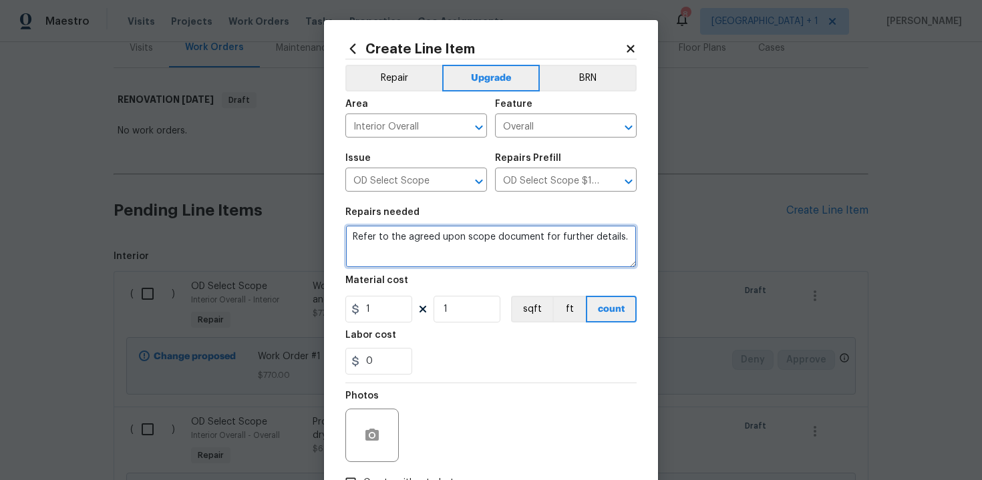
drag, startPoint x: 350, startPoint y: 237, endPoint x: 404, endPoint y: 256, distance: 56.6
click at [404, 256] on textarea "Refer to the agreed upon scope document for further details." at bounding box center [490, 246] width 291 height 43
paste textarea "Work Order #3 -> Bedroom 2 -> Closet -> Demo closet shelving and install new sh…"
type textarea "Work Order #3 -> Bedroom 2 -> Closet -> Demo closet shelving and install new sh…"
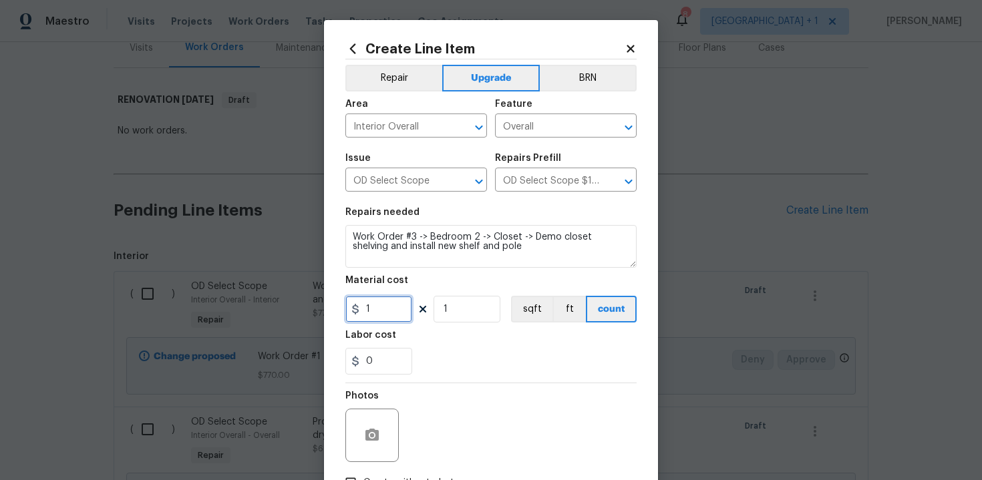
click at [390, 307] on input "1" at bounding box center [378, 309] width 67 height 27
type input "185"
click at [482, 366] on div "0" at bounding box center [490, 361] width 291 height 27
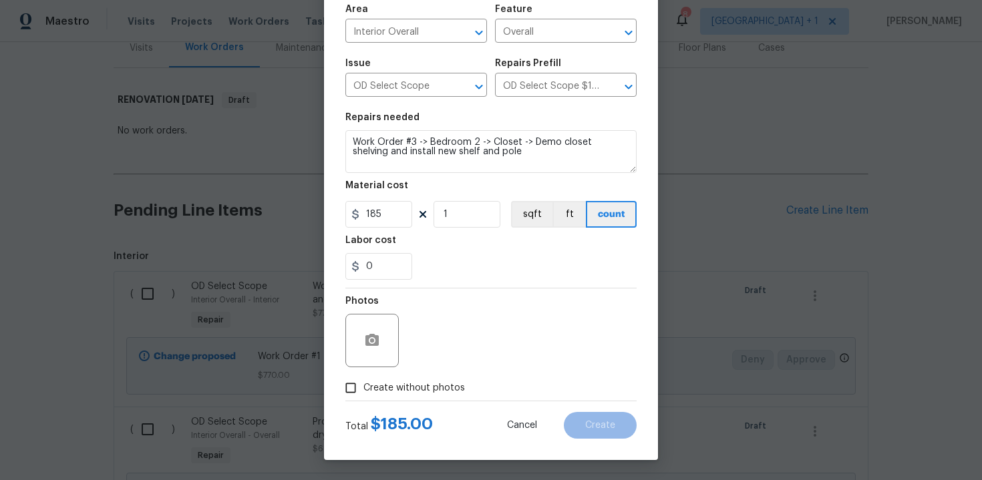
click at [401, 395] on span "Create without photos" at bounding box center [414, 388] width 102 height 14
click at [363, 395] on input "Create without photos" at bounding box center [350, 387] width 25 height 25
checkbox input "true"
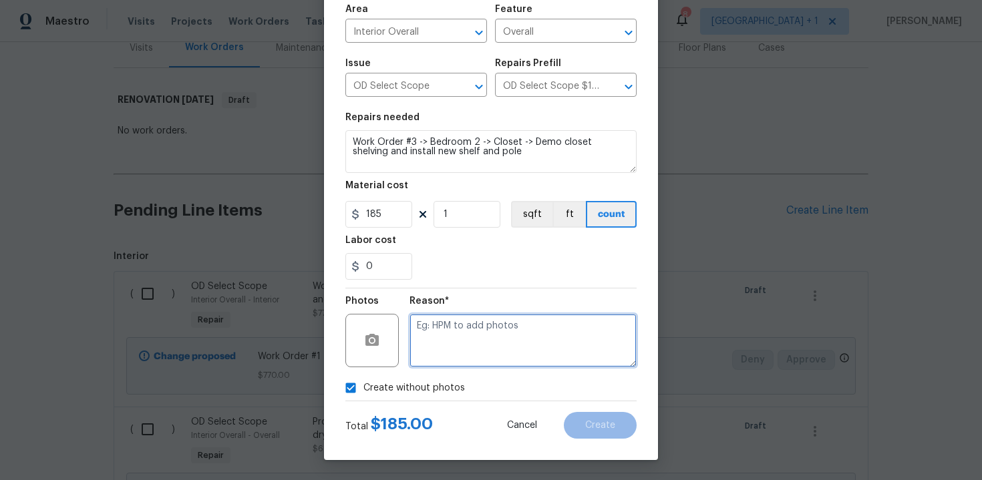
click at [460, 352] on textarea at bounding box center [523, 340] width 227 height 53
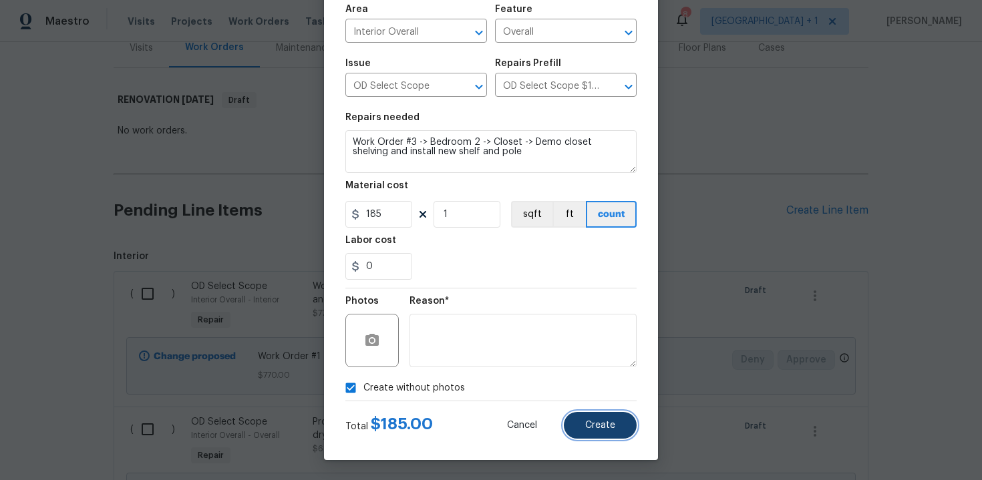
click at [595, 418] on button "Create" at bounding box center [600, 425] width 73 height 27
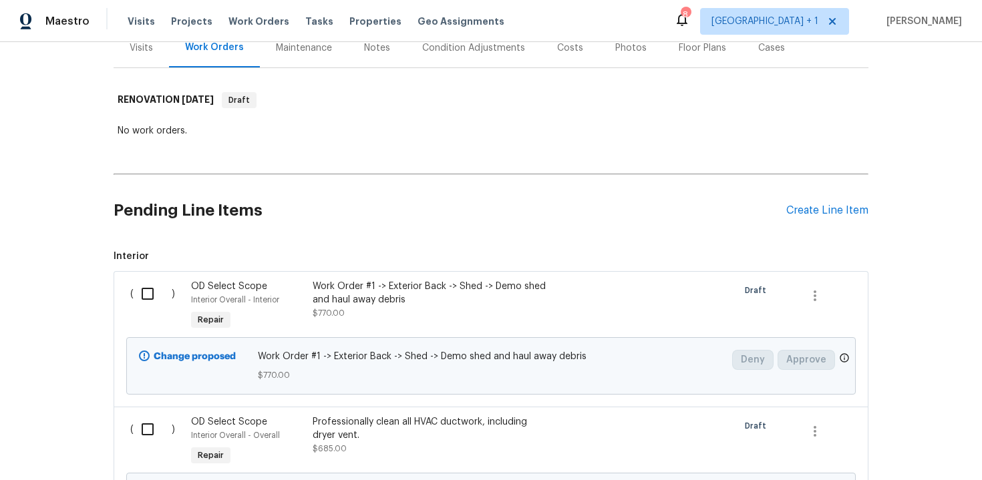
scroll to position [188, 0]
click at [837, 204] on div "Create Line Item" at bounding box center [827, 210] width 82 height 13
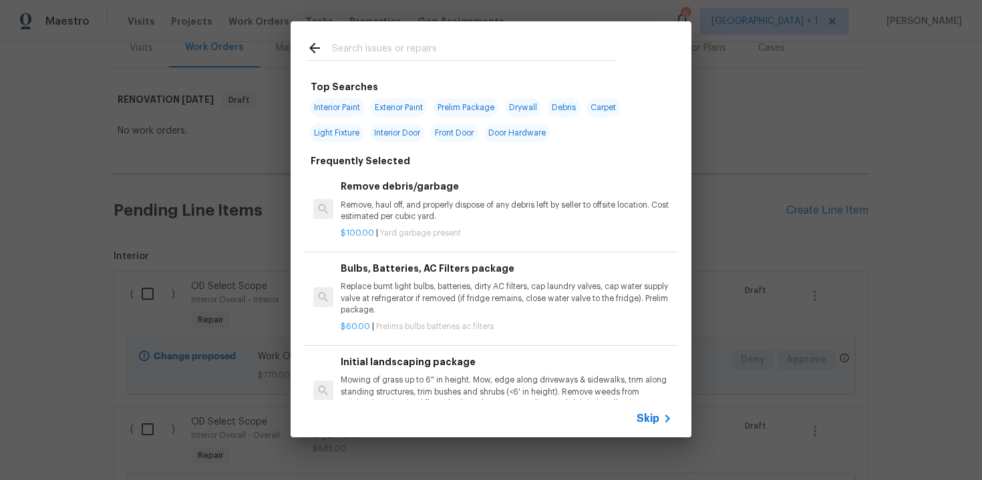
click at [644, 421] on span "Skip" at bounding box center [648, 418] width 23 height 13
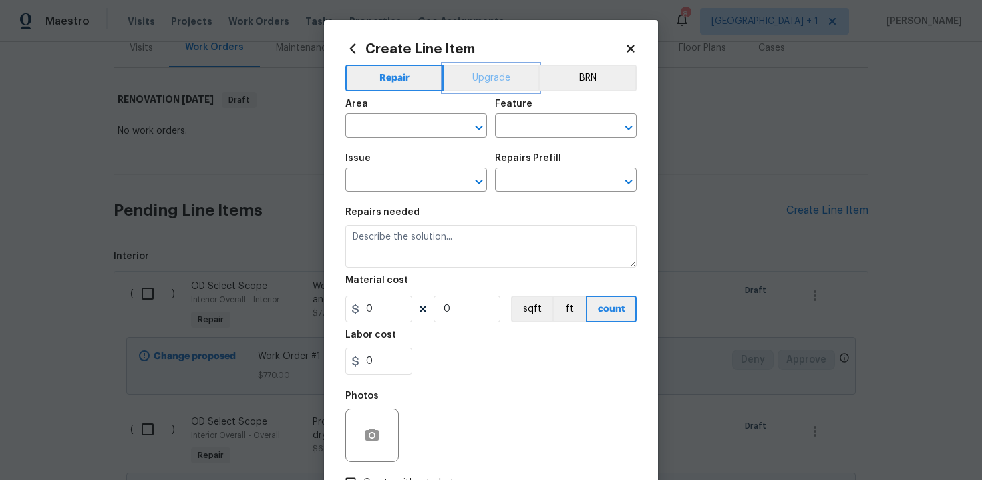
click at [482, 78] on button "Upgrade" at bounding box center [492, 78] width 96 height 27
click at [426, 127] on input "text" at bounding box center [397, 127] width 104 height 21
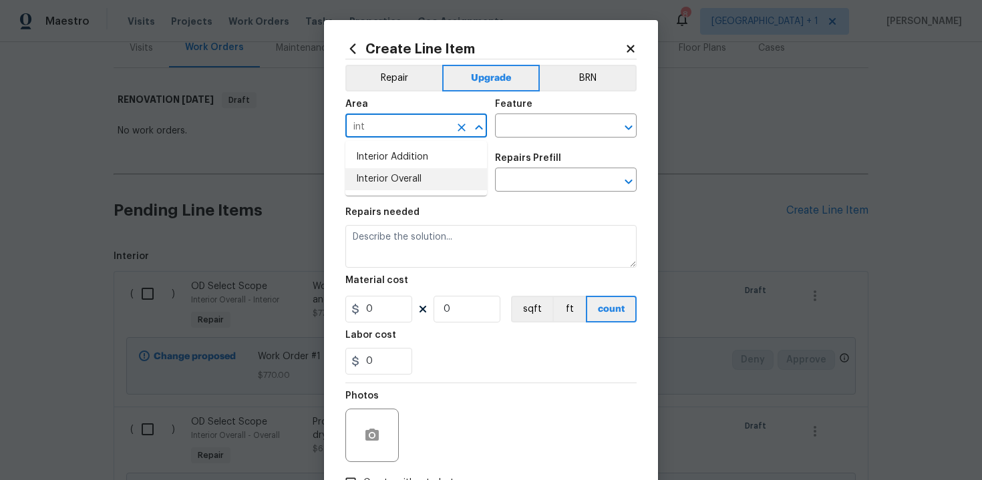
click at [424, 172] on li "Interior Overall" at bounding box center [416, 179] width 142 height 22
type input "Interior Overall"
click at [530, 123] on input "text" at bounding box center [547, 127] width 104 height 21
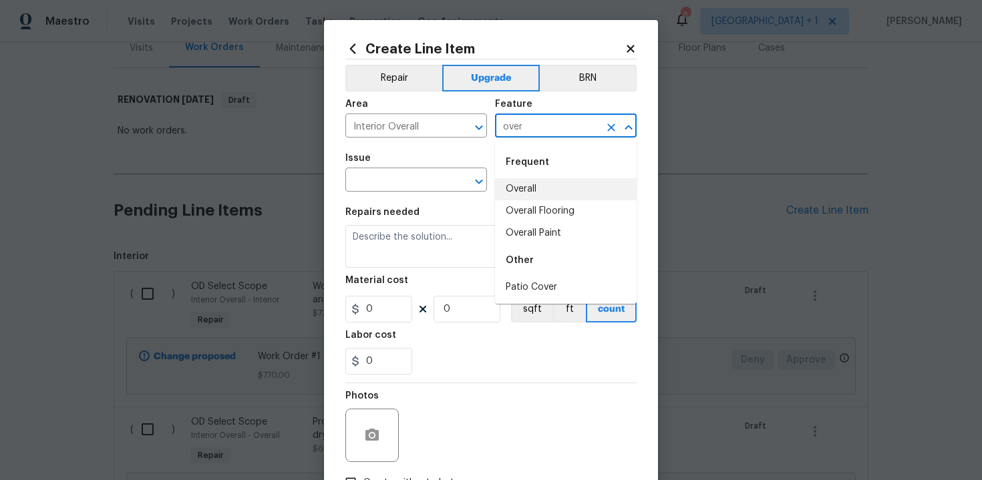
click at [531, 185] on li "Overall" at bounding box center [566, 189] width 142 height 22
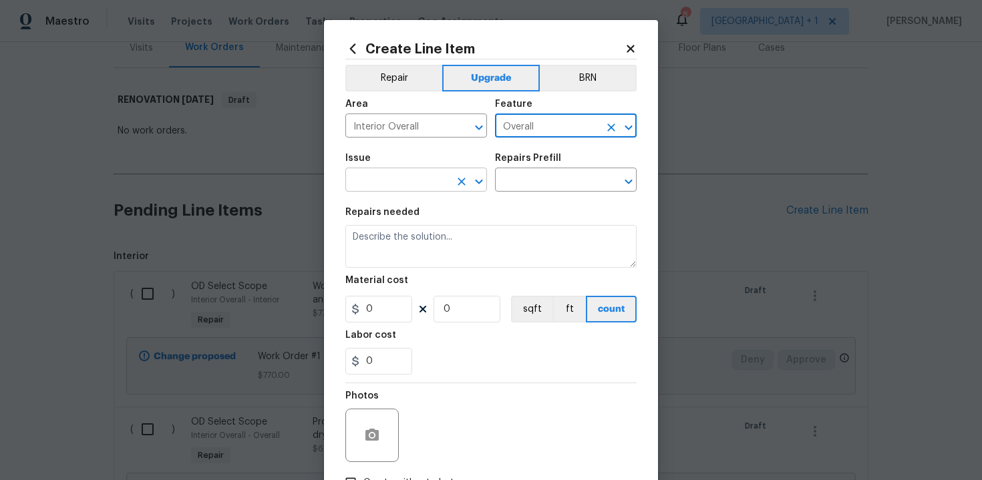
type input "Overall"
click at [391, 182] on input "text" at bounding box center [397, 181] width 104 height 21
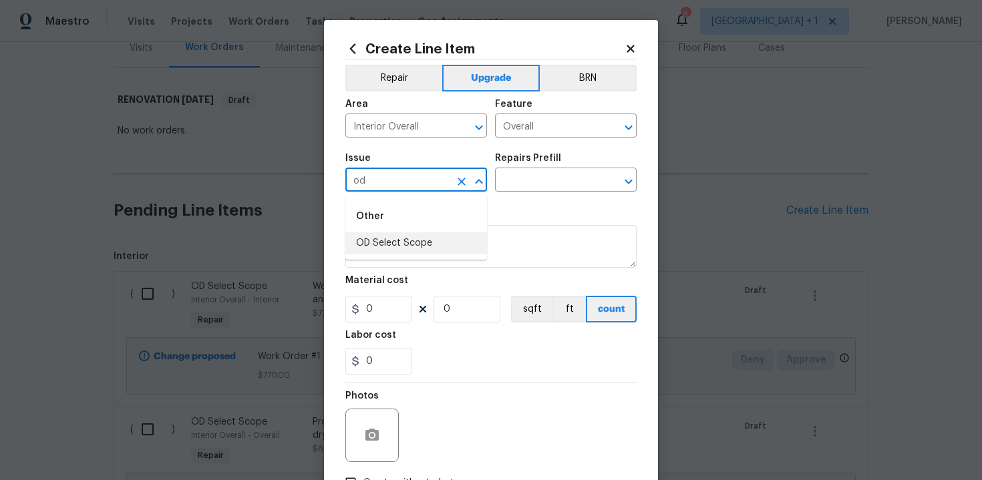
click at [398, 246] on li "OD Select Scope" at bounding box center [416, 244] width 142 height 22
type input "OD Select Scope"
click at [537, 184] on input "text" at bounding box center [547, 181] width 104 height 21
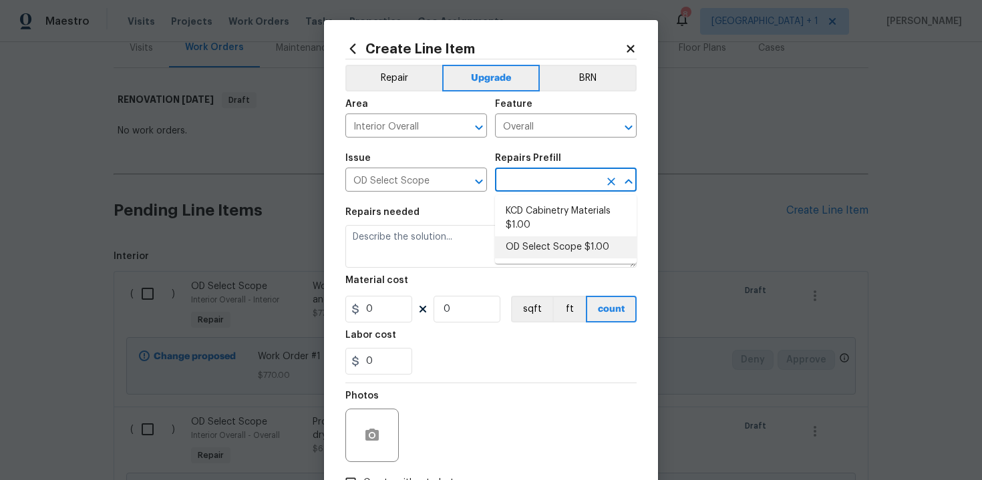
click at [539, 247] on li "OD Select Scope $1.00" at bounding box center [566, 248] width 142 height 22
type input "OD Select Scope $1.00"
type textarea "Refer to the agreed upon scope document for further details."
type input "1"
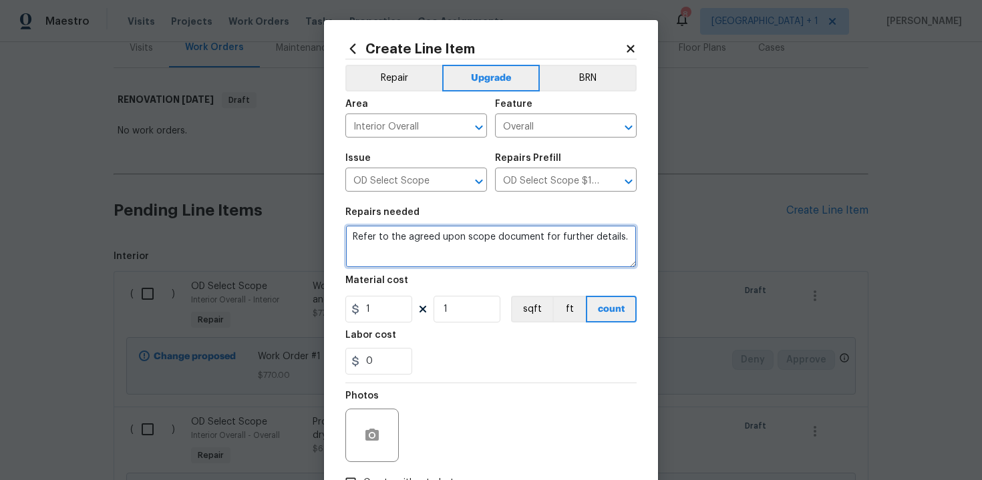
drag, startPoint x: 351, startPoint y: 239, endPoint x: 410, endPoint y: 261, distance: 62.4
click at [410, 261] on textarea "Refer to the agreed upon scope document for further details." at bounding box center [490, 246] width 291 height 43
paste textarea "Work Order #3 -> Bedroom 2 -> Electrical -> Run new lighting circuit to ceiling…"
type textarea "Work Order #3 -> Bedroom 2 -> Electrical -> Run new lighting circuit to ceiling…"
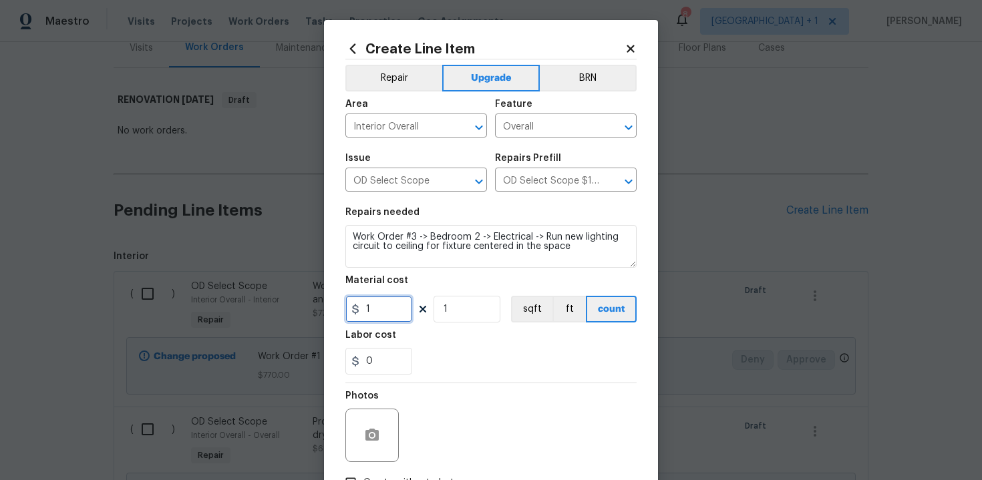
click at [381, 319] on input "1" at bounding box center [378, 309] width 67 height 27
type input "125"
click at [458, 359] on div "0" at bounding box center [490, 361] width 291 height 27
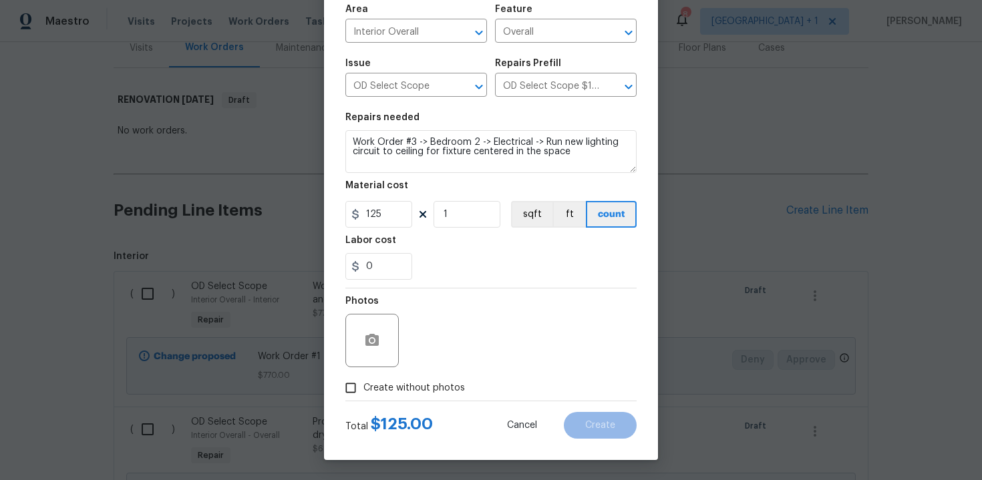
click at [408, 391] on span "Create without photos" at bounding box center [414, 388] width 102 height 14
click at [363, 391] on input "Create without photos" at bounding box center [350, 387] width 25 height 25
checkbox input "true"
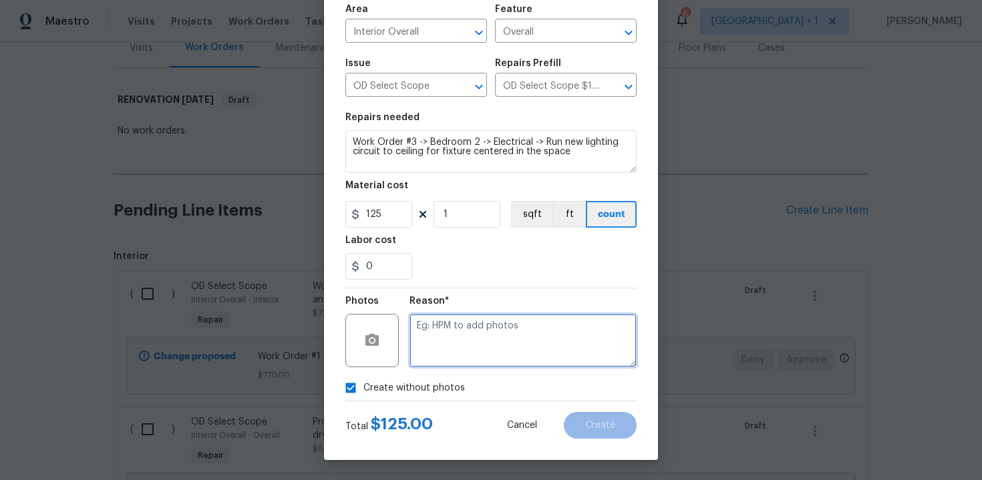
click at [471, 347] on textarea at bounding box center [523, 340] width 227 height 53
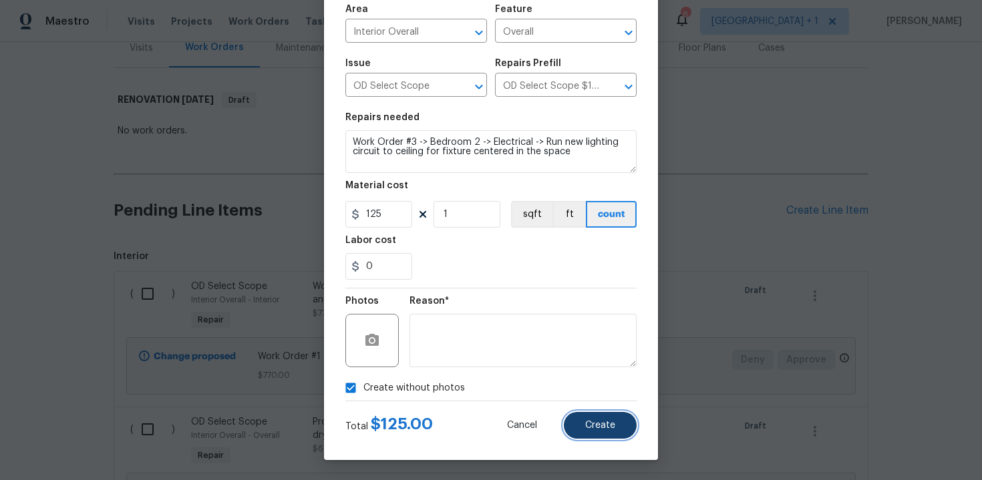
click at [599, 422] on span "Create" at bounding box center [600, 426] width 30 height 10
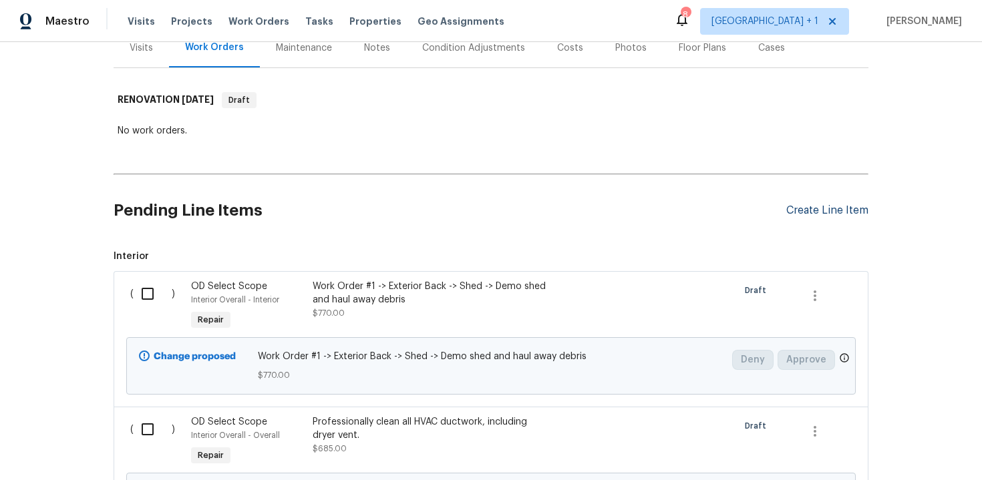
click at [820, 204] on div "Create Line Item" at bounding box center [827, 210] width 82 height 13
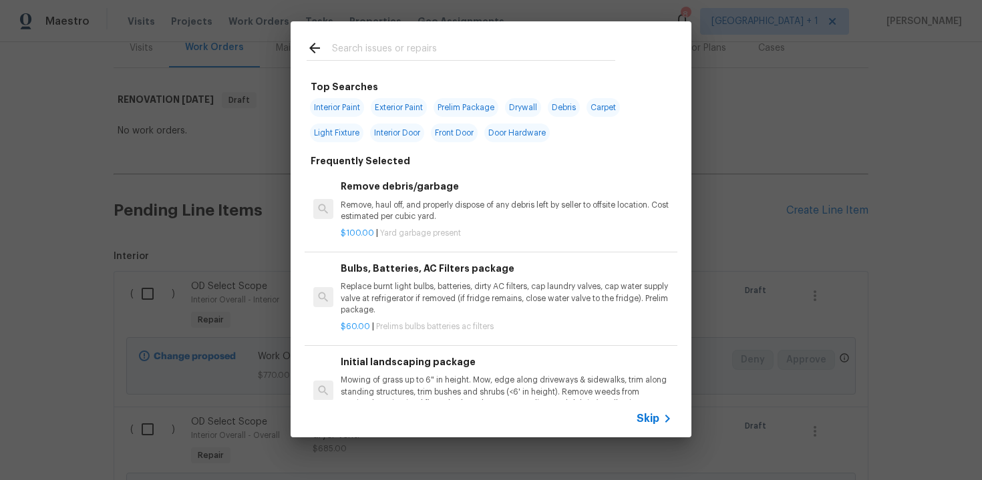
click at [645, 422] on span "Skip" at bounding box center [648, 418] width 23 height 13
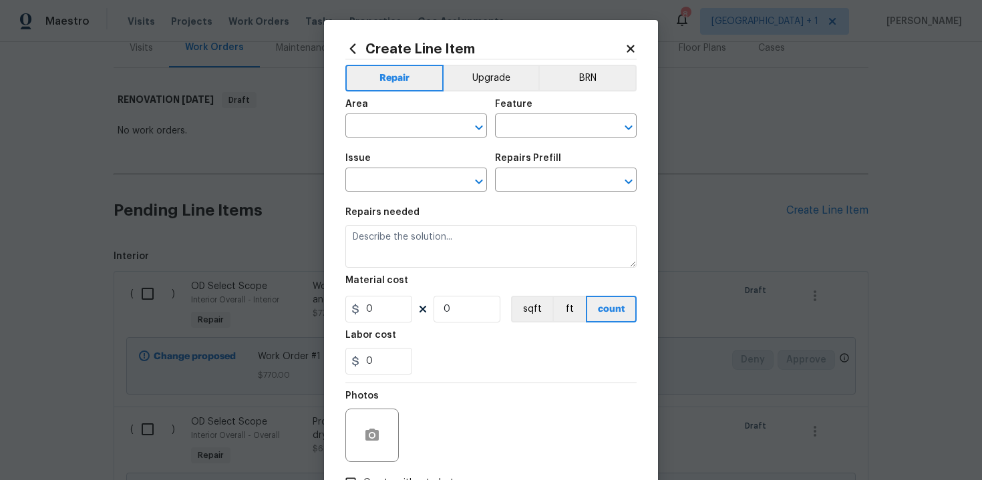
click at [492, 92] on div "Area ​ Feature ​" at bounding box center [490, 119] width 291 height 54
click at [474, 81] on button "Upgrade" at bounding box center [492, 78] width 96 height 27
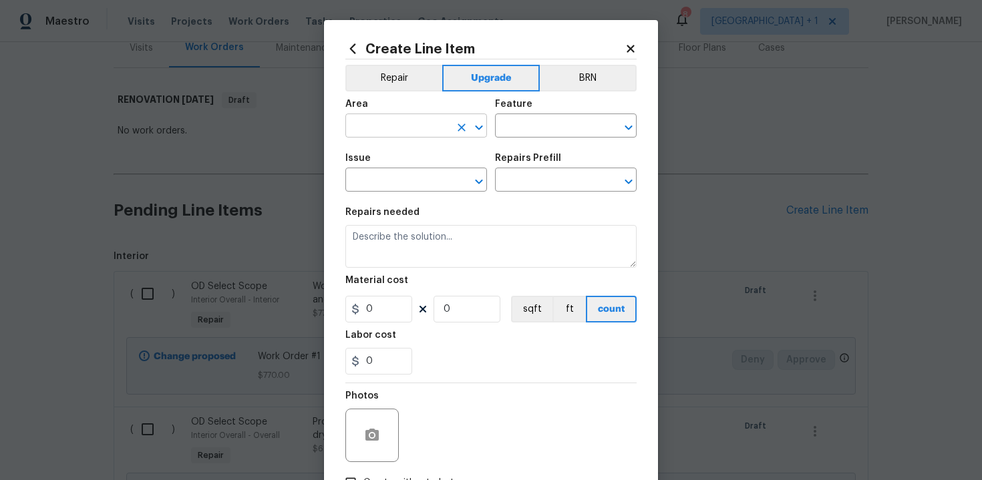
click at [422, 129] on input "text" at bounding box center [397, 127] width 104 height 21
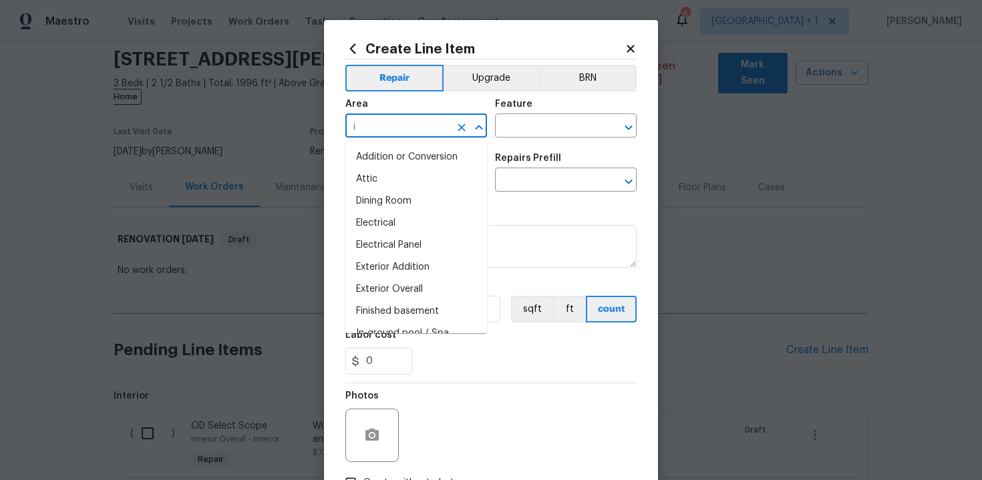
scroll to position [188, 0]
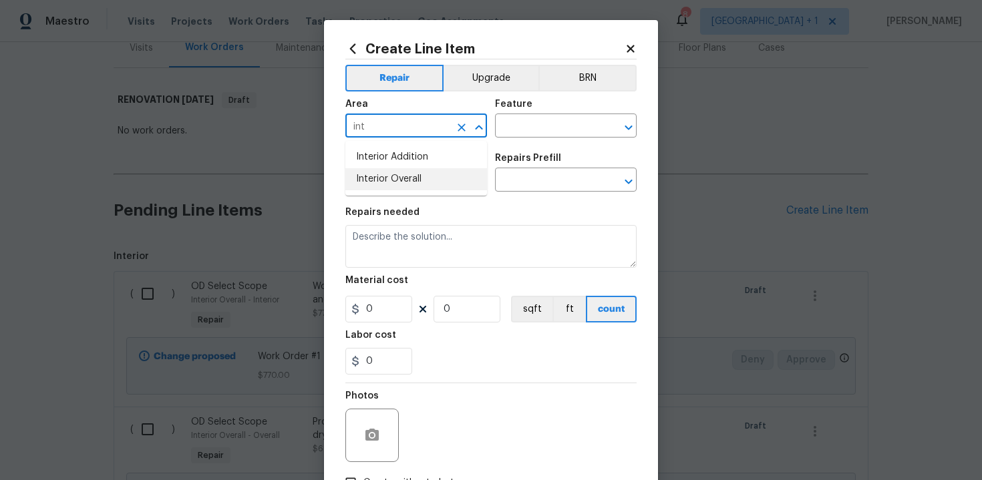
click at [411, 177] on li "Interior Overall" at bounding box center [416, 179] width 142 height 22
type input "Interior Overall"
click at [531, 123] on input "text" at bounding box center [547, 127] width 104 height 21
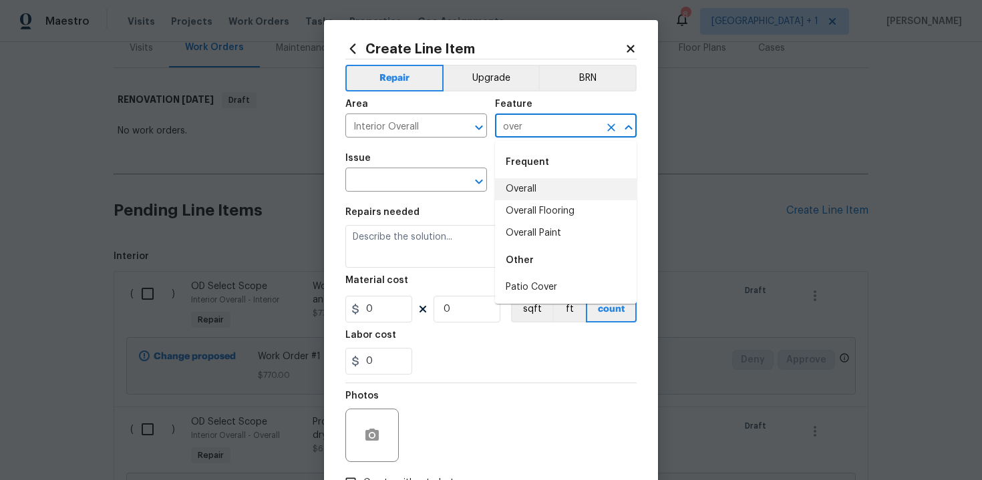
click at [532, 190] on li "Overall" at bounding box center [566, 189] width 142 height 22
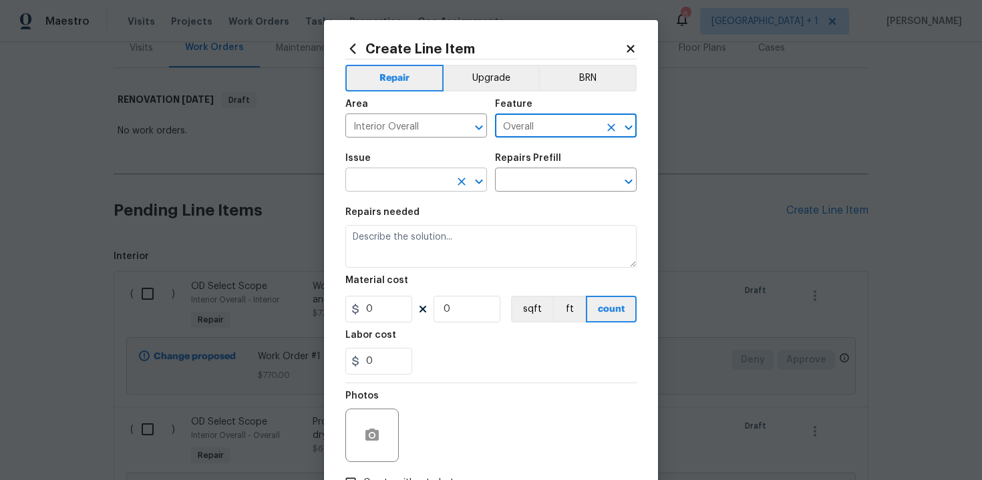
type input "Overall"
click at [408, 190] on input "text" at bounding box center [397, 181] width 104 height 21
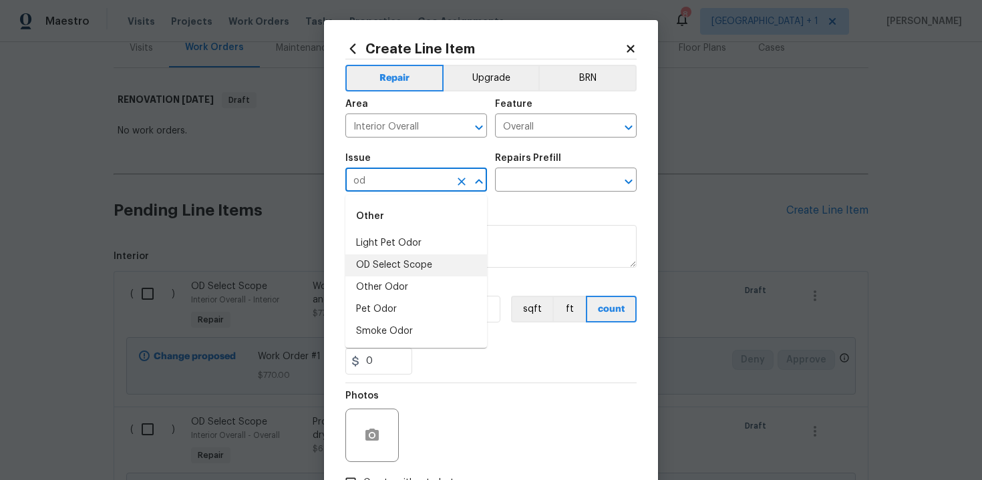
click at [410, 269] on li "OD Select Scope" at bounding box center [416, 266] width 142 height 22
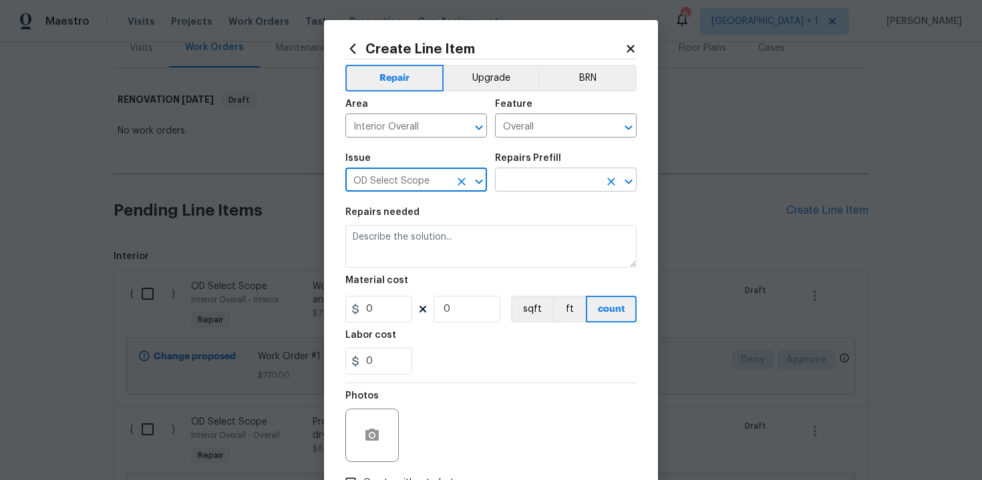
type input "OD Select Scope"
click at [555, 172] on input "text" at bounding box center [547, 181] width 104 height 21
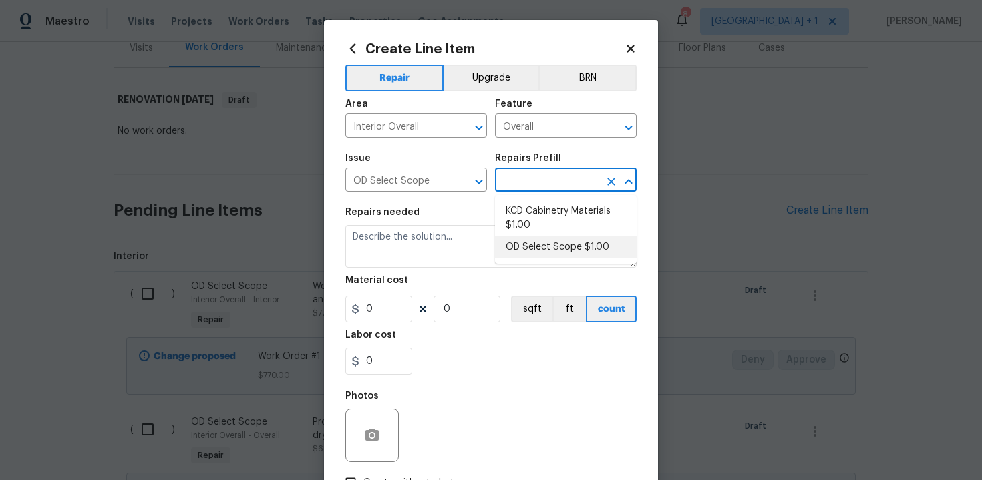
click at [551, 246] on li "OD Select Scope $1.00" at bounding box center [566, 248] width 142 height 22
type input "OD Select Scope $1.00"
type textarea "Refer to the agreed upon scope document for further details."
type input "1"
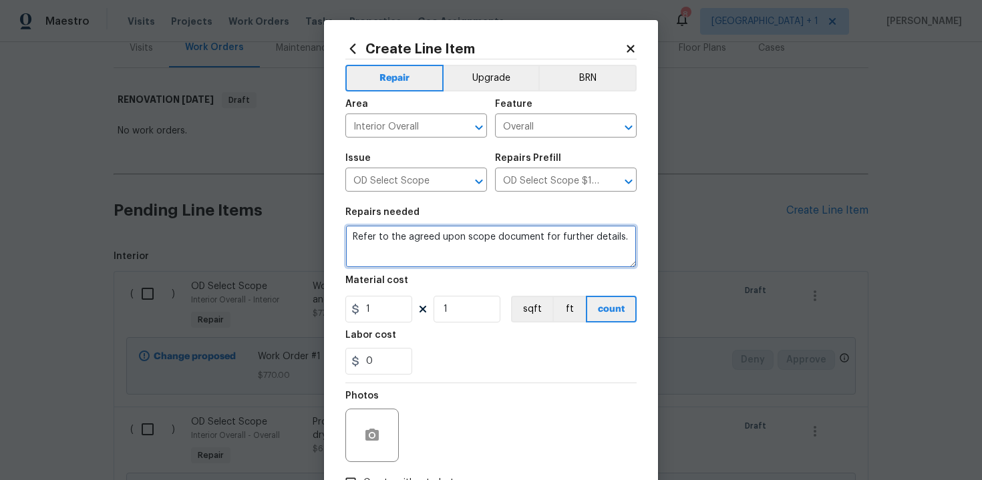
drag, startPoint x: 351, startPoint y: 239, endPoint x: 383, endPoint y: 247, distance: 33.2
click at [383, 247] on textarea "Refer to the agreed upon scope document for further details." at bounding box center [490, 246] width 291 height 43
paste textarea "Work Order #3 -> Bedroom 2 -> Lighting -> Install flush mount light"
type textarea "Work Order #3 -> Bedroom 2 -> Lighting -> Install flush mount light"
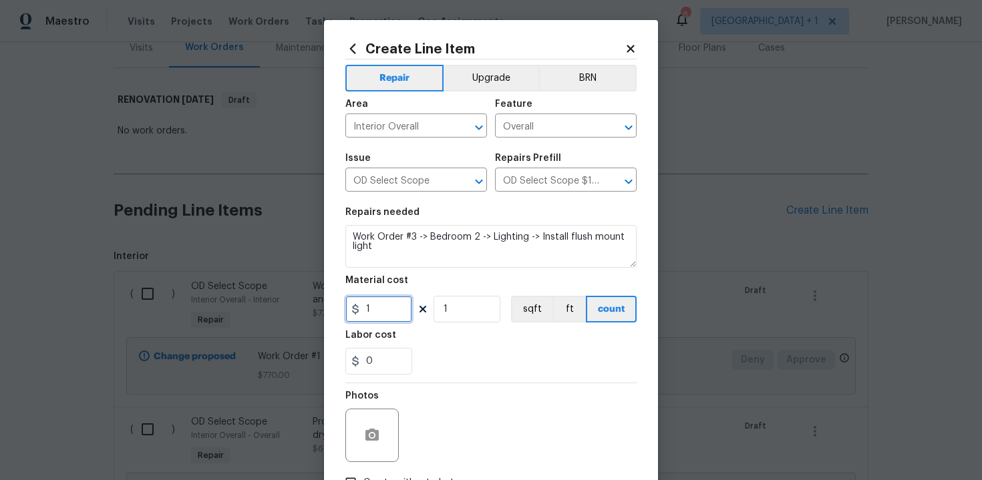
click at [384, 314] on input "1" at bounding box center [378, 309] width 67 height 27
type input "159"
click at [517, 364] on div "0" at bounding box center [490, 361] width 291 height 27
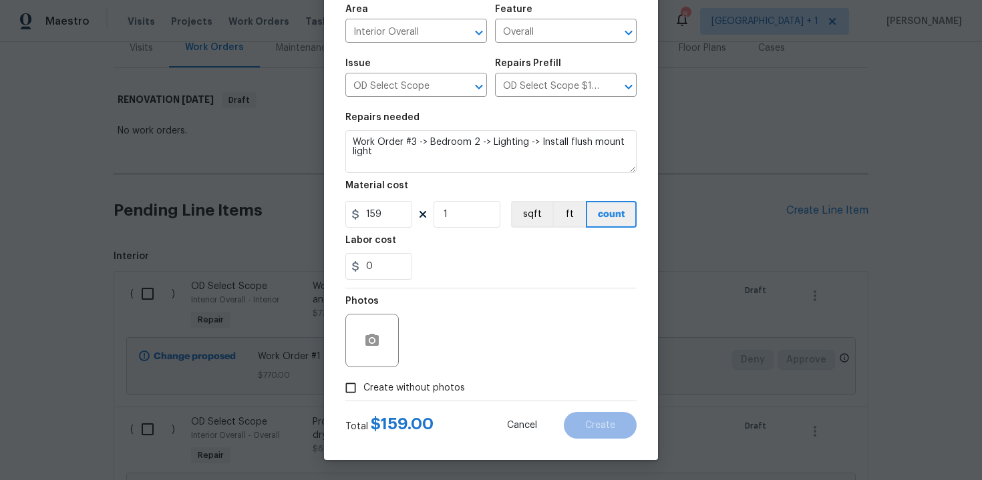
click at [387, 392] on span "Create without photos" at bounding box center [414, 388] width 102 height 14
click at [363, 392] on input "Create without photos" at bounding box center [350, 387] width 25 height 25
checkbox input "true"
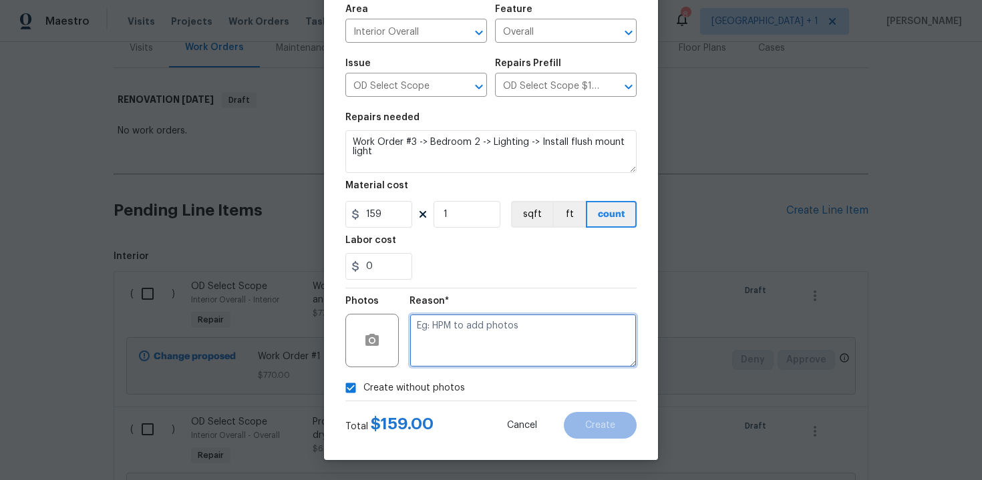
click at [492, 343] on textarea at bounding box center [523, 340] width 227 height 53
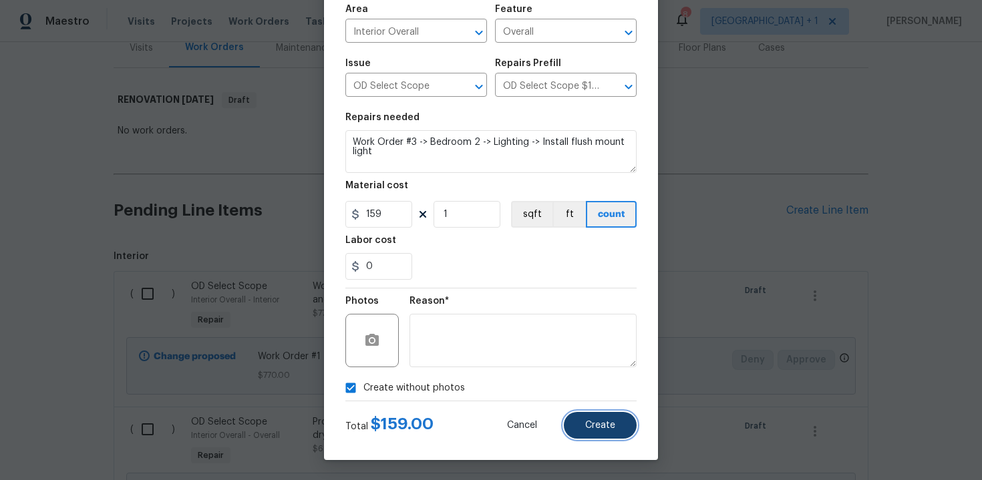
click at [597, 426] on span "Create" at bounding box center [600, 426] width 30 height 10
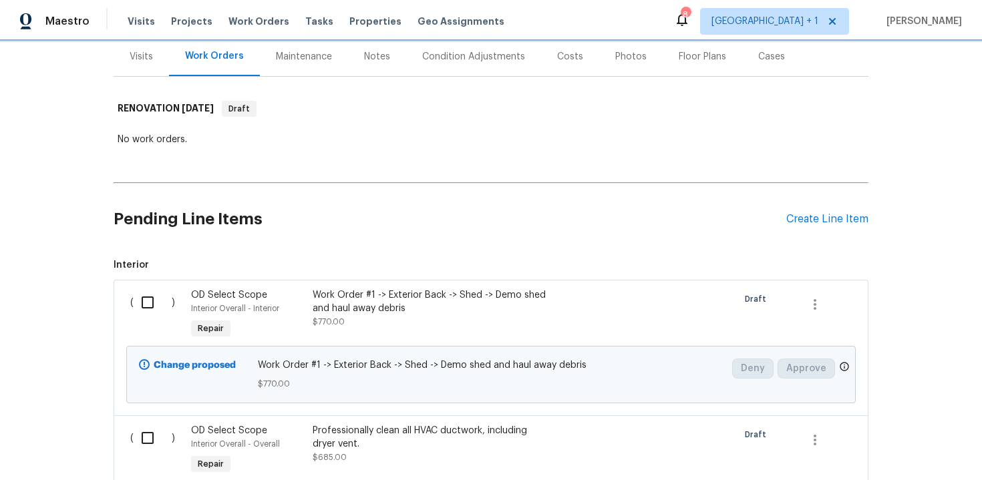
scroll to position [243, 0]
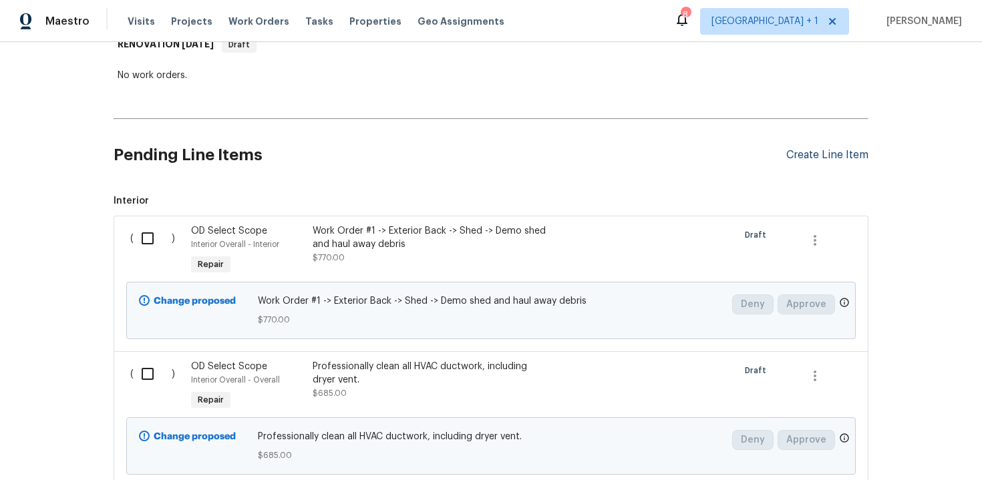
click at [835, 149] on div "Create Line Item" at bounding box center [827, 155] width 82 height 13
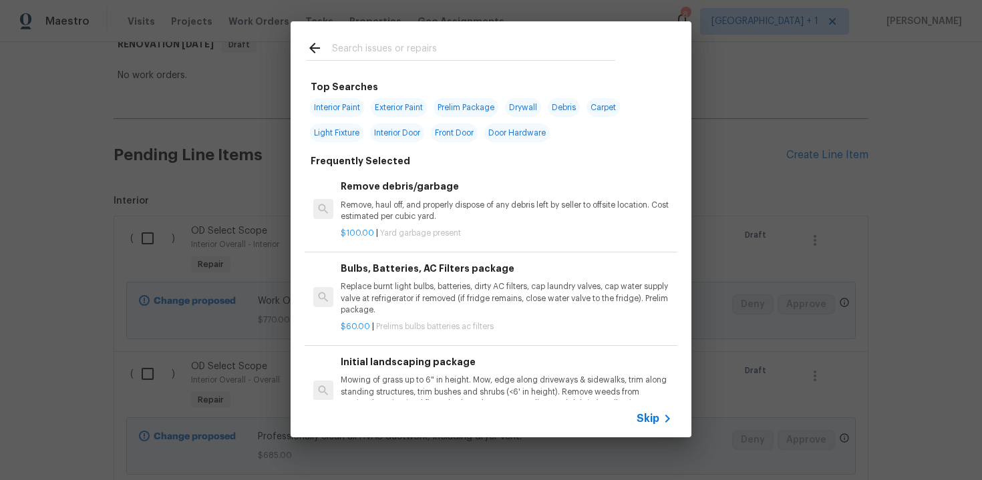
click at [651, 414] on span "Skip" at bounding box center [648, 418] width 23 height 13
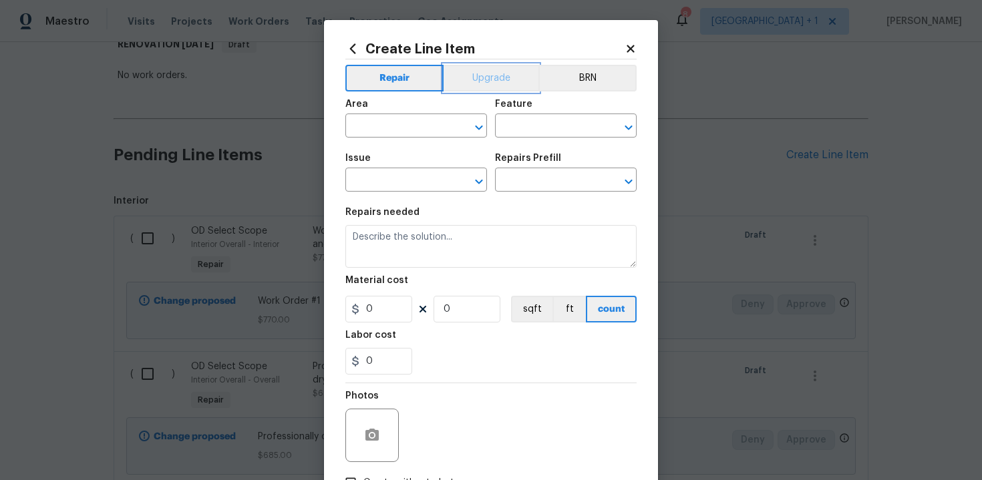
click at [484, 82] on button "Upgrade" at bounding box center [492, 78] width 96 height 27
click at [416, 130] on input "text" at bounding box center [397, 127] width 104 height 21
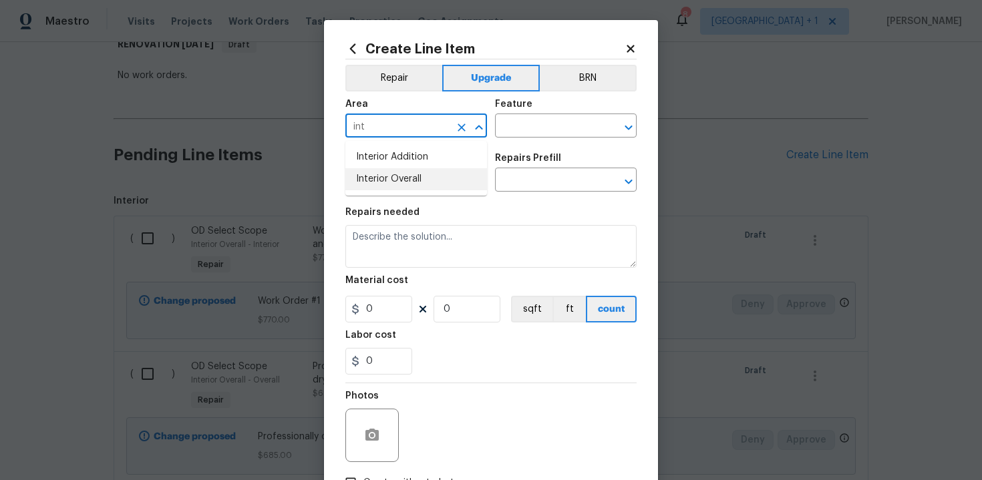
click at [418, 172] on li "Interior Overall" at bounding box center [416, 179] width 142 height 22
type input "Interior Overall"
click at [520, 128] on input "text" at bounding box center [547, 127] width 104 height 21
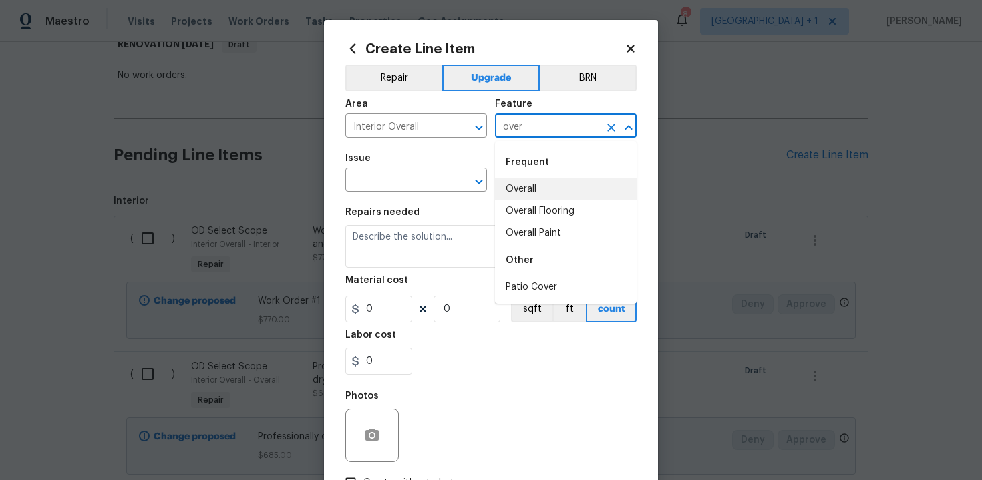
click at [530, 184] on li "Overall" at bounding box center [566, 189] width 142 height 22
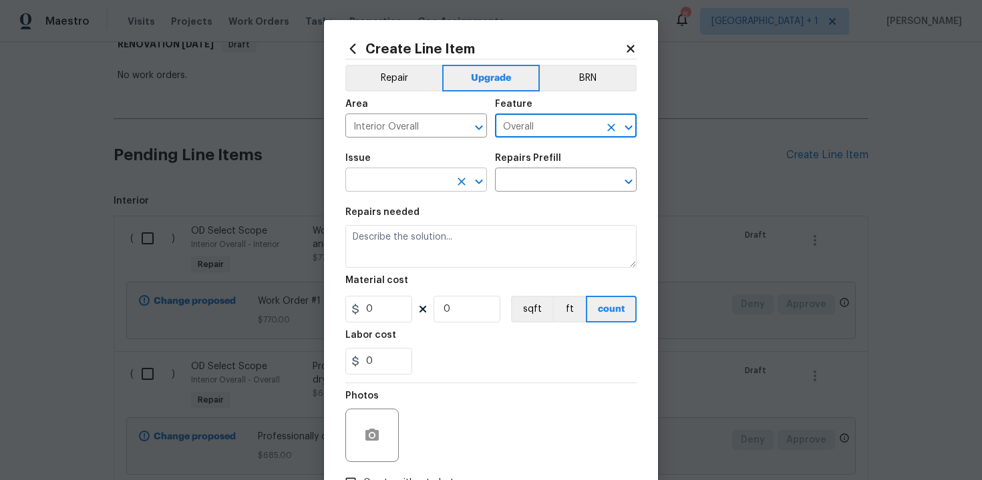
type input "Overall"
click at [417, 175] on input "text" at bounding box center [397, 181] width 104 height 21
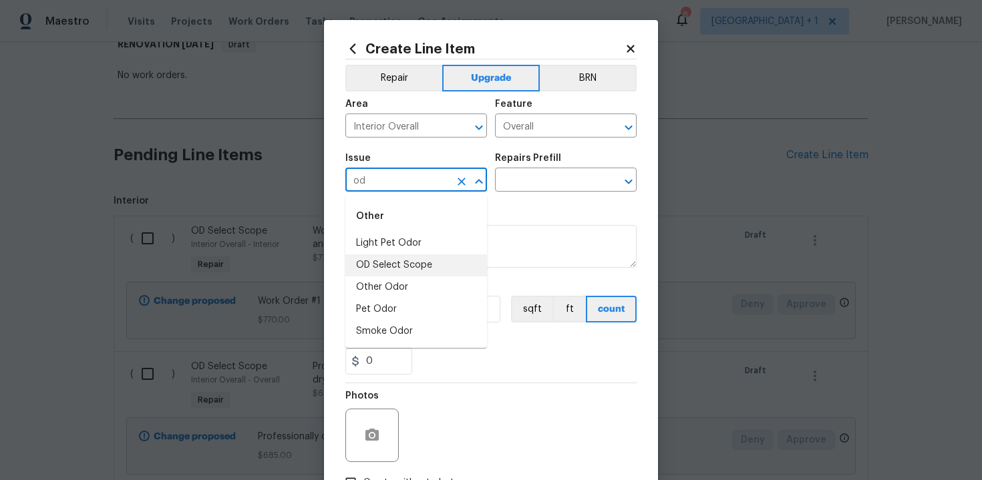
click at [422, 269] on li "OD Select Scope" at bounding box center [416, 266] width 142 height 22
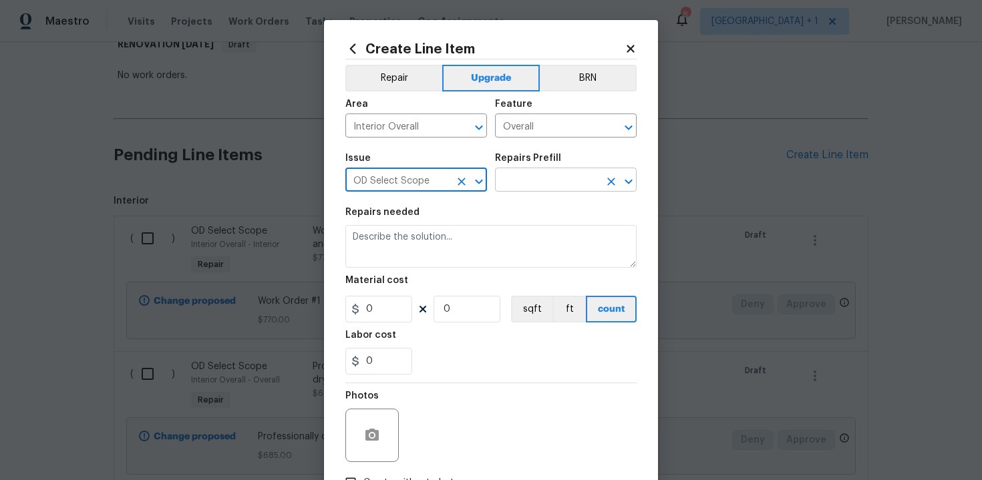
type input "OD Select Scope"
click at [533, 176] on input "text" at bounding box center [547, 181] width 104 height 21
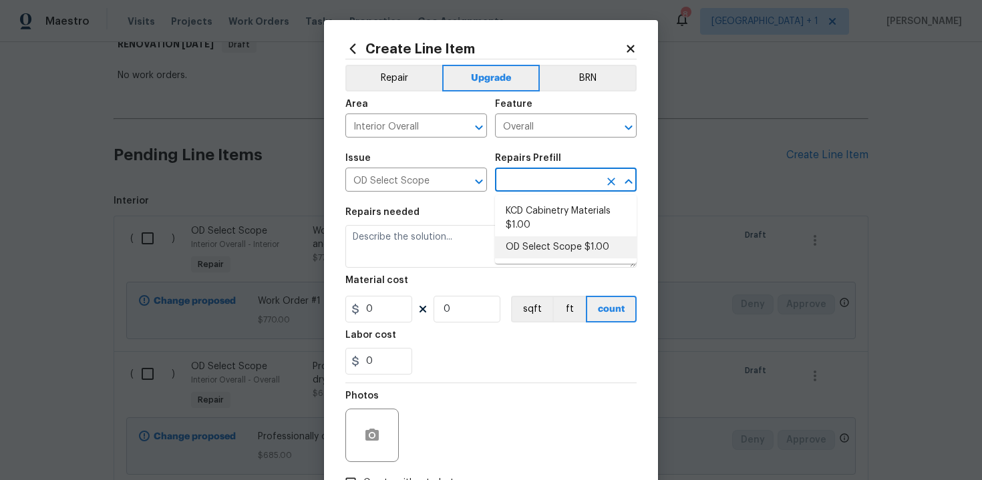
click at [538, 247] on li "OD Select Scope $1.00" at bounding box center [566, 248] width 142 height 22
type input "OD Select Scope $1.00"
type textarea "Refer to the agreed upon scope document for further details."
type input "1"
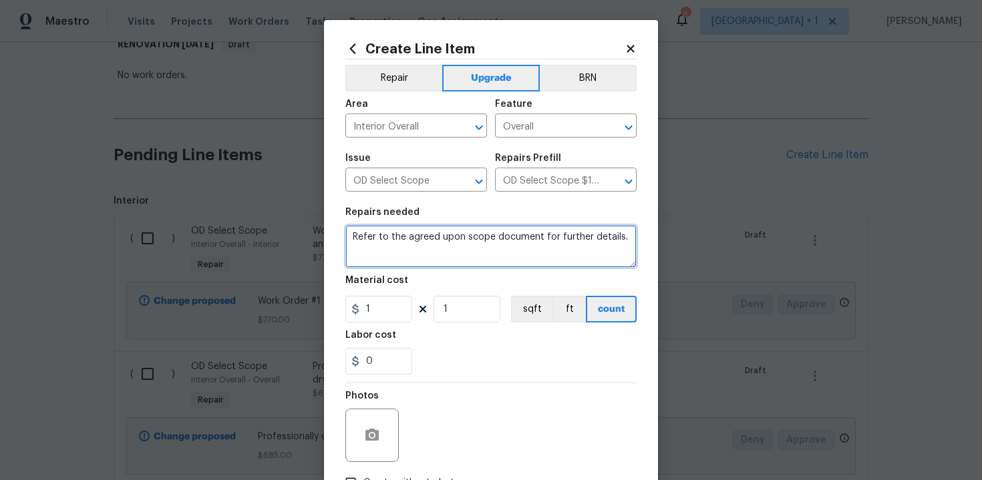
drag, startPoint x: 351, startPoint y: 238, endPoint x: 437, endPoint y: 243, distance: 85.6
click at [437, 243] on textarea "Refer to the agreed upon scope document for further details." at bounding box center [490, 246] width 291 height 43
paste textarea "Work Order #3 -> Bedroom 3 -> Closet -> Demo closet shelving and install new sh…"
type textarea "Work Order #3 -> Bedroom 3 -> Closet -> Demo closet shelving and install new sh…"
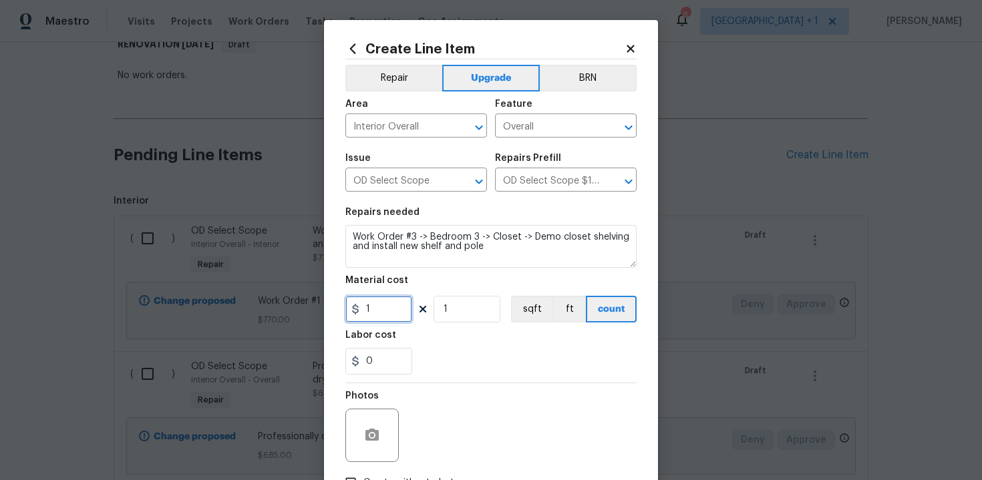
click at [393, 309] on input "1" at bounding box center [378, 309] width 67 height 27
type input "185"
click at [475, 351] on div "0" at bounding box center [490, 361] width 291 height 27
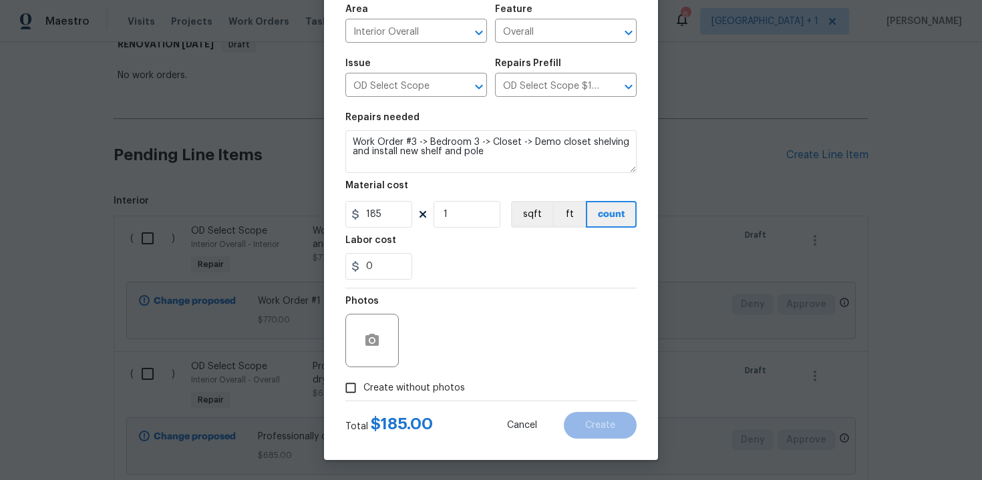
click at [414, 387] on span "Create without photos" at bounding box center [414, 388] width 102 height 14
click at [363, 387] on input "Create without photos" at bounding box center [350, 387] width 25 height 25
checkbox input "true"
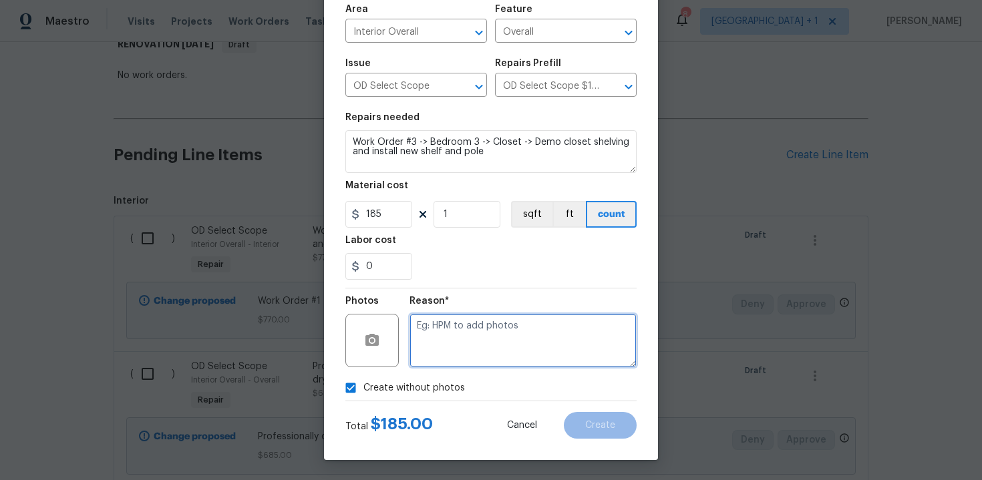
click at [467, 353] on textarea at bounding box center [523, 340] width 227 height 53
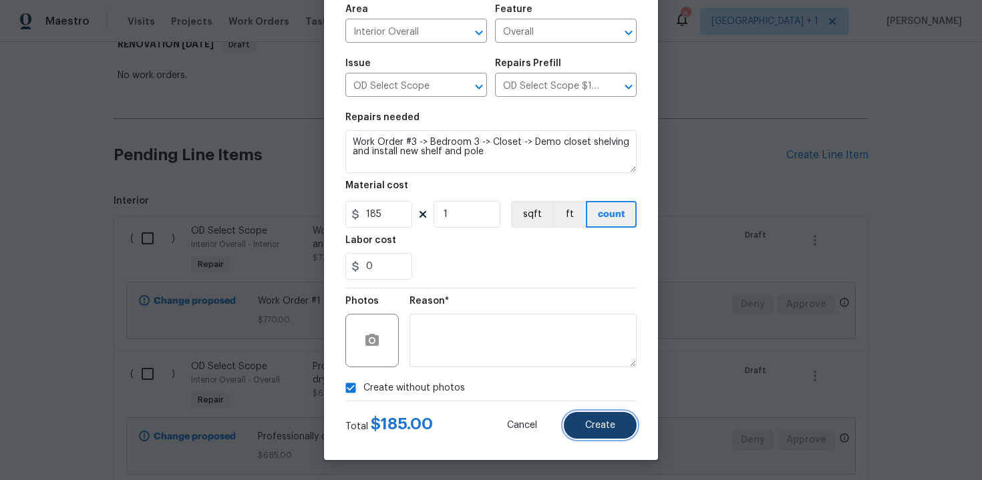
click at [594, 424] on span "Create" at bounding box center [600, 426] width 30 height 10
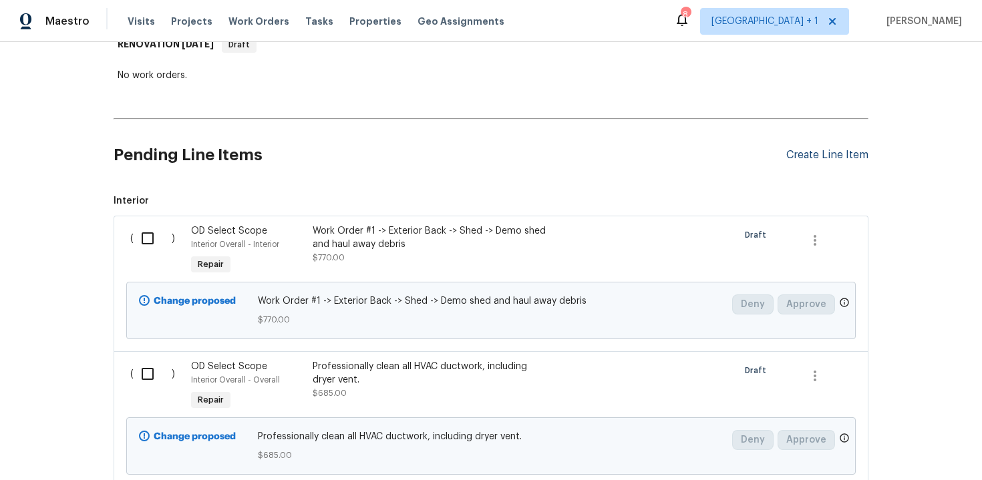
click at [824, 149] on div "Create Line Item" at bounding box center [827, 155] width 82 height 13
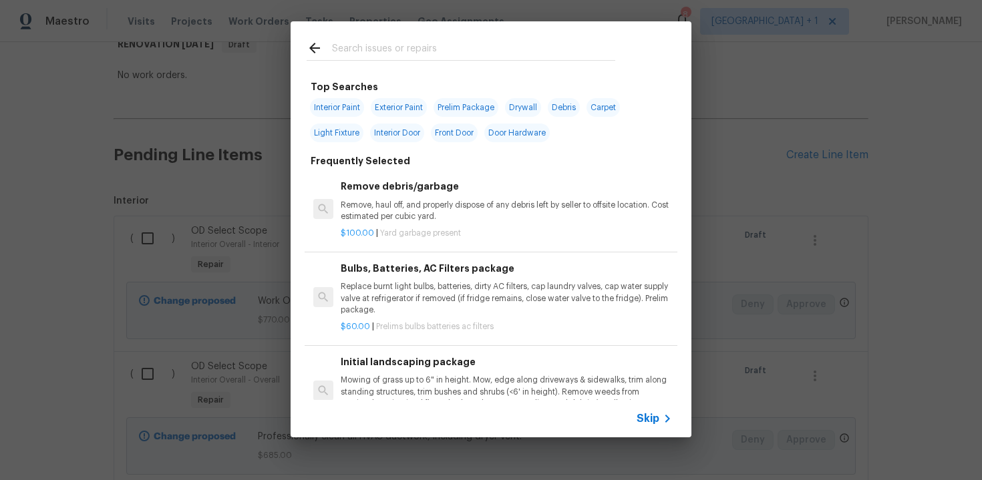
click at [642, 416] on span "Skip" at bounding box center [648, 418] width 23 height 13
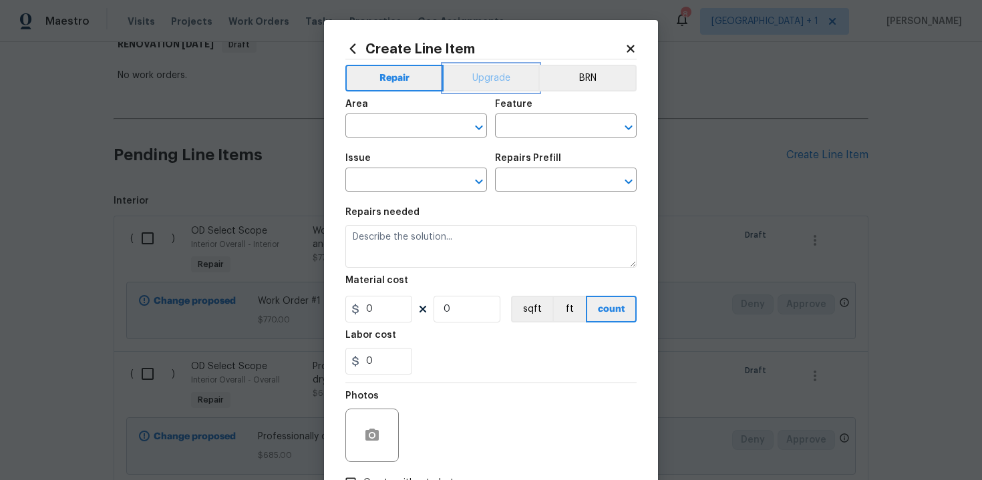
click at [479, 86] on button "Upgrade" at bounding box center [492, 78] width 96 height 27
click at [421, 132] on input "text" at bounding box center [397, 127] width 104 height 21
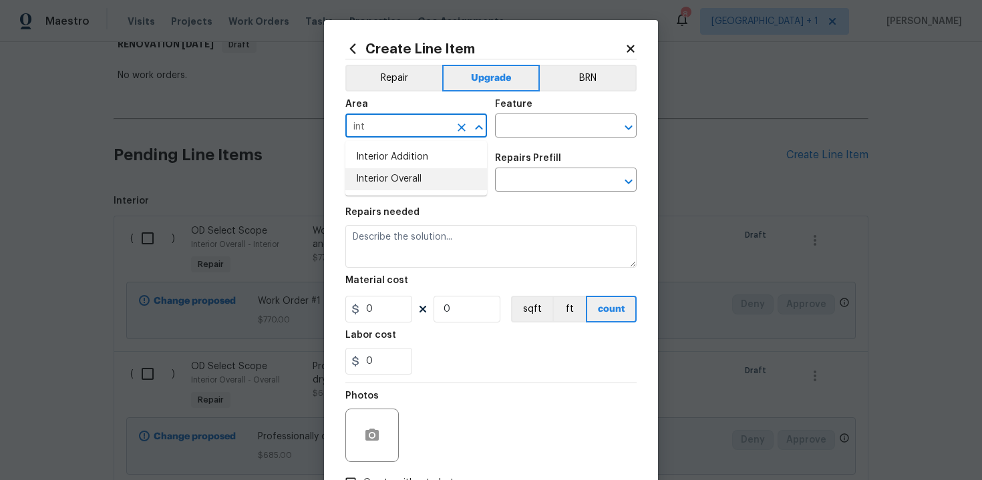
click at [426, 176] on li "Interior Overall" at bounding box center [416, 179] width 142 height 22
type input "Interior Overall"
click at [526, 129] on input "text" at bounding box center [547, 127] width 104 height 21
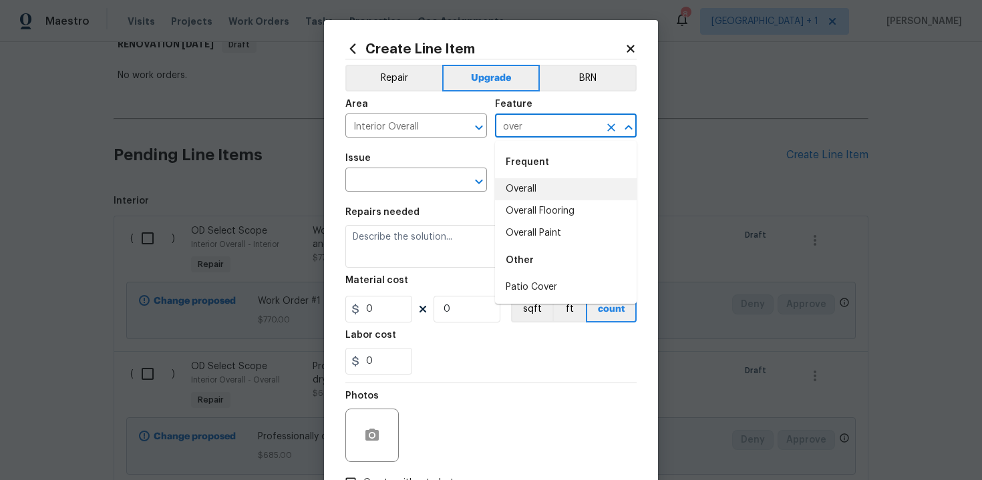
click at [542, 198] on li "Overall" at bounding box center [566, 189] width 142 height 22
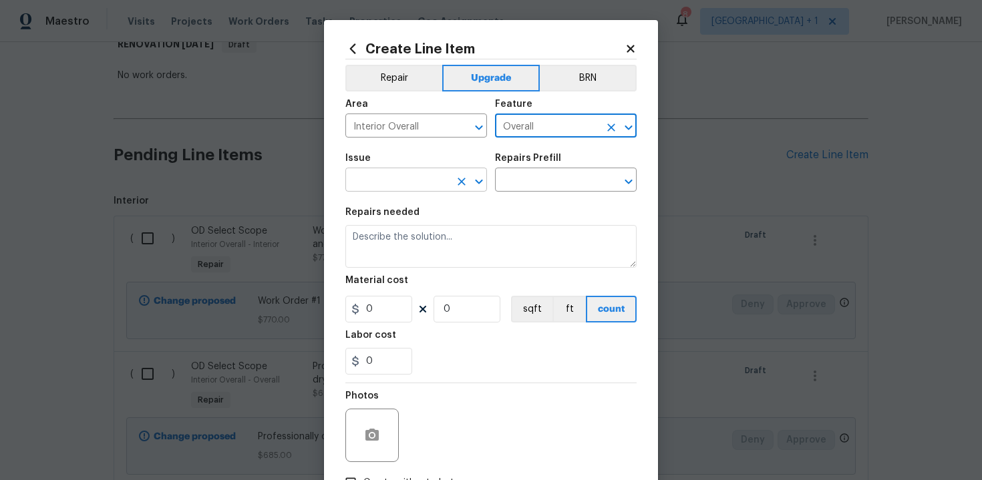
type input "Overall"
click at [416, 182] on input "text" at bounding box center [397, 181] width 104 height 21
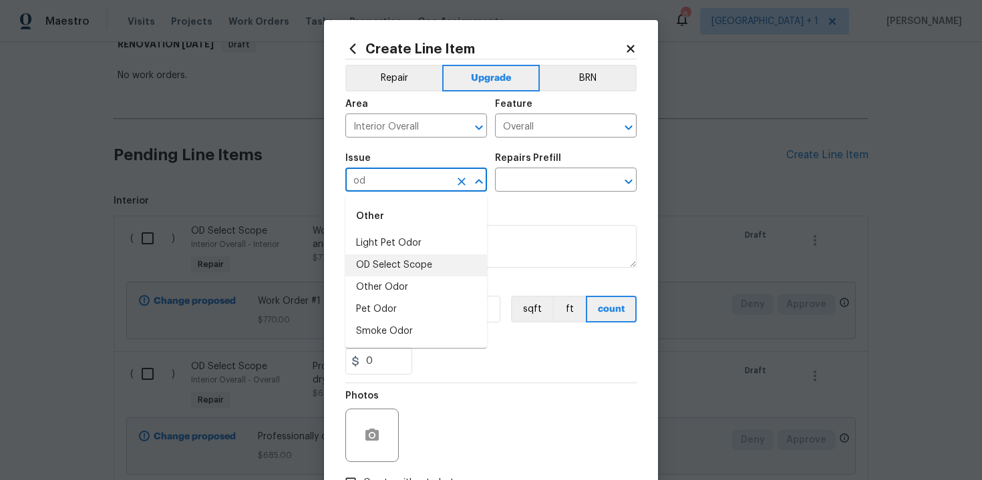
click at [408, 267] on li "OD Select Scope" at bounding box center [416, 266] width 142 height 22
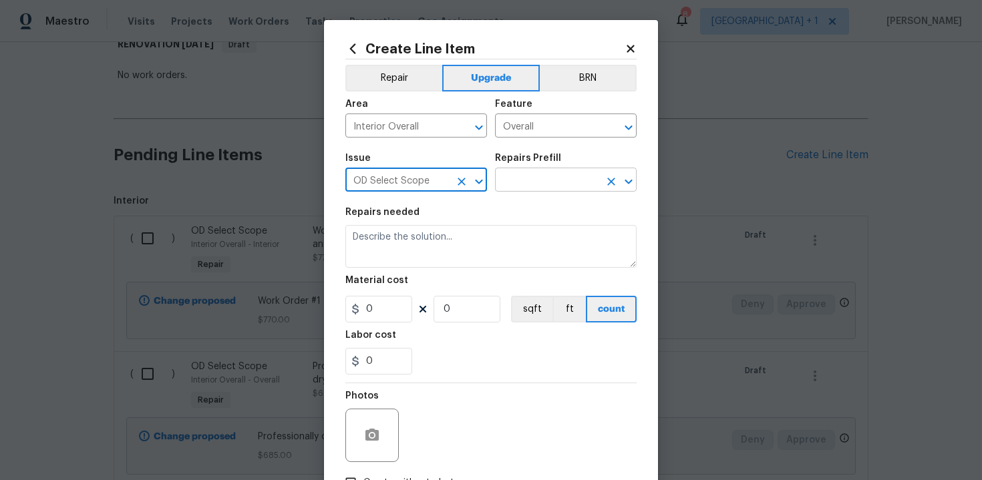
type input "OD Select Scope"
click at [523, 184] on input "text" at bounding box center [547, 181] width 104 height 21
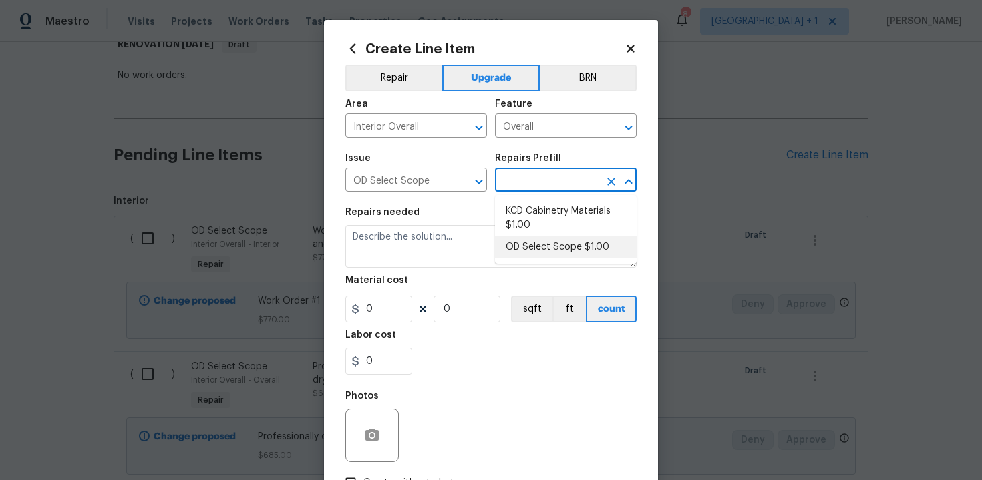
click at [533, 246] on li "OD Select Scope $1.00" at bounding box center [566, 248] width 142 height 22
type input "OD Select Scope $1.00"
type textarea "Refer to the agreed upon scope document for further details."
type input "1"
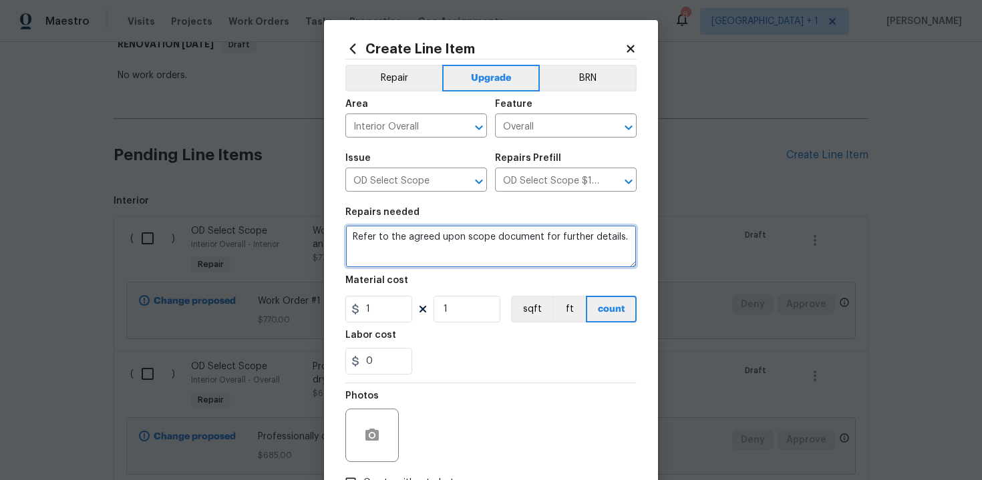
drag, startPoint x: 348, startPoint y: 238, endPoint x: 394, endPoint y: 253, distance: 48.6
click at [394, 253] on textarea "Refer to the agreed upon scope document for further details." at bounding box center [490, 246] width 291 height 43
paste textarea "Work Order #3 -> Bedroom 3 -> Lighting -> Run electrical and Install flush moun…"
type textarea "Work Order #3 -> Bedroom 3 -> Lighting -> Run electrical and Install flush moun…"
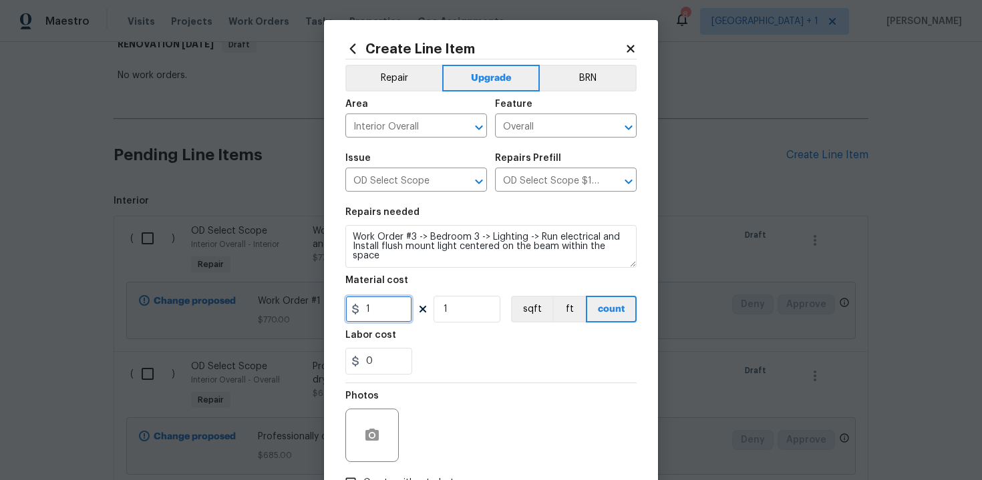
click at [384, 312] on input "1" at bounding box center [378, 309] width 67 height 27
type input "159"
click at [444, 357] on div "0" at bounding box center [490, 361] width 291 height 27
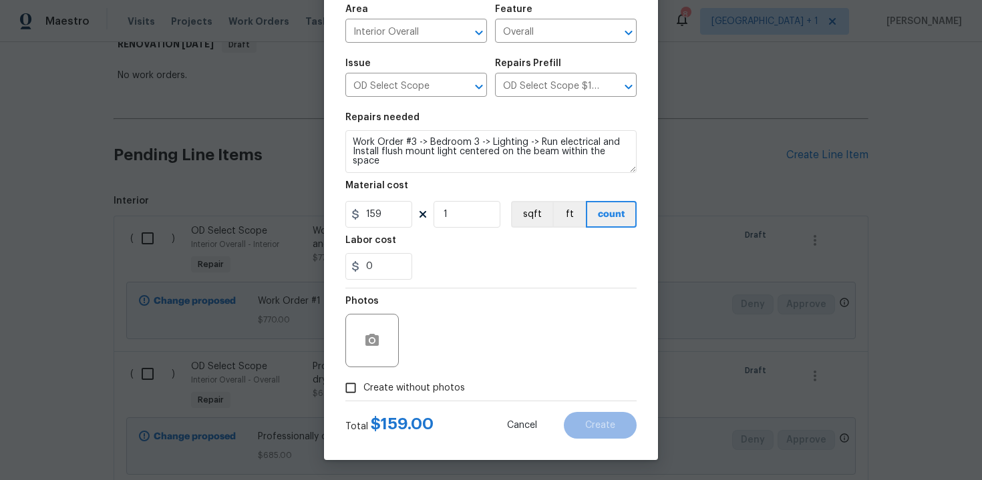
click at [416, 378] on label "Create without photos" at bounding box center [401, 387] width 127 height 25
click at [363, 378] on input "Create without photos" at bounding box center [350, 387] width 25 height 25
checkbox input "true"
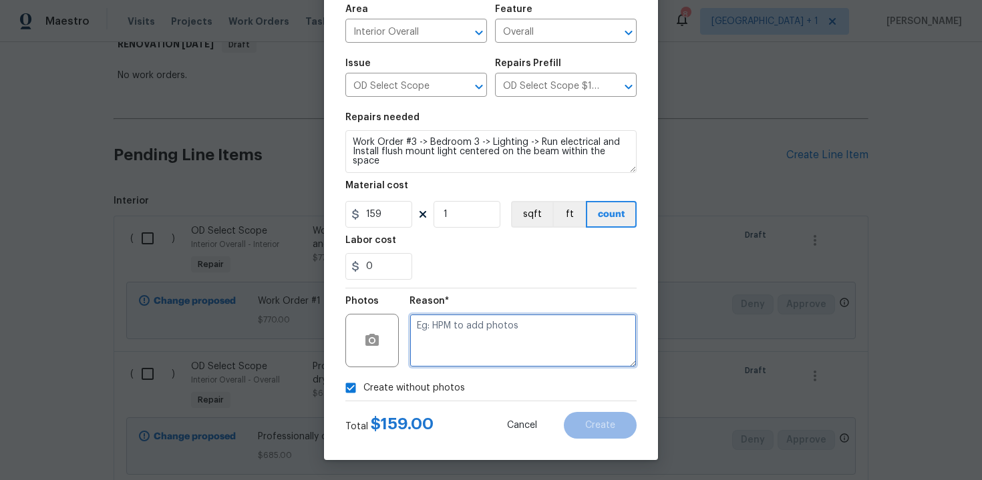
click at [457, 351] on textarea at bounding box center [523, 340] width 227 height 53
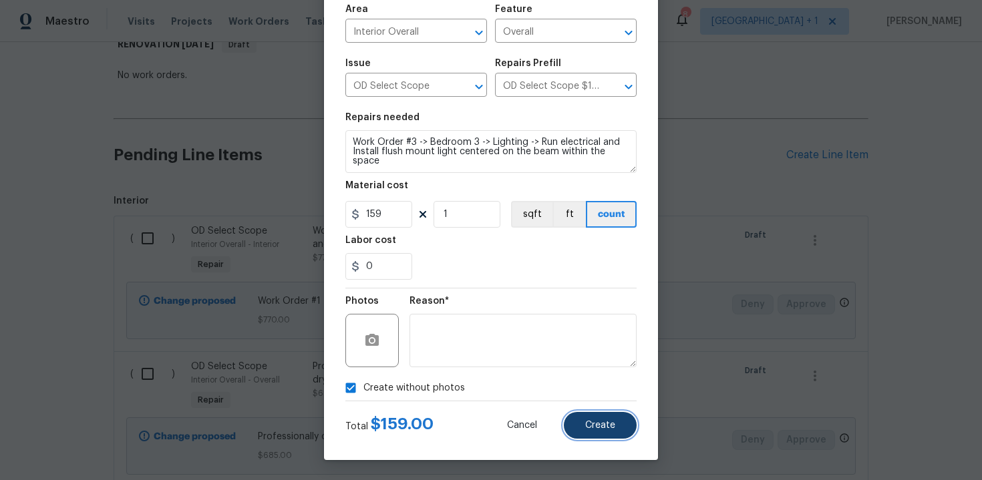
click at [589, 418] on button "Create" at bounding box center [600, 425] width 73 height 27
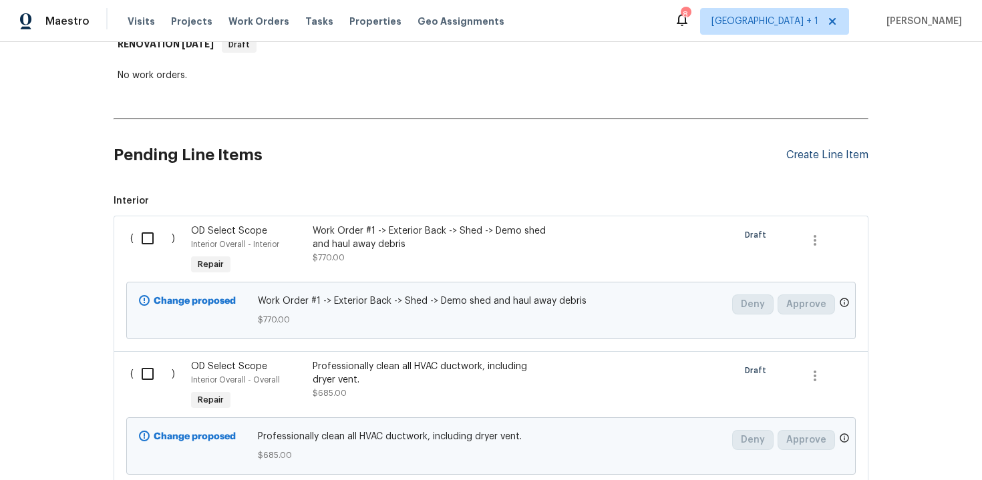
click at [809, 149] on div "Create Line Item" at bounding box center [827, 155] width 82 height 13
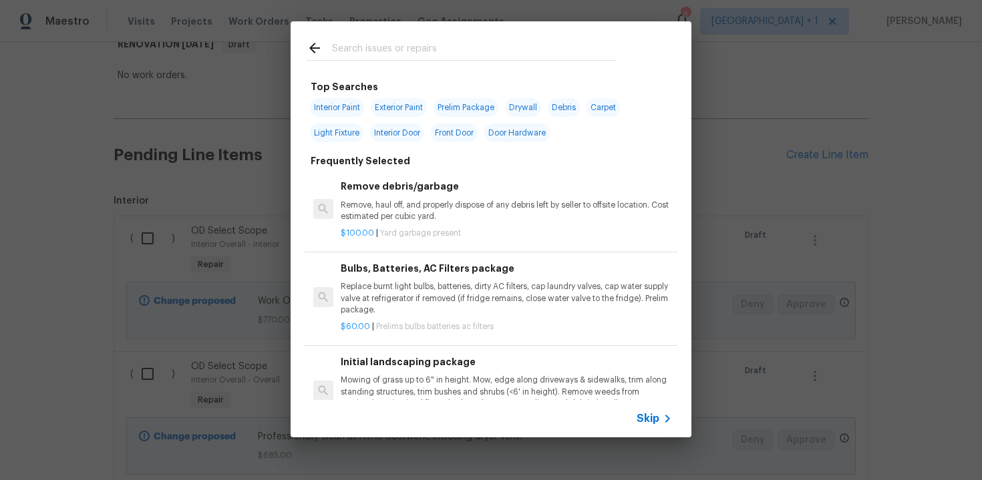
click at [639, 417] on span "Skip" at bounding box center [648, 418] width 23 height 13
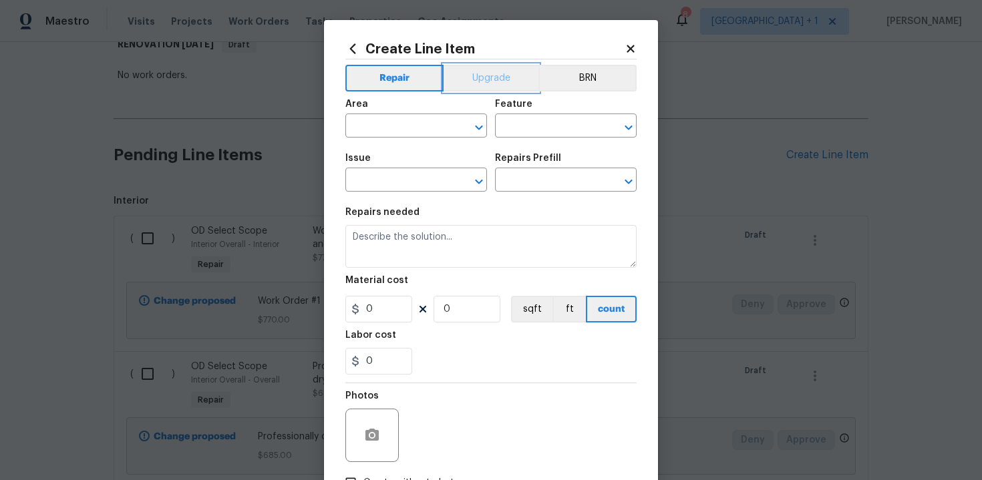
click at [498, 89] on button "Upgrade" at bounding box center [492, 78] width 96 height 27
click at [433, 115] on div "Area" at bounding box center [416, 108] width 142 height 17
click at [403, 122] on input "text" at bounding box center [397, 127] width 104 height 21
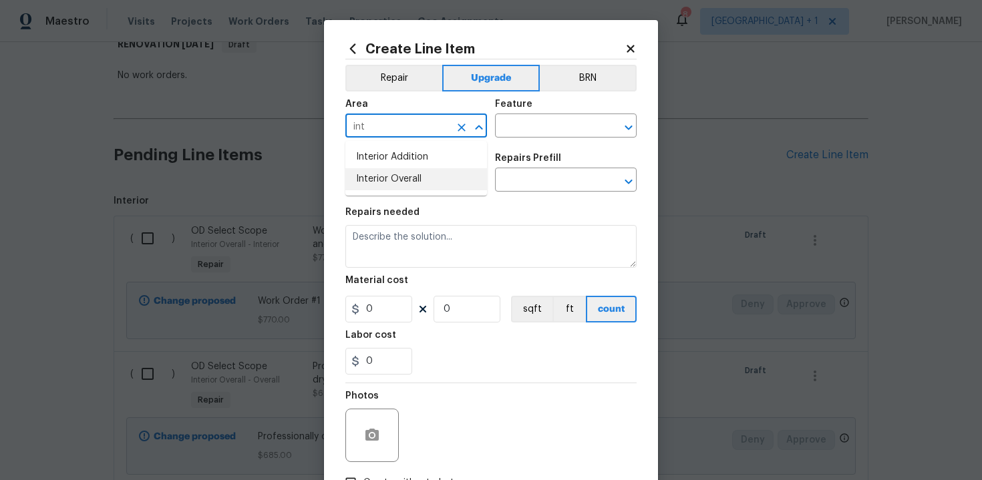
click at [402, 172] on li "Interior Overall" at bounding box center [416, 179] width 142 height 22
type input "Interior Overall"
click at [529, 129] on input "text" at bounding box center [547, 127] width 104 height 21
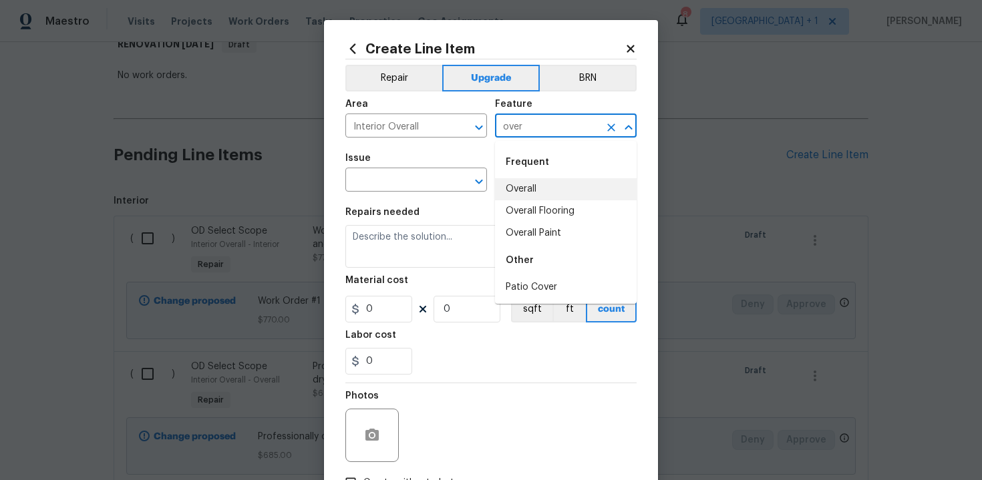
click at [531, 190] on li "Overall" at bounding box center [566, 189] width 142 height 22
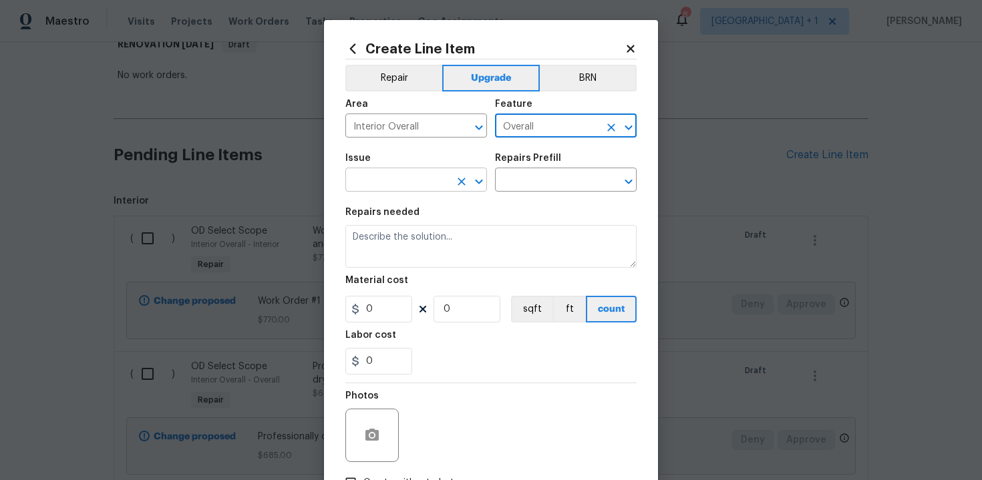
type input "Overall"
click at [400, 183] on input "text" at bounding box center [397, 181] width 104 height 21
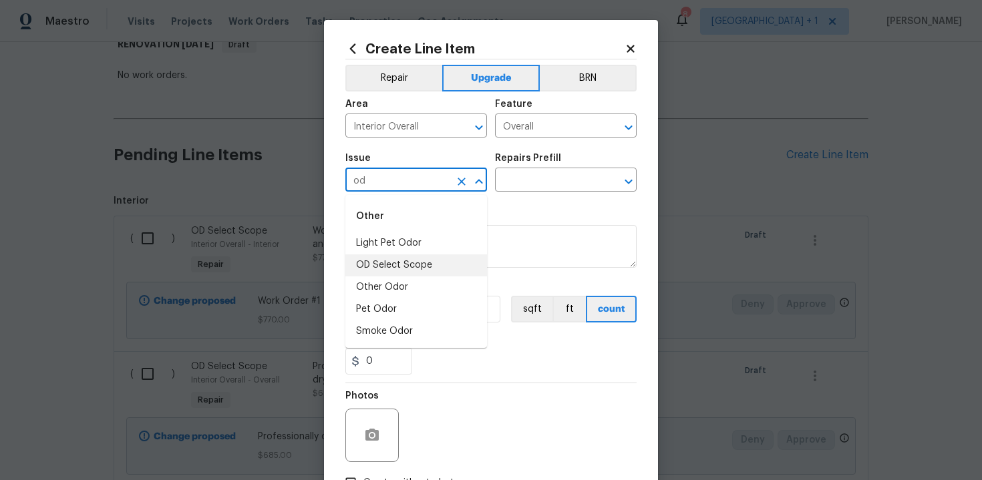
click at [417, 255] on li "OD Select Scope" at bounding box center [416, 266] width 142 height 22
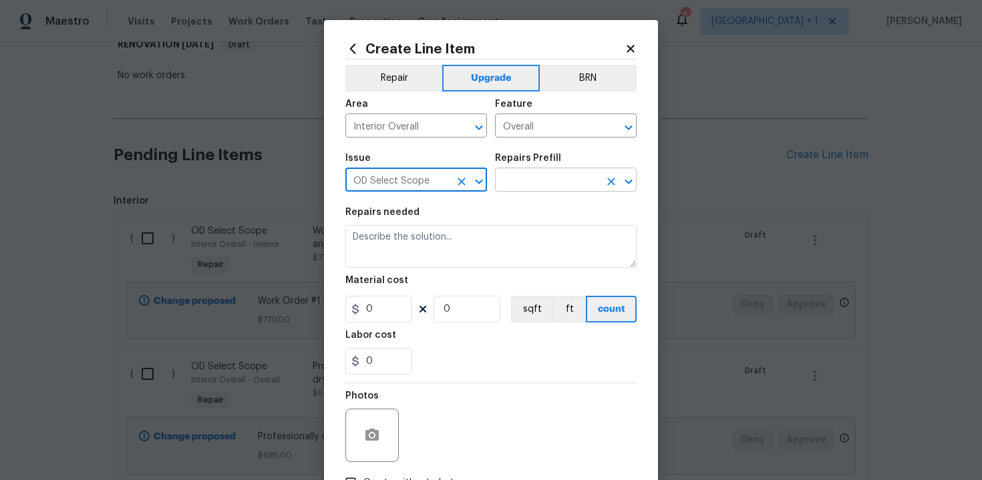
type input "OD Select Scope"
click at [534, 181] on input "text" at bounding box center [547, 181] width 104 height 21
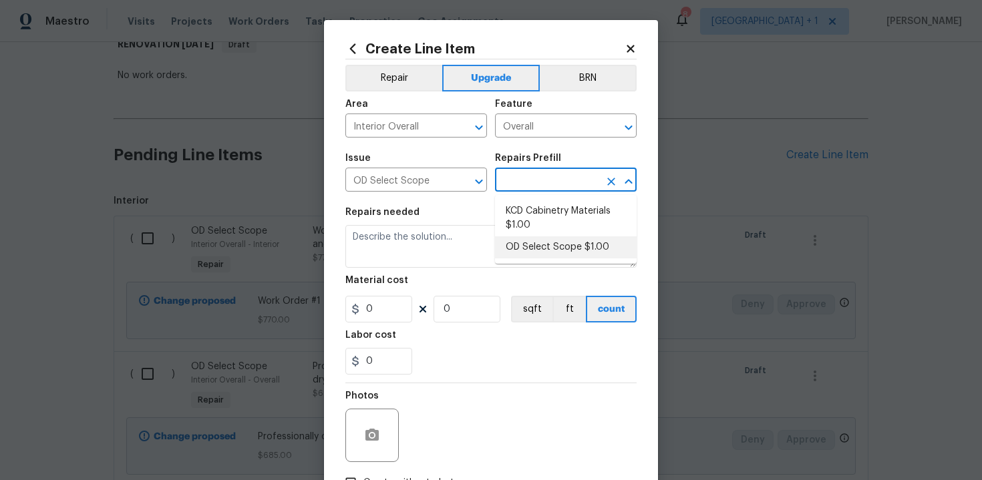
click at [542, 248] on li "OD Select Scope $1.00" at bounding box center [566, 248] width 142 height 22
type input "OD Select Scope $1.00"
type textarea "Refer to the agreed upon scope document for further details."
type input "1"
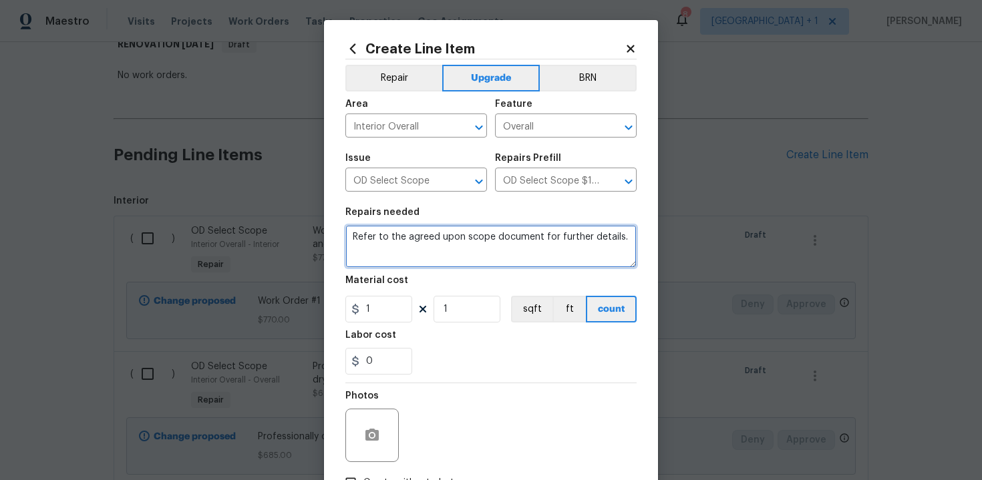
drag, startPoint x: 352, startPoint y: 237, endPoint x: 375, endPoint y: 253, distance: 28.4
click at [375, 253] on textarea "Refer to the agreed upon scope document for further details." at bounding box center [490, 246] width 291 height 43
paste textarea "Work Order #3 -> Bedroom 3 -> Walls and Ceilings -> Demo all wall paneling, ins…"
type textarea "Work Order #3 -> Bedroom 3 -> Walls and Ceilings -> Demo all wall paneling, ins…"
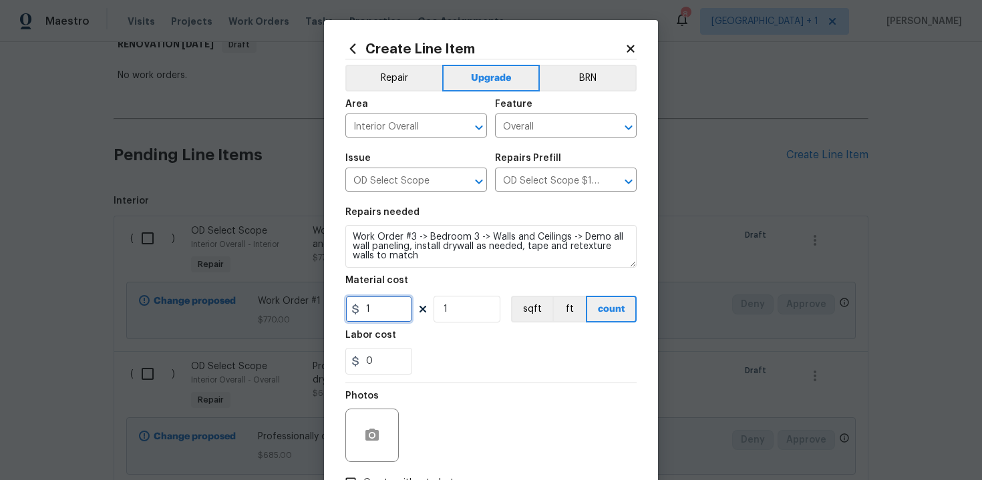
click at [385, 309] on input "1" at bounding box center [378, 309] width 67 height 27
type input "975"
click at [458, 369] on div "0" at bounding box center [490, 361] width 291 height 27
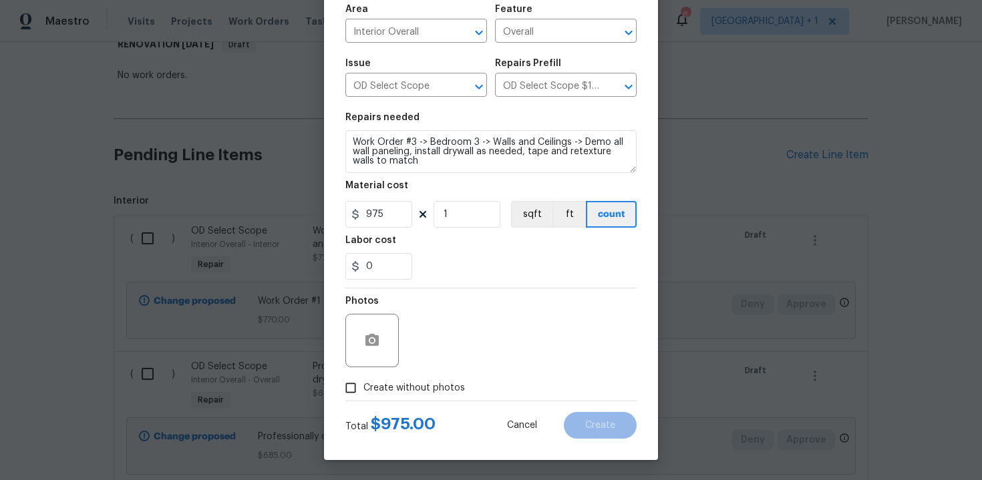
click at [404, 392] on span "Create without photos" at bounding box center [414, 388] width 102 height 14
click at [363, 392] on input "Create without photos" at bounding box center [350, 387] width 25 height 25
checkbox input "true"
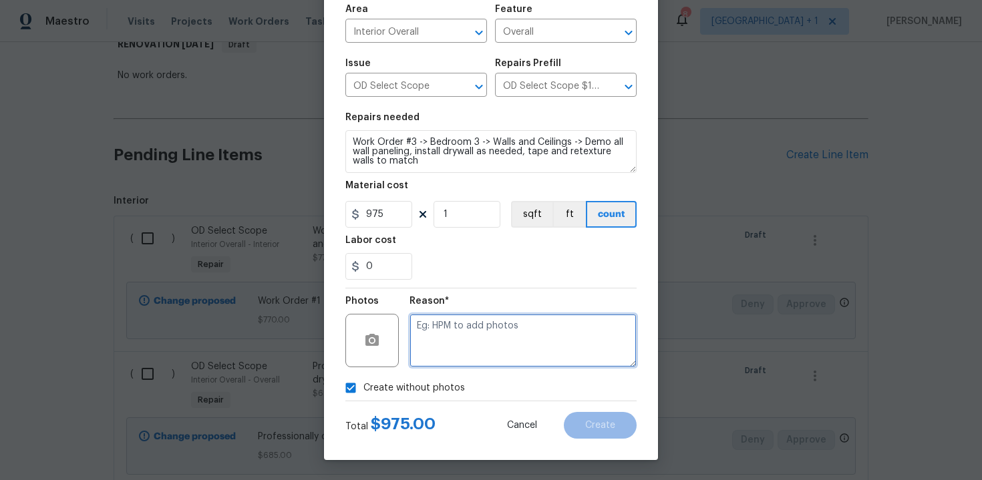
click at [464, 355] on textarea at bounding box center [523, 340] width 227 height 53
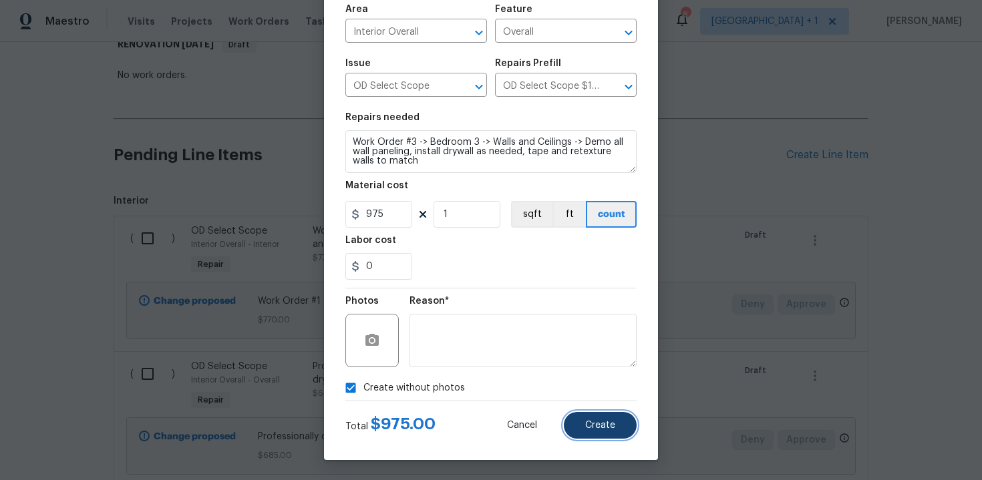
click at [604, 424] on span "Create" at bounding box center [600, 426] width 30 height 10
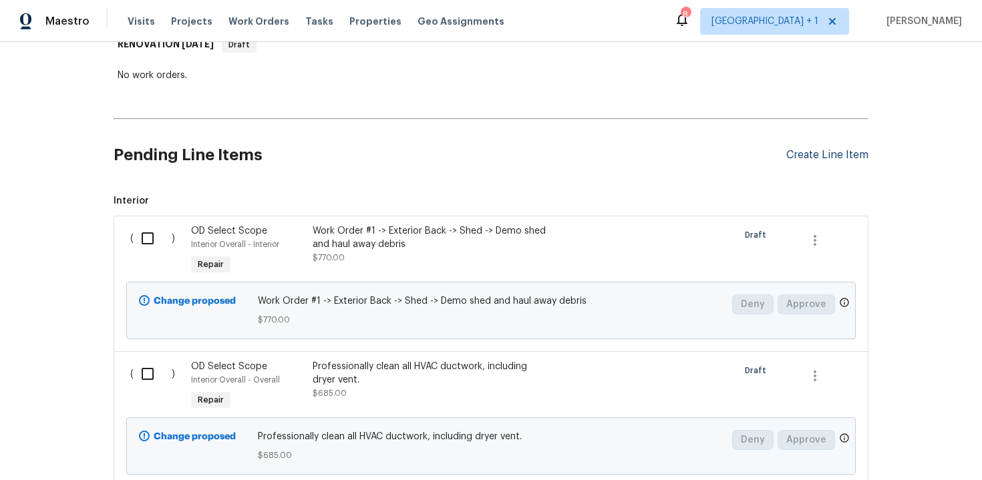
click at [812, 149] on div "Create Line Item" at bounding box center [827, 155] width 82 height 13
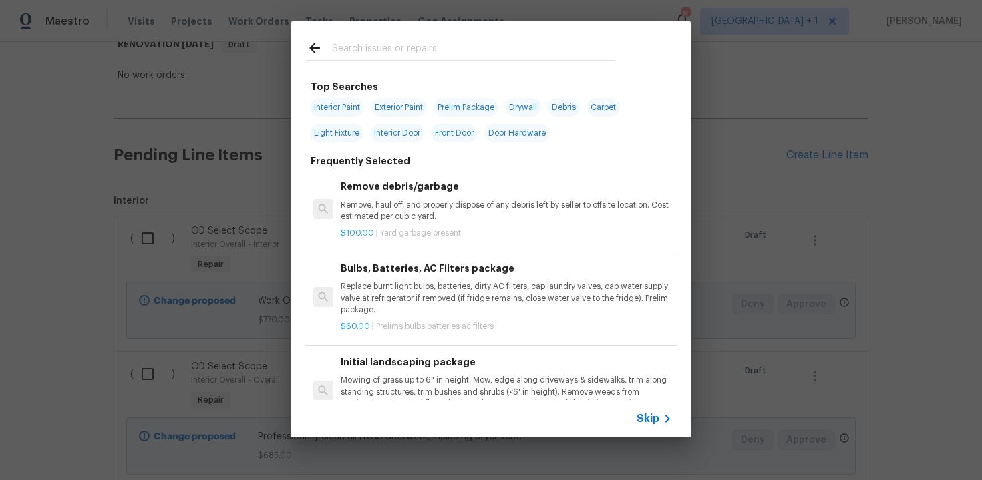
click at [649, 424] on span "Skip" at bounding box center [648, 418] width 23 height 13
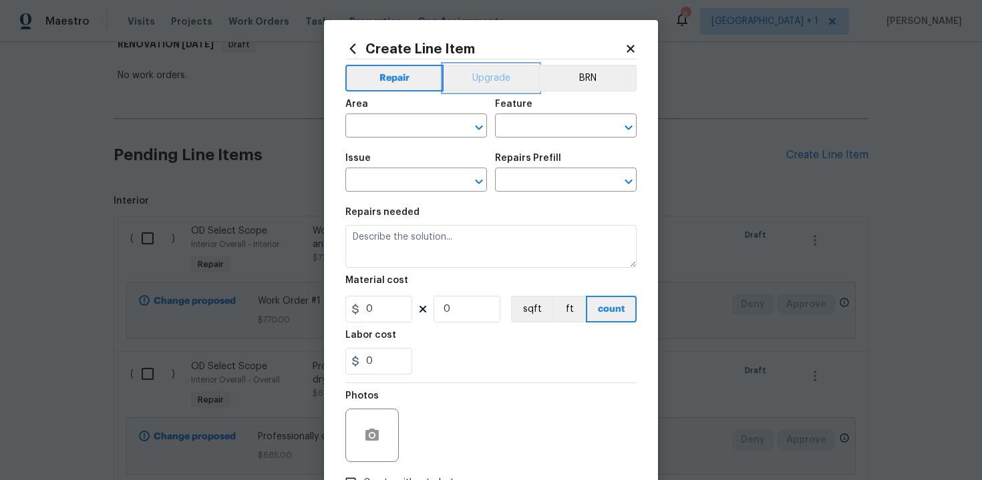
click at [482, 71] on button "Upgrade" at bounding box center [492, 78] width 96 height 27
click at [409, 130] on input "text" at bounding box center [397, 127] width 104 height 21
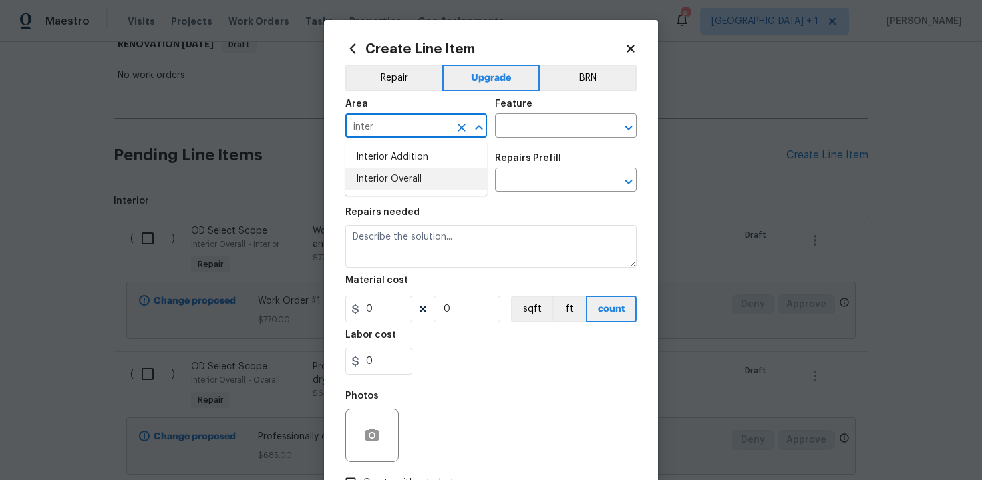
click at [417, 186] on li "Interior Overall" at bounding box center [416, 179] width 142 height 22
type input "Interior Overall"
click at [526, 130] on input "text" at bounding box center [547, 127] width 104 height 21
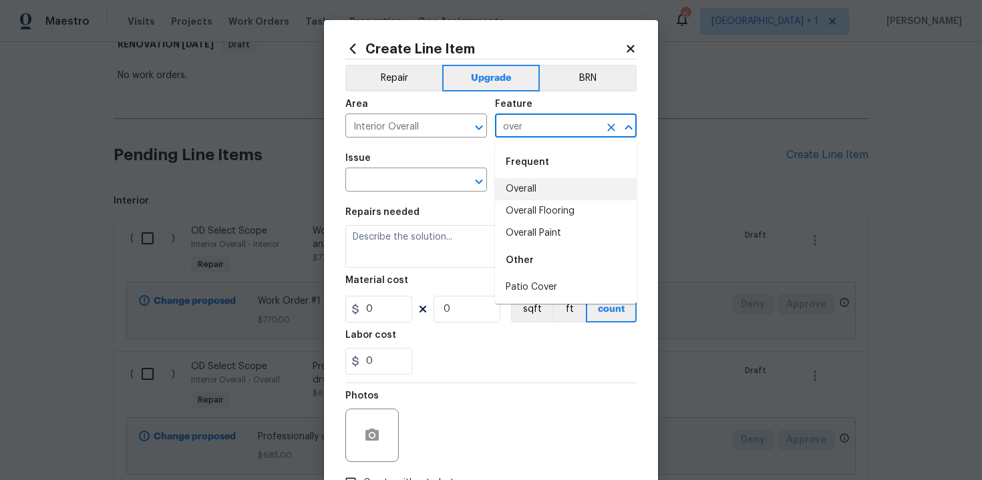
click at [530, 190] on li "Overall" at bounding box center [566, 189] width 142 height 22
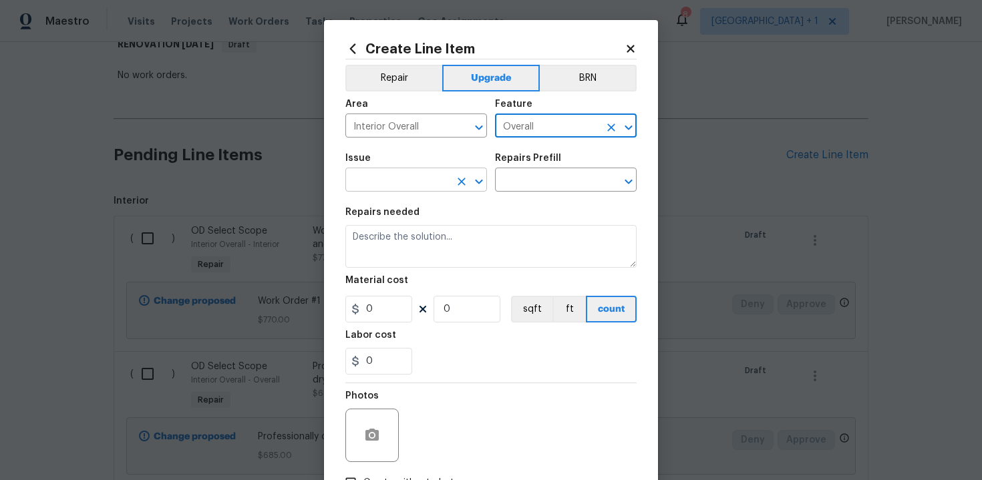
type input "Overall"
click at [418, 176] on input "text" at bounding box center [397, 181] width 104 height 21
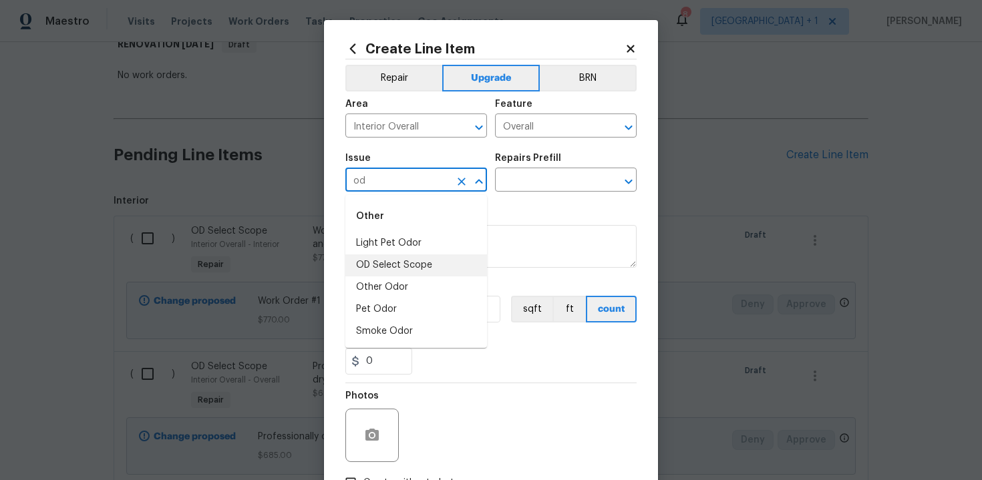
click at [414, 257] on li "OD Select Scope" at bounding box center [416, 266] width 142 height 22
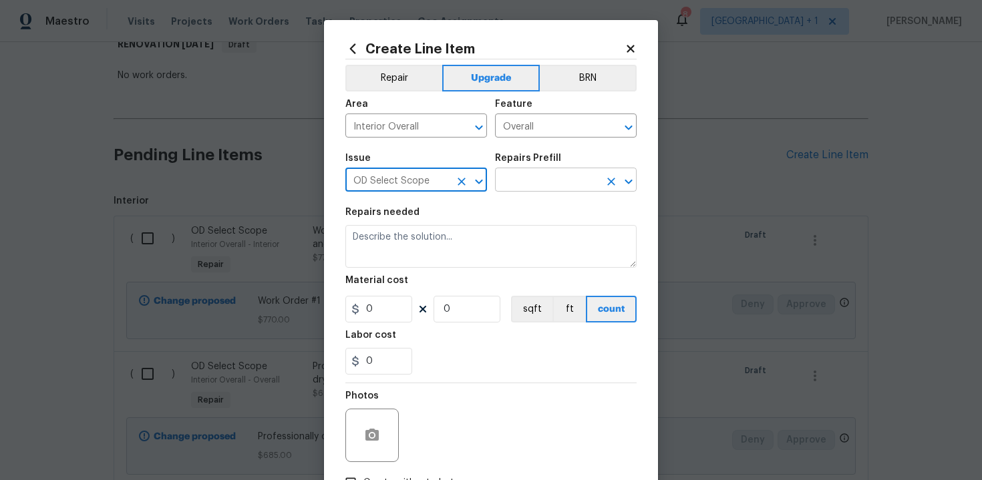
type input "OD Select Scope"
click at [527, 186] on input "text" at bounding box center [547, 181] width 104 height 21
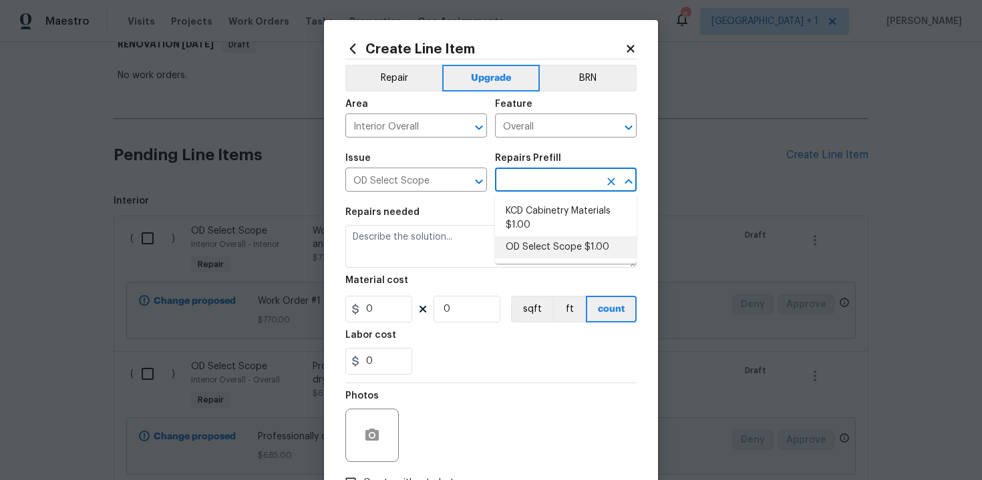
click at [530, 239] on li "OD Select Scope $1.00" at bounding box center [566, 248] width 142 height 22
type input "OD Select Scope $1.00"
type textarea "Refer to the agreed upon scope document for further details."
type input "1"
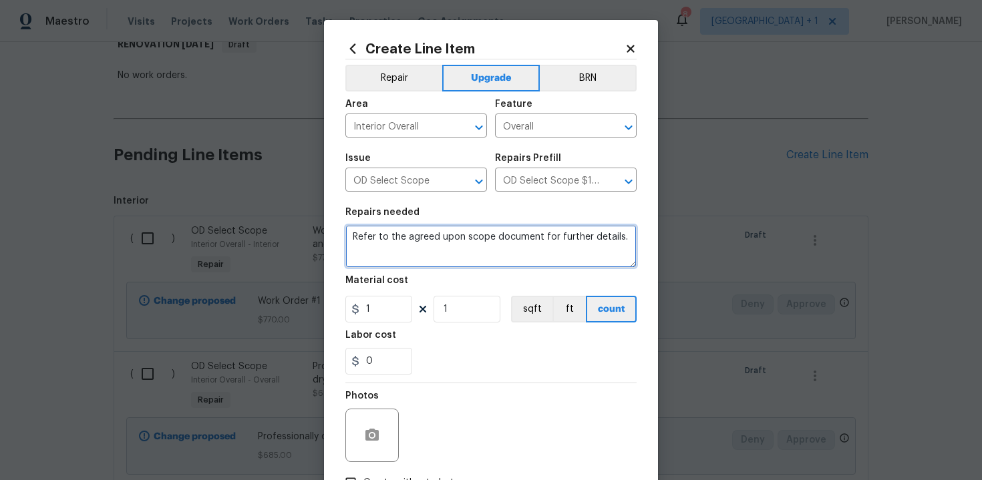
drag, startPoint x: 352, startPoint y: 237, endPoint x: 368, endPoint y: 245, distance: 17.9
click at [368, 245] on textarea "Refer to the agreed upon scope document for further details." at bounding box center [490, 246] width 291 height 43
paste textarea "Work Order #3 -> Bedroom 3 -> Walls and Ceilings -> Demo ceiling tiles and fram…"
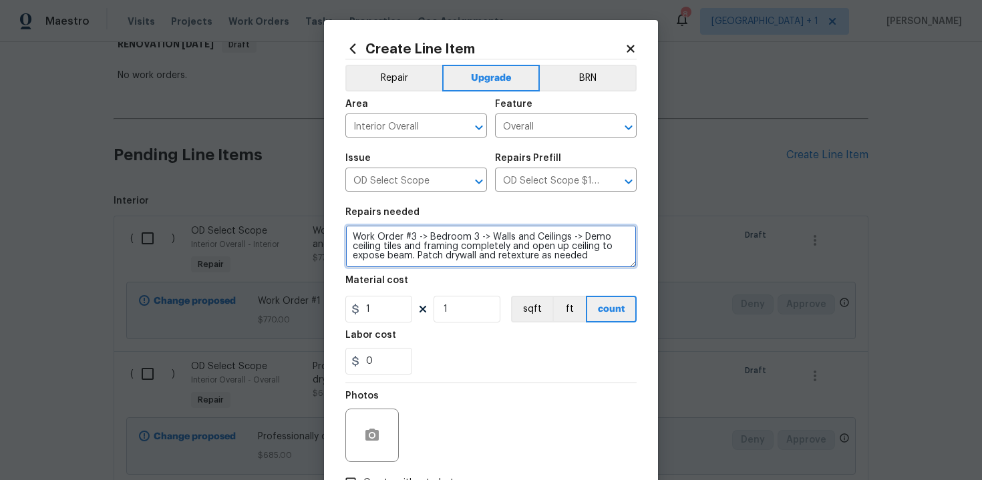
type textarea "Work Order #3 -> Bedroom 3 -> Walls and Ceilings -> Demo ceiling tiles and fram…"
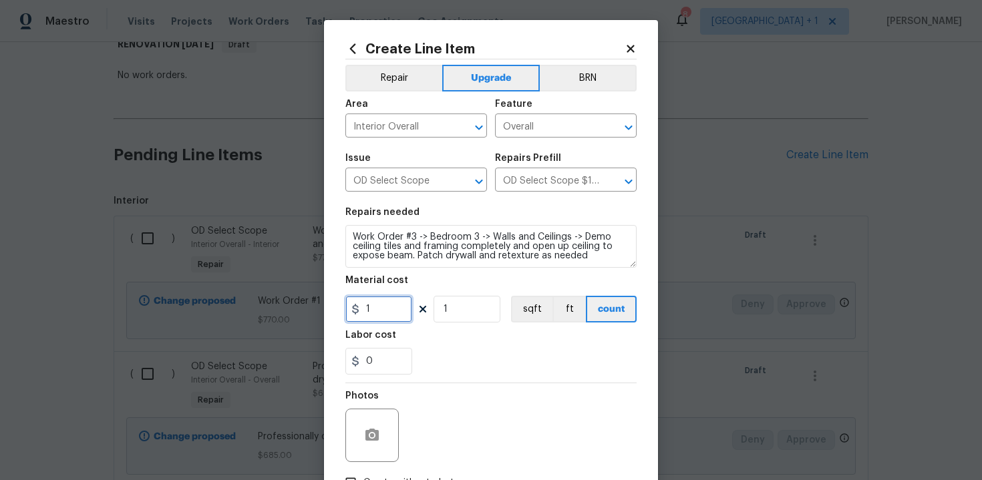
click at [381, 314] on input "1" at bounding box center [378, 309] width 67 height 27
type input "295"
click at [491, 385] on div "Photos" at bounding box center [490, 427] width 291 height 87
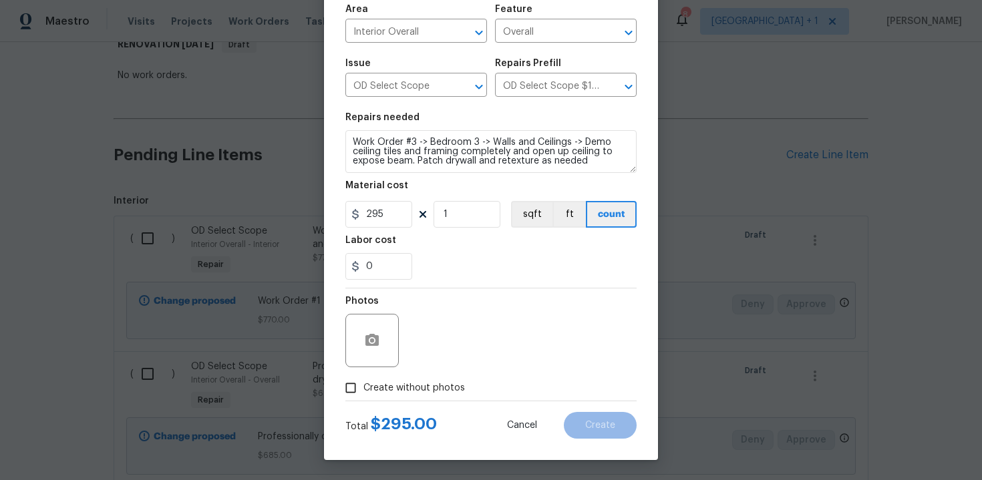
click at [410, 390] on span "Create without photos" at bounding box center [414, 388] width 102 height 14
click at [363, 390] on input "Create without photos" at bounding box center [350, 387] width 25 height 25
checkbox input "true"
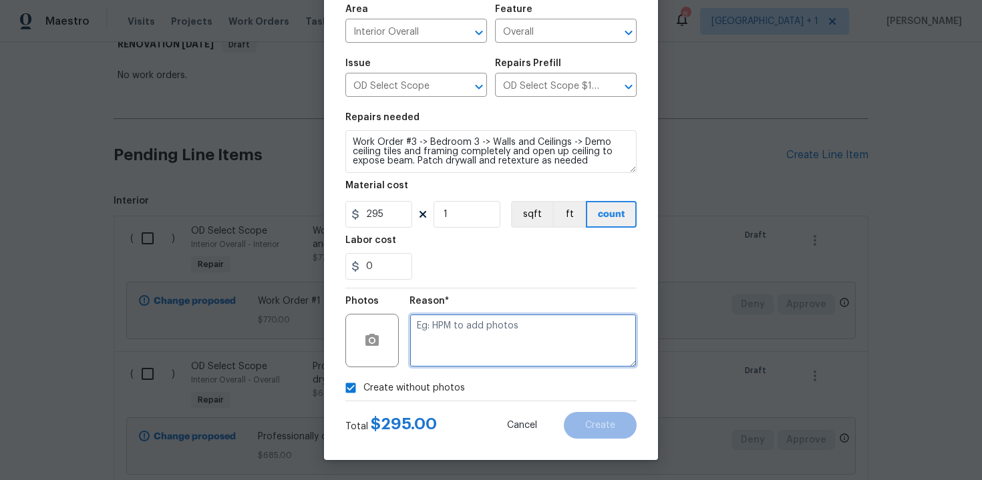
click at [470, 343] on textarea at bounding box center [523, 340] width 227 height 53
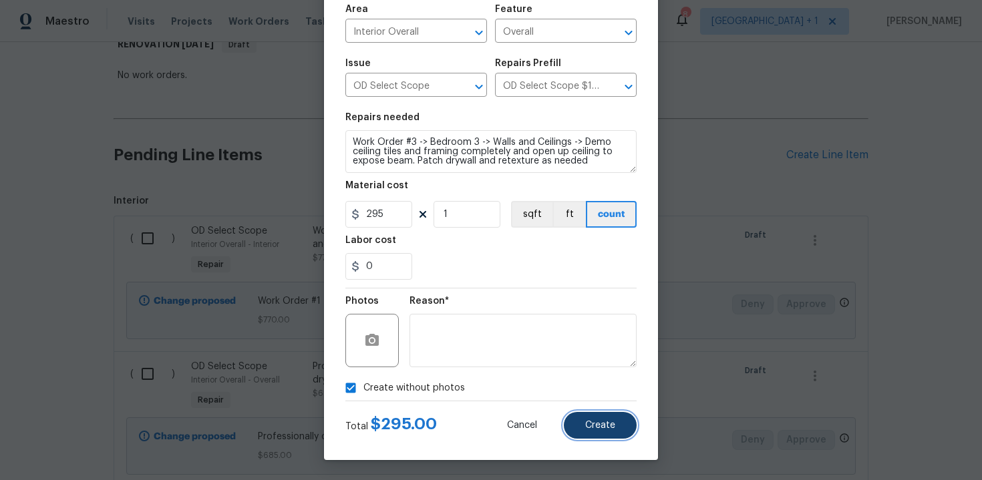
click at [611, 429] on span "Create" at bounding box center [600, 426] width 30 height 10
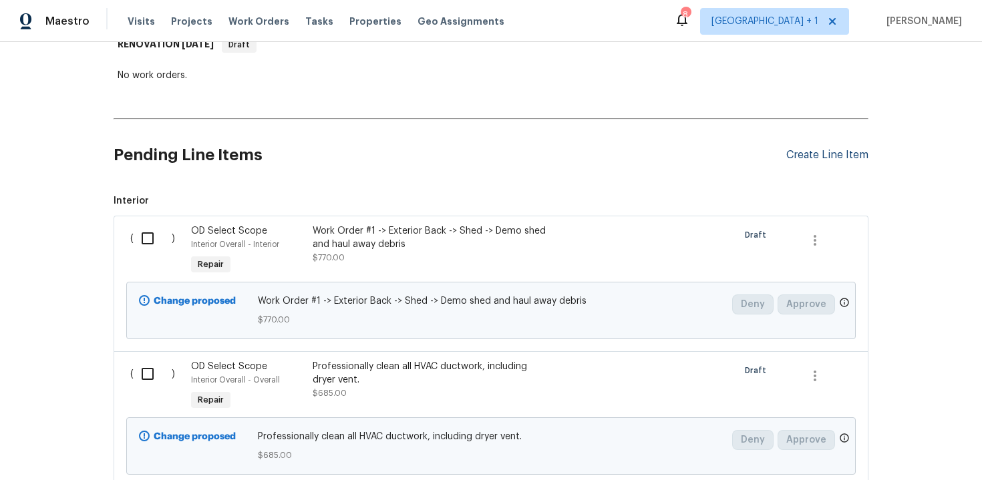
click at [812, 149] on div "Create Line Item" at bounding box center [827, 155] width 82 height 13
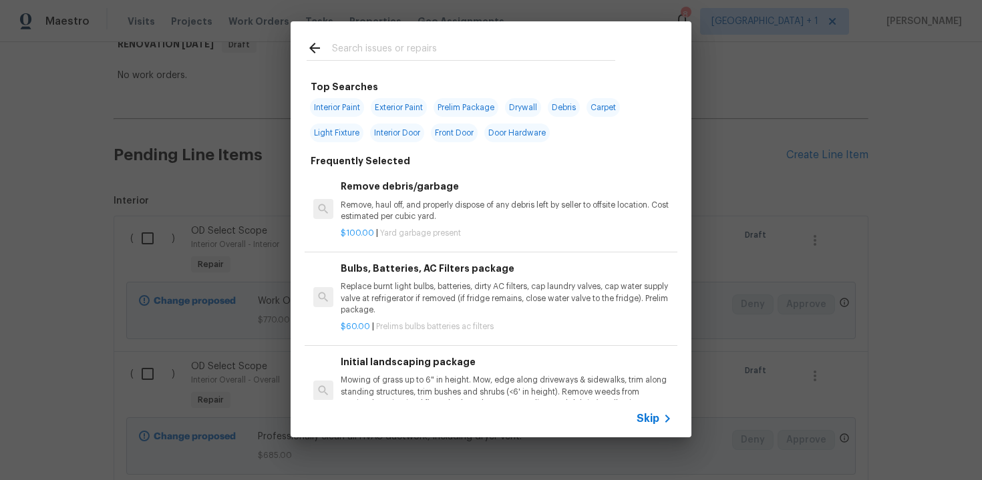
click at [641, 422] on span "Skip" at bounding box center [648, 418] width 23 height 13
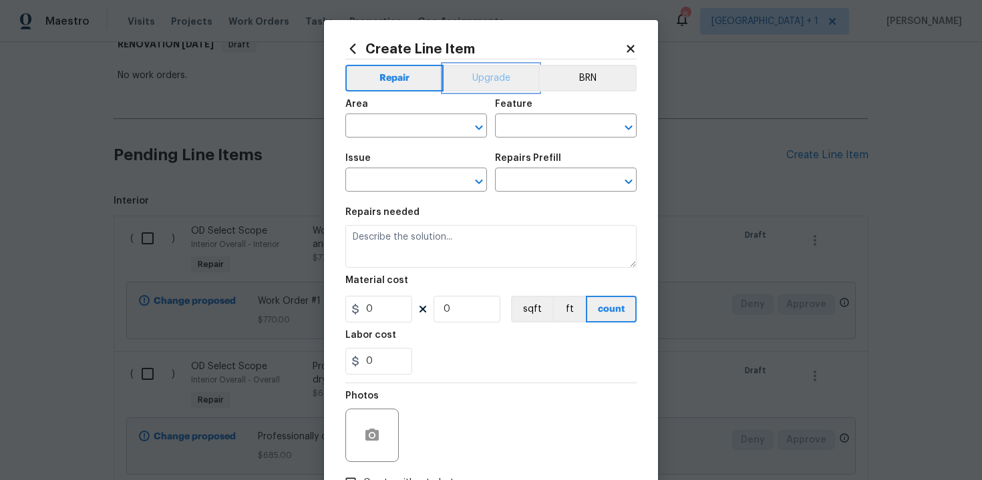
click at [486, 85] on button "Upgrade" at bounding box center [492, 78] width 96 height 27
click at [422, 124] on input "text" at bounding box center [397, 127] width 104 height 21
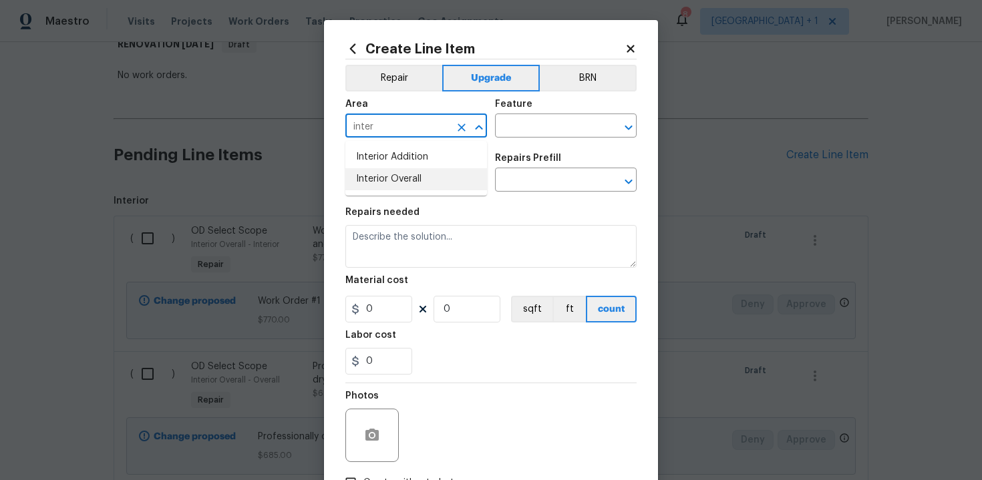
click at [426, 174] on li "Interior Overall" at bounding box center [416, 179] width 142 height 22
type input "Interior Overall"
click at [538, 128] on input "text" at bounding box center [547, 127] width 104 height 21
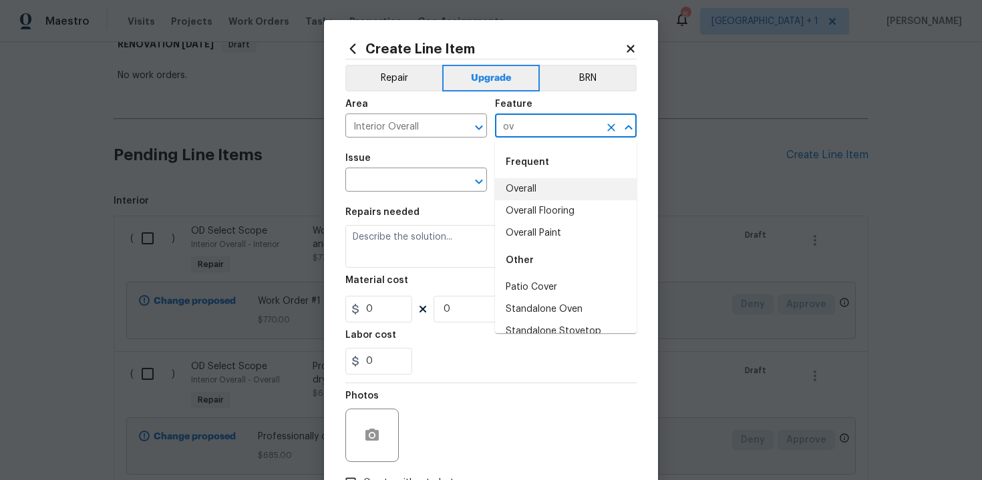
click at [543, 185] on li "Overall" at bounding box center [566, 189] width 142 height 22
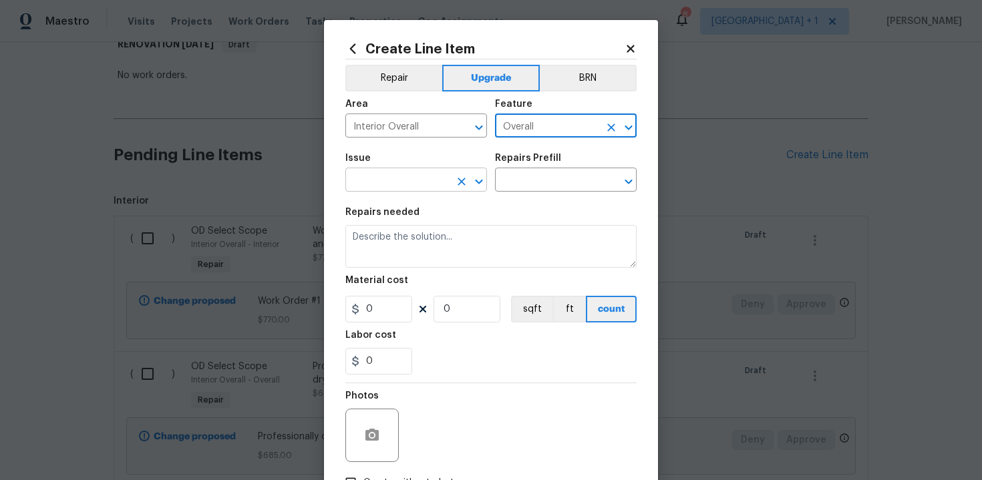
type input "Overall"
click at [438, 185] on input "text" at bounding box center [397, 181] width 104 height 21
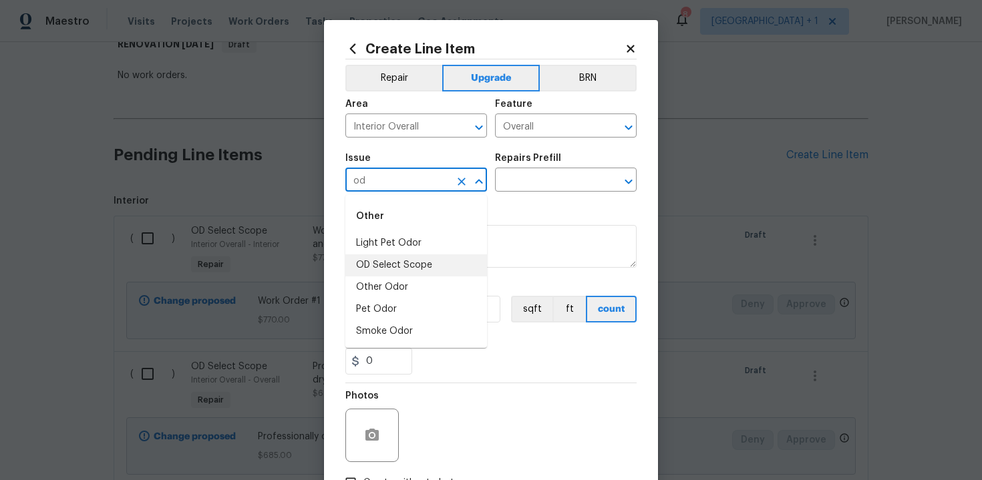
click at [438, 263] on li "OD Select Scope" at bounding box center [416, 266] width 142 height 22
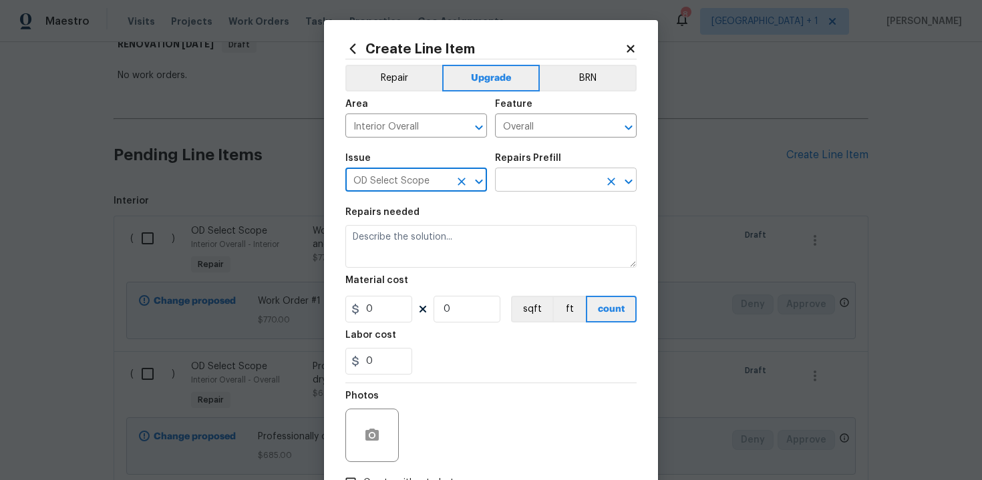
type input "OD Select Scope"
click at [566, 178] on input "text" at bounding box center [547, 181] width 104 height 21
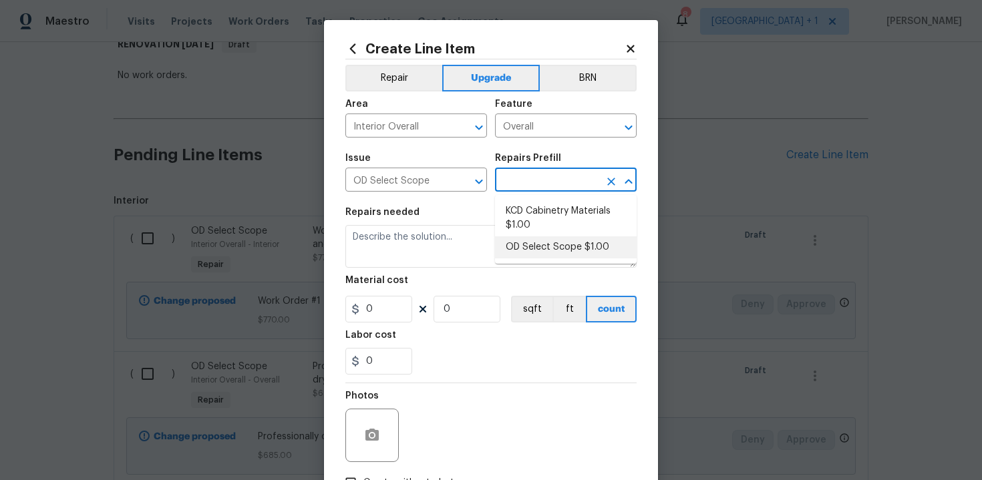
click at [549, 243] on li "OD Select Scope $1.00" at bounding box center [566, 248] width 142 height 22
type input "OD Select Scope $1.00"
type textarea "Refer to the agreed upon scope document for further details."
type input "1"
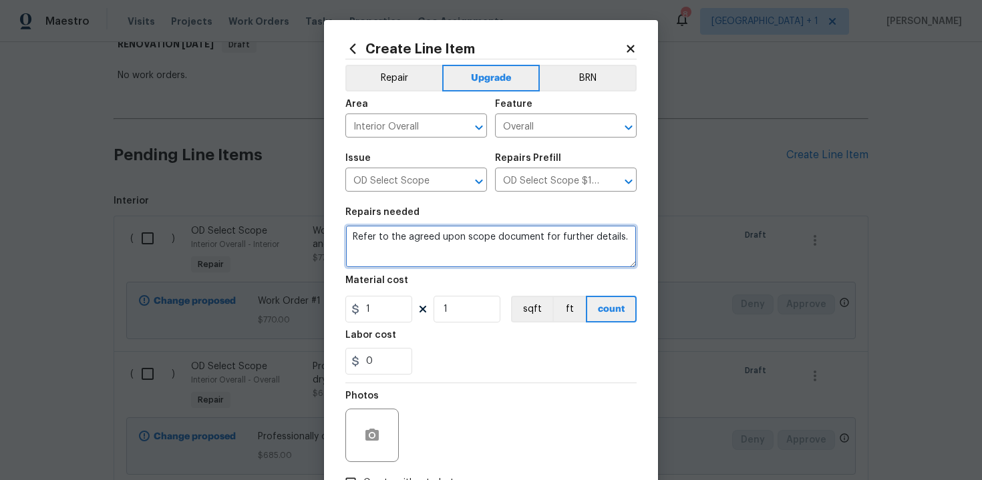
drag, startPoint x: 351, startPoint y: 238, endPoint x: 375, endPoint y: 249, distance: 26.0
click at [375, 249] on textarea "Refer to the agreed upon scope document for further details." at bounding box center [490, 246] width 291 height 43
paste textarea "Work Order #3 -> Bedroom 4 -> Lighting -> Run electrical and Install flush moun…"
type textarea "Work Order #3 -> Bedroom 4 -> Lighting -> Run electrical and Install flush moun…"
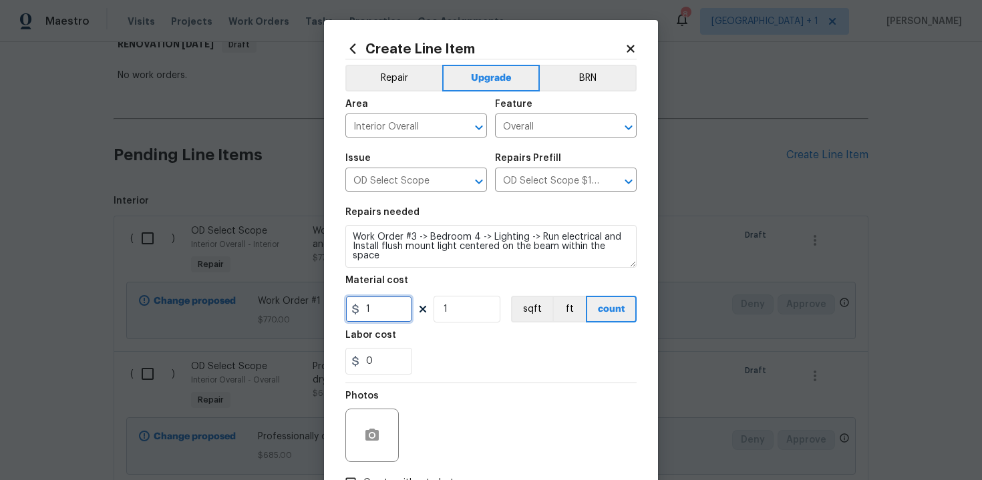
click at [385, 313] on input "1" at bounding box center [378, 309] width 67 height 27
type input "159"
click at [488, 374] on div "0" at bounding box center [490, 361] width 291 height 27
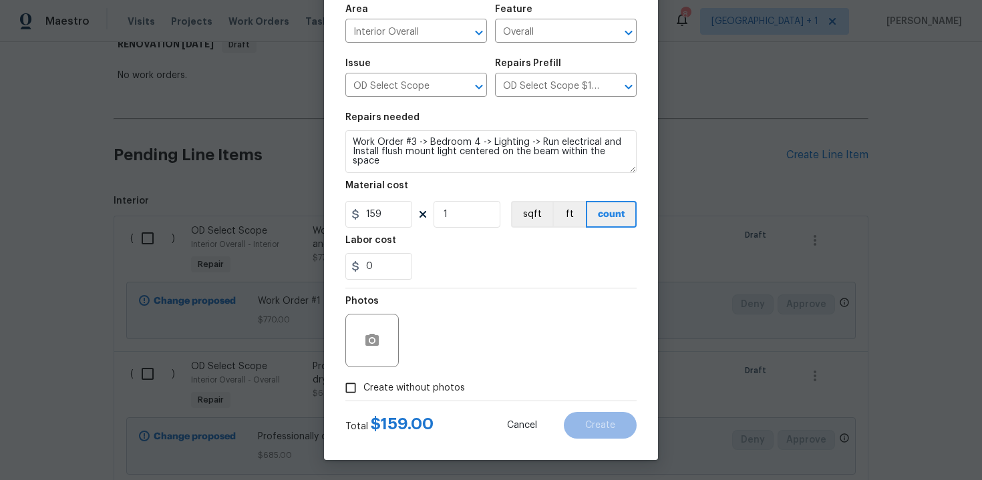
click at [414, 385] on span "Create without photos" at bounding box center [414, 388] width 102 height 14
click at [363, 385] on input "Create without photos" at bounding box center [350, 387] width 25 height 25
checkbox input "true"
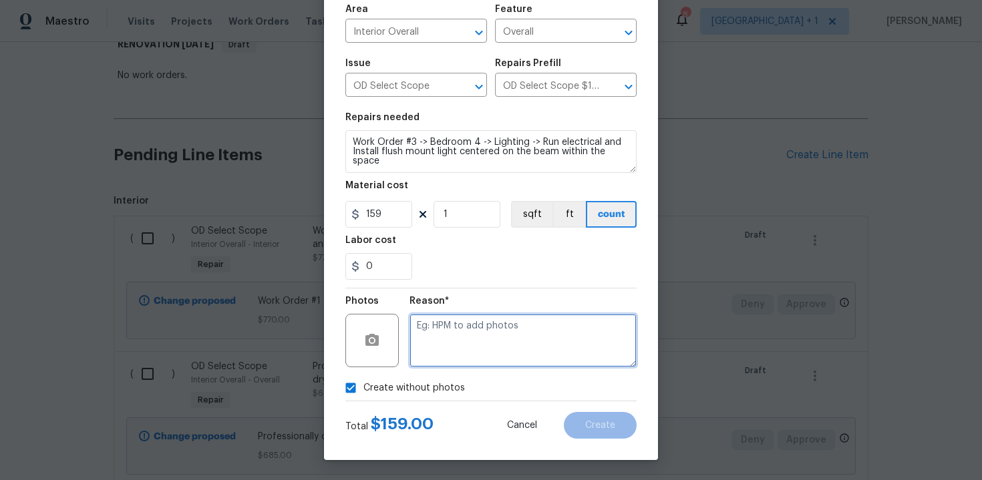
click at [494, 338] on textarea at bounding box center [523, 340] width 227 height 53
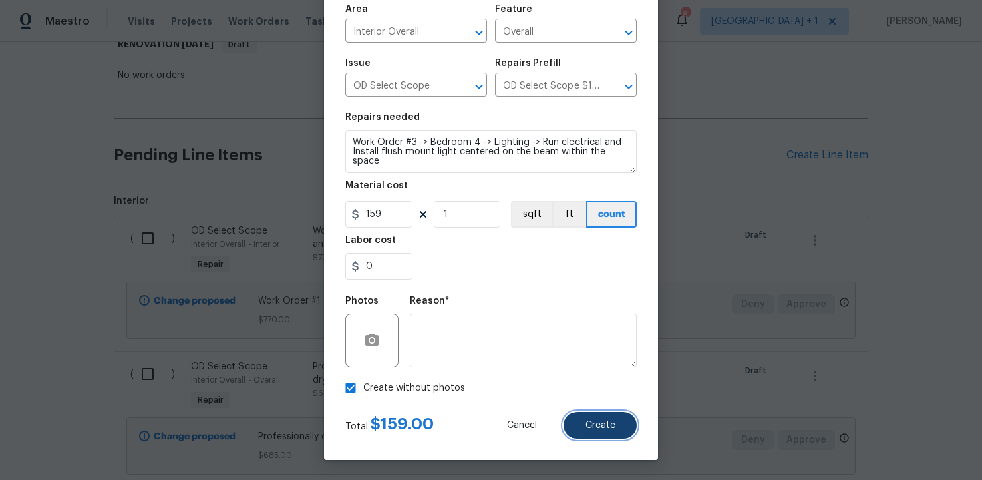
click at [613, 424] on span "Create" at bounding box center [600, 426] width 30 height 10
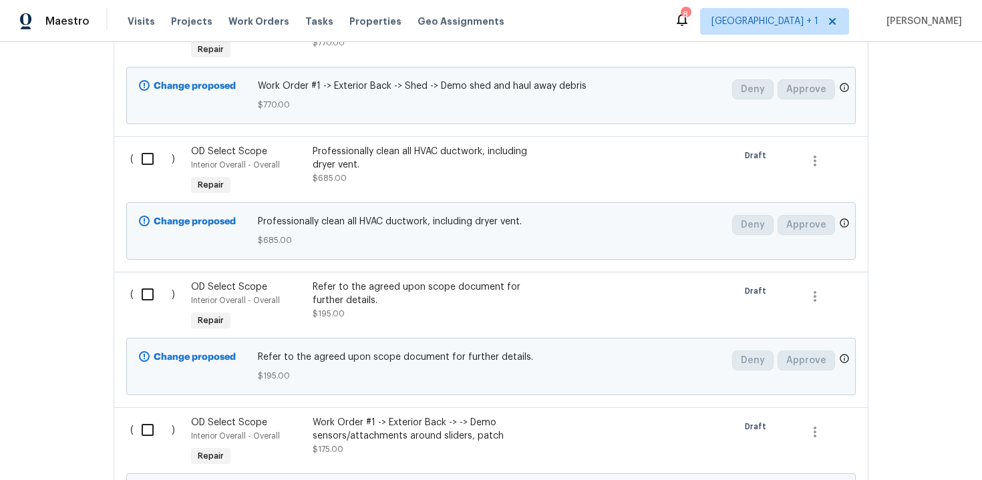
scroll to position [470, 0]
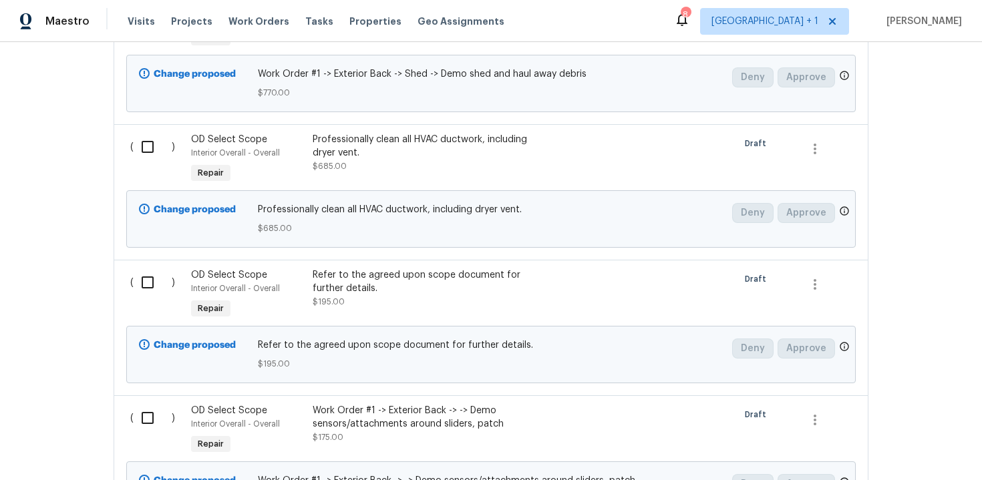
click at [346, 140] on div "Professionally clean all HVAC ductwork, including dryer vent." at bounding box center [430, 146] width 235 height 27
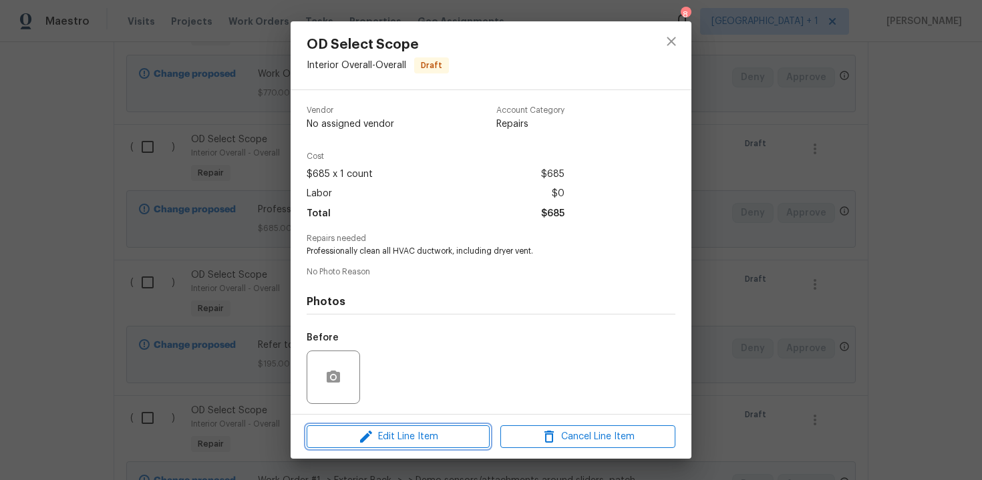
click at [420, 439] on span "Edit Line Item" at bounding box center [398, 437] width 175 height 17
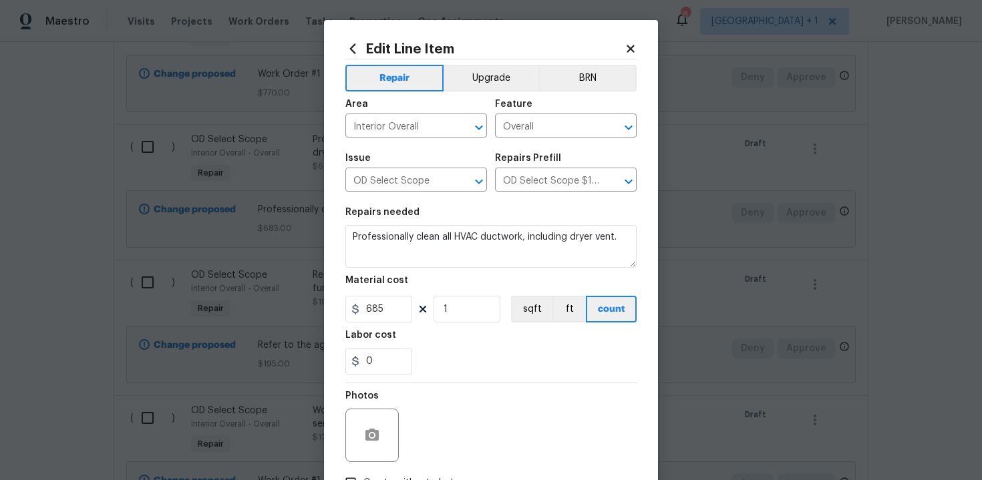
click at [632, 51] on icon at bounding box center [630, 48] width 7 height 7
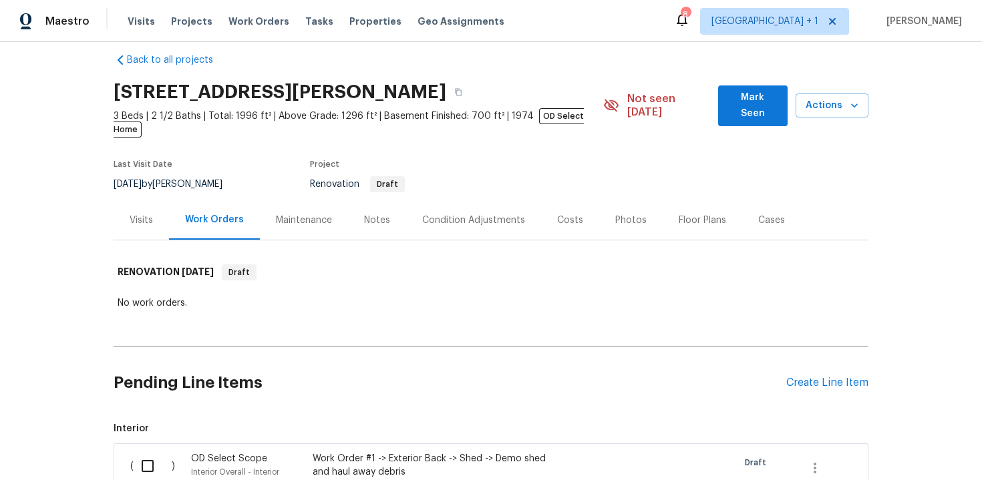
scroll to position [0, 0]
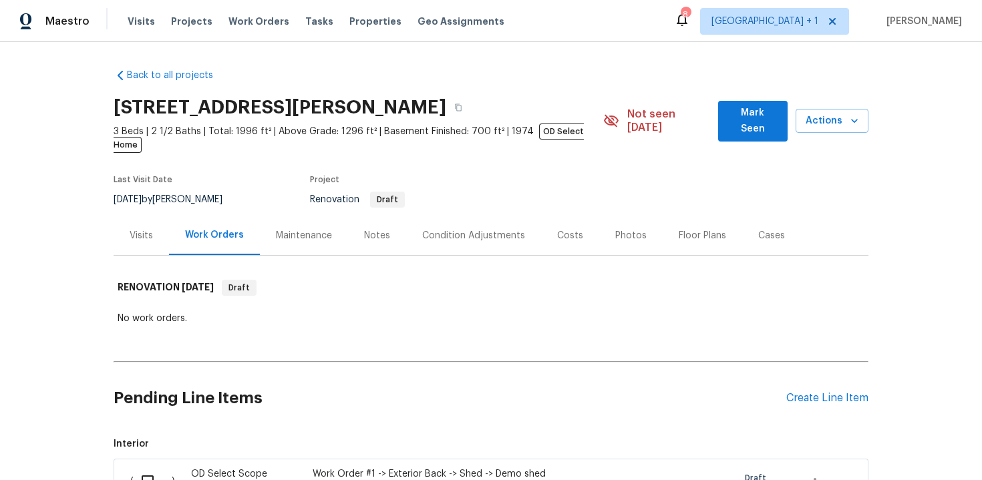
click at [933, 164] on div "Back to all projects 10103 Meredith Ave, Silver Spring, MD 20910 3 Beds | 2 1/2…" at bounding box center [491, 261] width 982 height 438
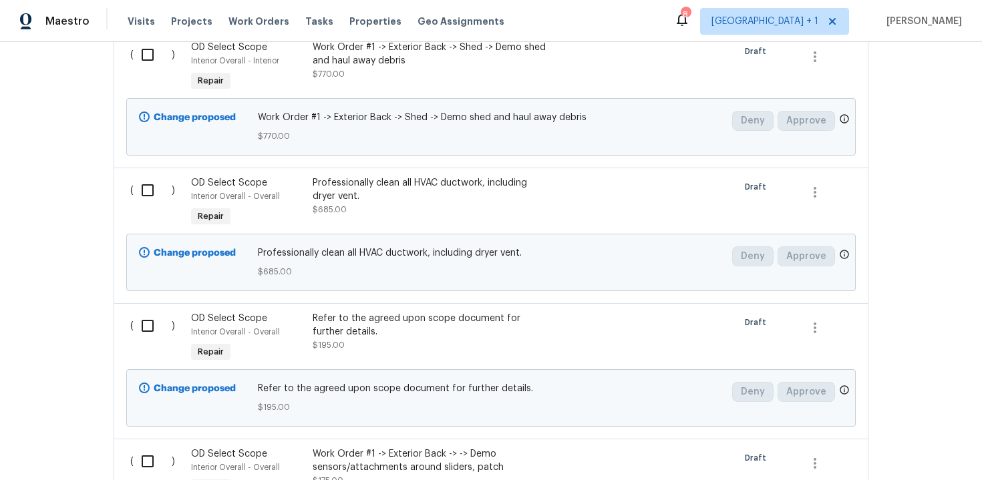
scroll to position [448, 0]
